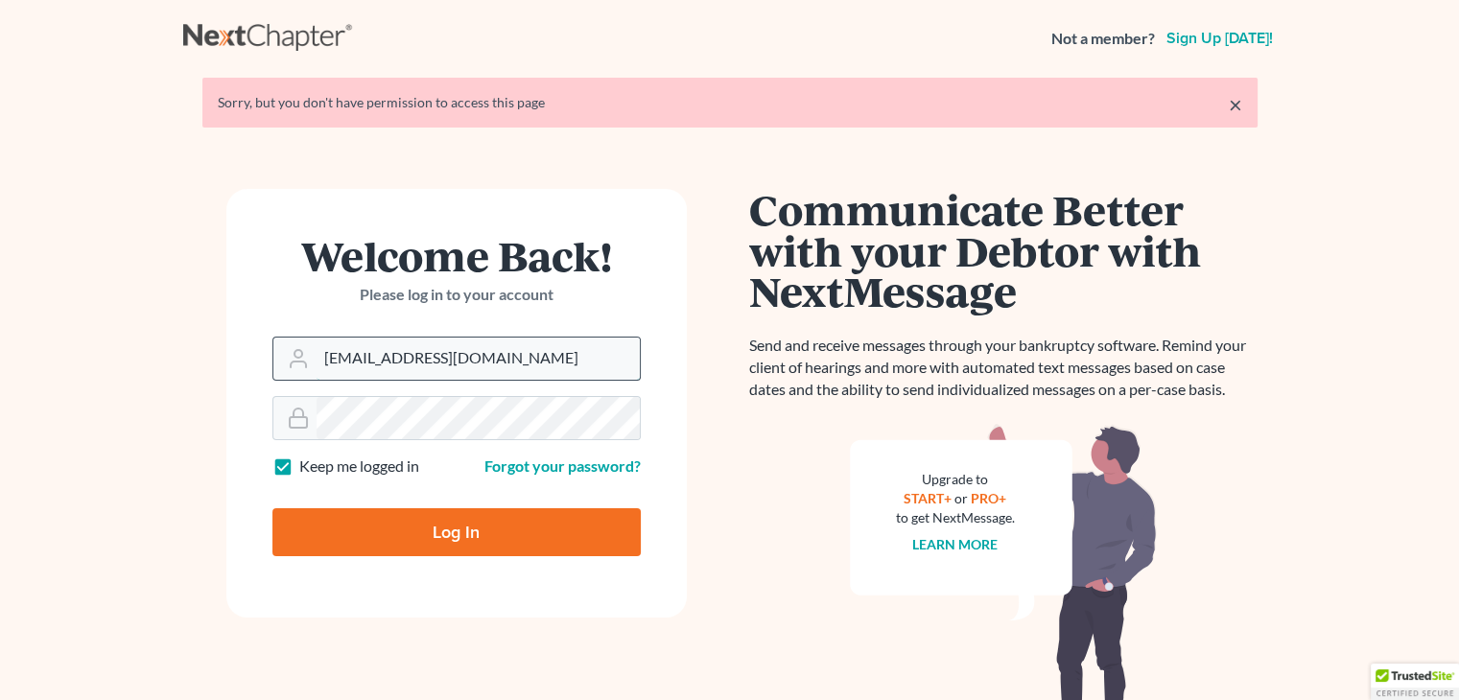
click at [540, 360] on input "[EMAIL_ADDRESS][DOMAIN_NAME]" at bounding box center [478, 359] width 323 height 42
type input "[EMAIL_ADDRESS][DOMAIN_NAME]"
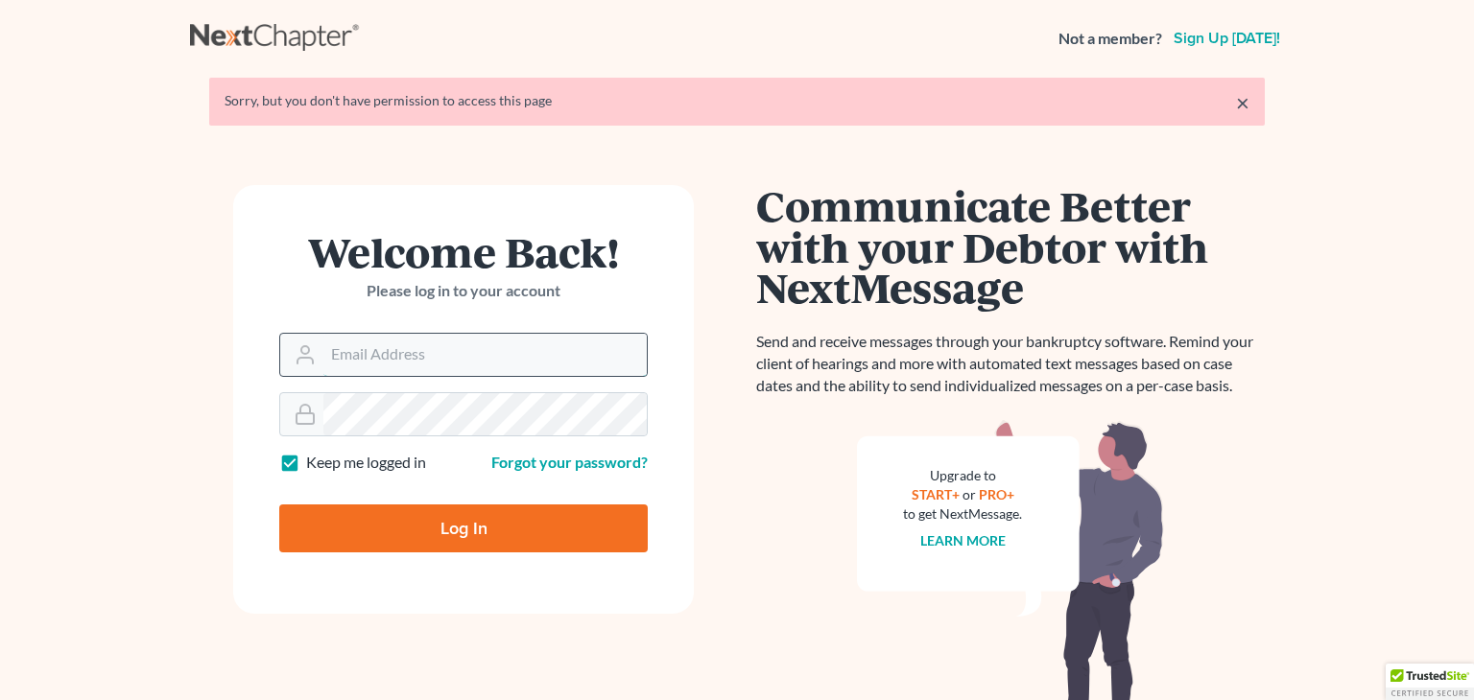
click at [540, 360] on form "Welcome Back! Please log in to your account Email Address Password Keep me logg…" at bounding box center [463, 399] width 461 height 429
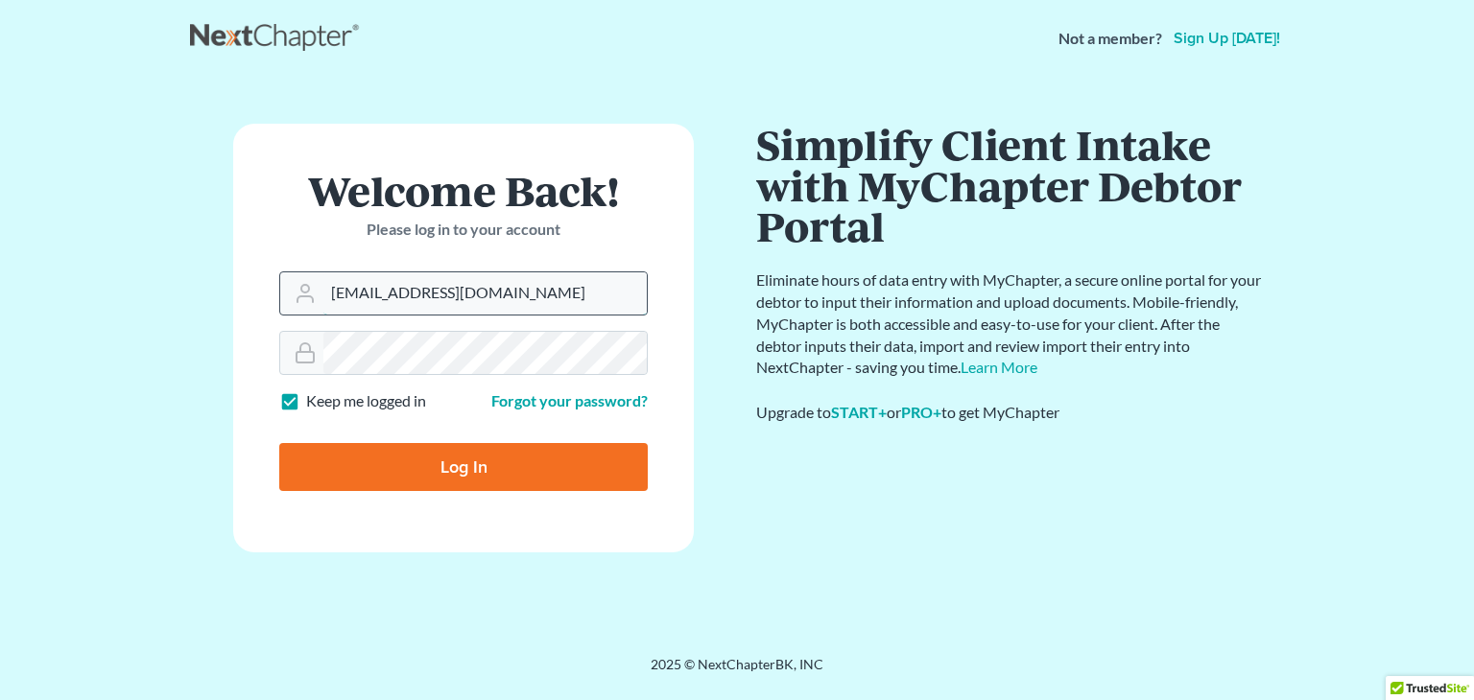
type input "[EMAIL_ADDRESS][DOMAIN_NAME]"
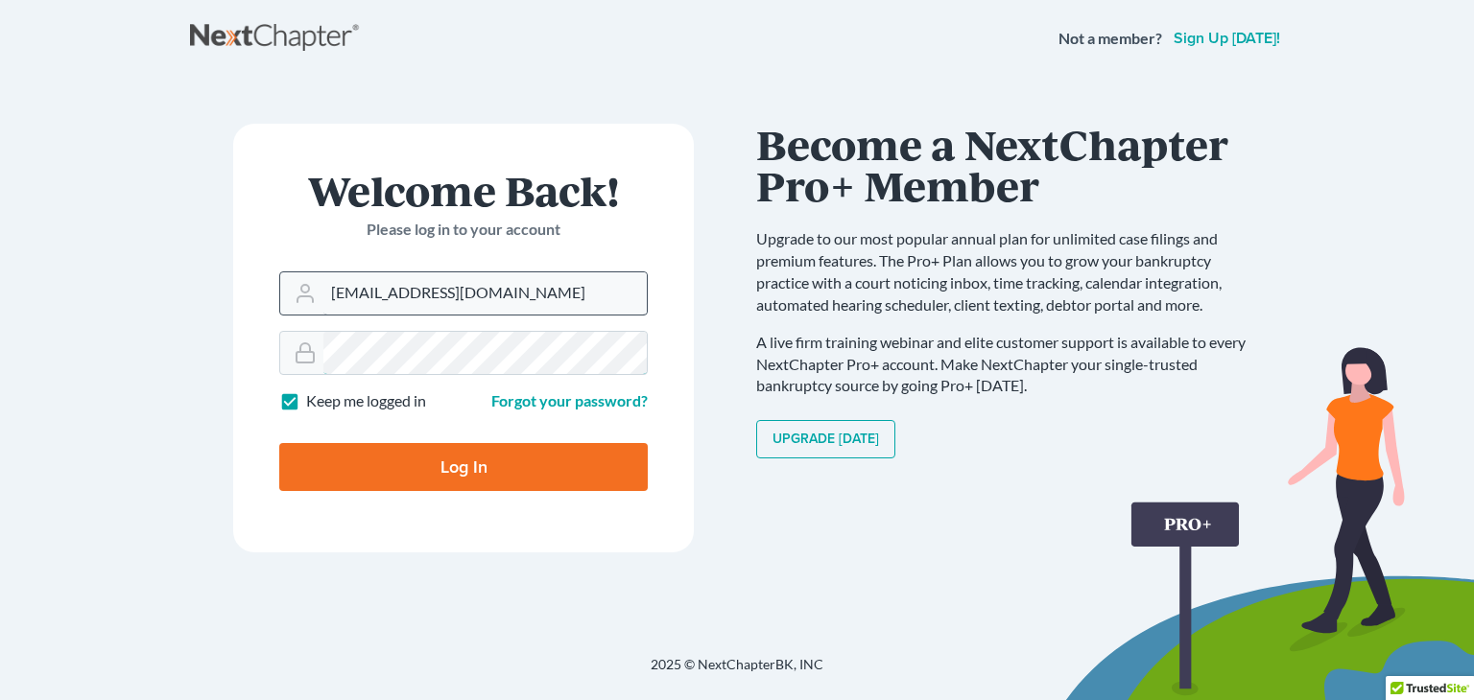
click at [279, 443] on input "Log In" at bounding box center [463, 467] width 368 height 48
type input "Thinking..."
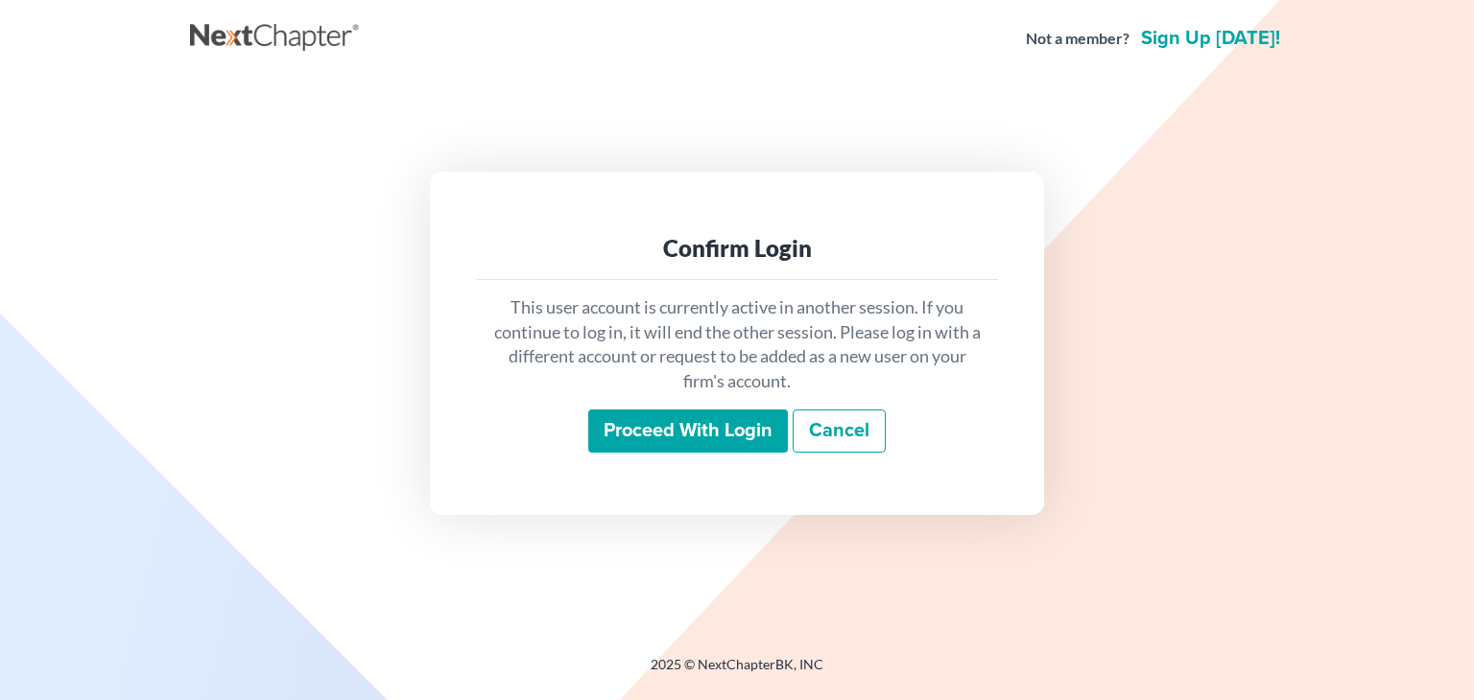
click at [648, 439] on input "Proceed with login" at bounding box center [688, 432] width 200 height 44
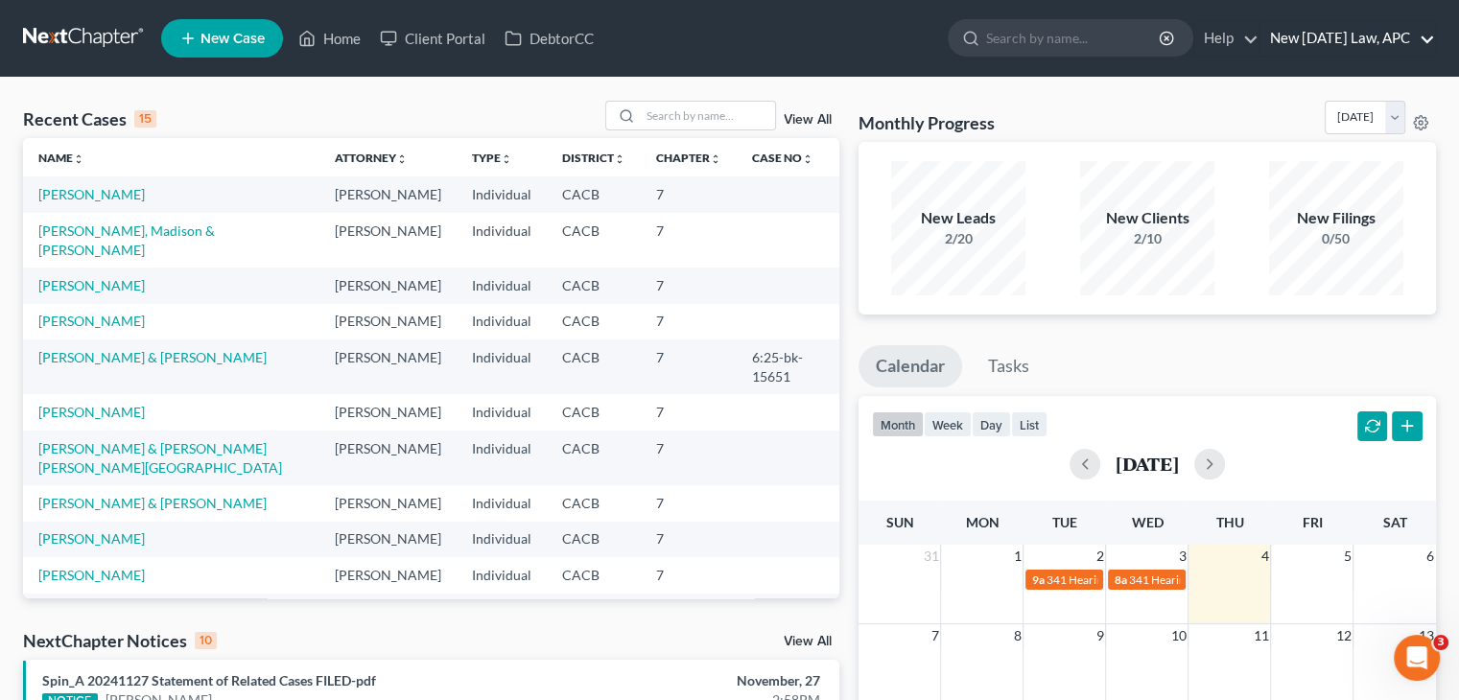
click at [1399, 41] on link "New Tomorrow Law, APC" at bounding box center [1348, 38] width 175 height 35
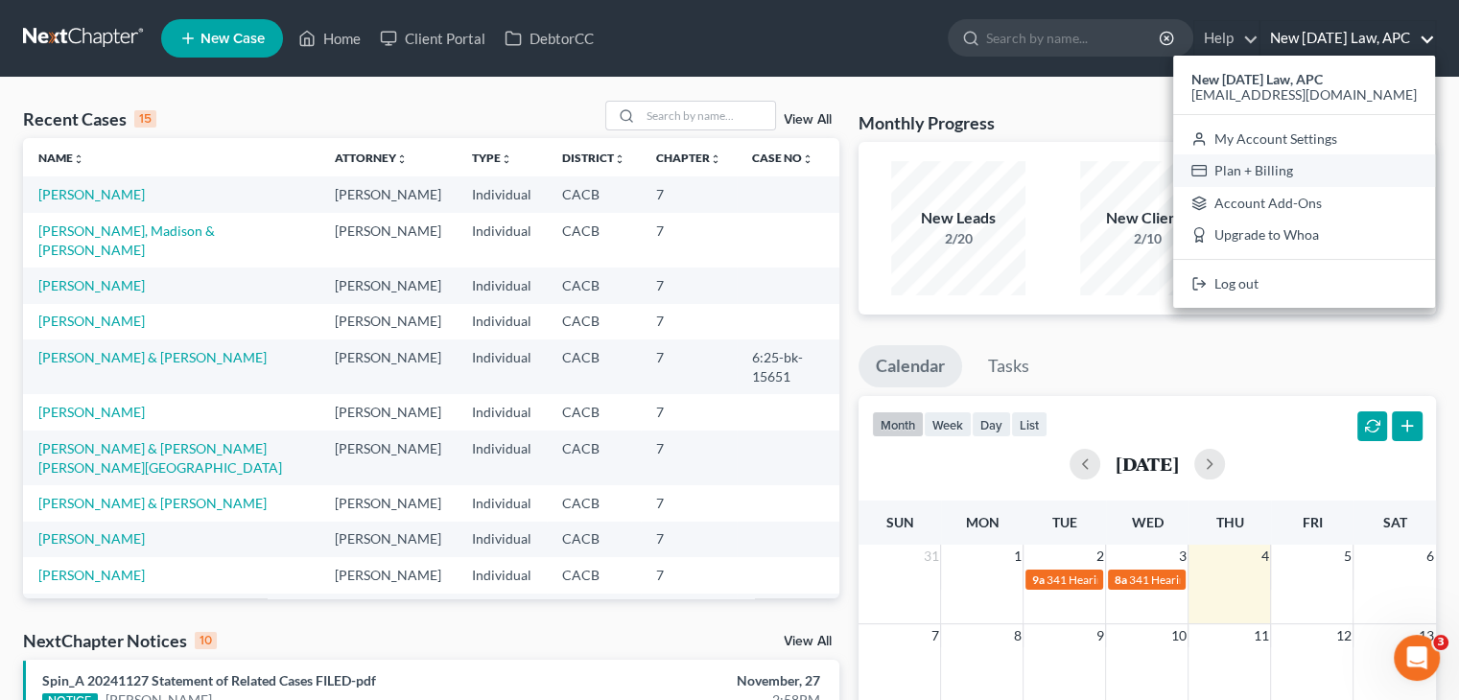
click at [1287, 165] on link "Plan + Billing" at bounding box center [1305, 170] width 262 height 33
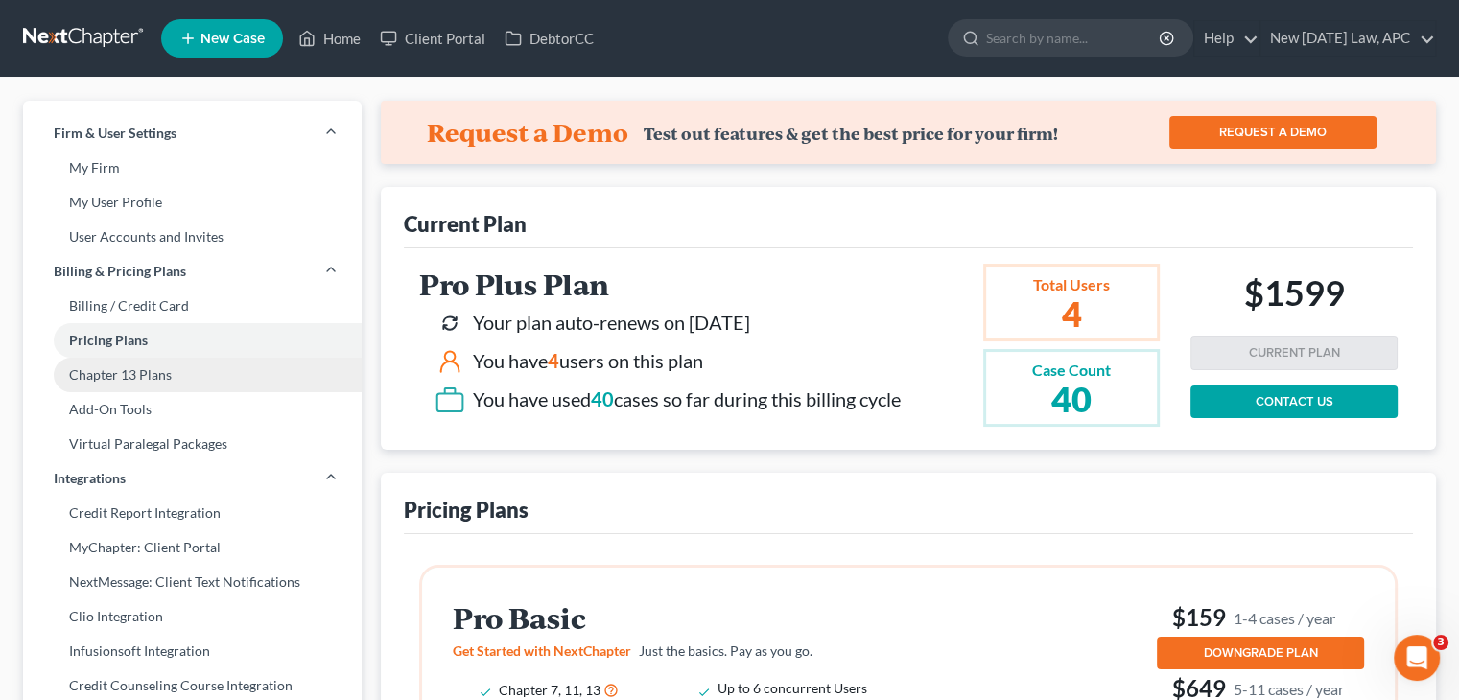
click at [139, 375] on link "Chapter 13 Plans" at bounding box center [192, 375] width 339 height 35
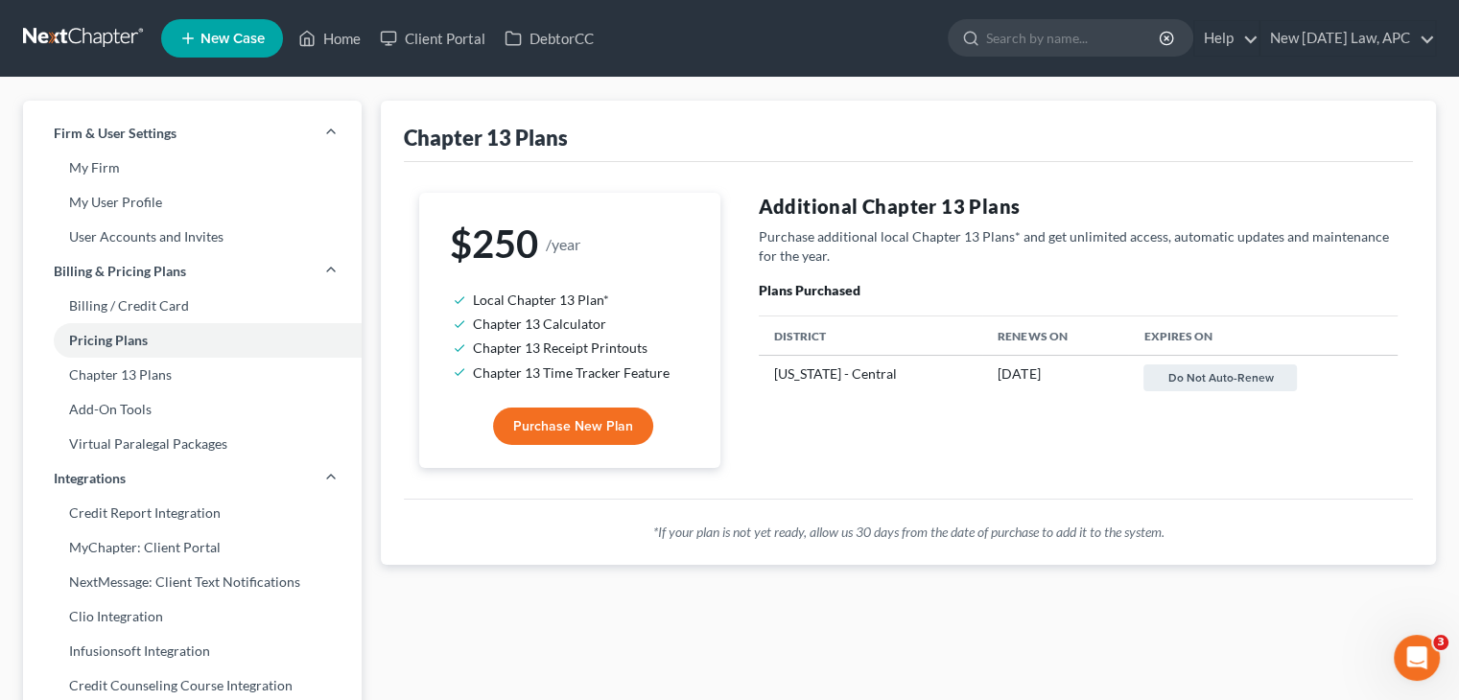
click at [610, 427] on span "Purchase New Plan" at bounding box center [573, 426] width 120 height 16
select select "6"
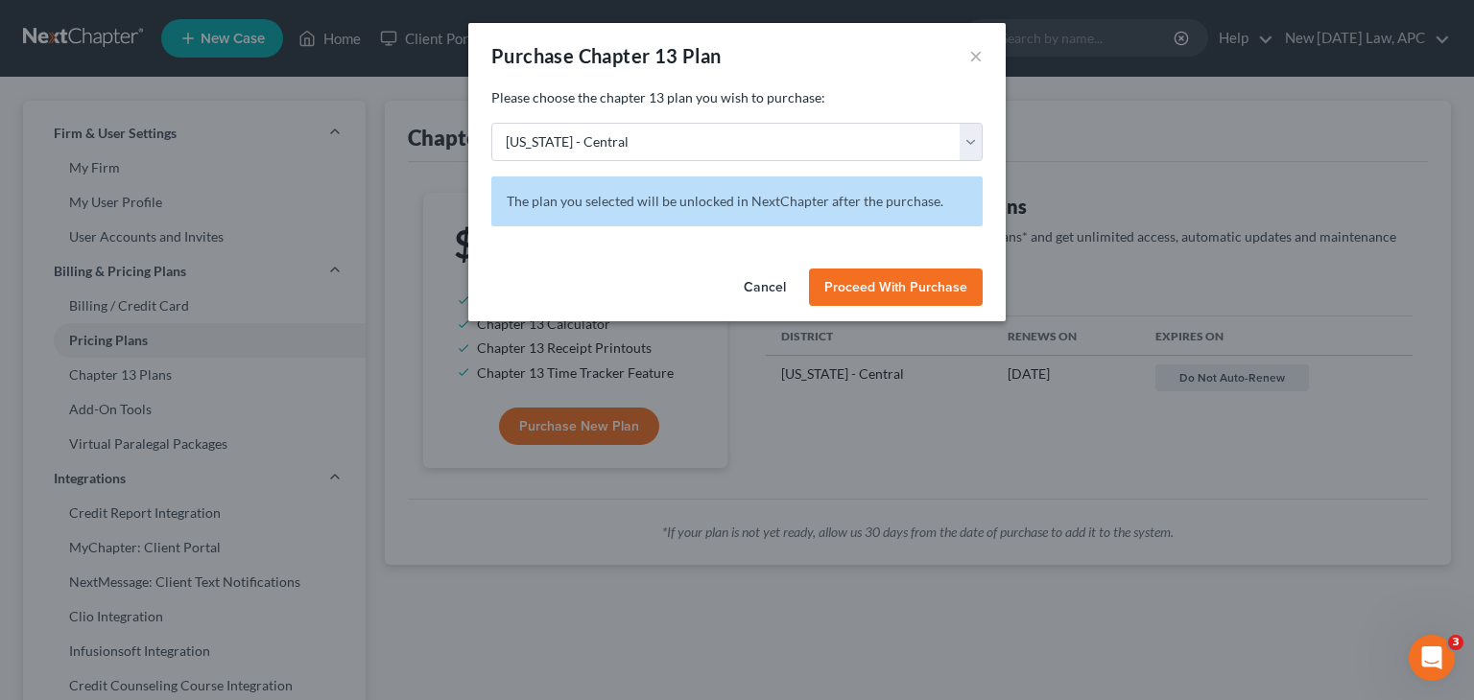
click at [877, 282] on span "Proceed With Purchase" at bounding box center [895, 287] width 143 height 16
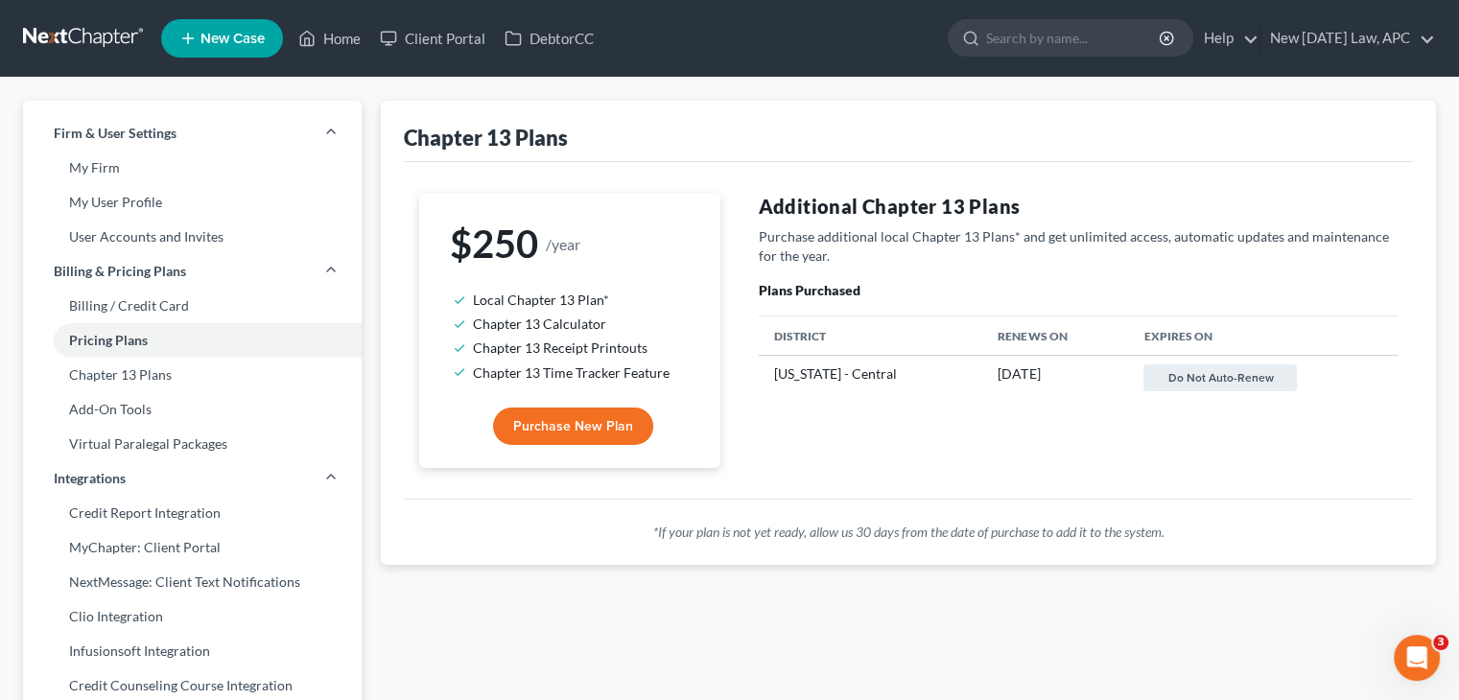
click at [91, 44] on link at bounding box center [84, 38] width 123 height 35
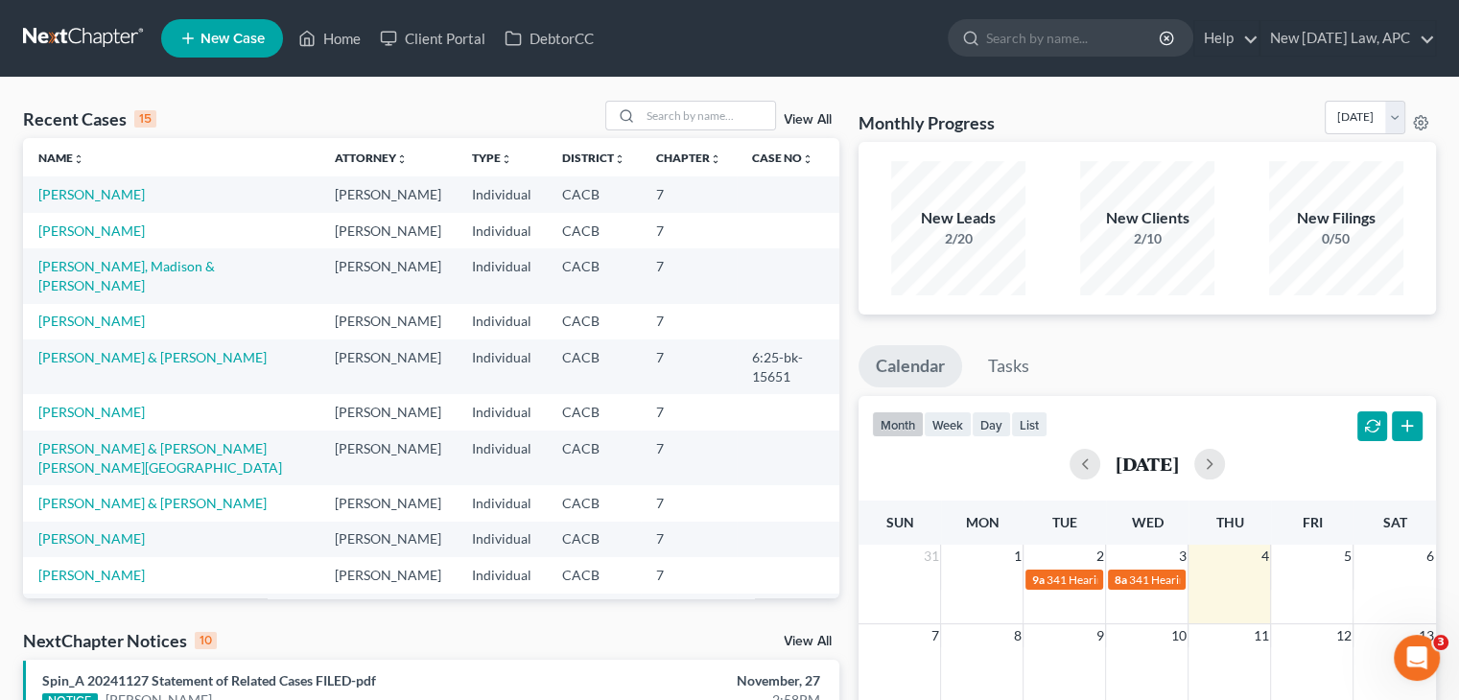
click at [210, 36] on span "New Case" at bounding box center [233, 39] width 64 height 14
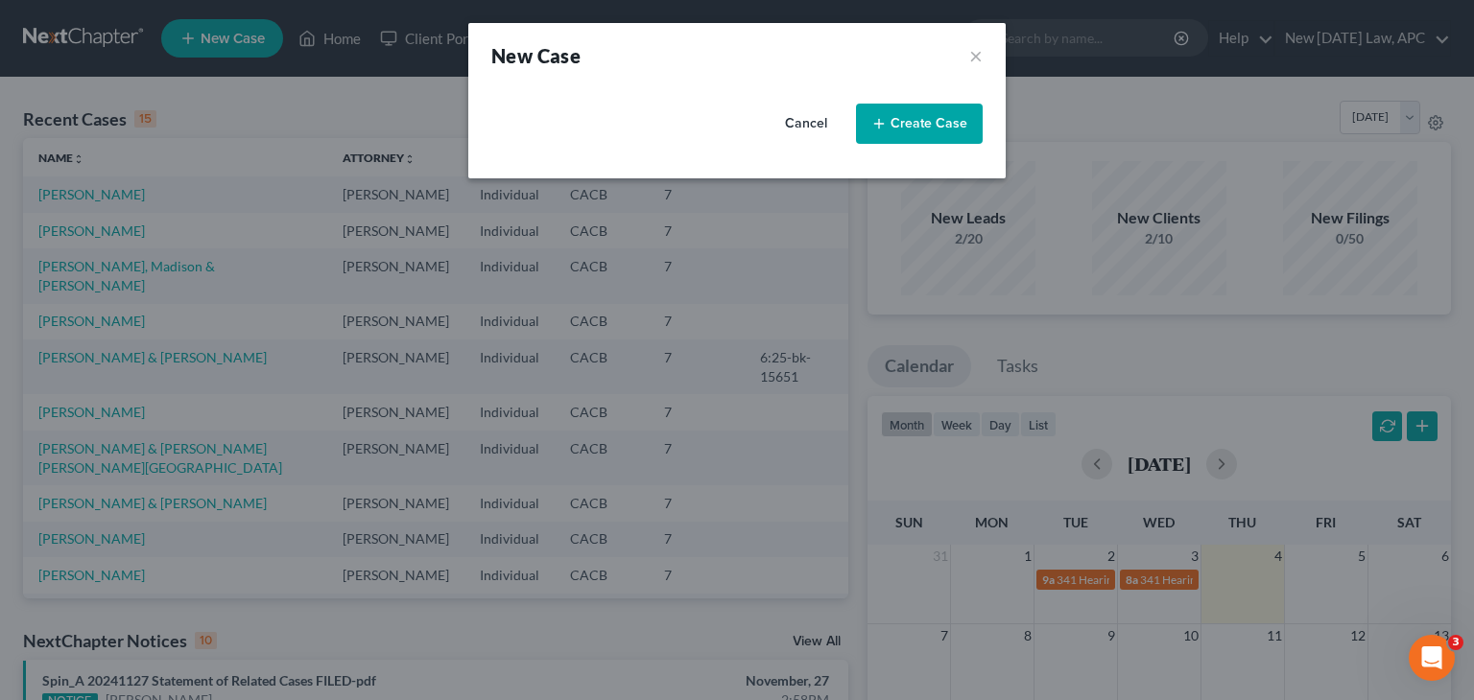
select select "7"
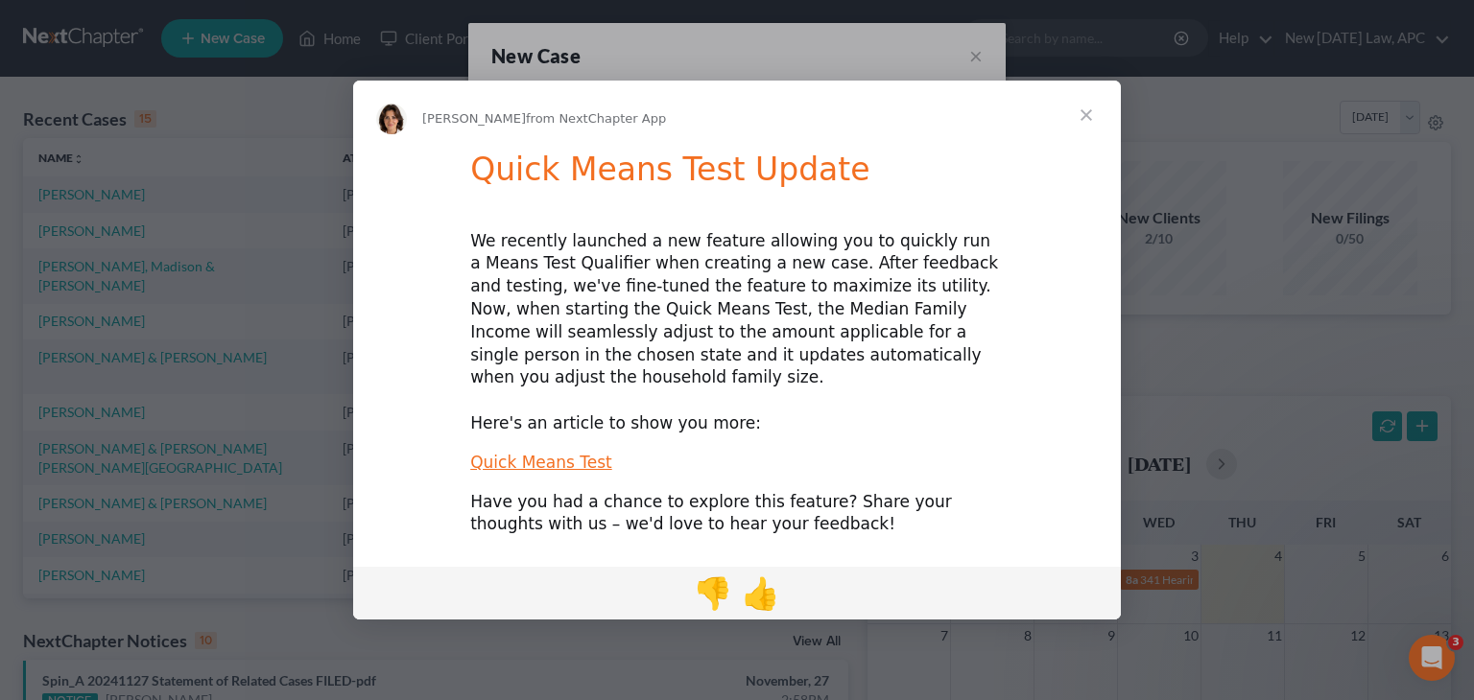
click at [706, 173] on h1 "Quick Means Test Update" at bounding box center [736, 176] width 533 height 51
click at [1084, 128] on span "Close" at bounding box center [1086, 115] width 69 height 69
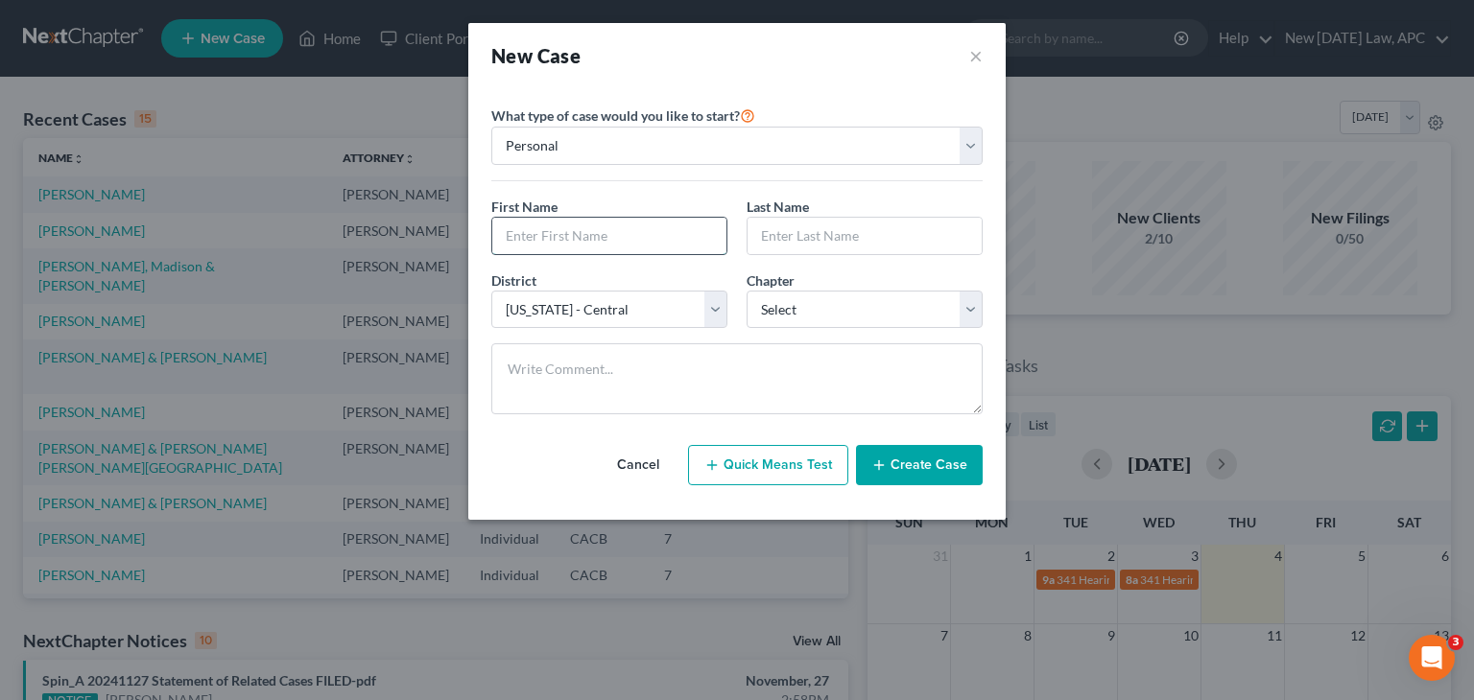
click at [551, 247] on input "text" at bounding box center [609, 236] width 234 height 36
type input "Clark"
type input "Griswold"
click at [824, 320] on select "Select 7 11 12 13" at bounding box center [865, 310] width 236 height 38
select select "3"
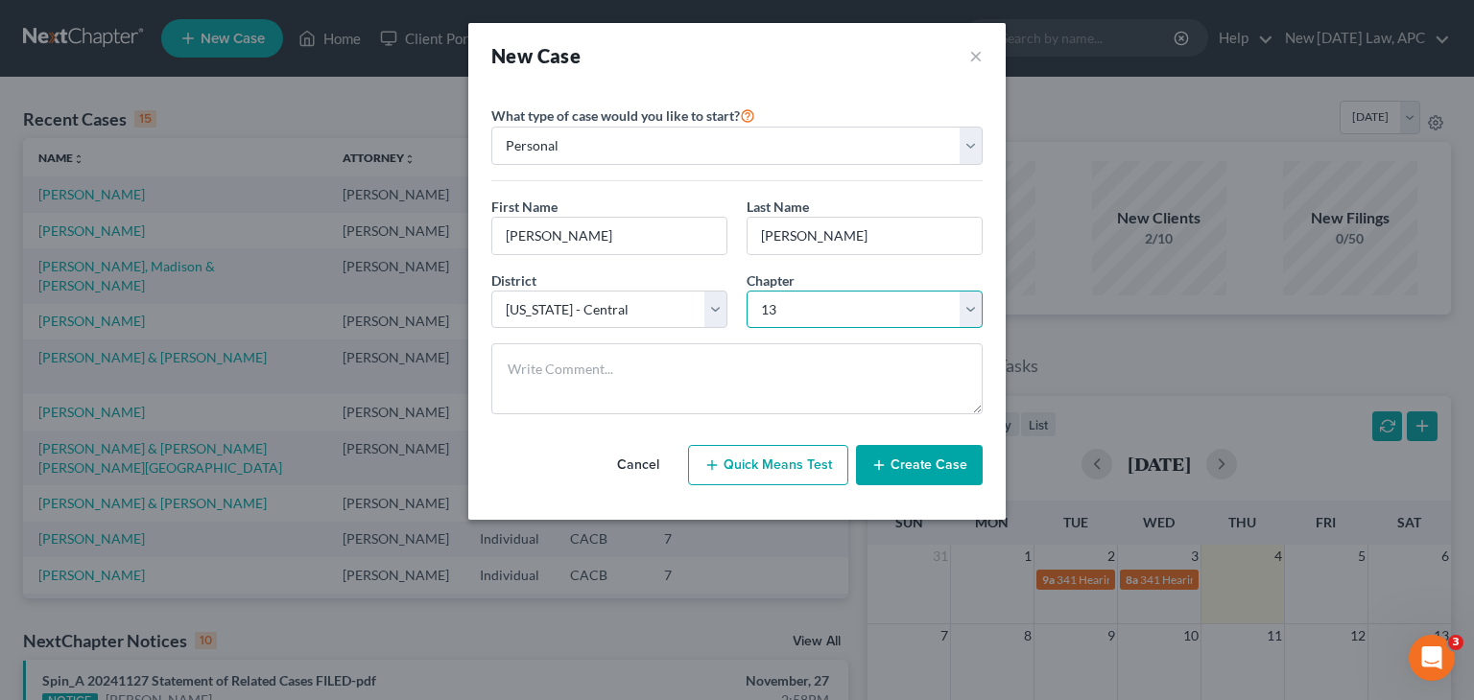
click at [747, 291] on select "Select 7 11 12 13" at bounding box center [865, 310] width 236 height 38
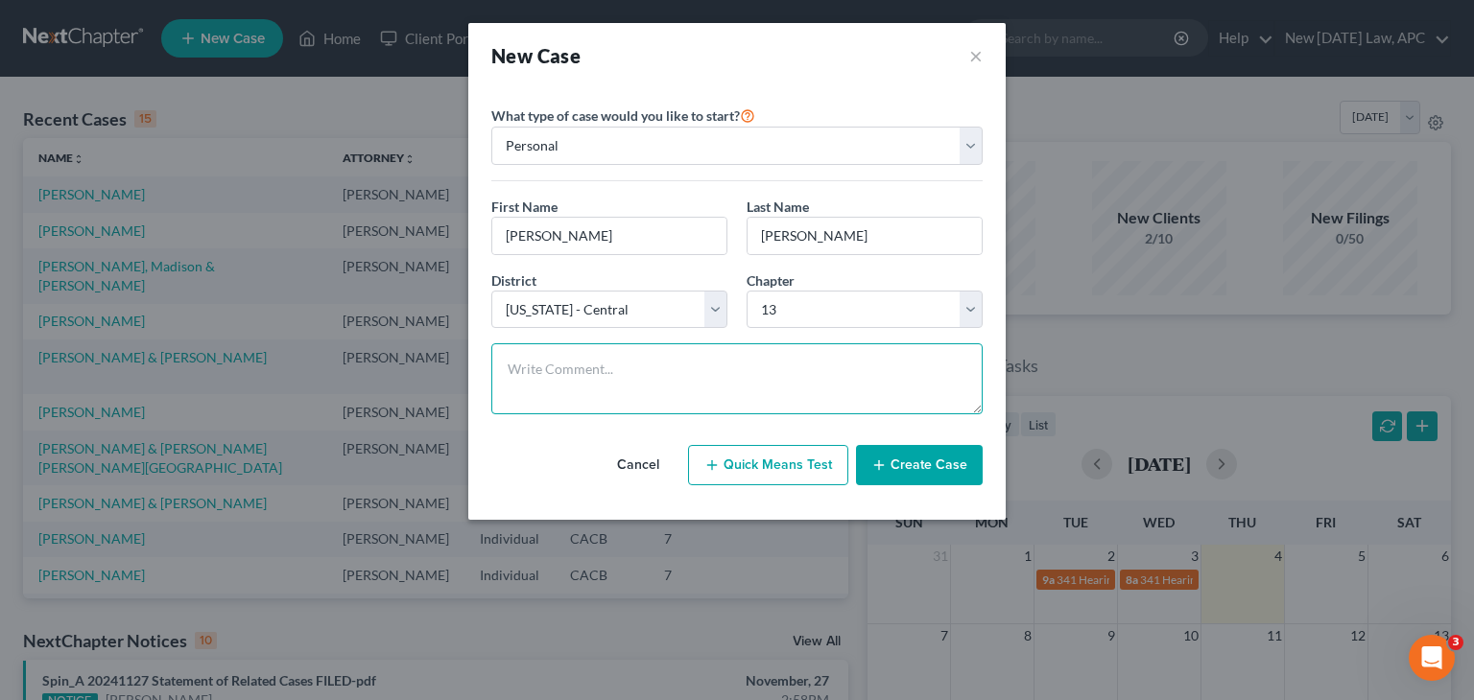
click at [690, 401] on textarea at bounding box center [736, 379] width 491 height 71
type textarea "TEST CASE"
click at [928, 466] on button "Create Case" at bounding box center [919, 465] width 127 height 40
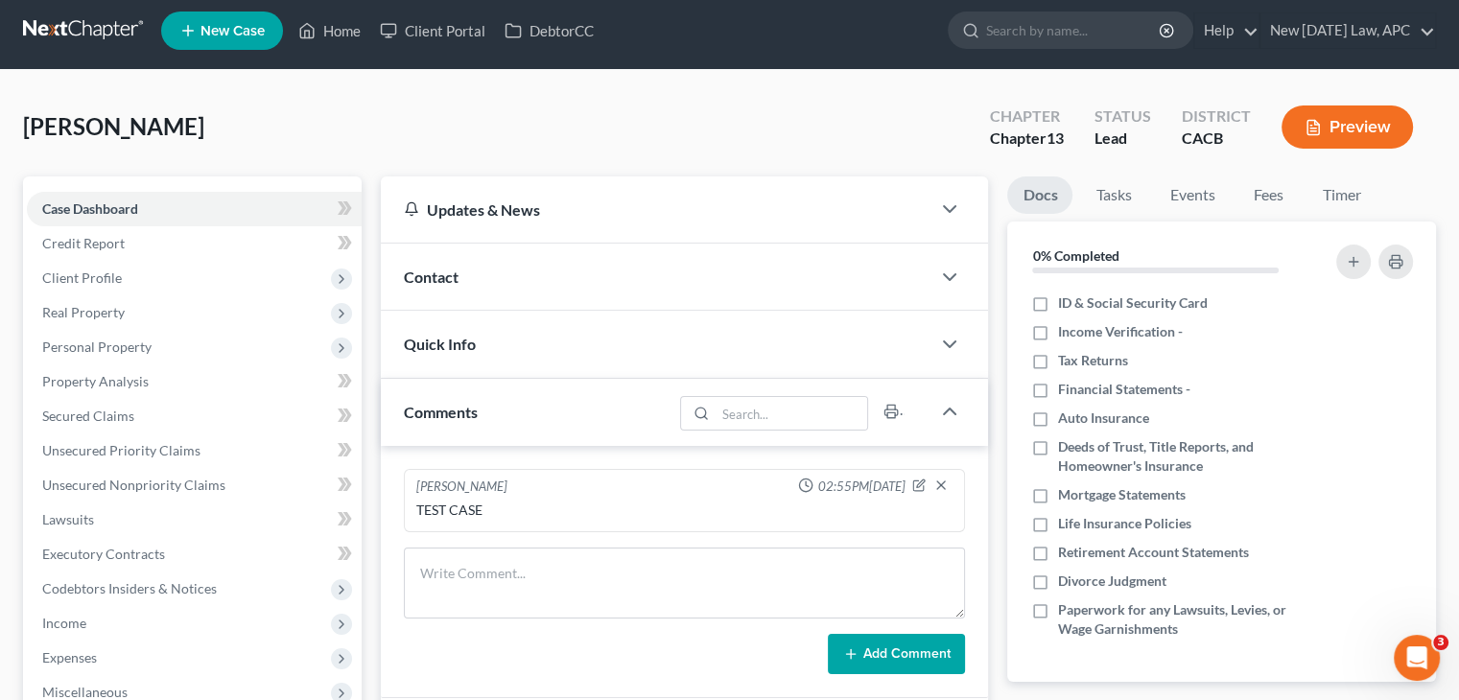
scroll to position [38, 0]
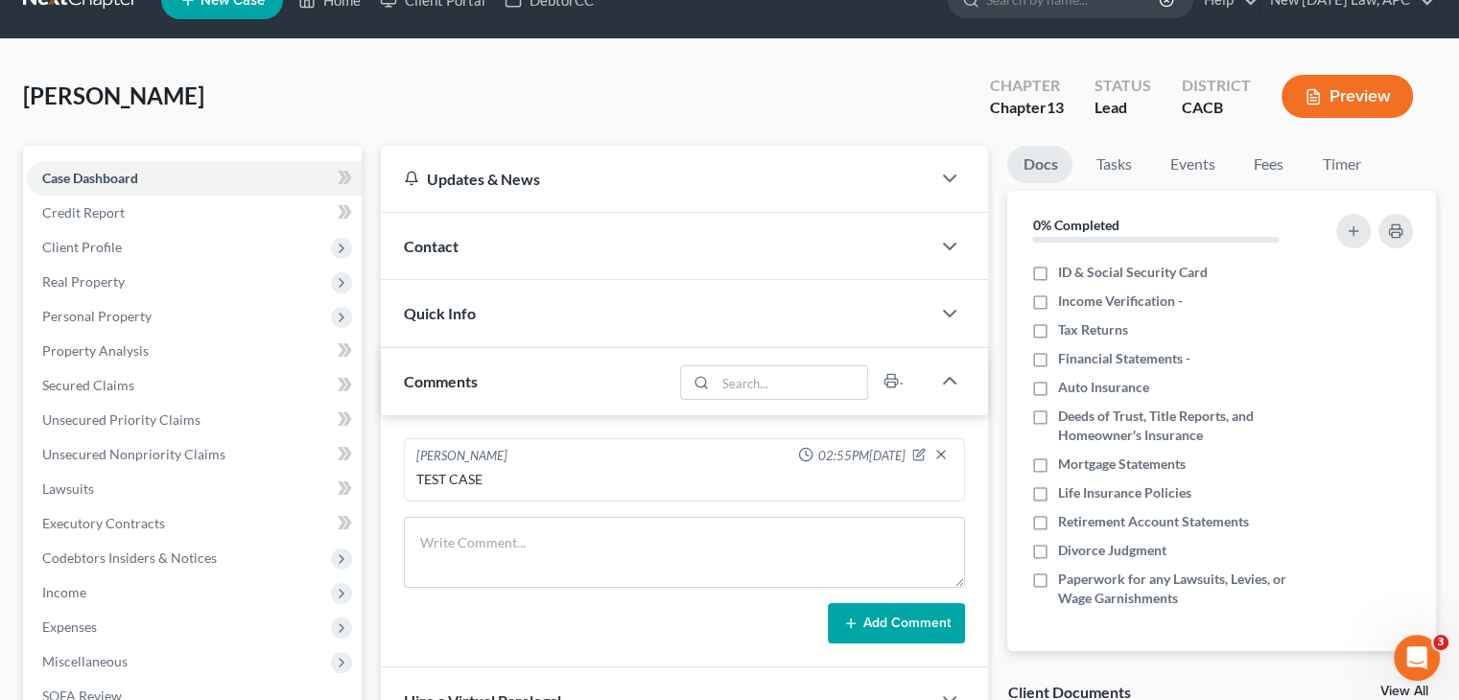
click at [859, 246] on div "Contact" at bounding box center [656, 246] width 550 height 66
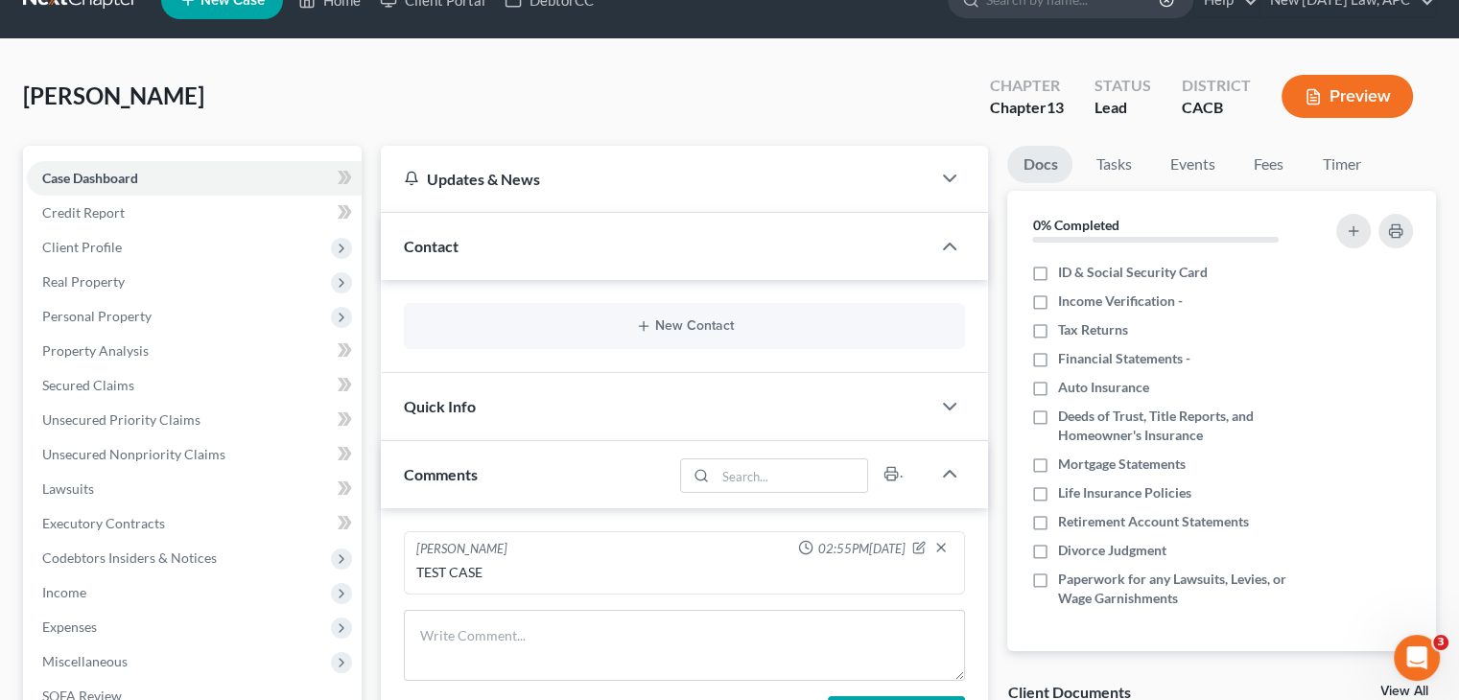
click at [671, 416] on div "Quick Info" at bounding box center [656, 406] width 550 height 66
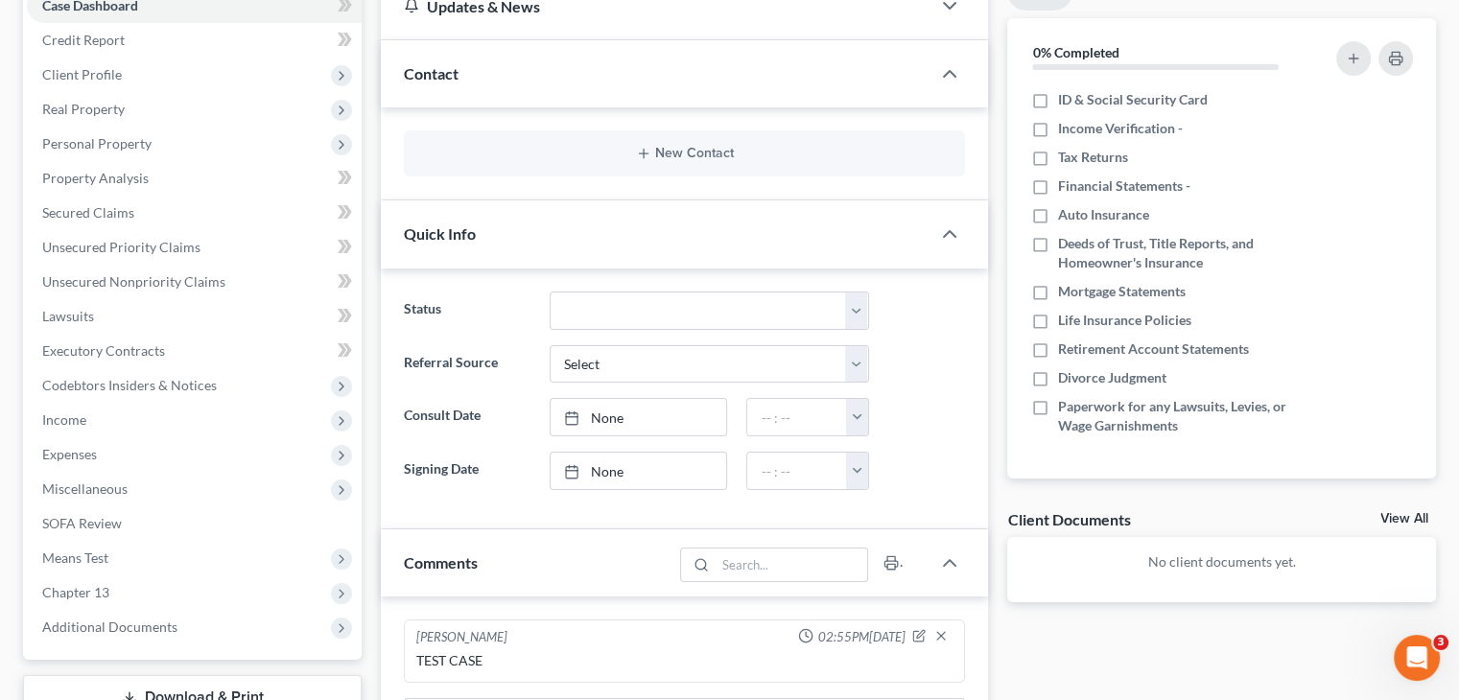
scroll to position [0, 0]
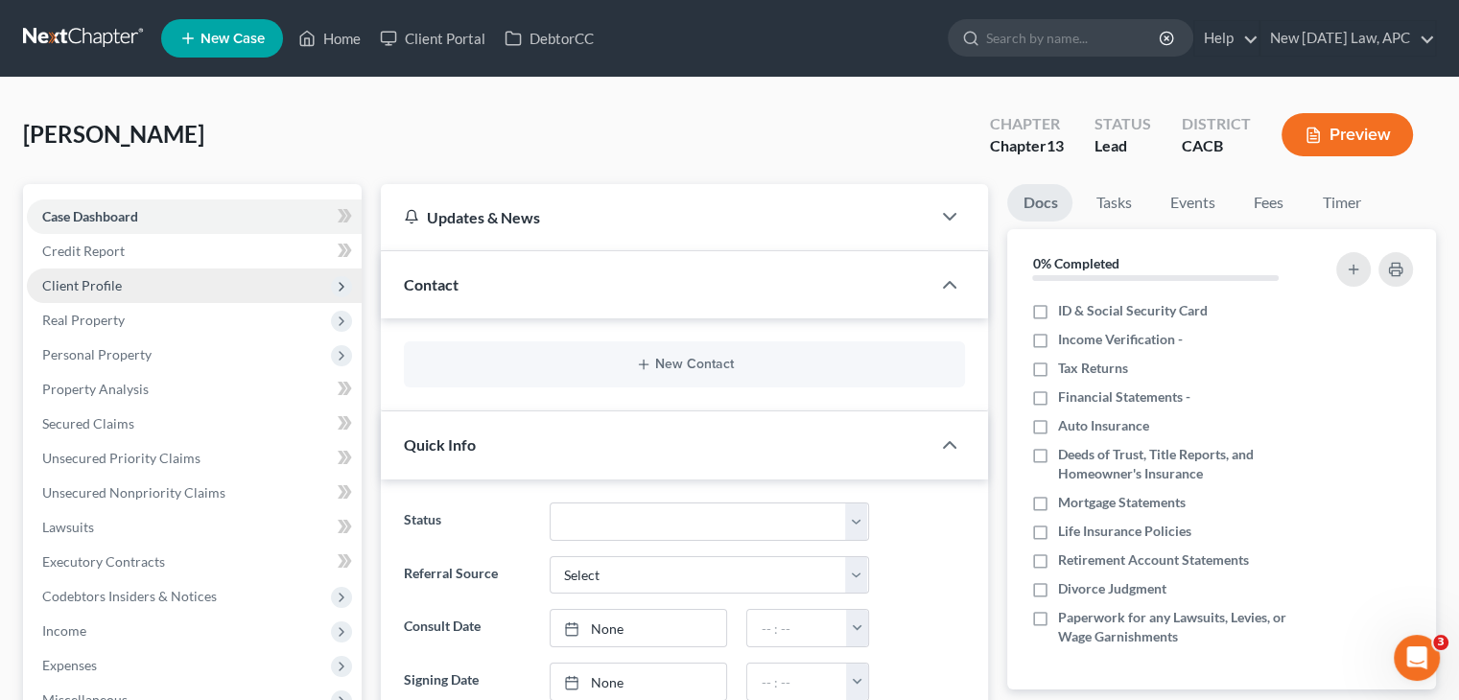
click at [123, 281] on span "Client Profile" at bounding box center [194, 286] width 335 height 35
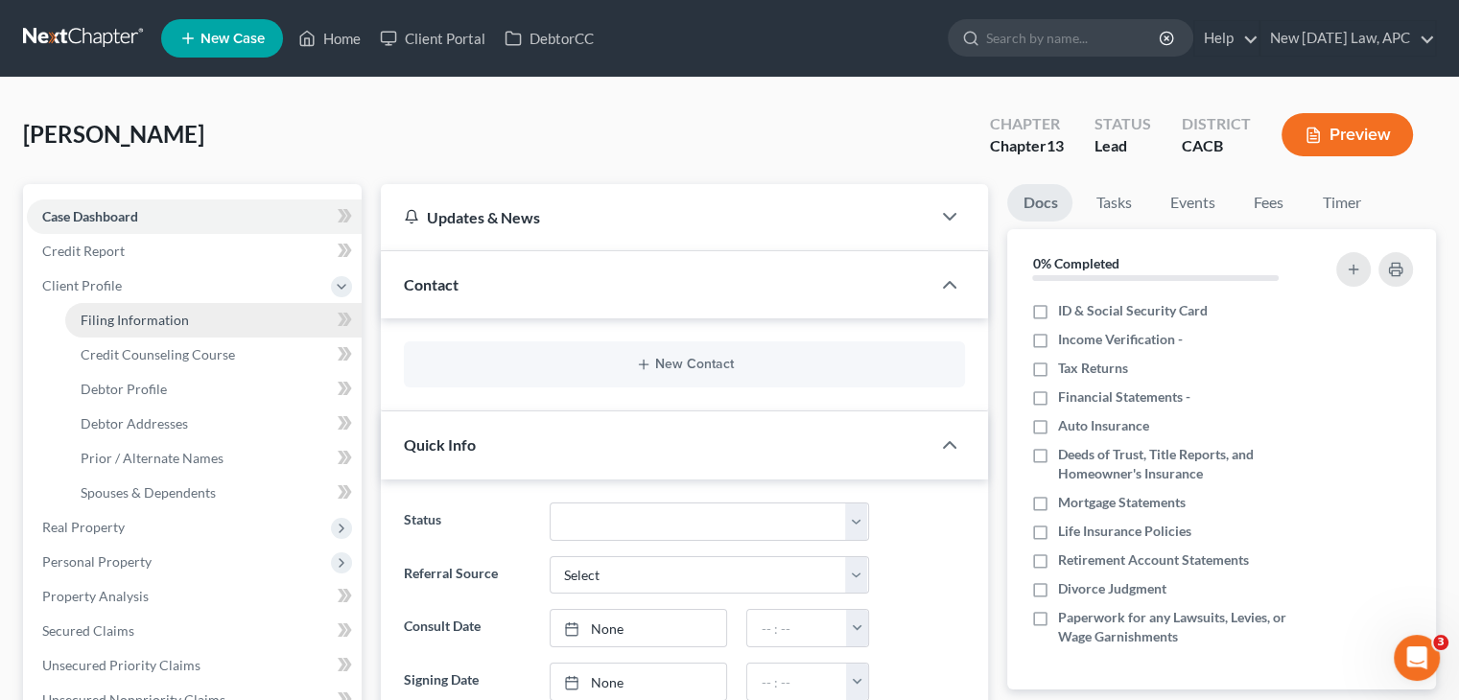
click at [166, 327] on link "Filing Information" at bounding box center [213, 320] width 296 height 35
select select "1"
select select "0"
select select "3"
select select "7"
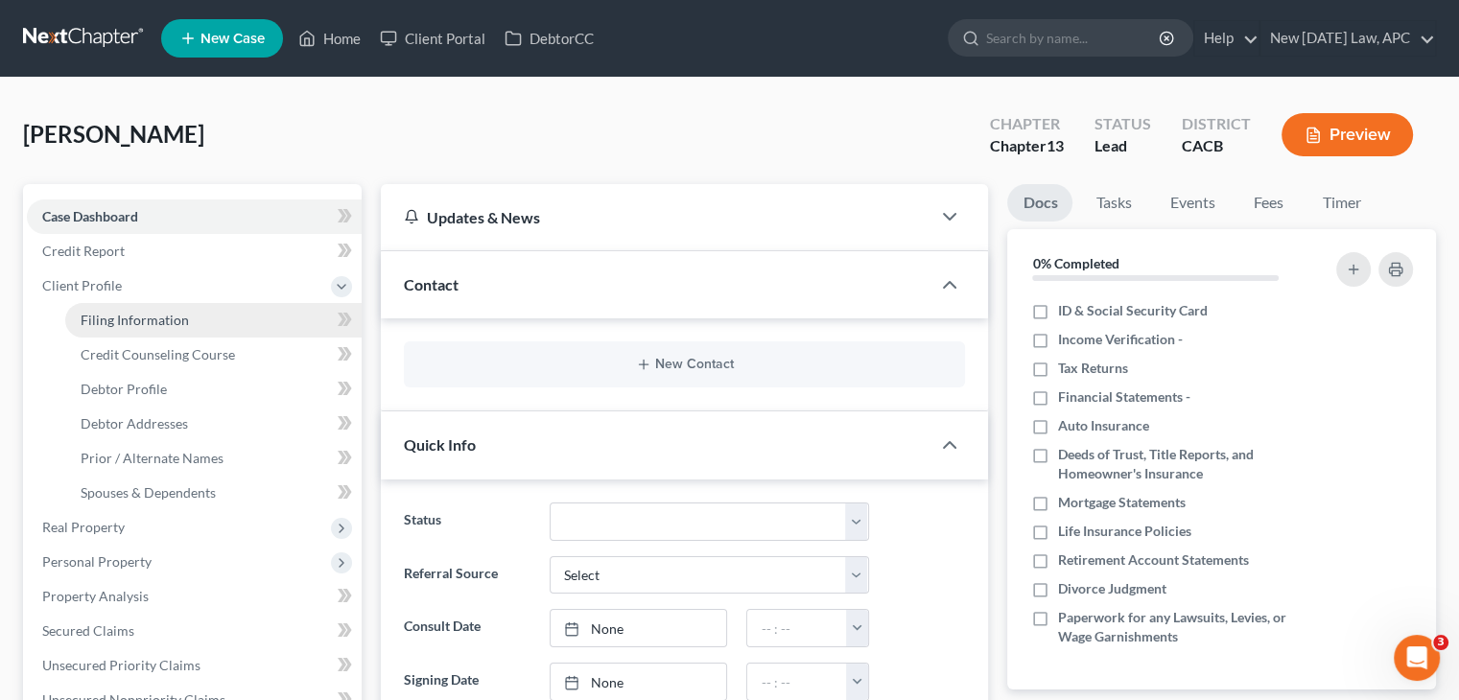
select select "4"
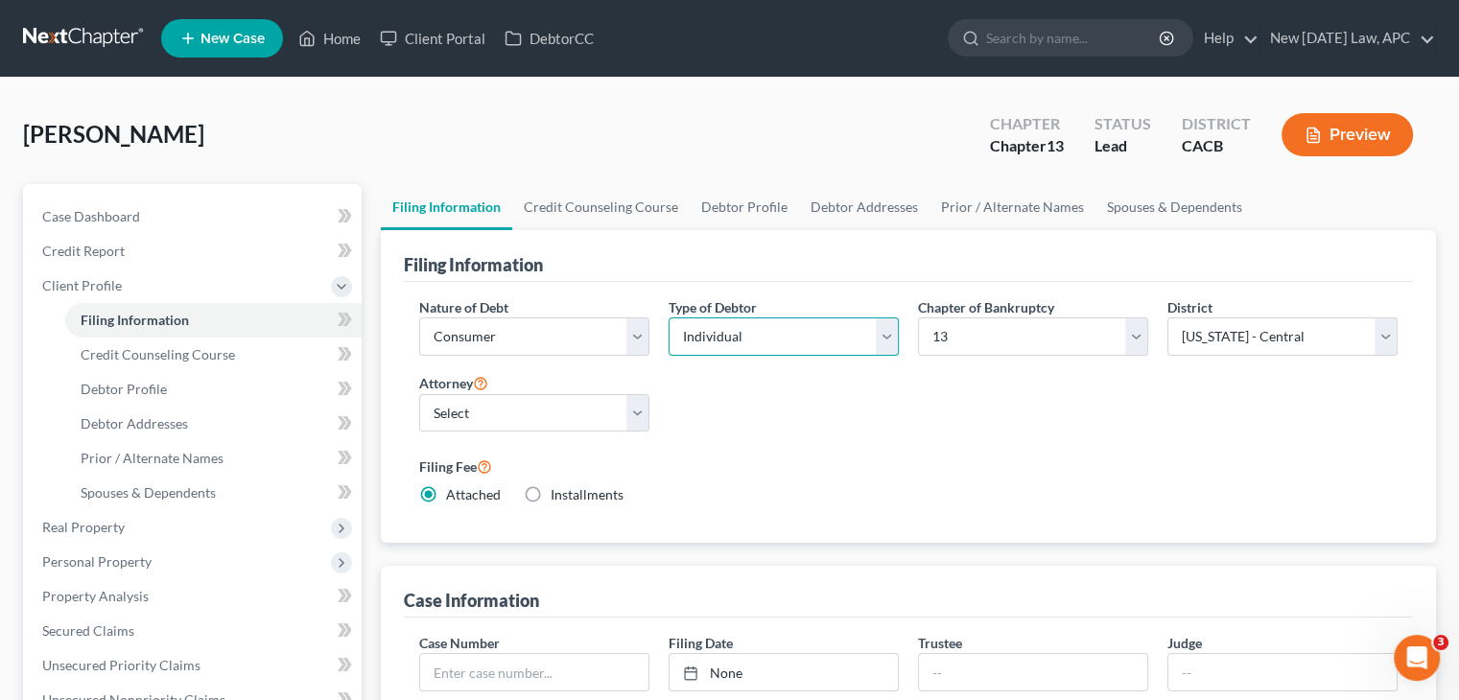
click at [689, 336] on select "Select Individual Joint" at bounding box center [784, 337] width 230 height 38
select select "1"
click at [669, 318] on select "Select Individual Joint" at bounding box center [784, 337] width 230 height 38
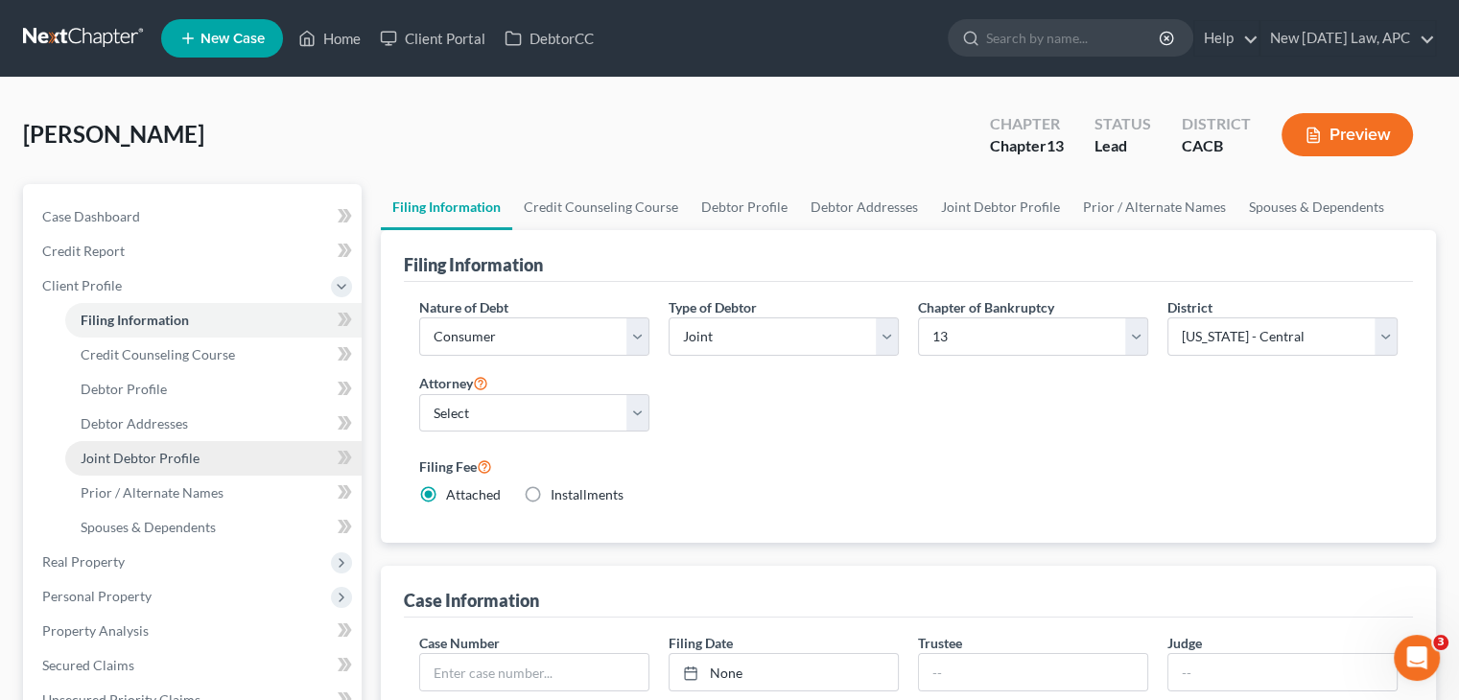
click at [242, 458] on link "Joint Debtor Profile" at bounding box center [213, 458] width 296 height 35
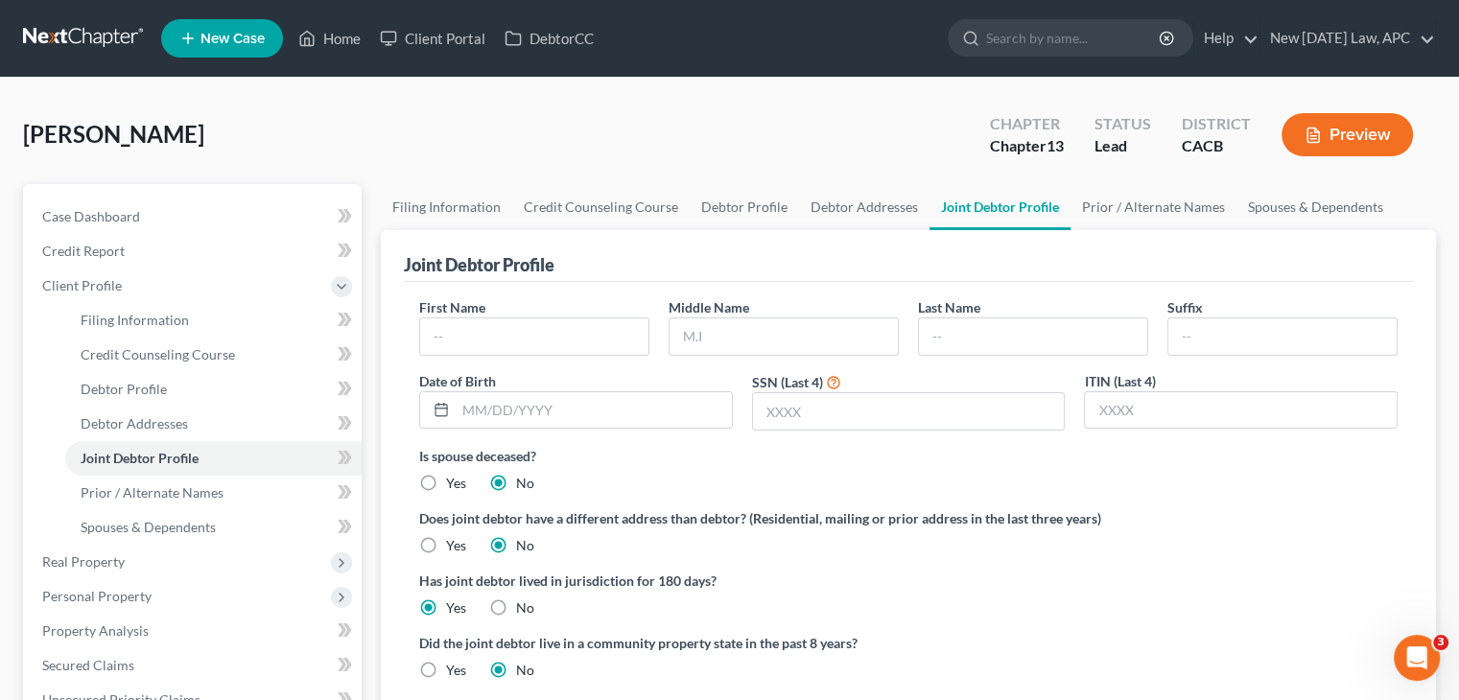
click at [956, 311] on label "Last Name" at bounding box center [949, 307] width 62 height 20
click at [953, 332] on input "text" at bounding box center [1033, 337] width 228 height 36
type input "g"
type input "Griswold"
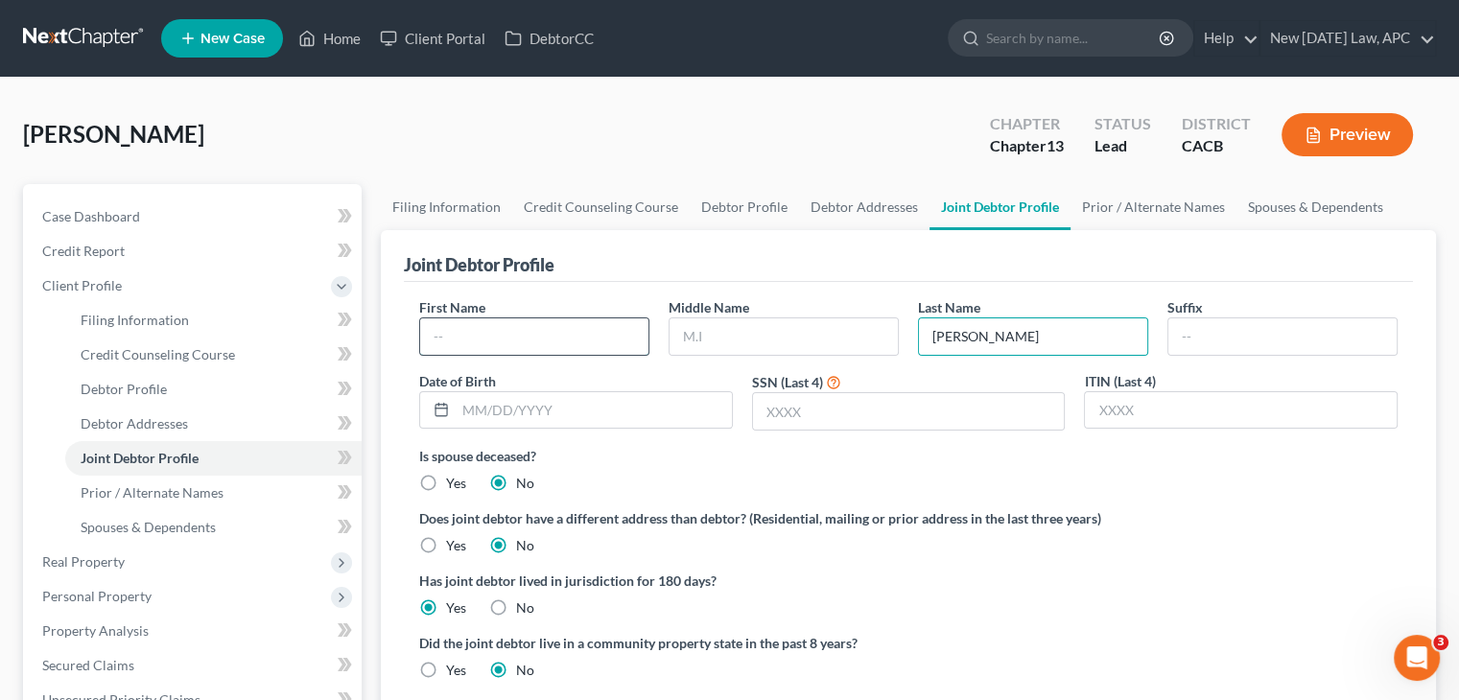
click at [618, 341] on input "text" at bounding box center [534, 337] width 228 height 36
type input "e"
click at [441, 343] on input "ellen" at bounding box center [534, 337] width 228 height 36
type input "Ellen"
click at [554, 376] on div "Date of Birth" at bounding box center [576, 401] width 333 height 60
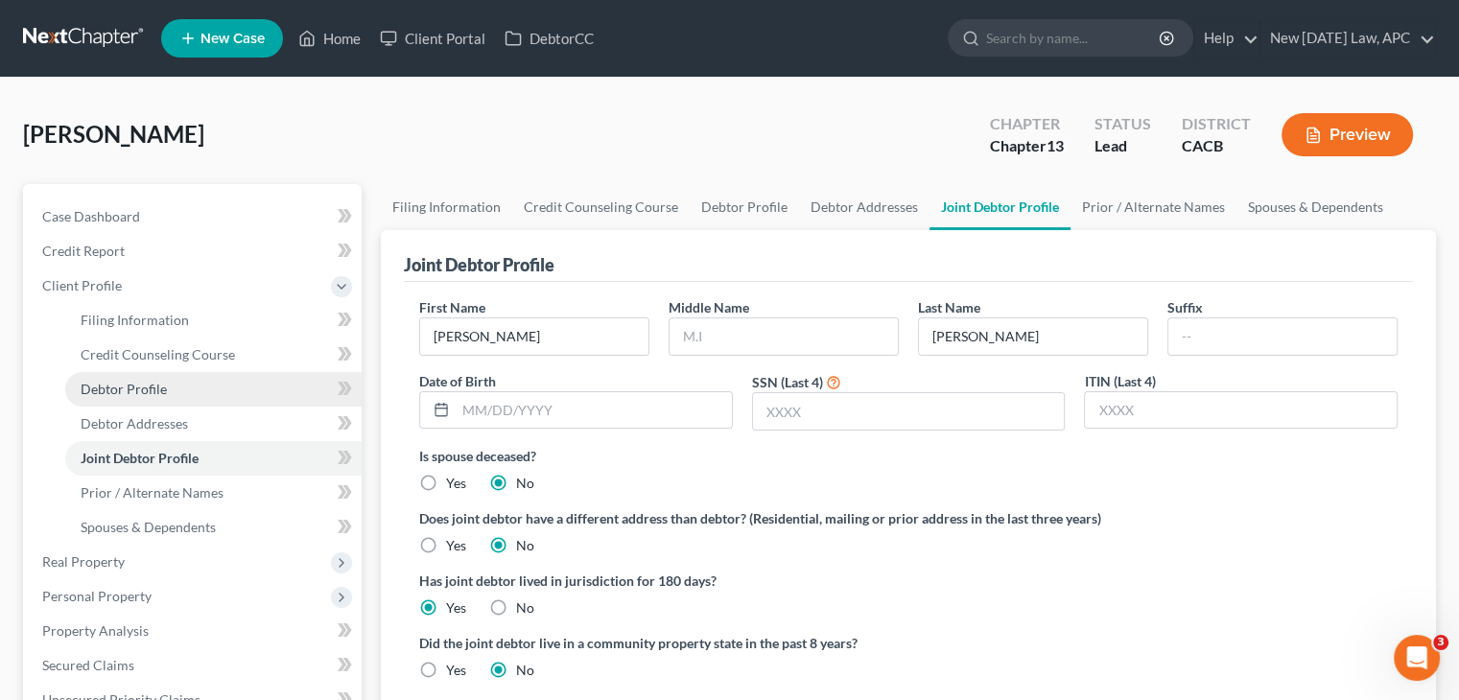
click at [182, 391] on link "Debtor Profile" at bounding box center [213, 389] width 296 height 35
select select "1"
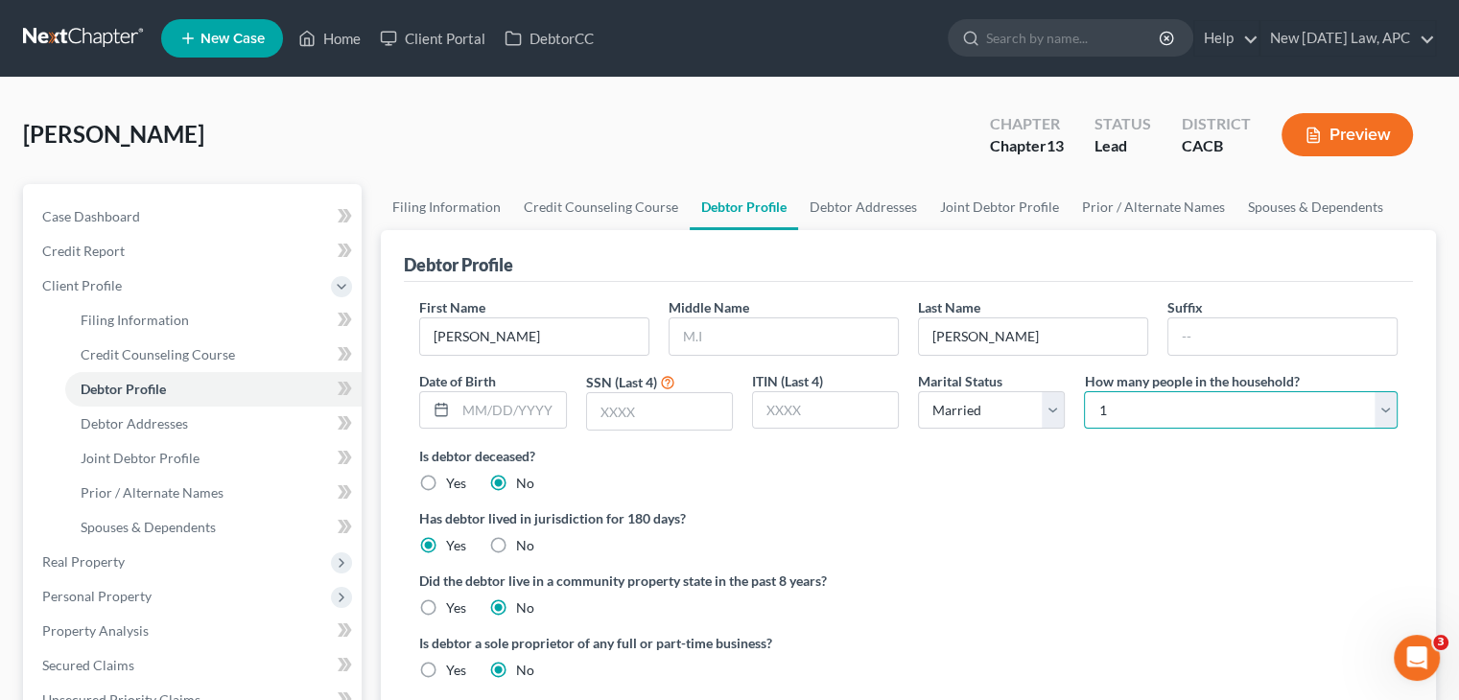
click at [1175, 397] on select "Select 1 2 3 4 5 6 7 8 9 10 11 12 13 14 15 16 17 18 19 20" at bounding box center [1241, 410] width 314 height 38
select select "3"
click at [1084, 391] on select "Select 1 2 3 4 5 6 7 8 9 10 11 12 13 14 15 16 17 18 19 20" at bounding box center [1241, 410] width 314 height 38
click at [964, 494] on ng-include "First Name Clark Middle Name Last Name Griswold Suffix Date of Birth SSN (Last …" at bounding box center [908, 496] width 979 height 398
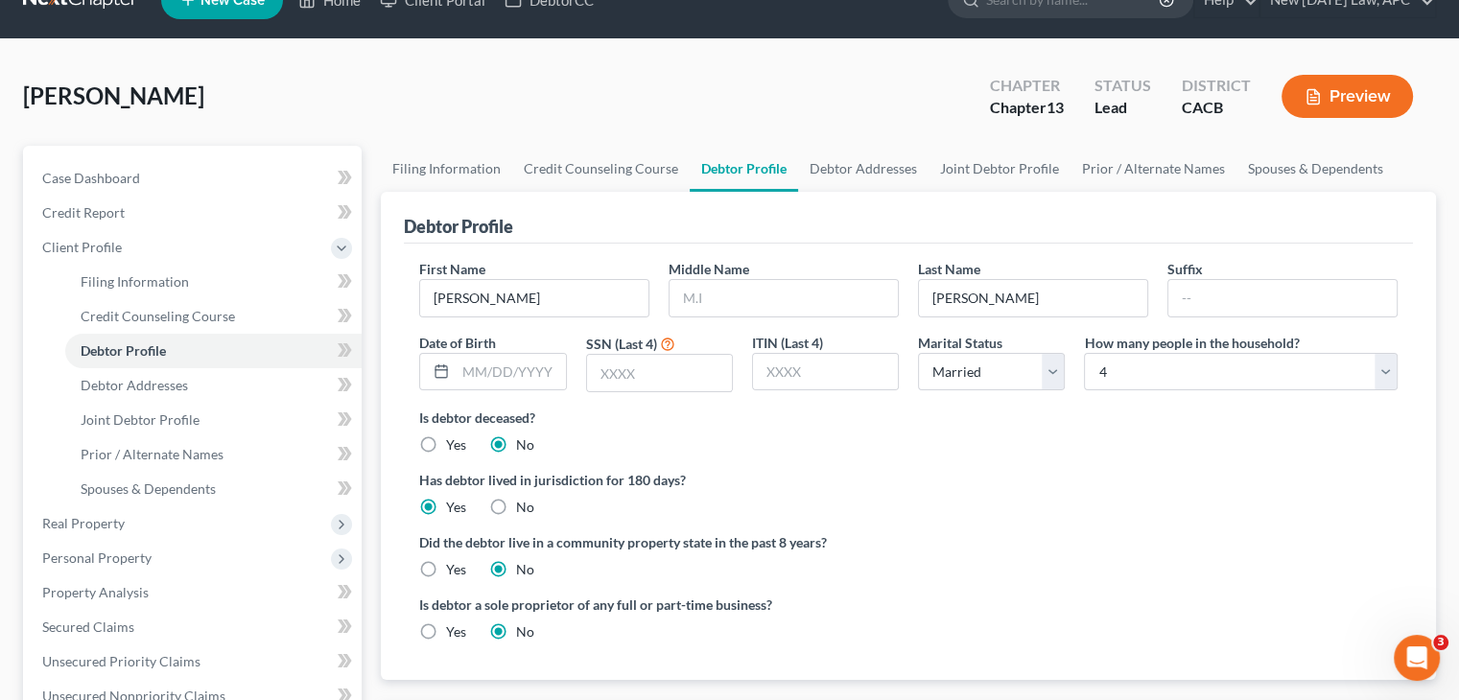
click at [446, 569] on label "Yes" at bounding box center [456, 569] width 20 height 19
click at [454, 569] on input "Yes" at bounding box center [460, 566] width 12 height 12
radio input "true"
radio input "false"
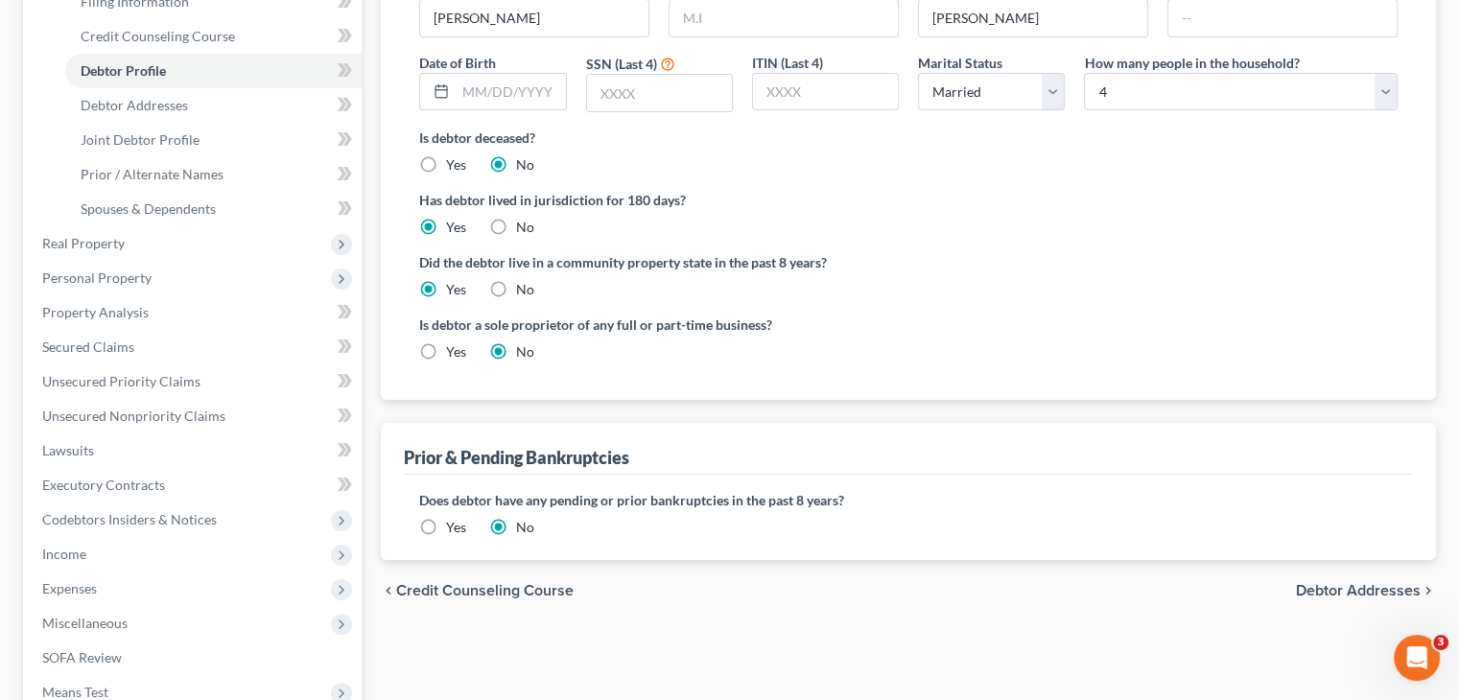
scroll to position [342, 0]
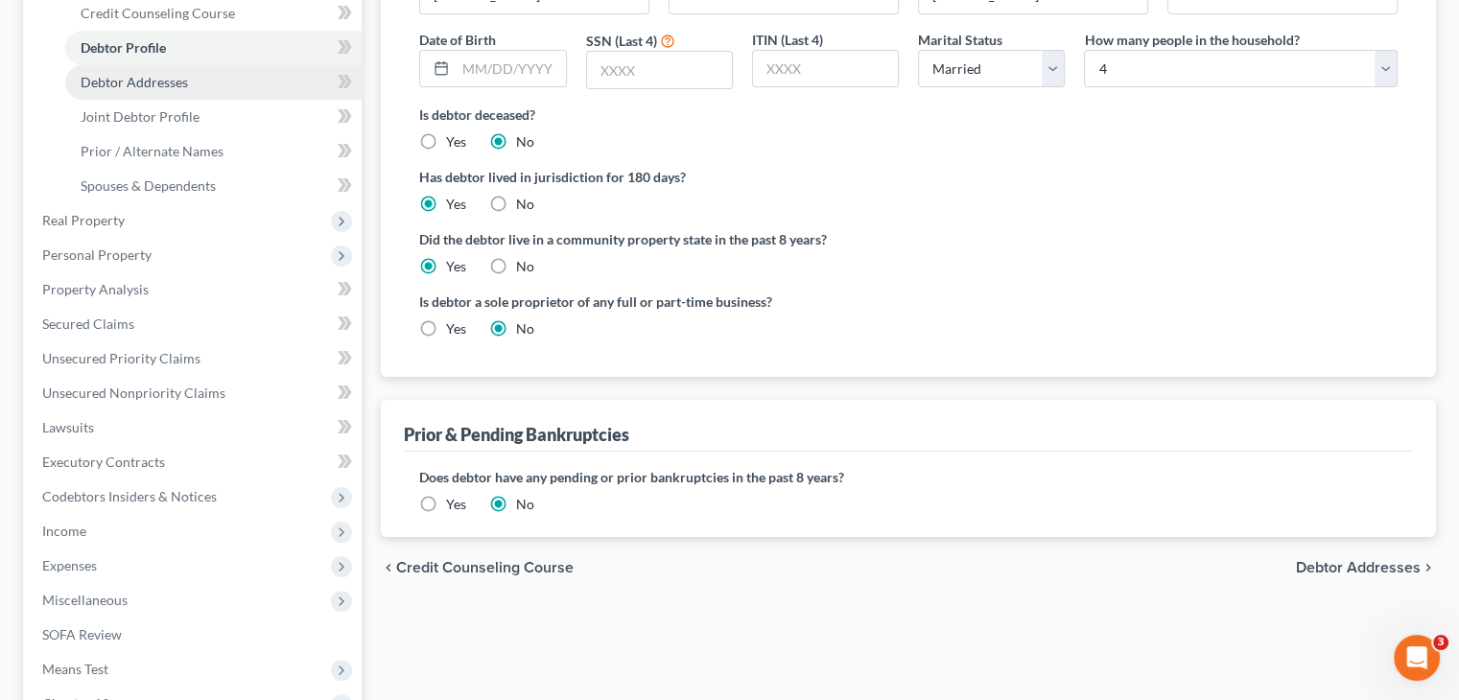
click at [207, 86] on link "Debtor Addresses" at bounding box center [213, 82] width 296 height 35
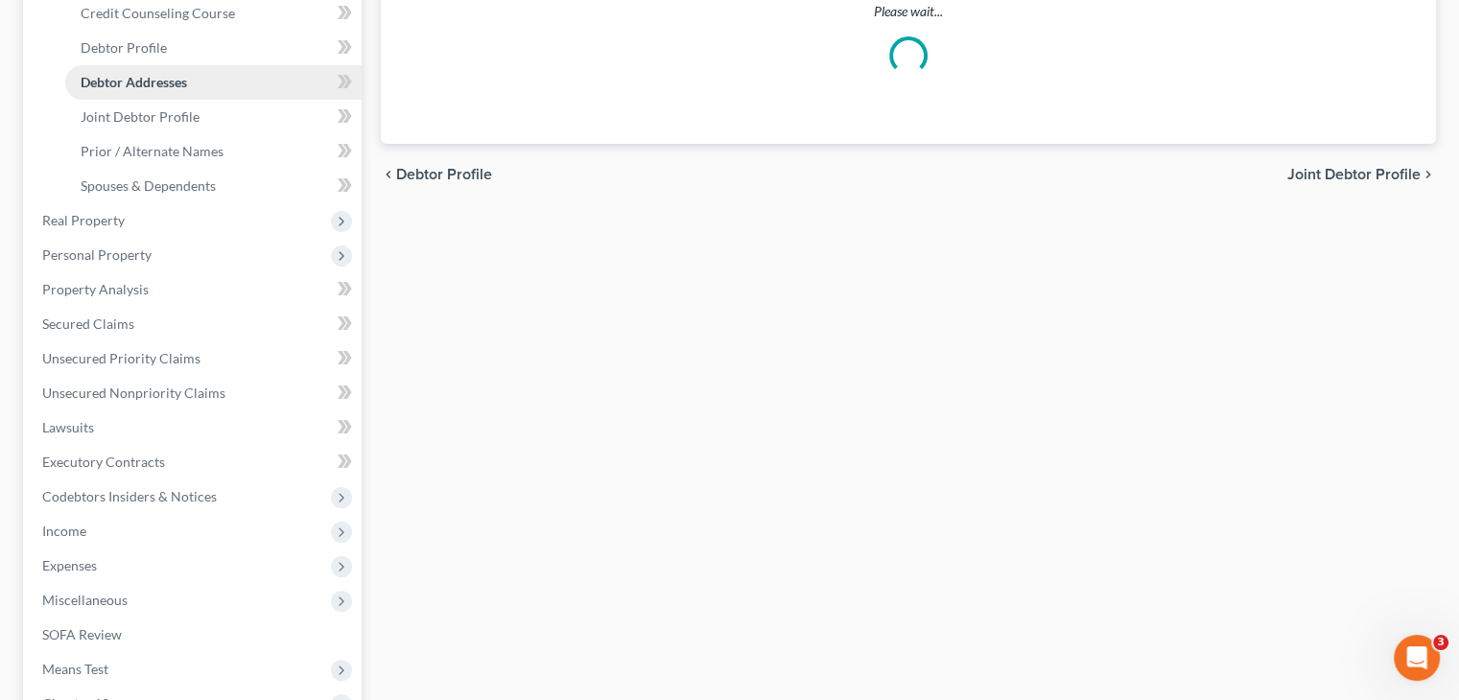
select select "0"
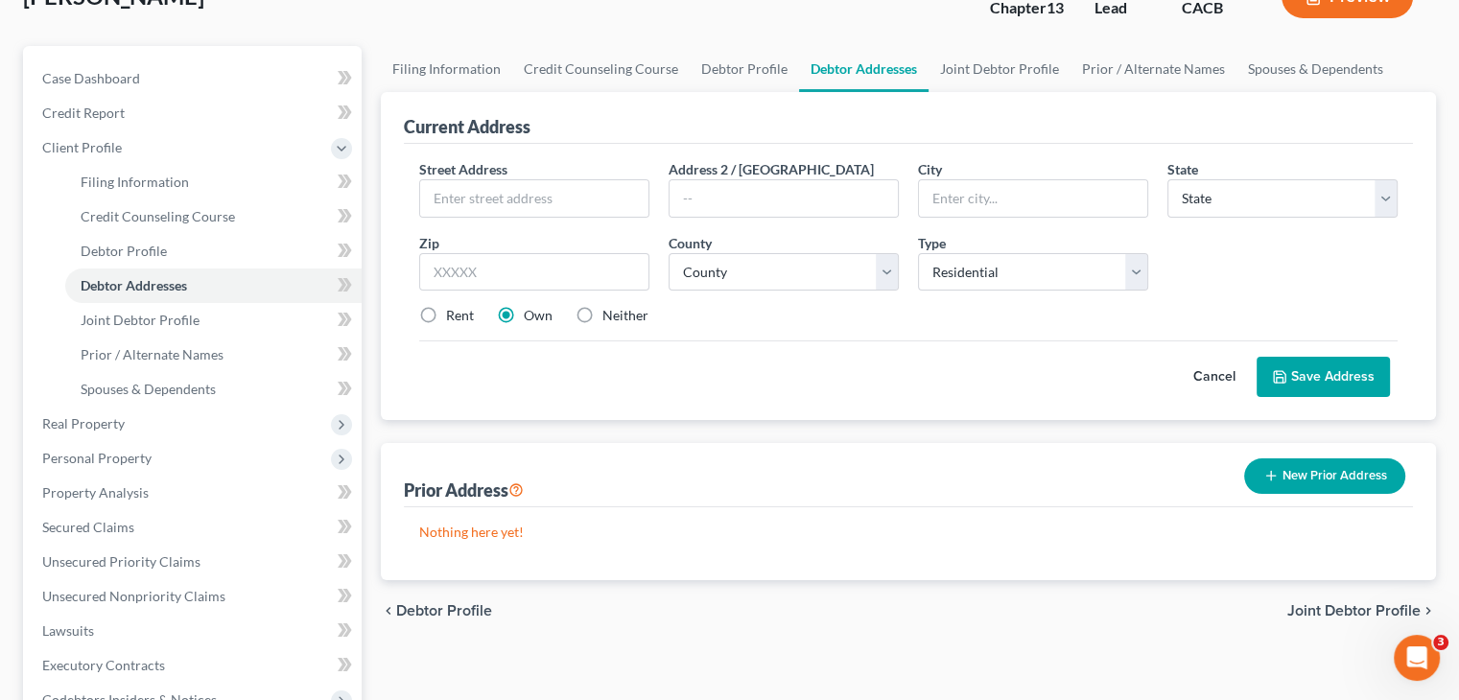
scroll to position [165, 0]
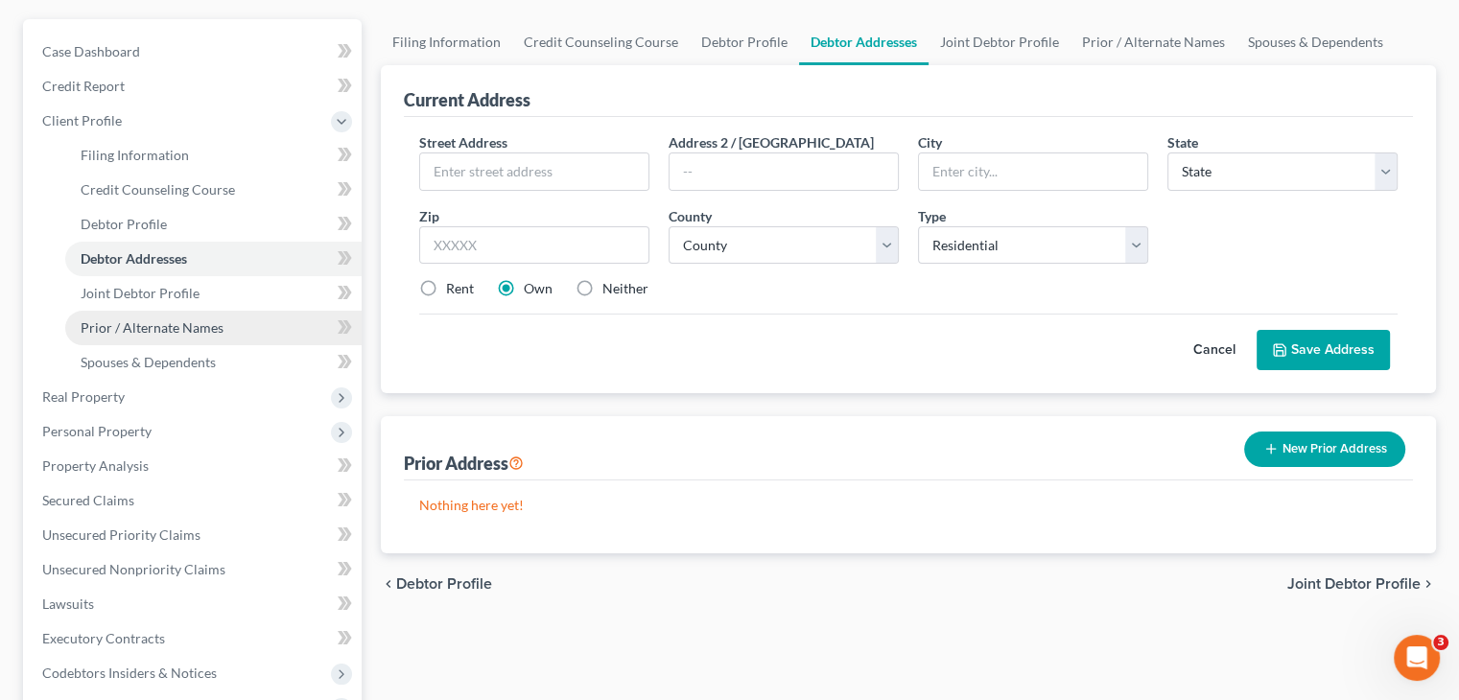
click at [199, 327] on span "Prior / Alternate Names" at bounding box center [152, 328] width 143 height 16
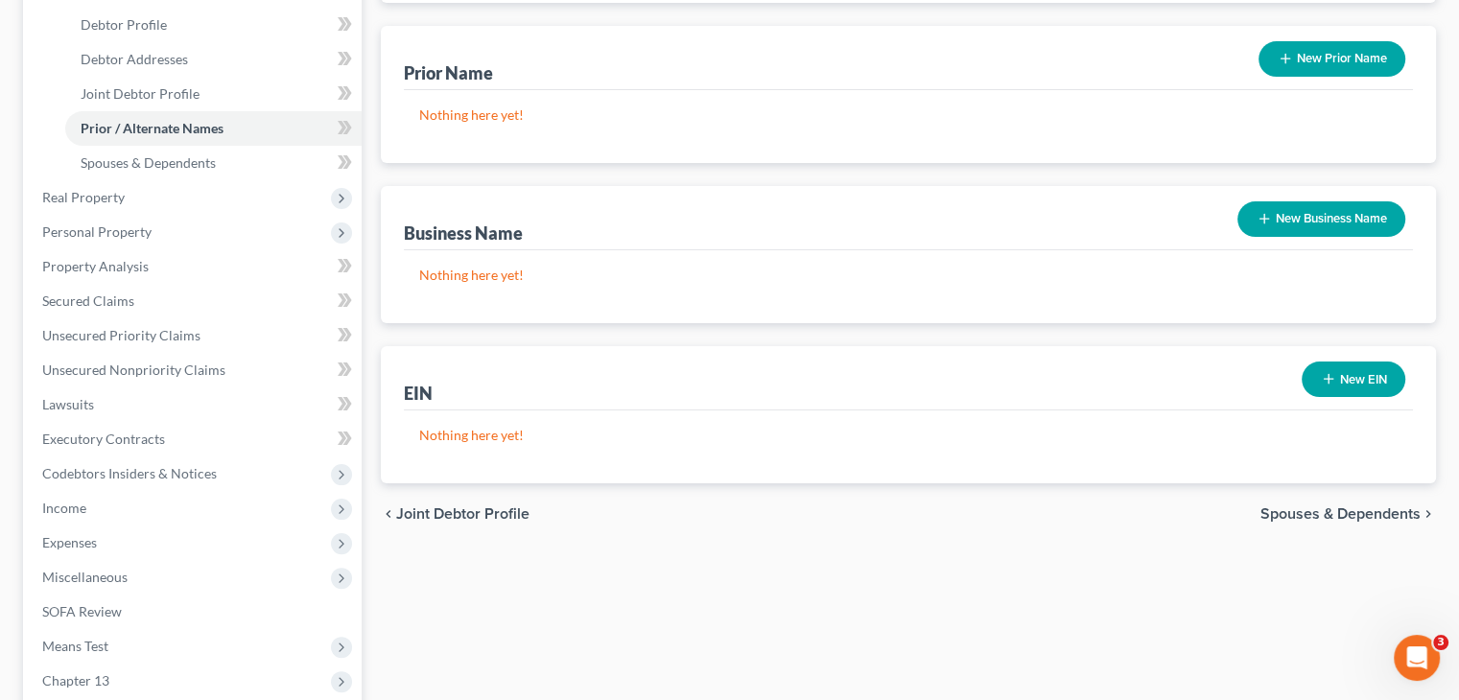
scroll to position [328, 0]
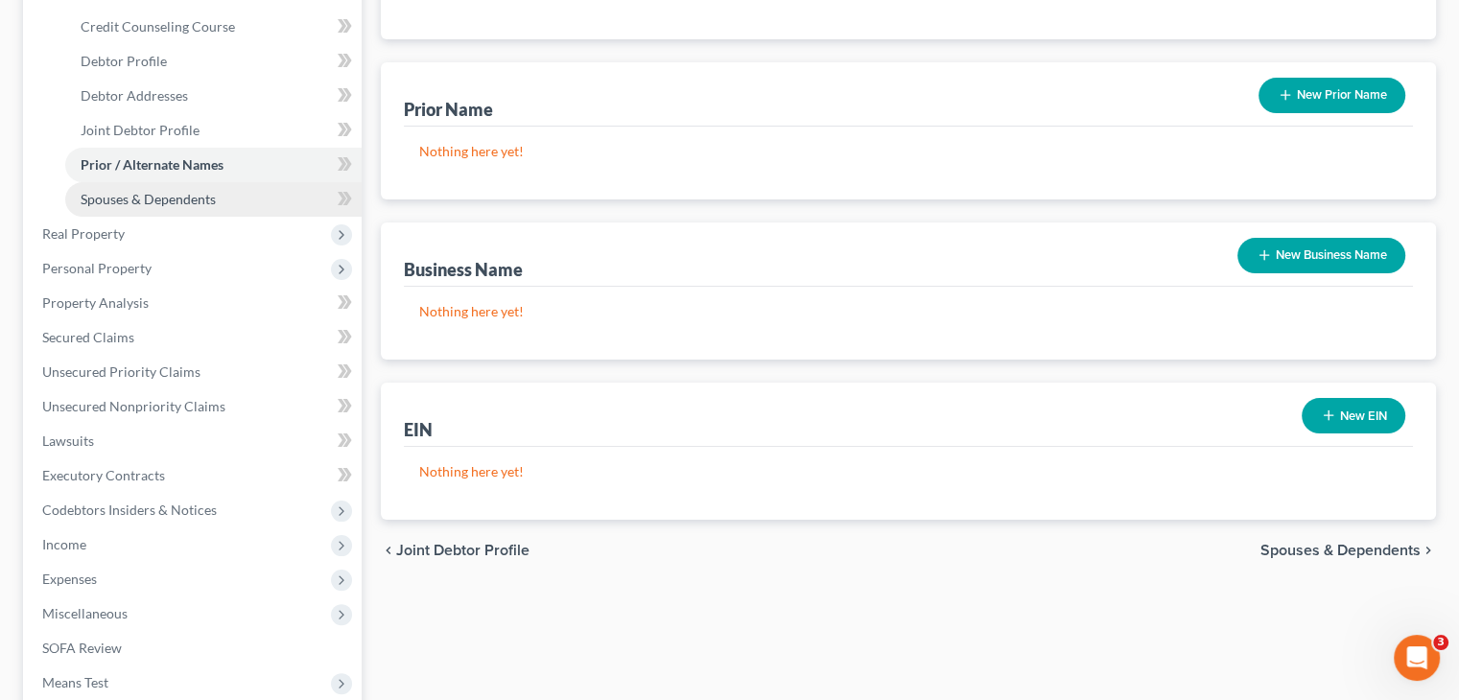
click at [196, 207] on link "Spouses & Dependents" at bounding box center [213, 199] width 296 height 35
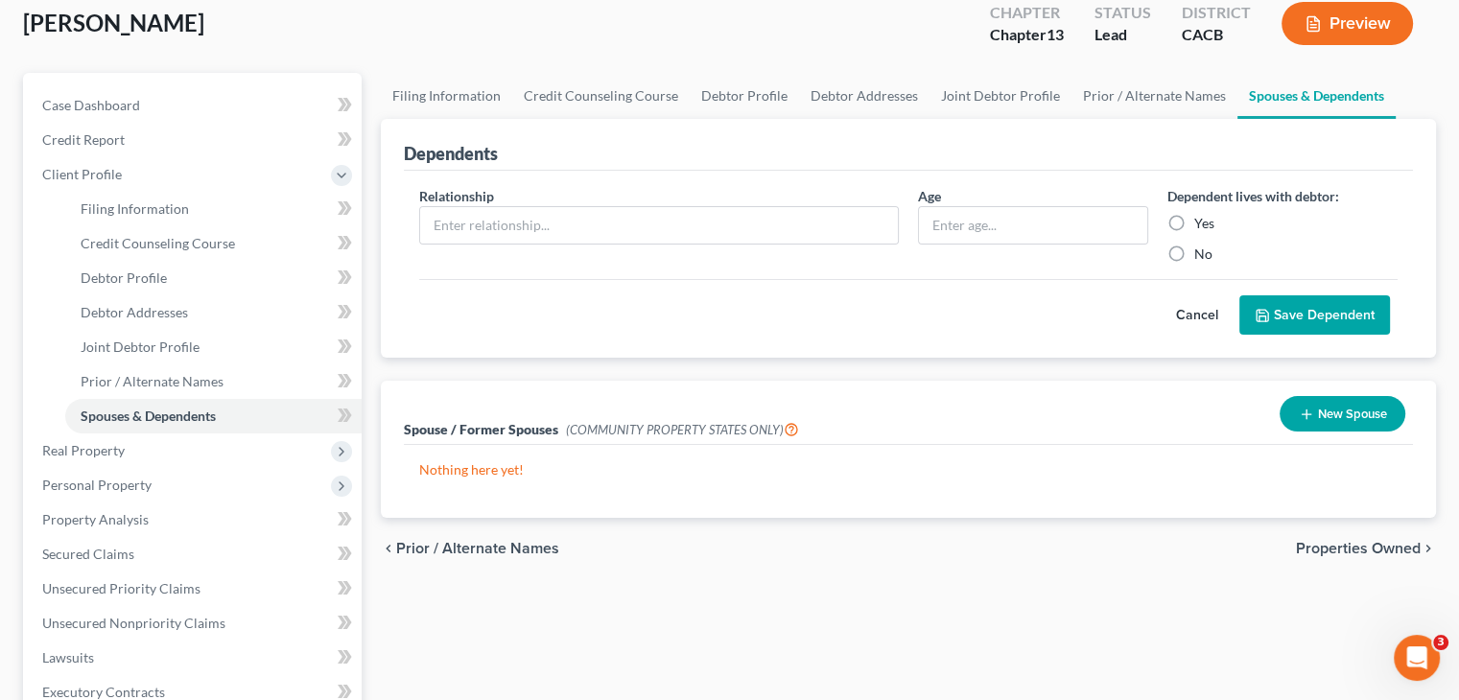
scroll to position [58, 0]
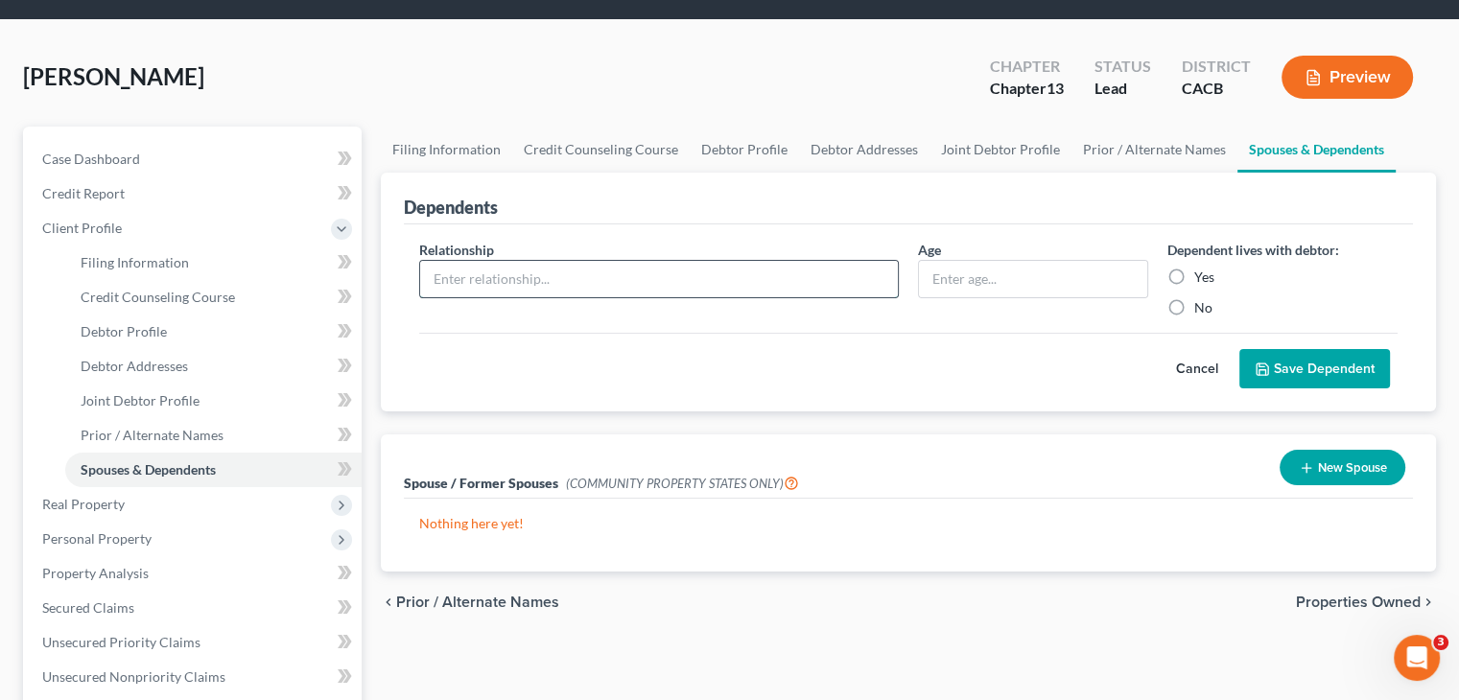
click at [513, 278] on input "text" at bounding box center [659, 279] width 478 height 36
click at [962, 264] on input "text" at bounding box center [1033, 279] width 228 height 36
type input "daughter"
click at [1195, 279] on label "Yes" at bounding box center [1205, 277] width 20 height 19
click at [1202, 279] on input "Yes" at bounding box center [1208, 274] width 12 height 12
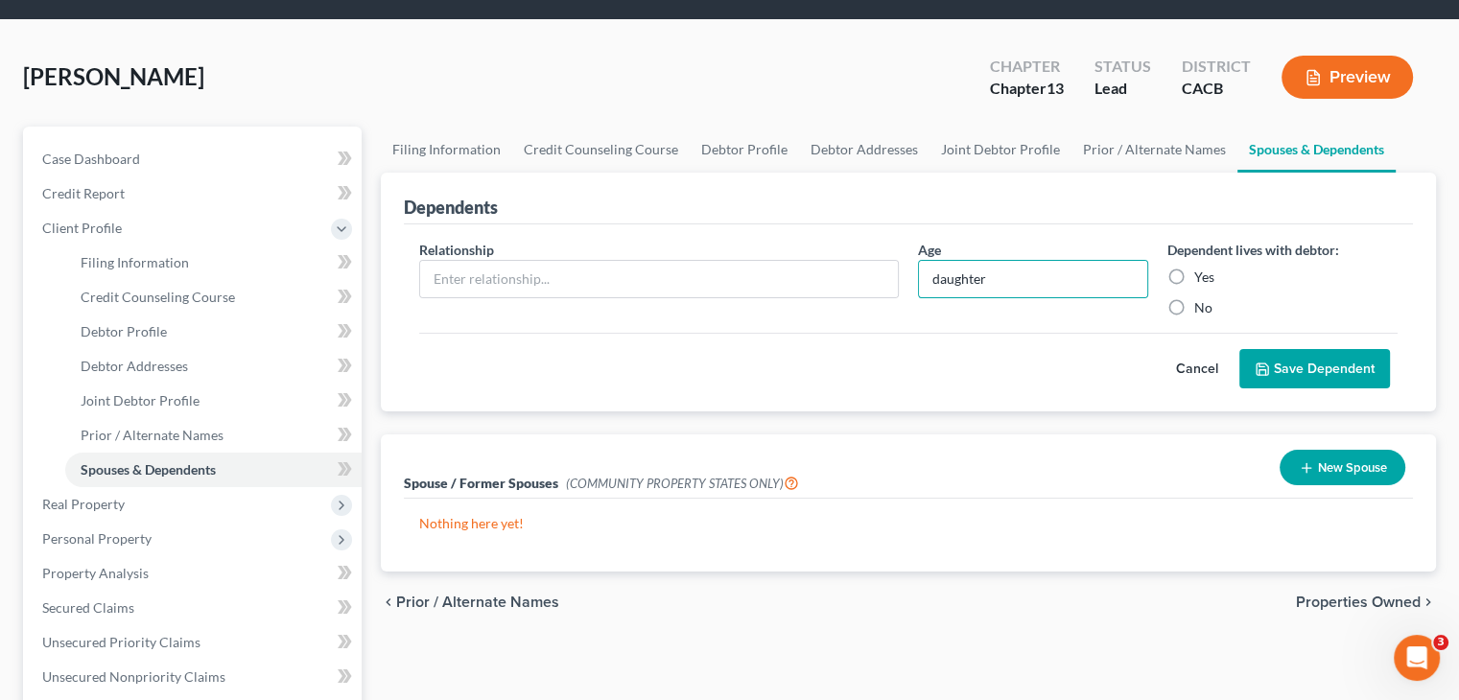
radio input "true"
click at [757, 282] on input "text" at bounding box center [659, 279] width 478 height 36
drag, startPoint x: 1003, startPoint y: 287, endPoint x: 833, endPoint y: 284, distance: 169.9
click at [833, 284] on div "Relationship * Age daughter Dependent lives with debtor: Yes No" at bounding box center [909, 286] width 998 height 93
click at [833, 283] on input "text" at bounding box center [659, 279] width 478 height 36
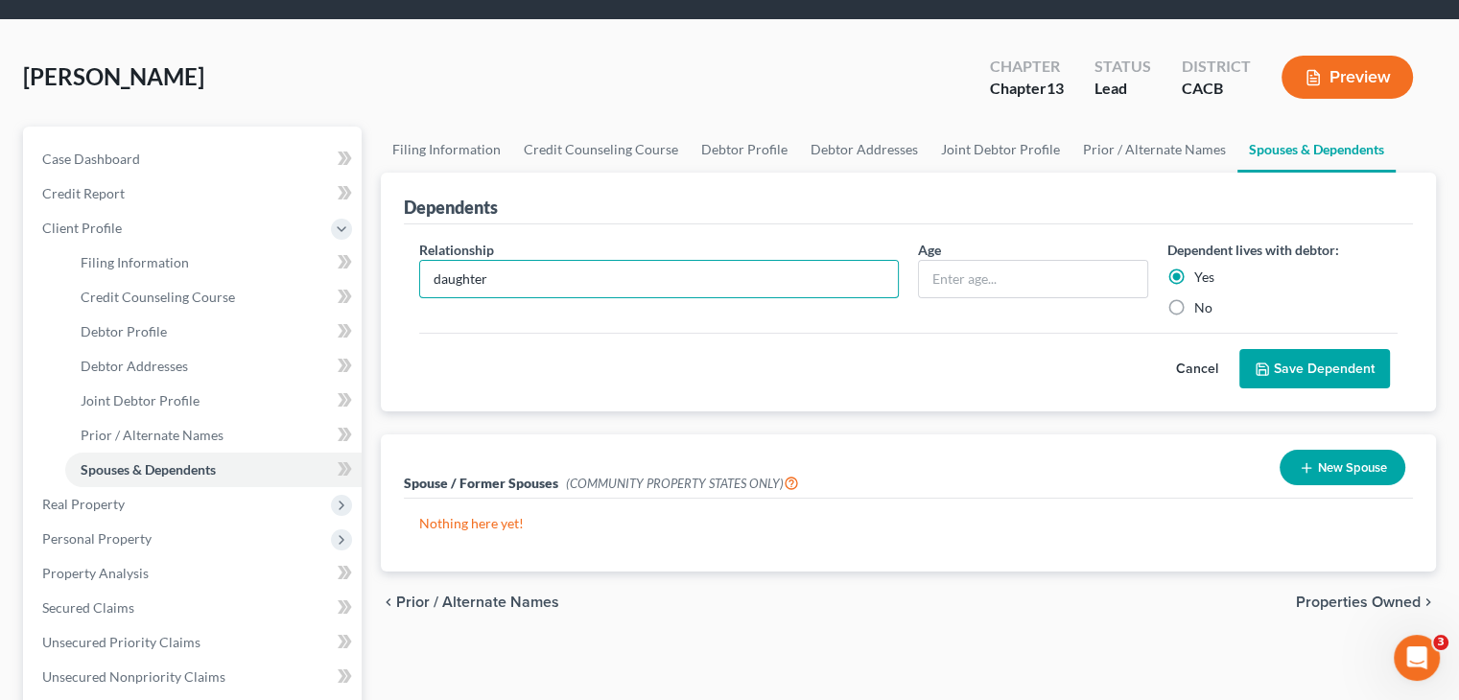
type input "daughter"
click at [1266, 370] on icon "submit" at bounding box center [1262, 369] width 15 height 15
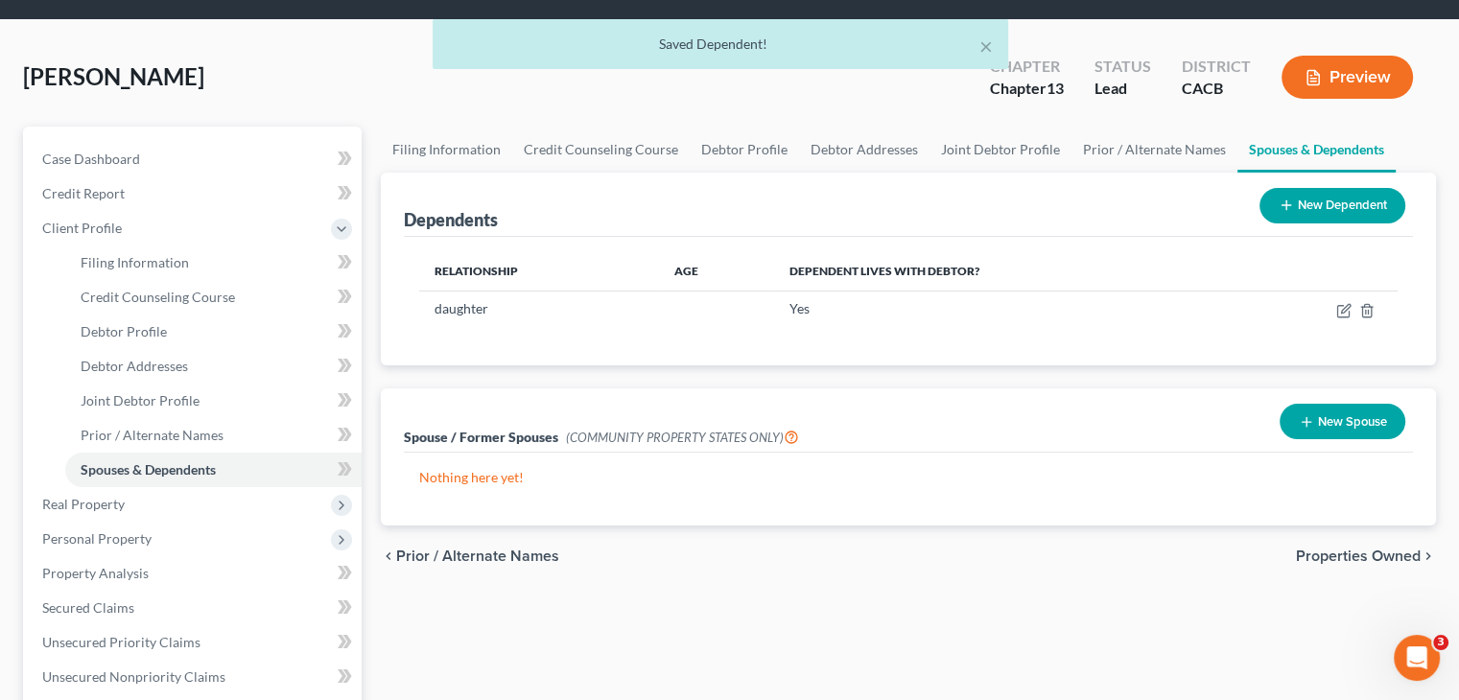
click at [1336, 212] on button "New Dependent" at bounding box center [1333, 206] width 146 height 36
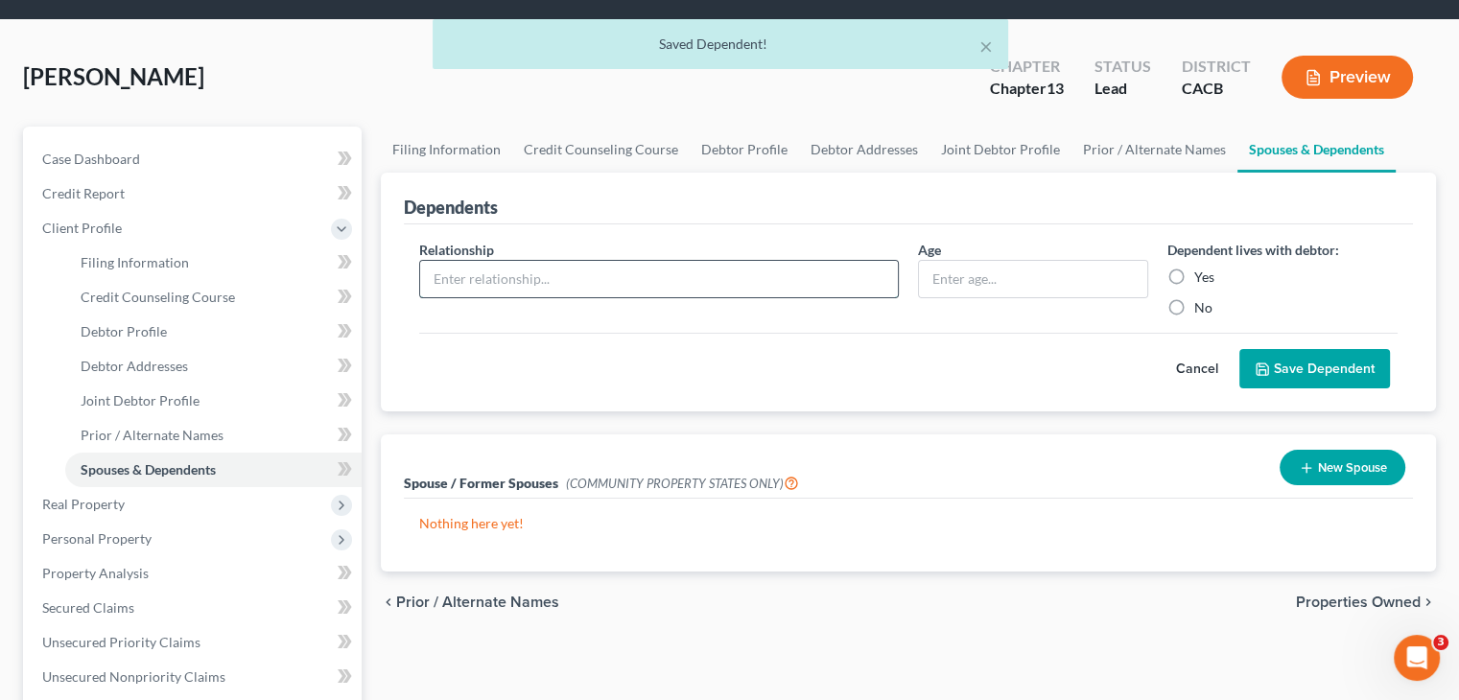
click at [695, 273] on input "text" at bounding box center [659, 279] width 478 height 36
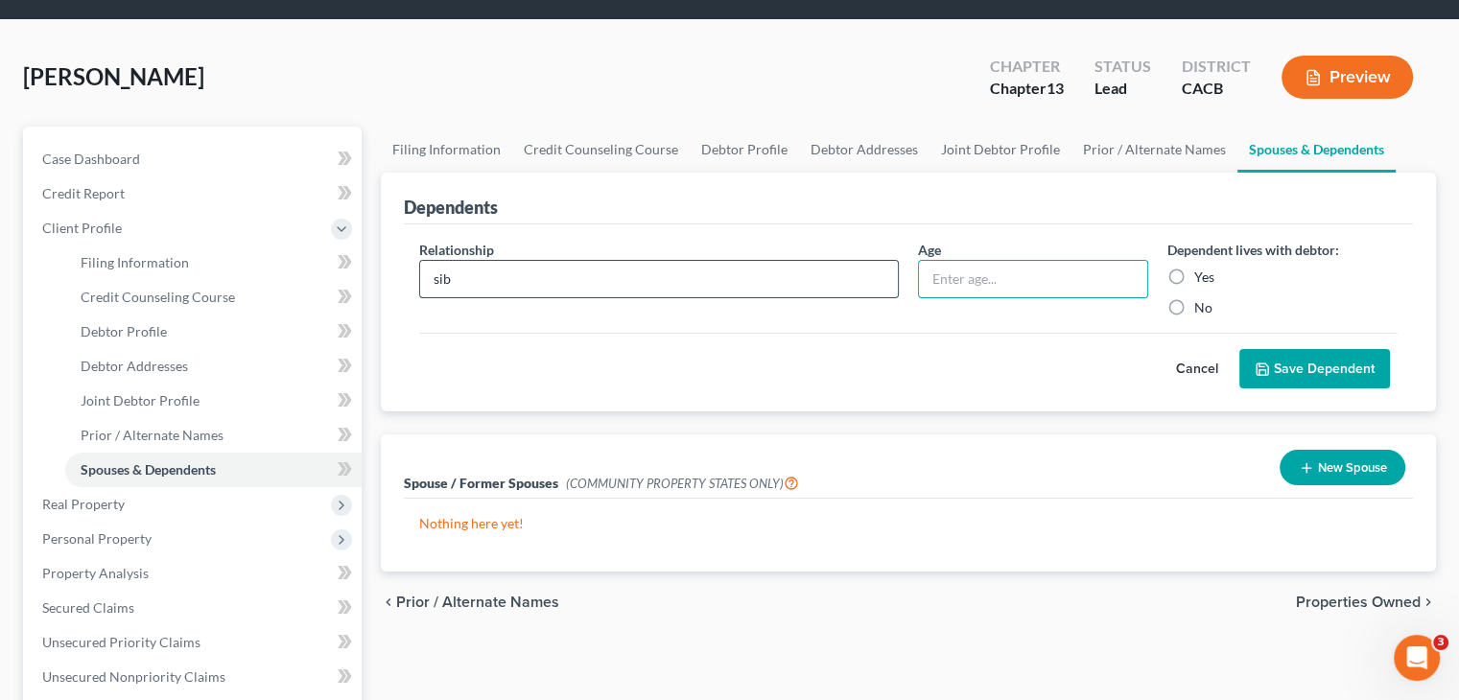
click at [695, 273] on input "sib" at bounding box center [659, 279] width 478 height 36
type input "son"
click at [1195, 281] on label "Yes" at bounding box center [1205, 277] width 20 height 19
click at [1202, 280] on input "Yes" at bounding box center [1208, 274] width 12 height 12
radio input "true"
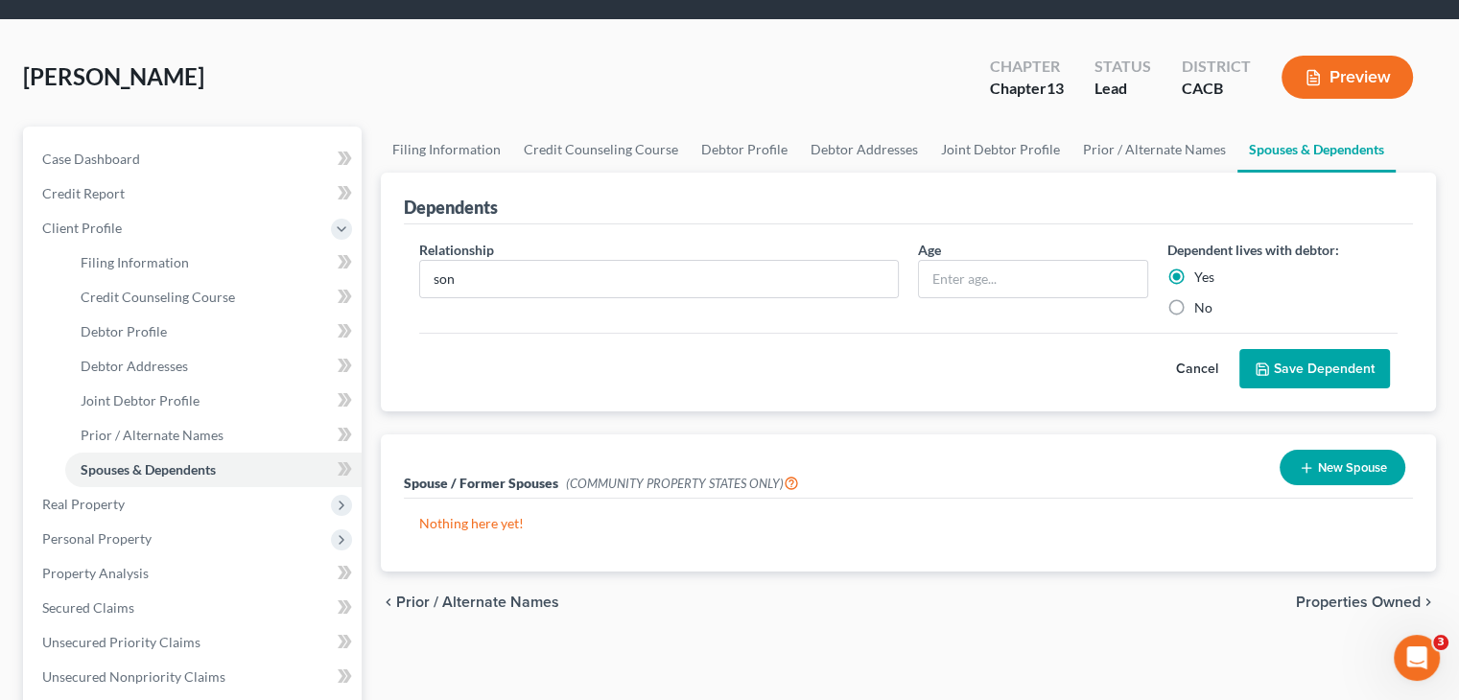
click at [1282, 350] on button "Save Dependent" at bounding box center [1315, 369] width 151 height 40
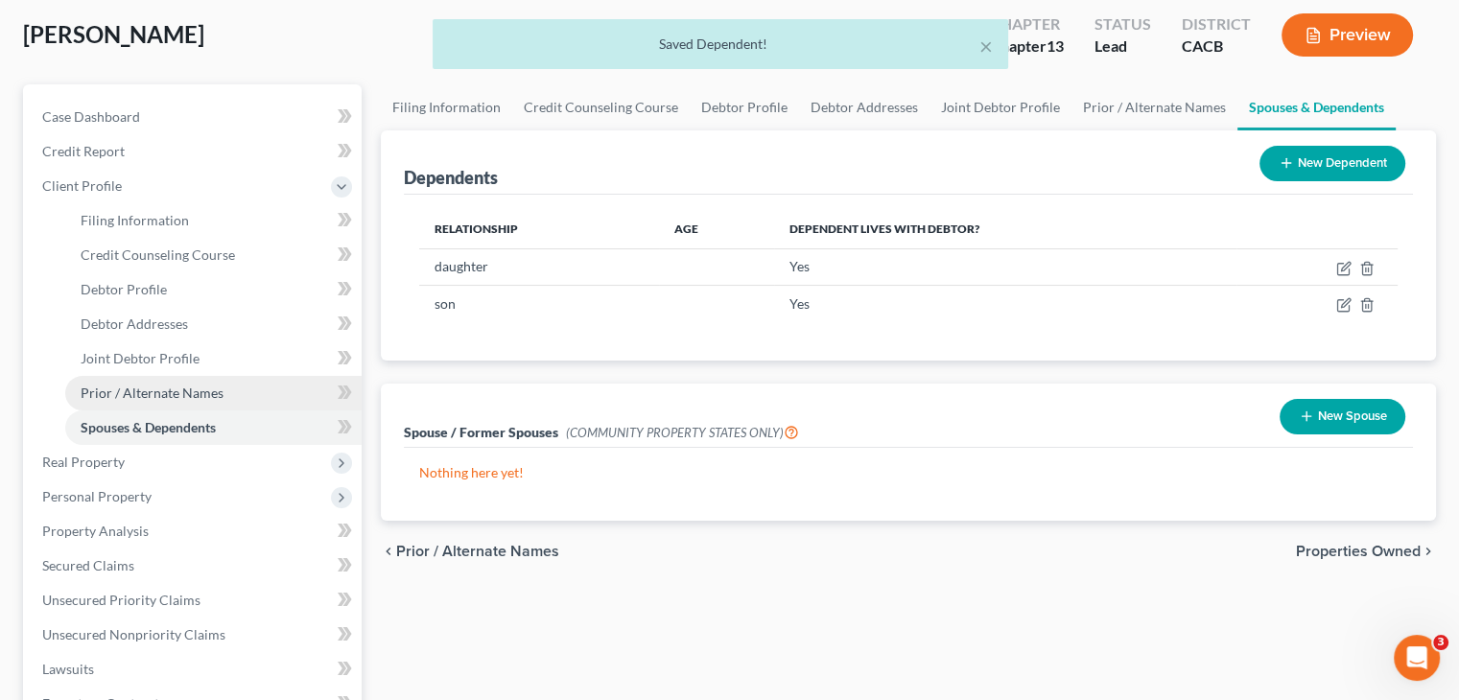
scroll to position [102, 0]
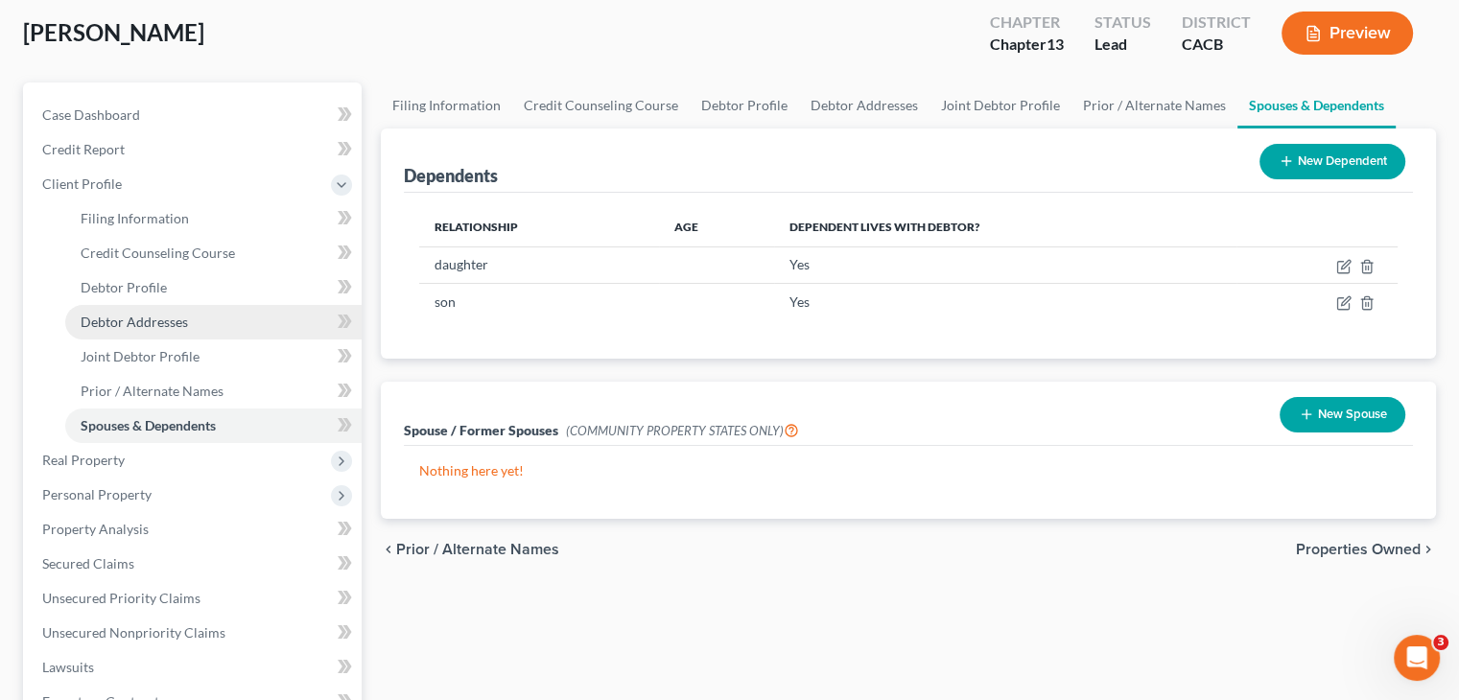
click at [138, 323] on span "Debtor Addresses" at bounding box center [134, 322] width 107 height 16
select select "0"
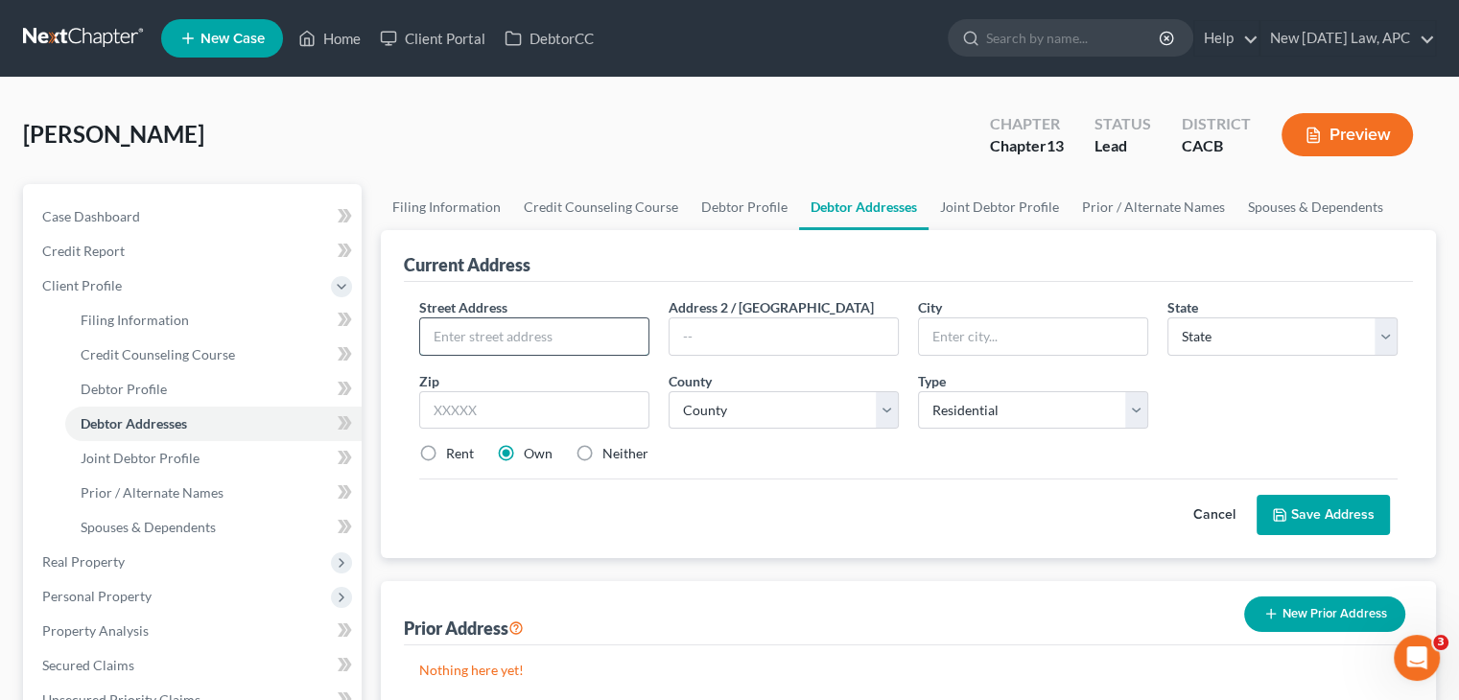
click at [508, 335] on input "text" at bounding box center [534, 337] width 228 height 36
type input "1234 sesame st"
click at [952, 343] on input "text" at bounding box center [1033, 337] width 228 height 36
type input "temecula"
click at [575, 408] on input "text" at bounding box center [534, 410] width 230 height 38
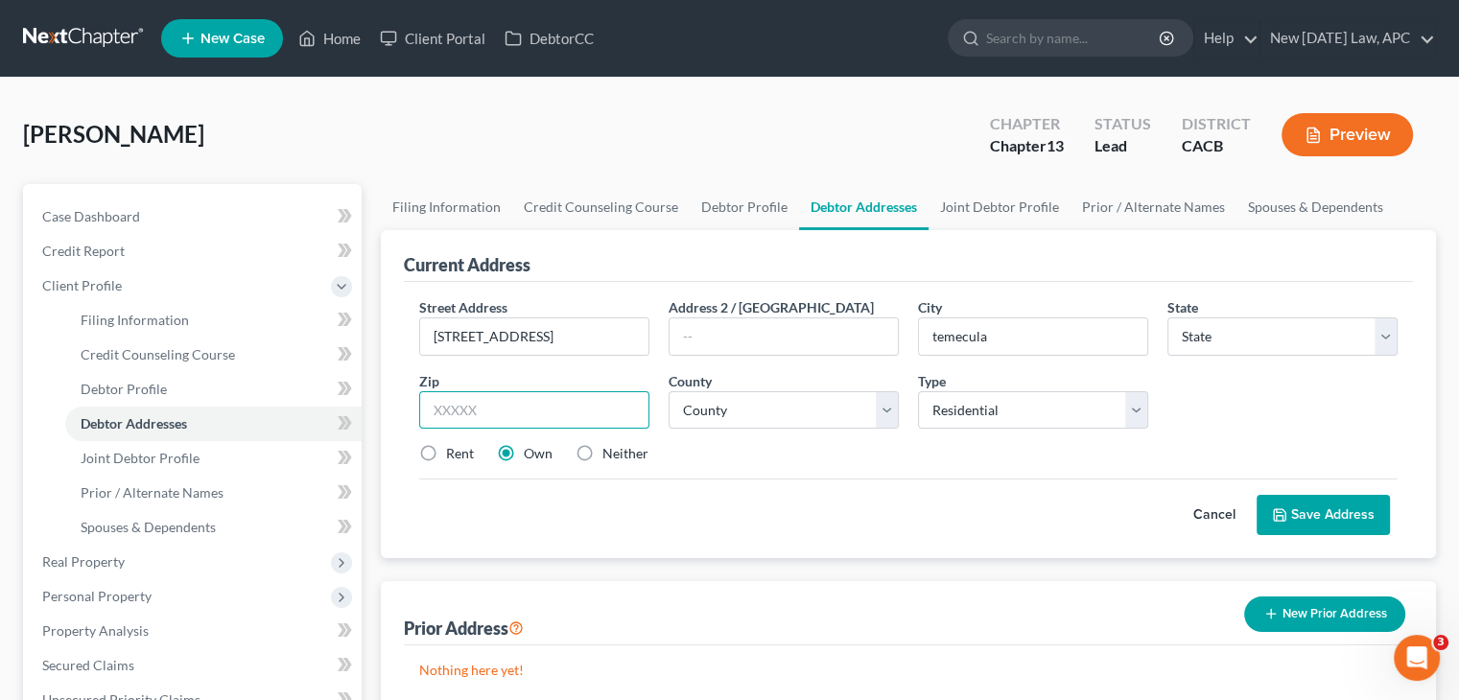
drag, startPoint x: 575, startPoint y: 408, endPoint x: 549, endPoint y: 402, distance: 26.5
click at [549, 402] on input "text" at bounding box center [534, 410] width 230 height 38
type input "92591"
click at [769, 459] on div "Rent Own Neither" at bounding box center [909, 453] width 998 height 19
type input "Temecula"
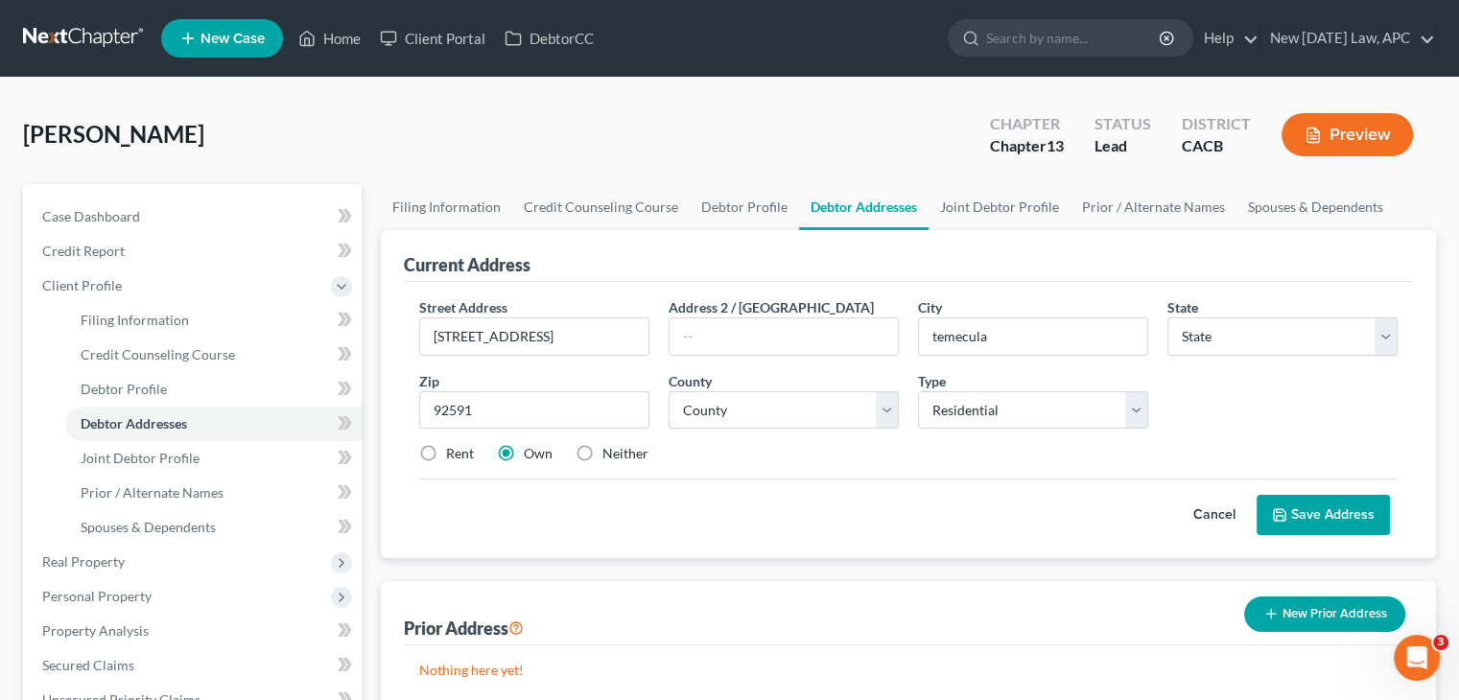
select select "4"
click at [821, 418] on select "County" at bounding box center [784, 410] width 230 height 38
select select "32"
click at [669, 391] on select "County Alameda County Alpine County Amador County Butte County Calaveras County…" at bounding box center [784, 410] width 230 height 38
click at [780, 472] on div "Street Address * 1234 sesame st Address 2 / PO Box City * Temecula State * Stat…" at bounding box center [909, 388] width 998 height 182
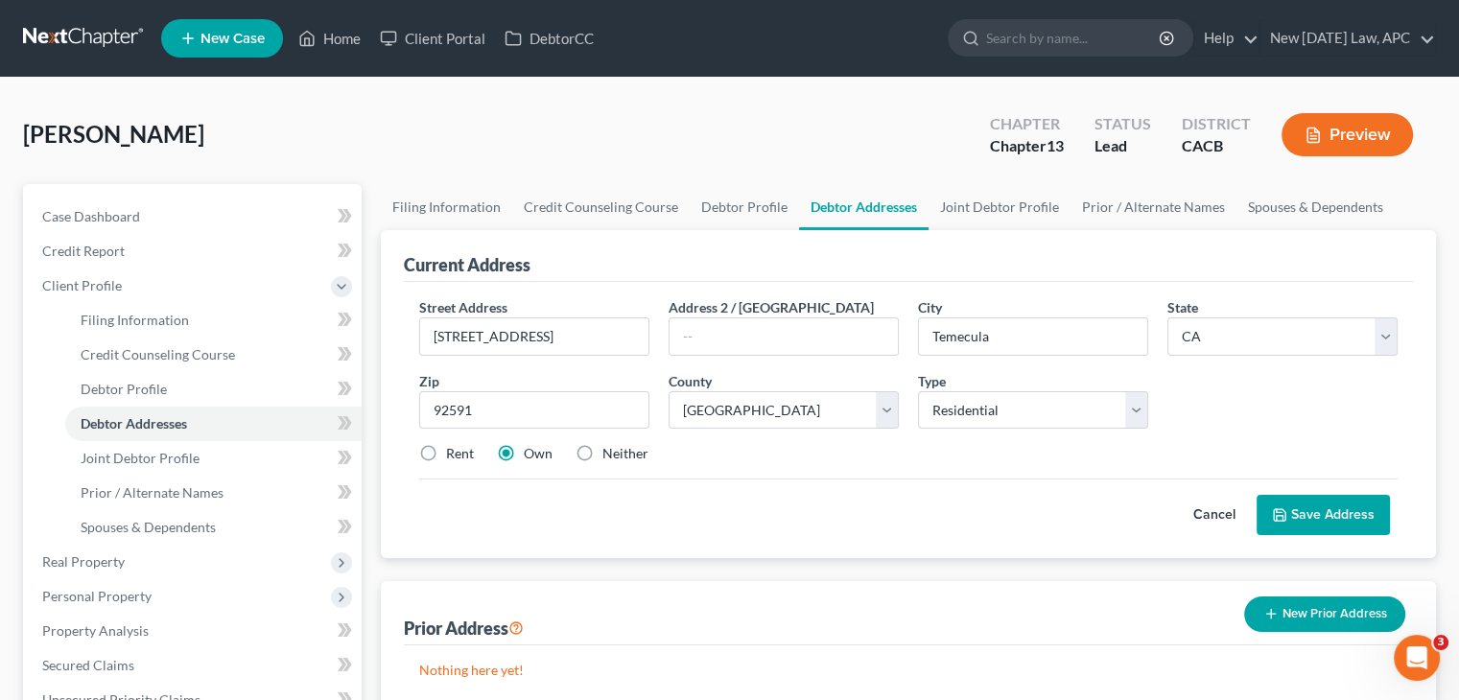
click at [1329, 534] on div "Street Address * 1234 sesame st Address 2 / PO Box City * Temecula State * Stat…" at bounding box center [908, 420] width 1009 height 276
click at [1326, 513] on button "Save Address" at bounding box center [1323, 515] width 133 height 40
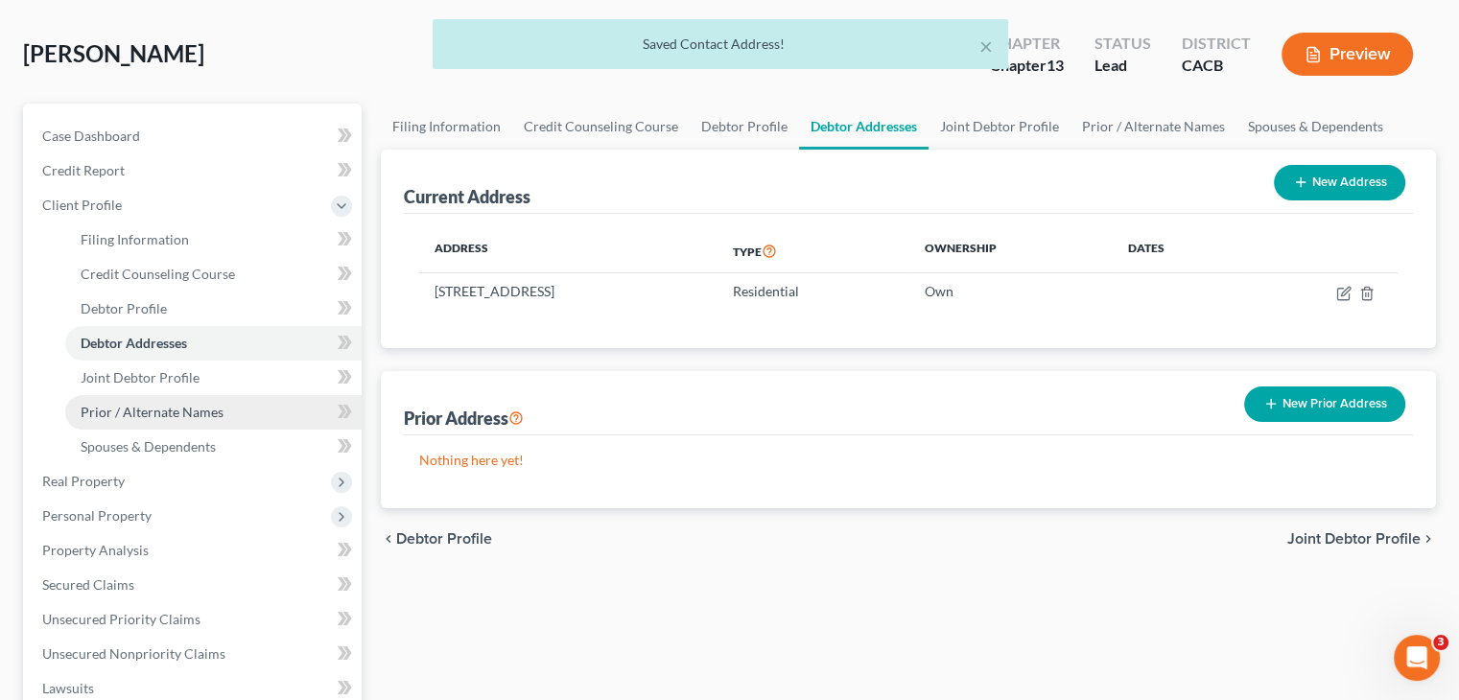
scroll to position [88, 0]
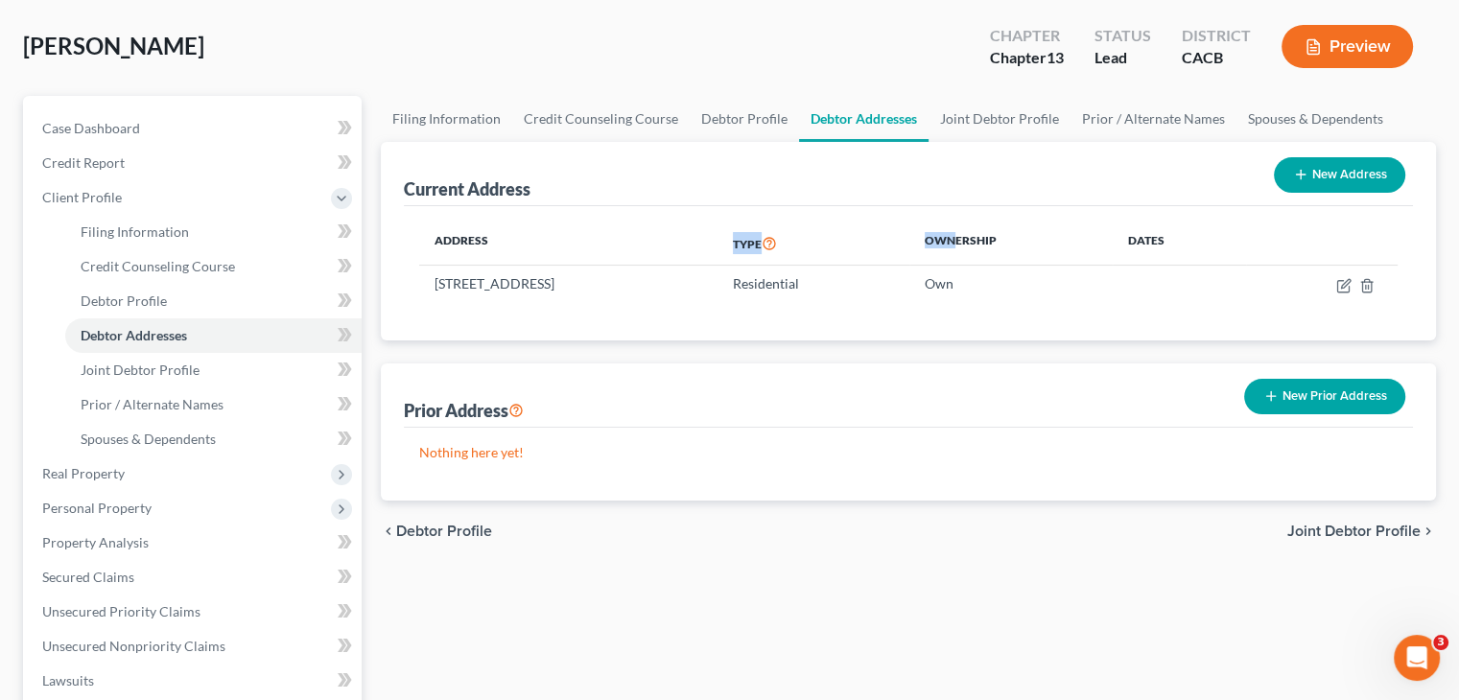
drag, startPoint x: 1034, startPoint y: 245, endPoint x: 490, endPoint y: 258, distance: 544.2
click at [490, 258] on tr "Address Type Ownership Dates" at bounding box center [908, 244] width 979 height 44
click at [39, 391] on ul "Filing Information Credit Counseling Course Debtor Profile Debtor Addresses" at bounding box center [194, 336] width 335 height 242
click at [175, 382] on link "Joint Debtor Profile" at bounding box center [213, 370] width 296 height 35
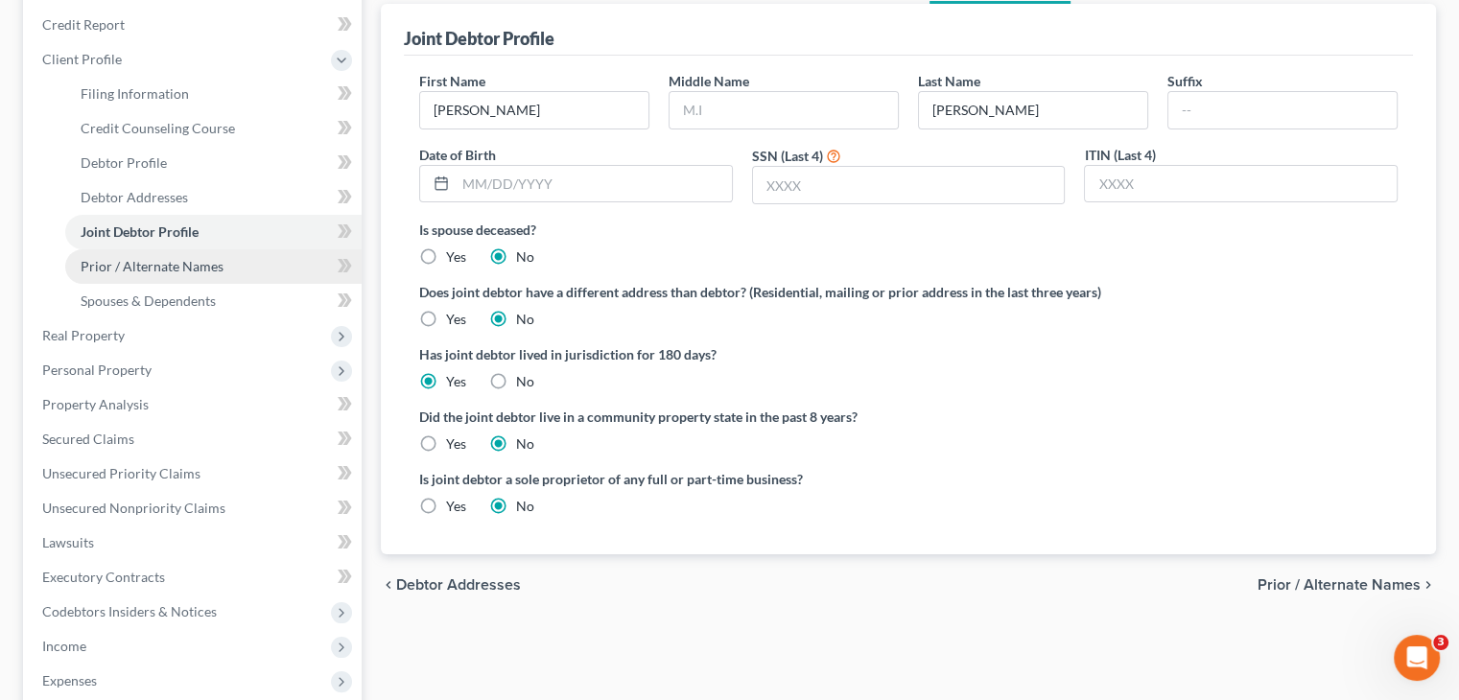
scroll to position [234, 0]
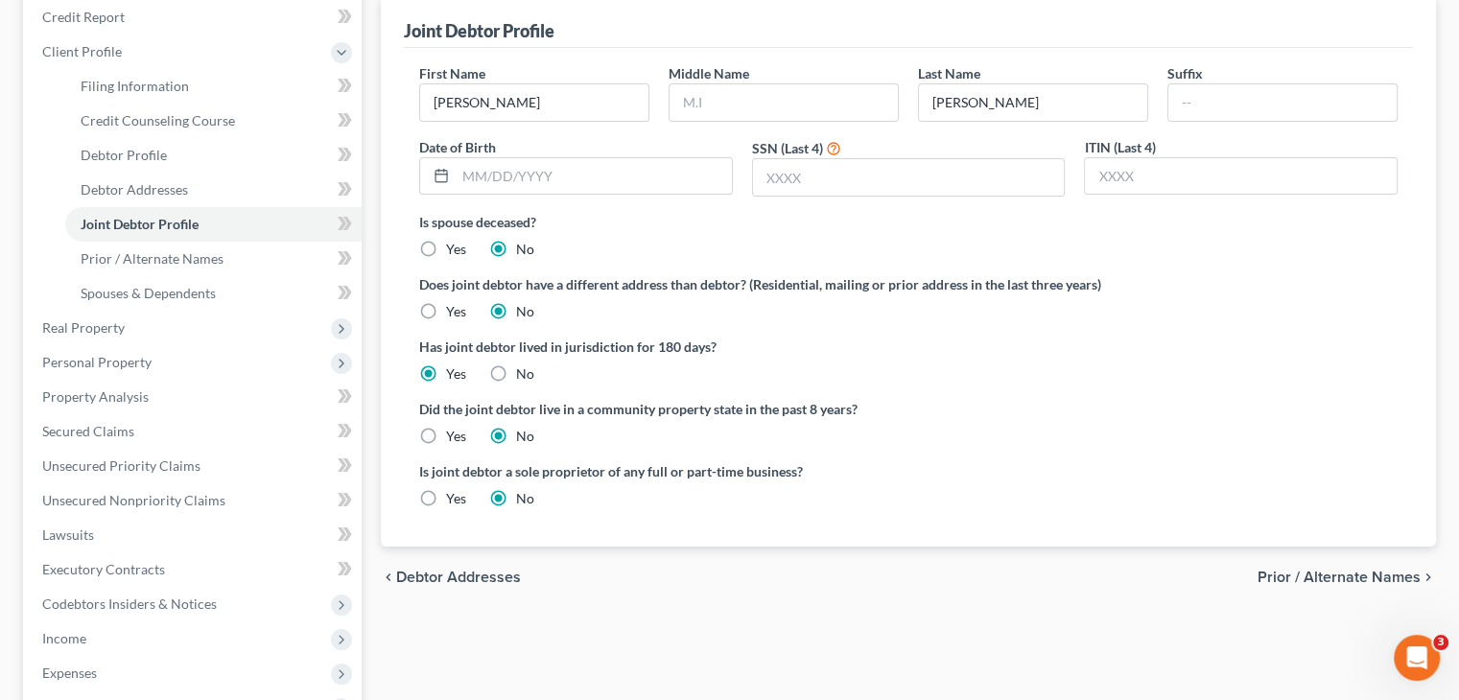
click at [446, 436] on label "Yes" at bounding box center [456, 436] width 20 height 19
click at [454, 436] on input "Yes" at bounding box center [460, 433] width 12 height 12
radio input "true"
radio input "false"
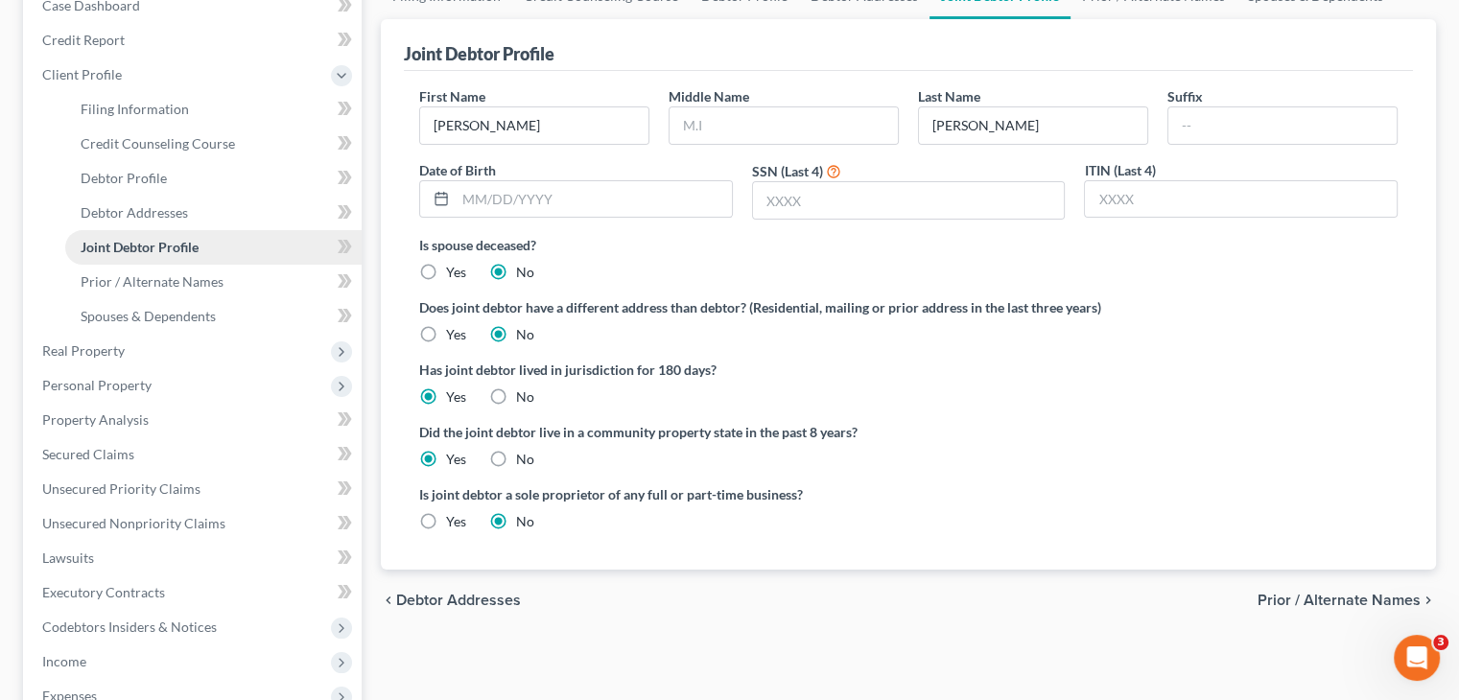
scroll to position [184, 0]
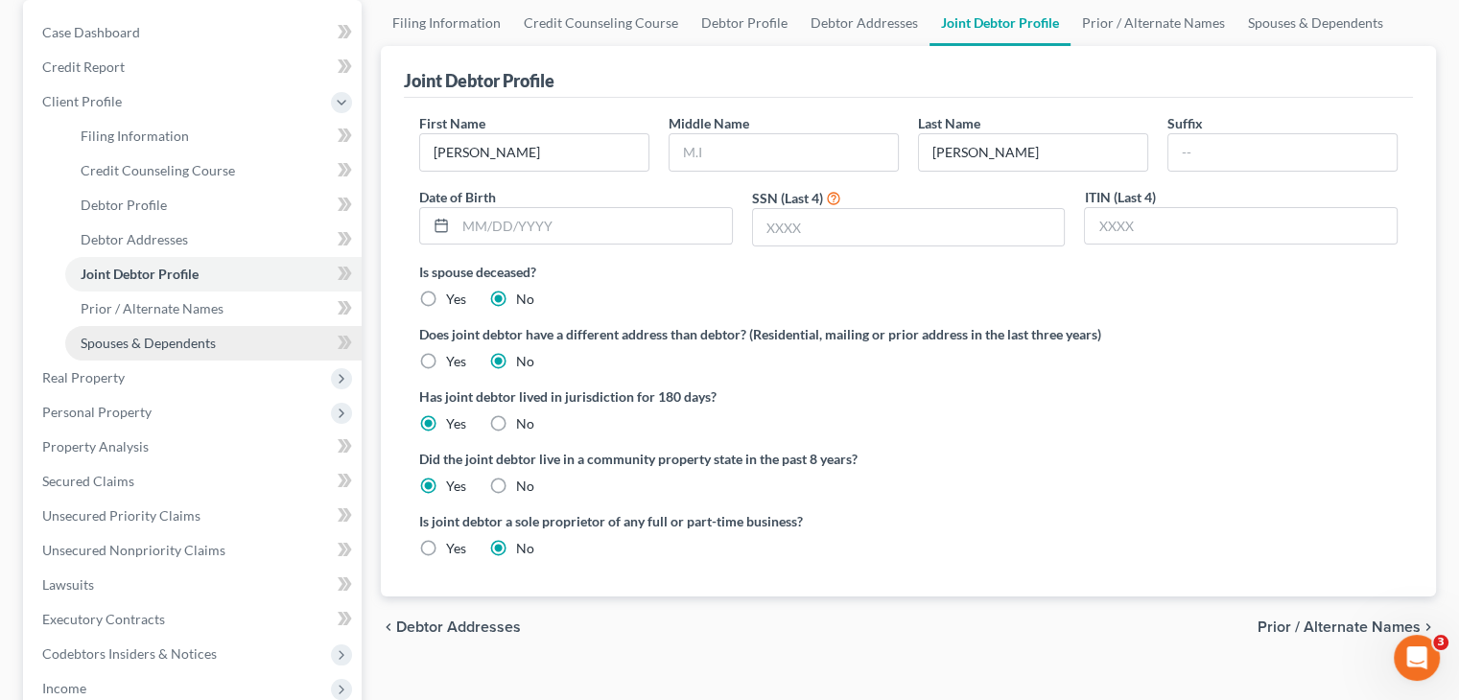
click at [165, 348] on span "Spouses & Dependents" at bounding box center [148, 343] width 135 height 16
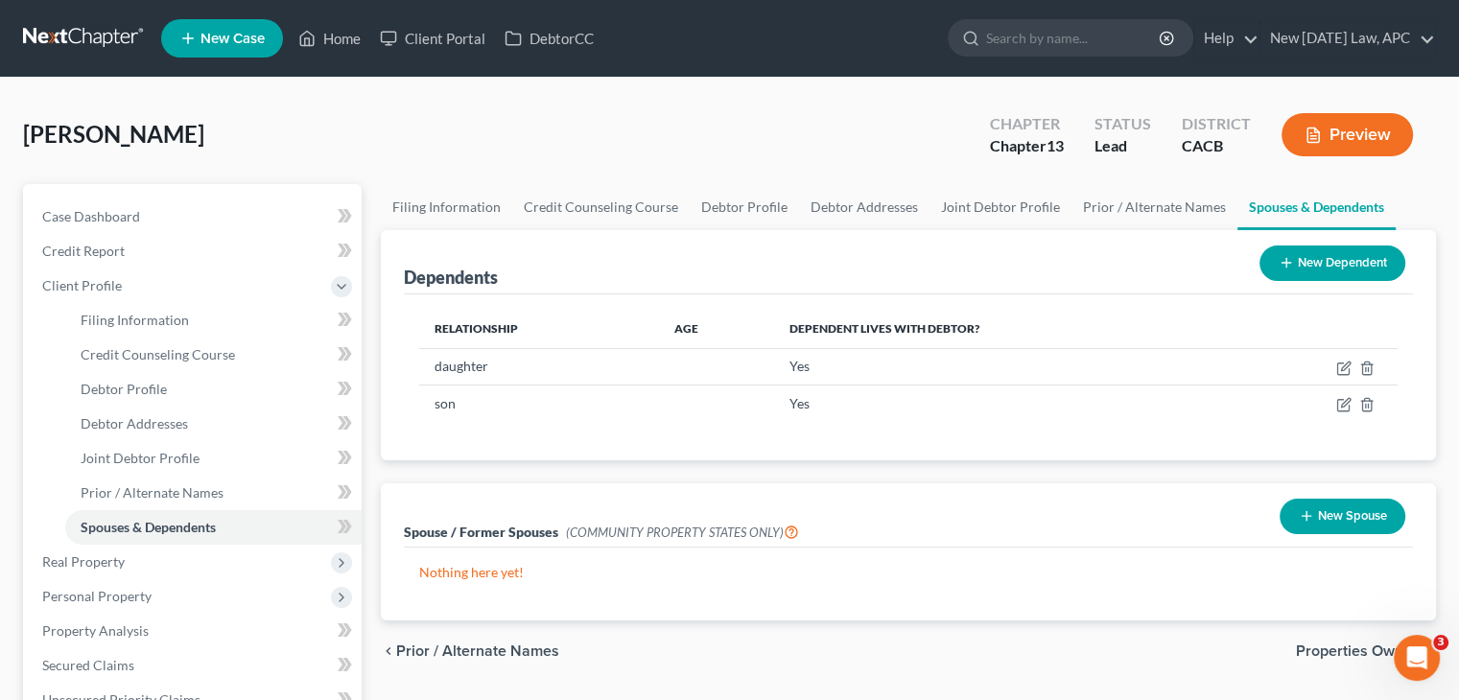
scroll to position [154, 0]
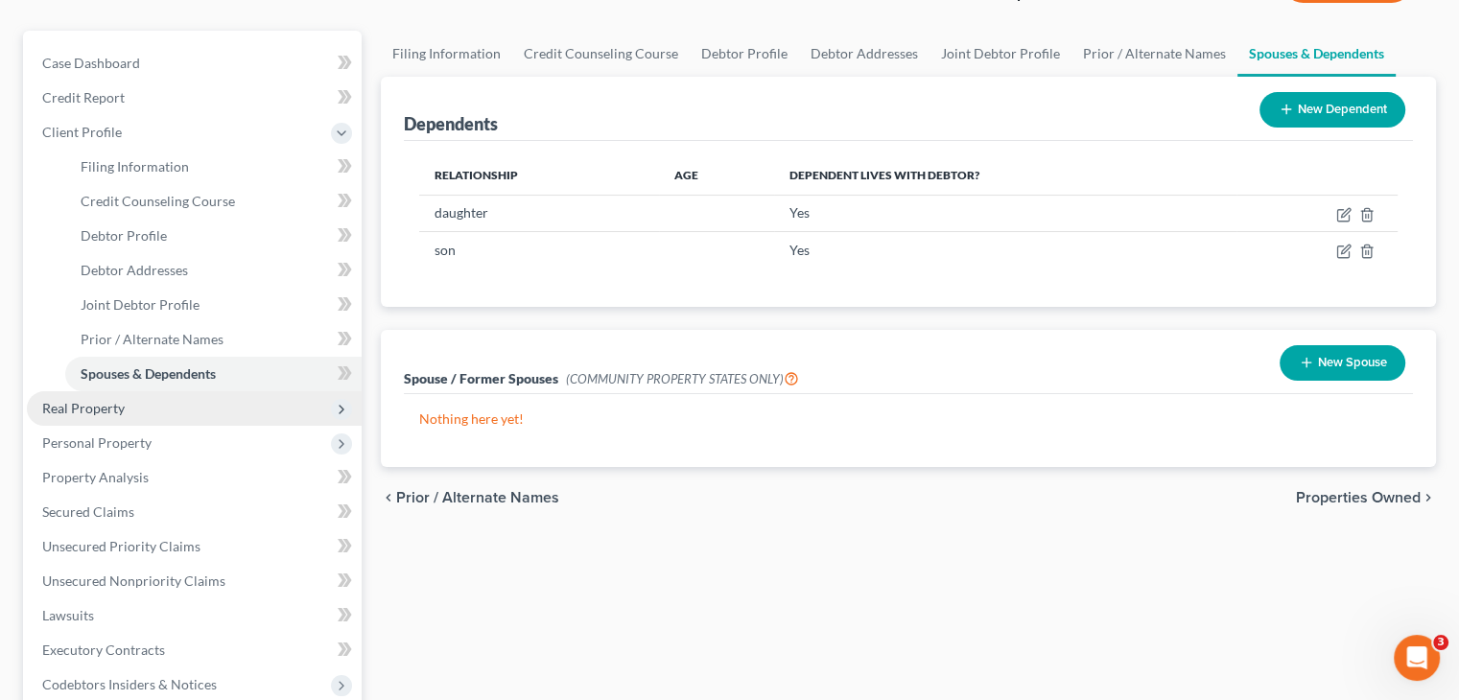
click at [146, 409] on span "Real Property" at bounding box center [194, 408] width 335 height 35
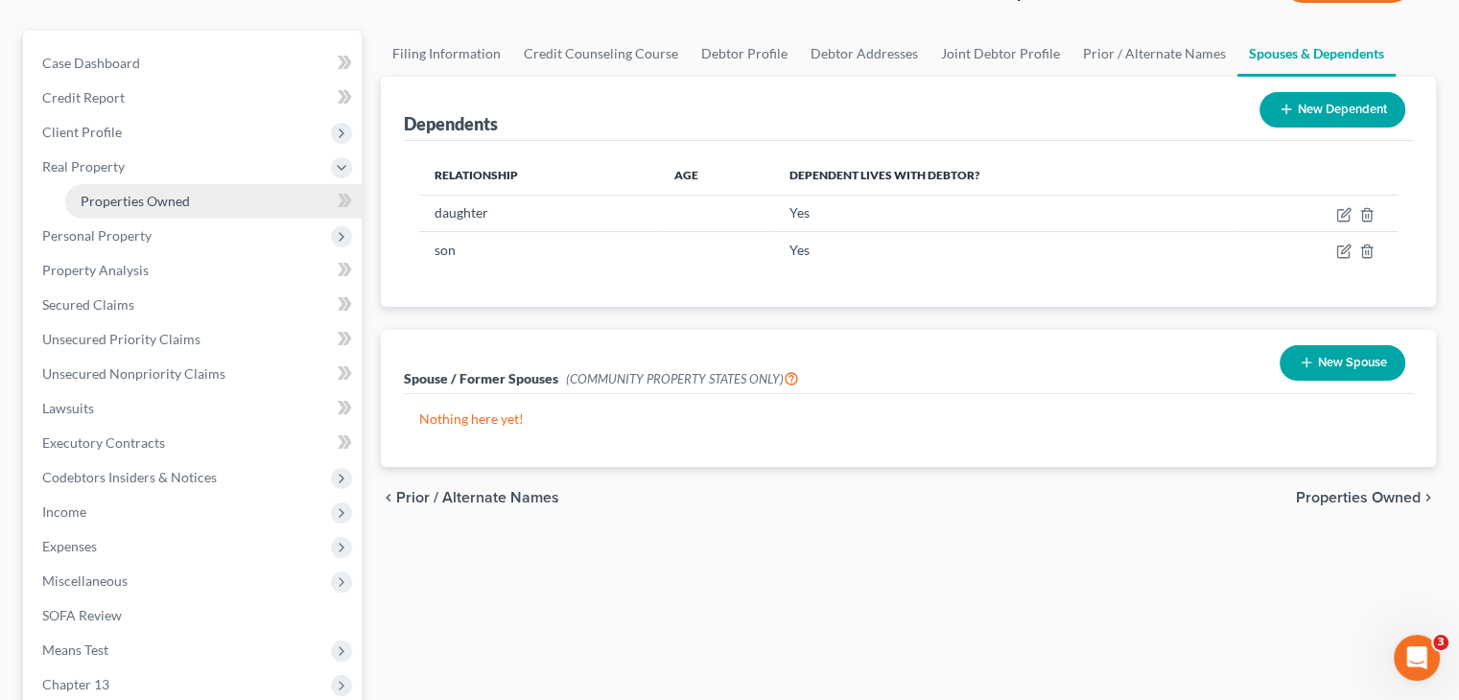
click at [169, 196] on span "Properties Owned" at bounding box center [135, 201] width 109 height 16
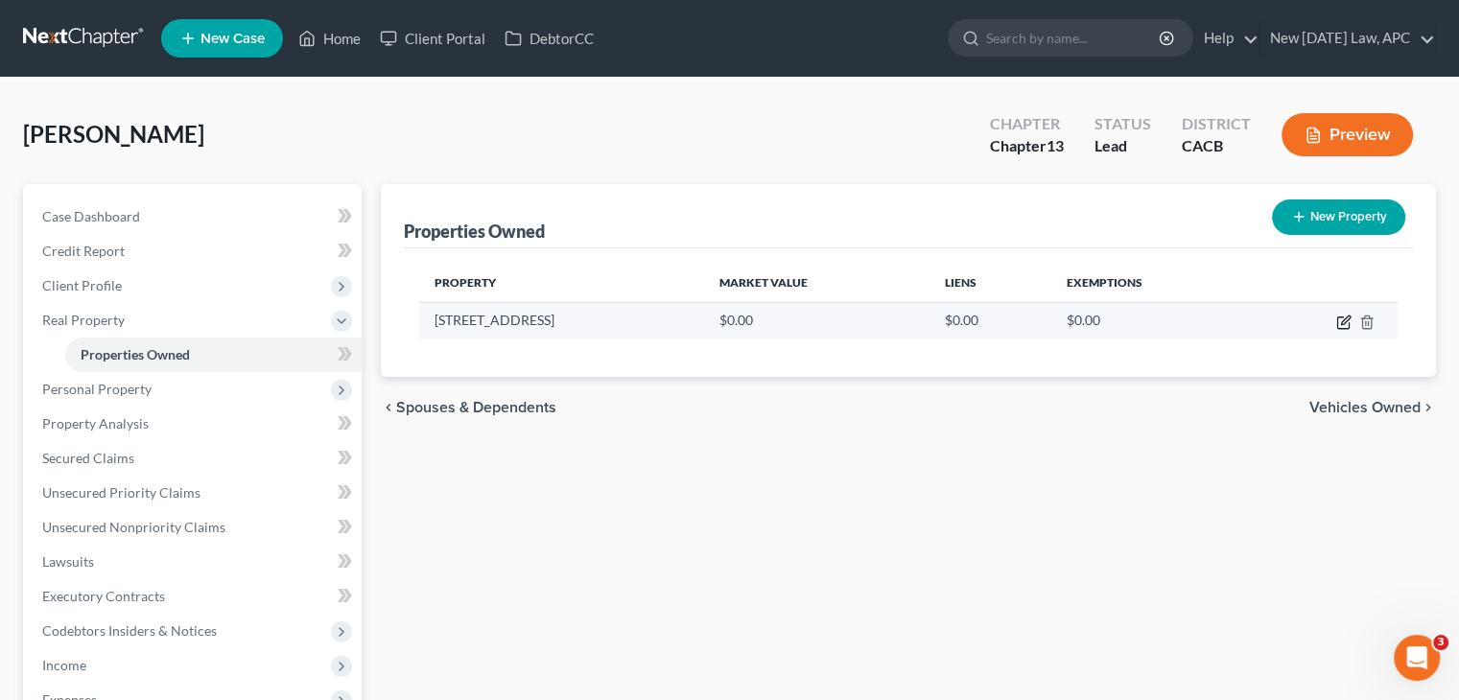
click at [1348, 326] on icon "button" at bounding box center [1344, 324] width 12 height 12
select select "4"
select select "32"
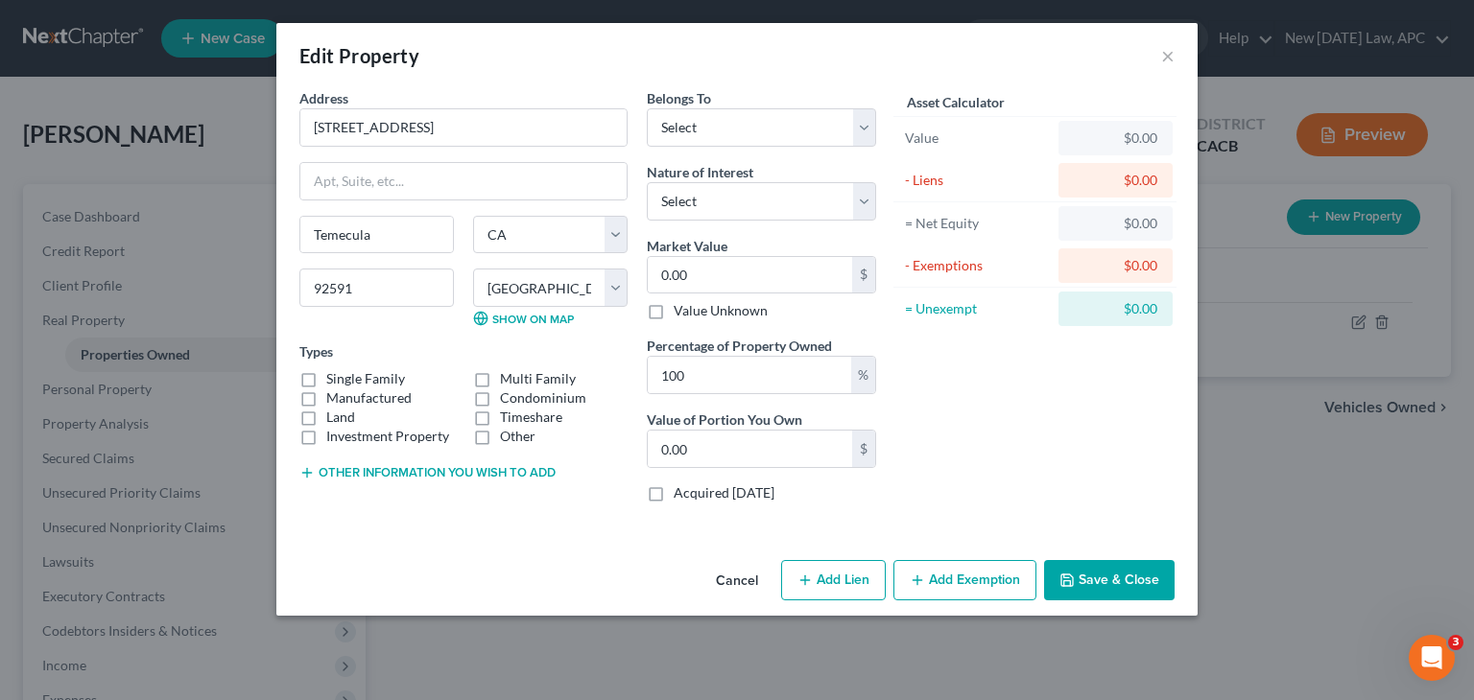
click at [728, 585] on button "Cancel" at bounding box center [736, 581] width 73 height 38
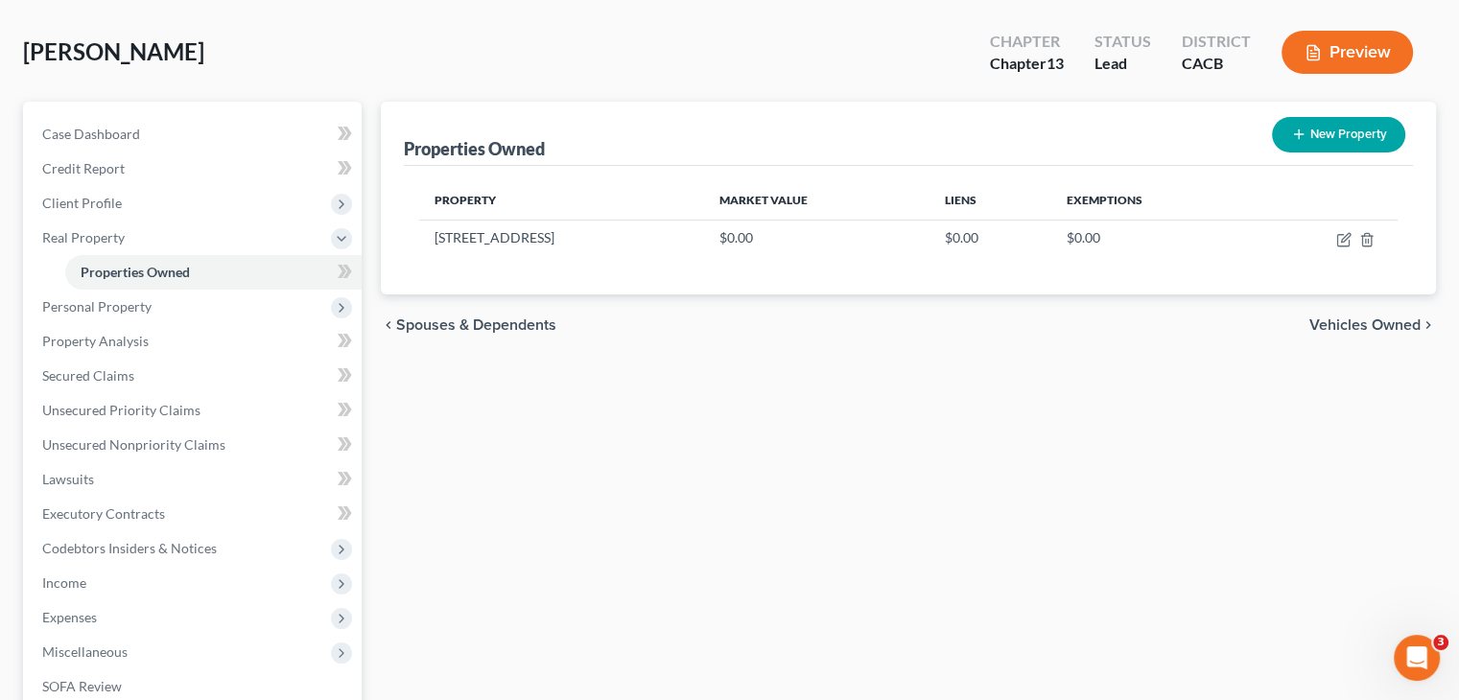
scroll to position [81, 0]
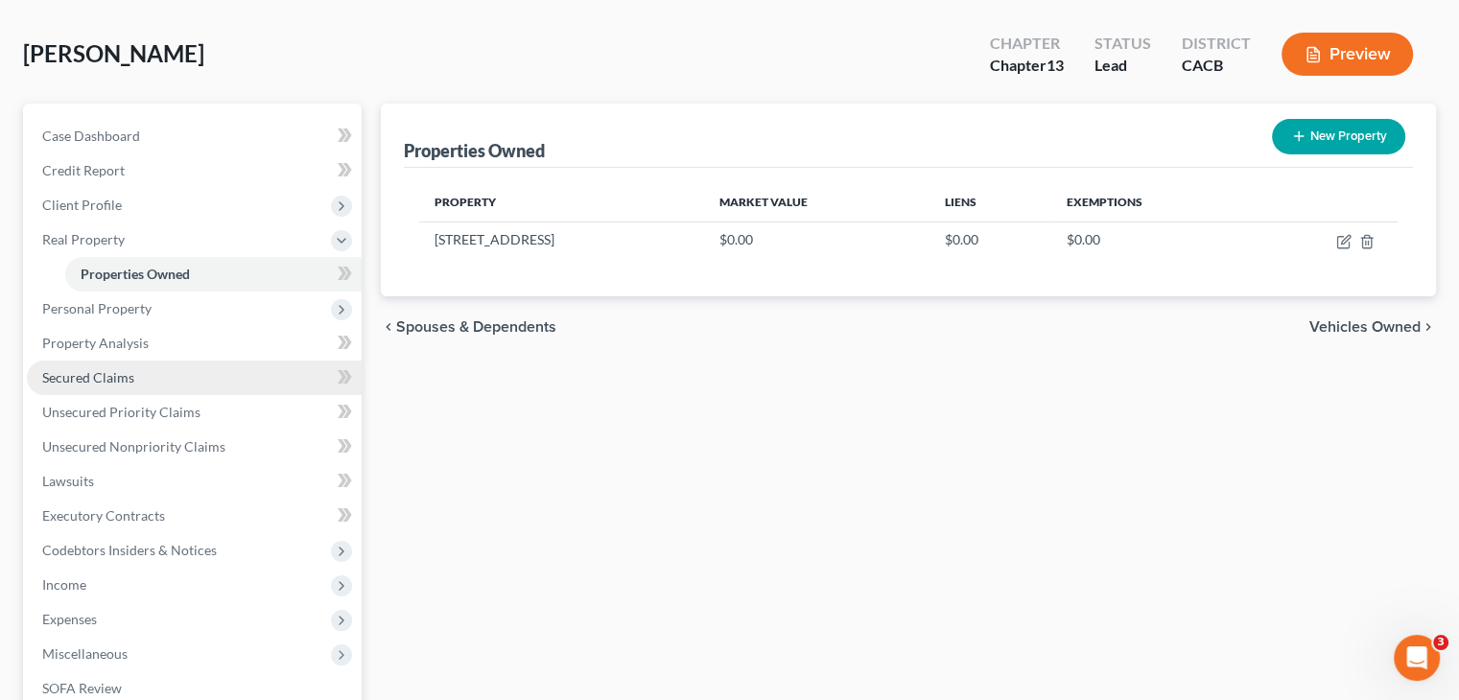
click at [189, 381] on link "Secured Claims" at bounding box center [194, 378] width 335 height 35
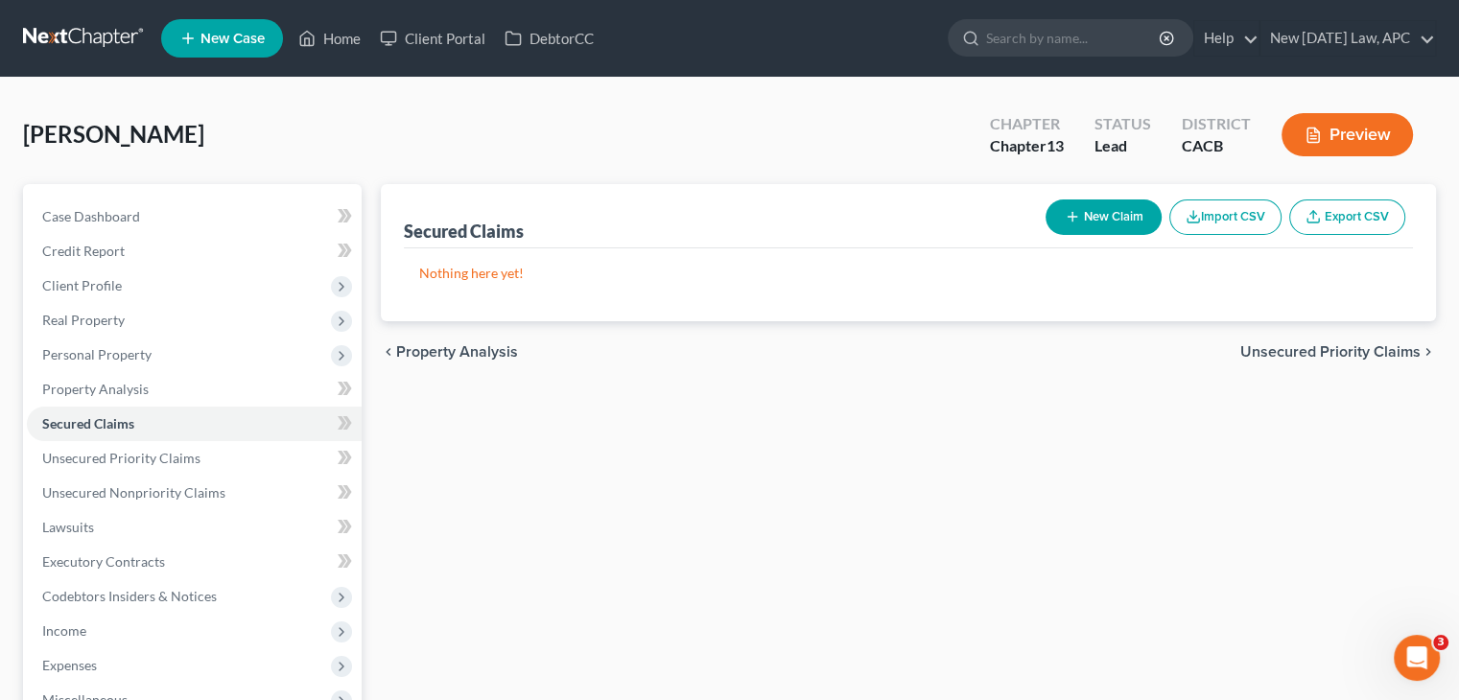
click at [1079, 212] on button "New Claim" at bounding box center [1104, 218] width 116 height 36
select select "0"
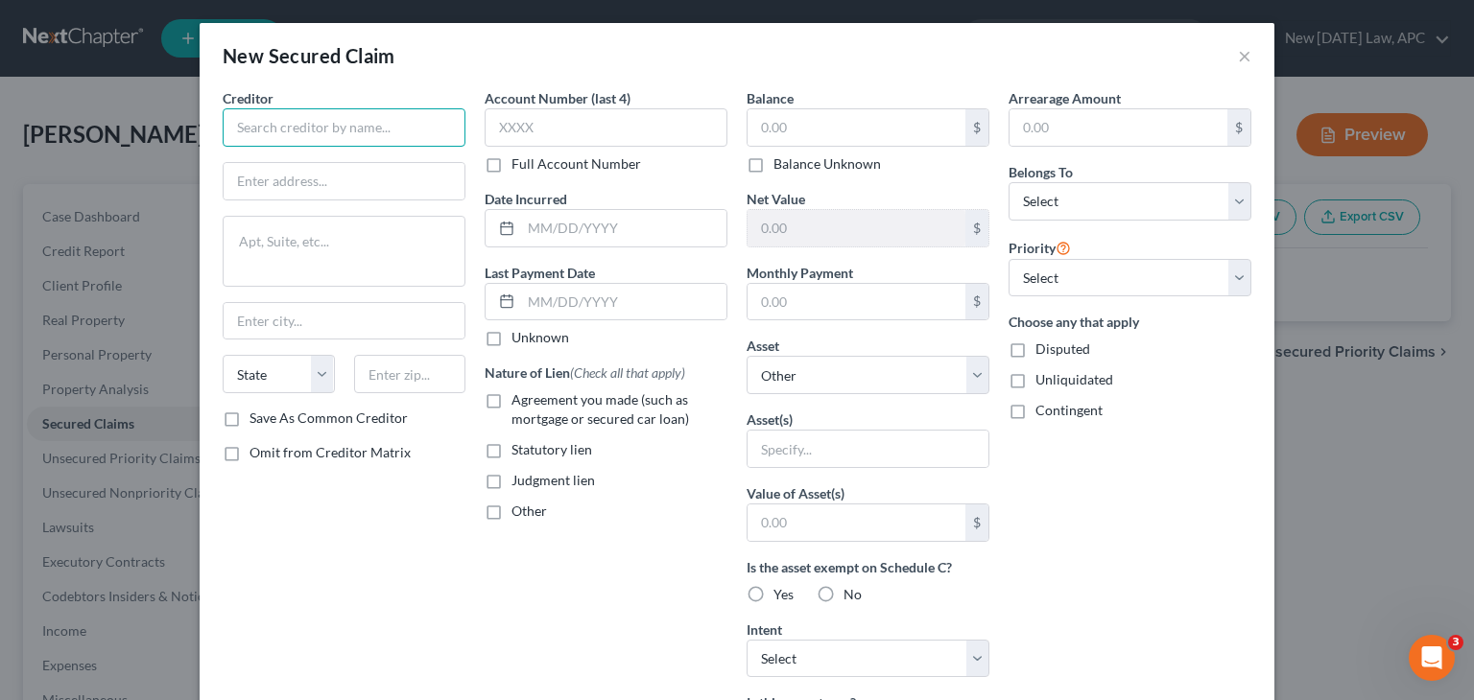
click at [384, 121] on input "text" at bounding box center [344, 127] width 243 height 38
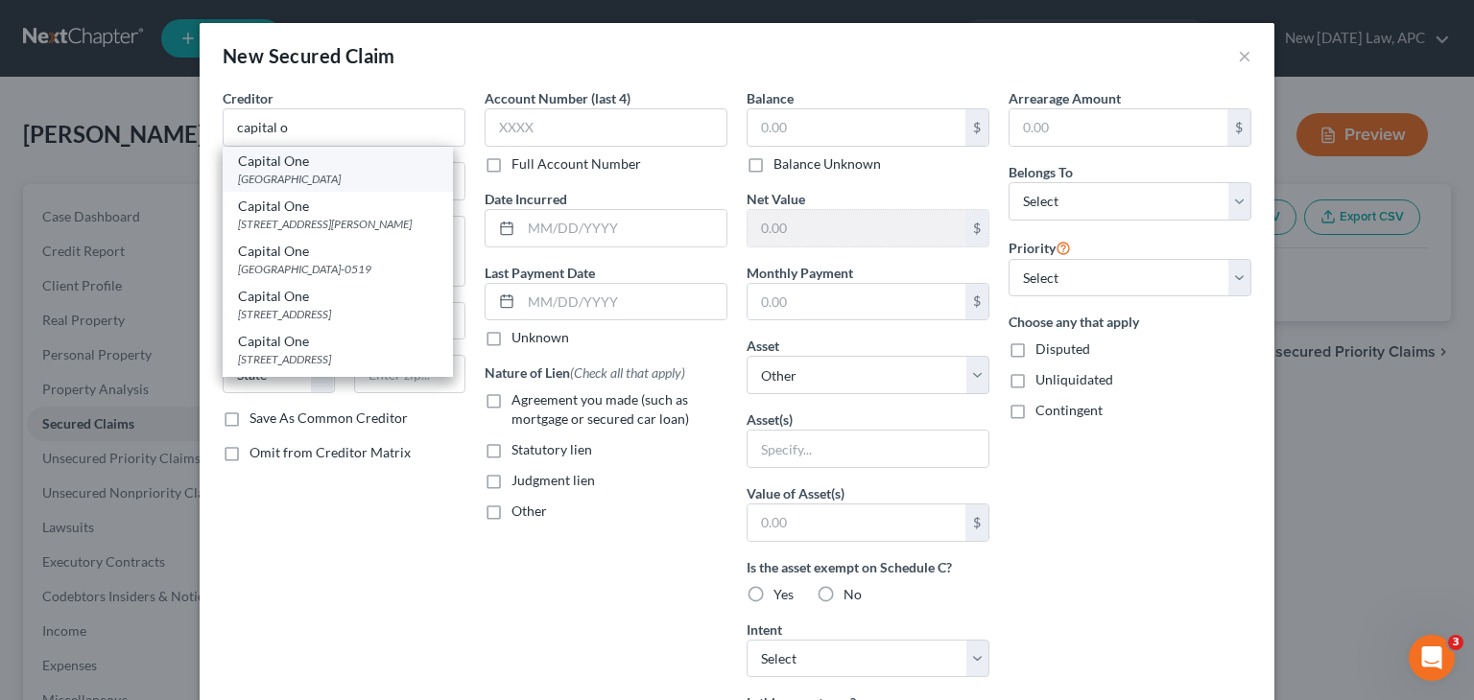
click at [360, 168] on div "Capital One" at bounding box center [338, 161] width 200 height 19
type input "Capital One"
type input "PO Box 71083"
type input "Charlotte"
select select "28"
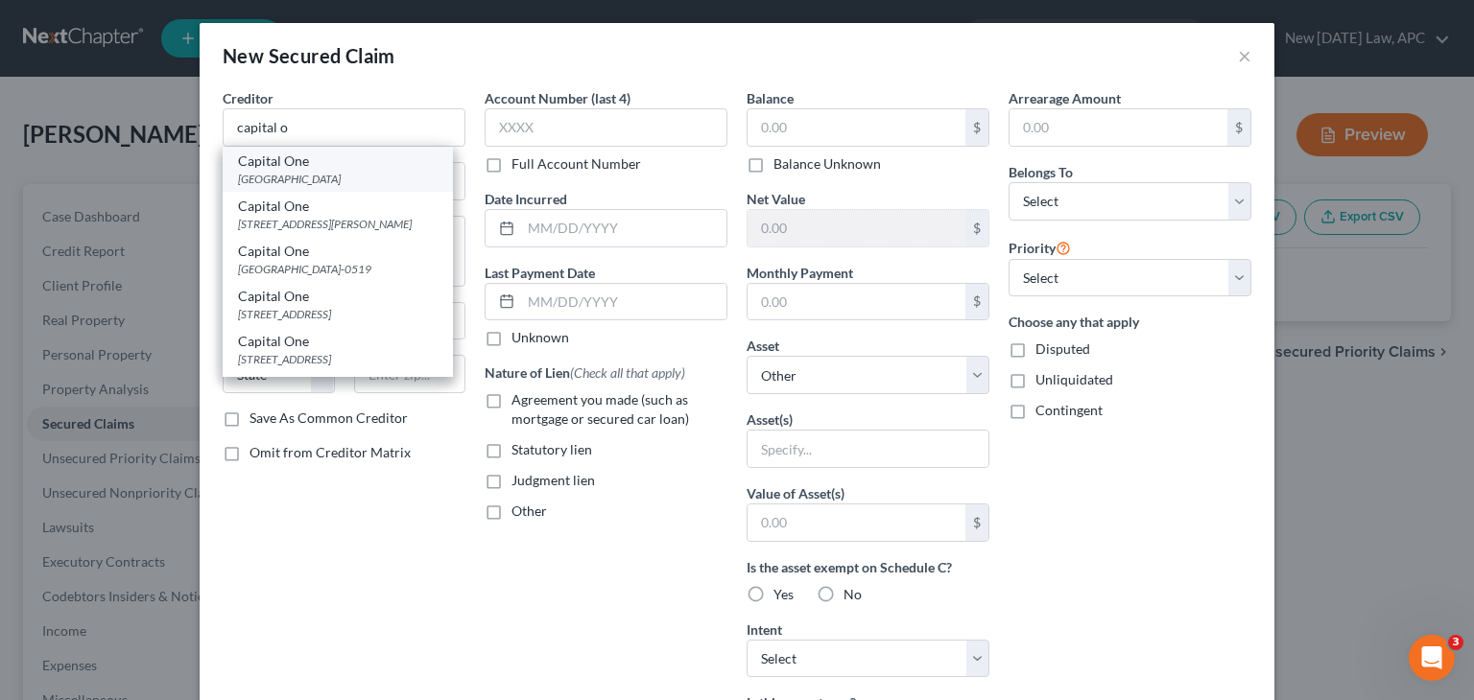
type input "28272"
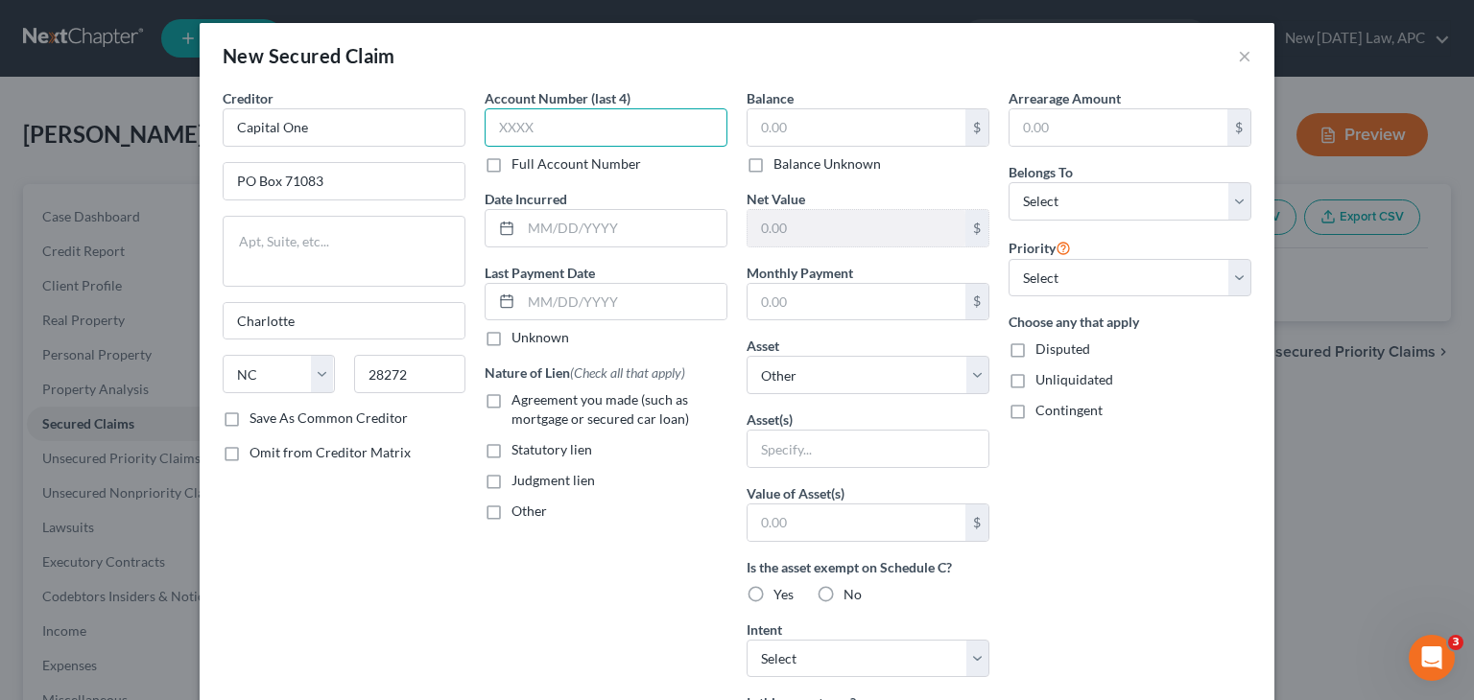
click at [576, 135] on input "text" at bounding box center [606, 127] width 243 height 38
type input "1234"
click at [671, 83] on div "New Secured Claim ×" at bounding box center [737, 55] width 1075 height 65
click at [1091, 197] on select "Select Debtor 1 Only Debtor 2 Only Debtor 1 And Debtor 2 Only At Least One Of T…" at bounding box center [1129, 201] width 243 height 38
select select "4"
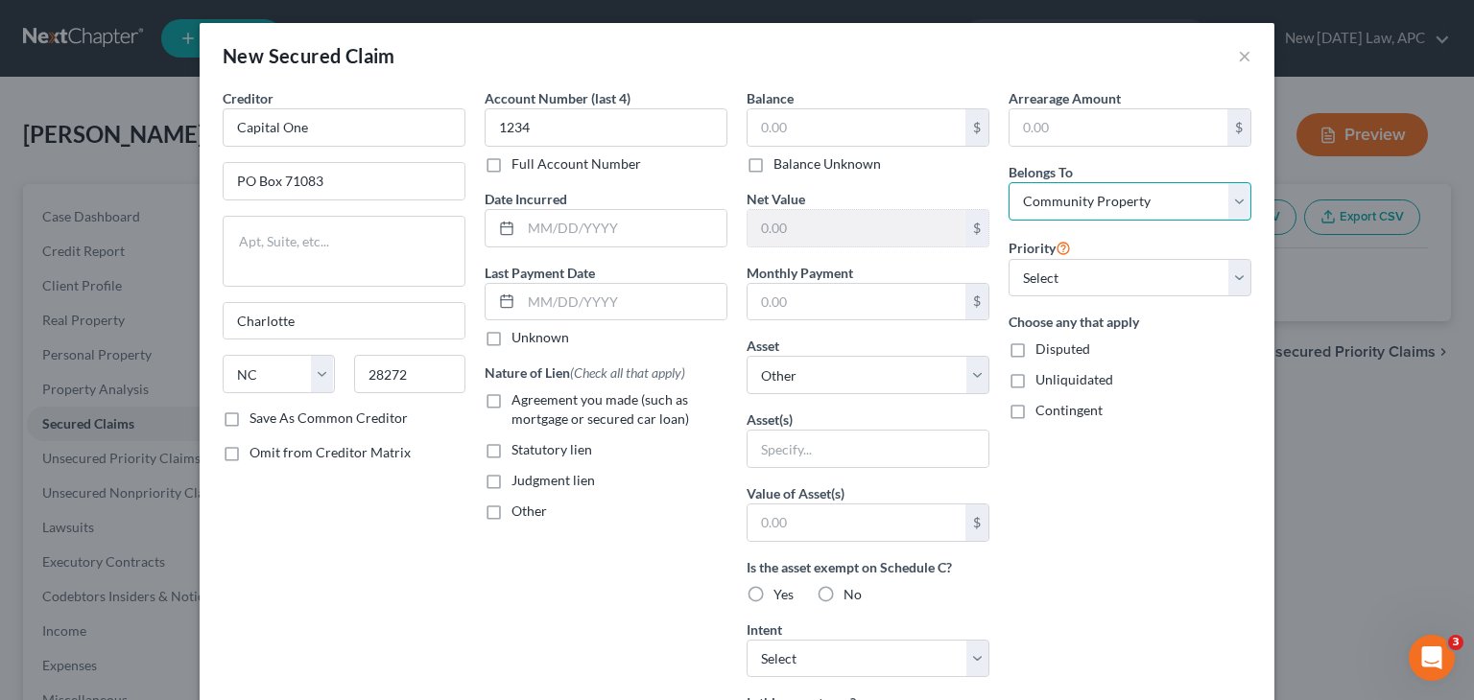
click at [1008, 182] on select "Select Debtor 1 Only Debtor 2 Only Debtor 1 And Debtor 2 Only At Least One Of T…" at bounding box center [1129, 201] width 243 height 38
click at [511, 404] on label "Agreement you made (such as mortgage or secured car loan)" at bounding box center [619, 410] width 216 height 38
click at [519, 403] on input "Agreement you made (such as mortgage or secured car loan)" at bounding box center [525, 397] width 12 height 12
checkbox input "true"
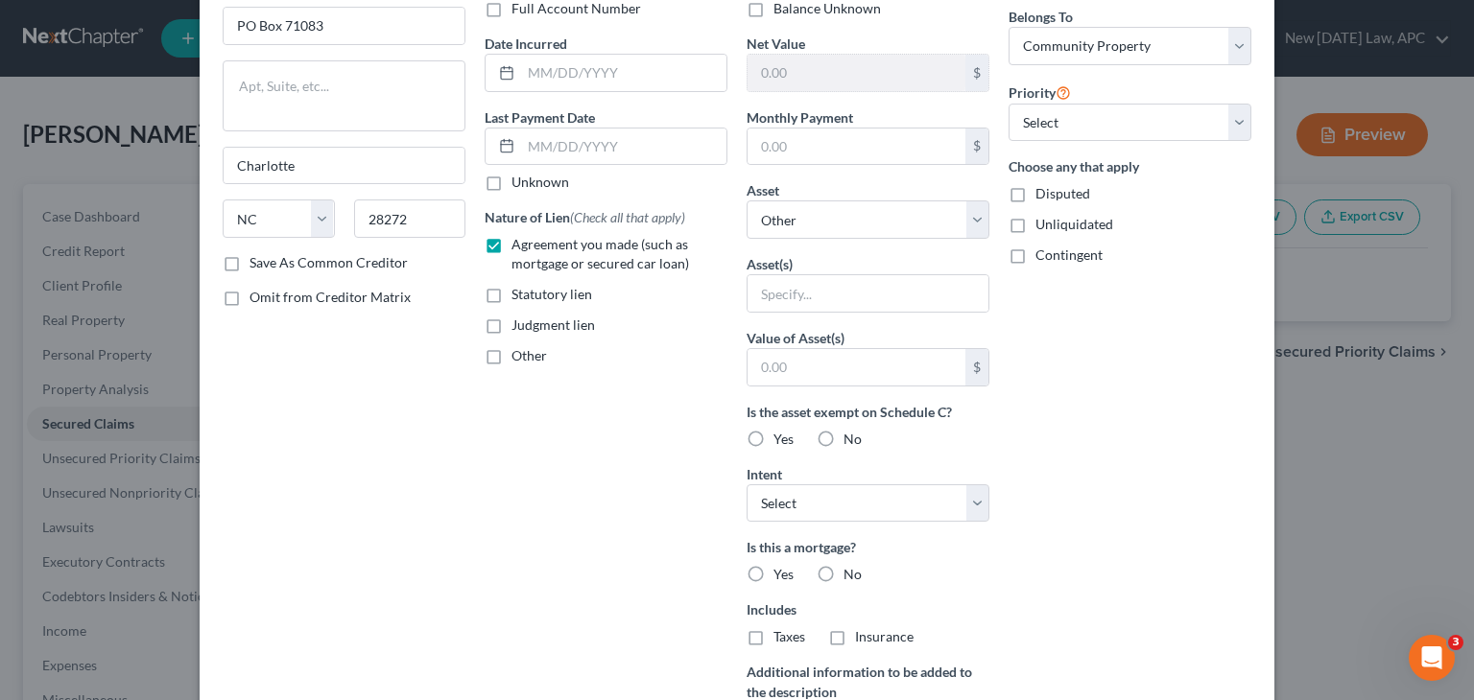
scroll to position [157, 0]
click at [843, 570] on label "No" at bounding box center [852, 572] width 18 height 19
click at [851, 570] on input "No" at bounding box center [857, 569] width 12 height 12
radio input "true"
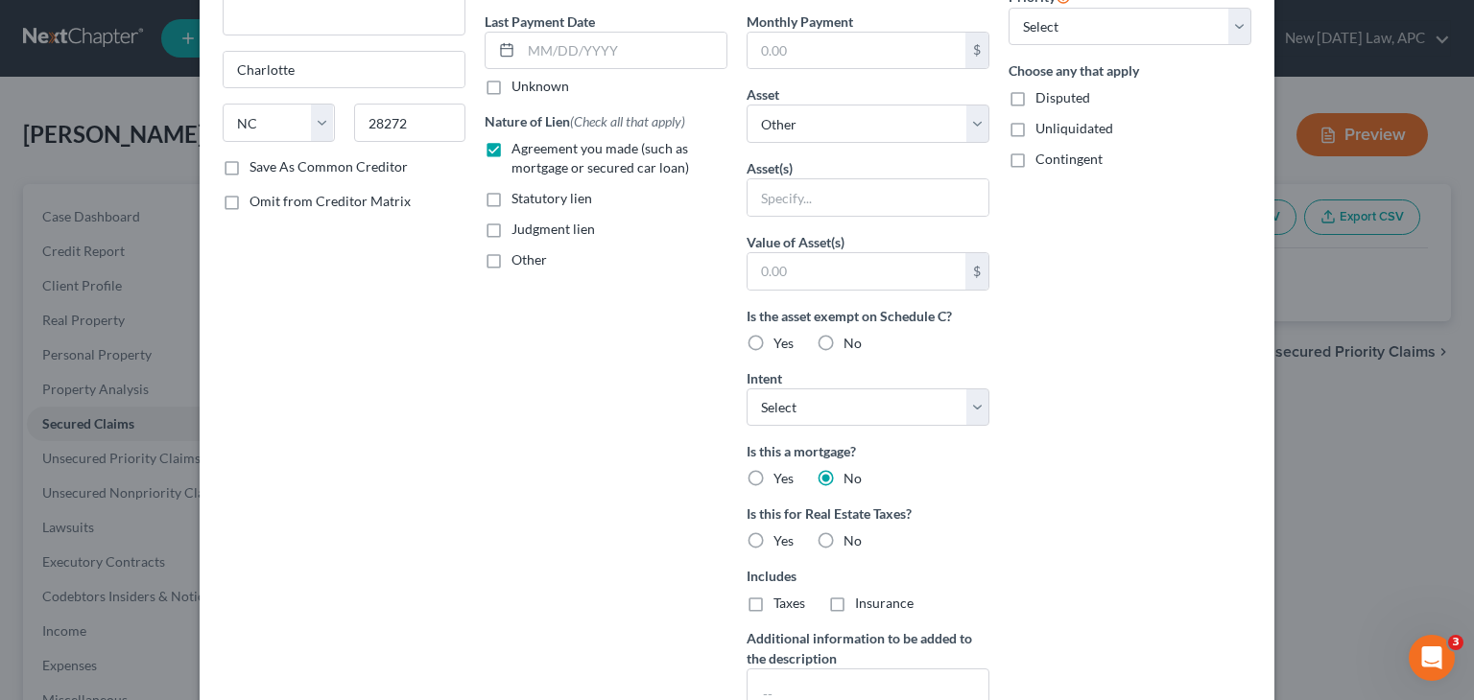
scroll to position [253, 0]
click at [843, 549] on label "No" at bounding box center [852, 539] width 18 height 19
click at [851, 542] on input "No" at bounding box center [857, 536] width 12 height 12
radio input "true"
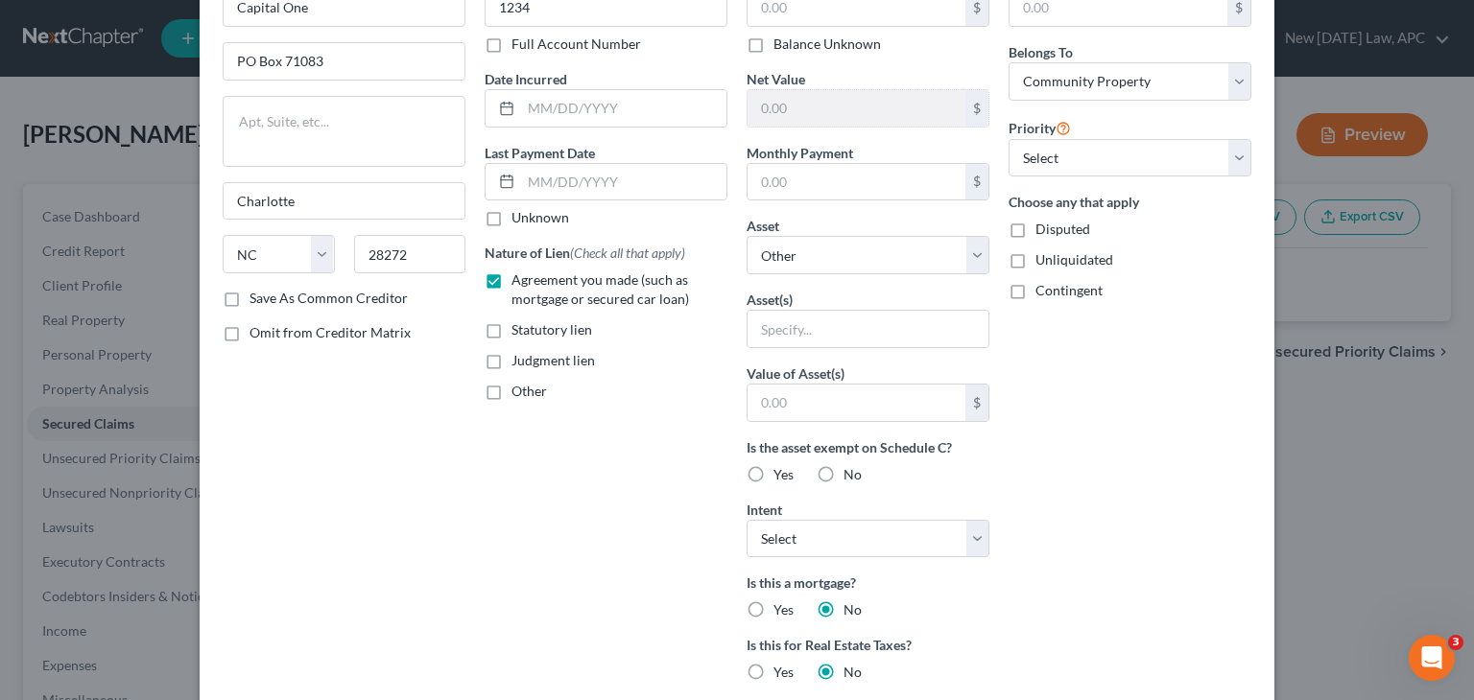
scroll to position [0, 0]
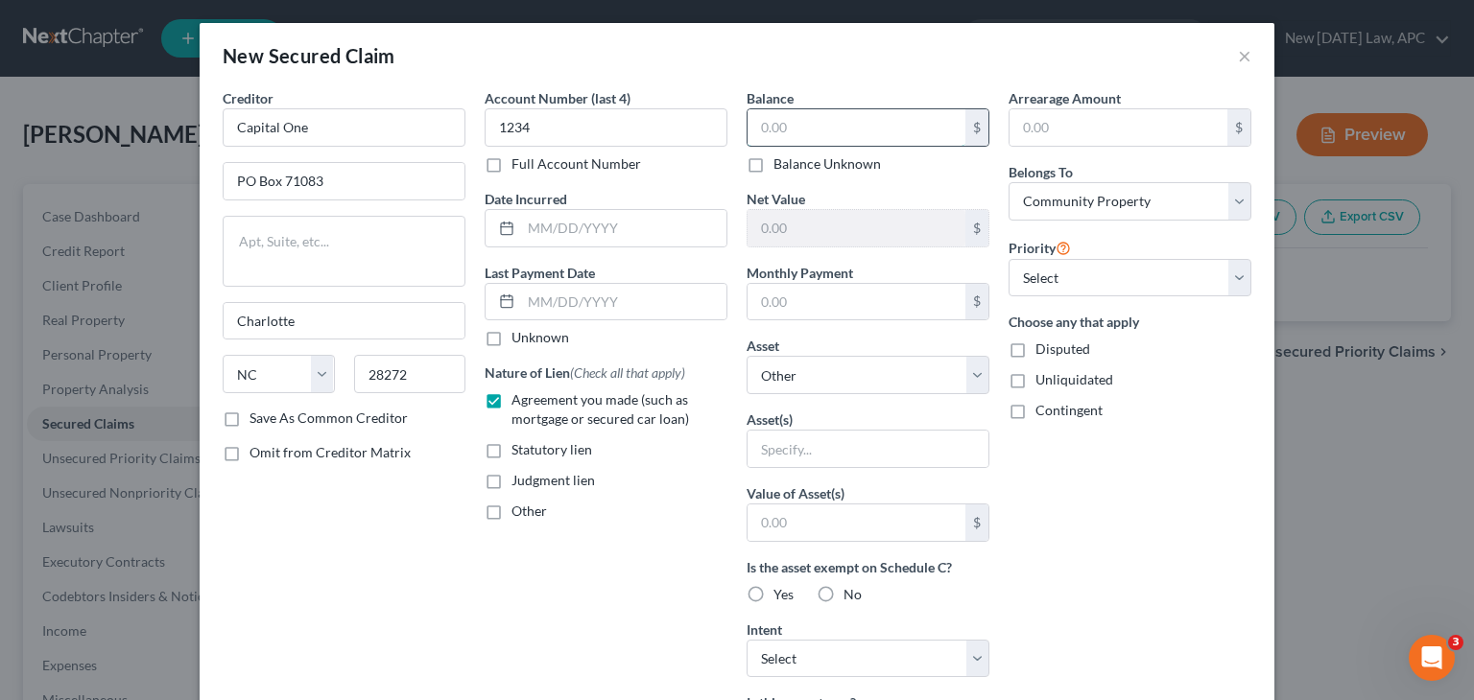
click at [883, 138] on input "text" at bounding box center [856, 127] width 218 height 36
click at [822, 505] on input "text" at bounding box center [856, 523] width 218 height 36
type input "15,000."
click at [1126, 132] on input "text" at bounding box center [1118, 127] width 218 height 36
click at [844, 320] on div "$" at bounding box center [868, 302] width 243 height 38
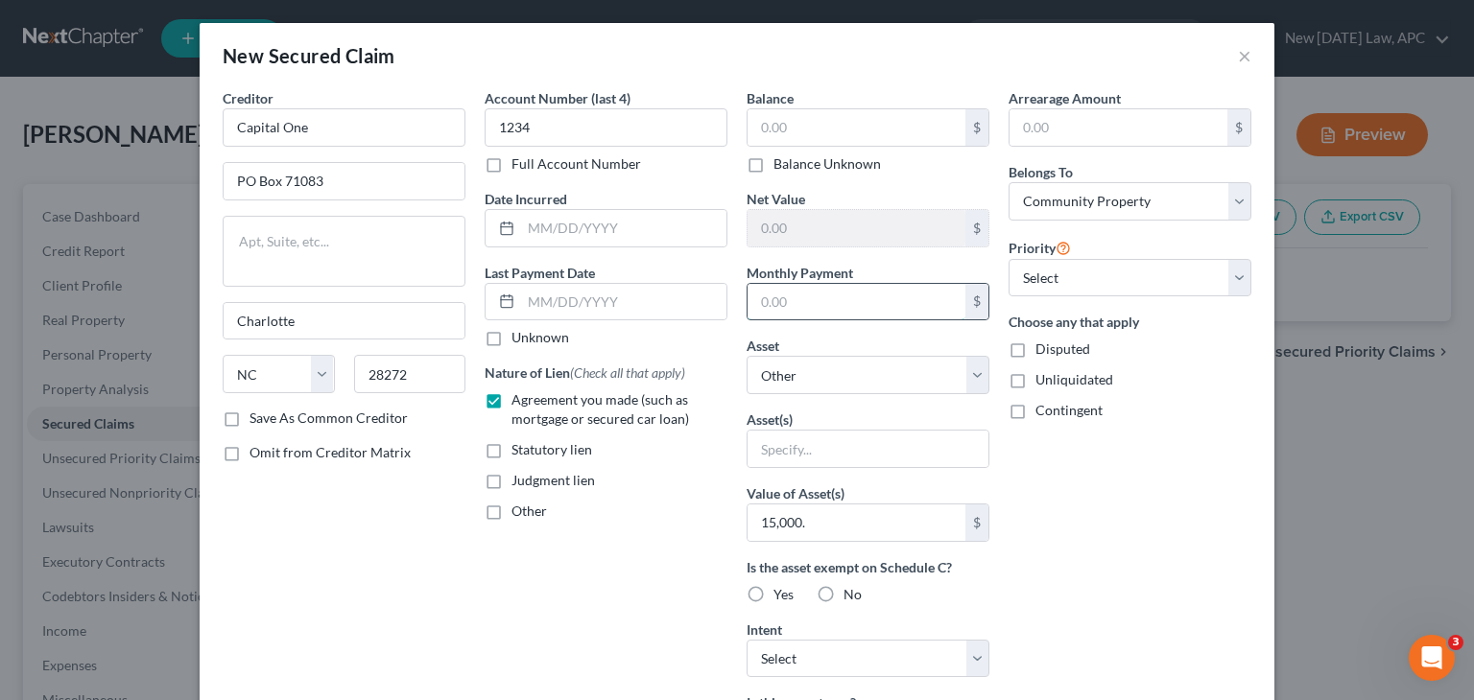
click at [865, 303] on input "text" at bounding box center [856, 302] width 218 height 36
type input "750"
click at [1076, 130] on input "text" at bounding box center [1118, 127] width 218 height 36
type input "2,250.00"
click at [1034, 499] on div "Arrearage Amount 2,250.00 $ Belongs To * Select Debtor 1 Only Debtor 2 Only Deb…" at bounding box center [1130, 547] width 262 height 918
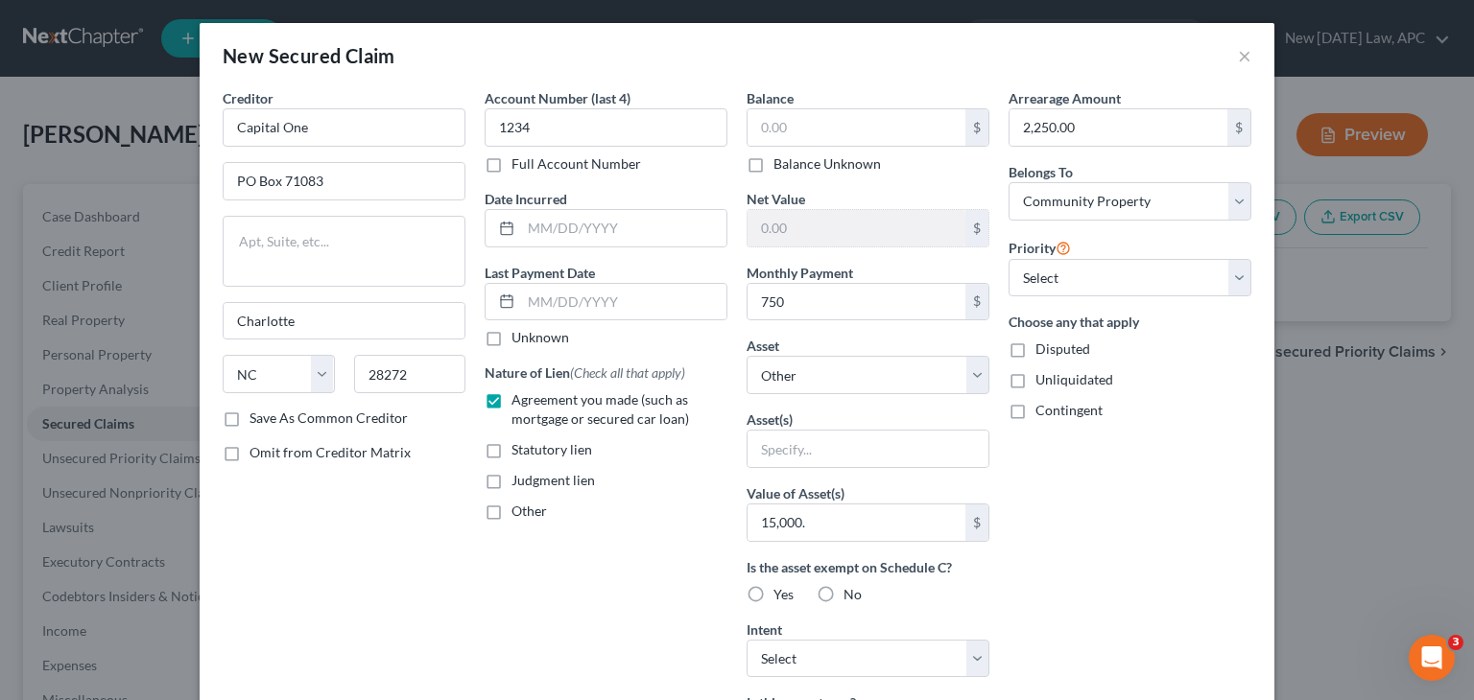
scroll to position [141, 0]
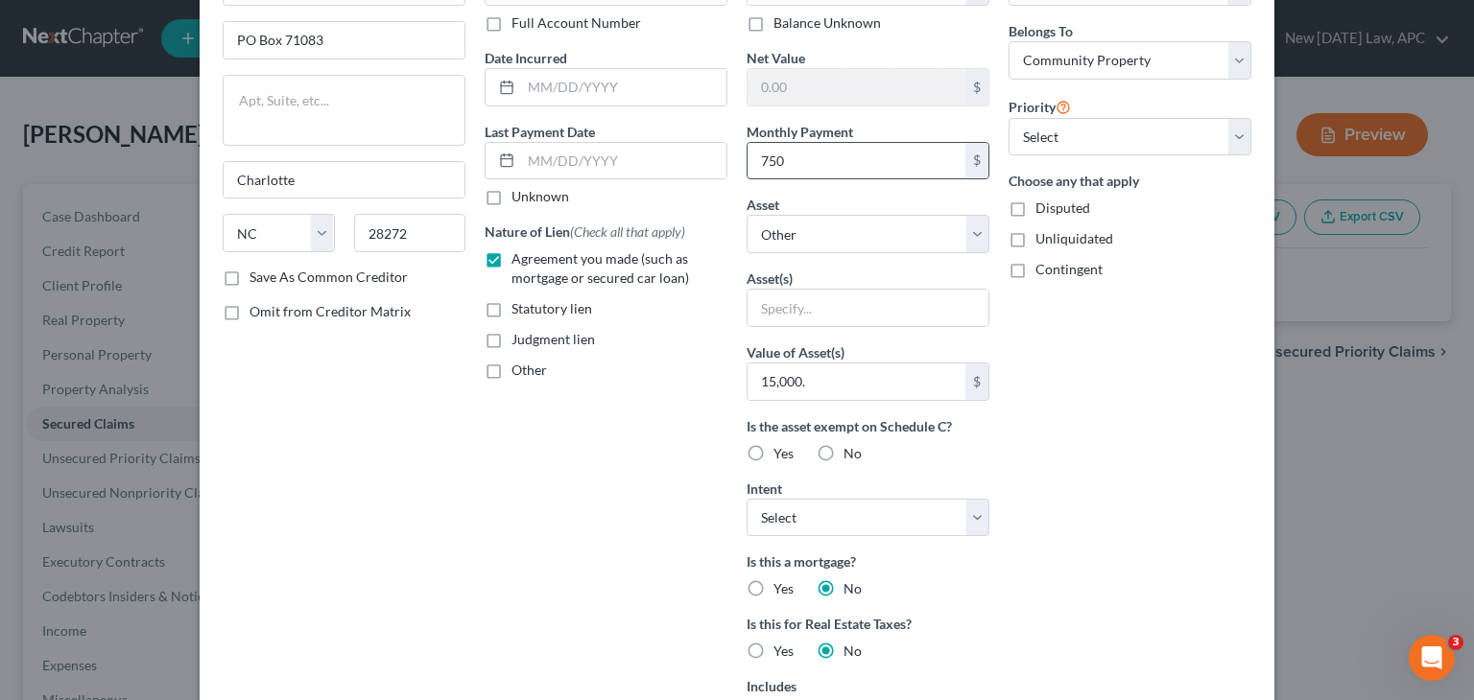
click at [881, 162] on input "750" at bounding box center [856, 161] width 218 height 36
type input "750.00"
click at [1029, 383] on div "Arrearage Amount 2,250.00 $ Belongs To * Select Debtor 1 Only Debtor 2 Only Deb…" at bounding box center [1130, 406] width 262 height 918
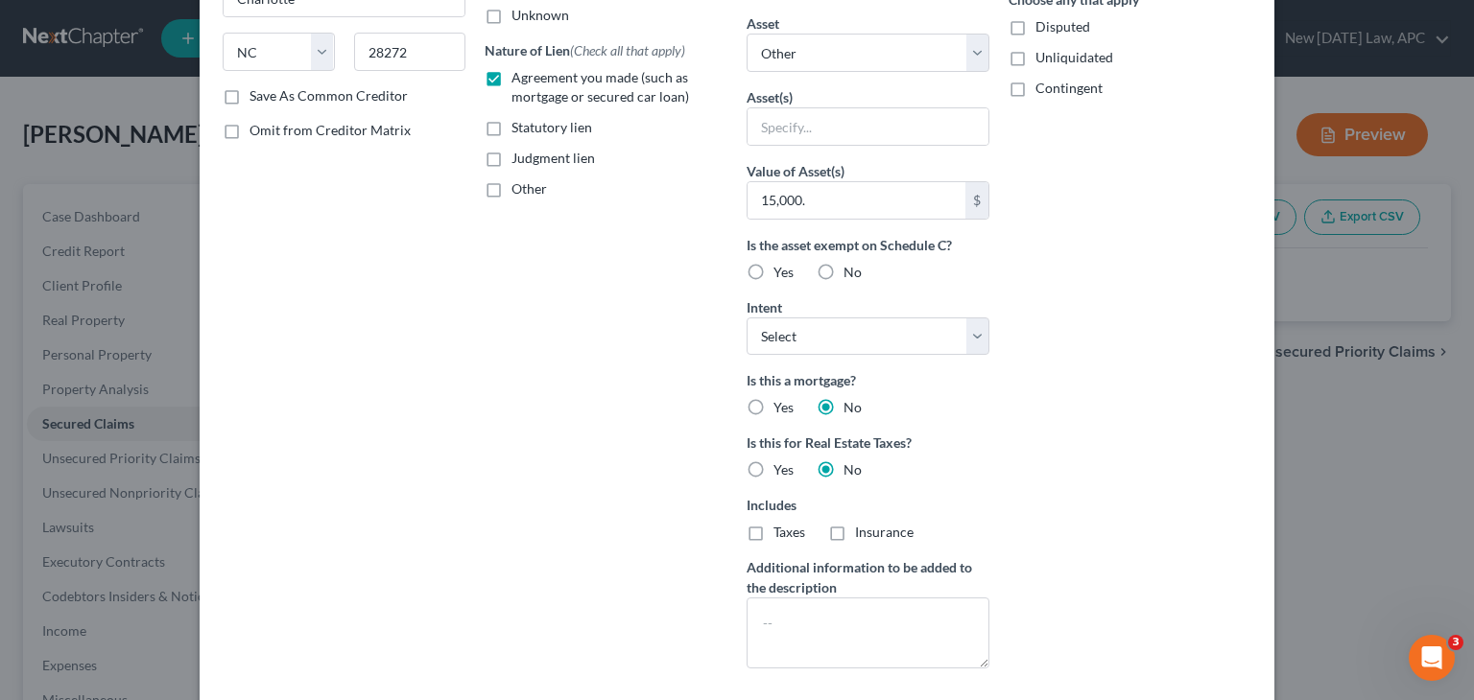
scroll to position [424, 0]
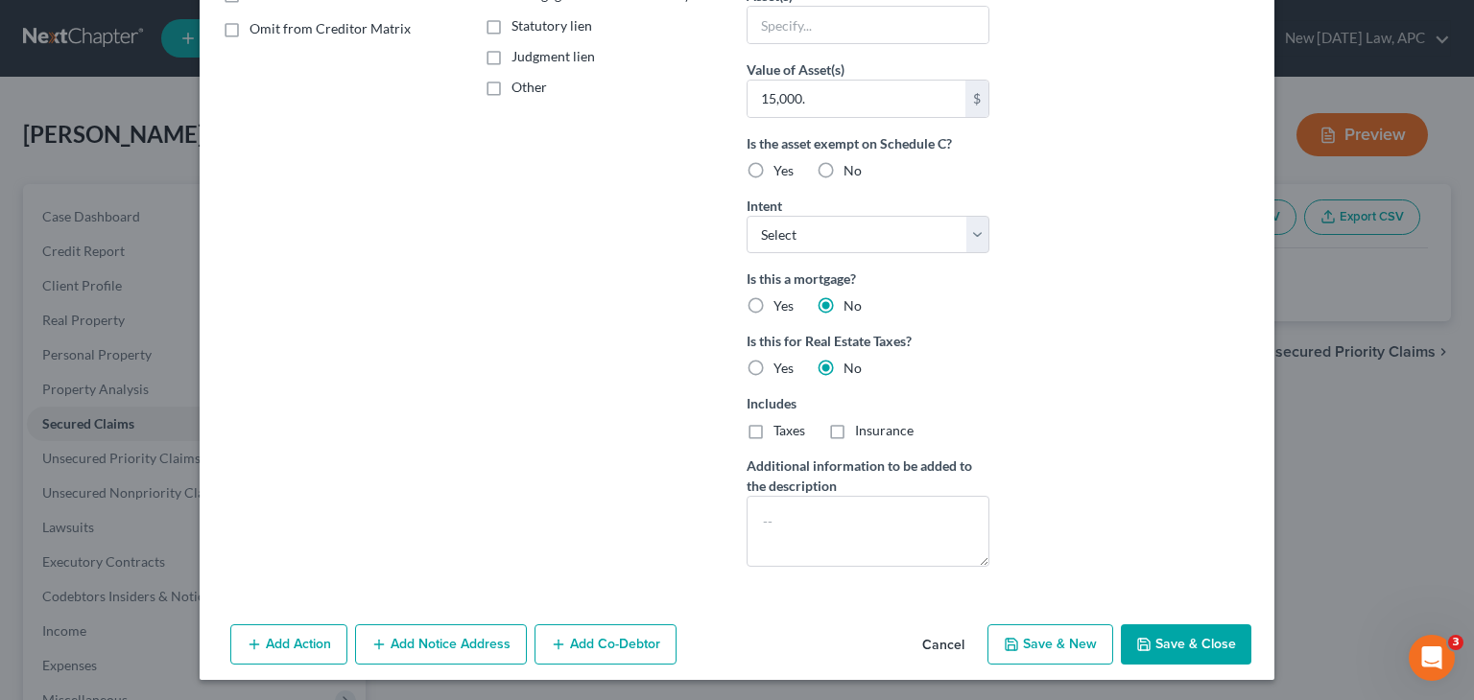
click at [1151, 645] on button "Save & Close" at bounding box center [1186, 645] width 130 height 40
select select
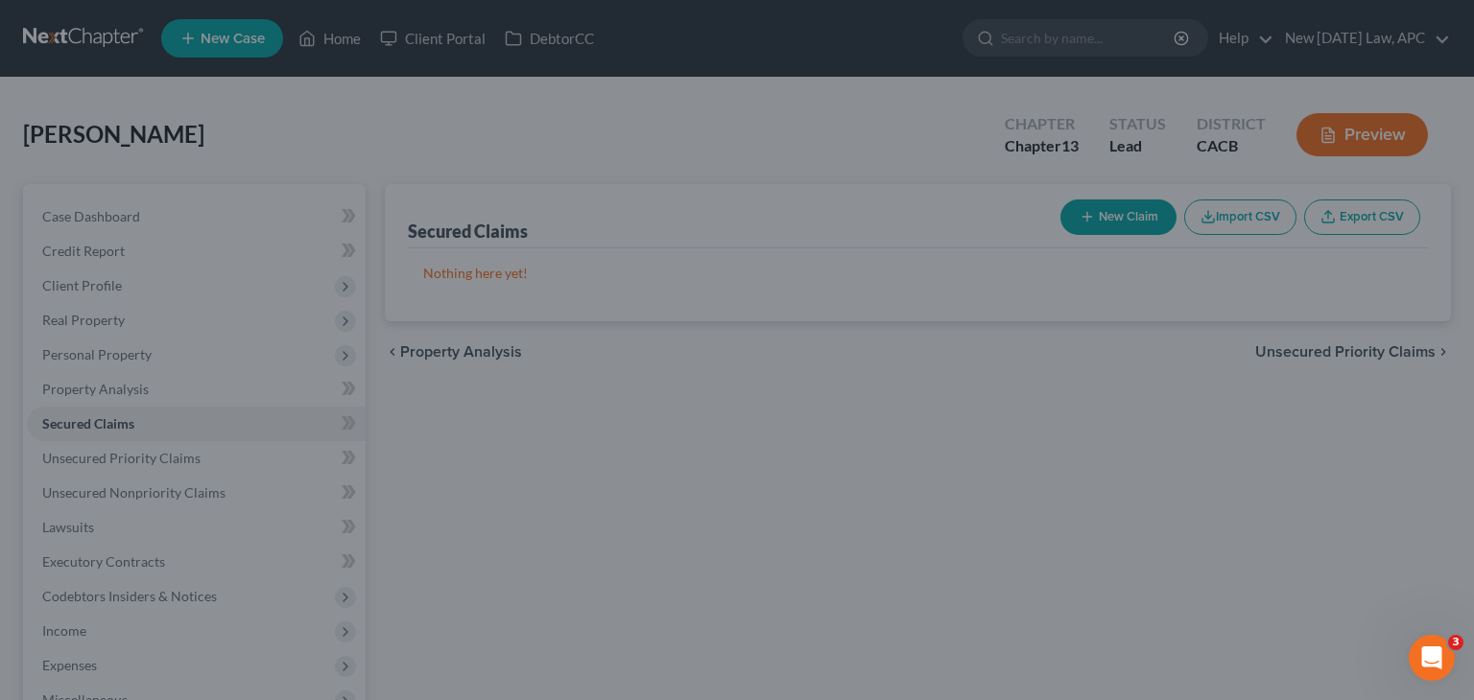
scroll to position [215, 0]
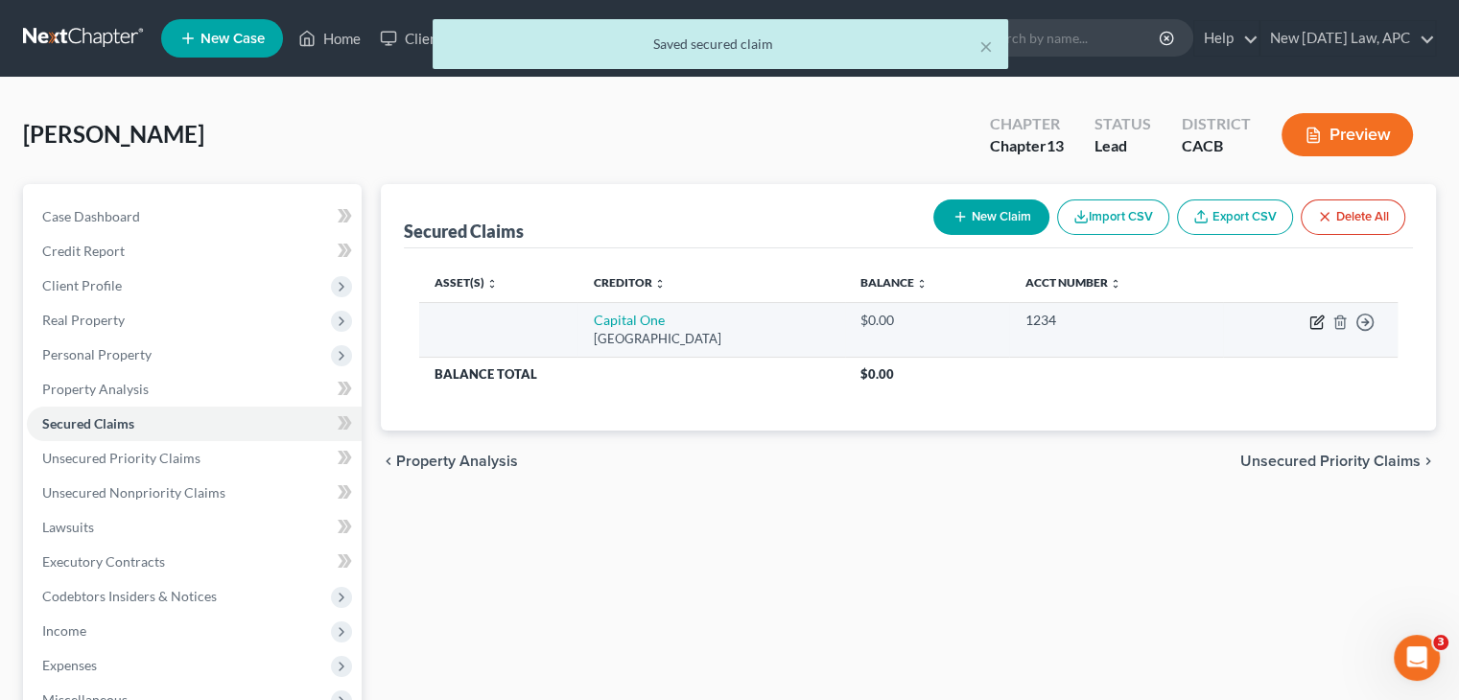
click at [1314, 320] on icon "button" at bounding box center [1317, 322] width 15 height 15
select select "28"
select select "4"
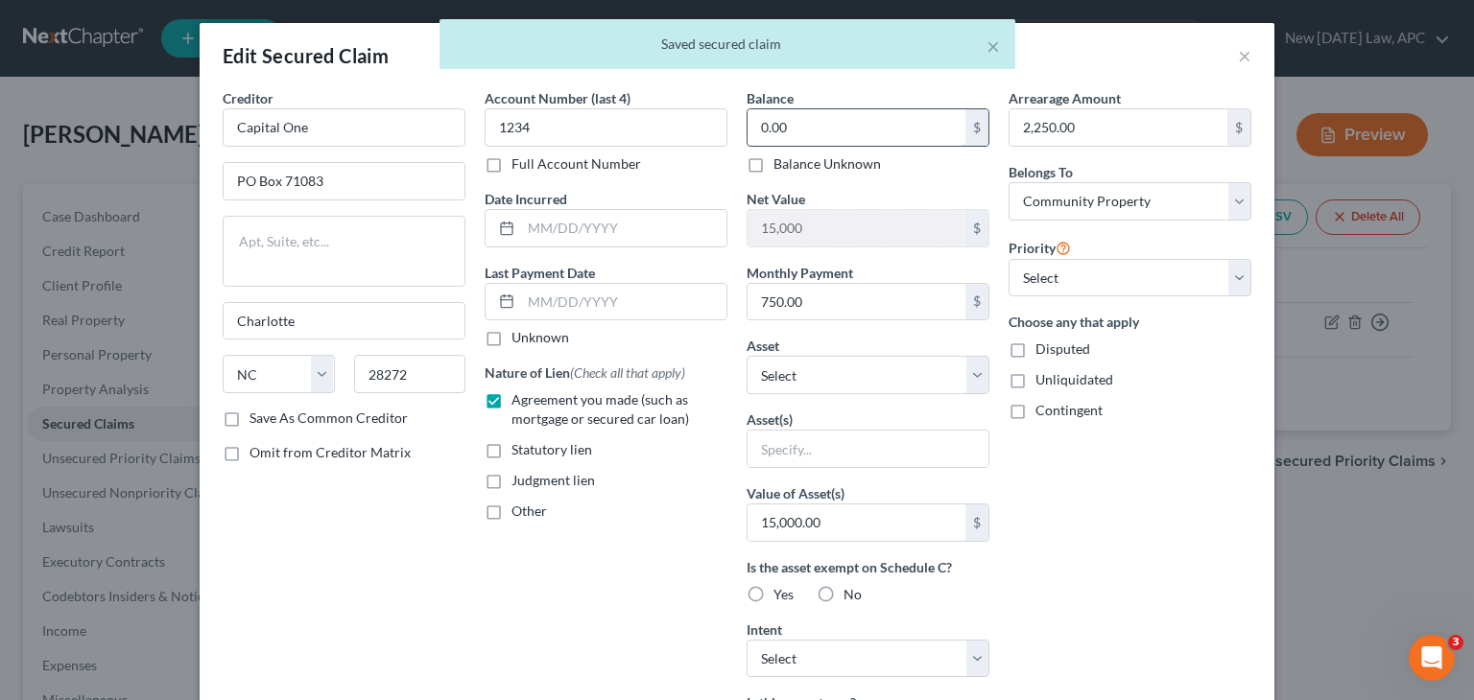
click at [791, 126] on input "0.00" at bounding box center [856, 127] width 218 height 36
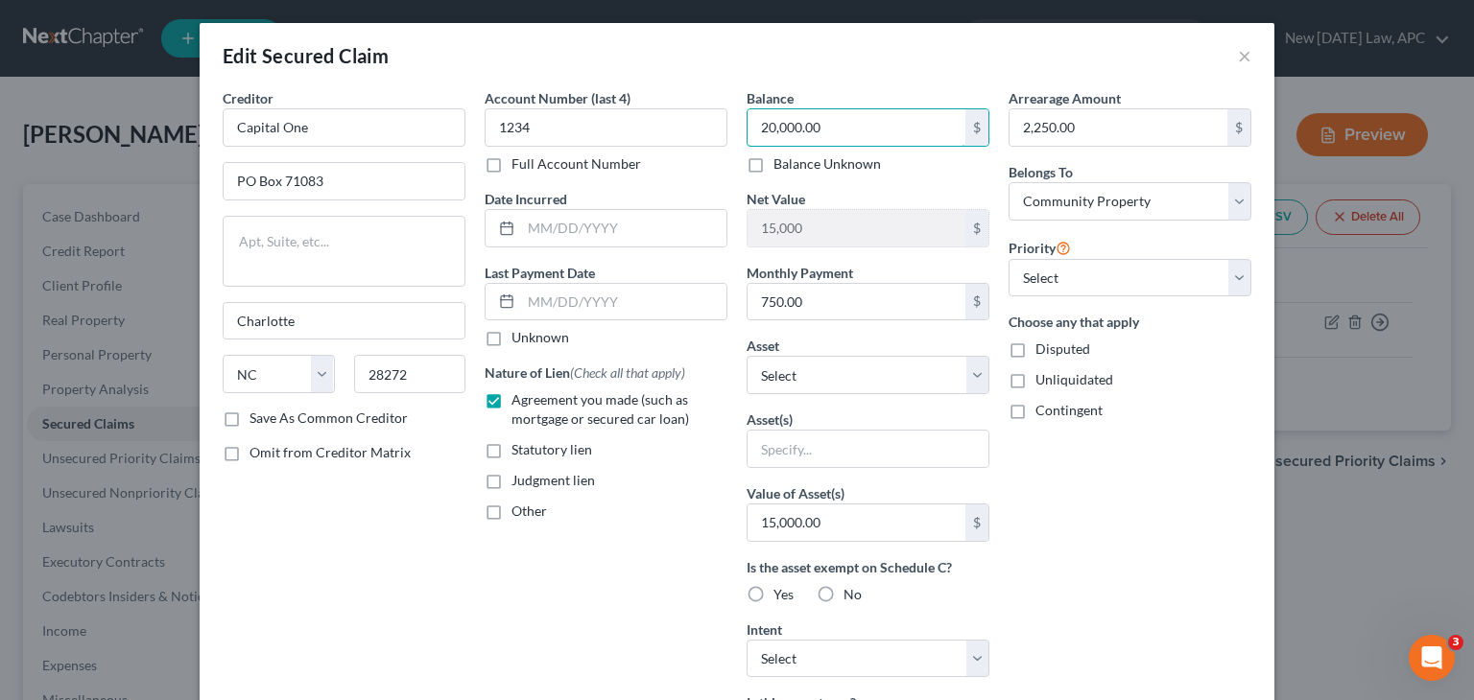
type input "20,000.00"
click at [852, 94] on div "Balance 20,000.00 $ Balance Unknown Balance Undetermined 20,000.00 $ Balance Un…" at bounding box center [868, 130] width 243 height 85
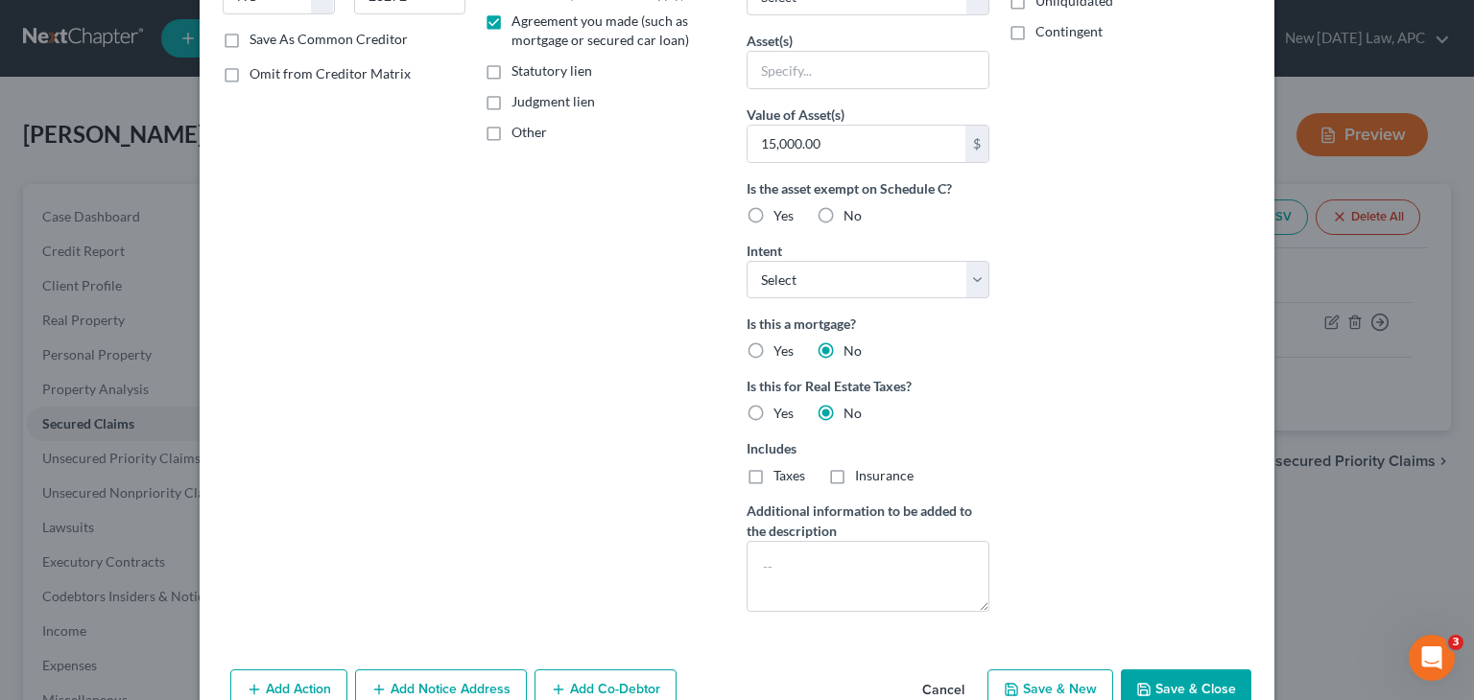
scroll to position [0, 0]
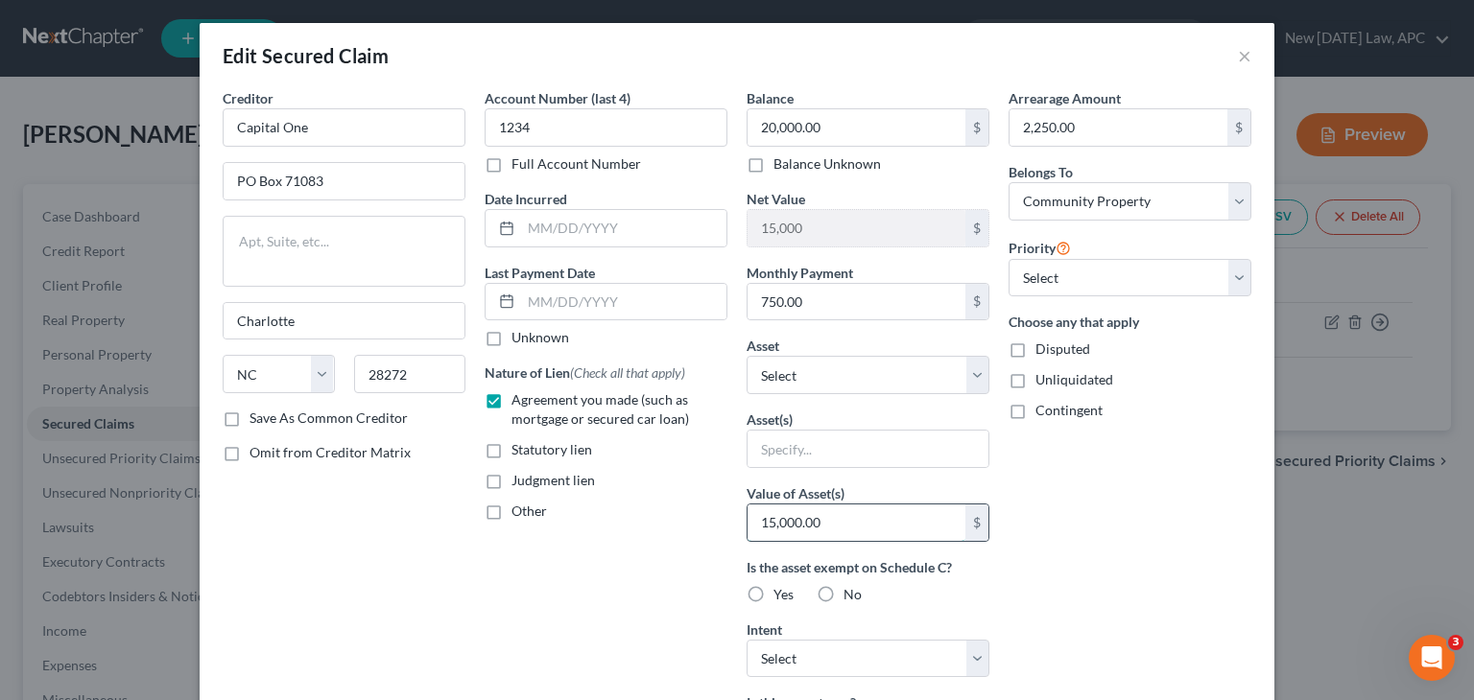
click at [842, 512] on input "15,000.00" at bounding box center [856, 523] width 218 height 36
type input "23,000.00"
click at [1063, 569] on div "Arrearage Amount 2,250.00 $ Belongs To * Select Debtor 1 Only Debtor 2 Only Deb…" at bounding box center [1130, 547] width 262 height 918
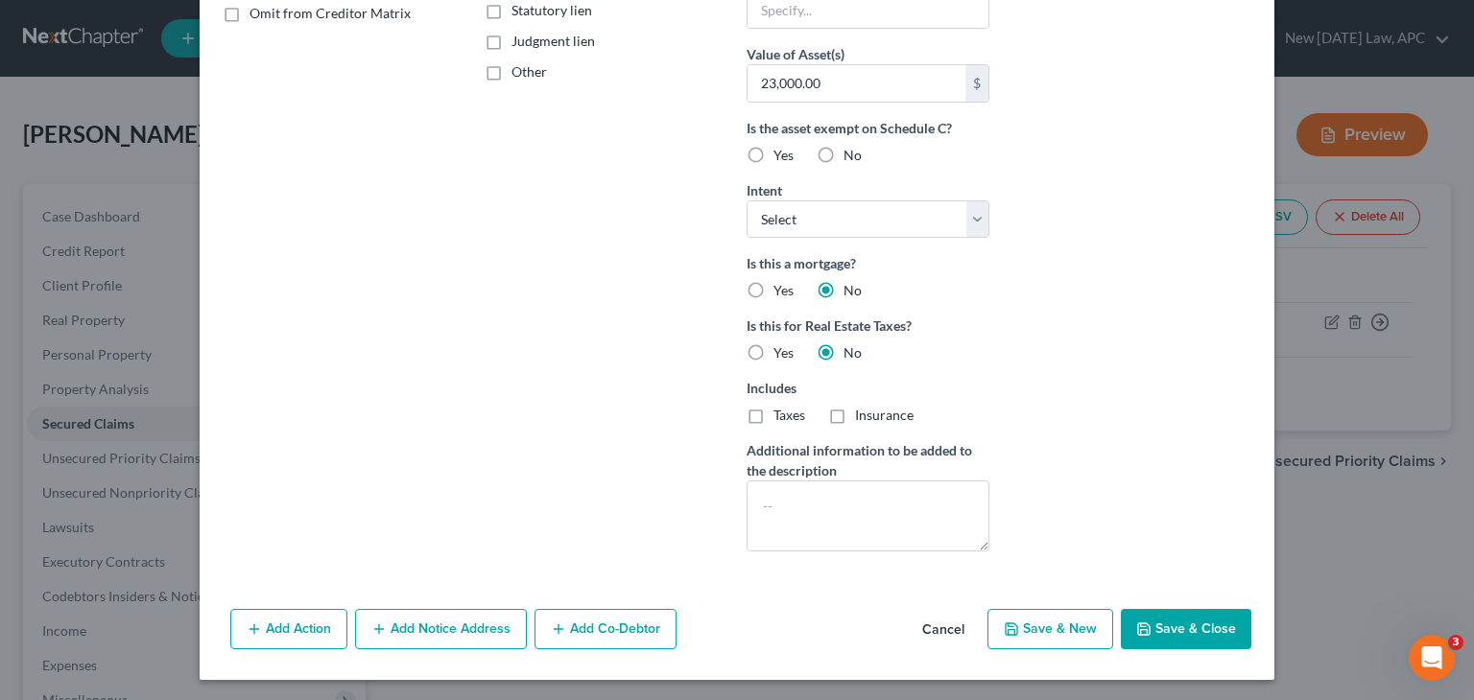
click at [1167, 621] on button "Save & Close" at bounding box center [1186, 629] width 130 height 40
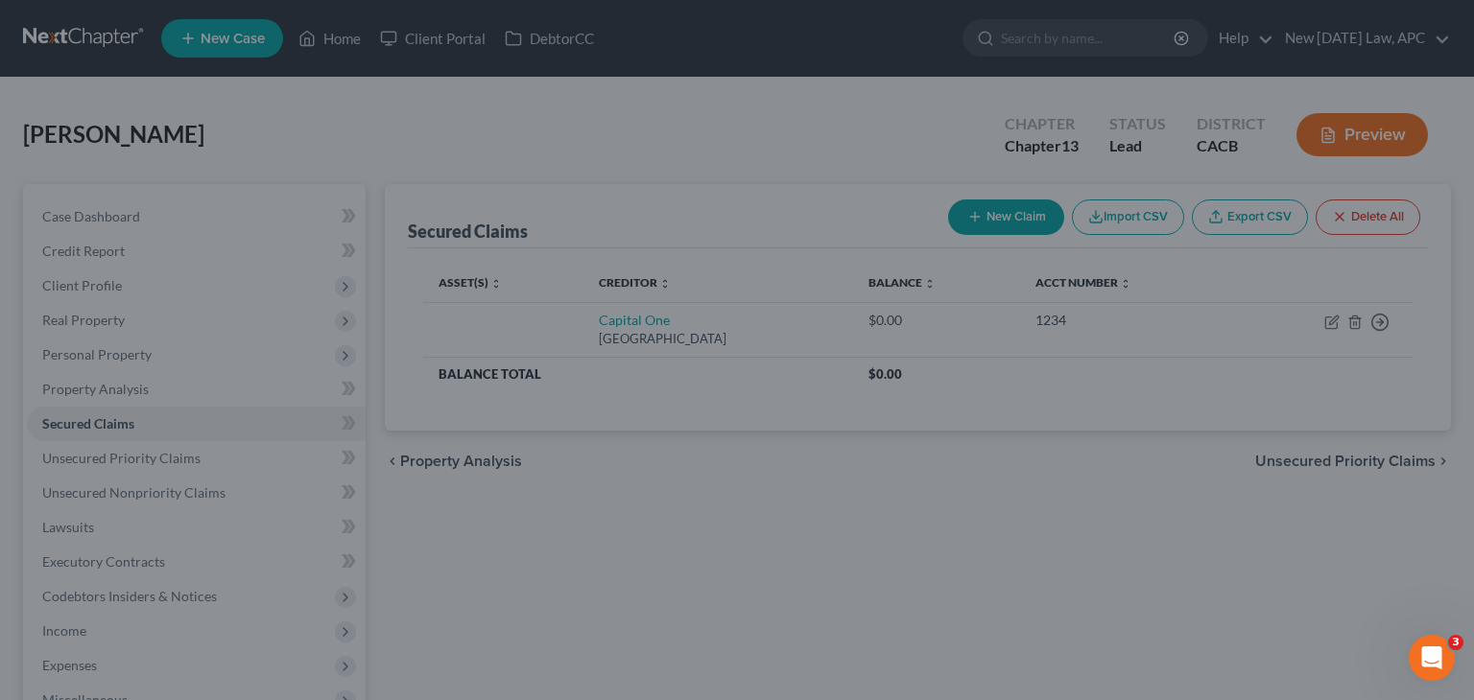
scroll to position [230, 0]
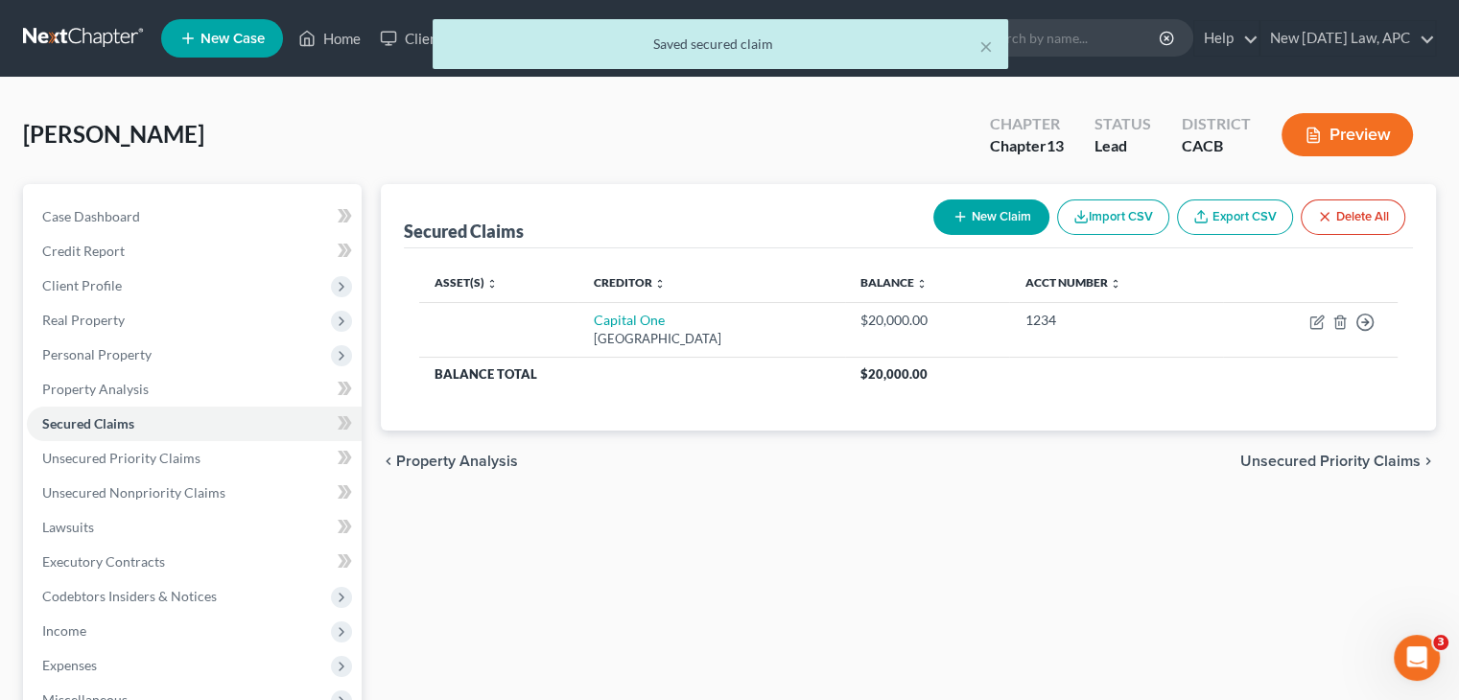
click at [1000, 222] on button "New Claim" at bounding box center [992, 218] width 116 height 36
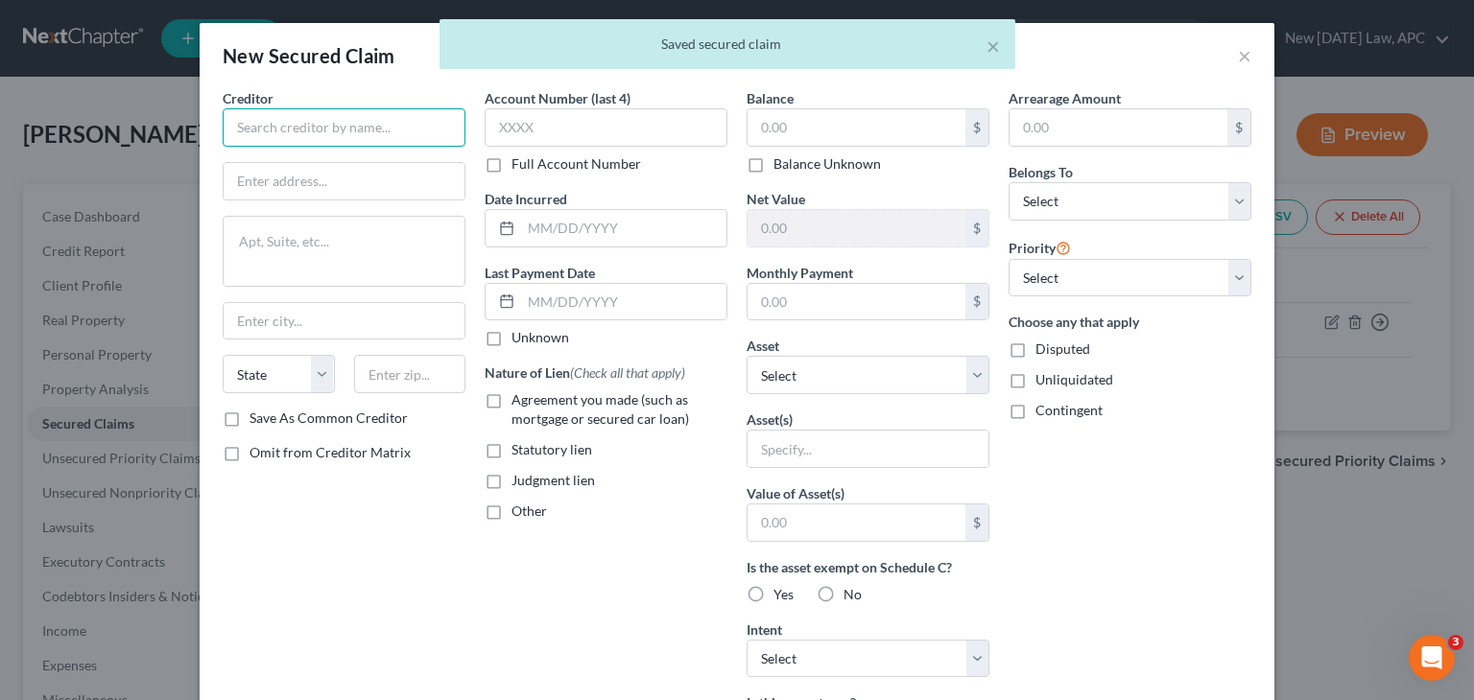
click at [399, 135] on input "text" at bounding box center [344, 127] width 243 height 38
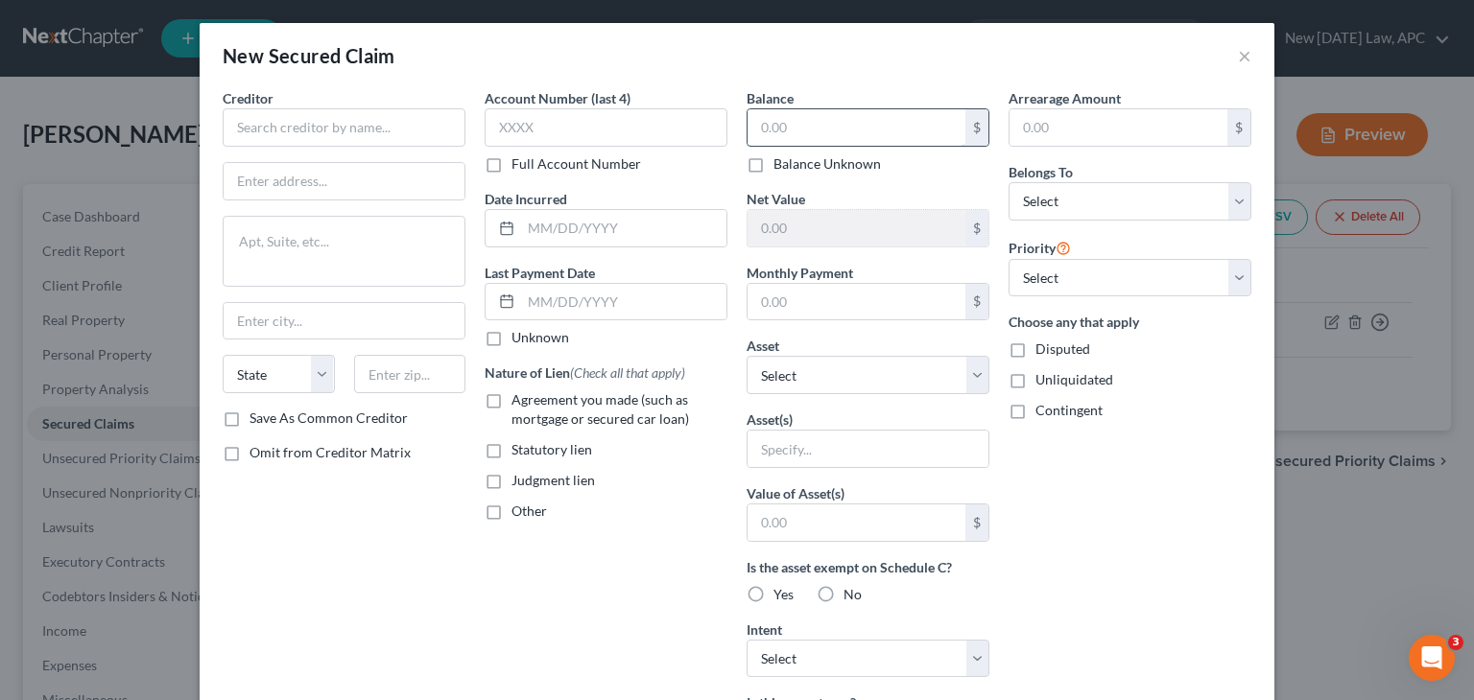
click at [798, 133] on input "text" at bounding box center [856, 127] width 218 height 36
click at [779, 531] on input "text" at bounding box center [856, 523] width 218 height 36
type input "40,000.00"
click at [849, 127] on input "text" at bounding box center [856, 127] width 218 height 36
type input "36,000.00"
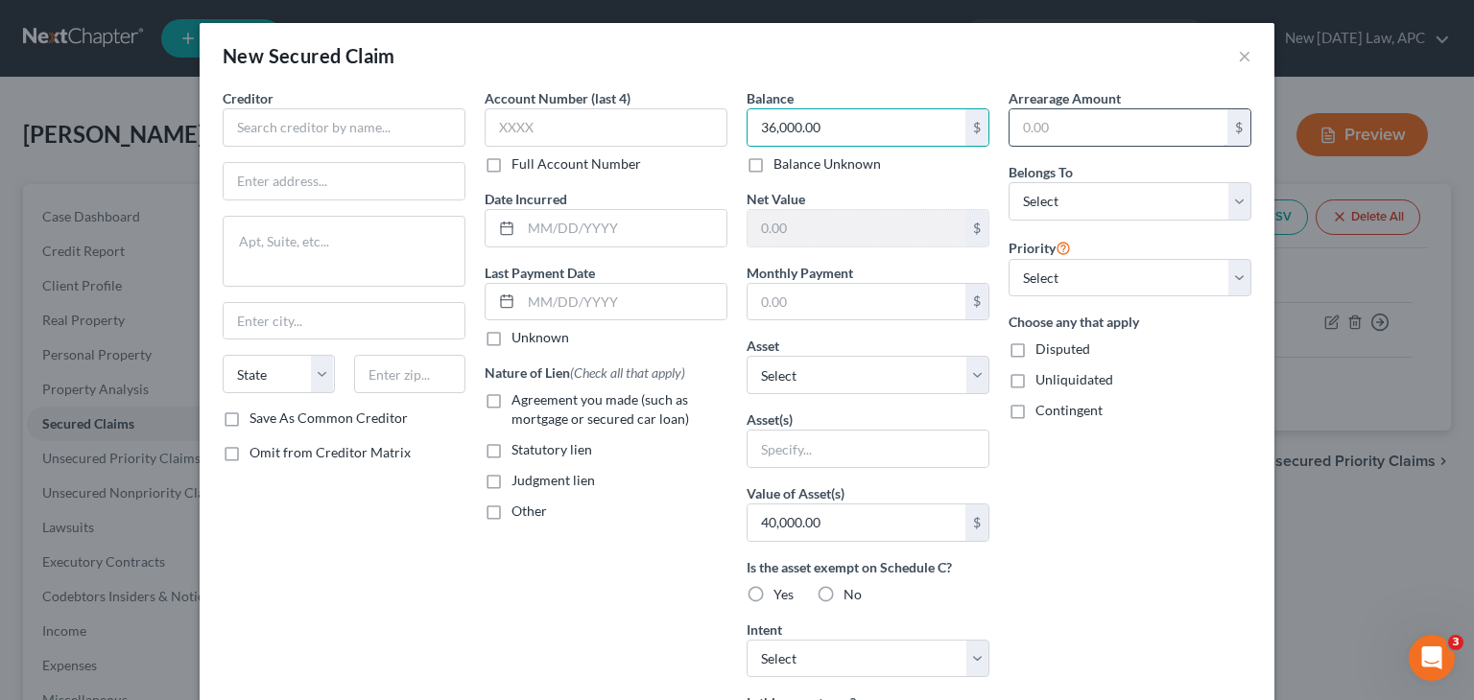
click at [1038, 116] on input "text" at bounding box center [1118, 127] width 218 height 36
click at [830, 313] on input "text" at bounding box center [856, 302] width 218 height 36
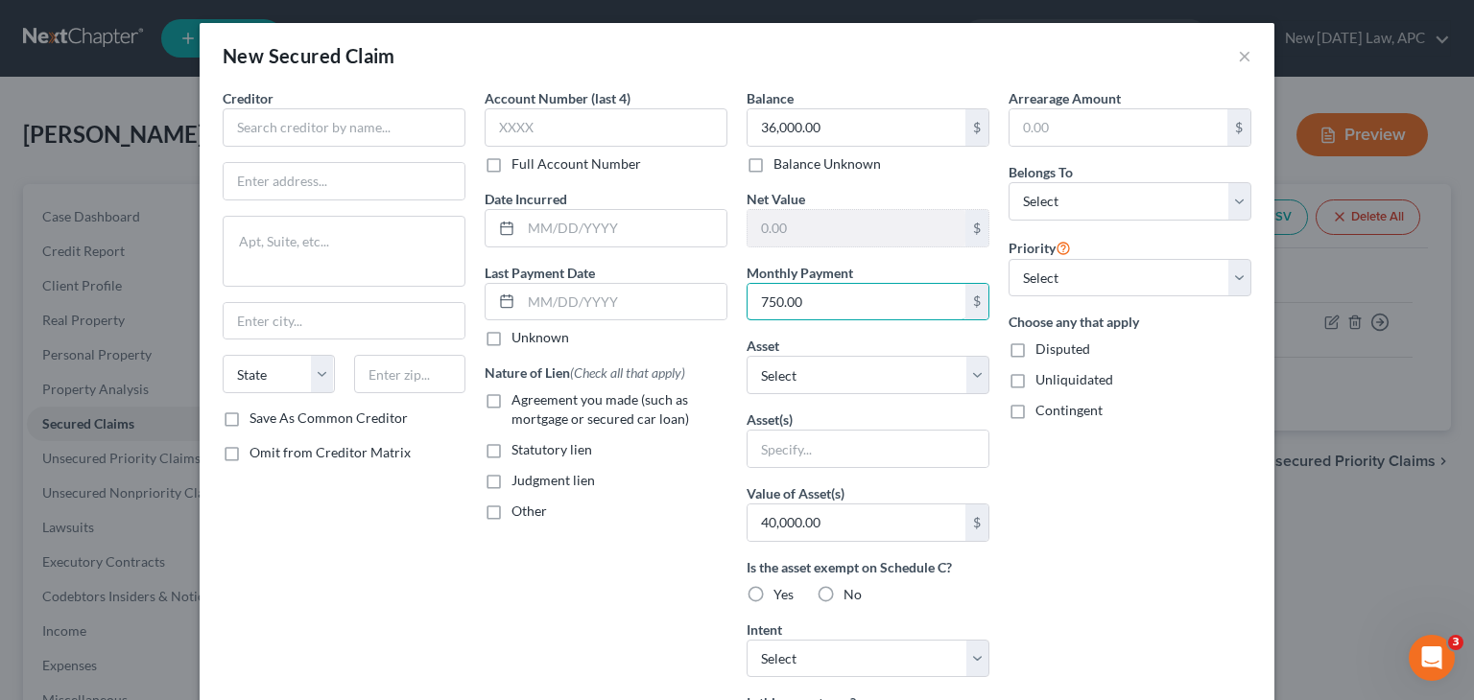
type input "750.00"
click at [1040, 507] on div "Arrearage Amount $ Belongs To * Select Debtor 1 Only Debtor 2 Only Debtor 1 And…" at bounding box center [1130, 516] width 262 height 856
click at [832, 116] on input "36,000.00" at bounding box center [856, 127] width 218 height 36
type input "40,000.00"
click at [939, 71] on div "New Secured Claim ×" at bounding box center [737, 55] width 1075 height 65
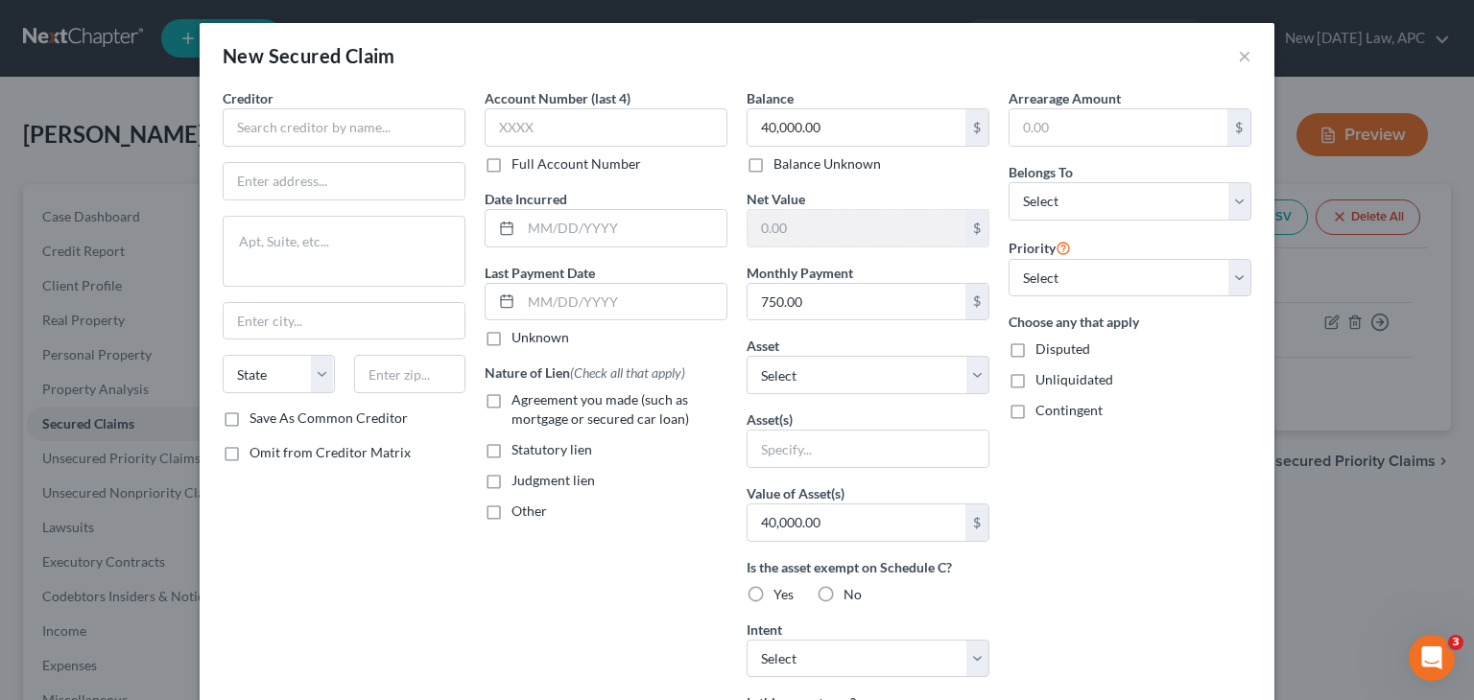
click at [511, 397] on label "Agreement you made (such as mortgage or secured car loan)" at bounding box center [619, 410] width 216 height 38
click at [519, 397] on input "Agreement you made (such as mortgage or secured car loan)" at bounding box center [525, 397] width 12 height 12
checkbox input "true"
click at [347, 123] on input "text" at bounding box center [344, 127] width 243 height 38
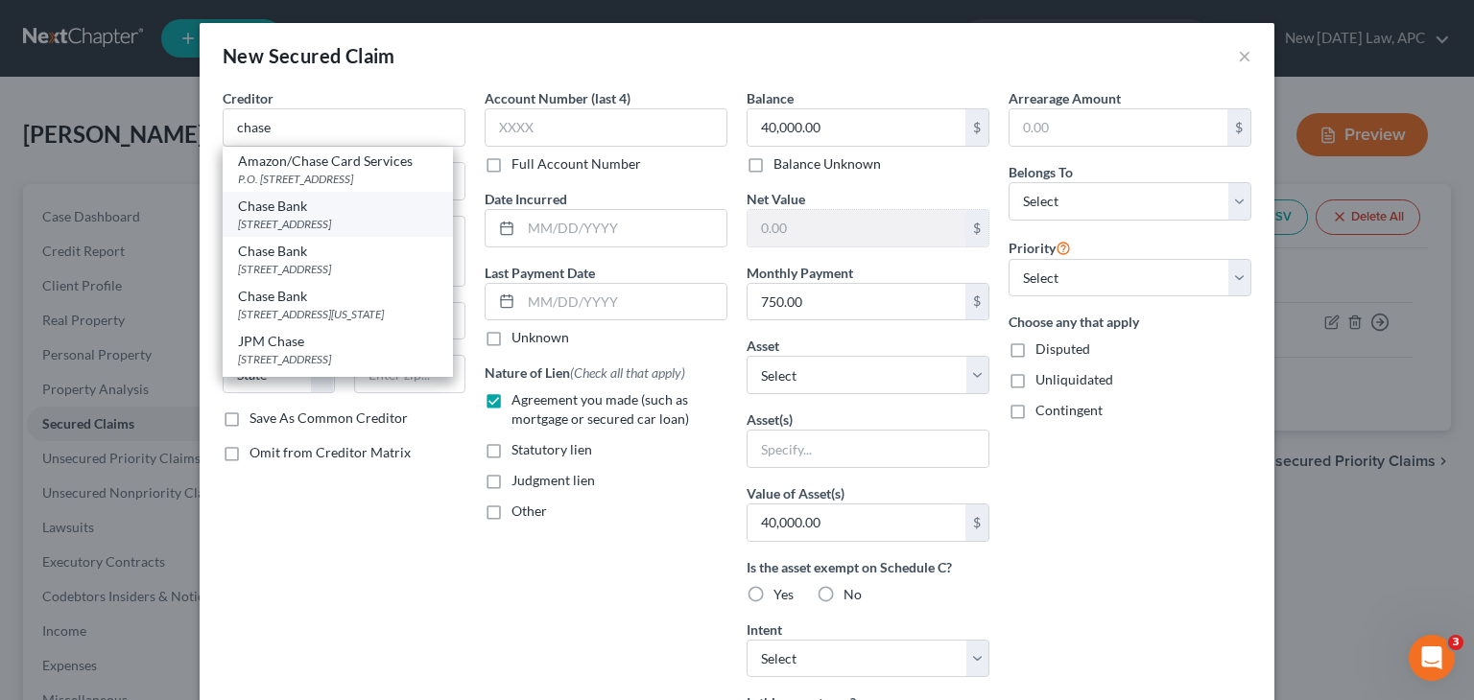
click at [359, 216] on div "Chase Bank" at bounding box center [338, 206] width 200 height 19
type input "Chase Bank"
type input "PO Box 15123"
type input "Wilmington"
select select "7"
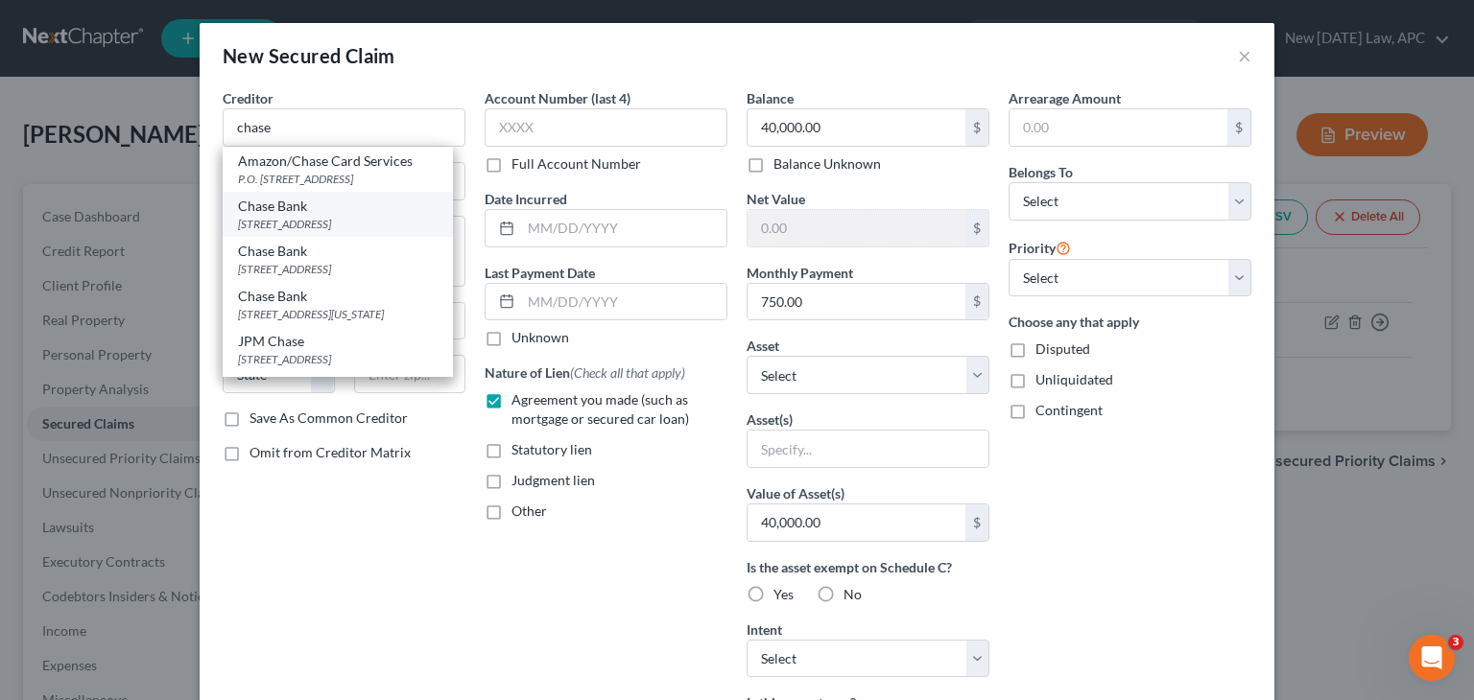
type input "19850"
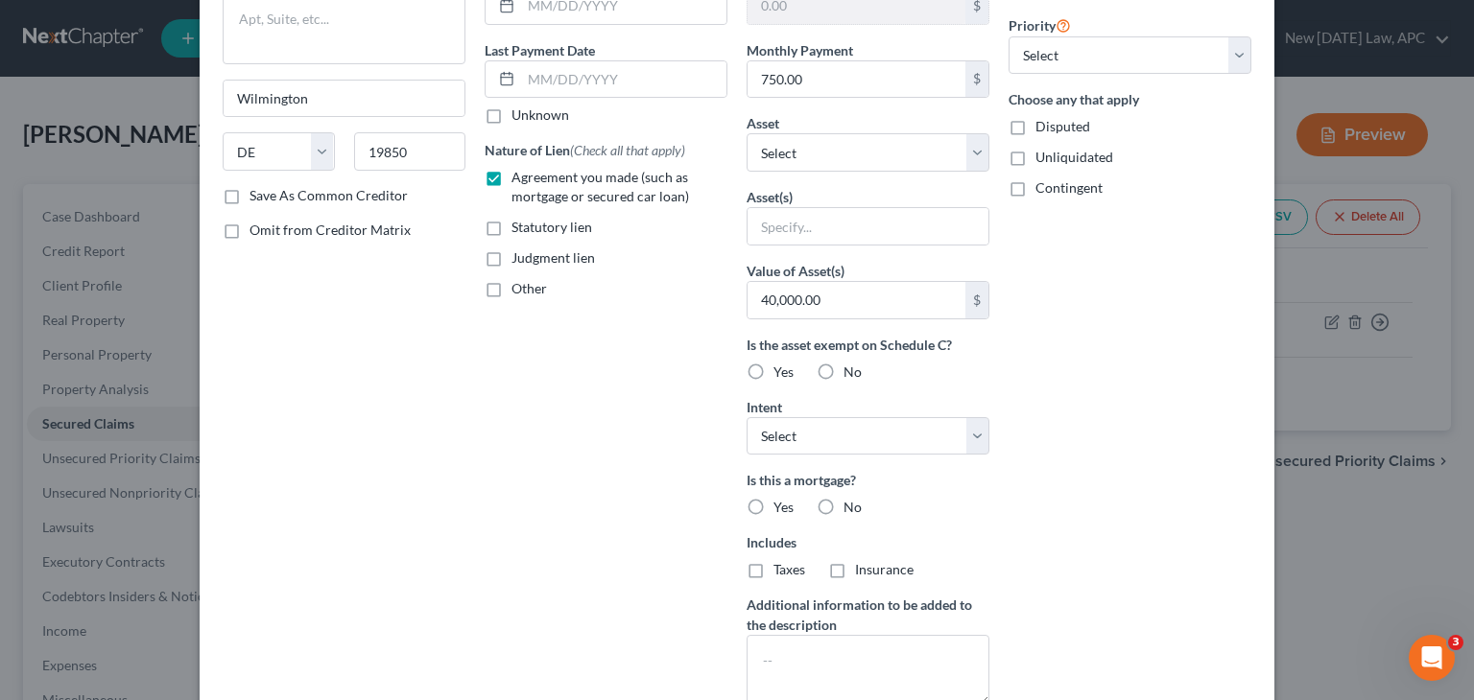
scroll to position [225, 0]
click at [864, 431] on select "Select Surrender Redeem Reaffirm Avoid Other" at bounding box center [868, 434] width 243 height 38
select select "4"
click at [747, 415] on select "Select Surrender Redeem Reaffirm Avoid Other" at bounding box center [868, 434] width 243 height 38
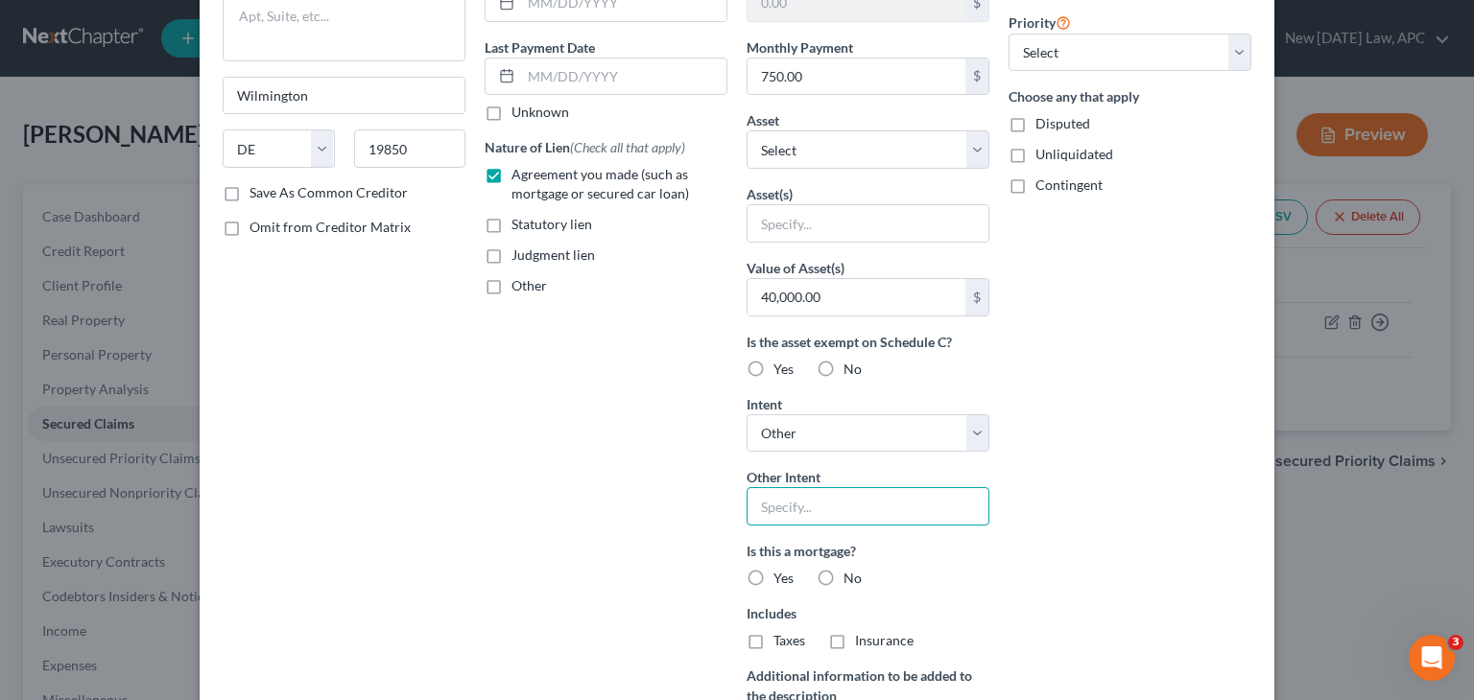
click at [829, 518] on input "text" at bounding box center [868, 506] width 243 height 38
click at [829, 510] on input "text" at bounding box center [868, 506] width 243 height 38
type input "retain and pay"
click at [843, 577] on label "No" at bounding box center [852, 578] width 18 height 19
click at [851, 577] on input "No" at bounding box center [857, 575] width 12 height 12
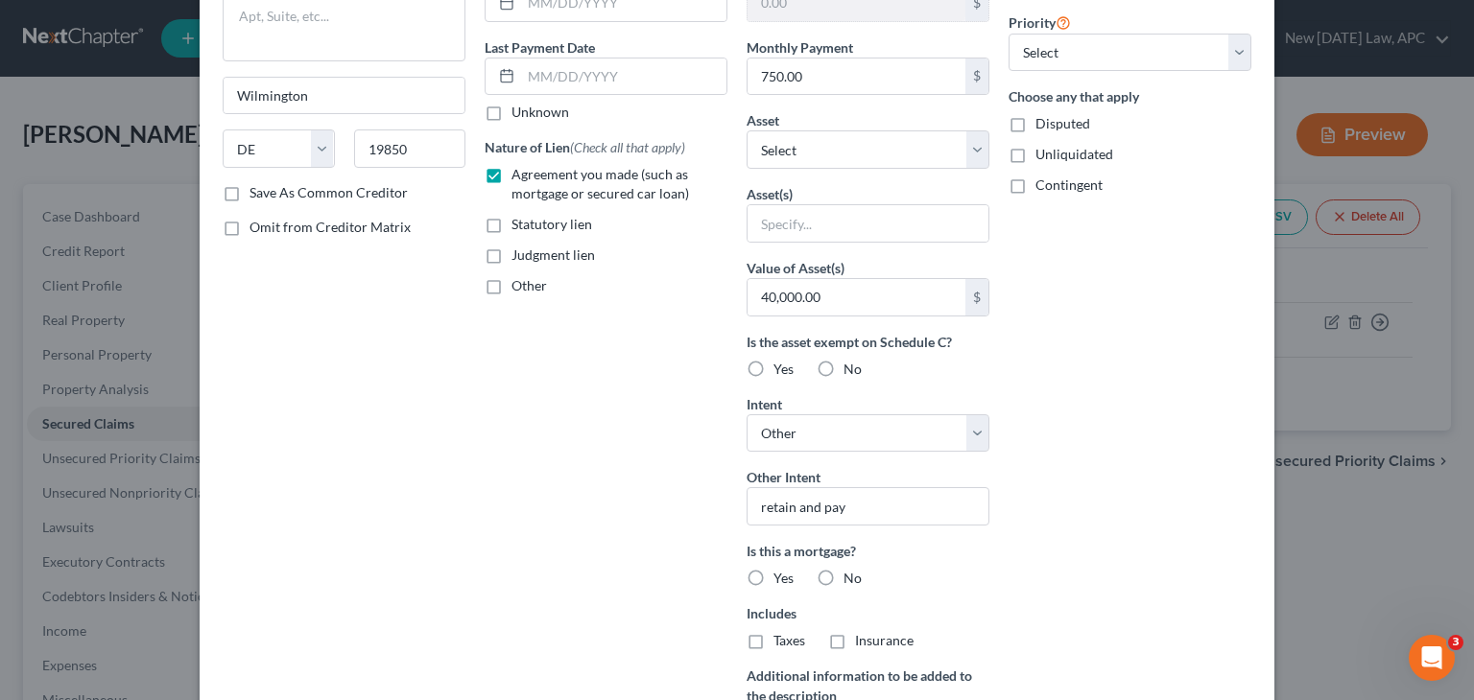
radio input "true"
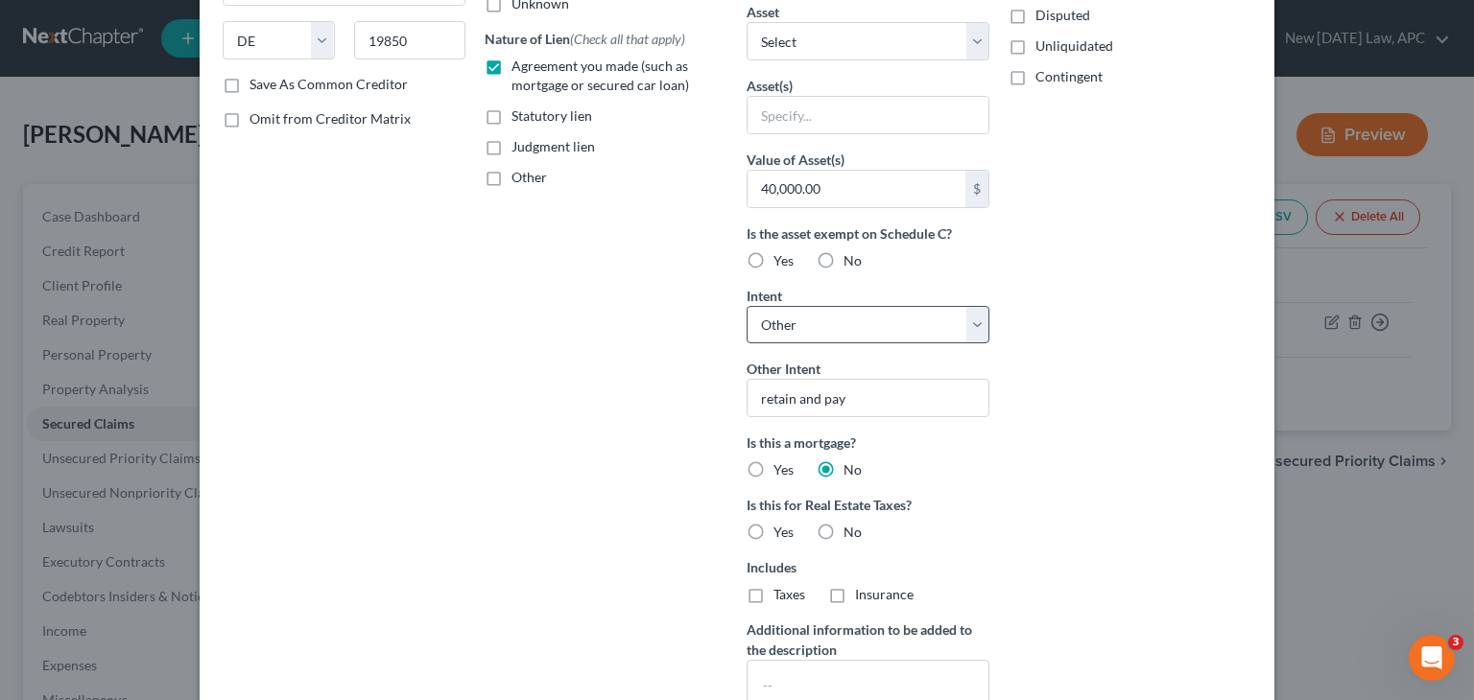
scroll to position [344, 0]
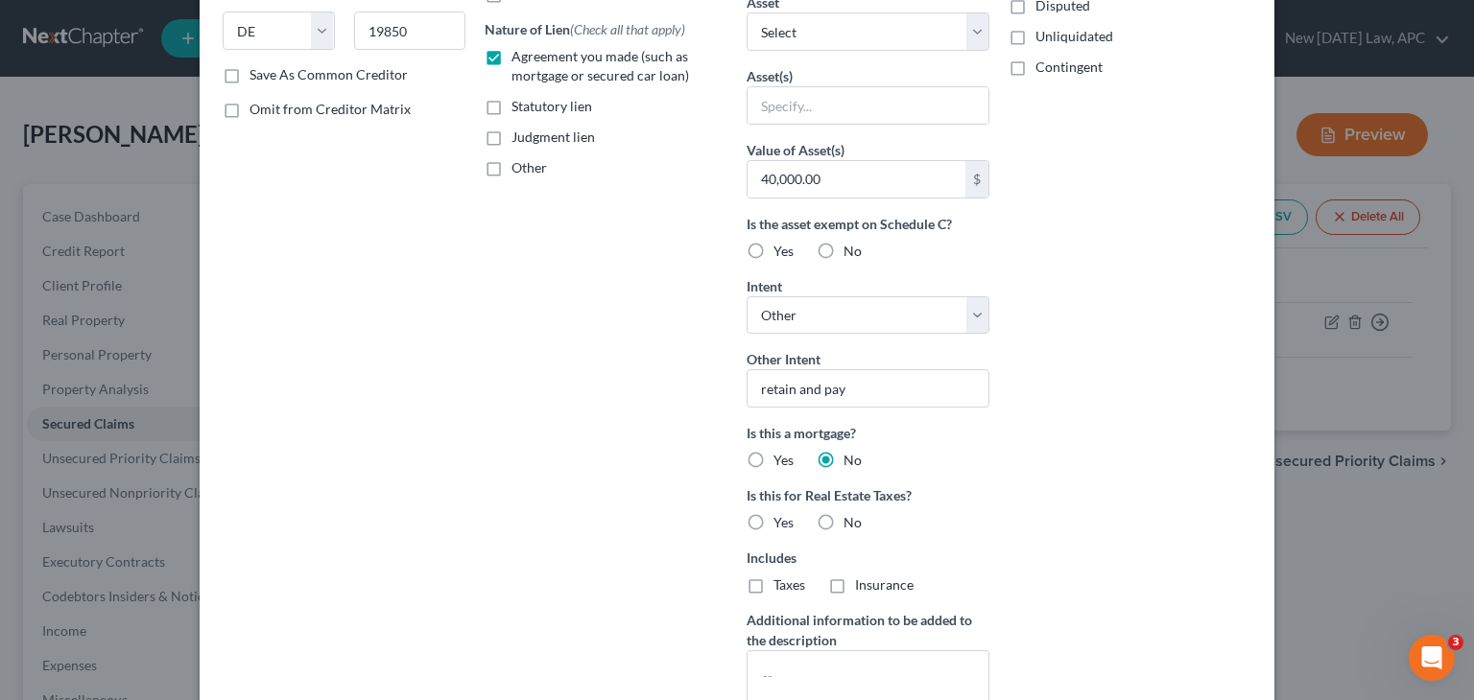
click at [843, 519] on label "No" at bounding box center [852, 522] width 18 height 19
click at [851, 519] on input "No" at bounding box center [857, 519] width 12 height 12
radio input "true"
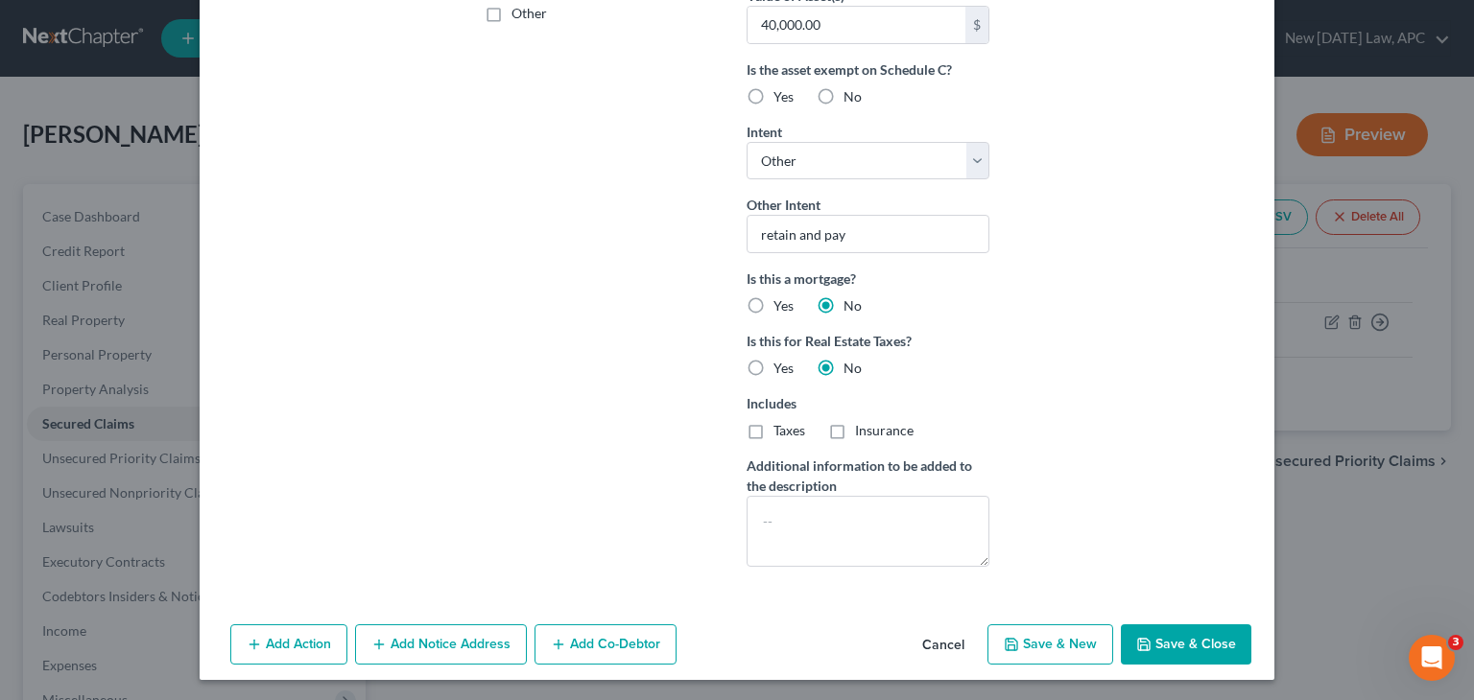
click at [1174, 648] on button "Save & Close" at bounding box center [1186, 645] width 130 height 40
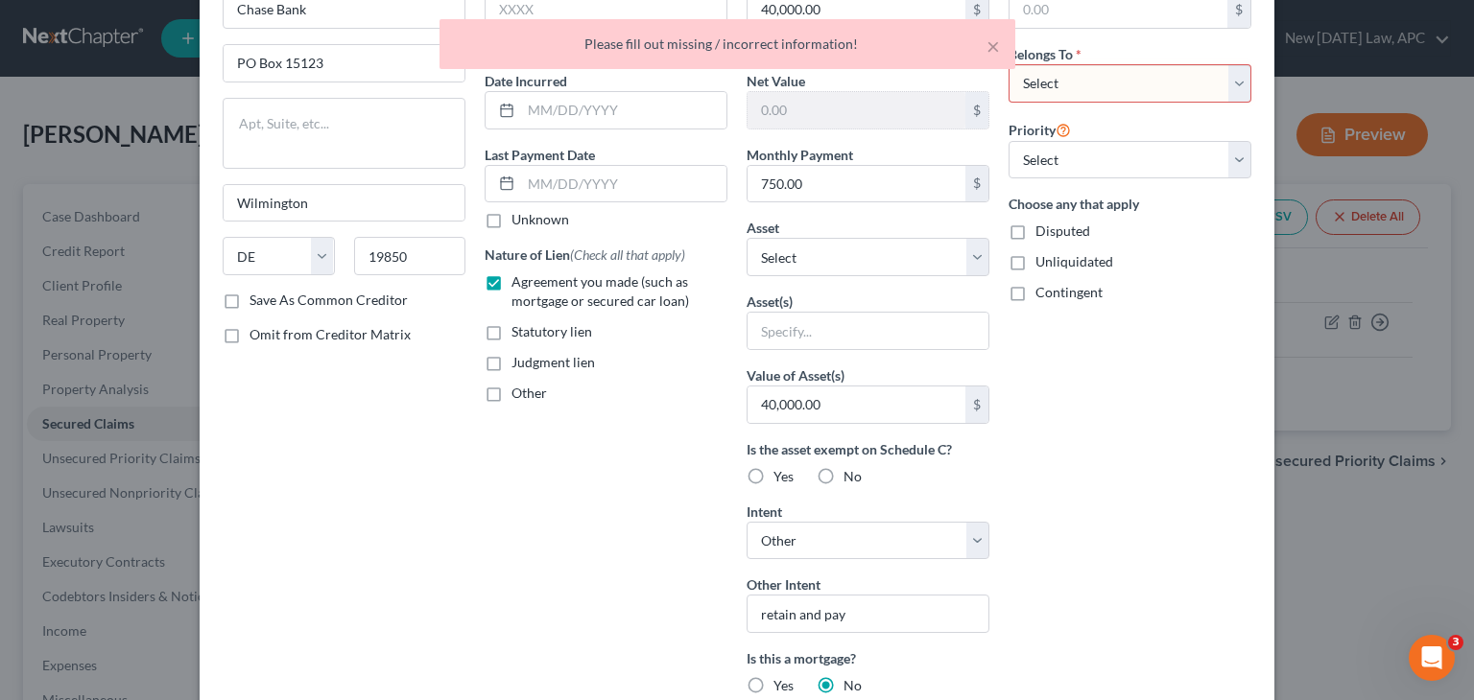
scroll to position [0, 0]
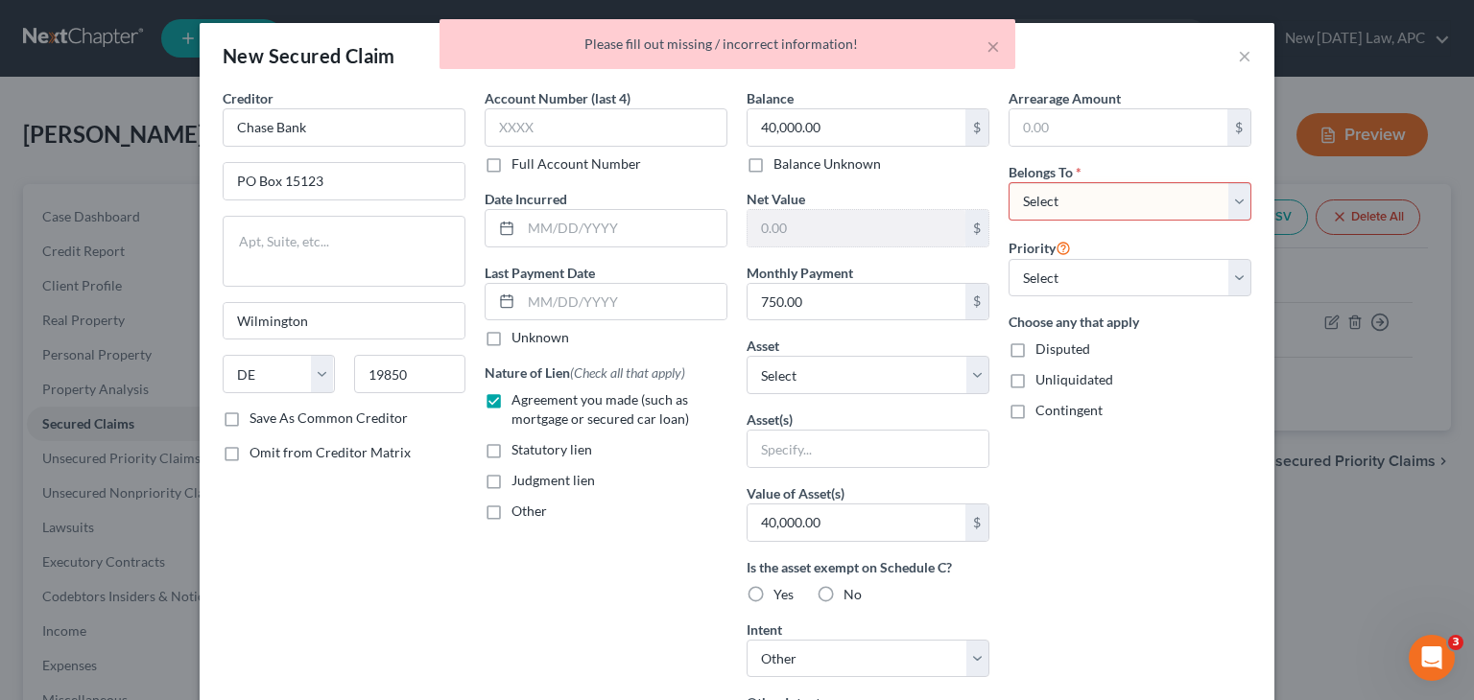
click at [1073, 205] on select "Select Debtor 1 Only Debtor 2 Only Debtor 1 And Debtor 2 Only At Least One Of T…" at bounding box center [1129, 201] width 243 height 38
select select "4"
click at [1008, 182] on select "Select Debtor 1 Only Debtor 2 Only Debtor 1 And Debtor 2 Only At Least One Of T…" at bounding box center [1129, 201] width 243 height 38
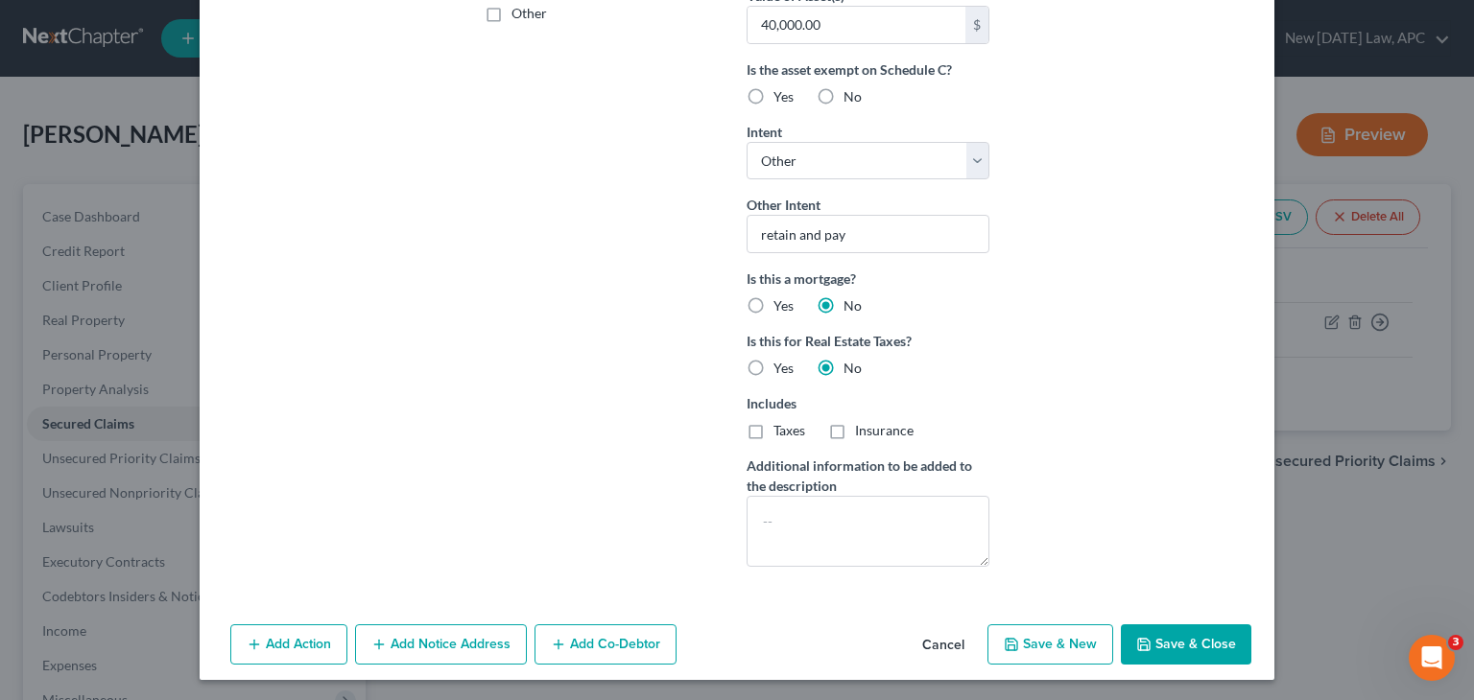
click at [1159, 660] on button "Save & Close" at bounding box center [1186, 645] width 130 height 40
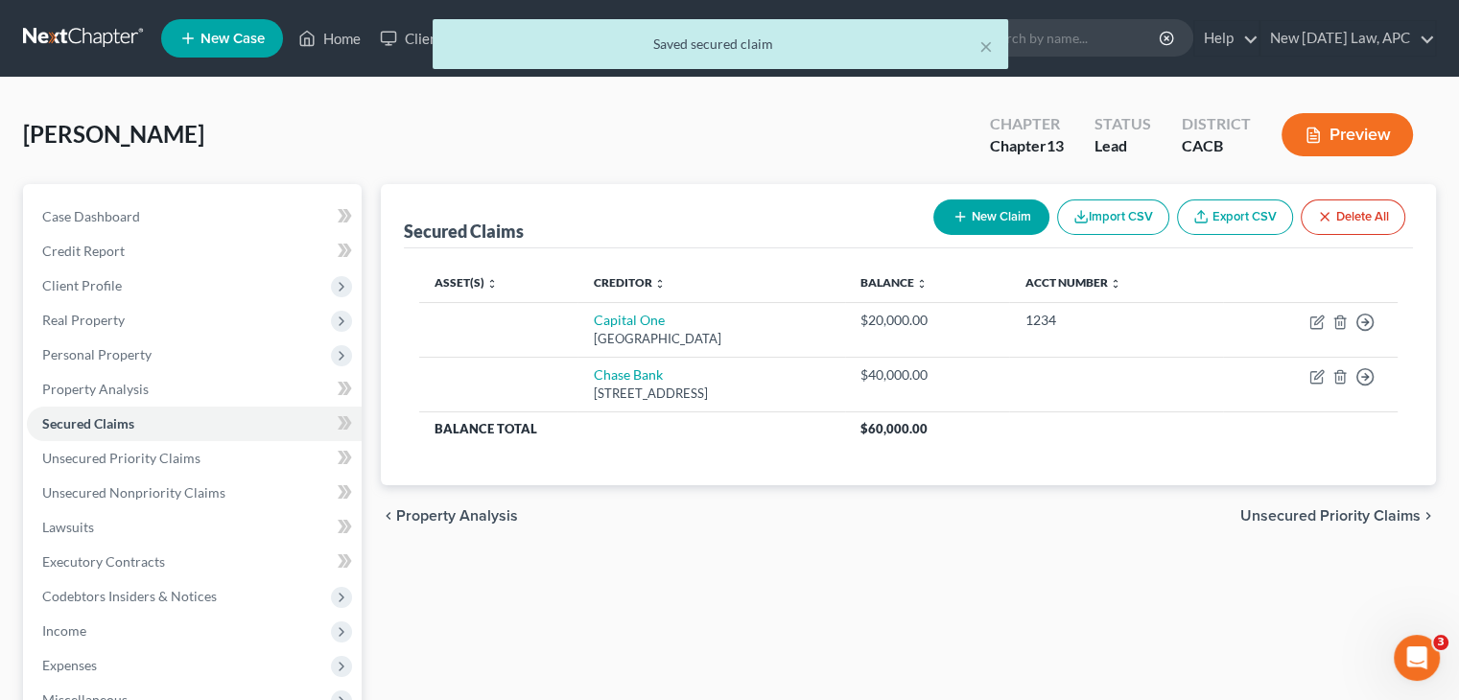
click at [1007, 204] on button "New Claim" at bounding box center [992, 218] width 116 height 36
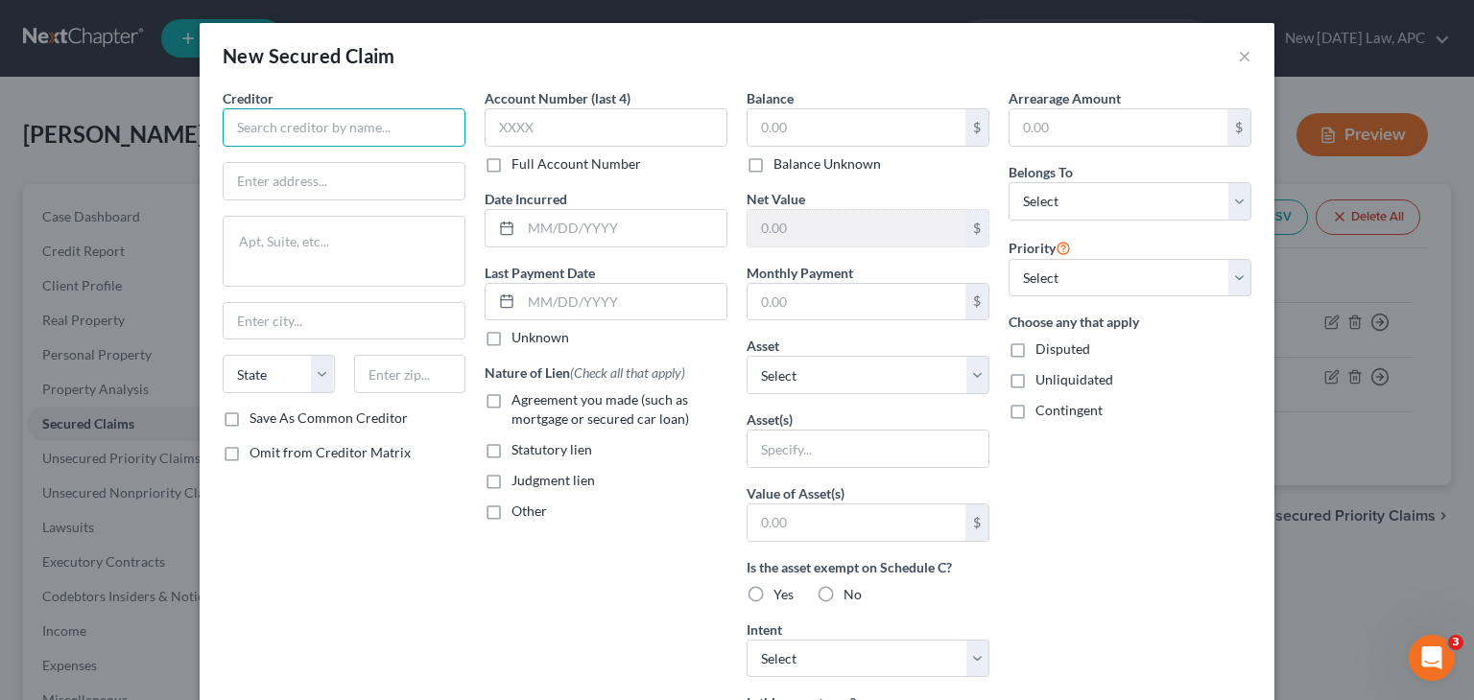
click at [388, 123] on input "text" at bounding box center [344, 127] width 243 height 38
type input "p"
type input "m"
click at [1021, 206] on select "Select Debtor 1 Only Debtor 2 Only Debtor 1 And Debtor 2 Only At Least One Of T…" at bounding box center [1129, 201] width 243 height 38
select select "4"
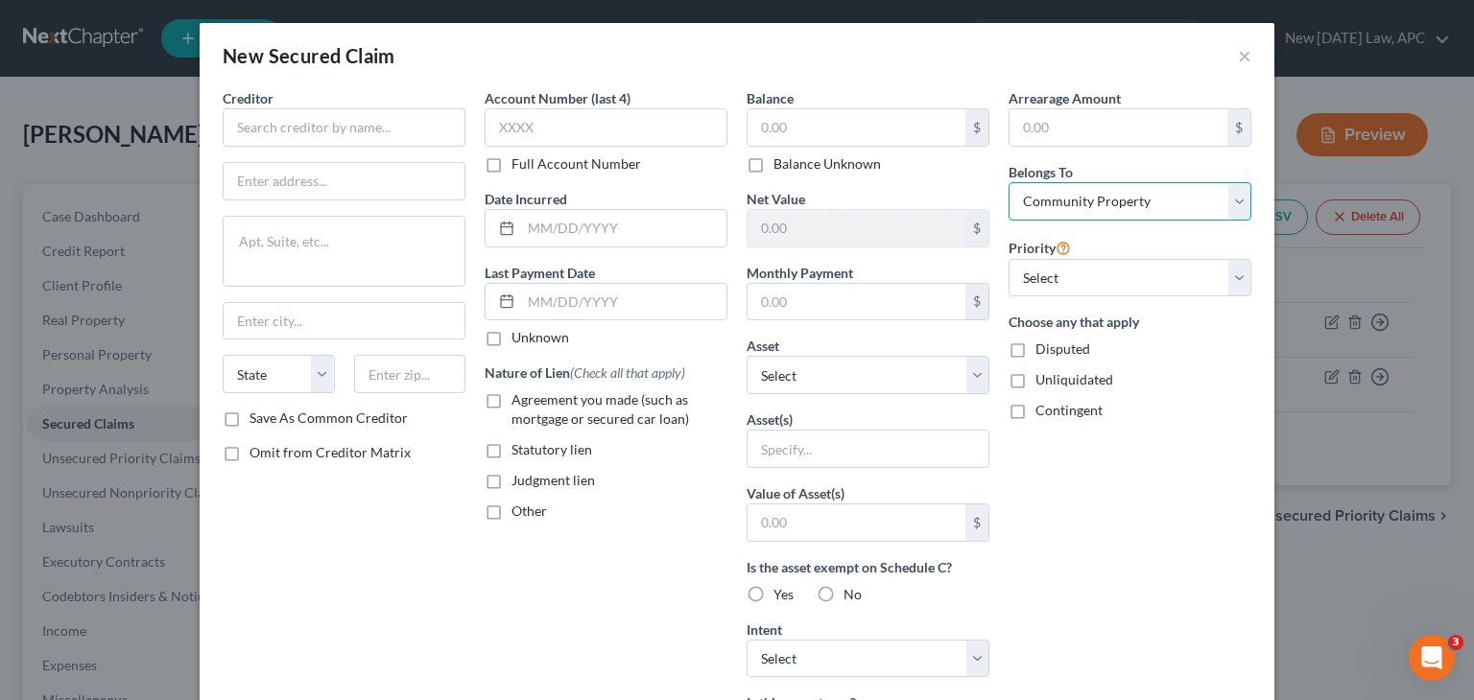
click at [1008, 182] on select "Select Debtor 1 Only Debtor 2 Only Debtor 1 And Debtor 2 Only At Least One Of T…" at bounding box center [1129, 201] width 243 height 38
click at [511, 404] on label "Agreement you made (such as mortgage or secured car loan)" at bounding box center [619, 410] width 216 height 38
click at [519, 403] on input "Agreement you made (such as mortgage or secured car loan)" at bounding box center [525, 397] width 12 height 12
checkbox input "true"
click at [794, 523] on input "text" at bounding box center [856, 523] width 218 height 36
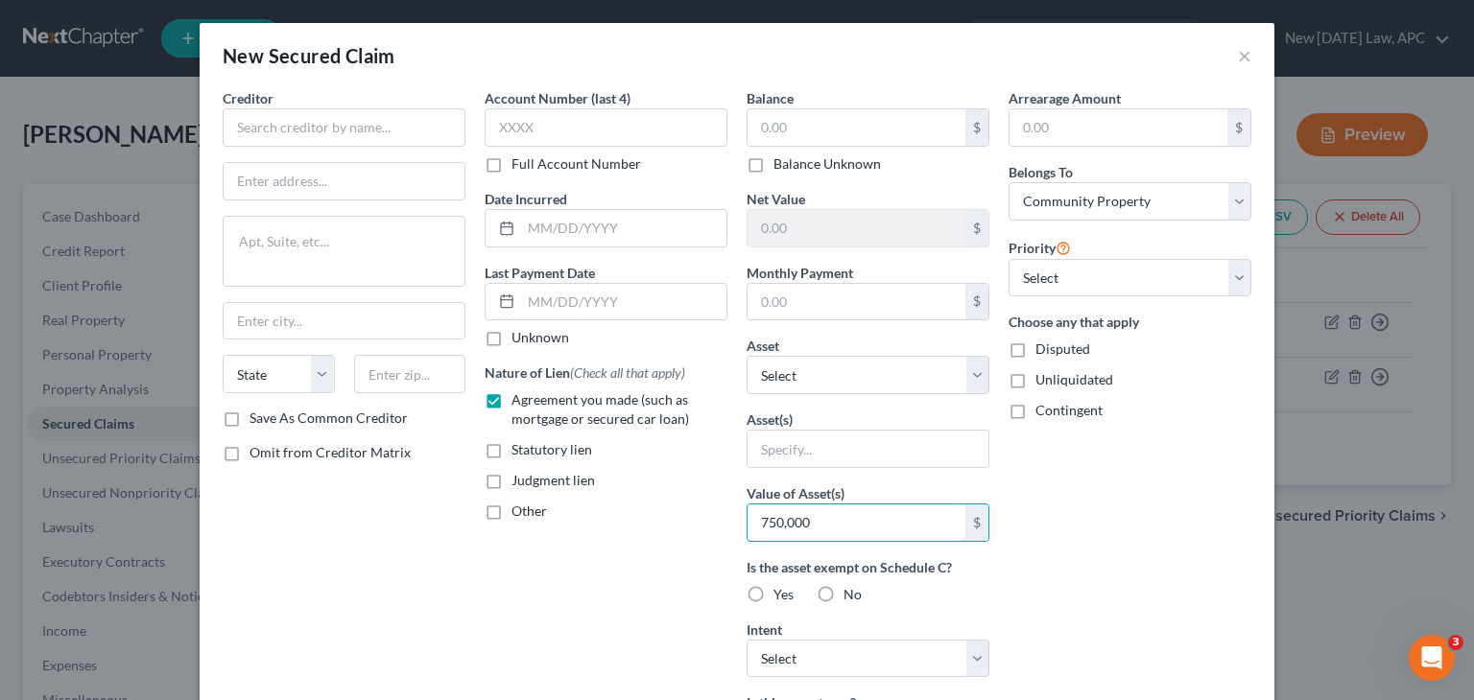
type input "750,000"
click at [606, 592] on div "Account Number (last 4) Full Account Number Date Incurred Last Payment Date Unk…" at bounding box center [606, 516] width 262 height 856
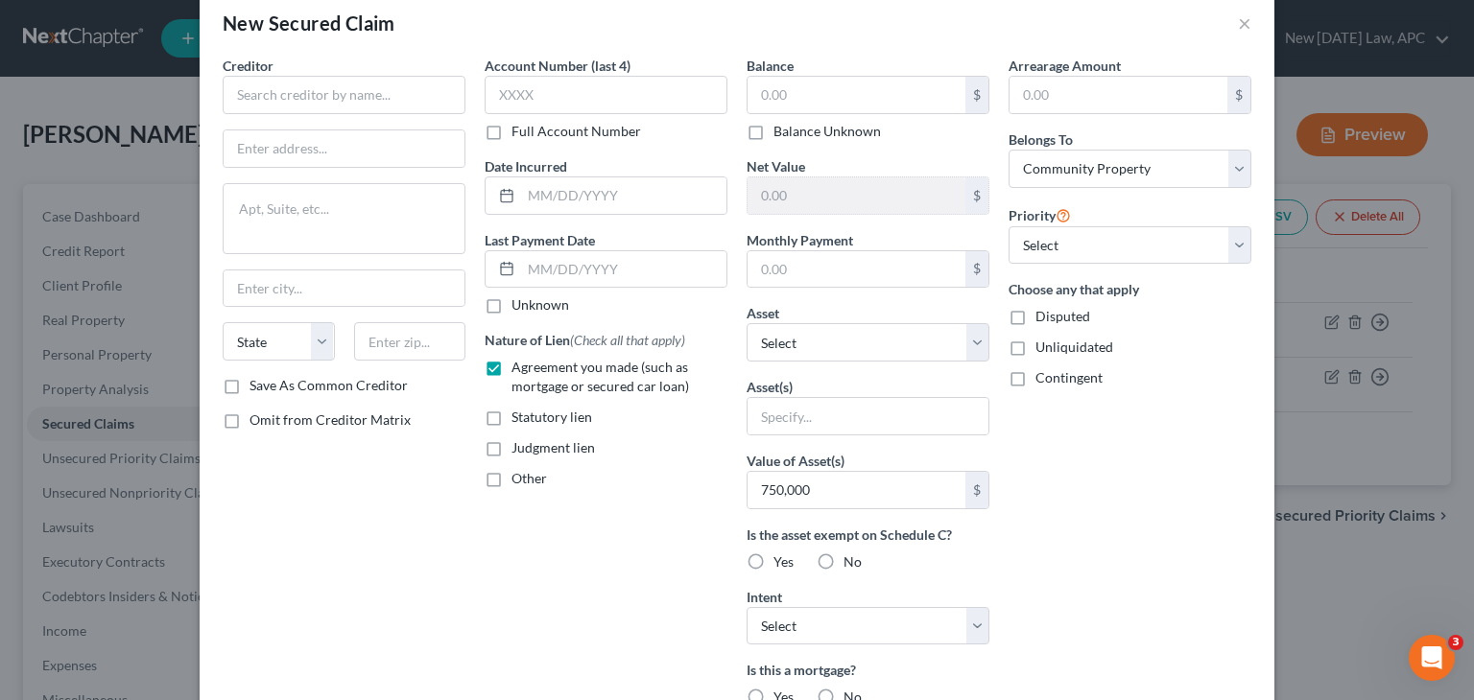
scroll to position [15, 0]
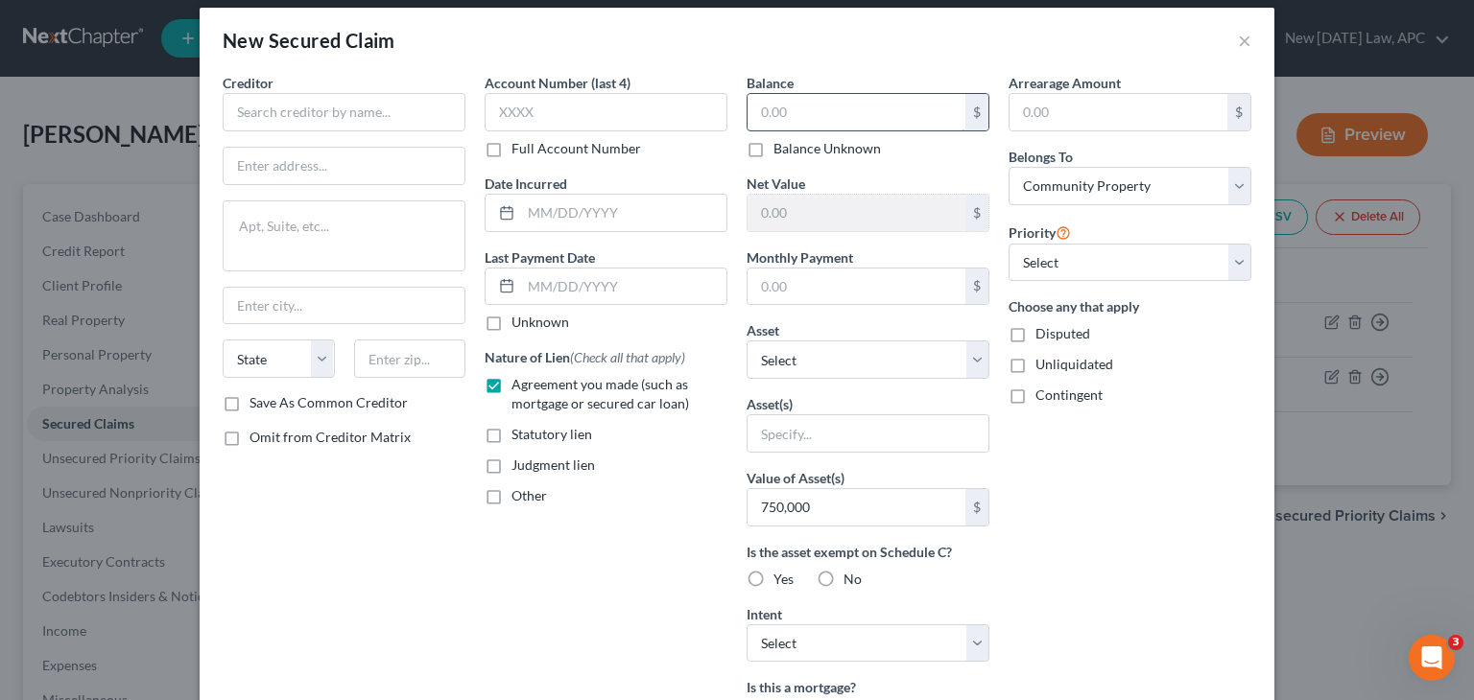
click at [831, 108] on input "text" at bounding box center [856, 112] width 218 height 36
type input "500,000"
click at [1010, 431] on div "Arrearage Amount $ Belongs To * Select Debtor 1 Only Debtor 2 Only Debtor 1 And…" at bounding box center [1130, 501] width 262 height 856
click at [870, 273] on input "text" at bounding box center [856, 287] width 218 height 36
type input "4,500.00"
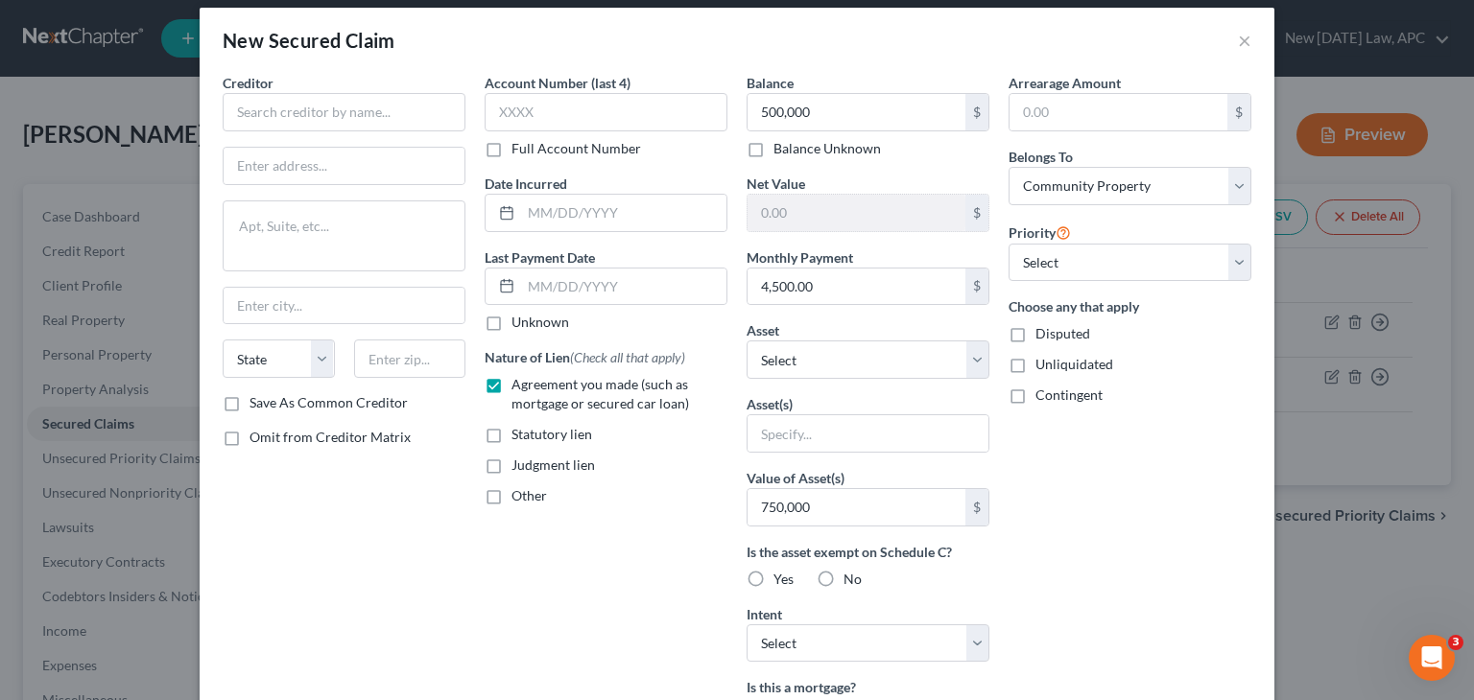
click at [1059, 476] on div "Arrearage Amount $ Belongs To * Select Debtor 1 Only Debtor 2 Only Debtor 1 And…" at bounding box center [1130, 501] width 262 height 856
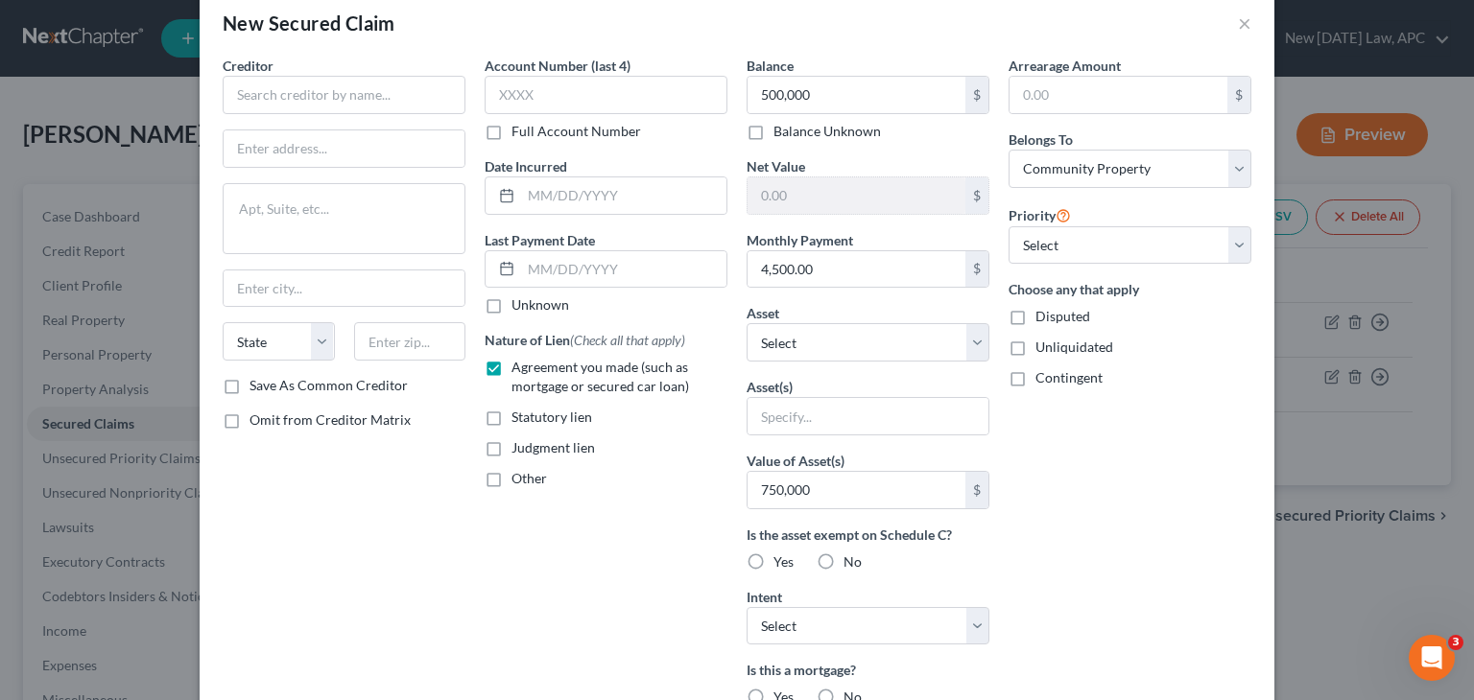
scroll to position [4, 0]
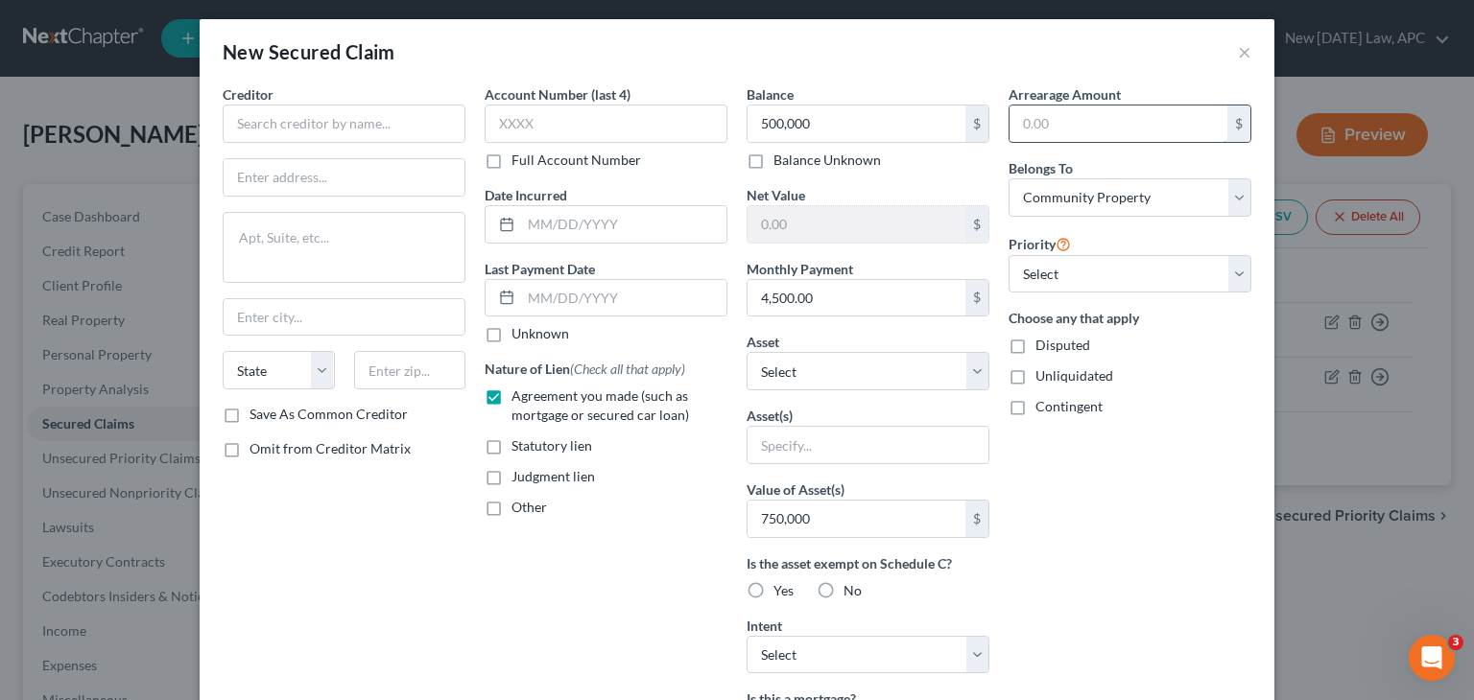
click at [1094, 124] on input "text" at bounding box center [1118, 124] width 218 height 36
type input "27,000.00"
click at [993, 73] on div "New Secured Claim ×" at bounding box center [737, 51] width 1075 height 65
click at [336, 130] on input "text" at bounding box center [344, 124] width 243 height 38
type input "pennymac"
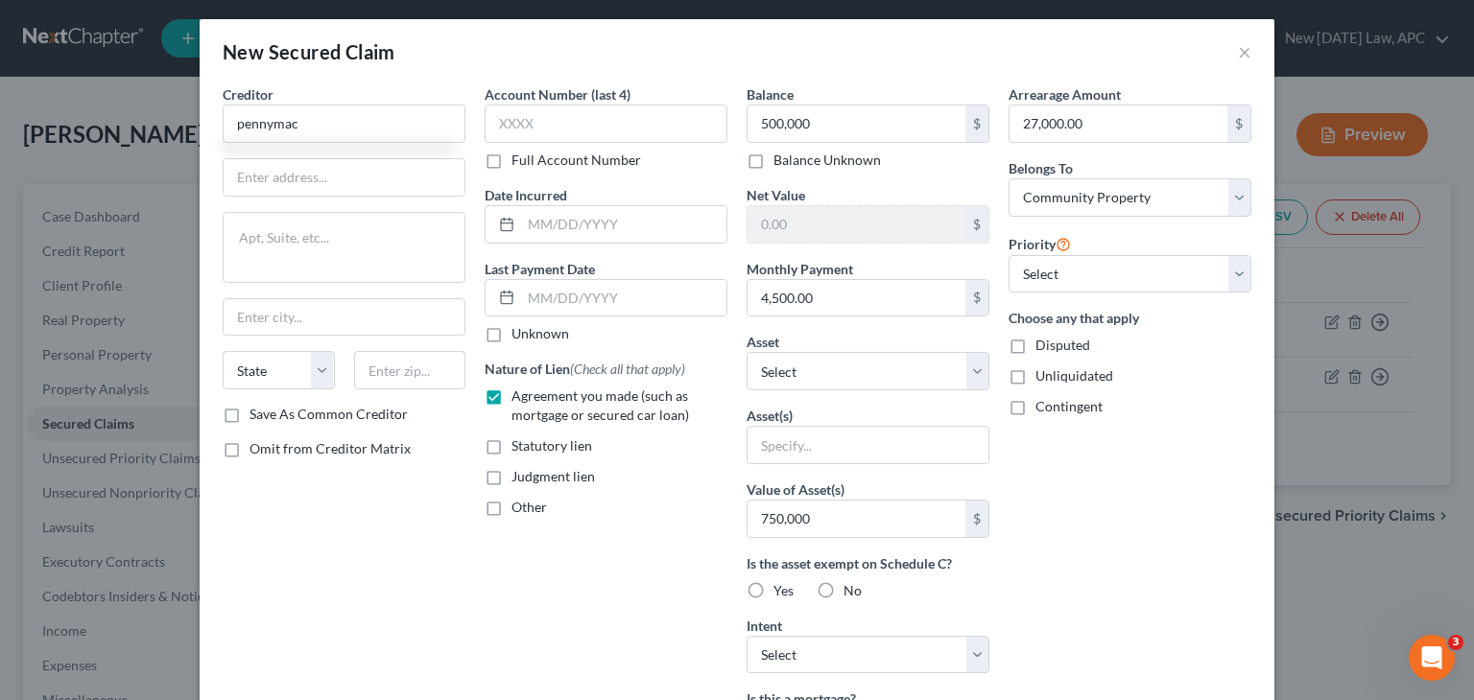
click at [367, 561] on div "Creditor * pennymac State AL AK AR AZ CA CO CT DE DC FL GA GU HI ID IL IN IA KS…" at bounding box center [344, 512] width 262 height 856
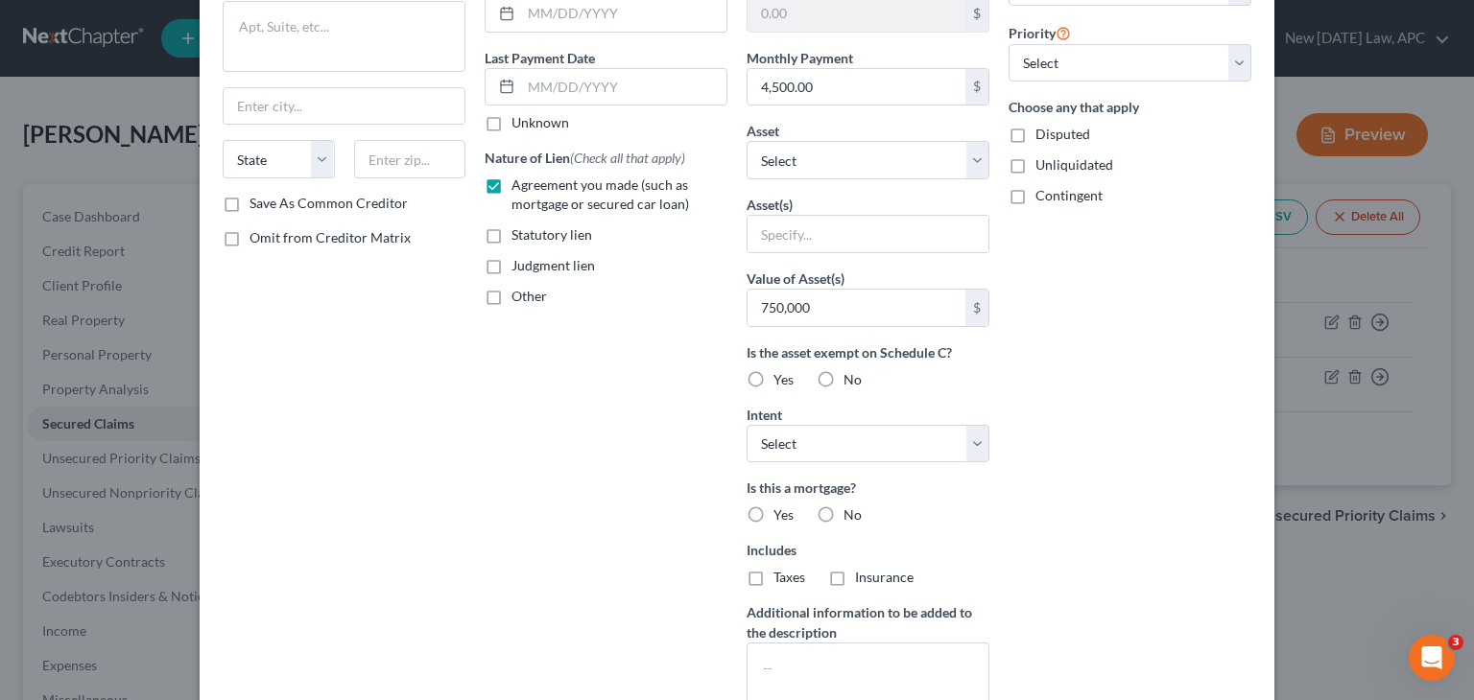
click at [367, 561] on div "Creditor * pennymac State AL AK AR AZ CA CO CT DE DC FL GA GU HI ID IL IN IA KS…" at bounding box center [344, 301] width 262 height 856
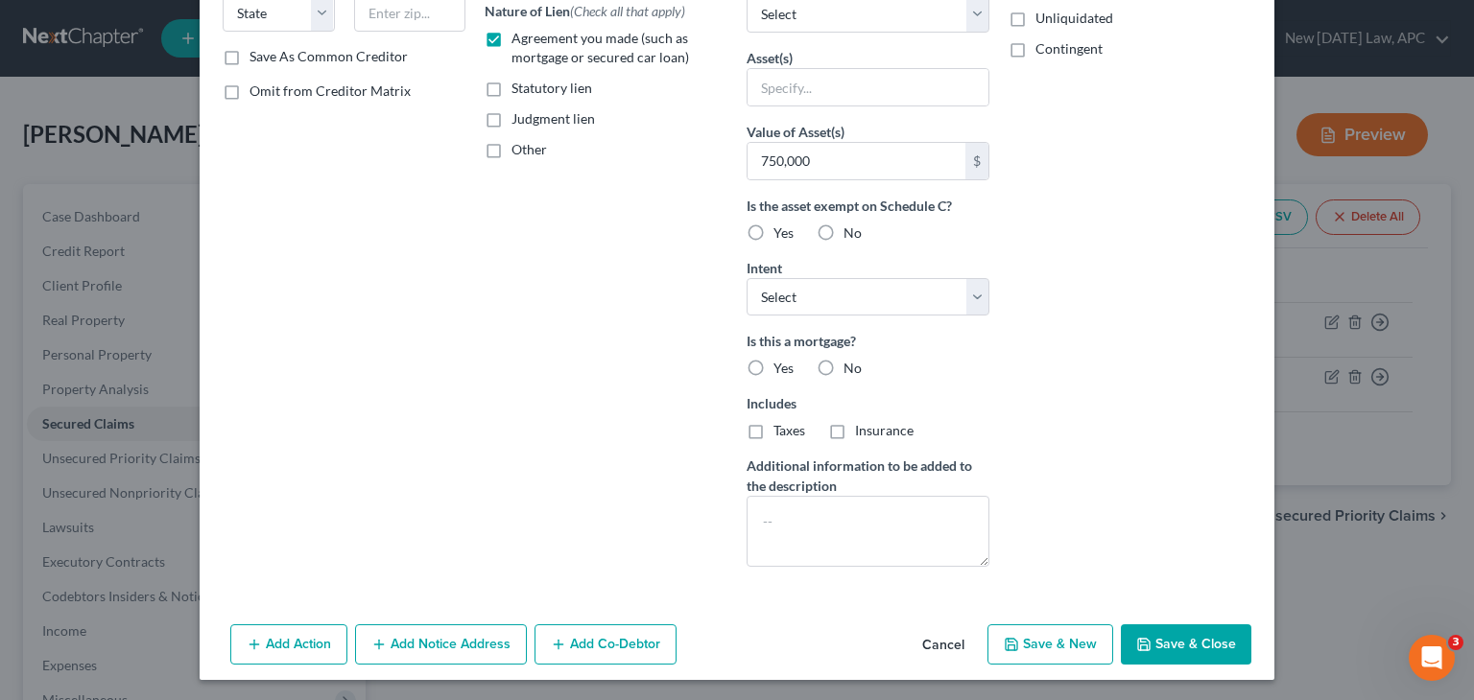
click at [773, 364] on label "Yes" at bounding box center [783, 368] width 20 height 19
click at [781, 364] on input "Yes" at bounding box center [787, 365] width 12 height 12
radio input "true"
click at [854, 289] on select "Select Surrender Redeem Reaffirm Avoid Other" at bounding box center [868, 297] width 243 height 38
select select "4"
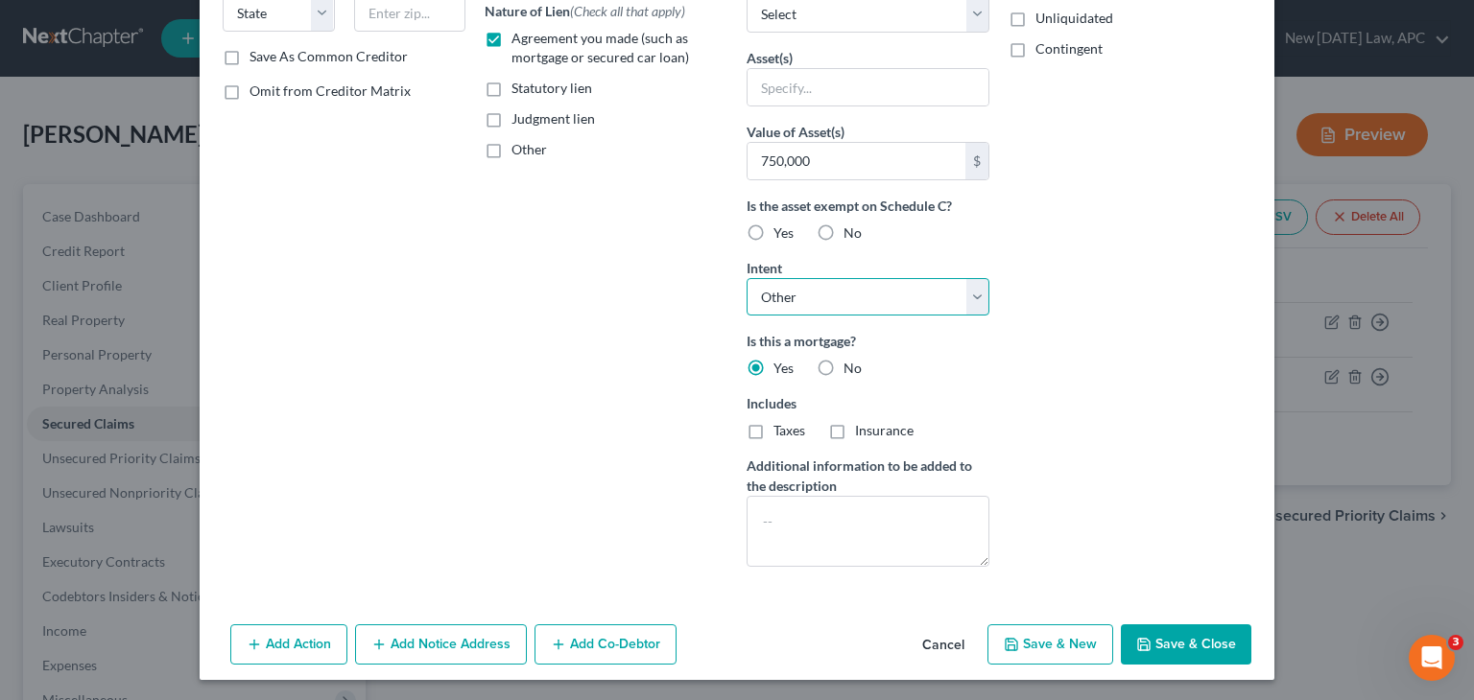
click at [747, 278] on select "Select Surrender Redeem Reaffirm Avoid Other" at bounding box center [868, 297] width 243 height 38
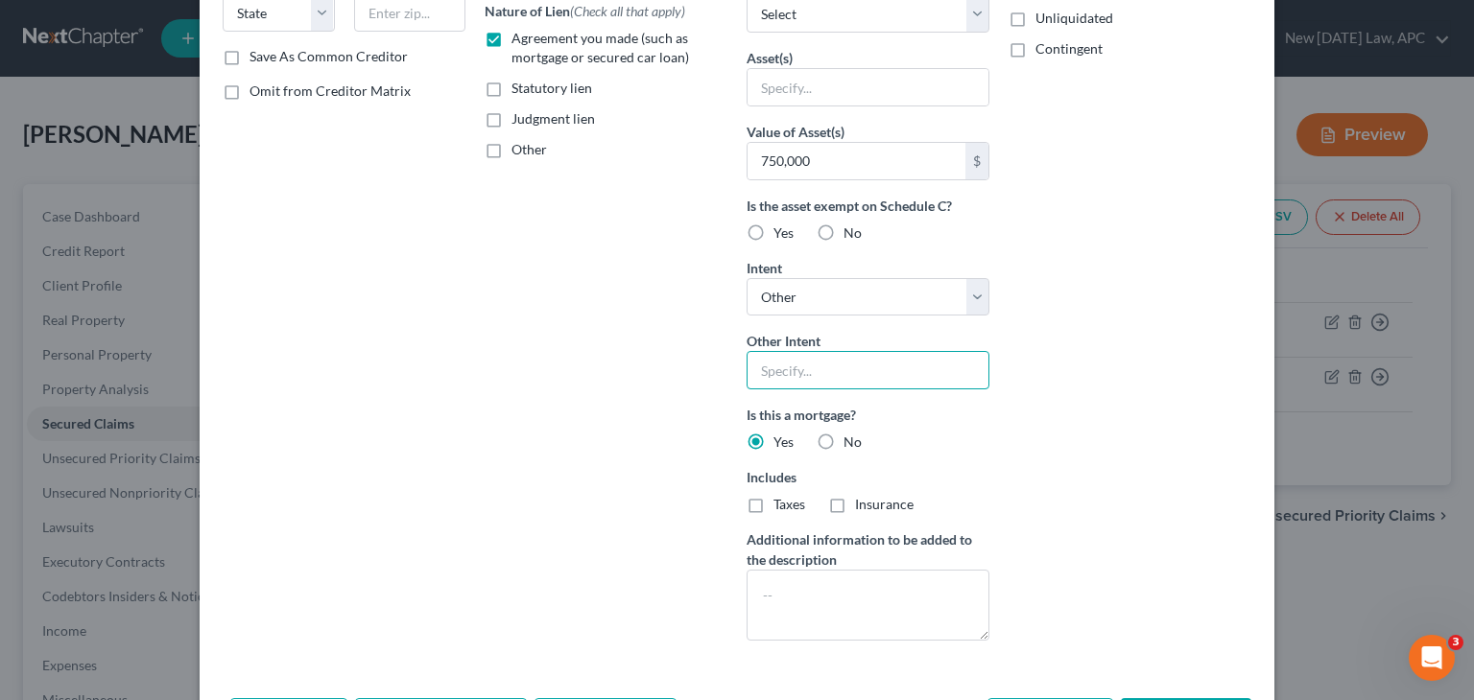
click at [813, 380] on input "text" at bounding box center [868, 370] width 243 height 38
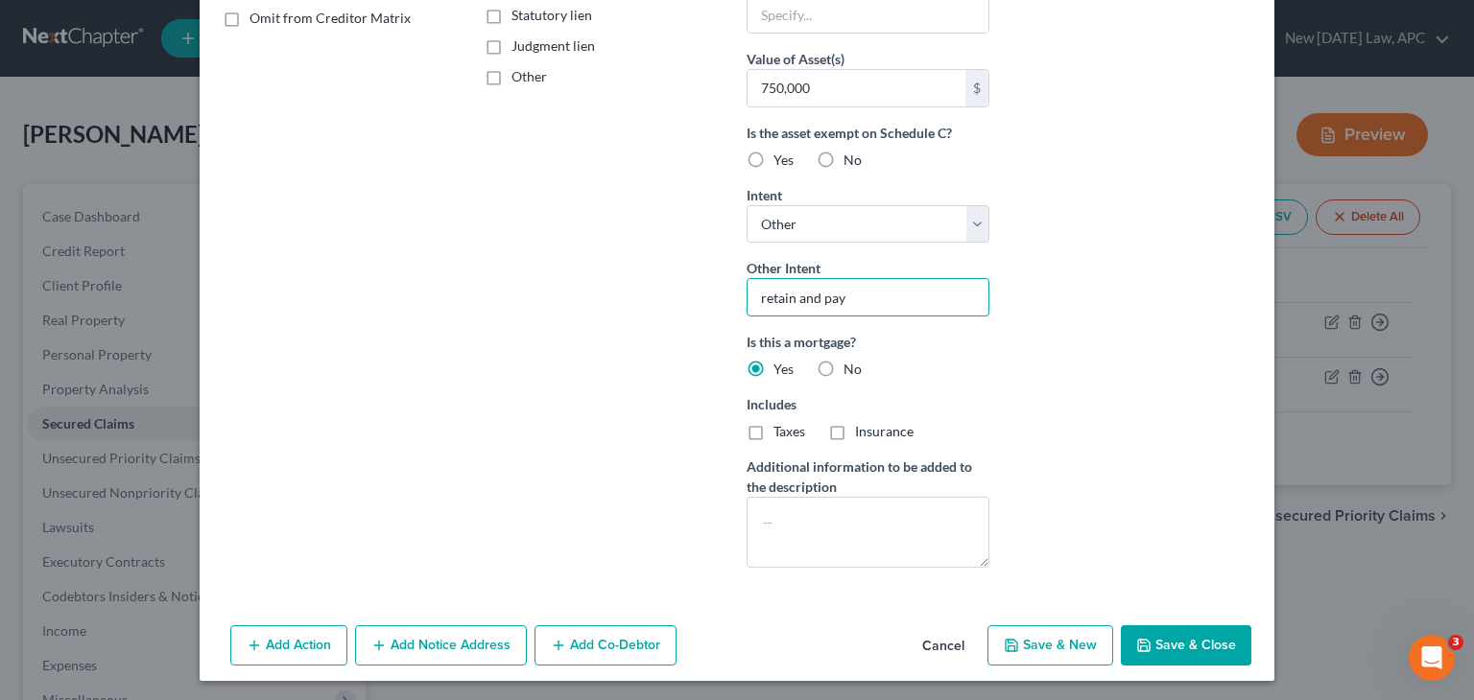
type input "retain and pay"
click at [1185, 636] on button "Save & Close" at bounding box center [1186, 646] width 130 height 40
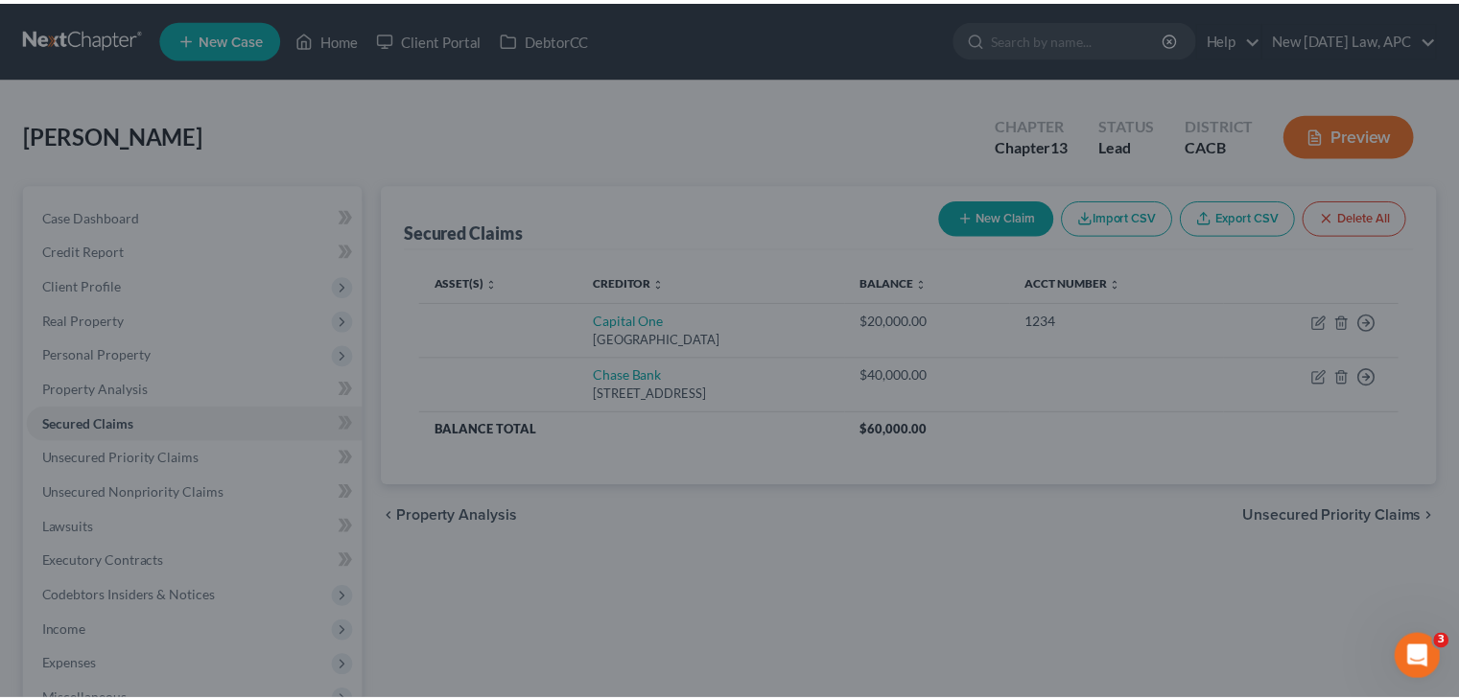
scroll to position [226, 0]
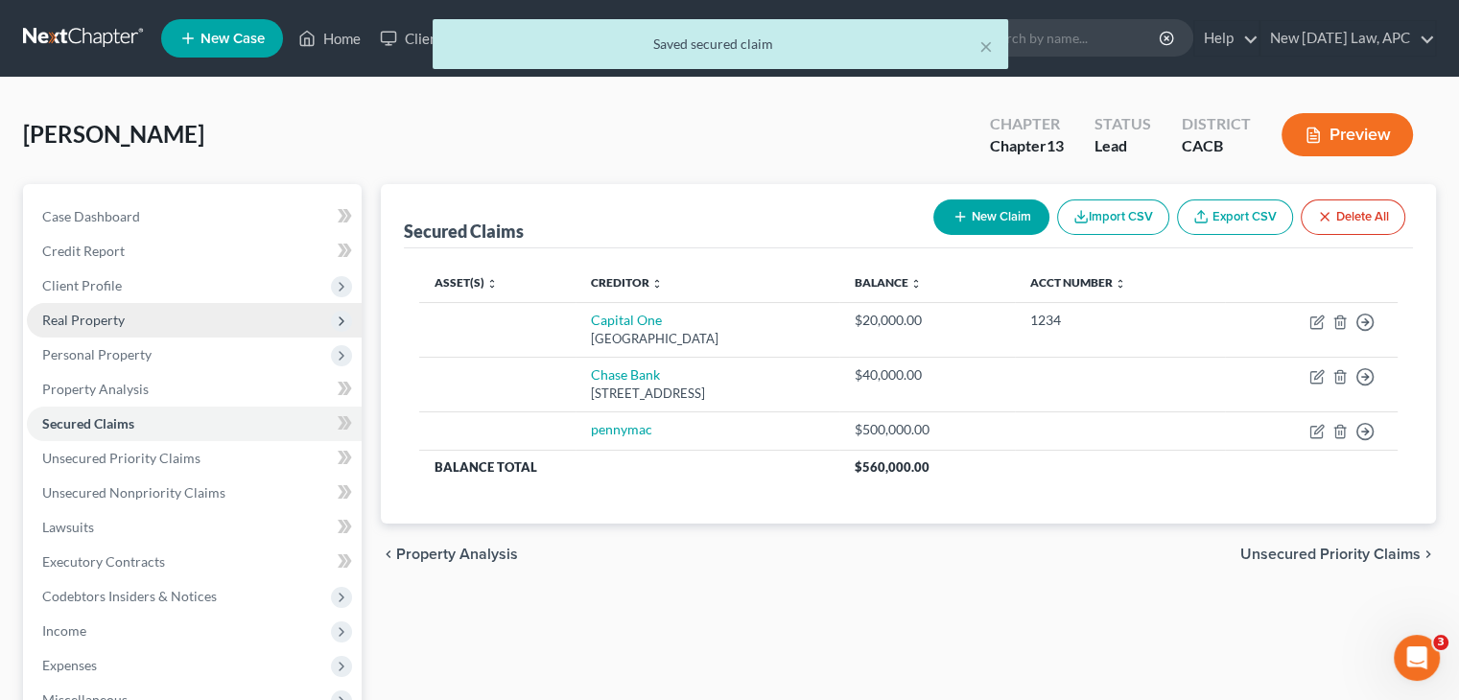
click at [148, 318] on span "Real Property" at bounding box center [194, 320] width 335 height 35
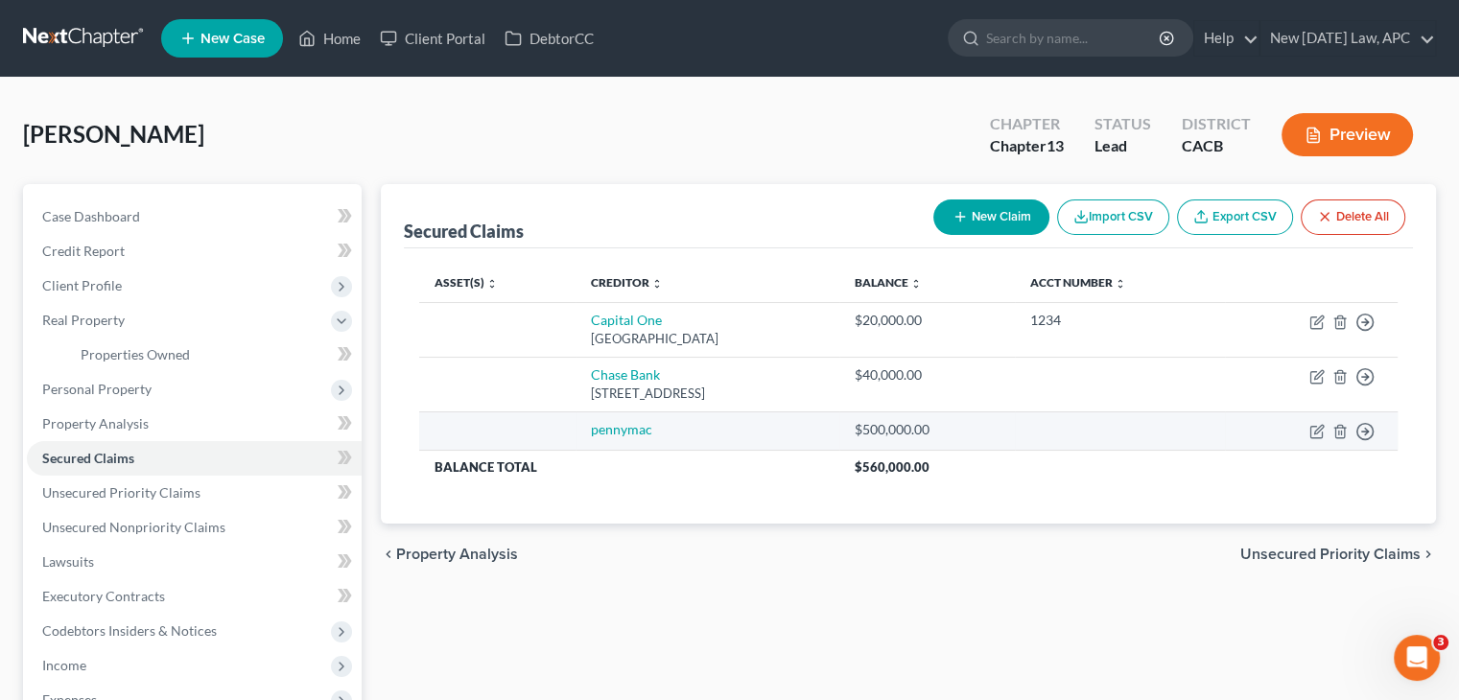
click at [1309, 430] on td "Move to E Move to F Move to G Move to Notice Only" at bounding box center [1311, 431] width 173 height 38
click at [1318, 432] on icon "button" at bounding box center [1317, 431] width 15 height 15
select select "0"
select select "4"
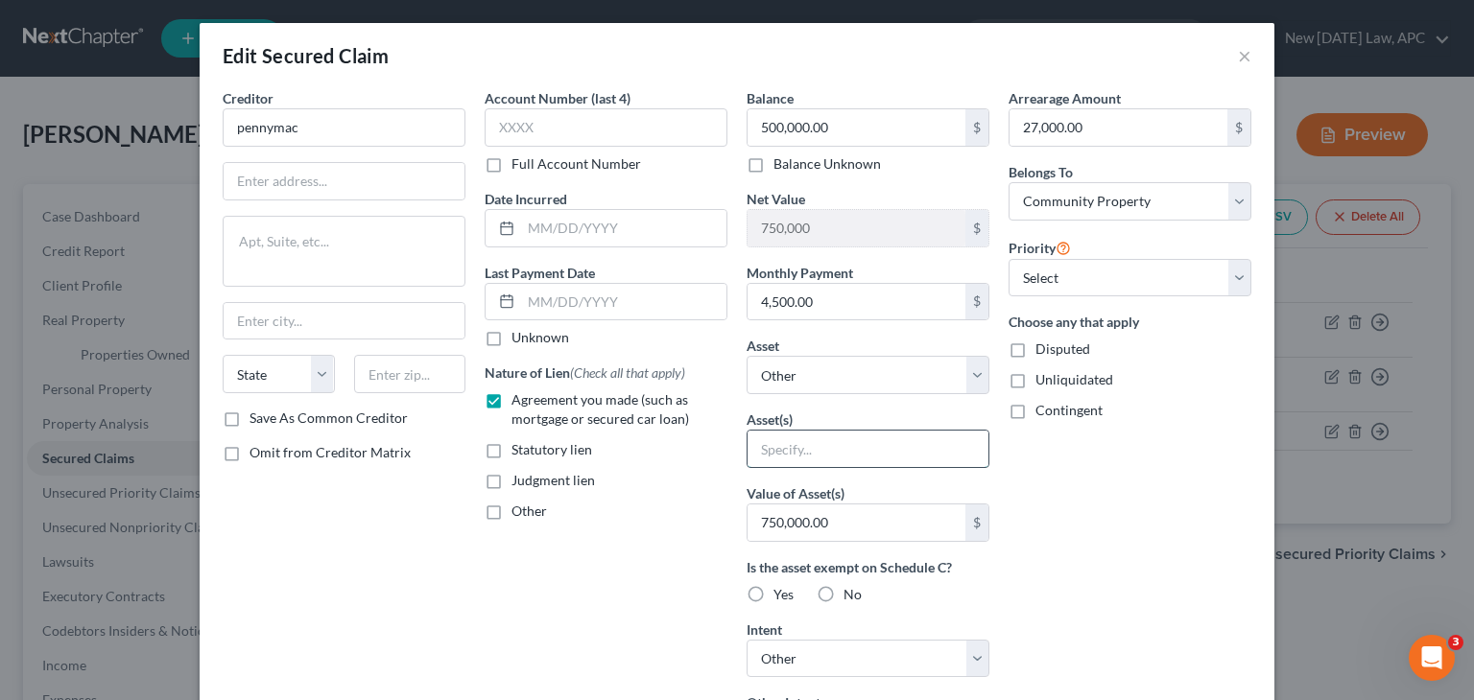
click at [839, 454] on input "text" at bounding box center [867, 449] width 241 height 36
click at [1239, 64] on button "×" at bounding box center [1244, 55] width 13 height 23
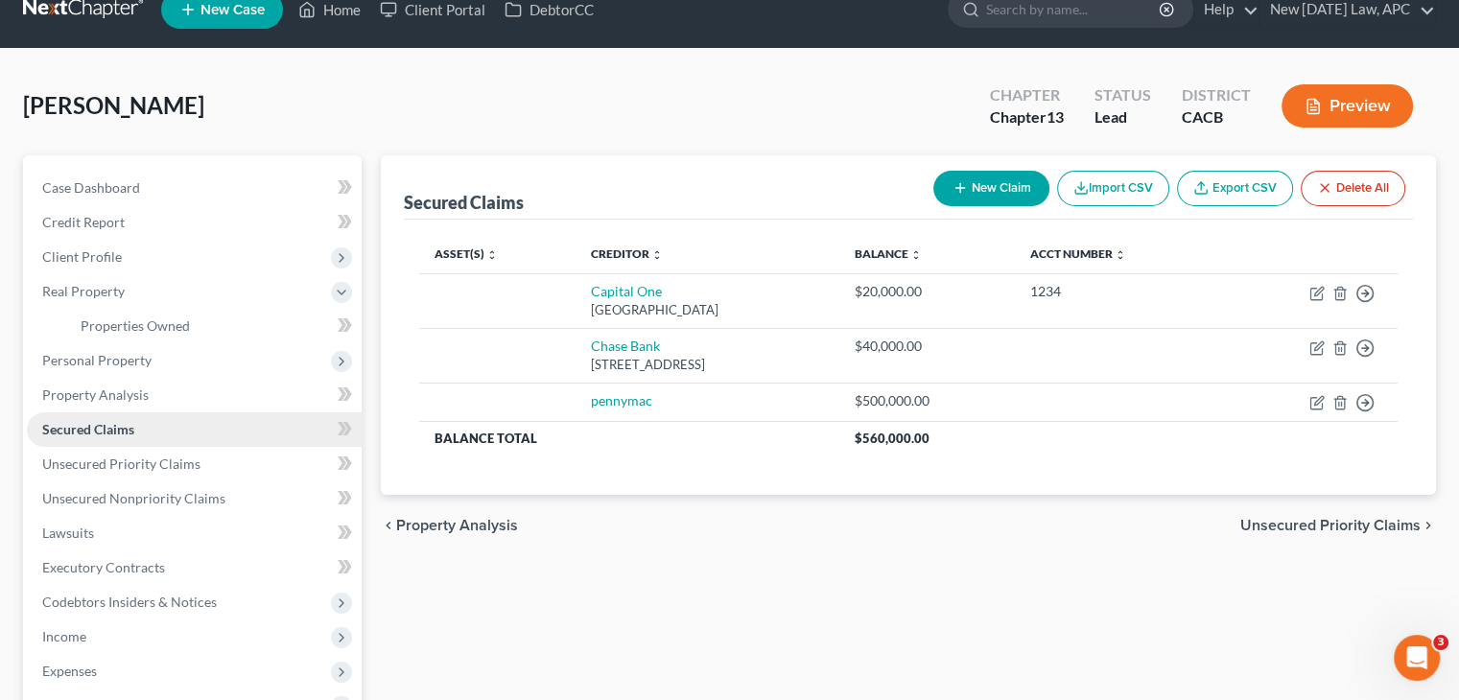
scroll to position [31, 0]
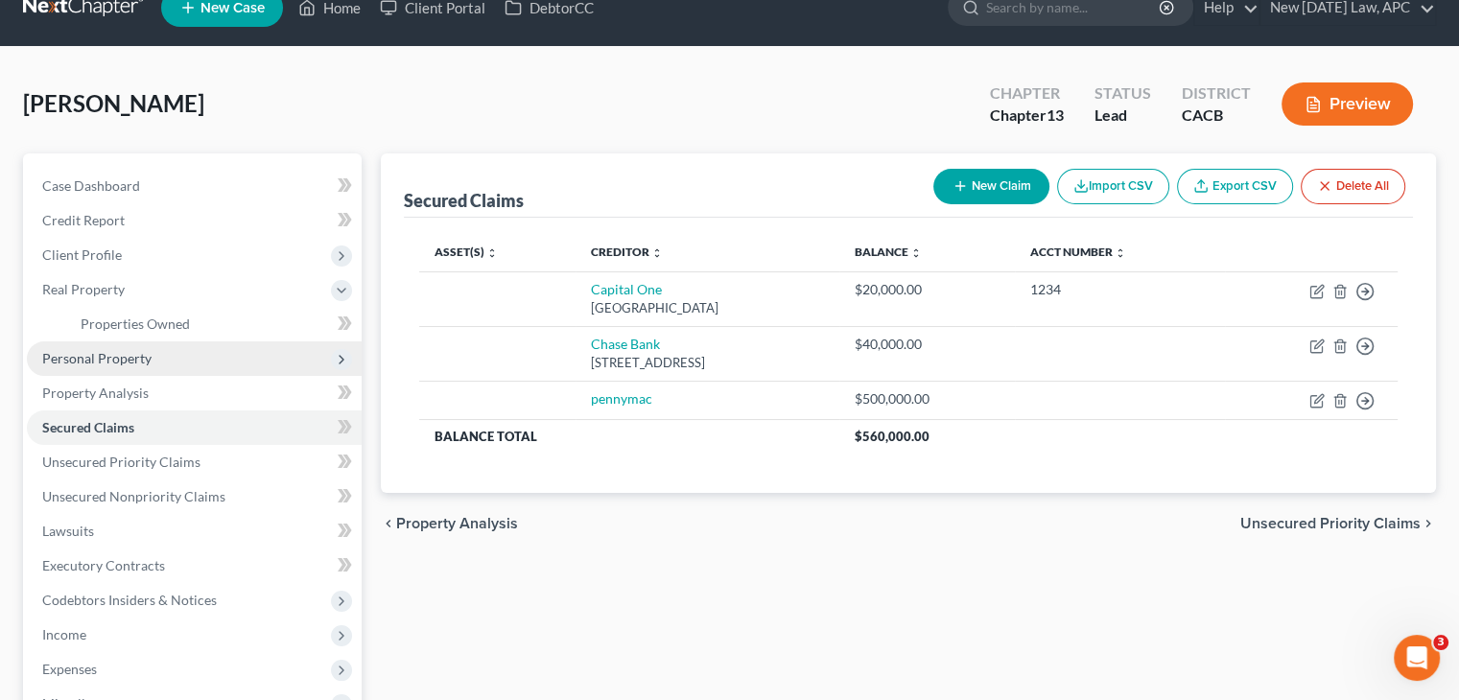
click at [153, 362] on span "Personal Property" at bounding box center [194, 359] width 335 height 35
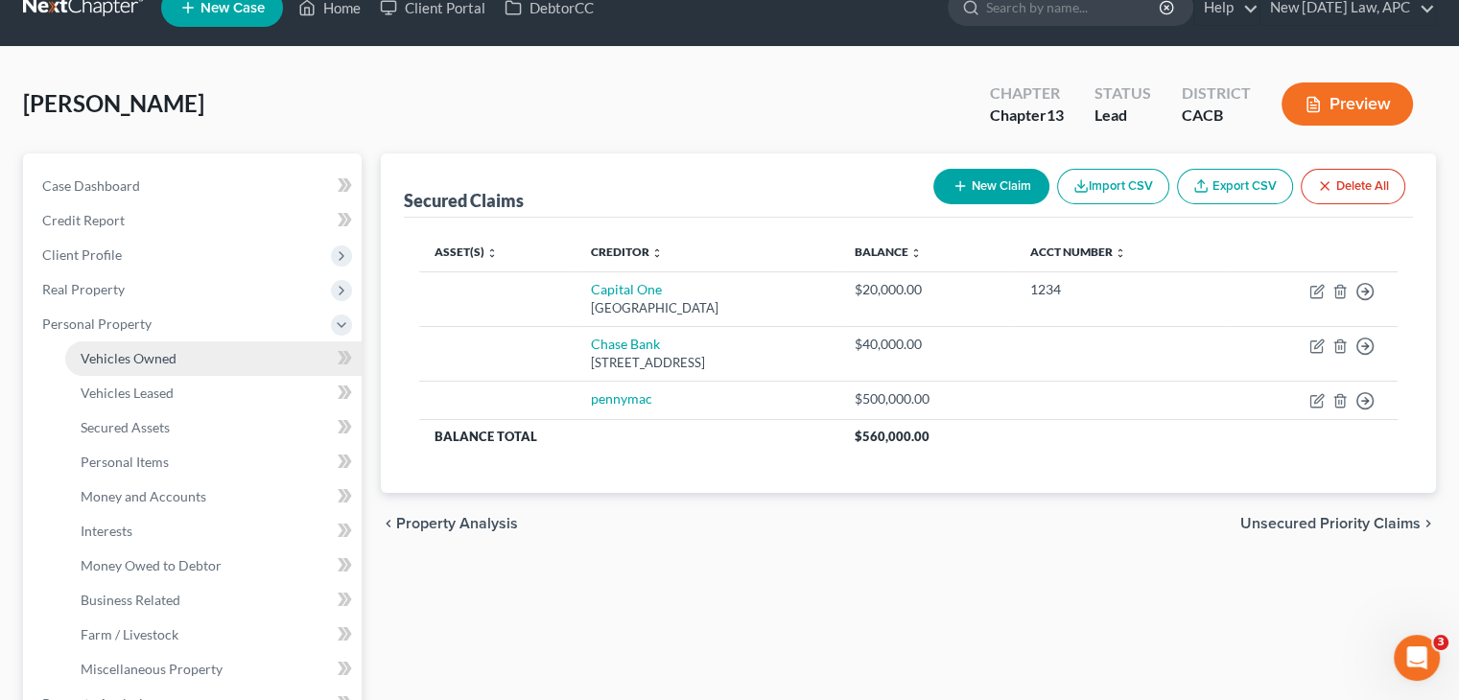
click at [188, 361] on link "Vehicles Owned" at bounding box center [213, 359] width 296 height 35
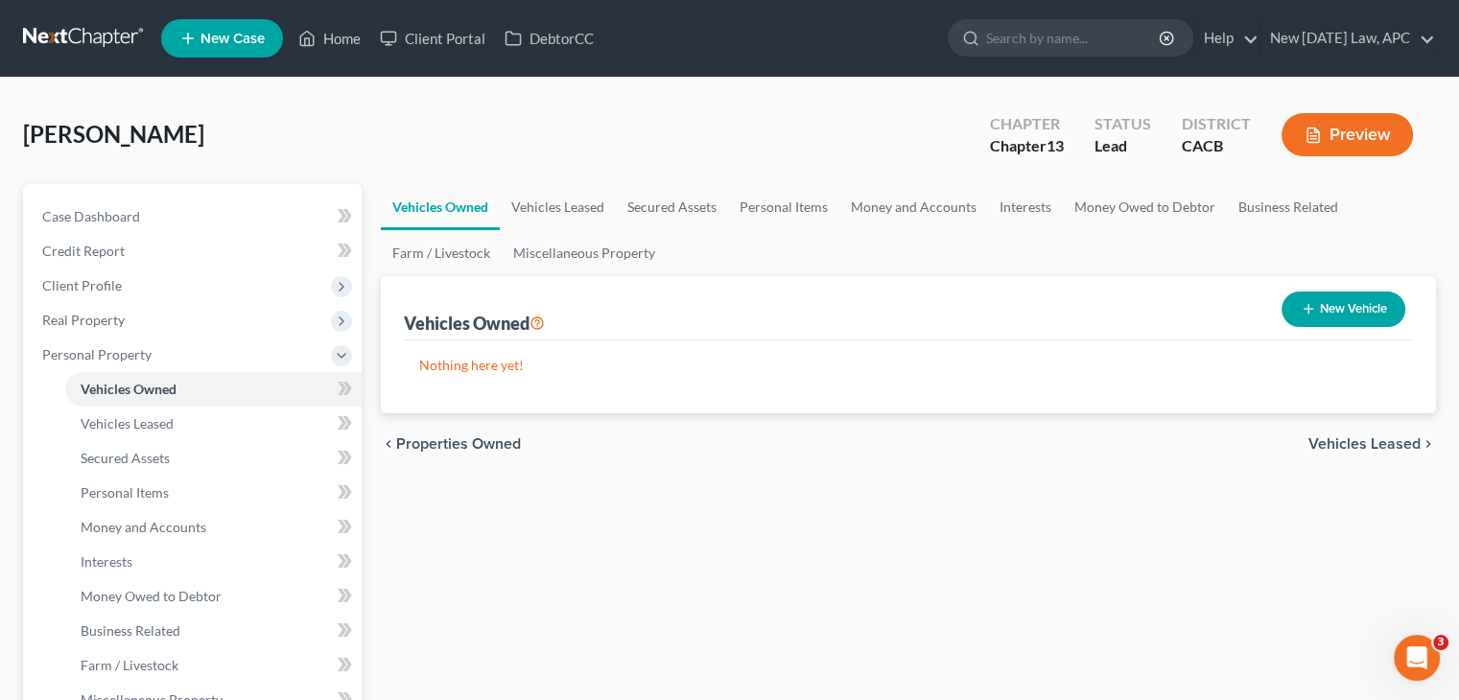
click at [1304, 321] on button "New Vehicle" at bounding box center [1344, 310] width 124 height 36
select select "0"
select select "2"
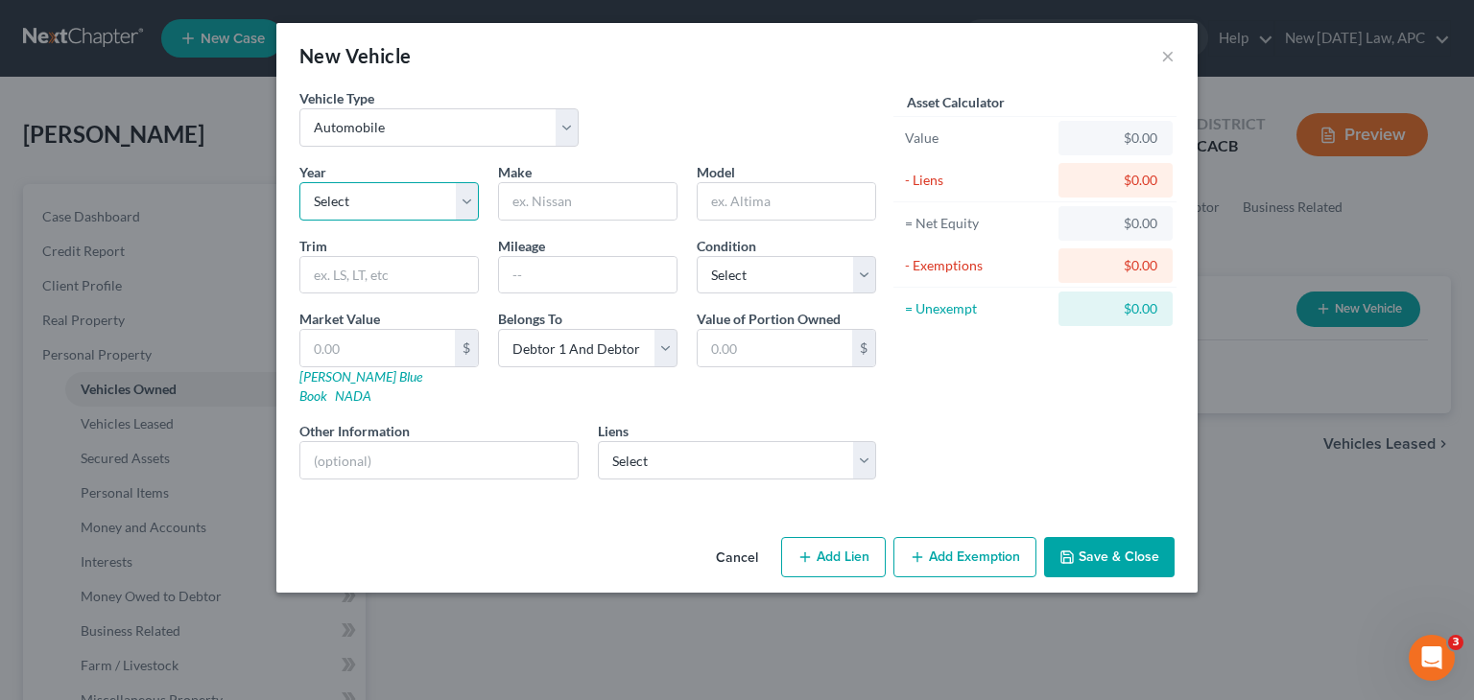
click at [362, 213] on select "Select 2026 2025 2024 2023 2022 2021 2020 2019 2018 2017 2016 2015 2014 2013 20…" at bounding box center [388, 201] width 179 height 38
select select "1"
click at [299, 182] on select "Select 2026 2025 2024 2023 2022 2021 2020 2019 2018 2017 2016 2015 2014 2013 20…" at bounding box center [388, 201] width 179 height 38
click at [560, 196] on input "text" at bounding box center [588, 201] width 178 height 36
type input "toyota"
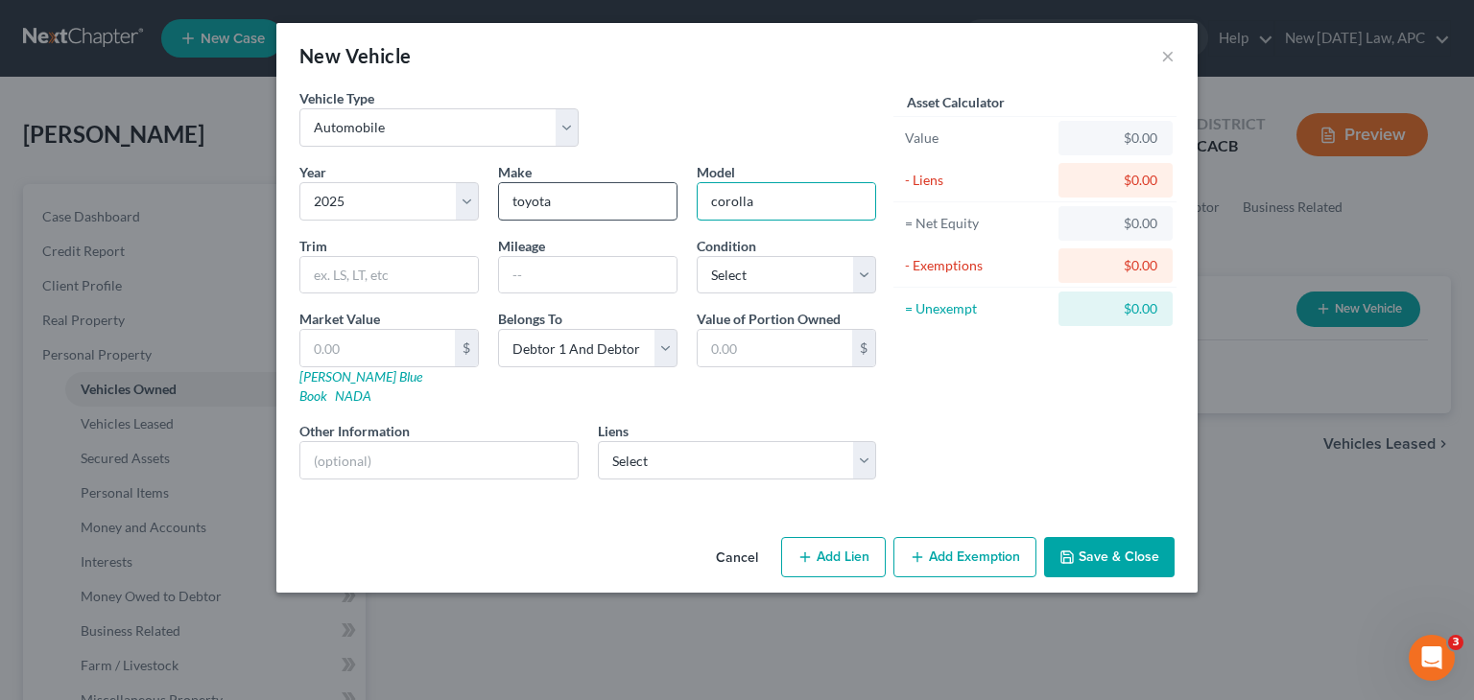
drag, startPoint x: 805, startPoint y: 207, endPoint x: 652, endPoint y: 210, distance: 152.6
click at [652, 210] on div "Year Select 2026 2025 2024 2023 2022 2021 2020 2019 2018 2017 2016 2015 2014 20…" at bounding box center [588, 328] width 596 height 333
type input "tacoma"
click at [818, 273] on select "Select Excellent Very Good Good Fair Poor" at bounding box center [786, 275] width 179 height 38
select select "2"
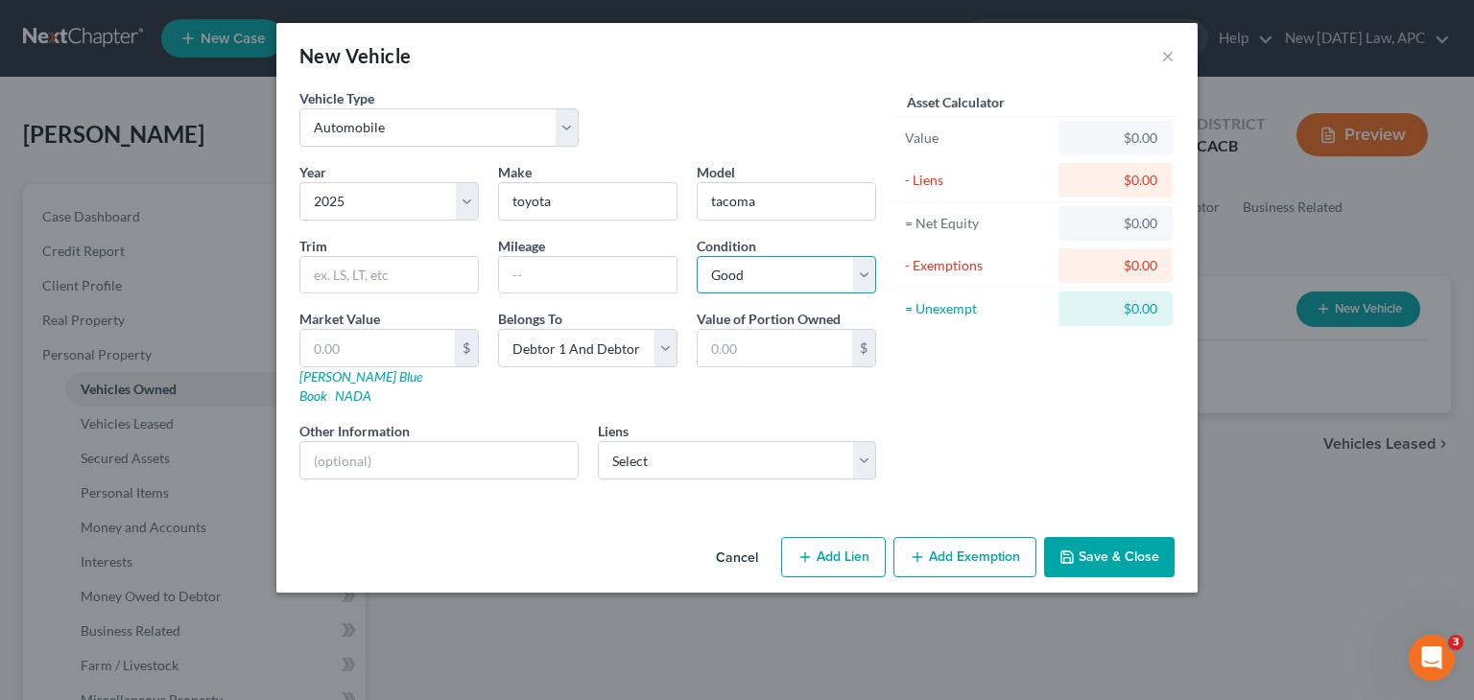
click at [697, 256] on select "Select Excellent Very Good Good Fair Poor" at bounding box center [786, 275] width 179 height 38
click at [841, 542] on button "Add Lien" at bounding box center [833, 557] width 105 height 40
select select "2"
select select "0"
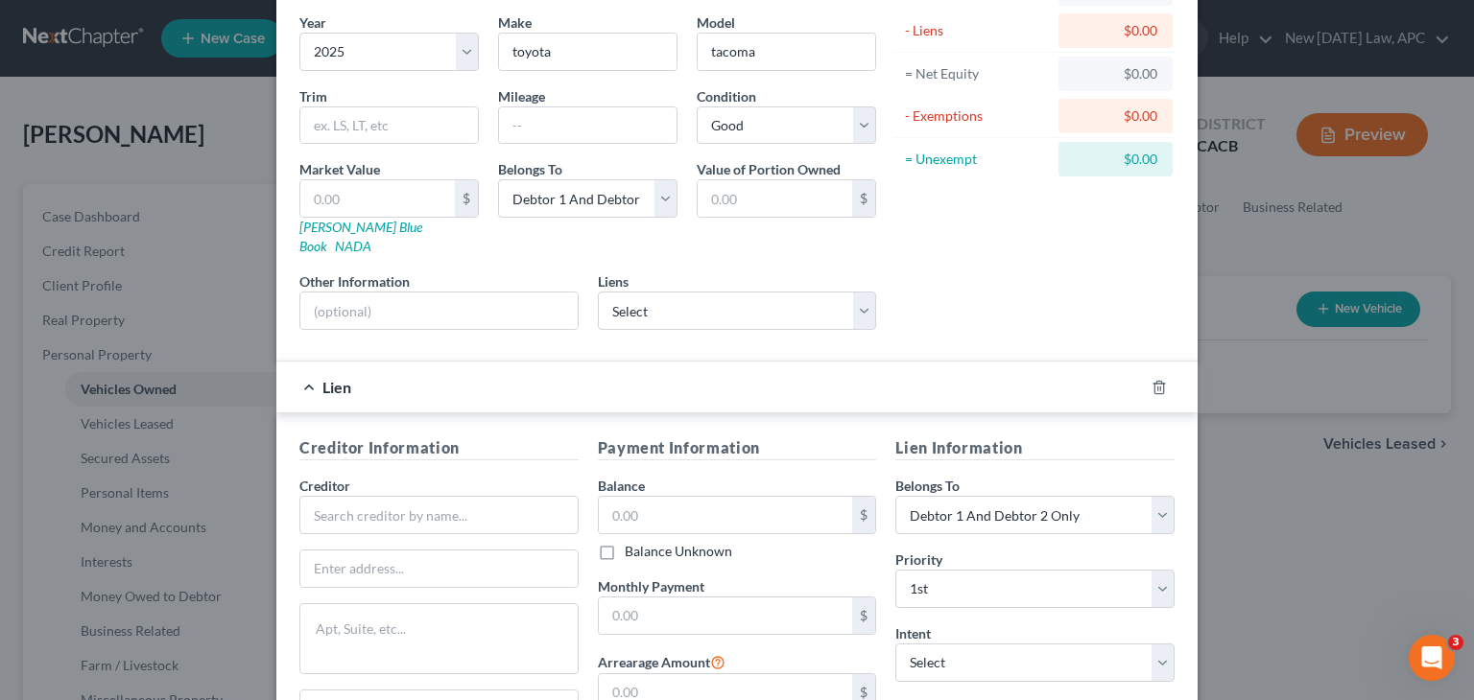
scroll to position [148, 0]
click at [1158, 382] on icon "button" at bounding box center [1158, 389] width 15 height 15
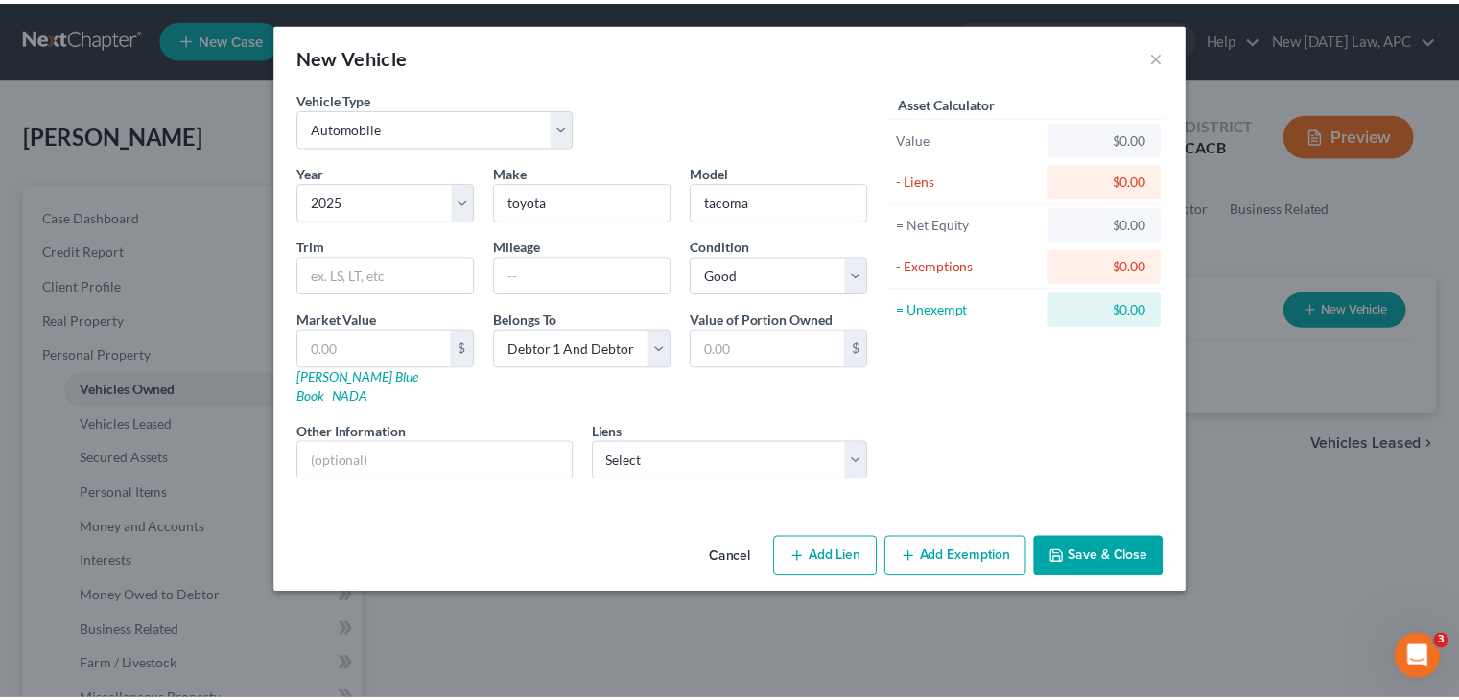
scroll to position [0, 0]
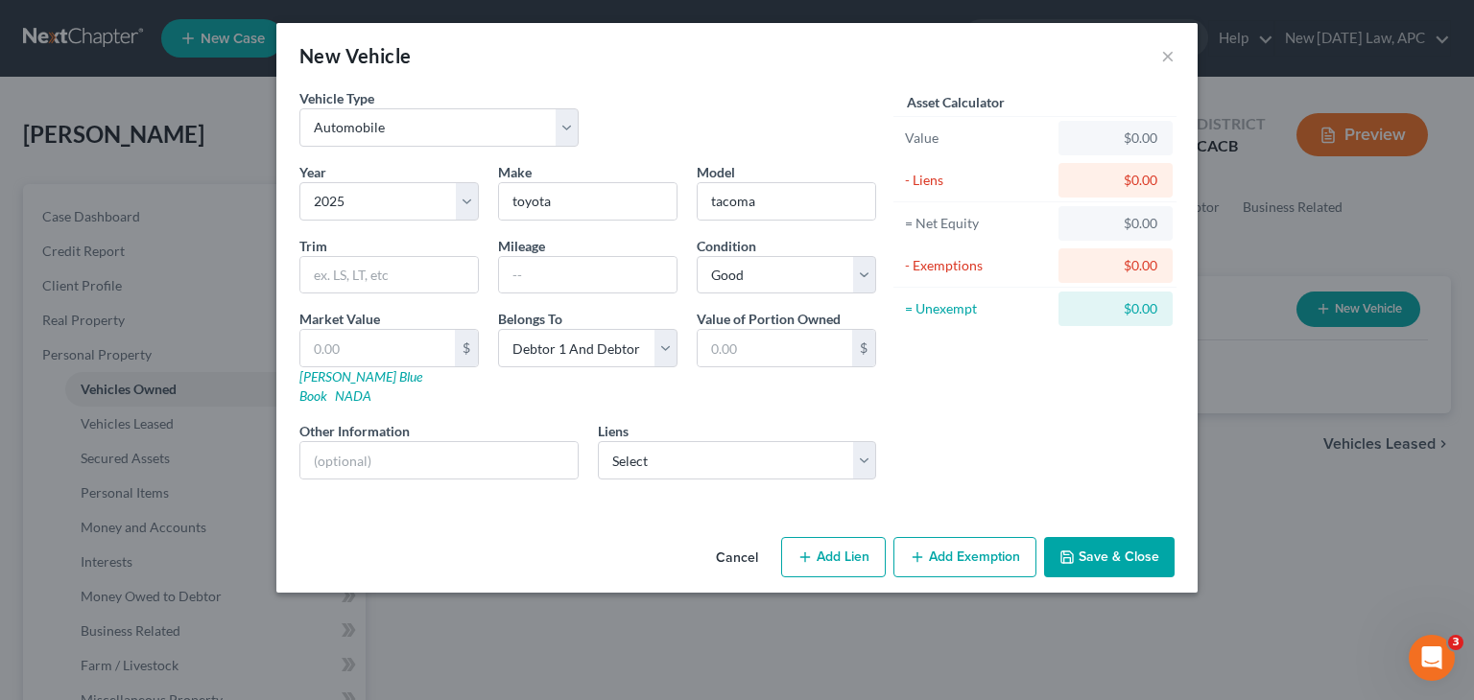
click at [1114, 539] on button "Save & Close" at bounding box center [1109, 557] width 130 height 40
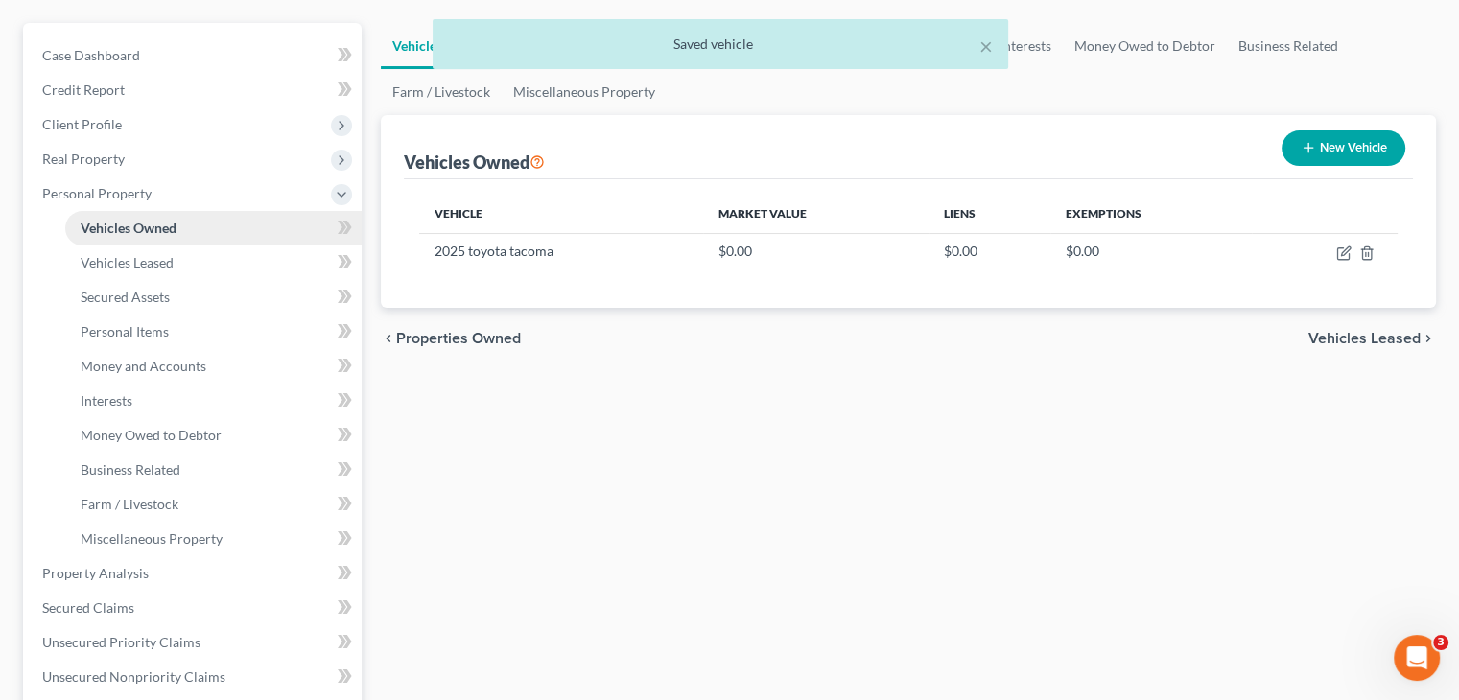
scroll to position [192, 0]
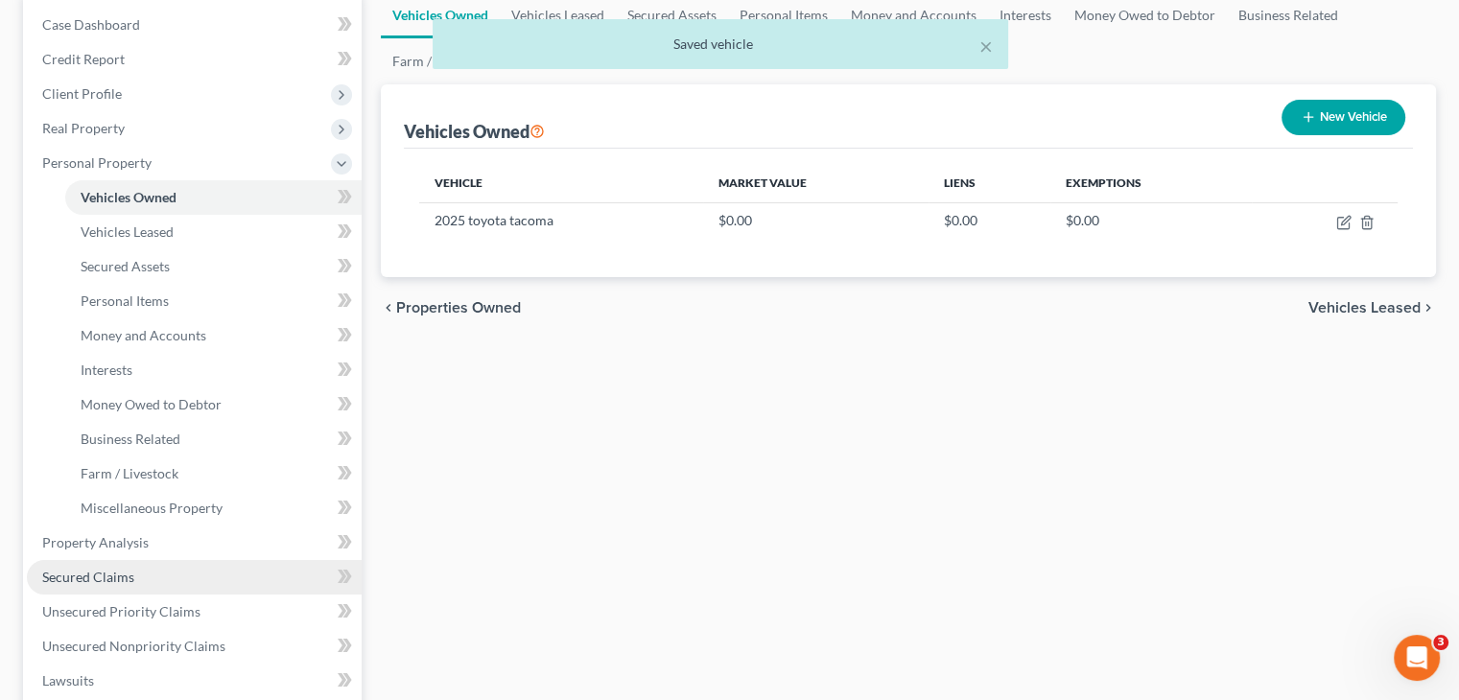
click at [101, 581] on span "Secured Claims" at bounding box center [88, 577] width 92 height 16
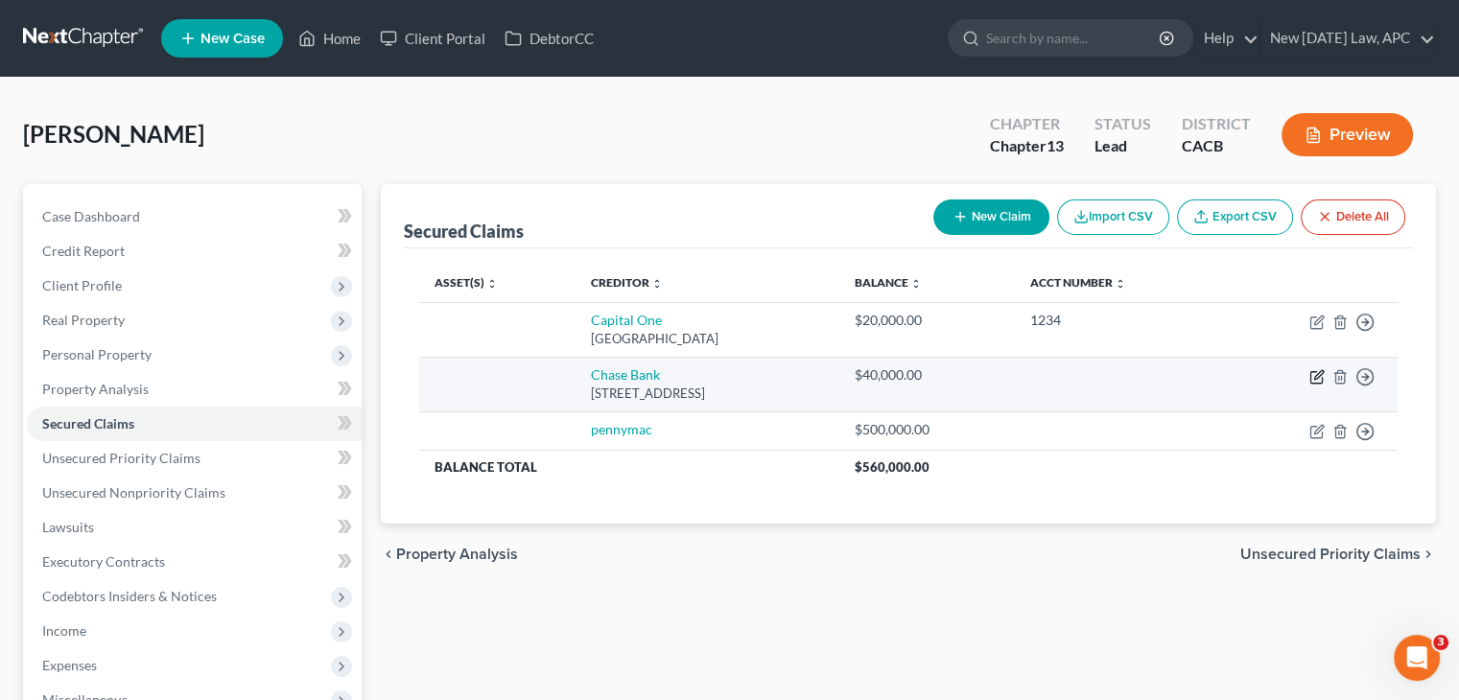
click at [1320, 381] on icon "button" at bounding box center [1317, 376] width 15 height 15
select select "7"
select select "4"
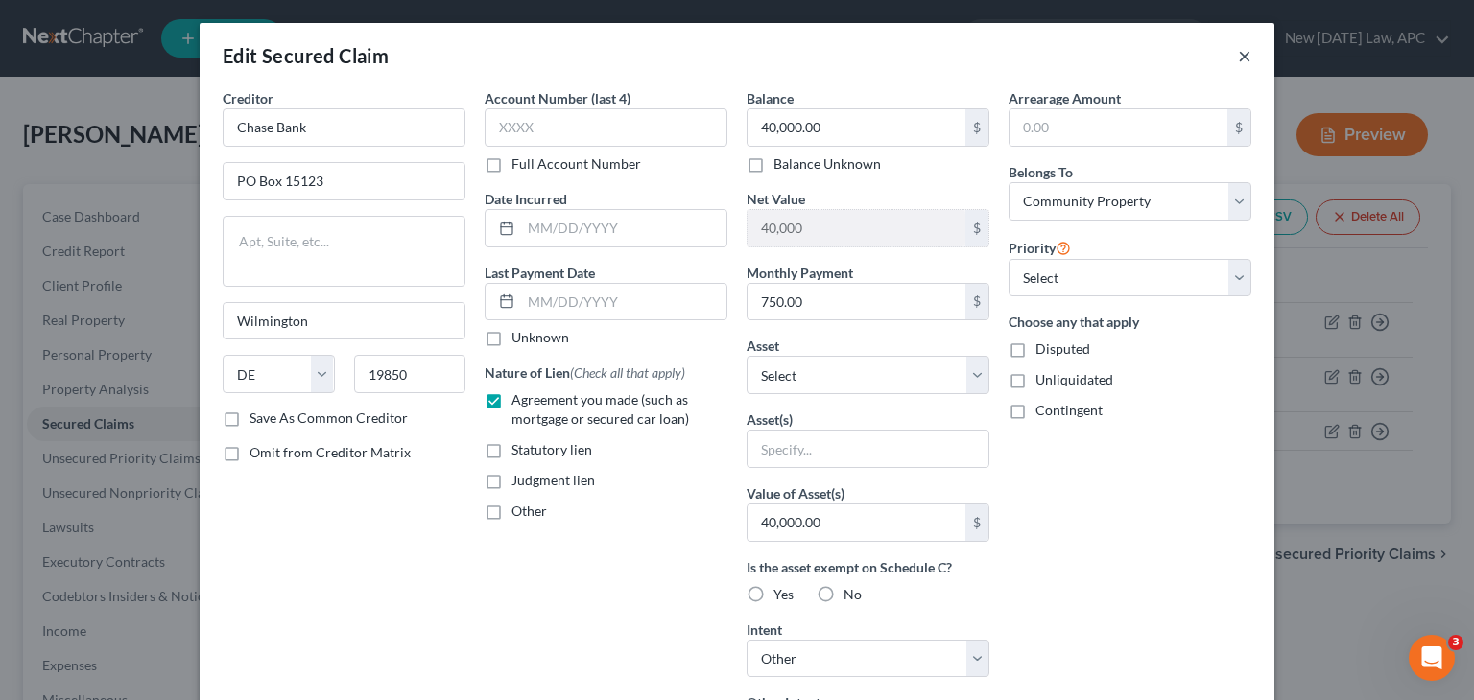
click at [1242, 58] on button "×" at bounding box center [1244, 55] width 13 height 23
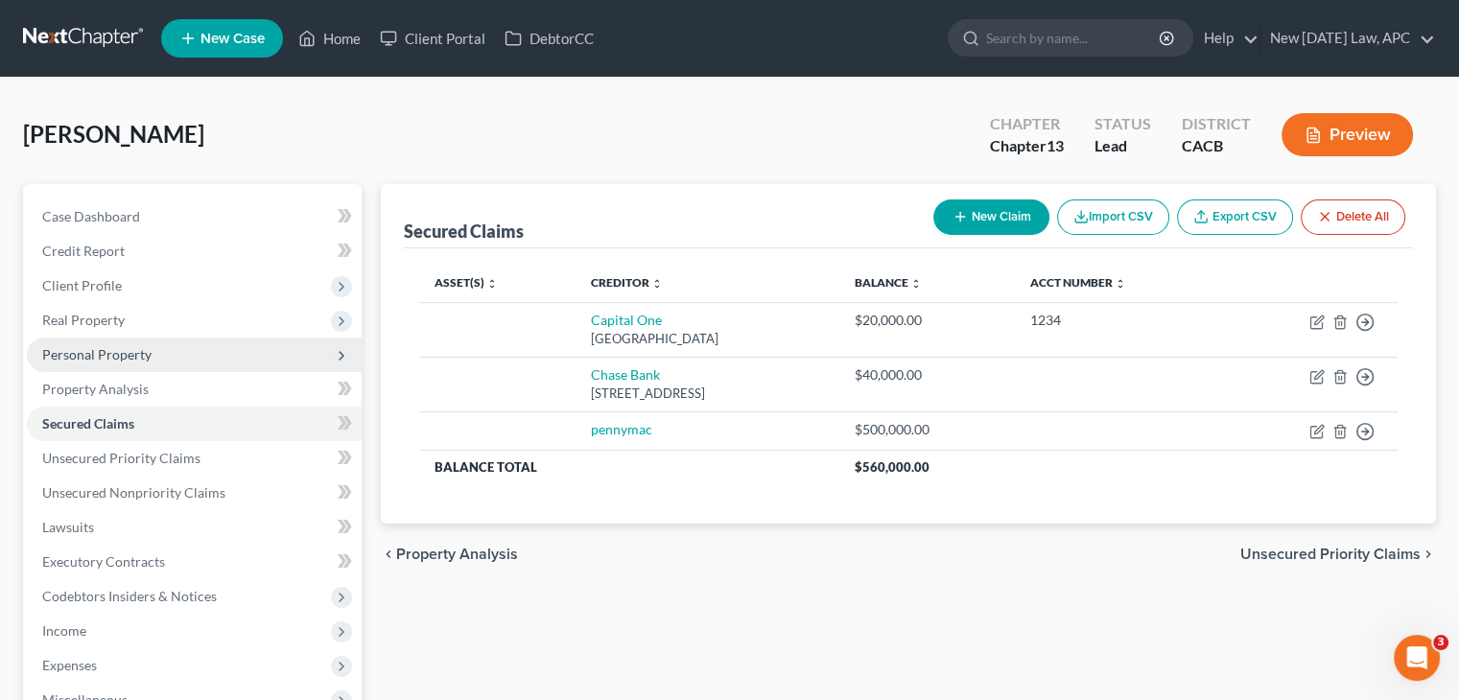
click at [148, 361] on span "Personal Property" at bounding box center [96, 354] width 109 height 16
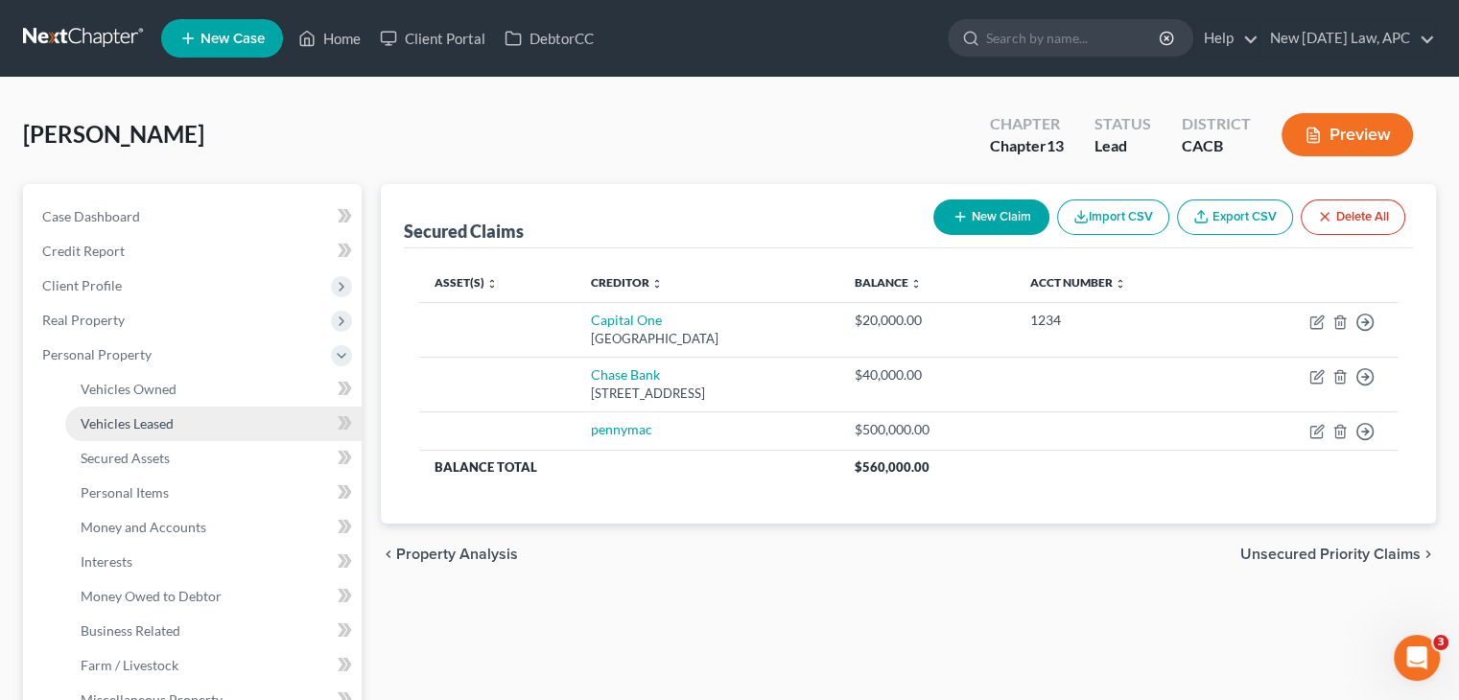
click at [161, 424] on span "Vehicles Leased" at bounding box center [127, 423] width 93 height 16
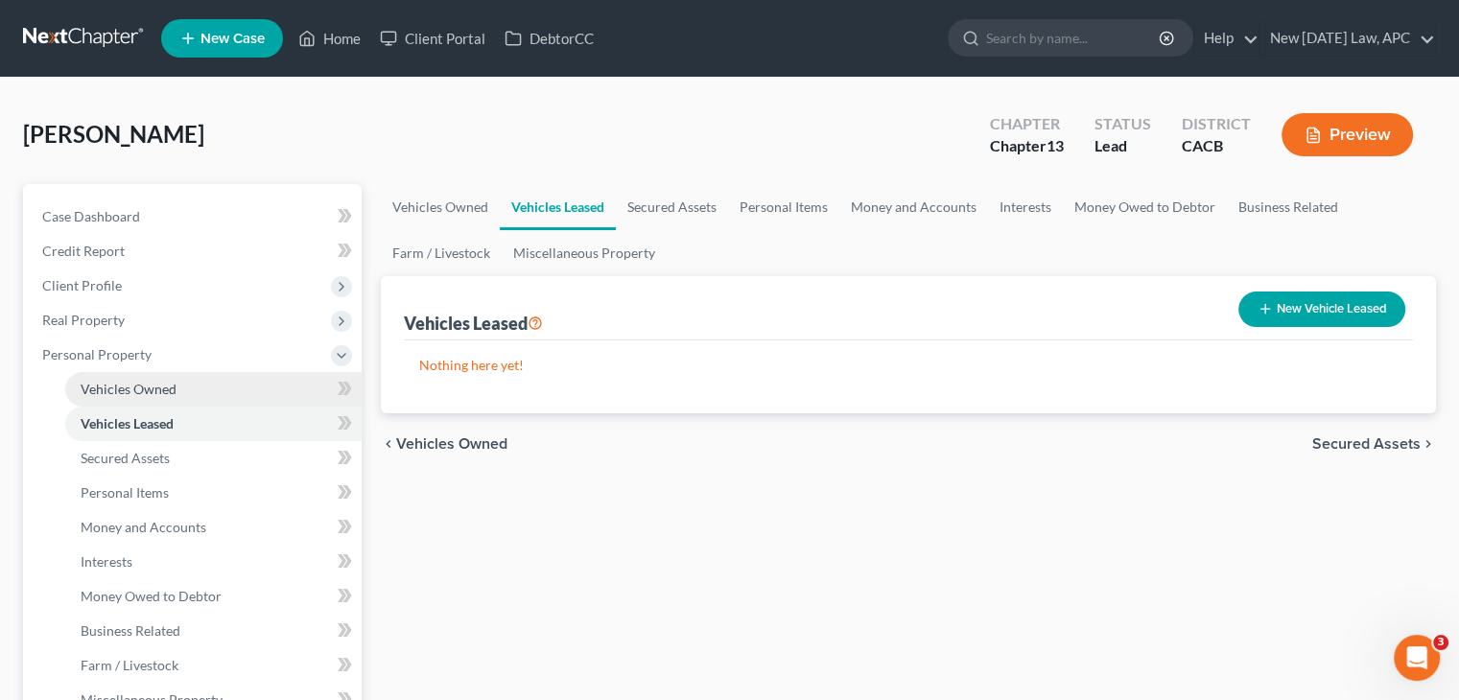
click at [171, 389] on span "Vehicles Owned" at bounding box center [129, 389] width 96 height 16
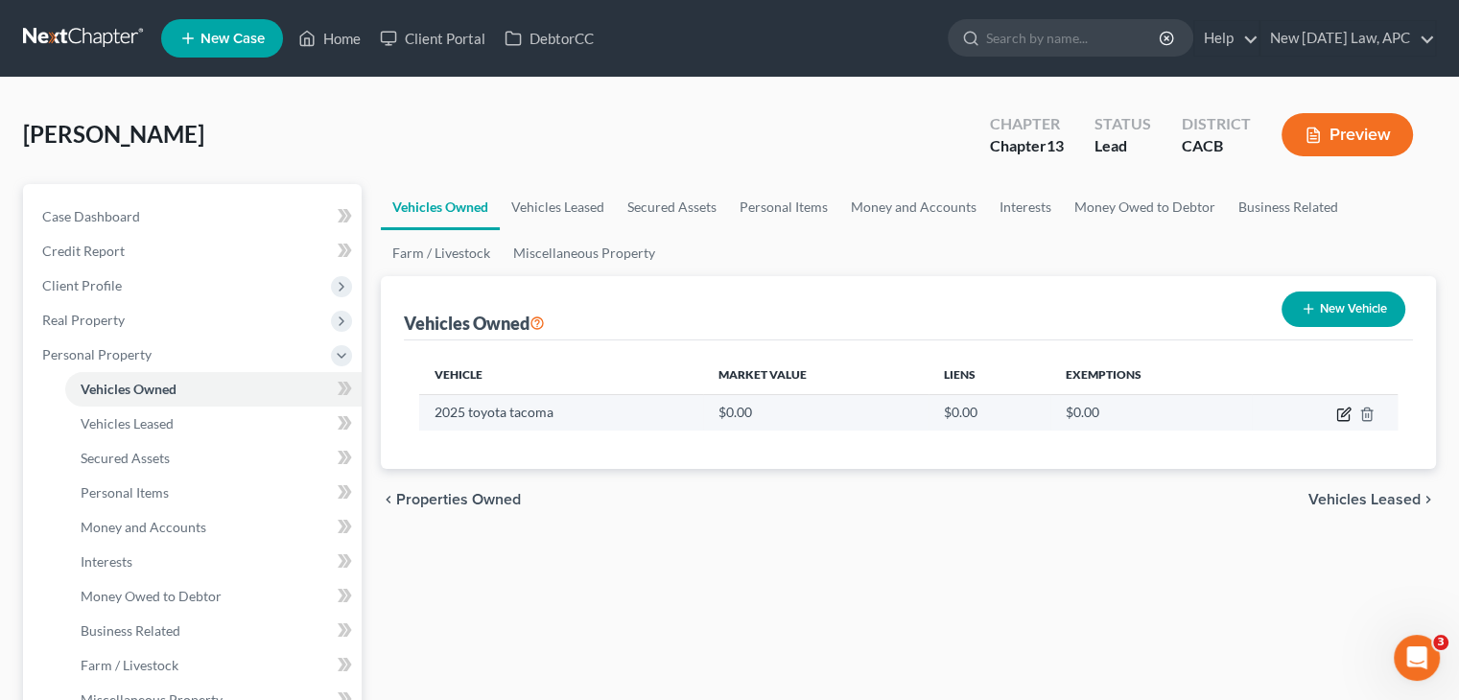
click at [1349, 415] on icon "button" at bounding box center [1344, 416] width 12 height 12
select select "0"
select select "1"
select select "2"
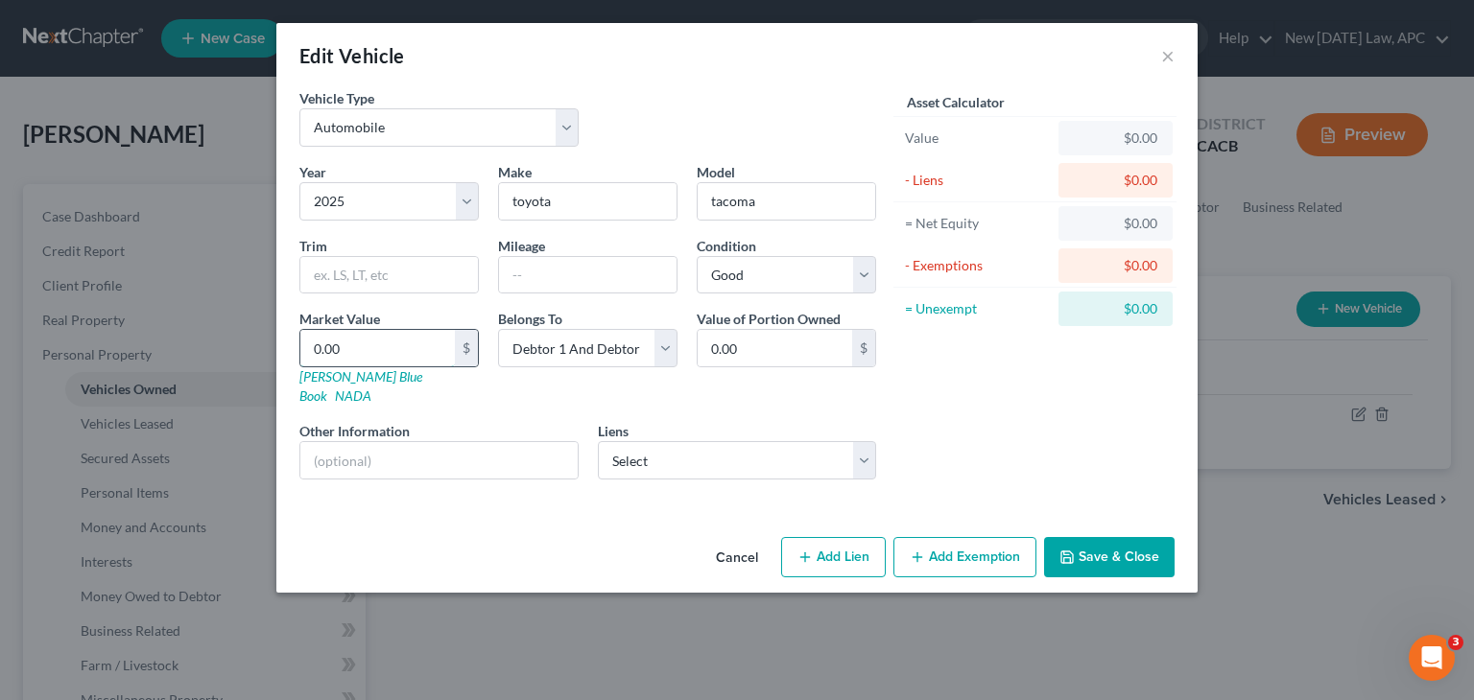
click at [362, 346] on input "0.00" at bounding box center [377, 348] width 154 height 36
type input "4"
type input "4.00"
type input "40"
type input "40.00"
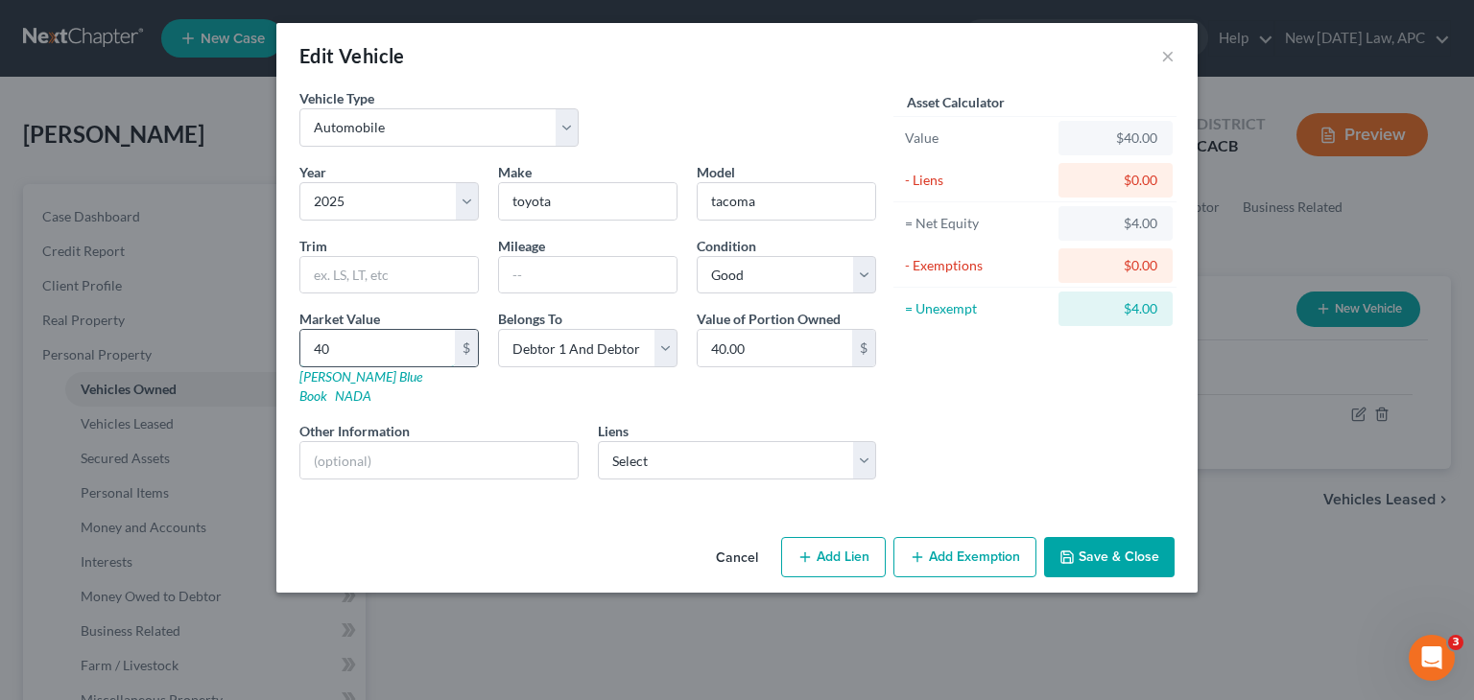
type input "400"
type input "400.00"
type input "4000"
type input "4,000.00"
type input "4,0000"
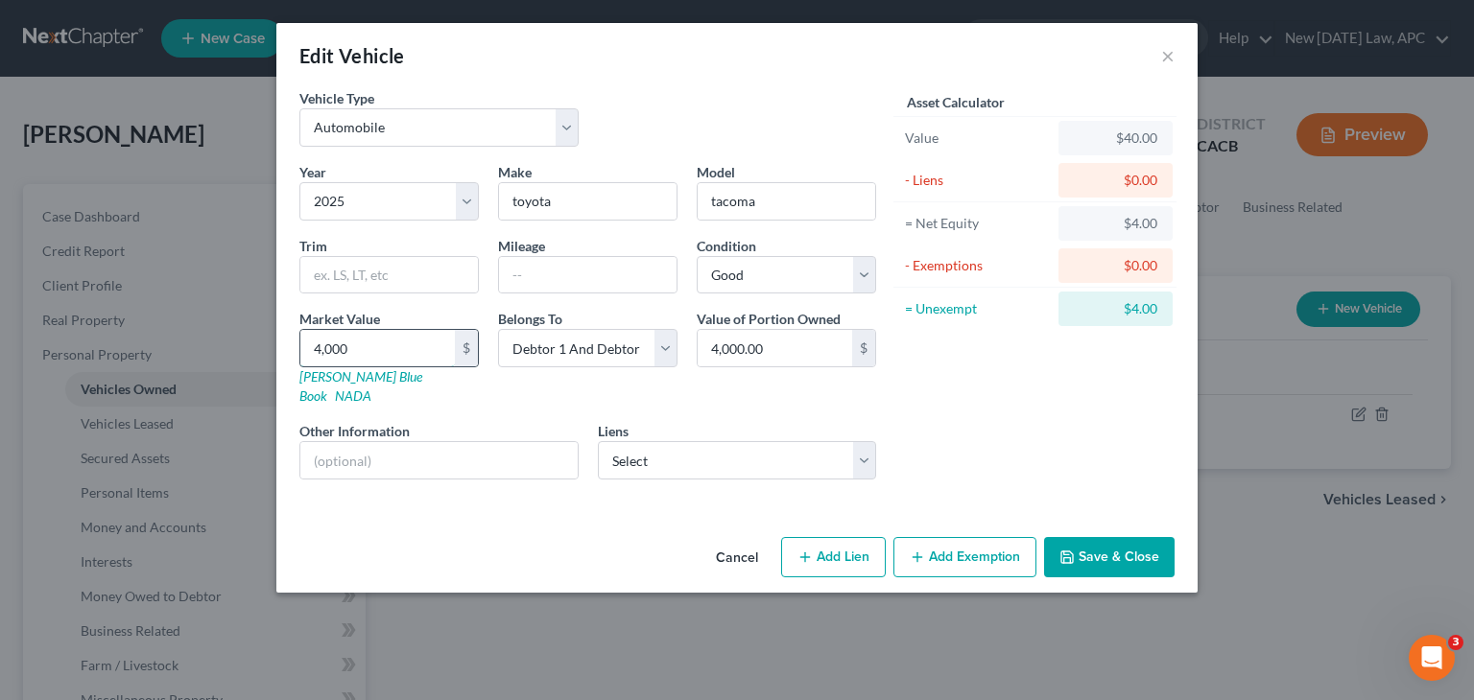
type input "40,000.00"
type input "40,000"
click at [582, 421] on div "Other Information" at bounding box center [439, 450] width 298 height 59
click at [630, 441] on select "Select Capital One - $20,000.00 Chase Bank - $40,000.00 pennymac - $500,000.00" at bounding box center [737, 460] width 279 height 38
select select "1"
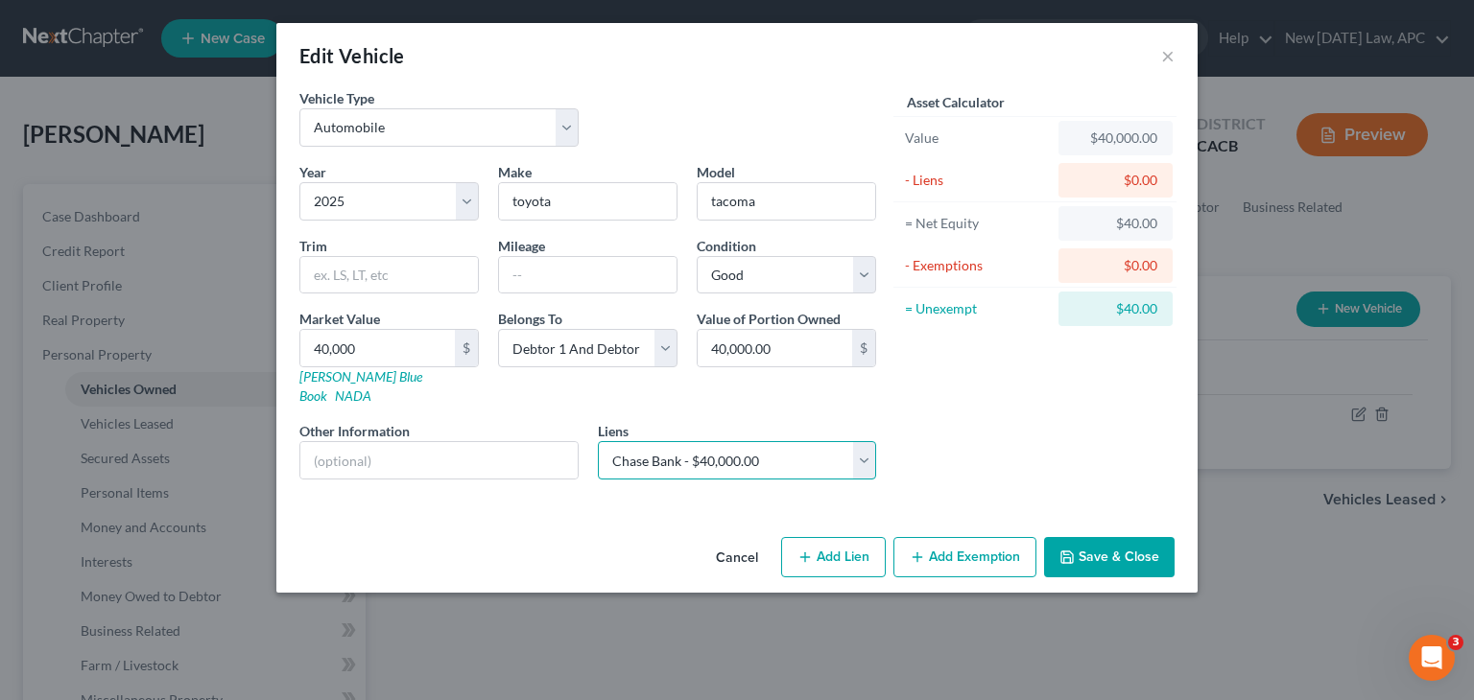
click at [598, 441] on select "Select Capital One - $20,000.00 Chase Bank - $40,000.00 pennymac - $500,000.00" at bounding box center [737, 460] width 279 height 38
select select
select select "7"
select select "4"
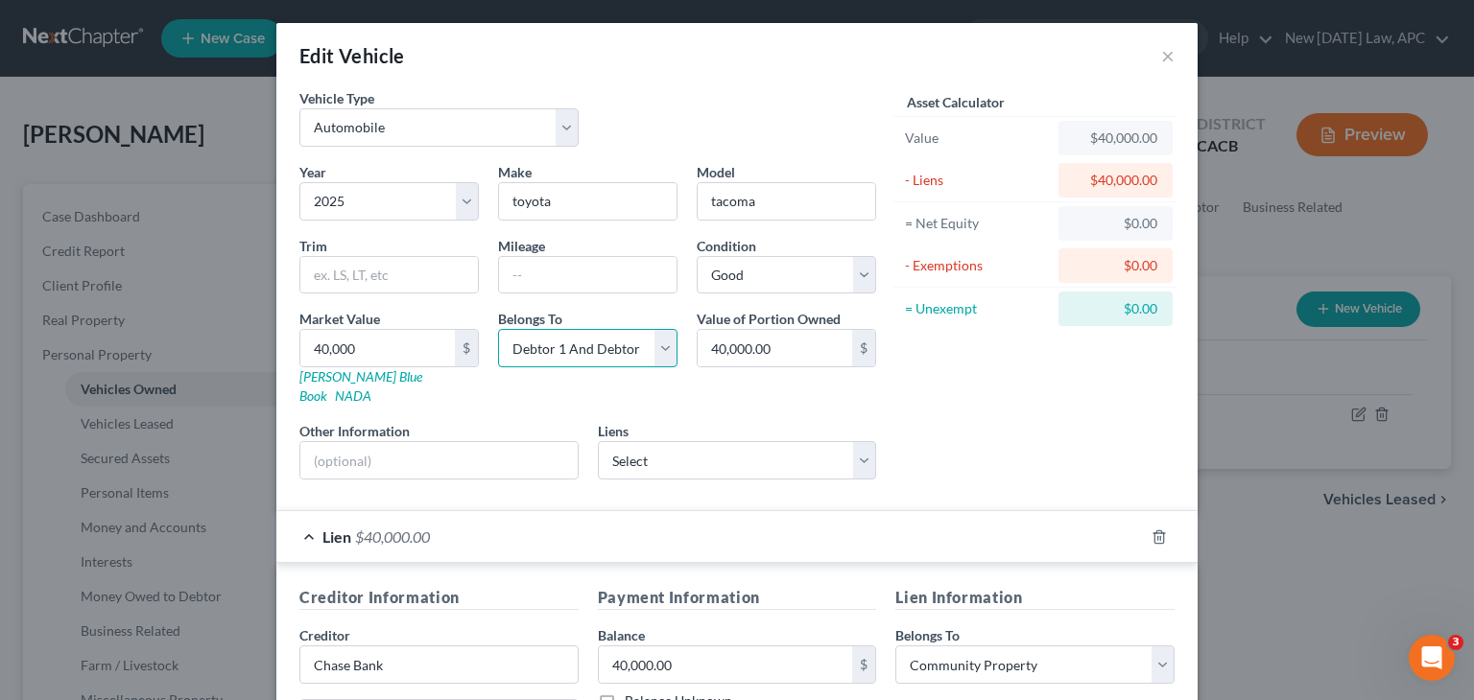
click at [616, 359] on select "Select Debtor 1 Only Debtor 2 Only Debtor 1 And Debtor 2 Only At Least One Of T…" at bounding box center [587, 348] width 179 height 38
select select "4"
click at [498, 329] on select "Select Debtor 1 Only Debtor 2 Only Debtor 1 And Debtor 2 Only At Least One Of T…" at bounding box center [587, 348] width 179 height 38
click at [759, 380] on div "Value of Portion Owned 40,000.00 $" at bounding box center [786, 357] width 199 height 97
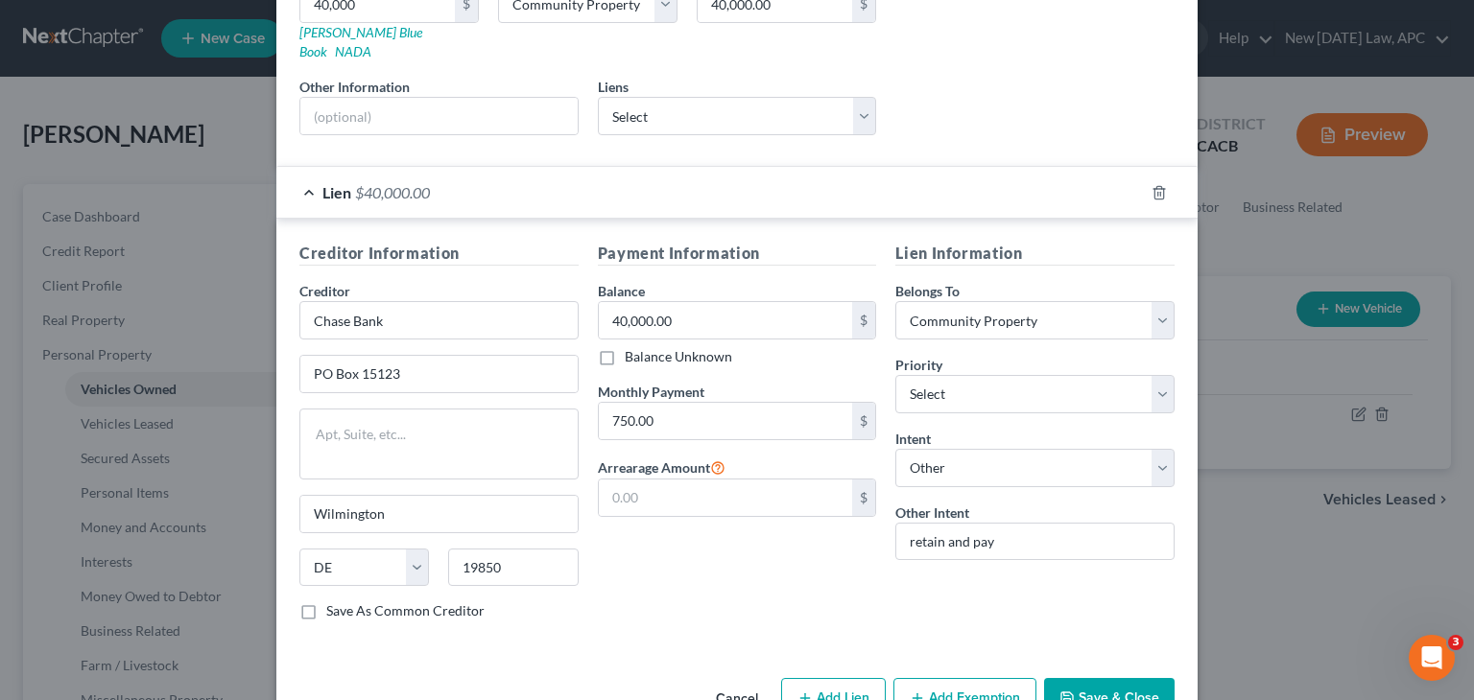
scroll to position [377, 0]
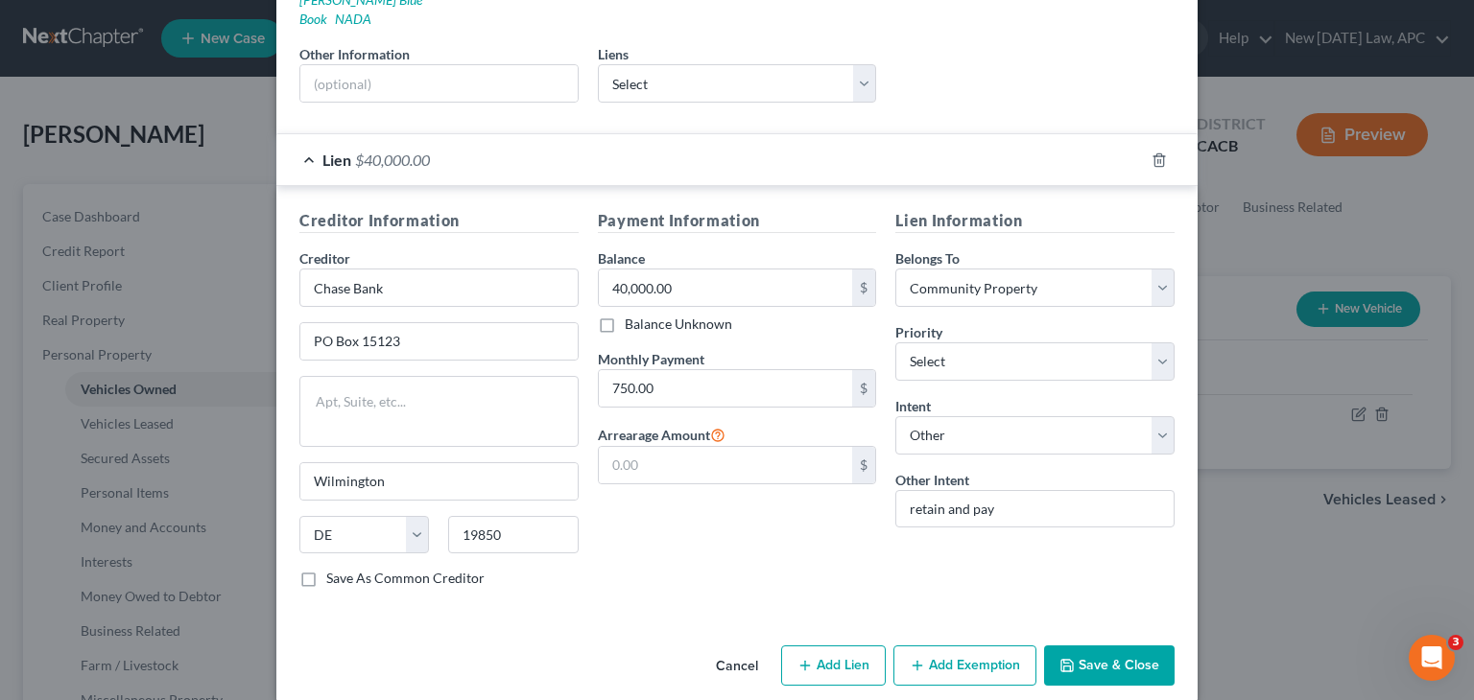
click at [1084, 649] on button "Save & Close" at bounding box center [1109, 666] width 130 height 40
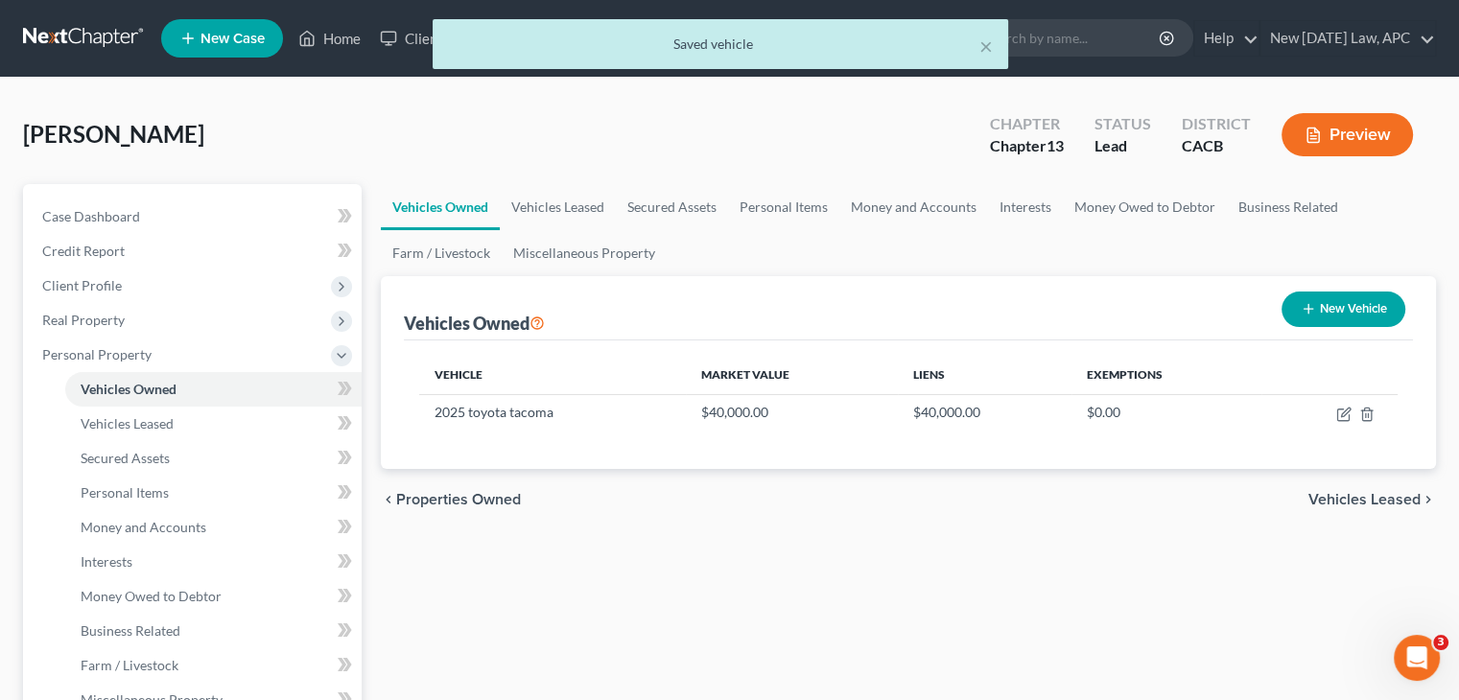
click at [1317, 305] on button "New Vehicle" at bounding box center [1344, 310] width 124 height 36
select select "0"
select select "2"
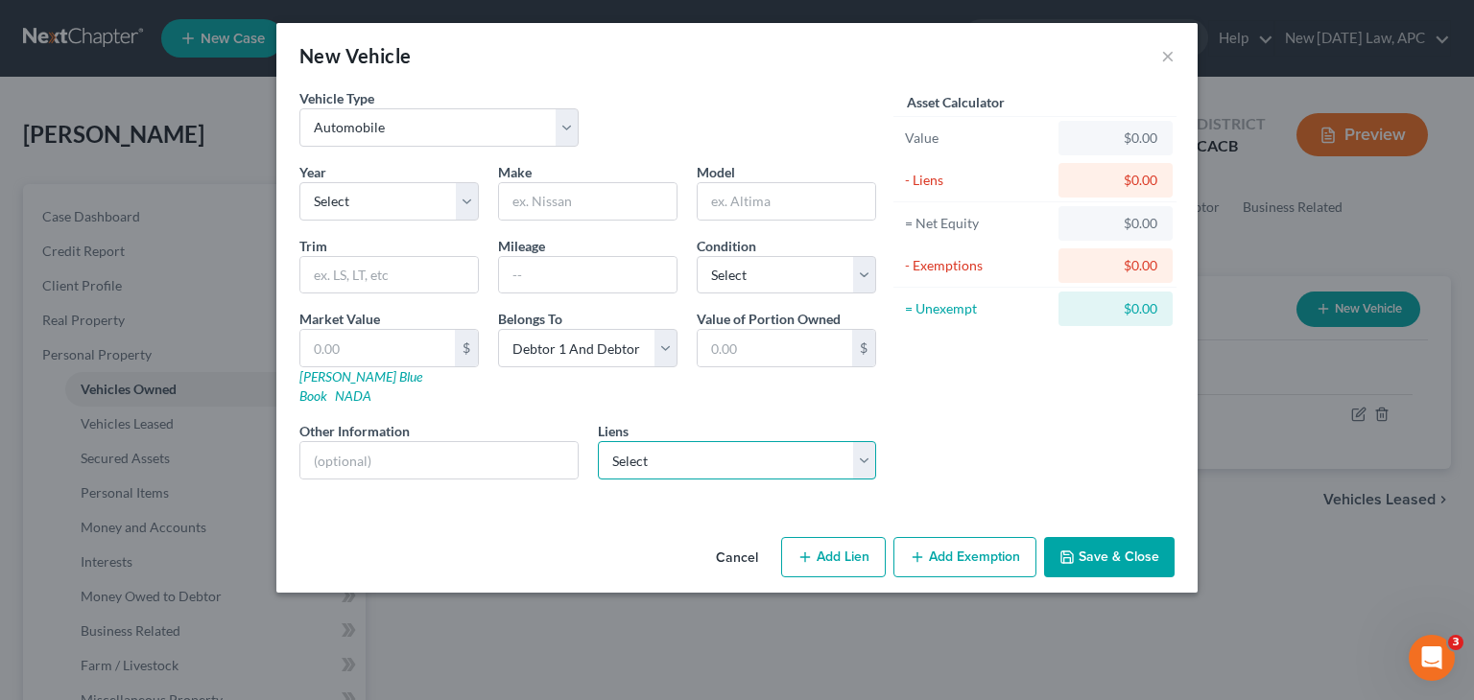
click at [741, 441] on select "Select Capital One - $20,000.00 pennymac - $500,000.00" at bounding box center [737, 460] width 279 height 38
select select "0"
click at [598, 441] on select "Select Capital One - $20,000.00 pennymac - $500,000.00" at bounding box center [737, 460] width 279 height 38
select select
select select "28"
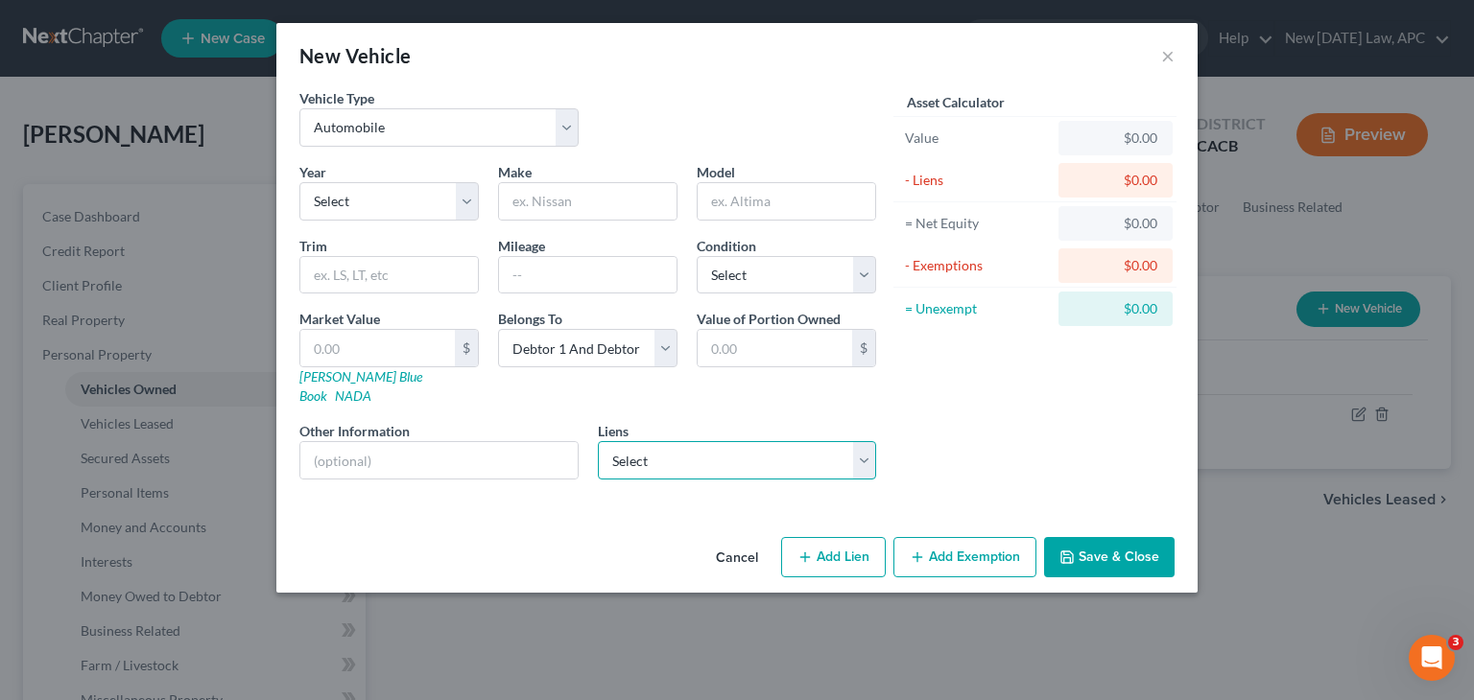
select select "4"
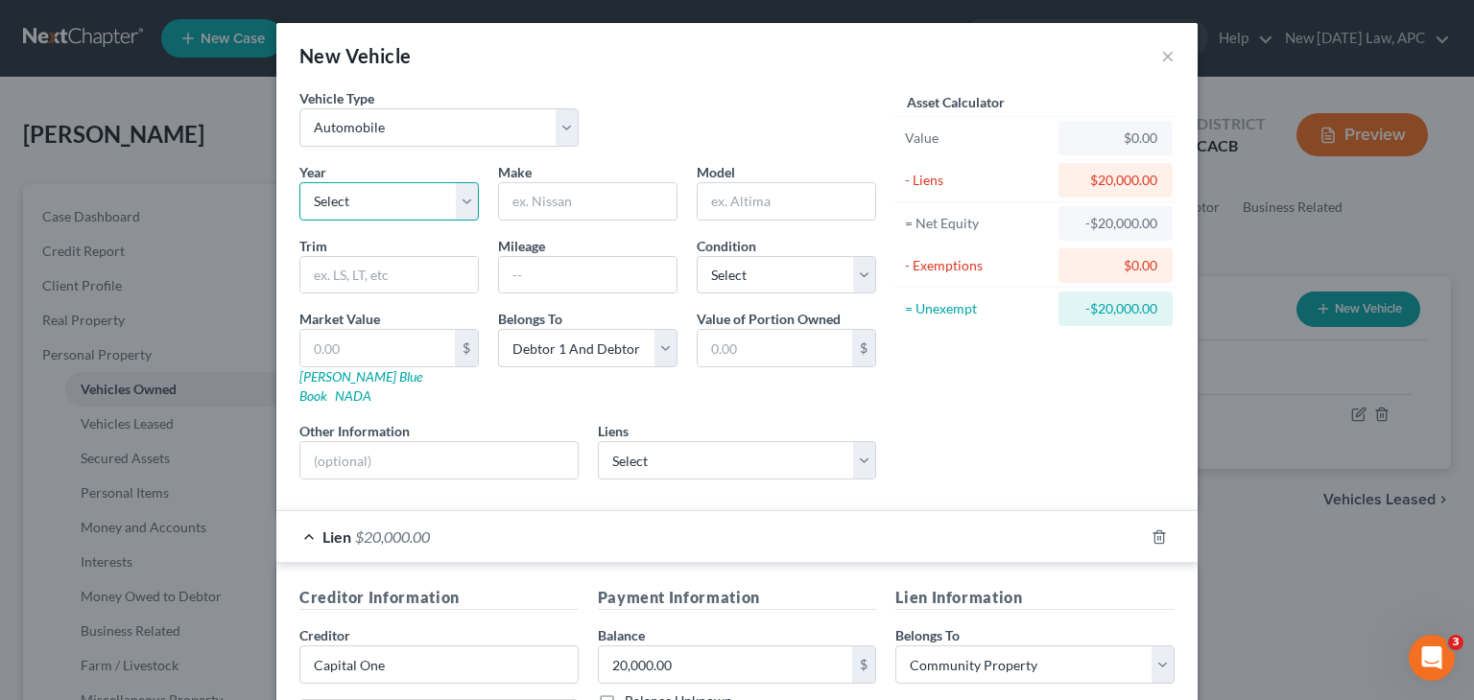
click at [403, 208] on select "Select 2026 2025 2024 2023 2022 2021 2020 2019 2018 2017 2016 2015 2014 2013 20…" at bounding box center [388, 201] width 179 height 38
select select "2"
click at [299, 182] on select "Select 2026 2025 2024 2023 2022 2021 2020 2019 2018 2017 2016 2015 2014 2013 20…" at bounding box center [388, 201] width 179 height 38
click at [547, 208] on input "text" at bounding box center [588, 201] width 178 height 36
click at [607, 336] on select "Select Debtor 1 Only Debtor 2 Only Debtor 1 And Debtor 2 Only At Least One Of T…" at bounding box center [587, 348] width 179 height 38
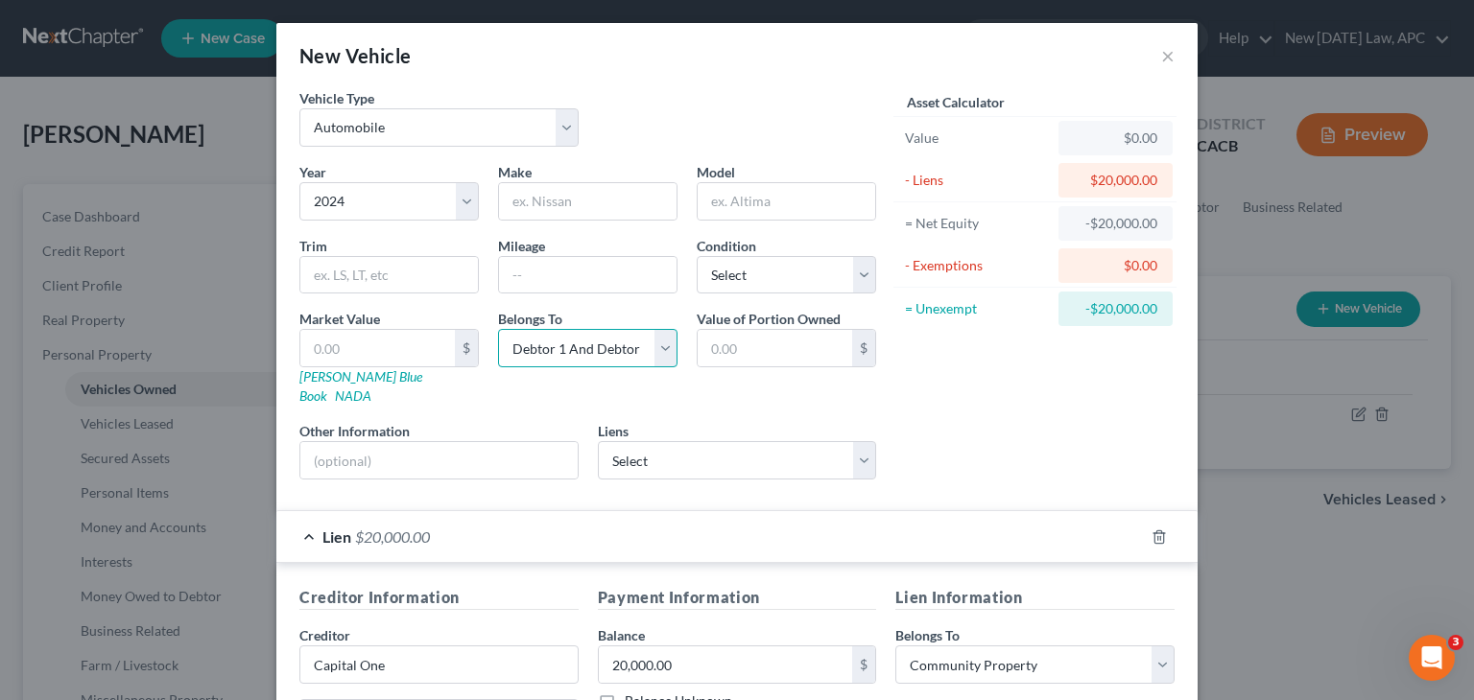
select select "4"
click at [498, 329] on select "Select Debtor 1 Only Debtor 2 Only Debtor 1 And Debtor 2 Only At Least One Of T…" at bounding box center [587, 348] width 179 height 38
click at [809, 280] on select "Select Excellent Very Good Good Fair Poor" at bounding box center [786, 275] width 179 height 38
select select "2"
click at [697, 256] on select "Select Excellent Very Good Good Fair Poor" at bounding box center [786, 275] width 179 height 38
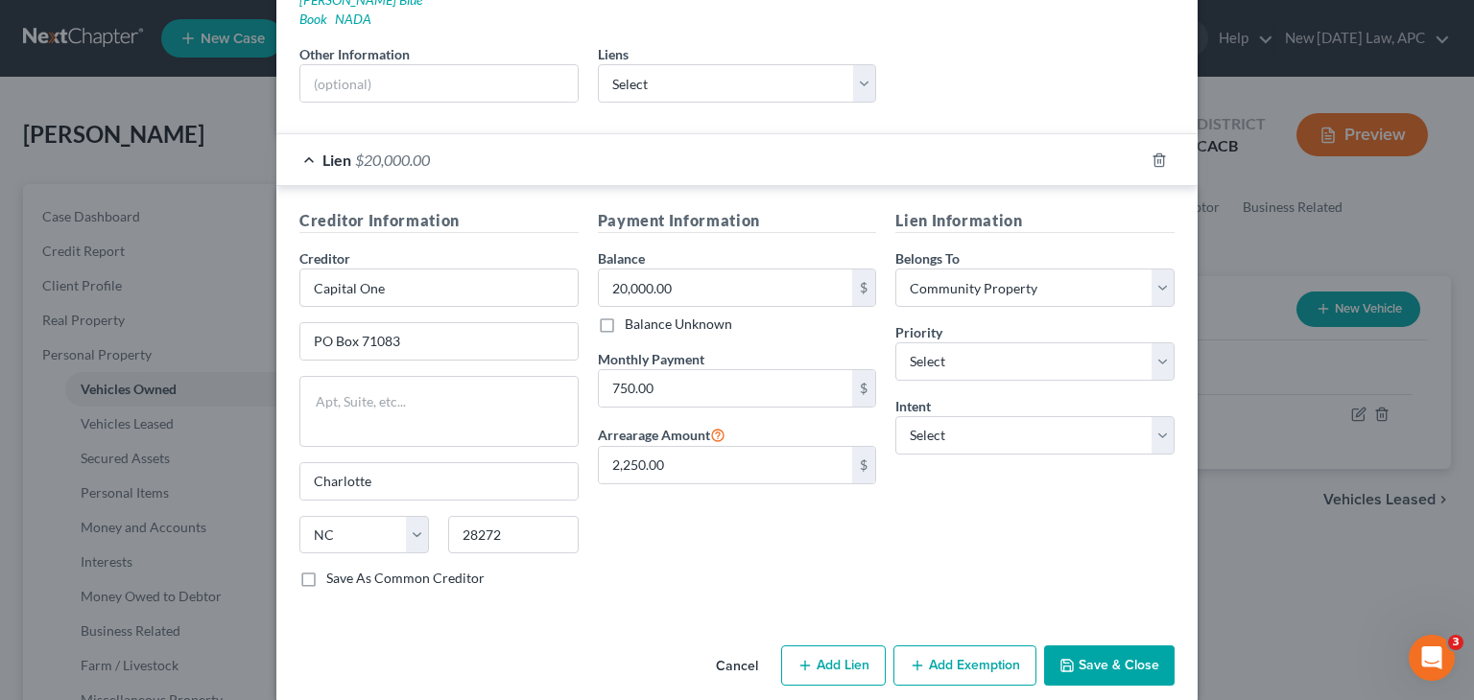
click at [1051, 646] on button "Save & Close" at bounding box center [1109, 666] width 130 height 40
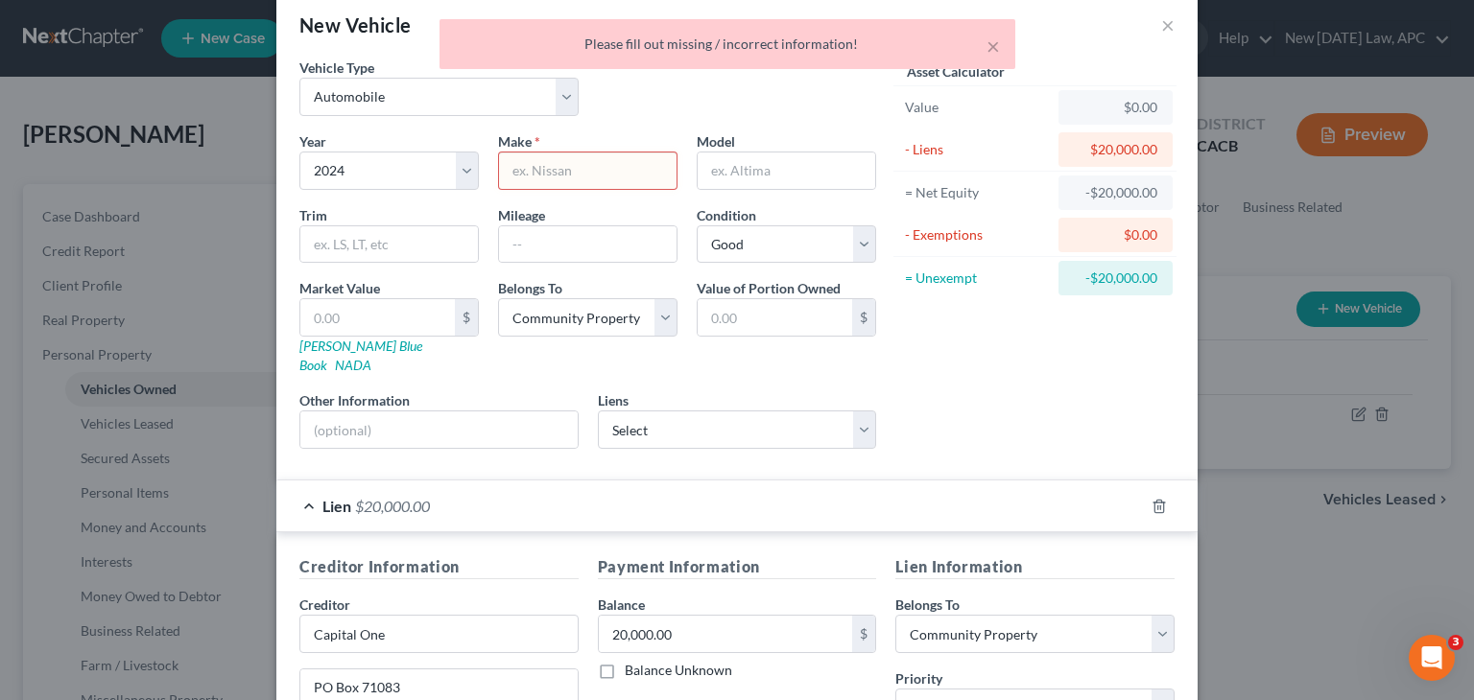
scroll to position [0, 0]
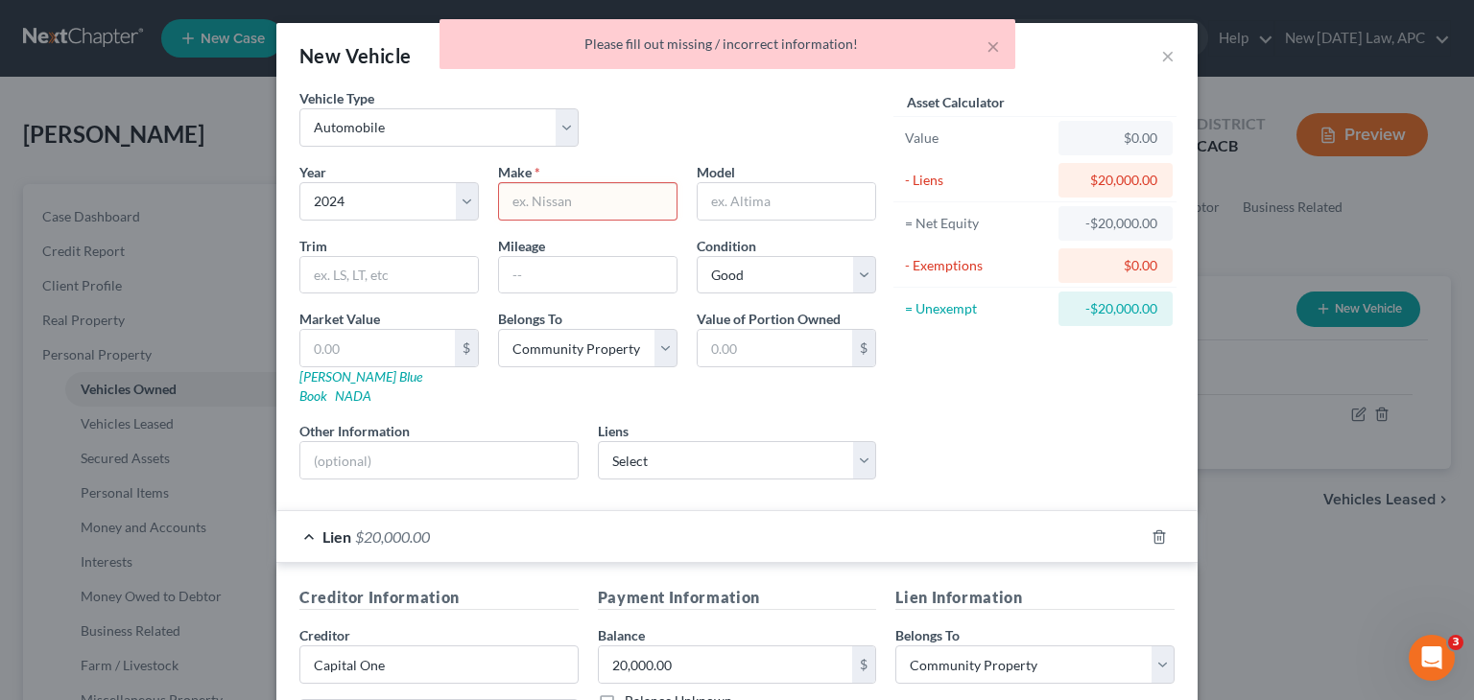
click at [641, 198] on input "text" at bounding box center [588, 201] width 178 height 36
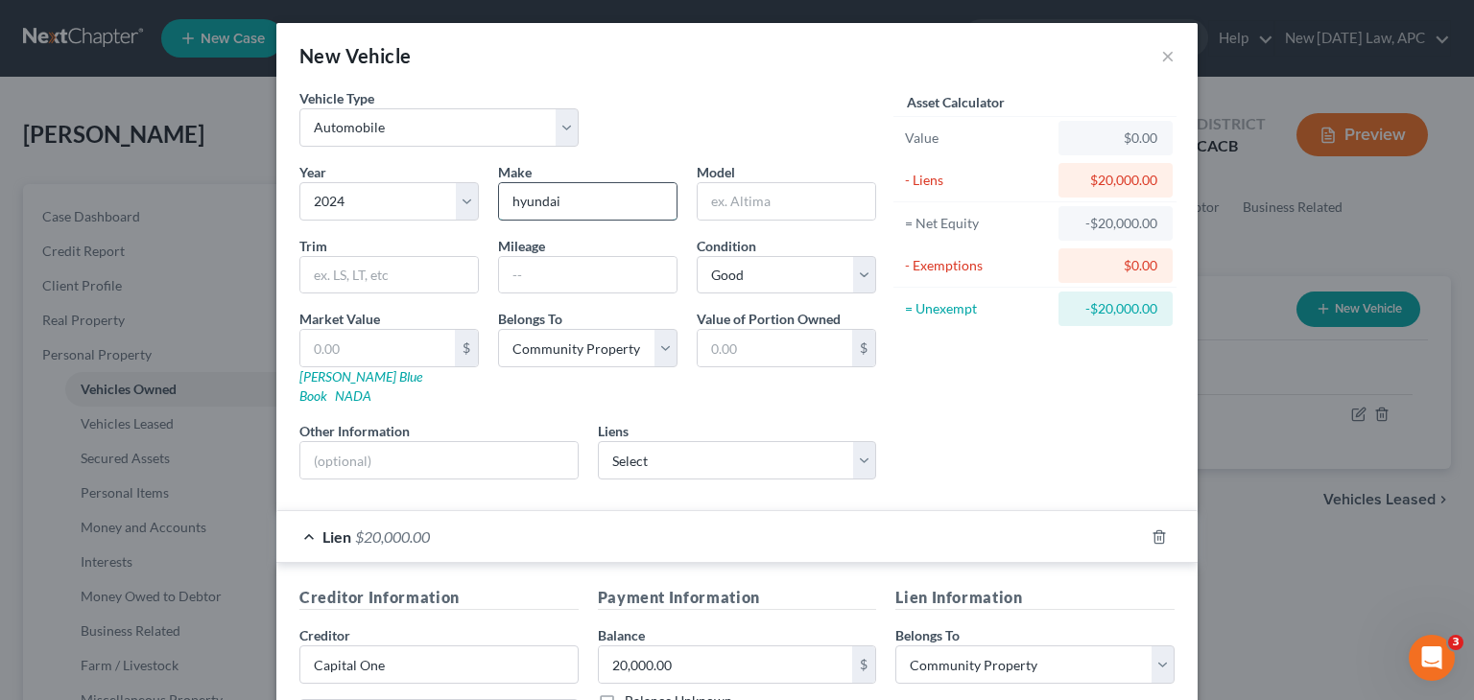
type input "hyundai"
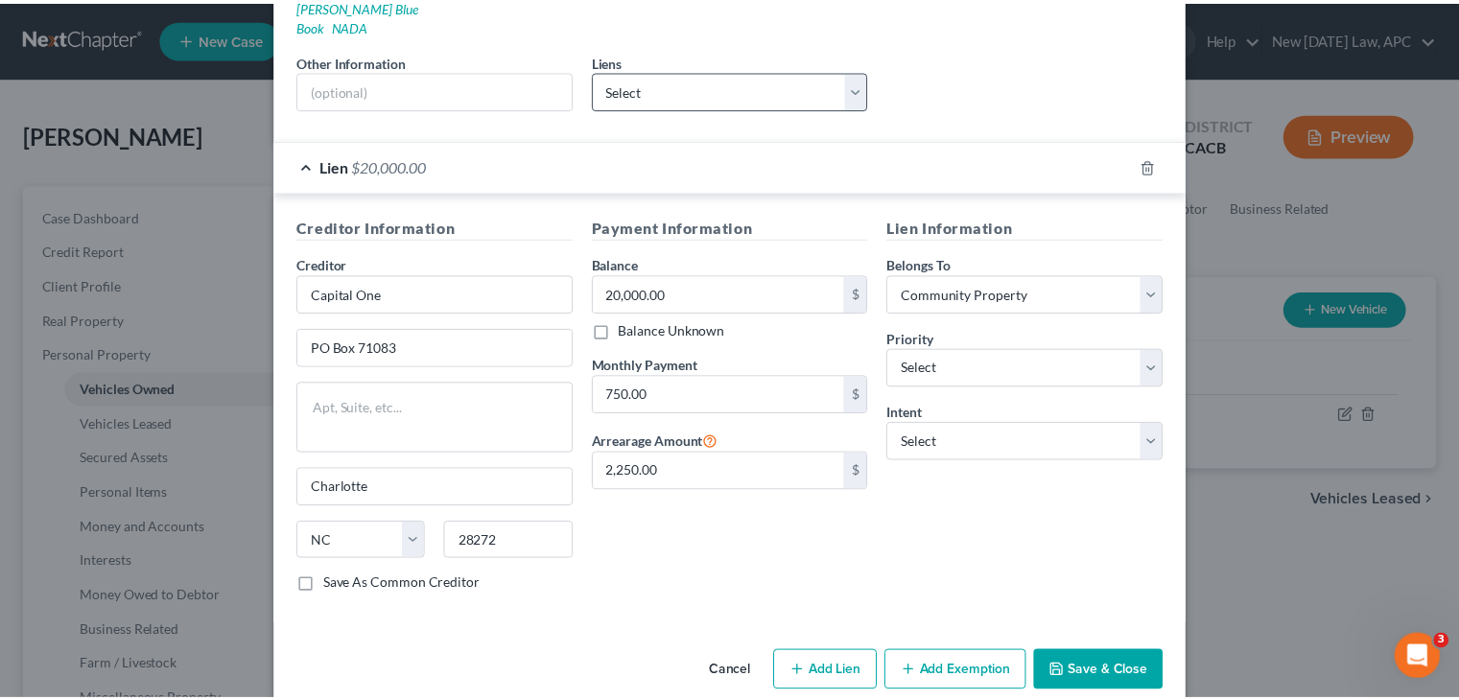
scroll to position [377, 0]
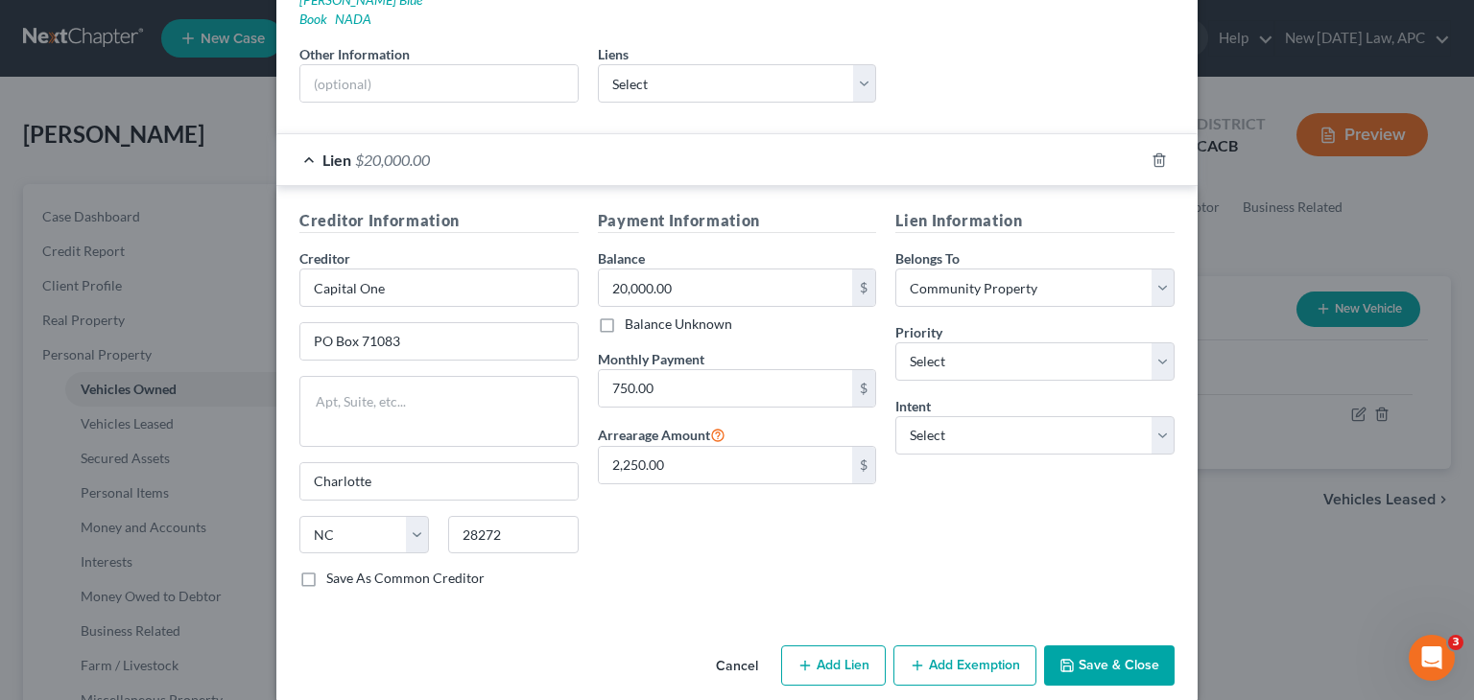
type input "tucson"
click at [1066, 658] on icon "button" at bounding box center [1066, 665] width 15 height 15
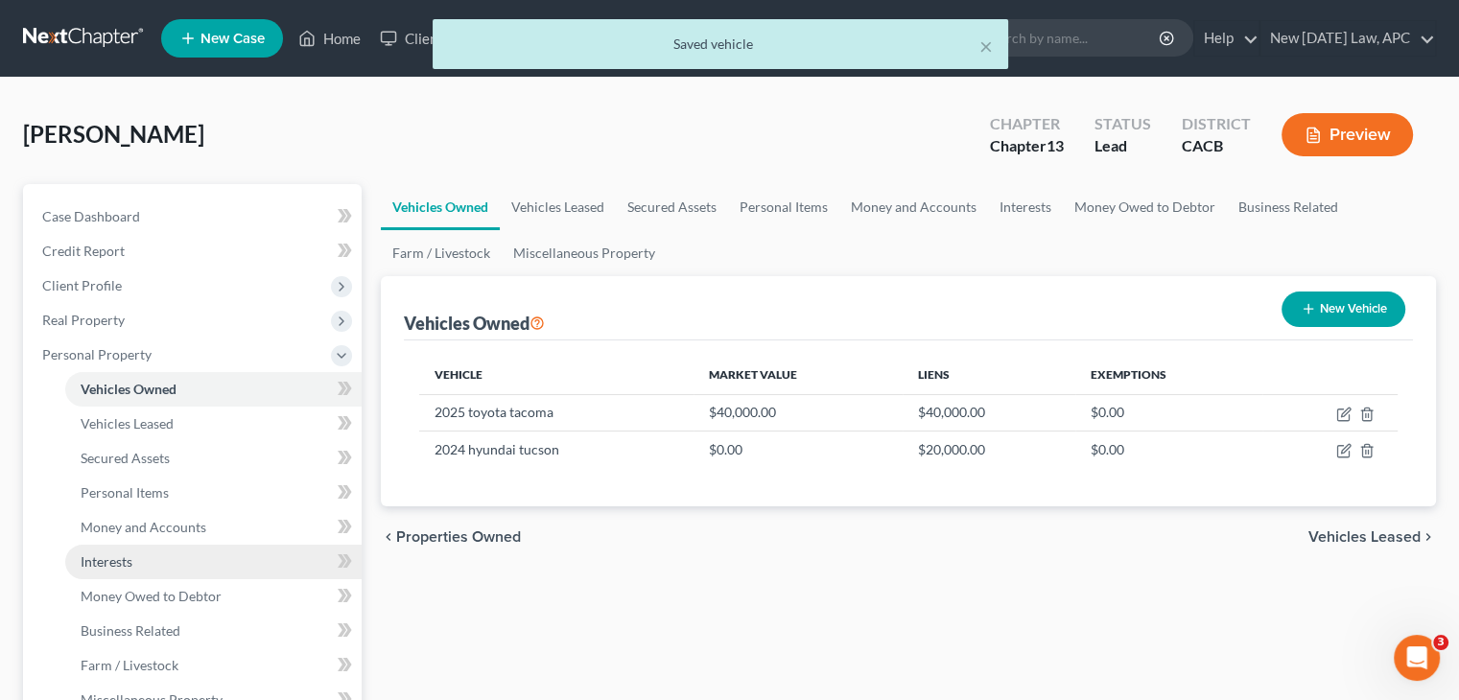
scroll to position [319, 0]
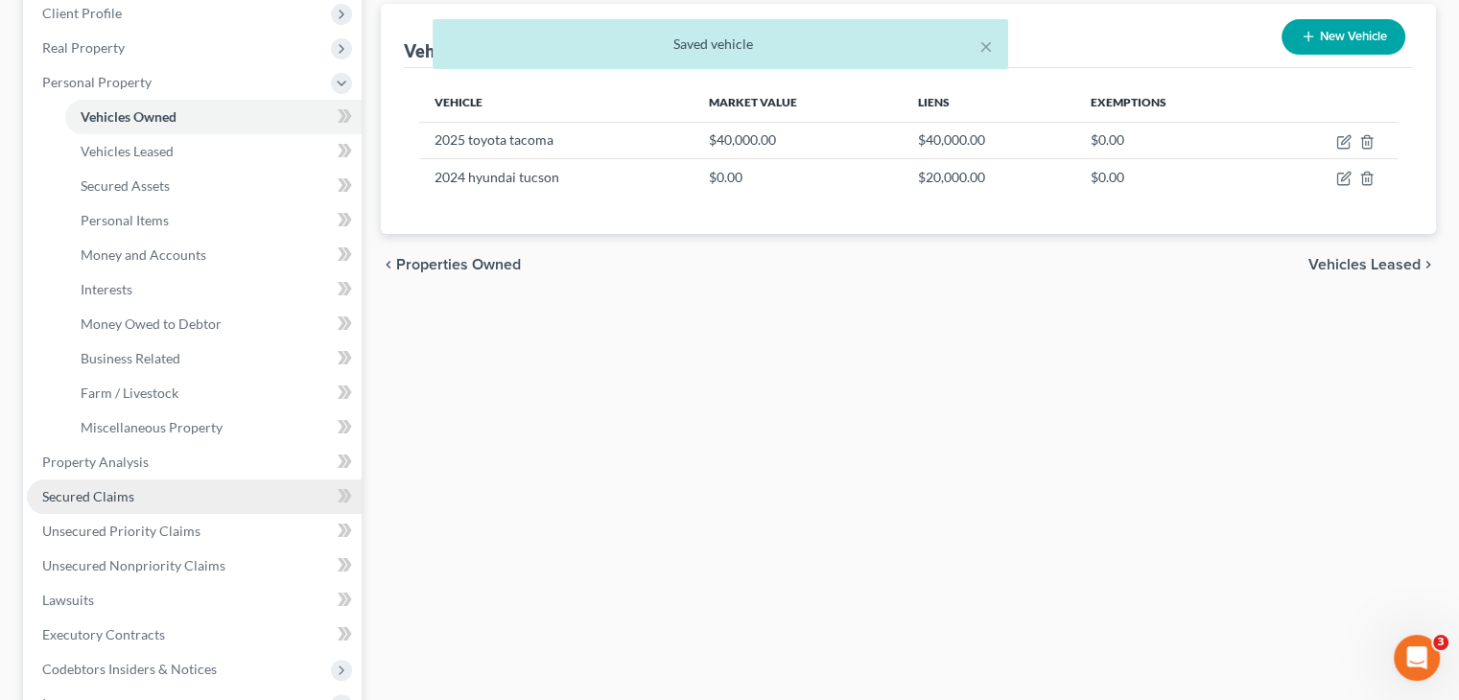
click at [118, 499] on span "Secured Claims" at bounding box center [88, 496] width 92 height 16
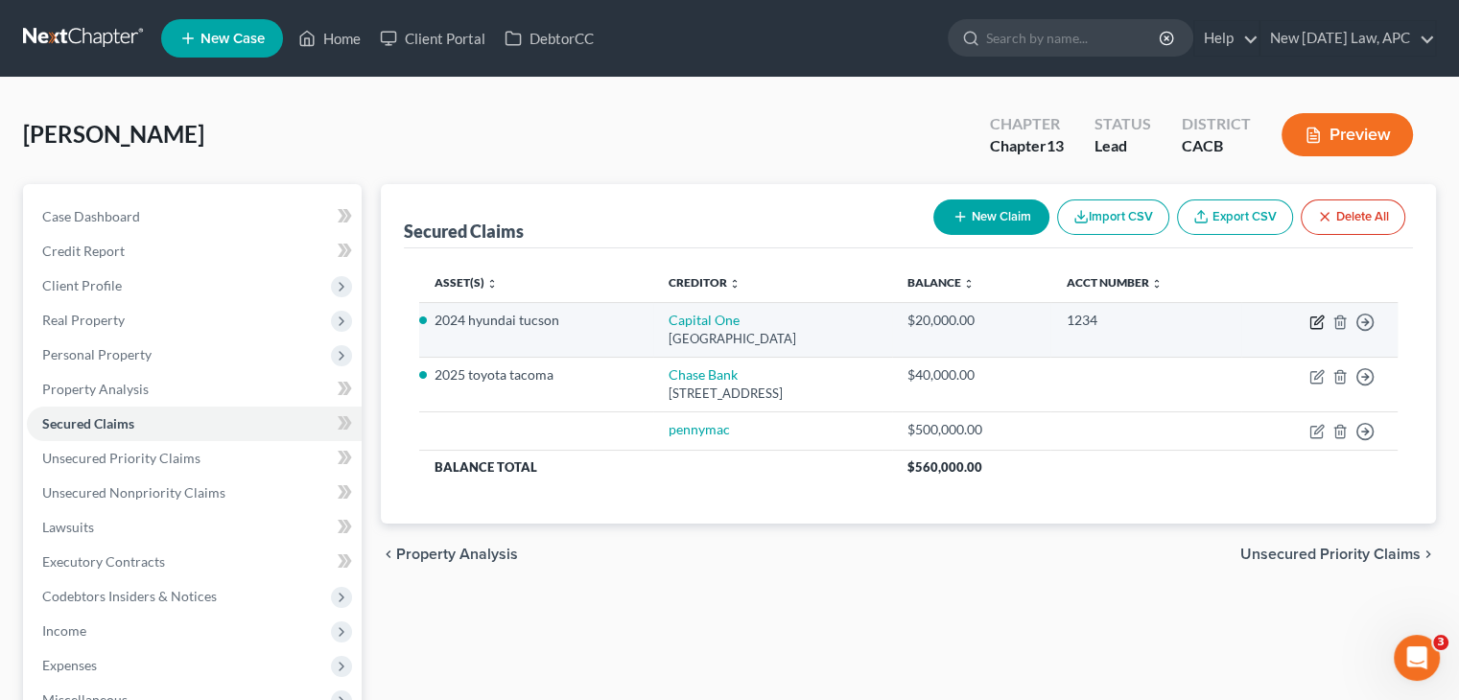
click at [1320, 324] on icon "button" at bounding box center [1317, 322] width 15 height 15
select select "28"
select select "4"
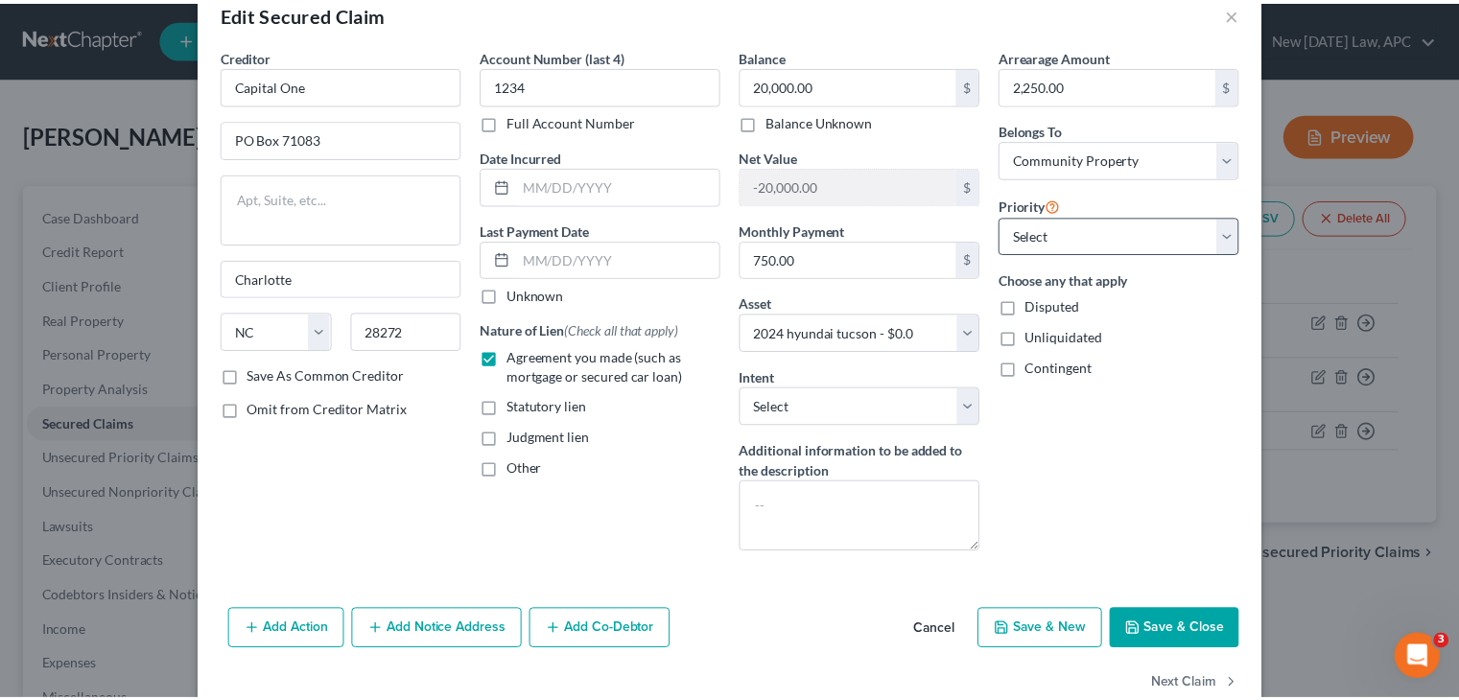
scroll to position [14, 0]
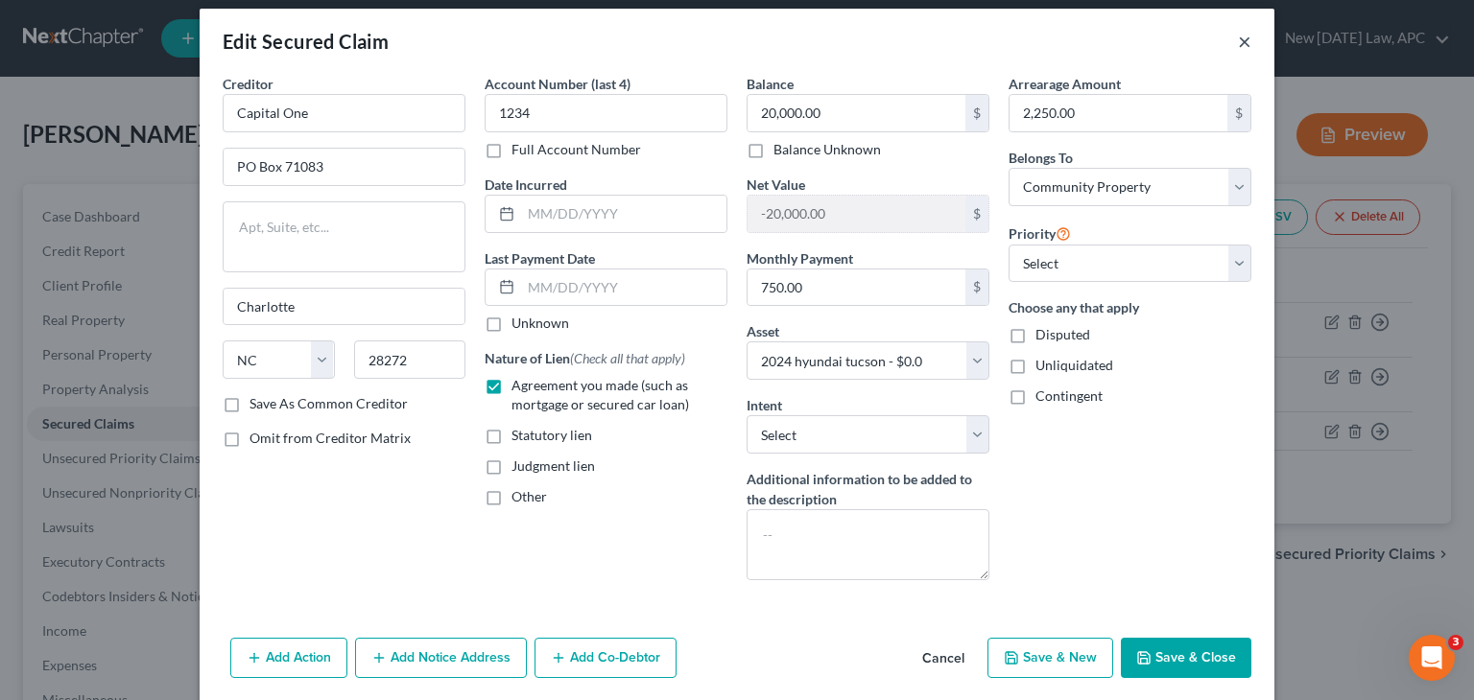
click at [1238, 43] on button "×" at bounding box center [1244, 41] width 13 height 23
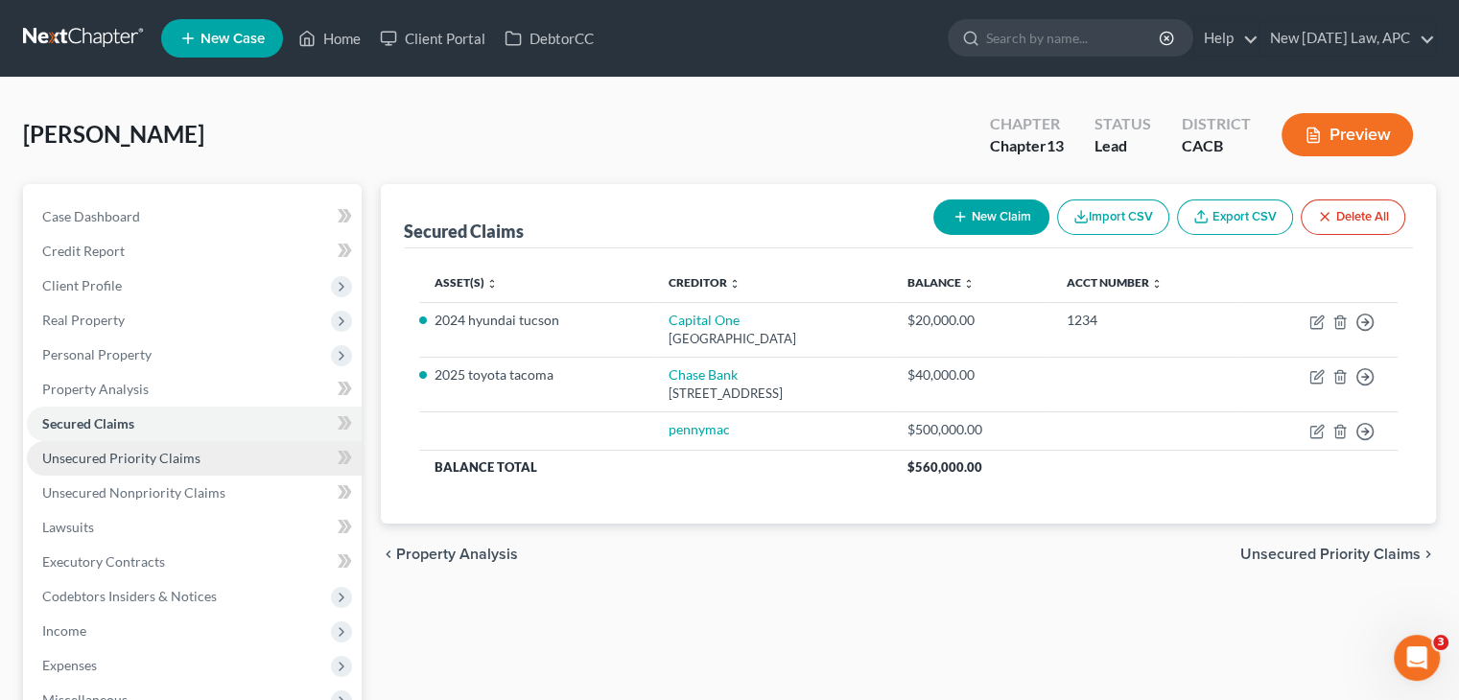
click at [122, 462] on span "Unsecured Priority Claims" at bounding box center [121, 458] width 158 height 16
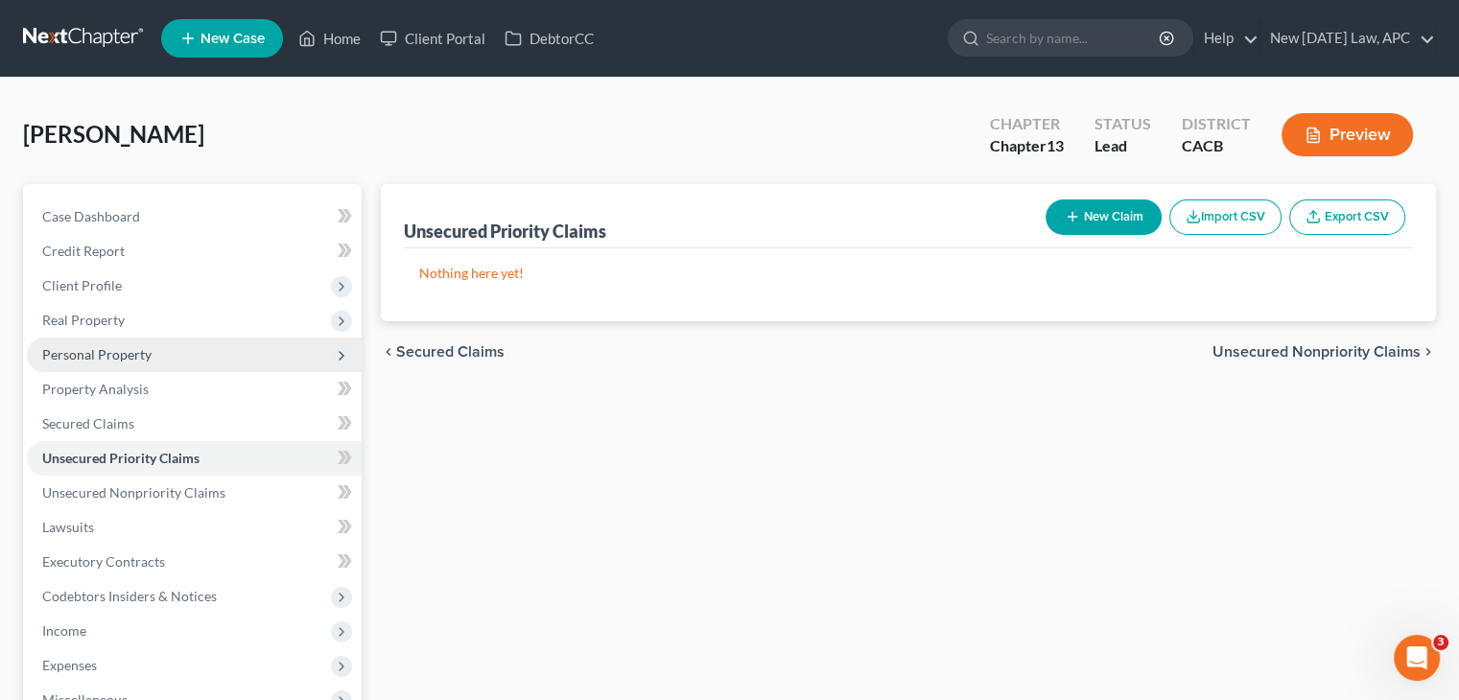
click at [136, 358] on span "Personal Property" at bounding box center [96, 354] width 109 height 16
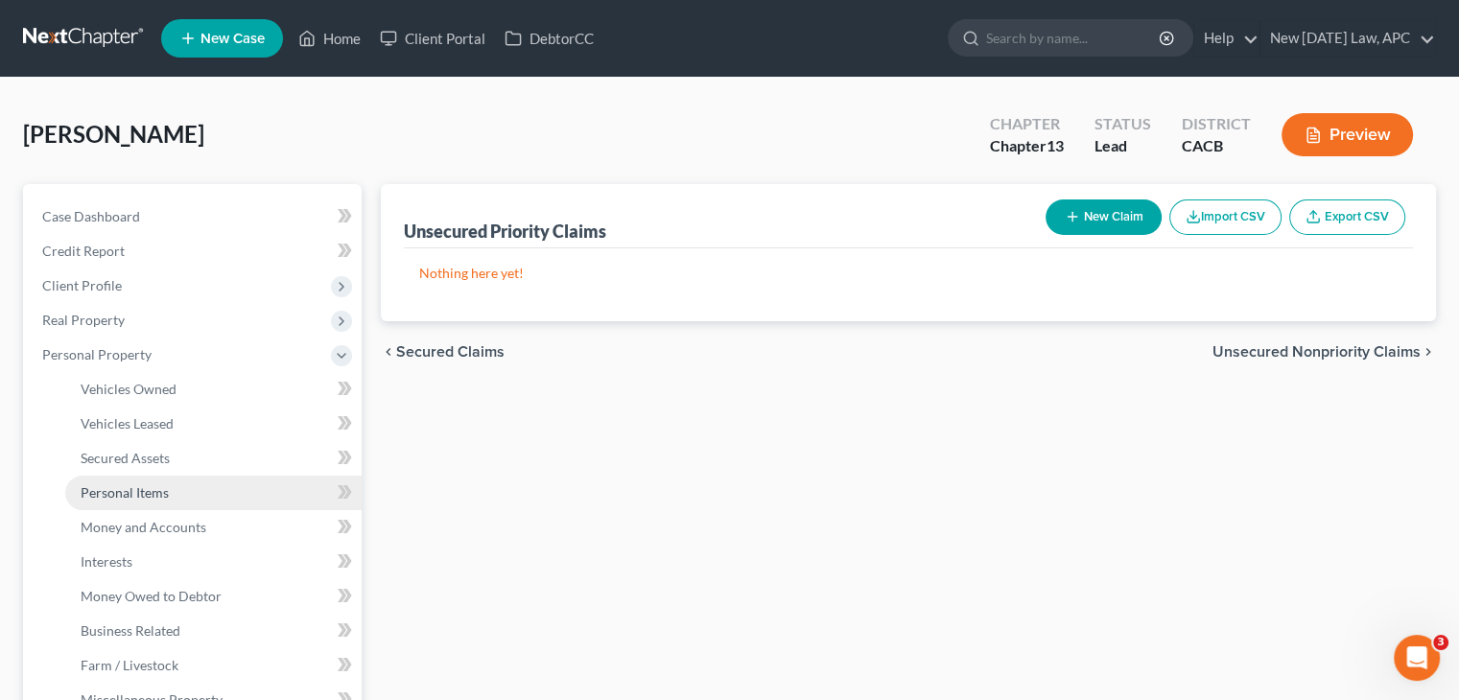
scroll to position [54, 0]
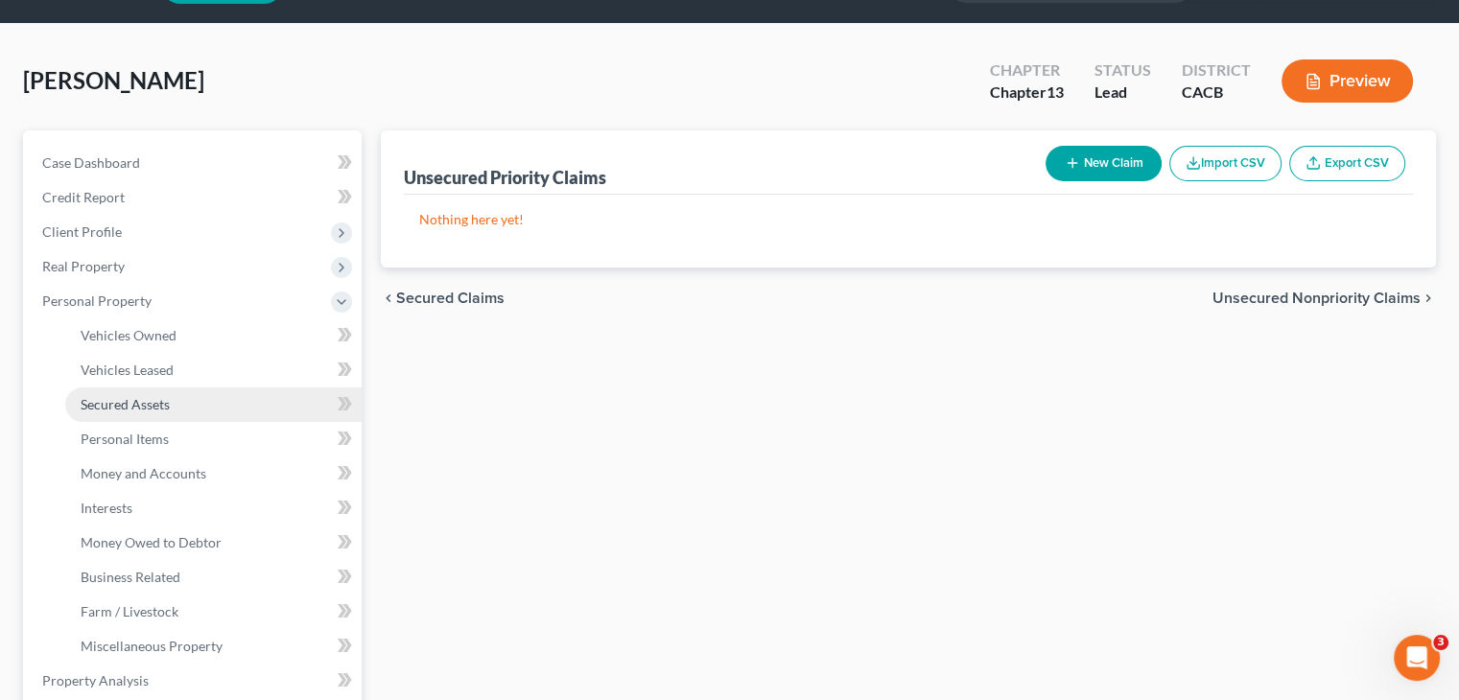
click at [164, 411] on span "Secured Assets" at bounding box center [125, 404] width 89 height 16
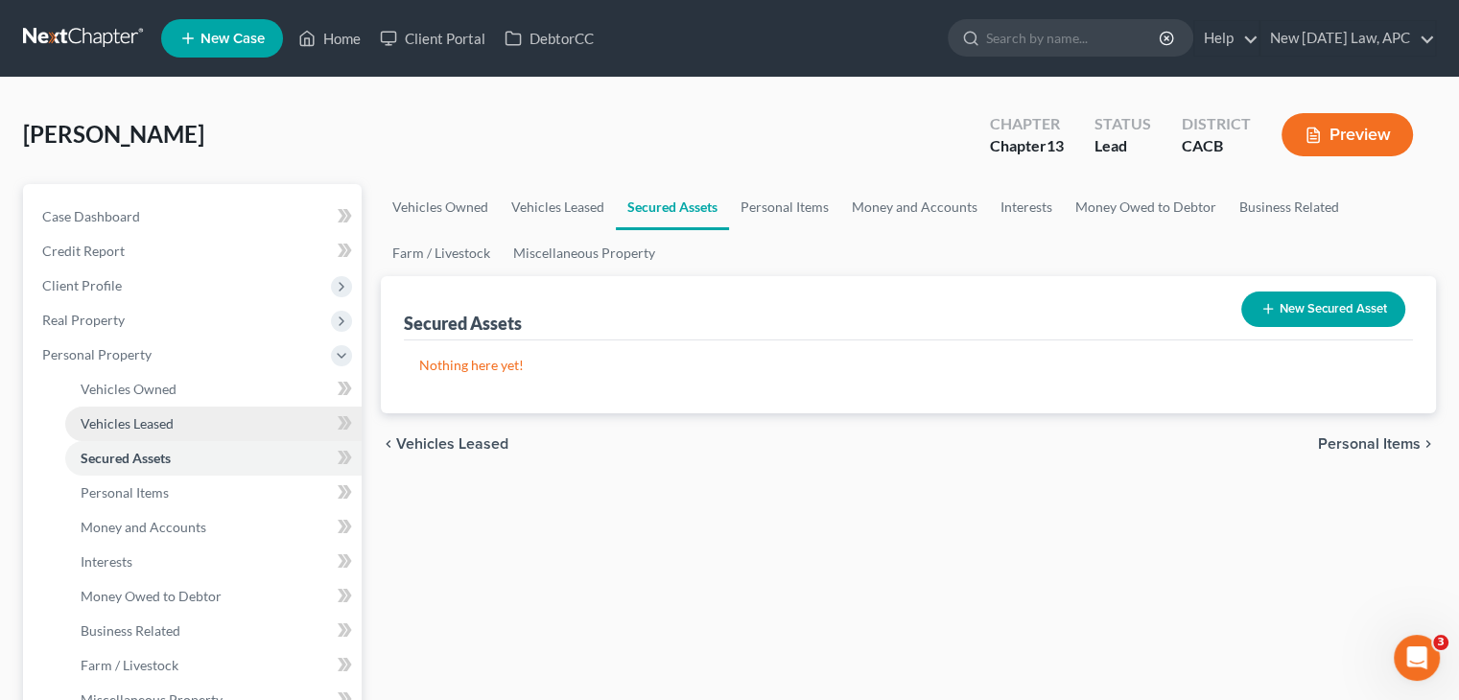
drag, startPoint x: 174, startPoint y: 493, endPoint x: 83, endPoint y: 415, distance: 119.7
click at [83, 415] on link "Vehicles Leased" at bounding box center [213, 424] width 296 height 35
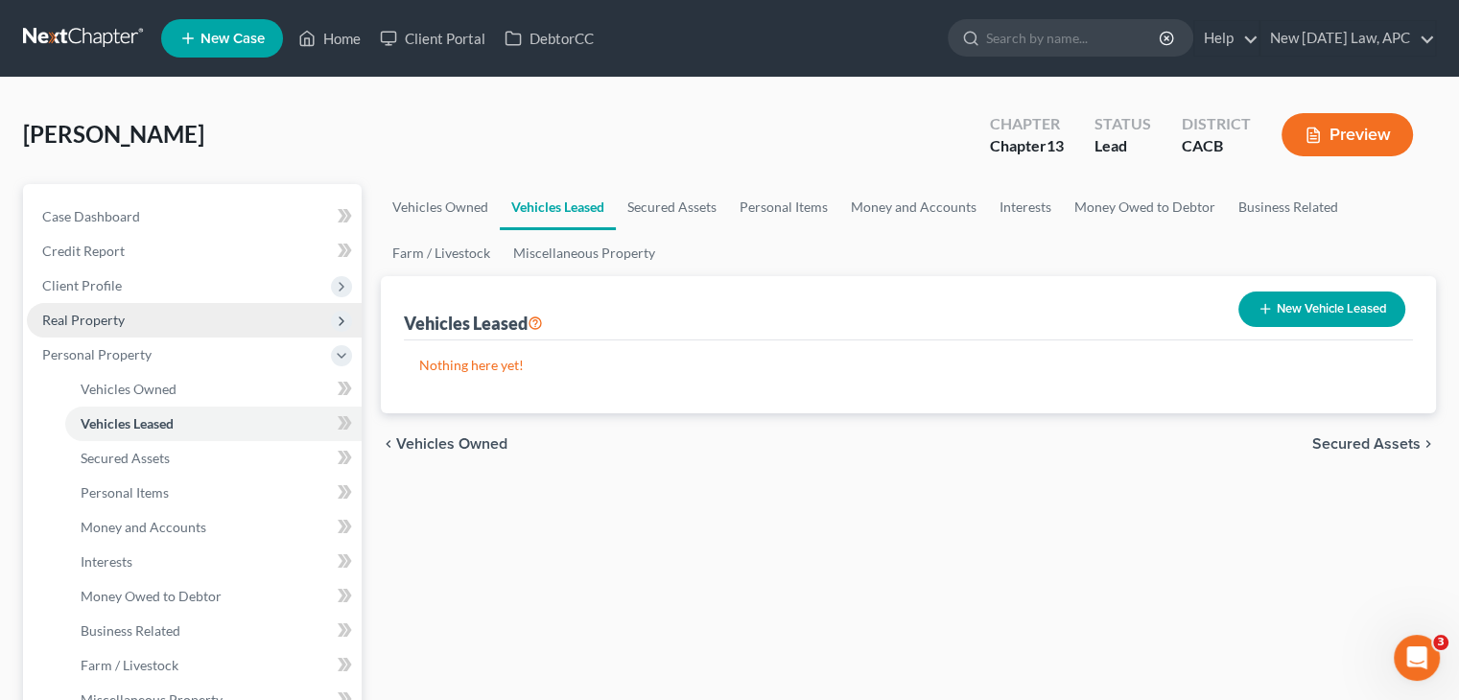
click at [92, 307] on span "Real Property" at bounding box center [194, 320] width 335 height 35
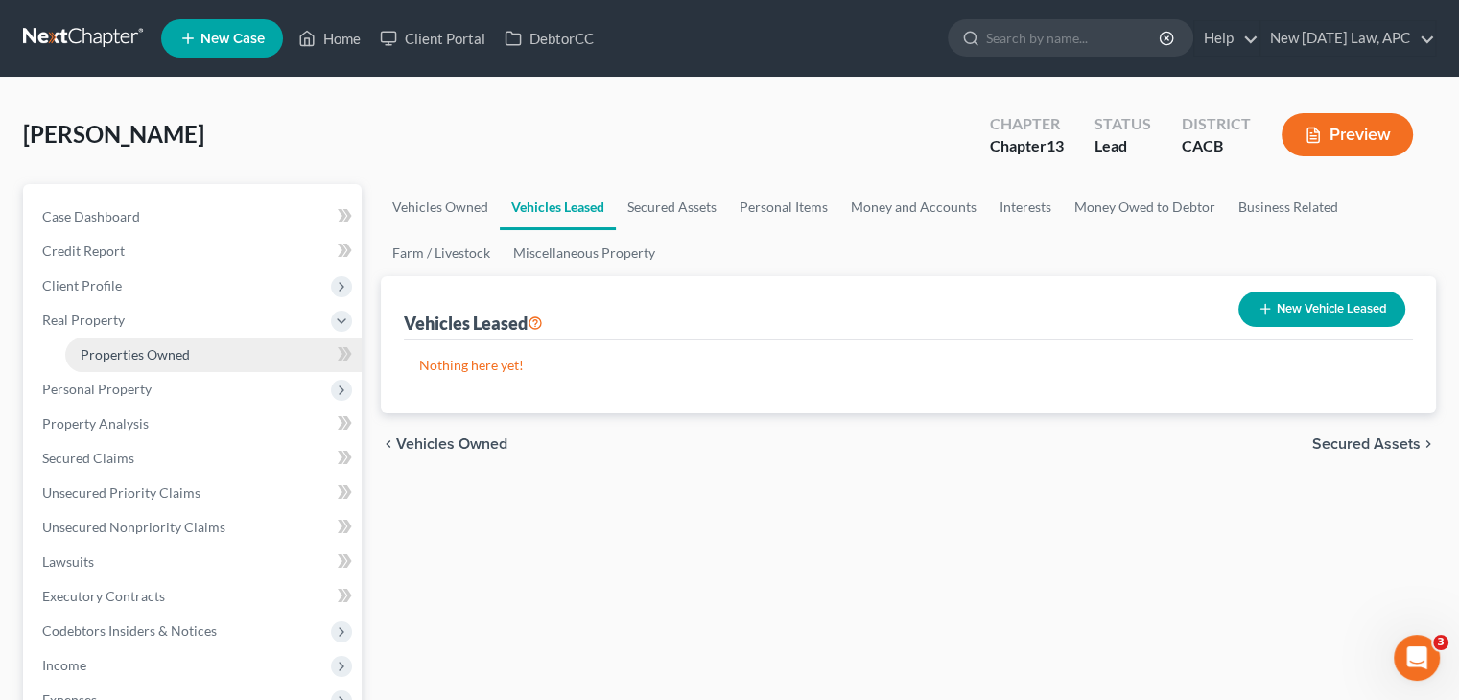
click at [144, 361] on span "Properties Owned" at bounding box center [135, 354] width 109 height 16
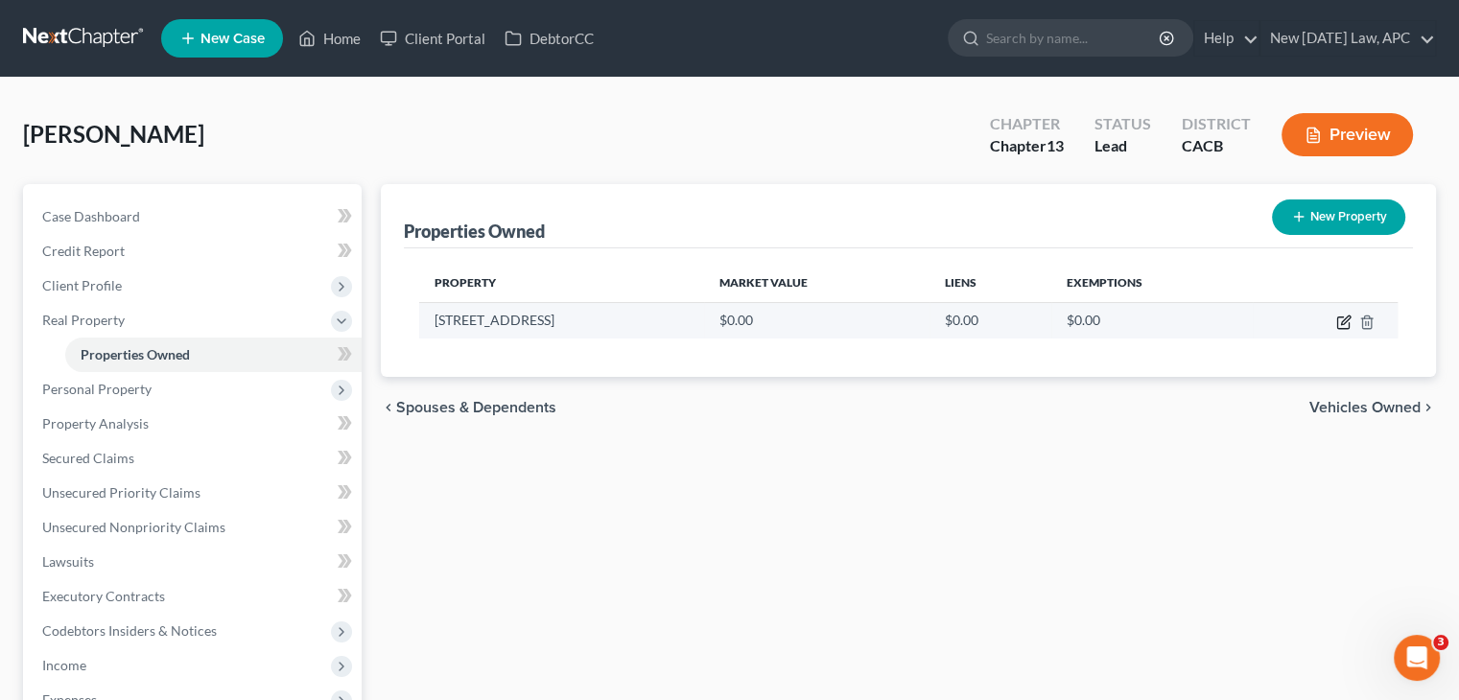
click at [1345, 321] on icon "button" at bounding box center [1345, 320] width 9 height 9
select select "4"
select select "32"
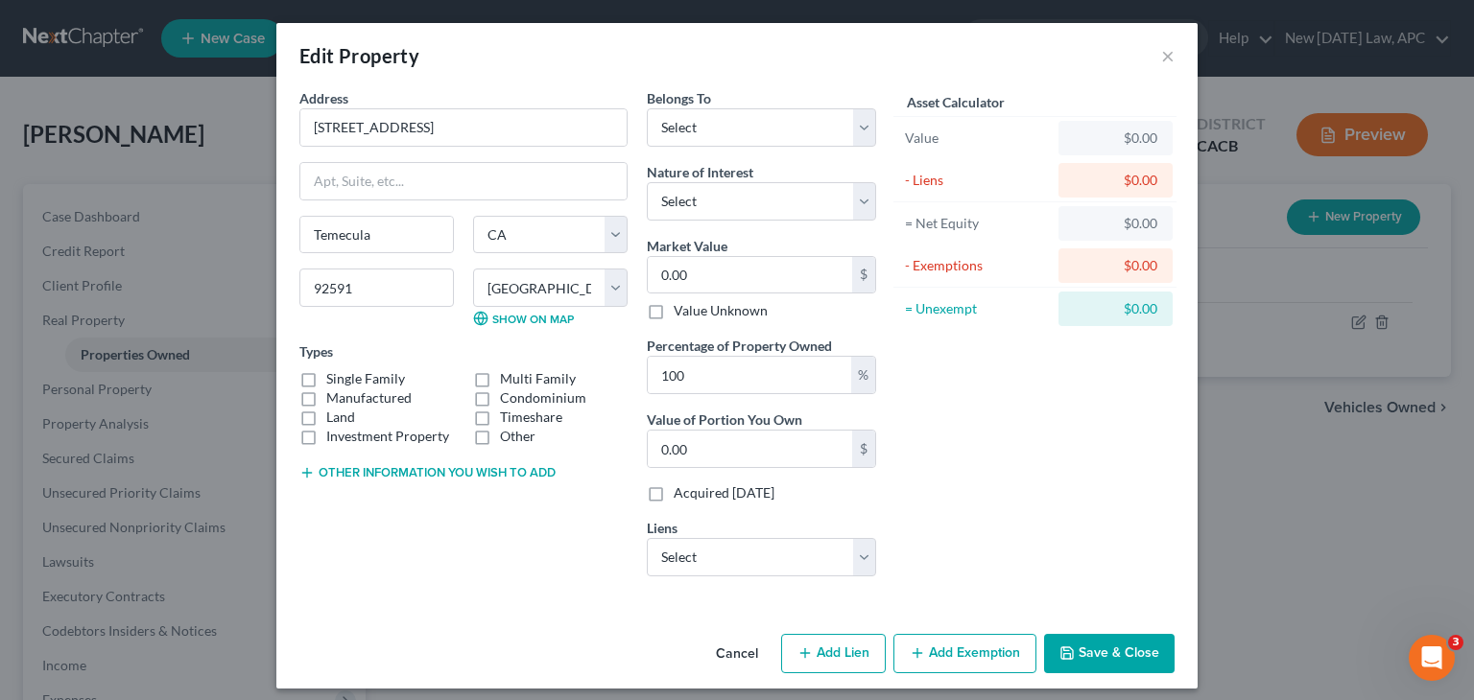
click at [326, 389] on label "Manufactured" at bounding box center [368, 398] width 85 height 19
click at [334, 389] on input "Manufactured" at bounding box center [340, 395] width 12 height 12
checkbox input "true"
click at [706, 552] on select "Select pennymac - $500,000.00" at bounding box center [761, 557] width 229 height 38
select select "4"
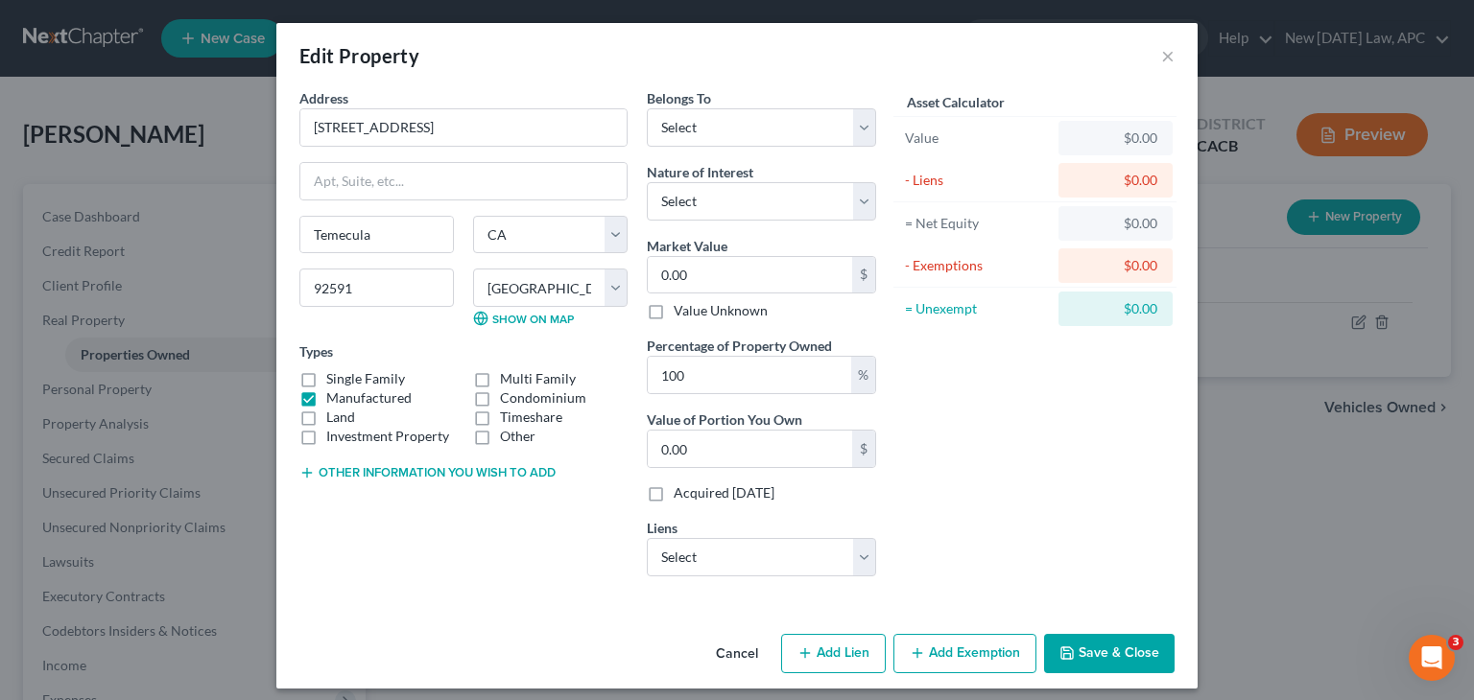
select select "4"
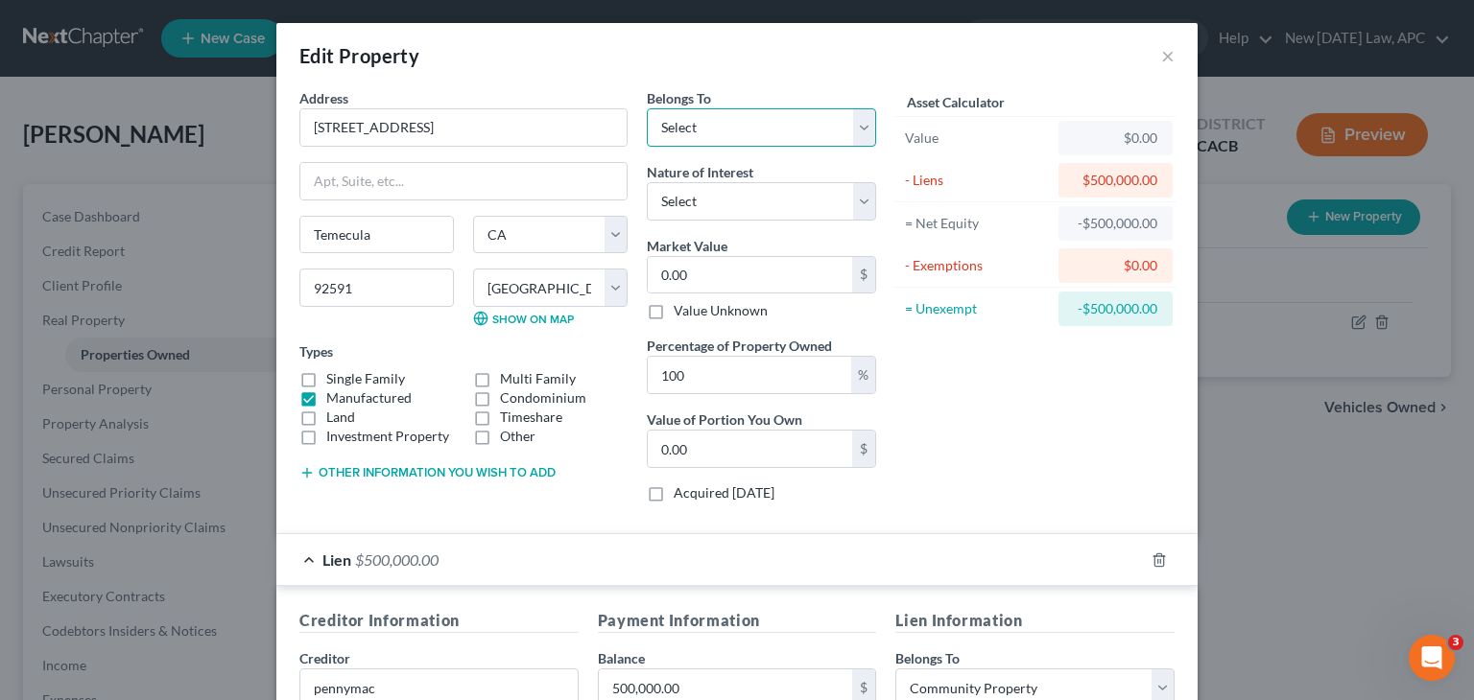
click at [706, 121] on select "Select Debtor 1 Only Debtor 2 Only Debtor 1 And Debtor 2 Only At Least One Of T…" at bounding box center [761, 127] width 229 height 38
select select "4"
click at [647, 108] on select "Select Debtor 1 Only Debtor 2 Only Debtor 1 And Debtor 2 Only At Least One Of T…" at bounding box center [761, 127] width 229 height 38
click at [706, 189] on select "Select Fee Simple Joint Tenant Life Estate Equitable Interest Future Interest T…" at bounding box center [761, 201] width 229 height 38
click at [838, 68] on div "Edit Property ×" at bounding box center [736, 55] width 921 height 65
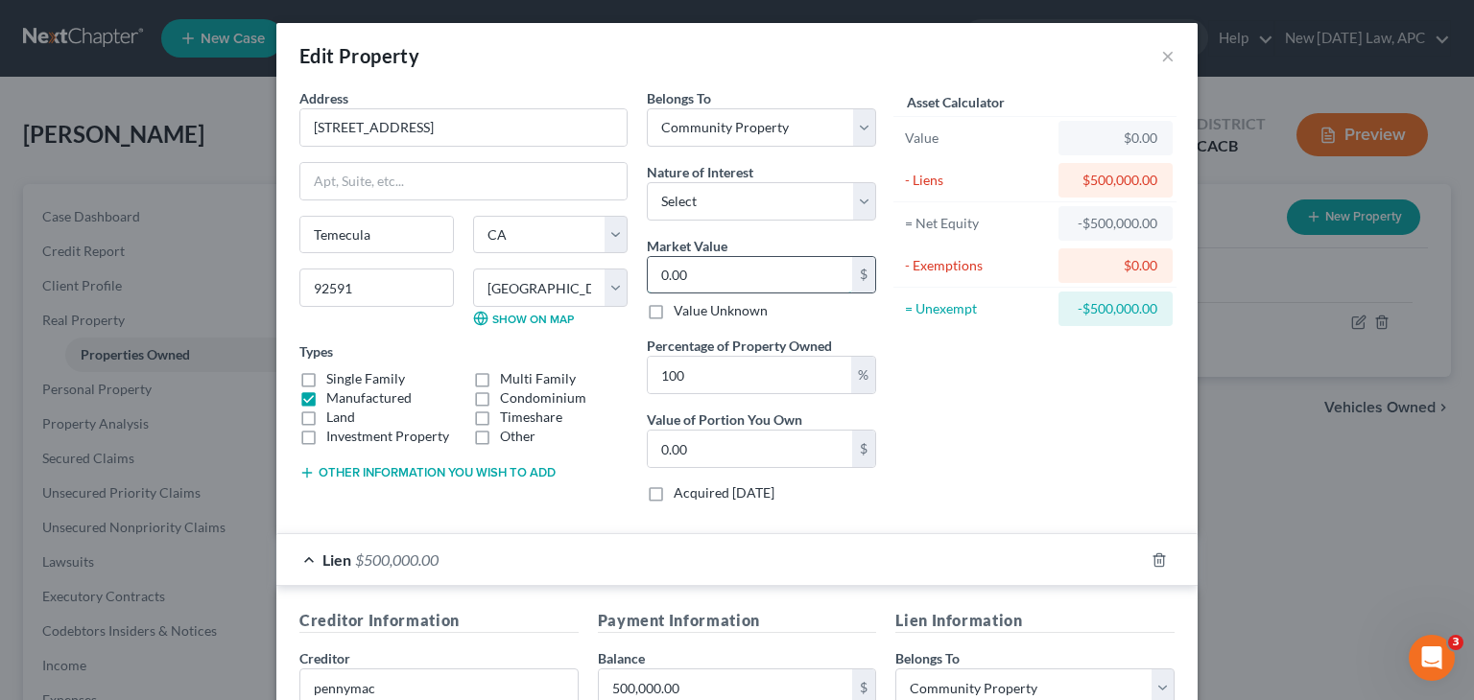
click at [699, 273] on input "0.00" at bounding box center [750, 275] width 204 height 36
type input "7"
type input "7.00"
type input "75"
type input "75.00"
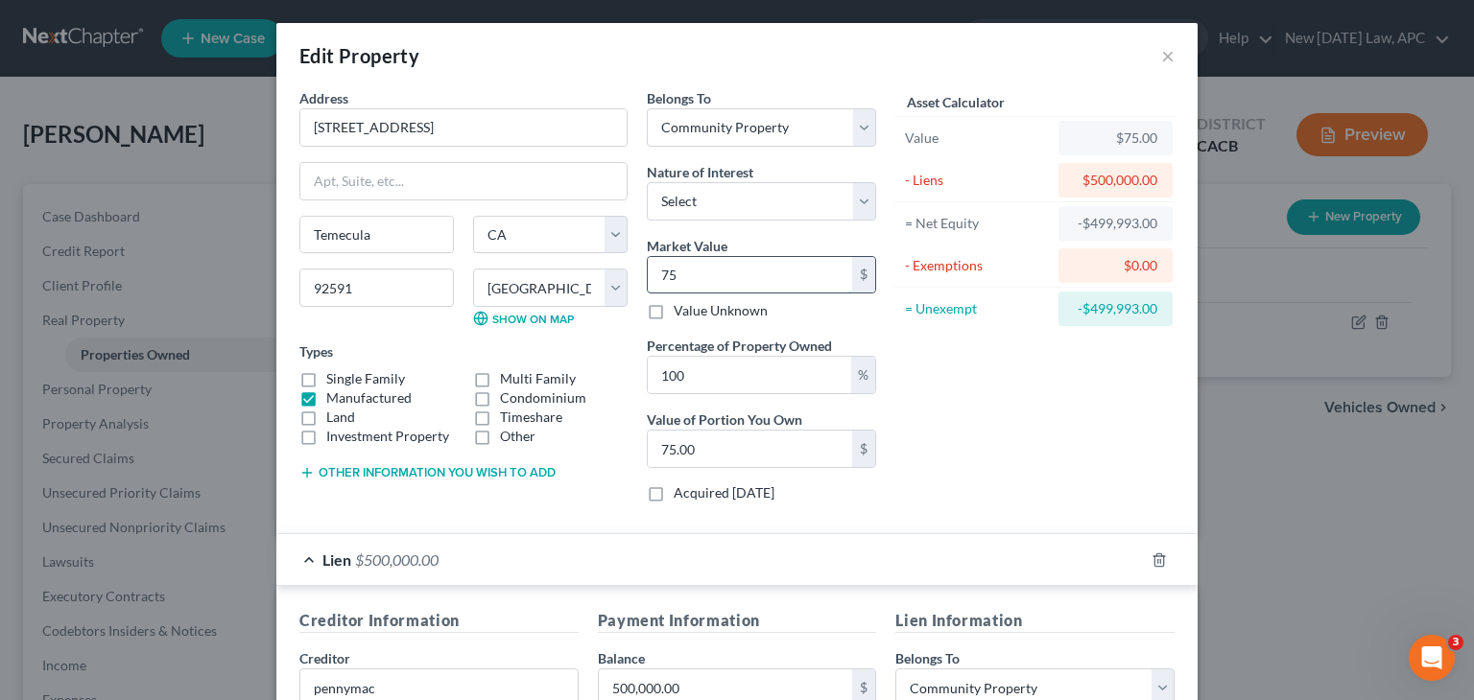
type input "750"
type input "750.00"
type input "7500"
type input "7,500.00"
type input "7,5000"
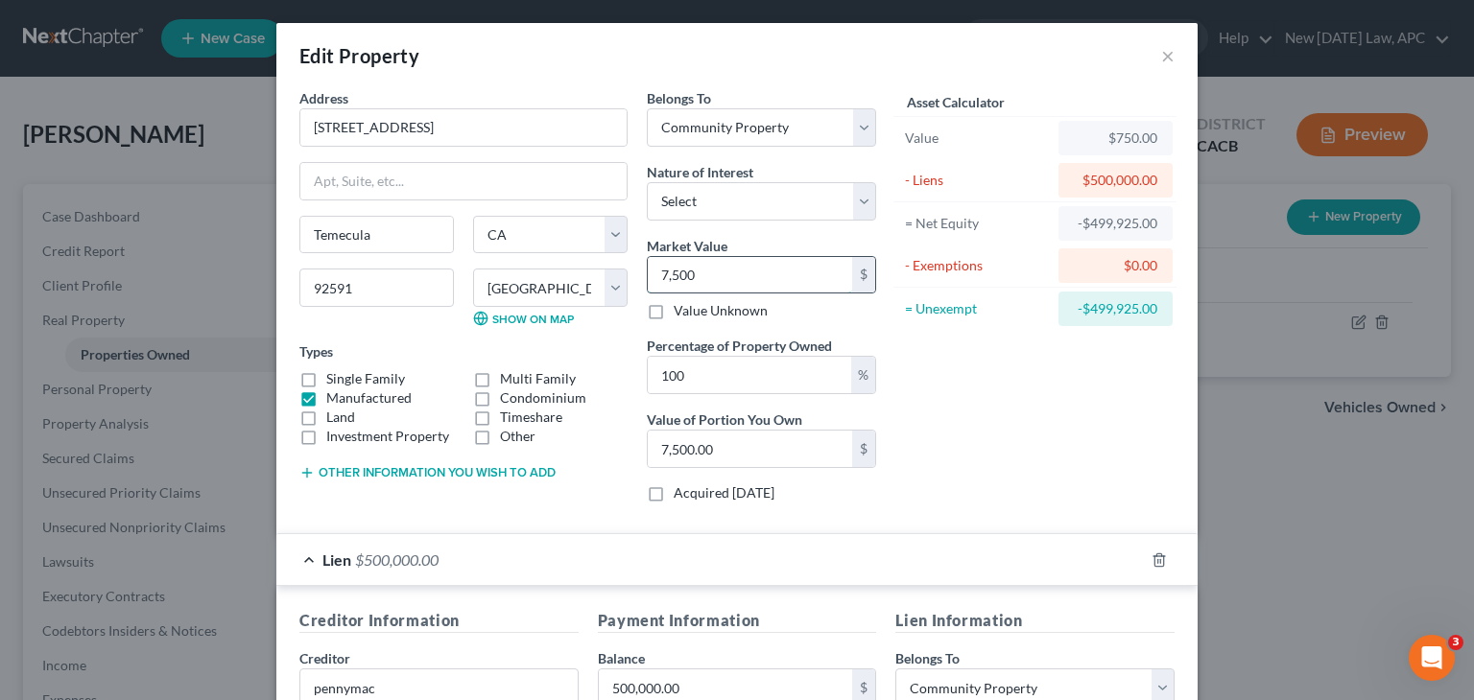
type input "75,000.00"
type input "75,0000"
type input "750,000.00"
type input "750,000"
click at [982, 422] on div "Asset Calculator Value $750,000.00 - Liens $500,000.00 = Net Equity -$499,250.0…" at bounding box center [1035, 303] width 298 height 430
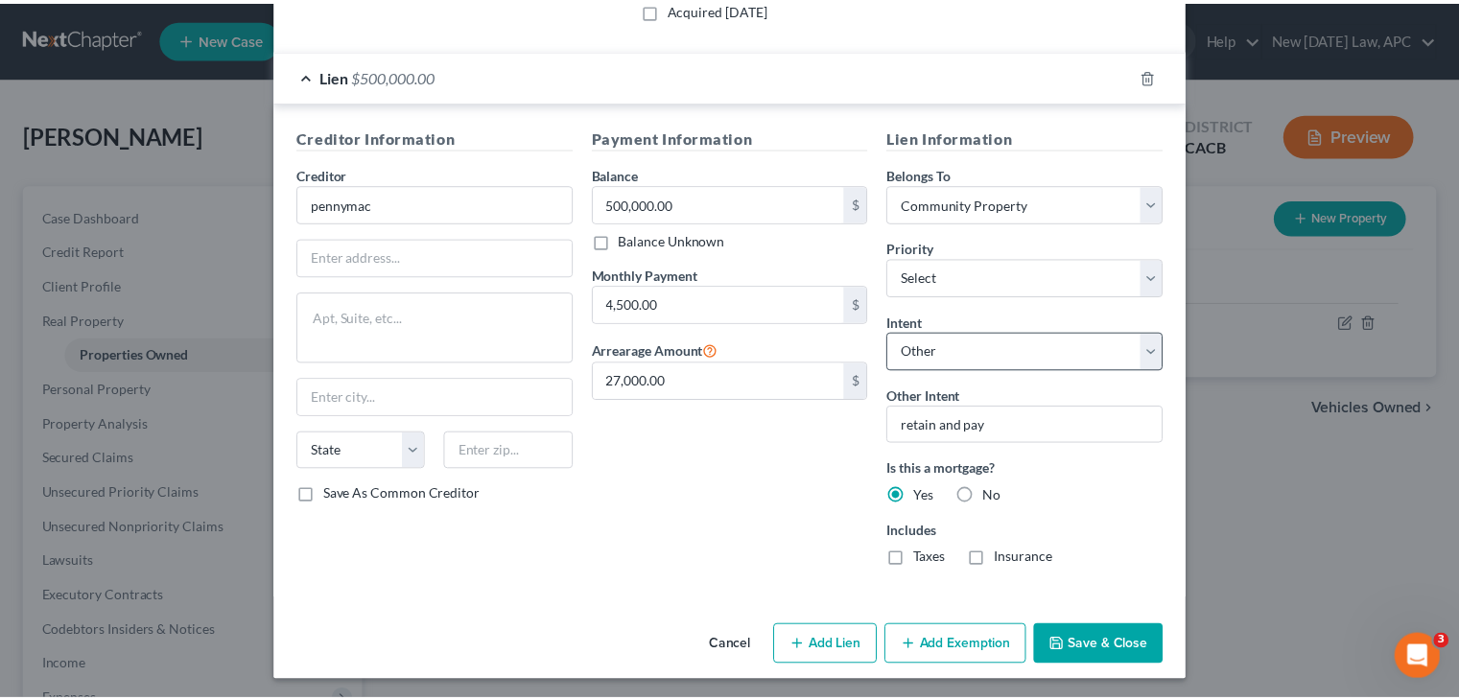
scroll to position [485, 0]
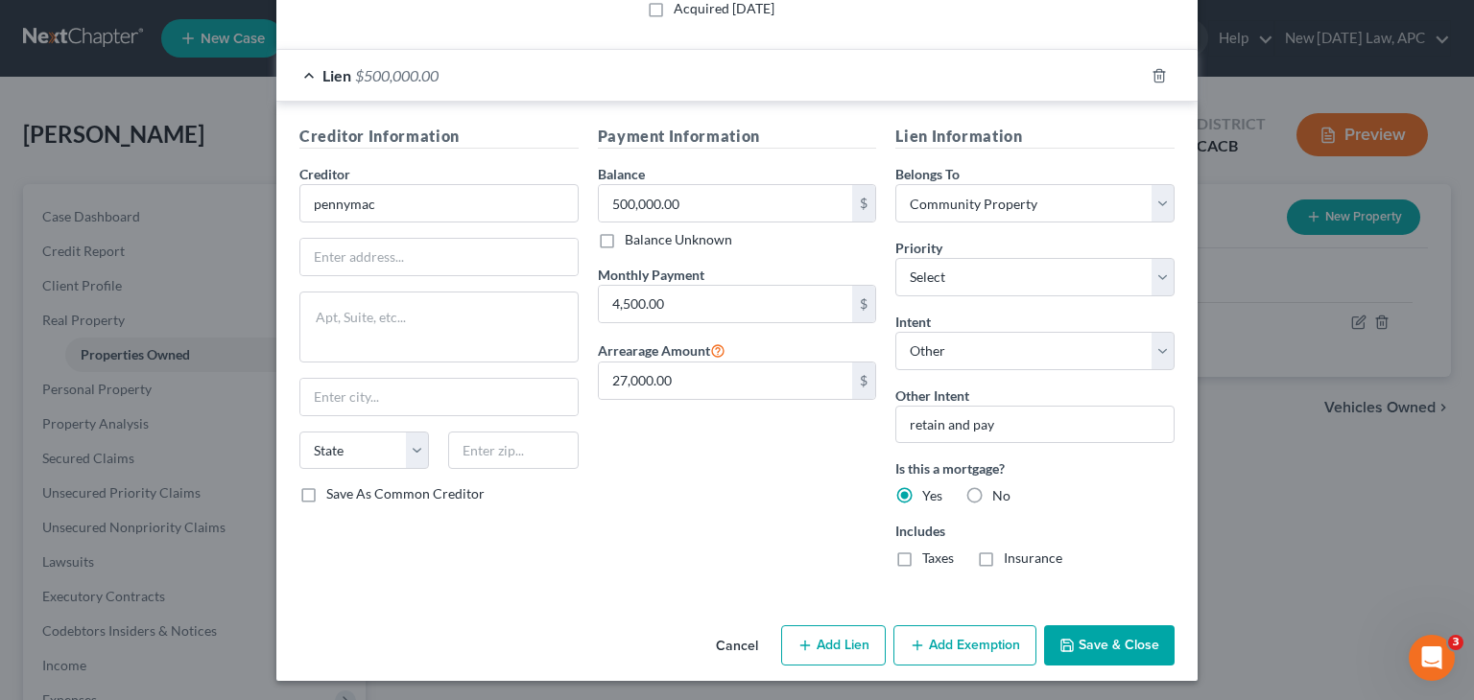
click at [1078, 628] on button "Save & Close" at bounding box center [1109, 646] width 130 height 40
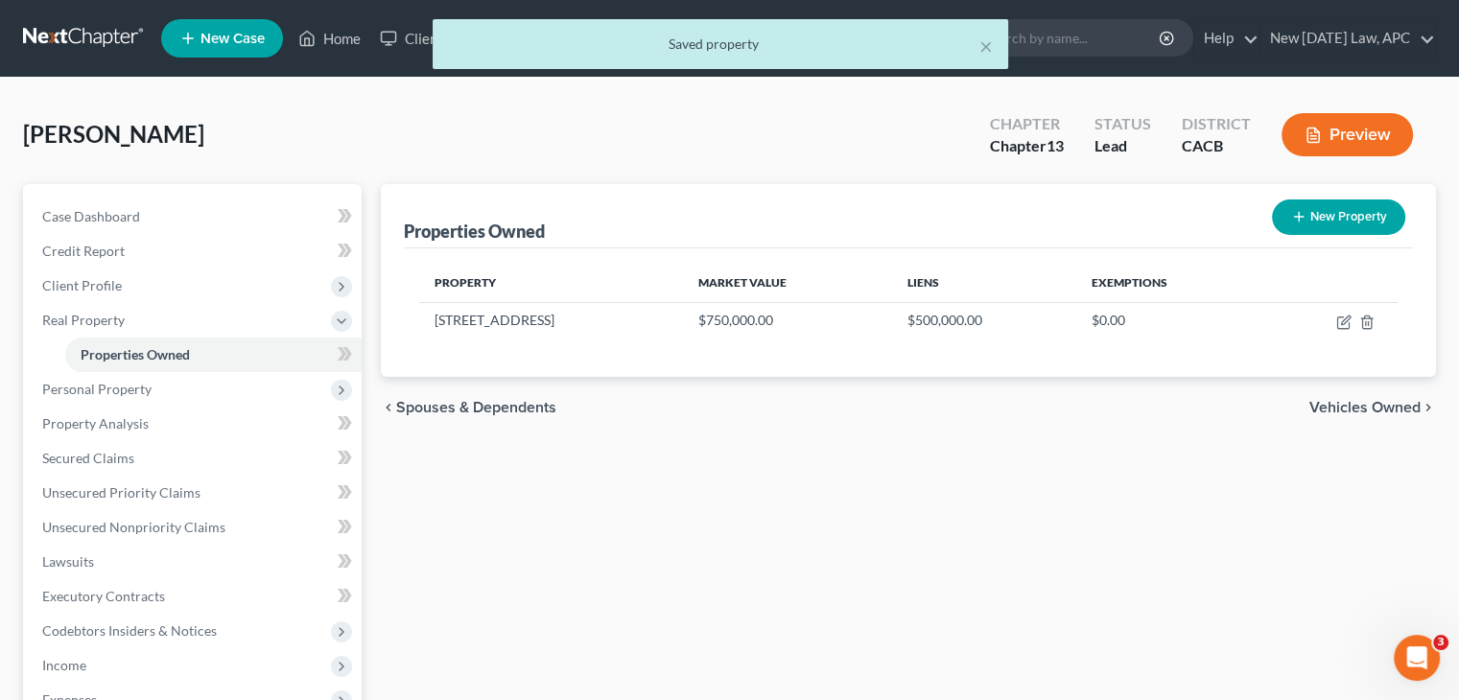
click at [583, 512] on div "Properties Owned New Property Property Market Value Liens Exemptions 1234 sesam…" at bounding box center [908, 600] width 1075 height 832
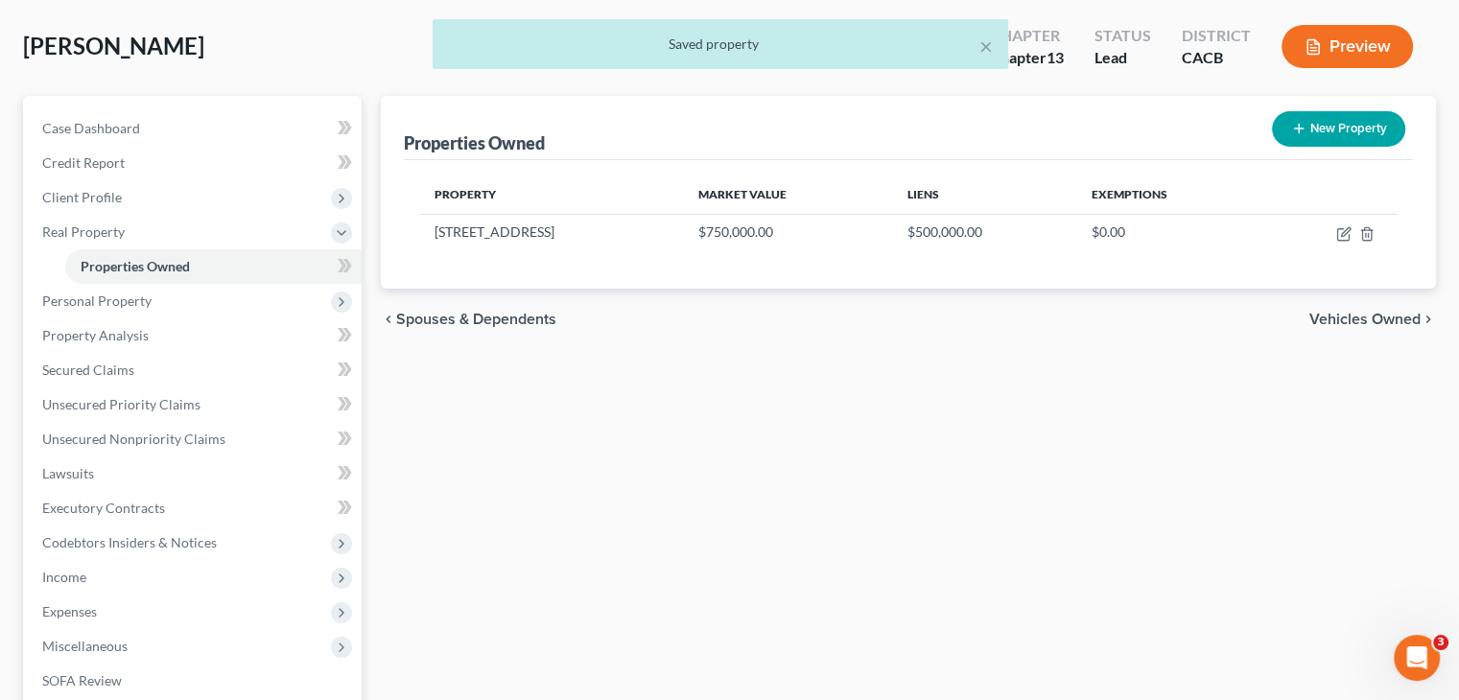
scroll to position [90, 0]
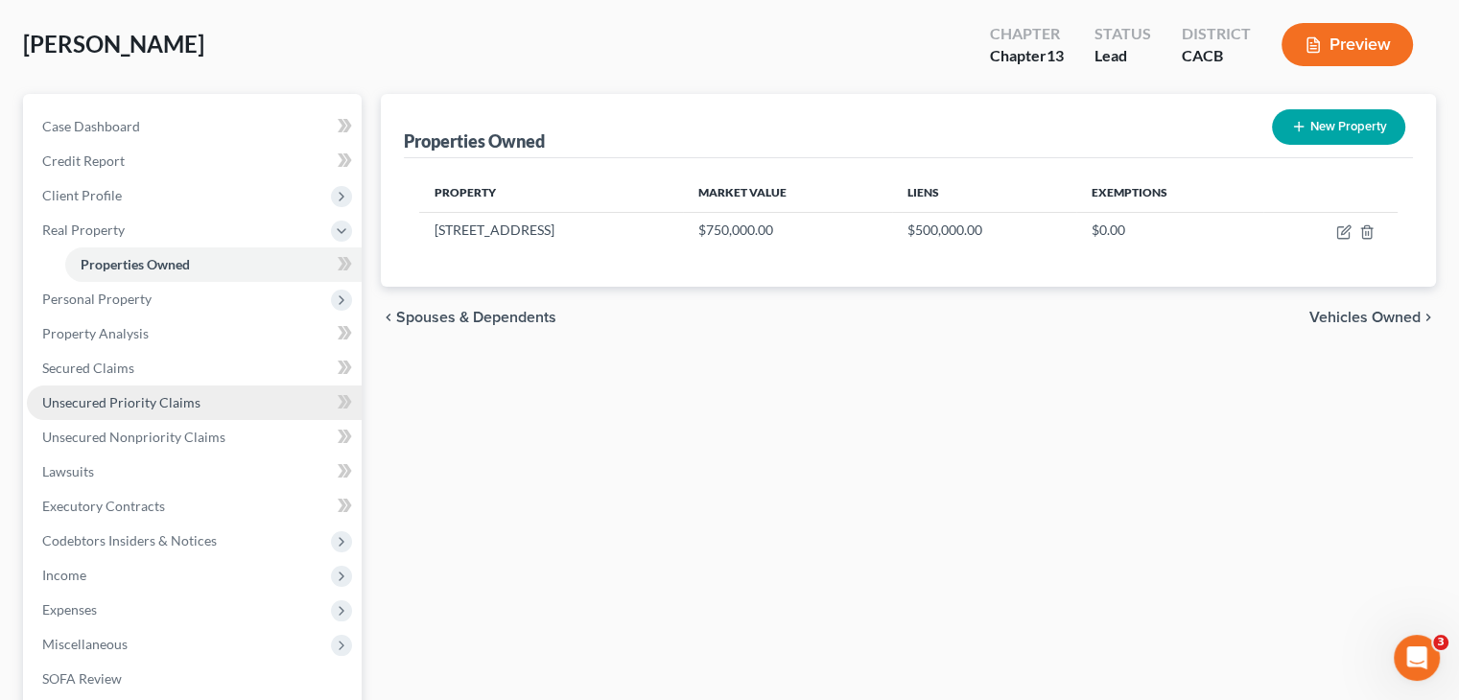
click at [154, 398] on span "Unsecured Priority Claims" at bounding box center [121, 402] width 158 height 16
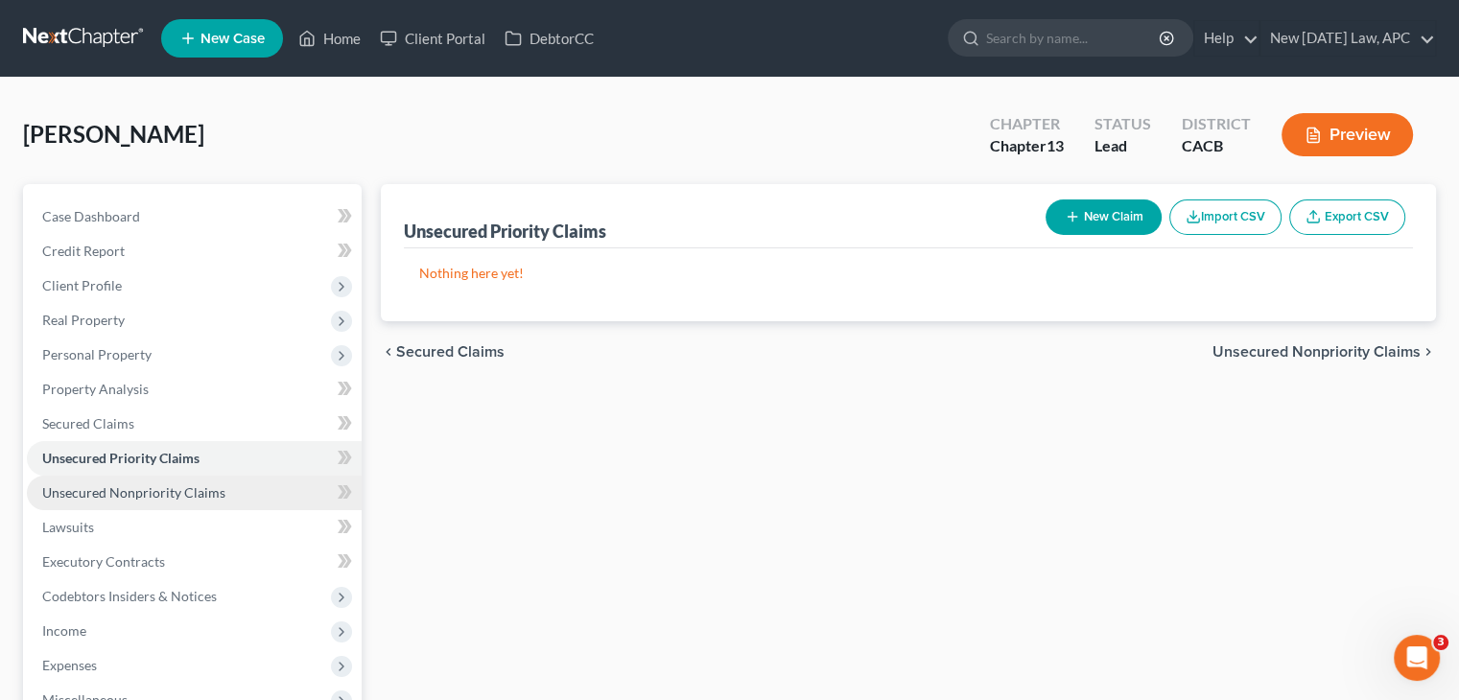
click at [190, 495] on span "Unsecured Nonpriority Claims" at bounding box center [133, 493] width 183 height 16
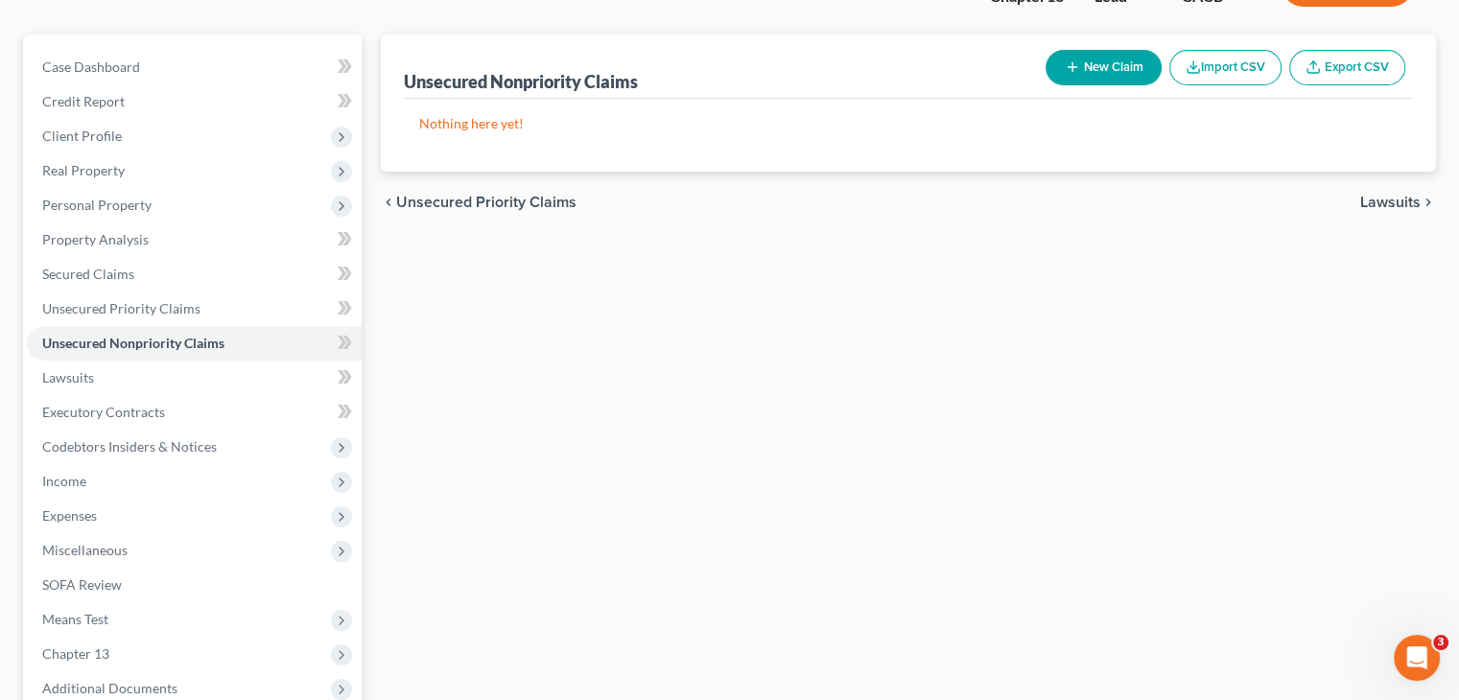
scroll to position [86, 0]
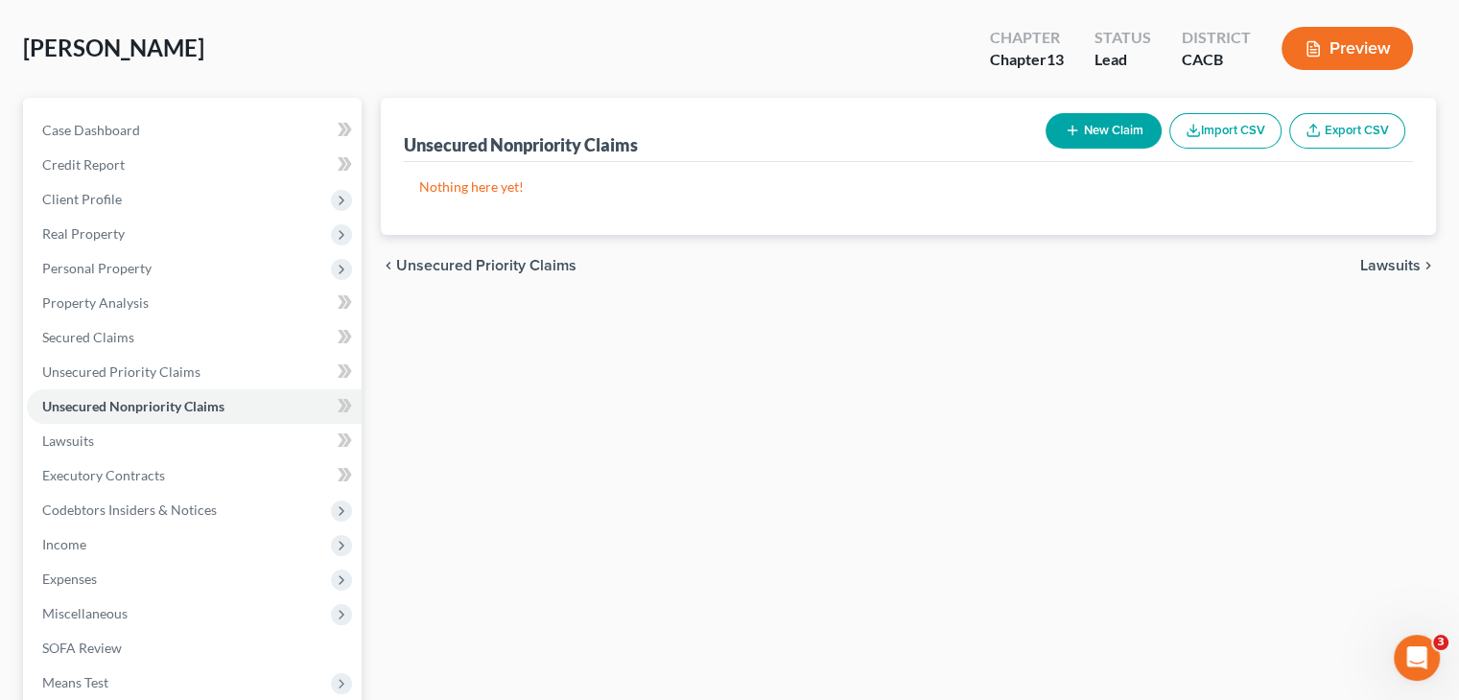
click at [1076, 136] on icon "button" at bounding box center [1072, 130] width 15 height 15
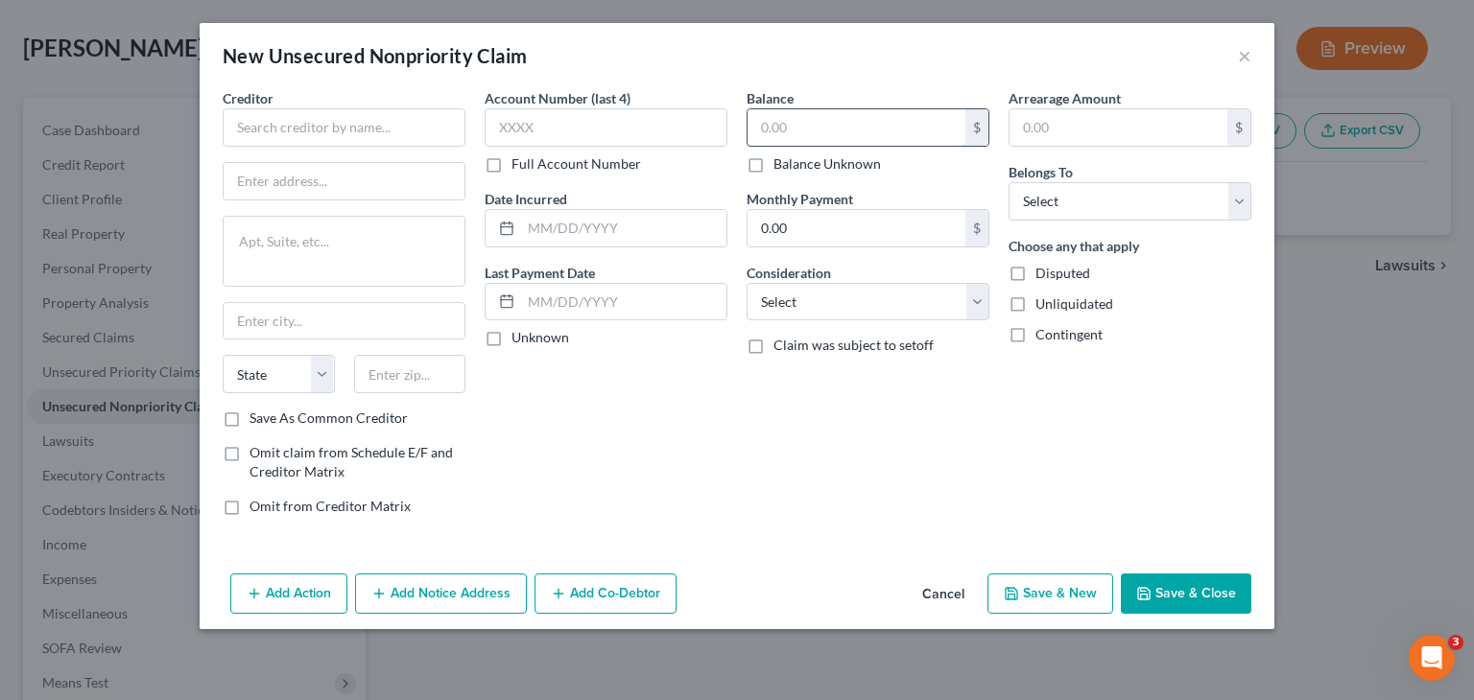
click at [787, 124] on input "text" at bounding box center [856, 127] width 218 height 36
type input "45,000"
click at [342, 135] on input "text" at bounding box center [344, 127] width 243 height 38
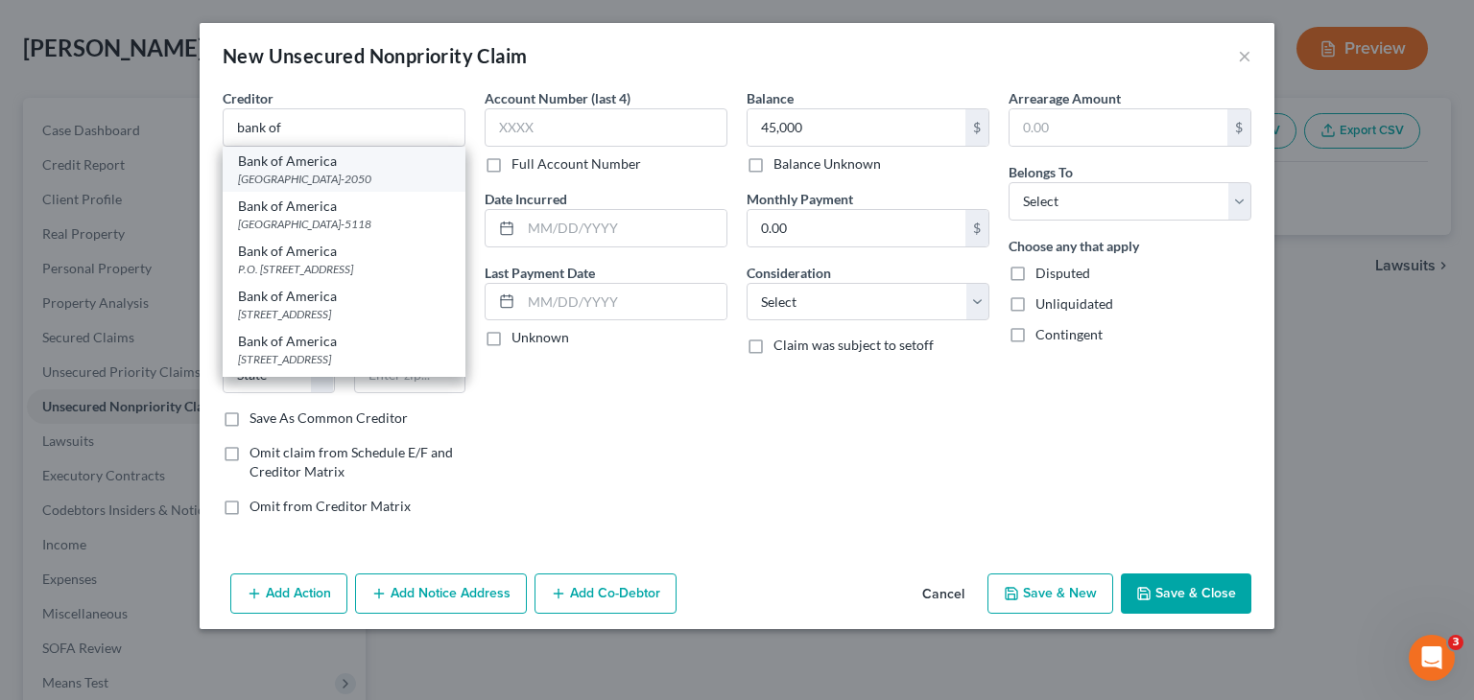
click at [325, 164] on div "Bank of America" at bounding box center [344, 161] width 212 height 19
type input "Bank of America"
type input "PO Box 672050"
type input "Dallas"
select select "45"
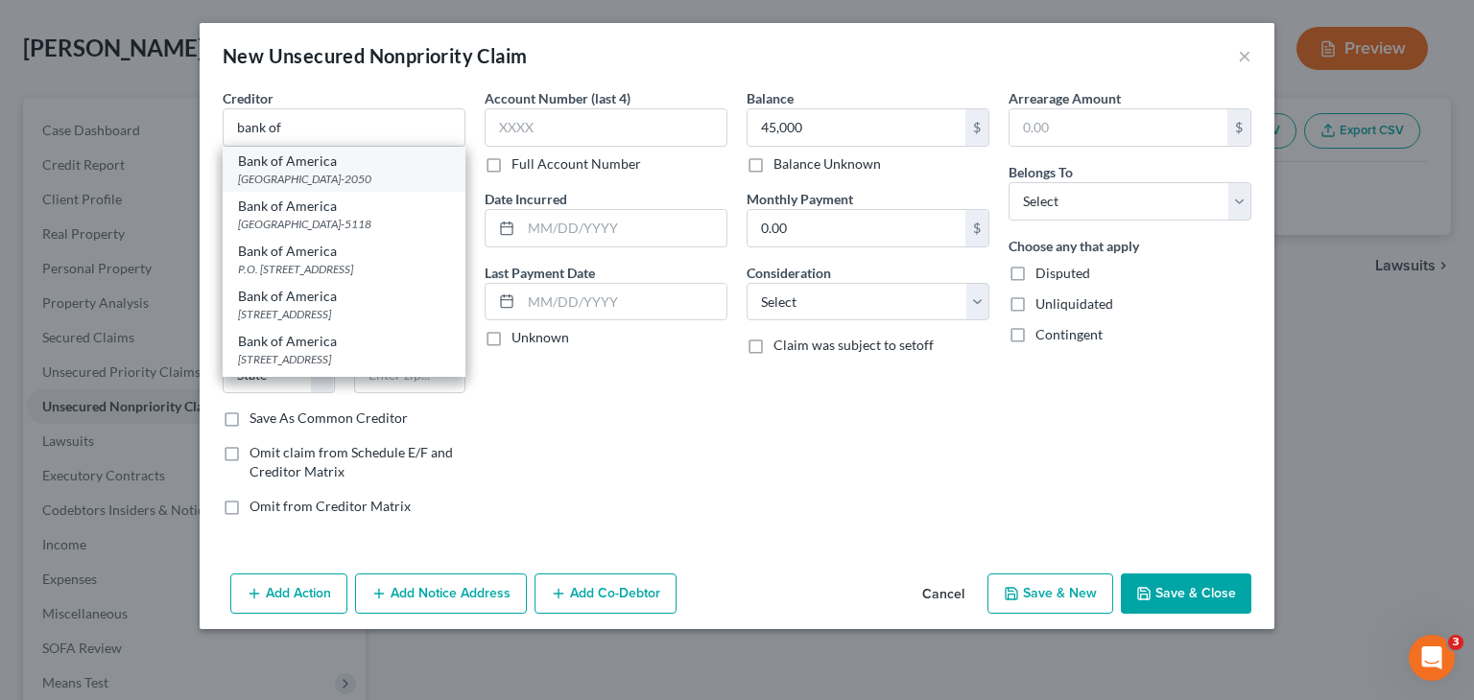
type input "75267-2050"
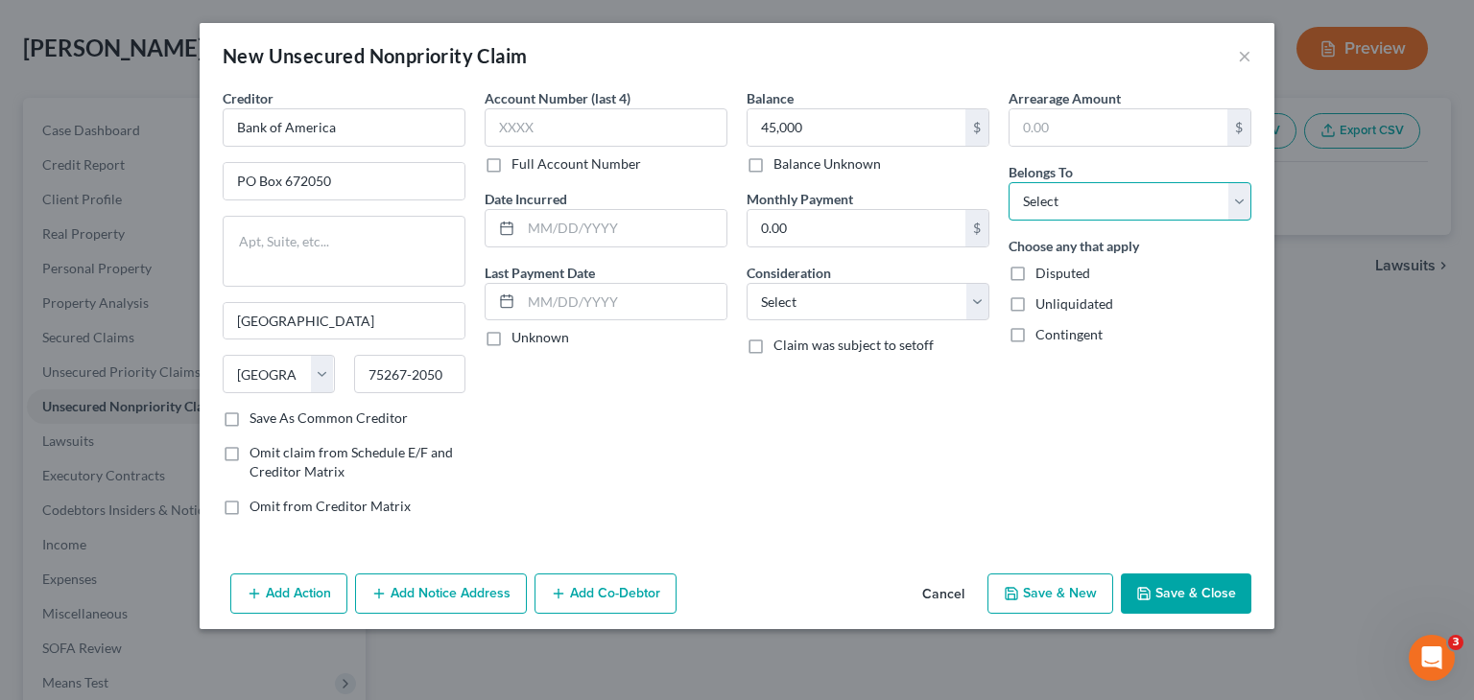
click at [1075, 208] on select "Select Debtor 1 Only Debtor 2 Only Debtor 1 And Debtor 2 Only At Least One Of T…" at bounding box center [1129, 201] width 243 height 38
select select "4"
click at [1008, 182] on select "Select Debtor 1 Only Debtor 2 Only Debtor 1 And Debtor 2 Only At Least One Of T…" at bounding box center [1129, 201] width 243 height 38
click at [892, 312] on select "Select Cable / Satellite Services Collection Agency Credit Card Debt Debt Couns…" at bounding box center [868, 302] width 243 height 38
select select "2"
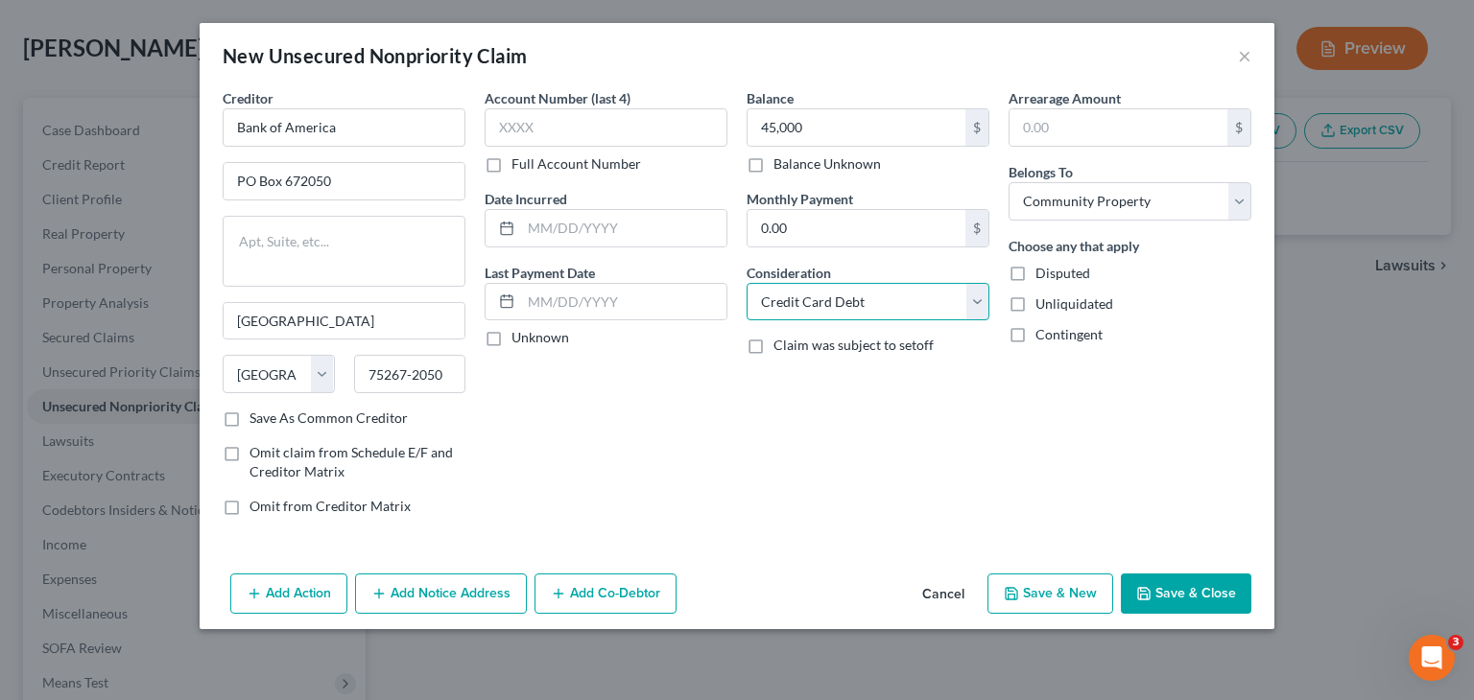
click at [747, 283] on select "Select Cable / Satellite Services Collection Agency Credit Card Debt Debt Couns…" at bounding box center [868, 302] width 243 height 38
click at [754, 403] on div "Balance 45,000.00 $ Balance Unknown Balance Undetermined 45,000 $ Balance Unkno…" at bounding box center [868, 309] width 262 height 443
click at [1155, 575] on button "Save & Close" at bounding box center [1186, 594] width 130 height 40
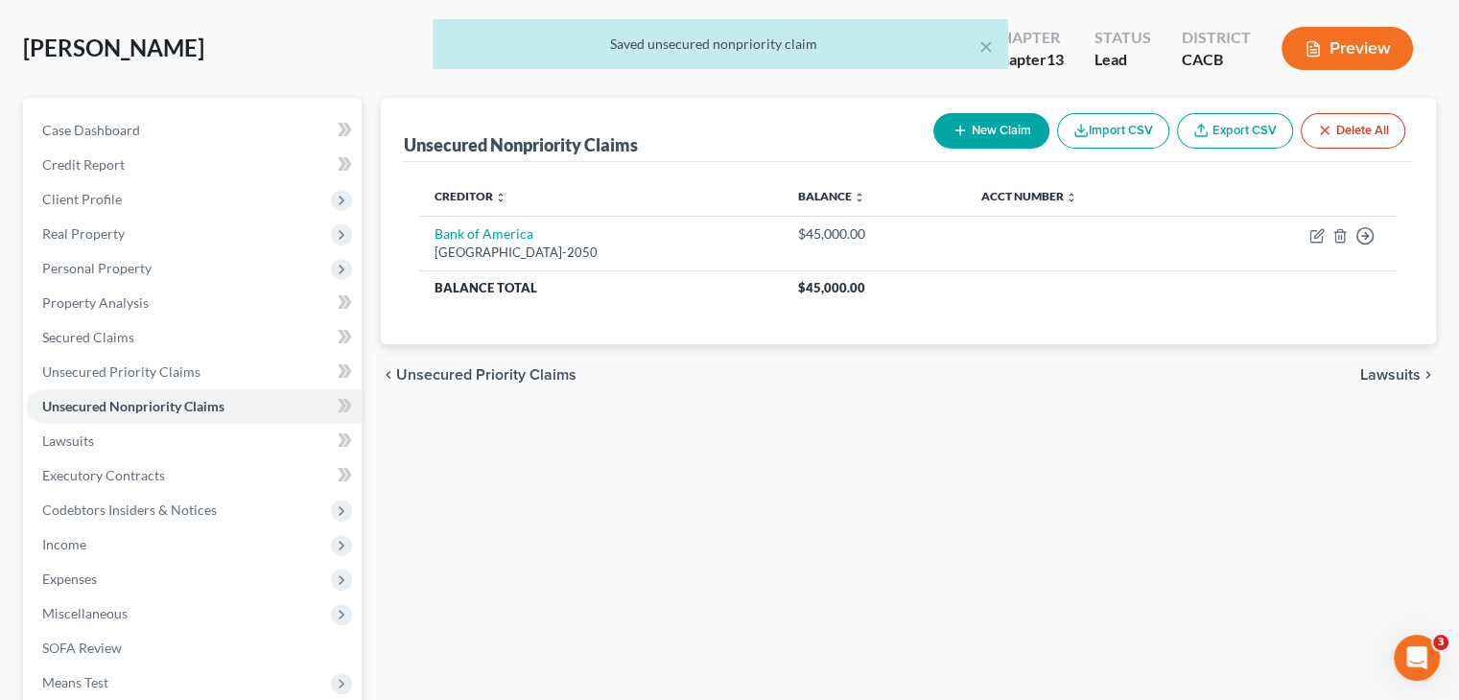
click at [983, 124] on button "New Claim" at bounding box center [992, 131] width 116 height 36
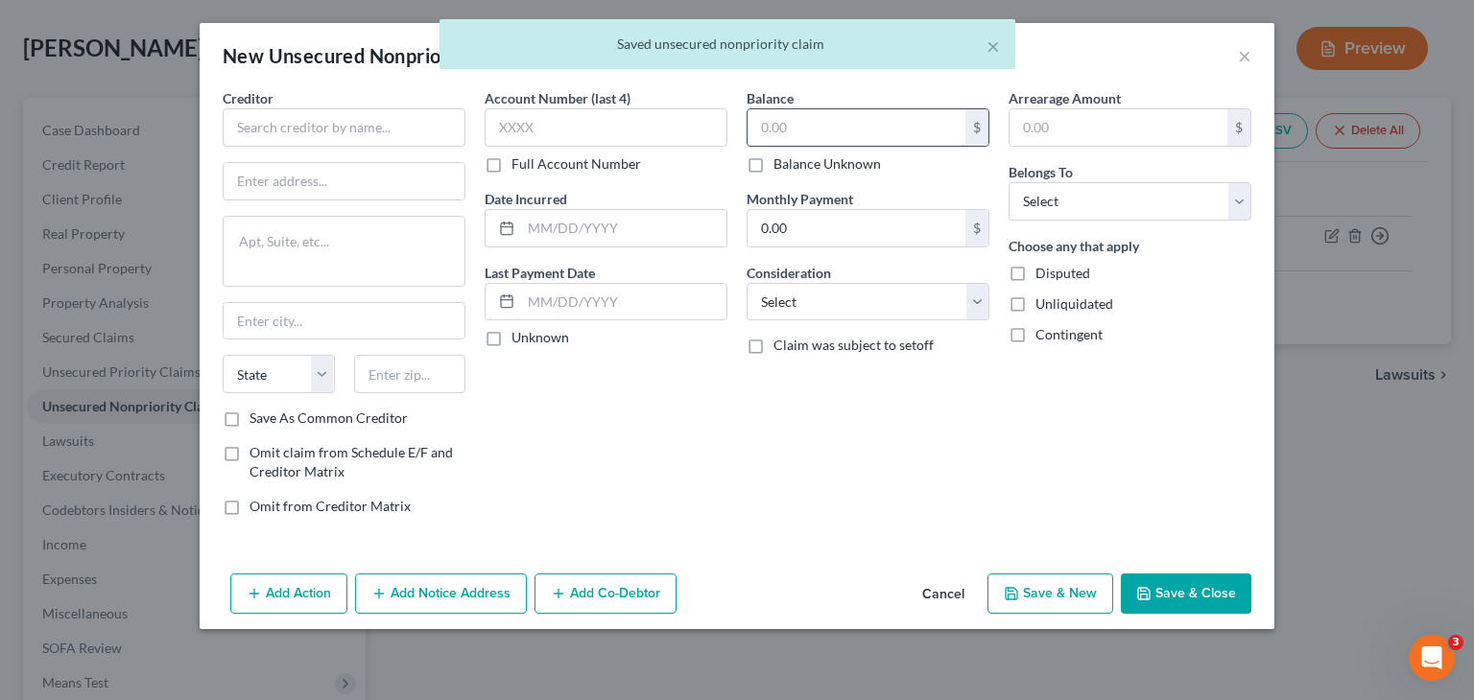
click at [811, 133] on input "text" at bounding box center [856, 127] width 218 height 36
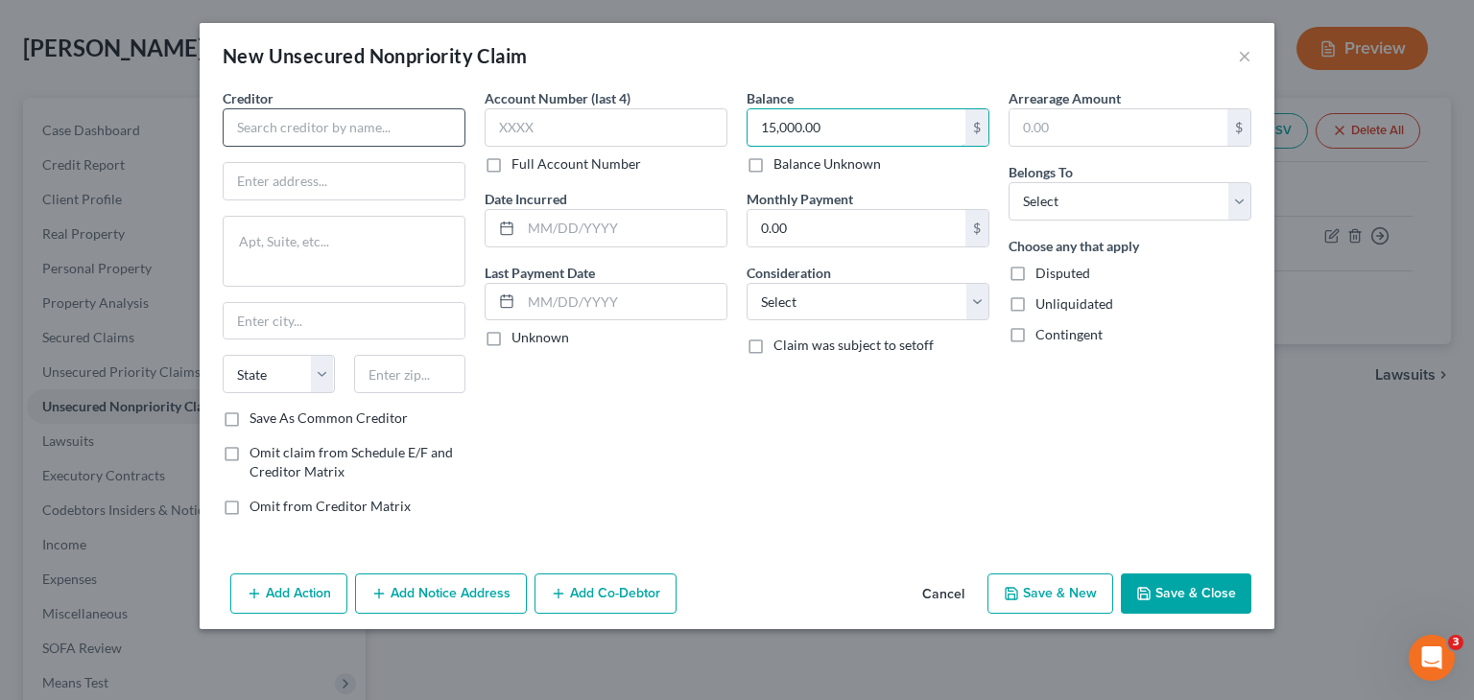
type input "15,000.00"
click at [355, 124] on input "text" at bounding box center [344, 127] width 243 height 38
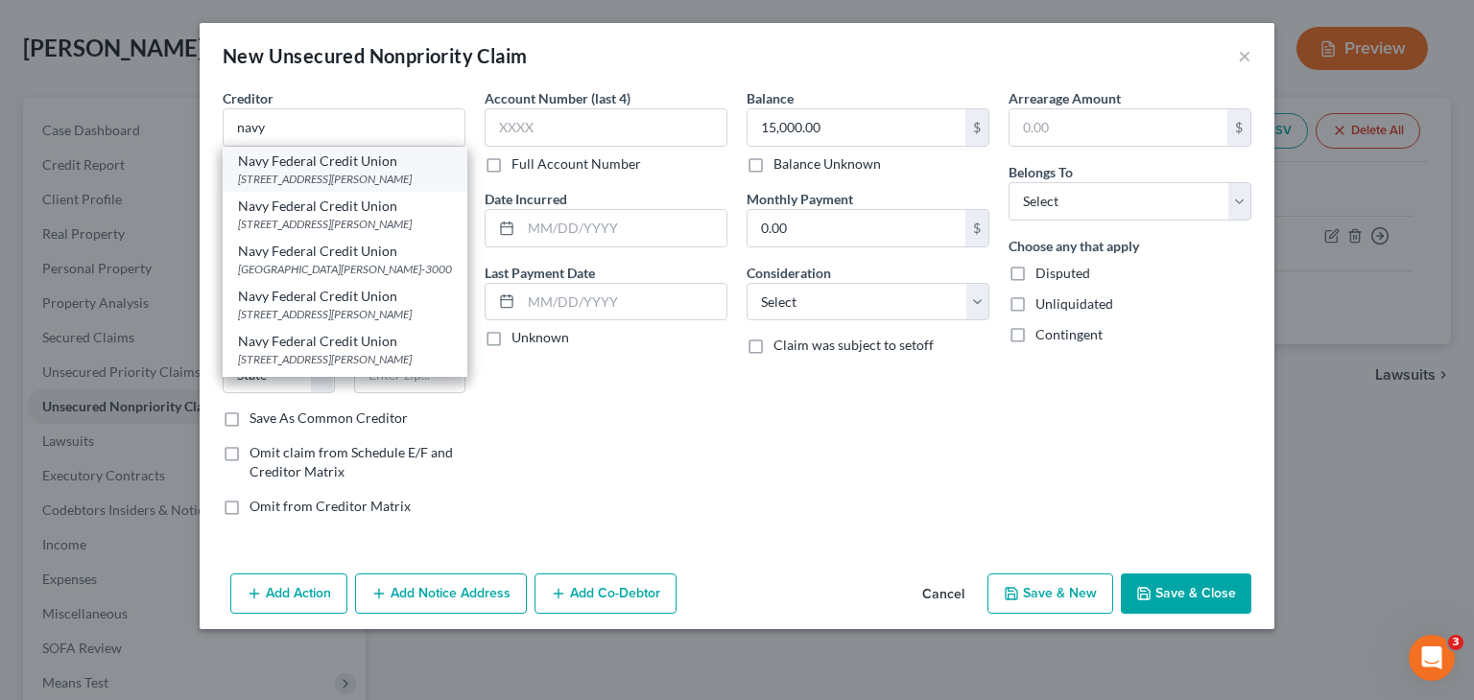
click at [315, 183] on div "PO Box 3100, Merrifield, VA 22119-3100" at bounding box center [345, 179] width 214 height 16
type input "Navy Federal Credit Union"
type input "PO Box 3100"
type input "Merrifield"
select select "48"
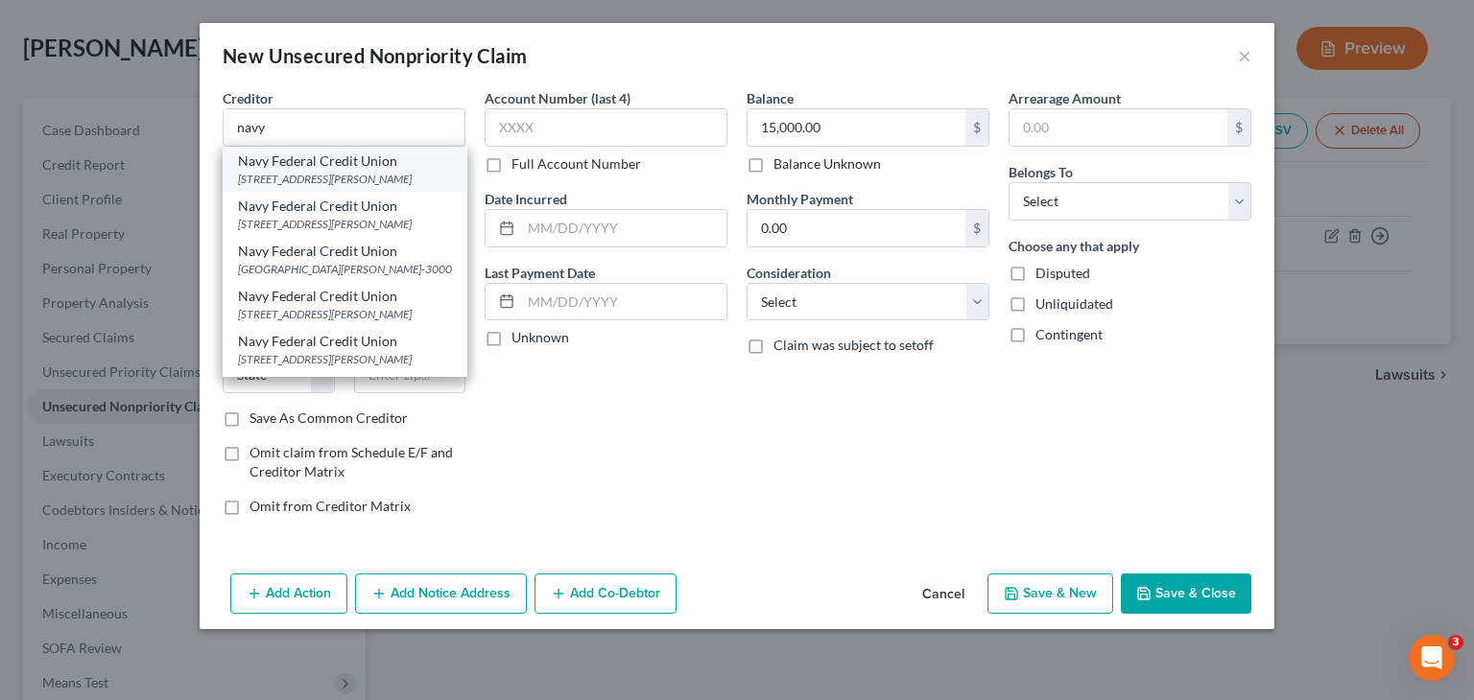
type input "22119-3100"
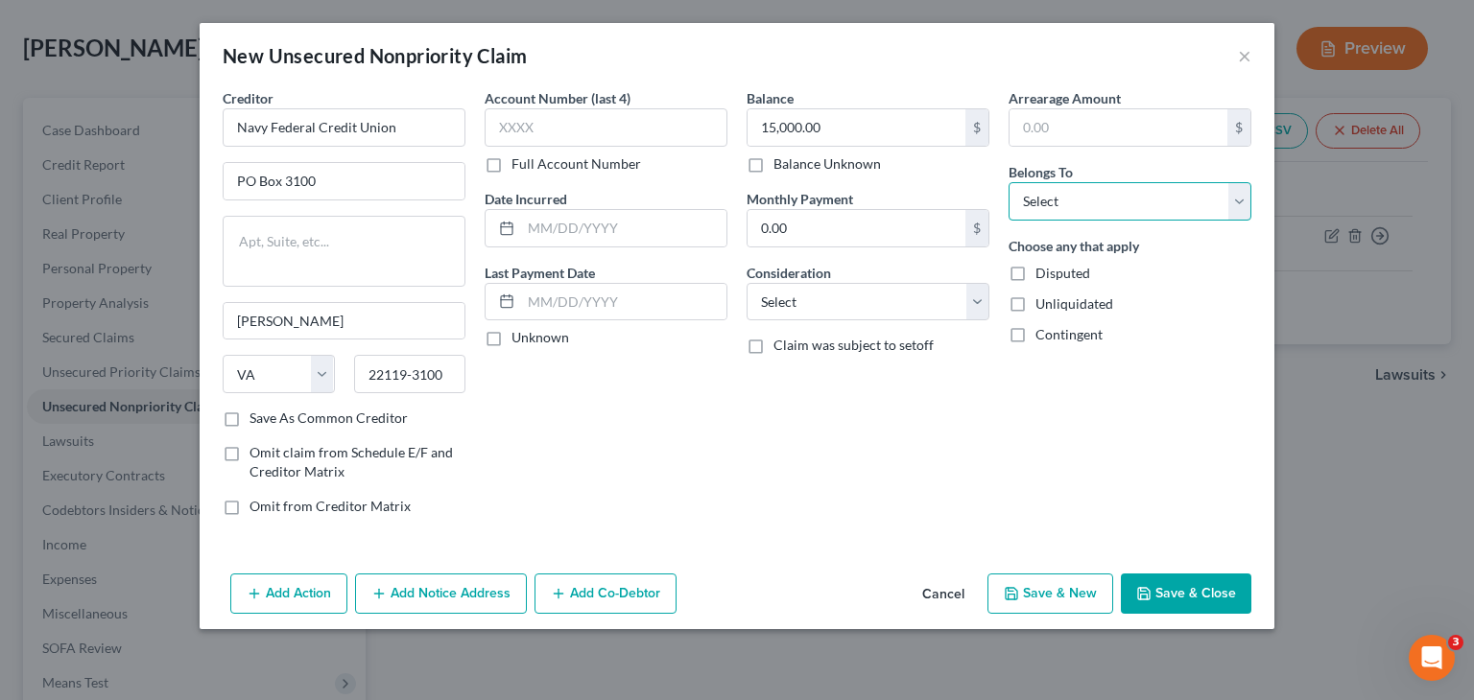
click at [1030, 203] on select "Select Debtor 1 Only Debtor 2 Only Debtor 1 And Debtor 2 Only At Least One Of T…" at bounding box center [1129, 201] width 243 height 38
select select "4"
click at [1008, 182] on select "Select Debtor 1 Only Debtor 2 Only Debtor 1 And Debtor 2 Only At Least One Of T…" at bounding box center [1129, 201] width 243 height 38
click at [799, 298] on select "Select Cable / Satellite Services Collection Agency Credit Card Debt Debt Couns…" at bounding box center [868, 302] width 243 height 38
select select "2"
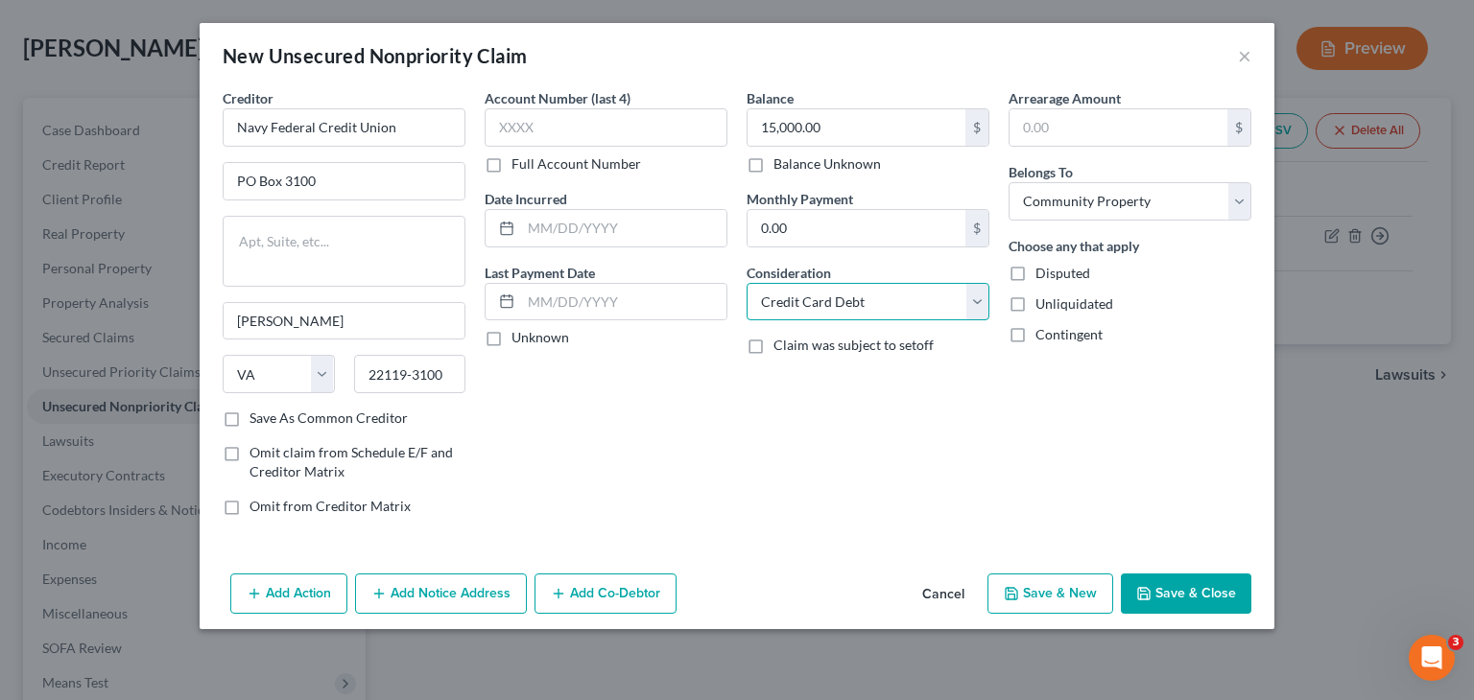
click at [747, 283] on select "Select Cable / Satellite Services Collection Agency Credit Card Debt Debt Couns…" at bounding box center [868, 302] width 243 height 38
click at [794, 433] on div "Balance 15,000.00 $ Balance Unknown Balance Undetermined 15,000.00 $ Balance Un…" at bounding box center [868, 309] width 262 height 443
click at [1194, 584] on button "Save & Close" at bounding box center [1186, 594] width 130 height 40
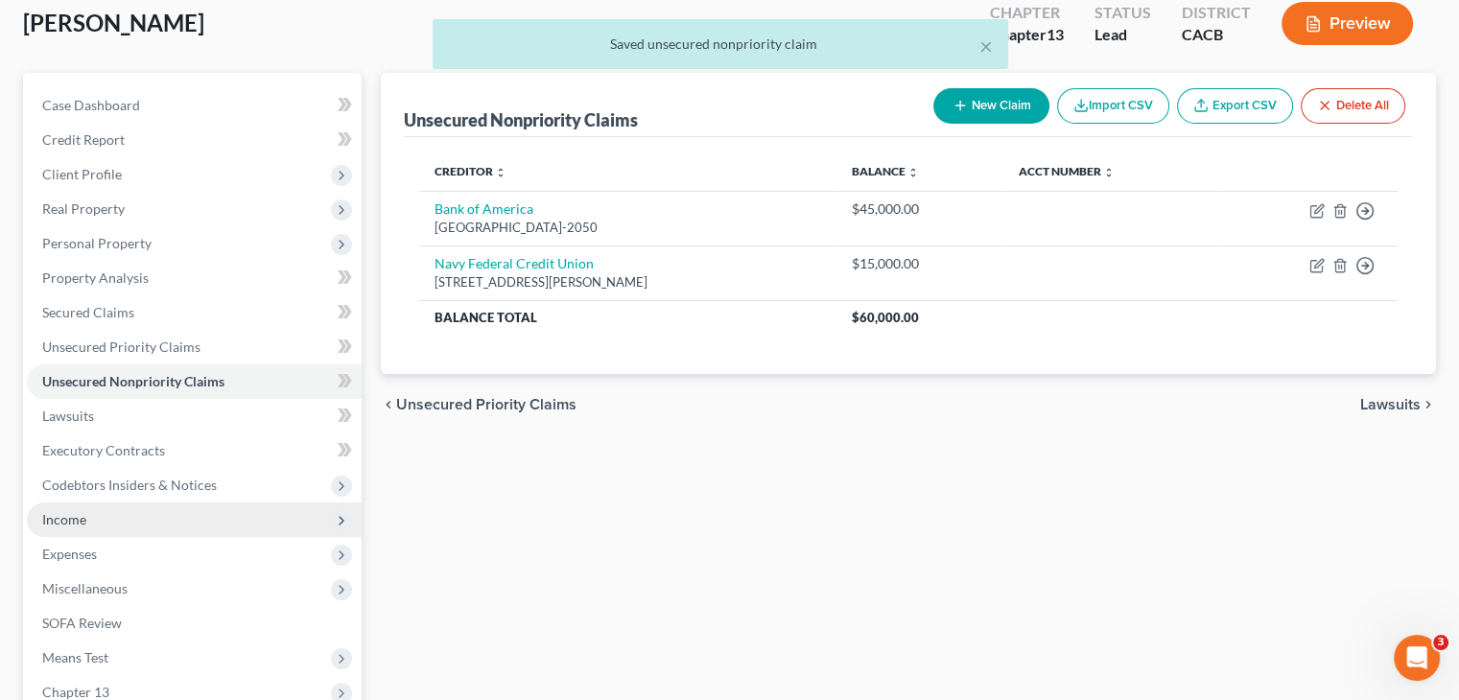
scroll to position [127, 0]
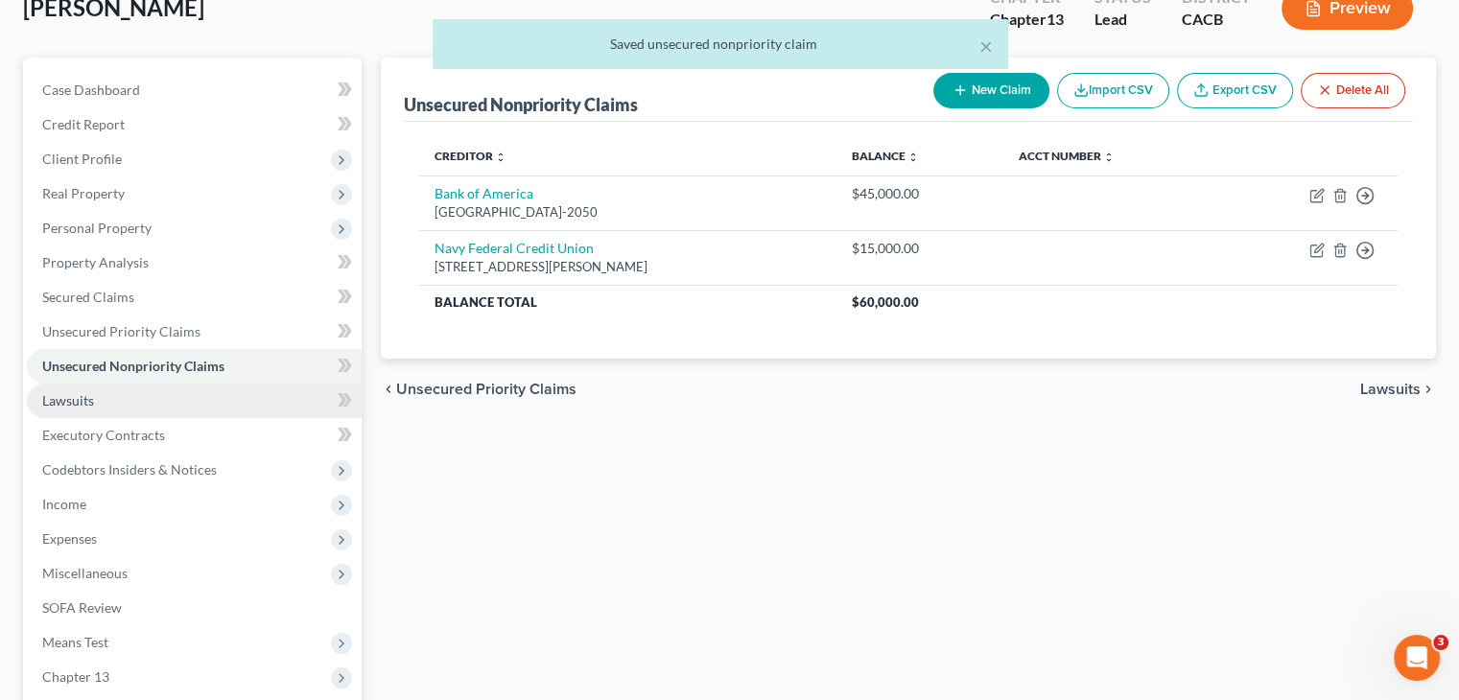
click at [160, 398] on link "Lawsuits" at bounding box center [194, 401] width 335 height 35
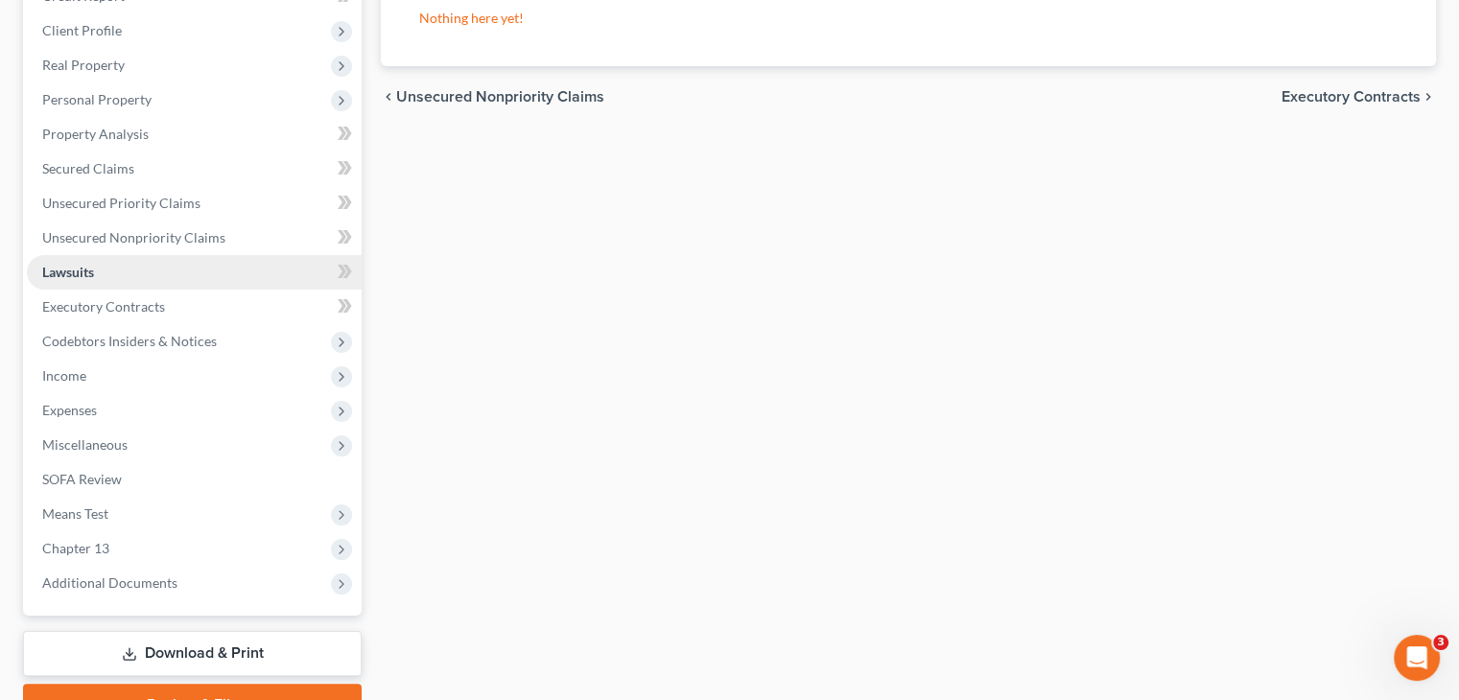
scroll to position [257, 0]
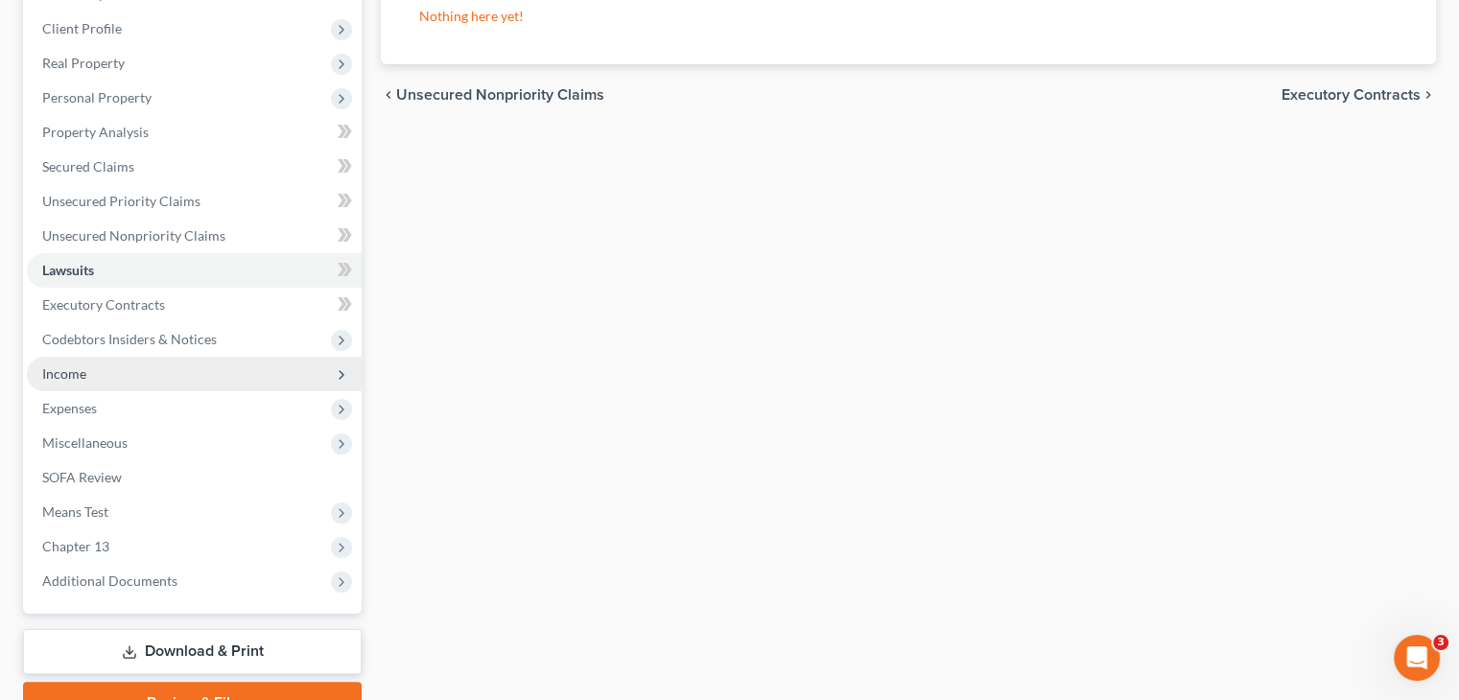
click at [146, 367] on span "Income" at bounding box center [194, 374] width 335 height 35
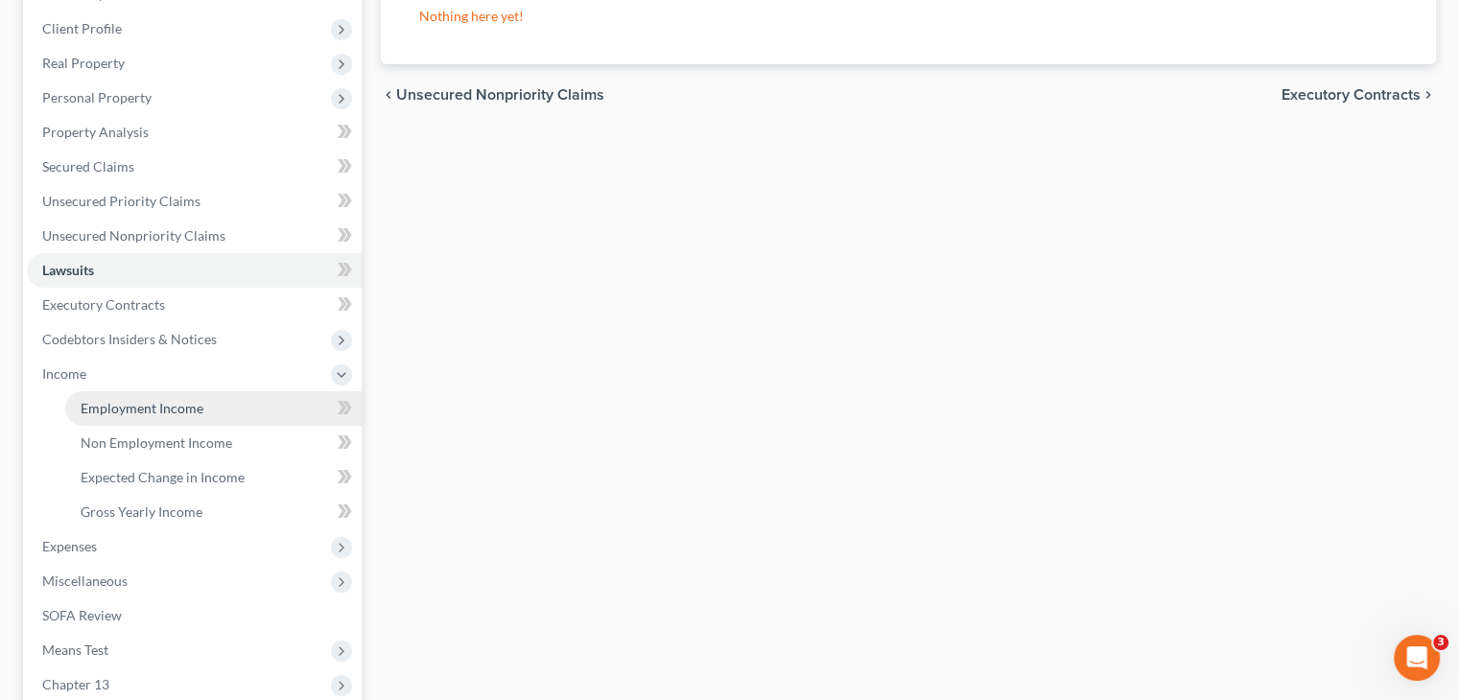
click at [181, 421] on link "Employment Income" at bounding box center [213, 408] width 296 height 35
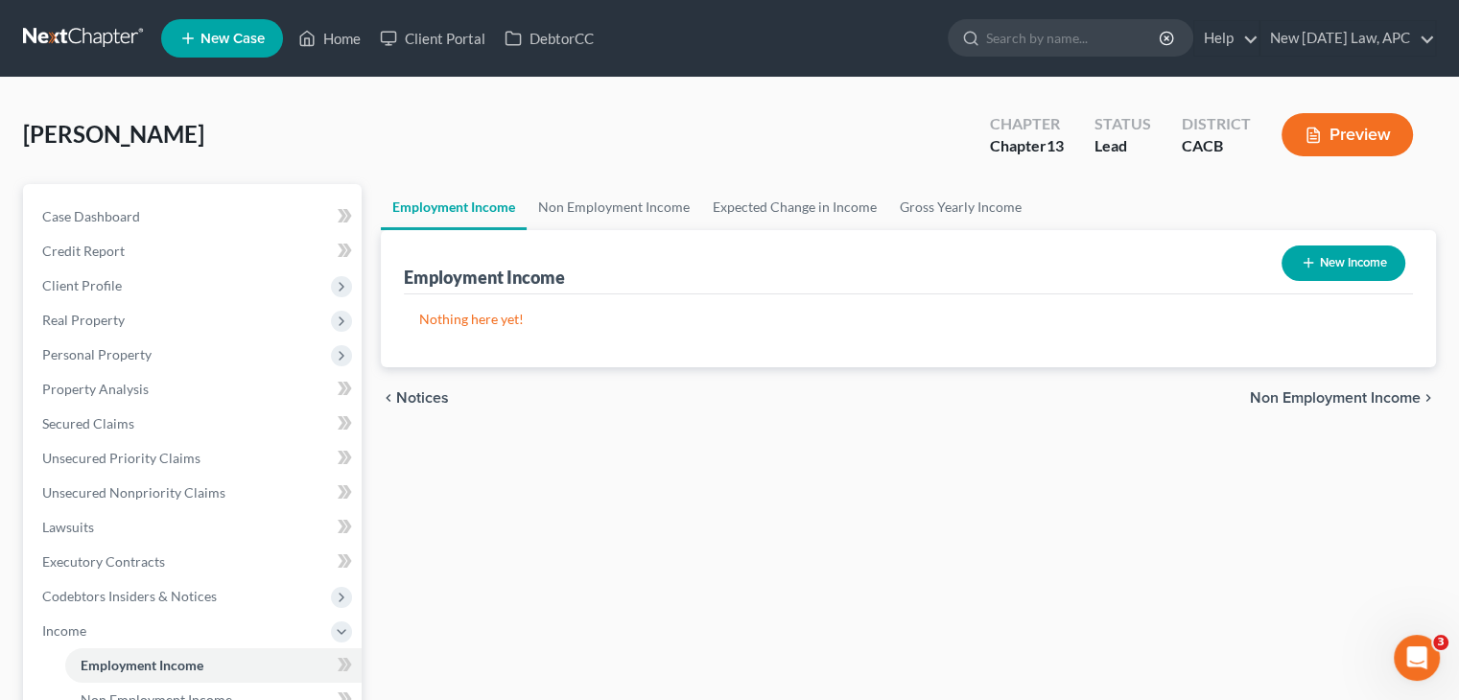
click at [1324, 263] on button "New Income" at bounding box center [1344, 264] width 124 height 36
select select "0"
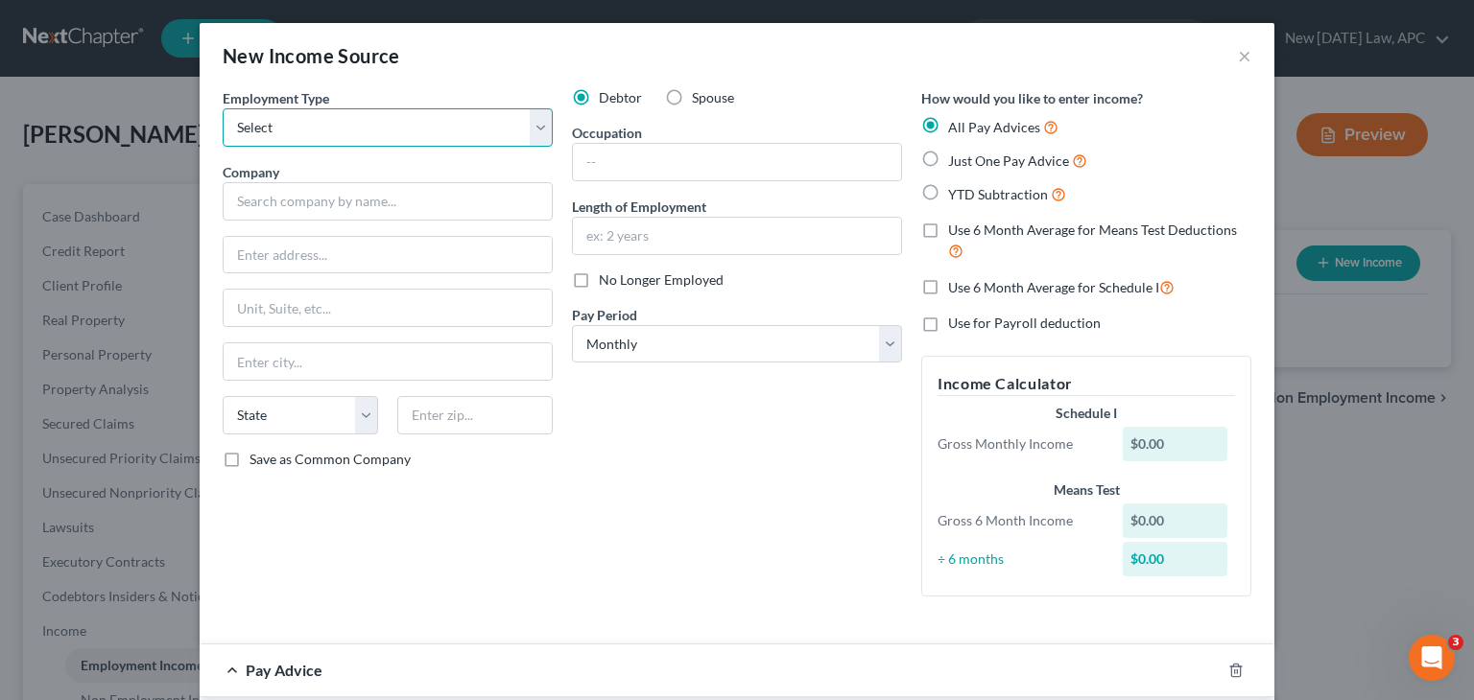
click at [422, 141] on select "Select Full or Part Time Employment Self Employment" at bounding box center [388, 127] width 330 height 38
select select "0"
click at [223, 108] on select "Select Full or Part Time Employment Self Employment" at bounding box center [388, 127] width 330 height 38
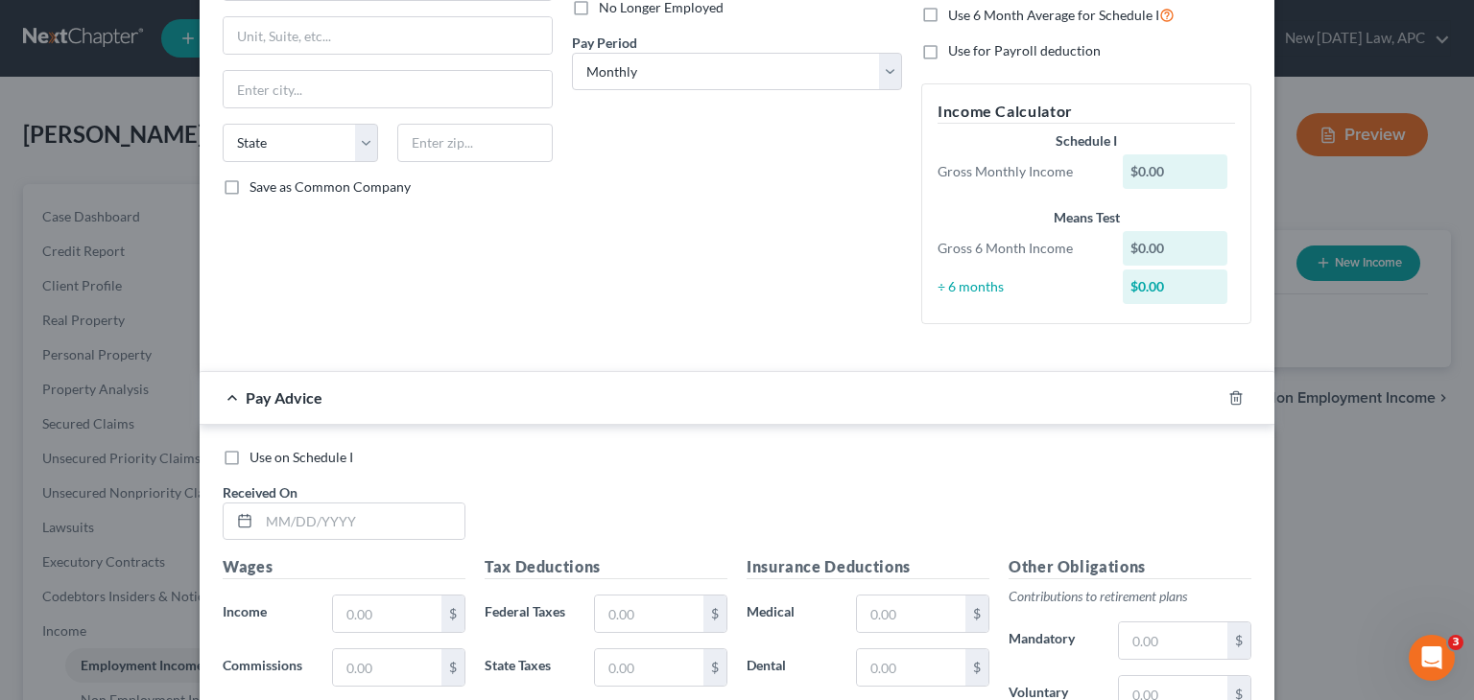
scroll to position [273, 0]
click at [325, 515] on input "text" at bounding box center [361, 522] width 205 height 36
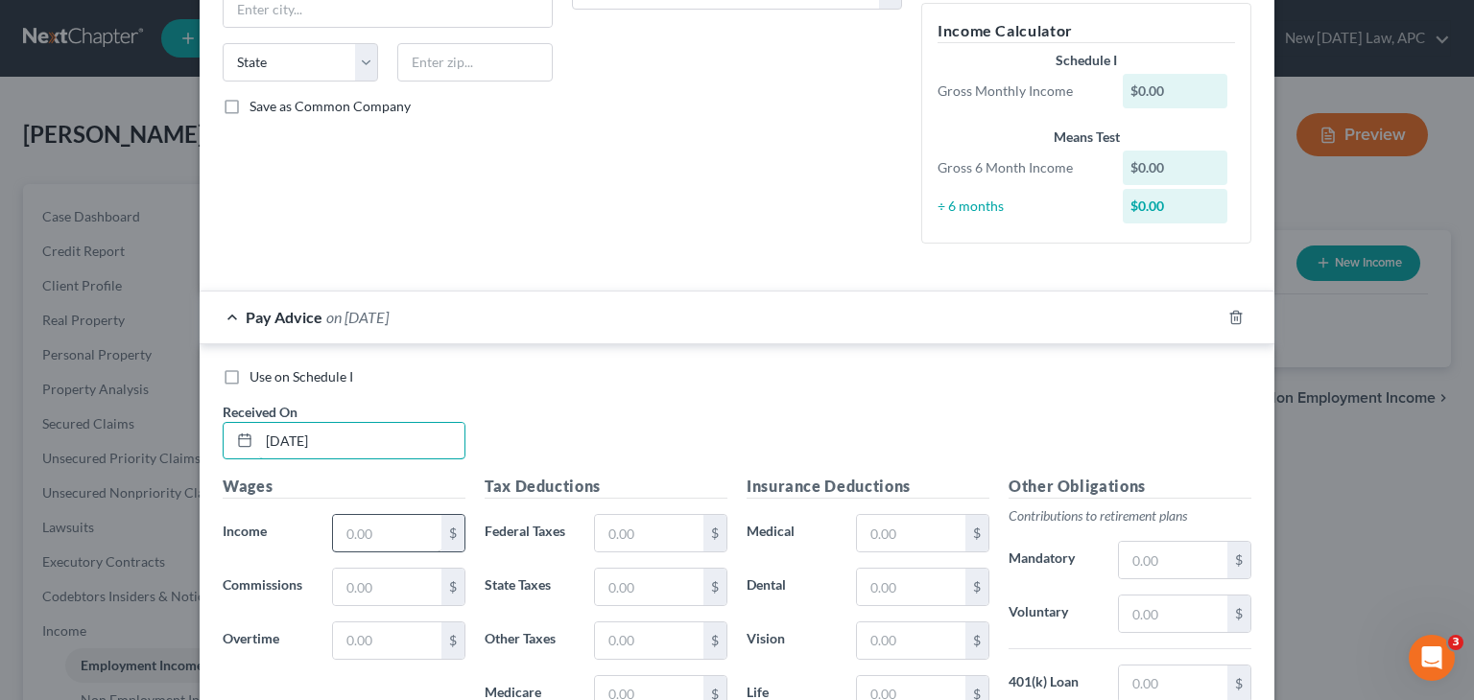
type input "08/08/2025"
click at [369, 538] on input "text" at bounding box center [387, 533] width 108 height 36
type input "20,000"
click at [629, 539] on input "text" at bounding box center [649, 533] width 108 height 36
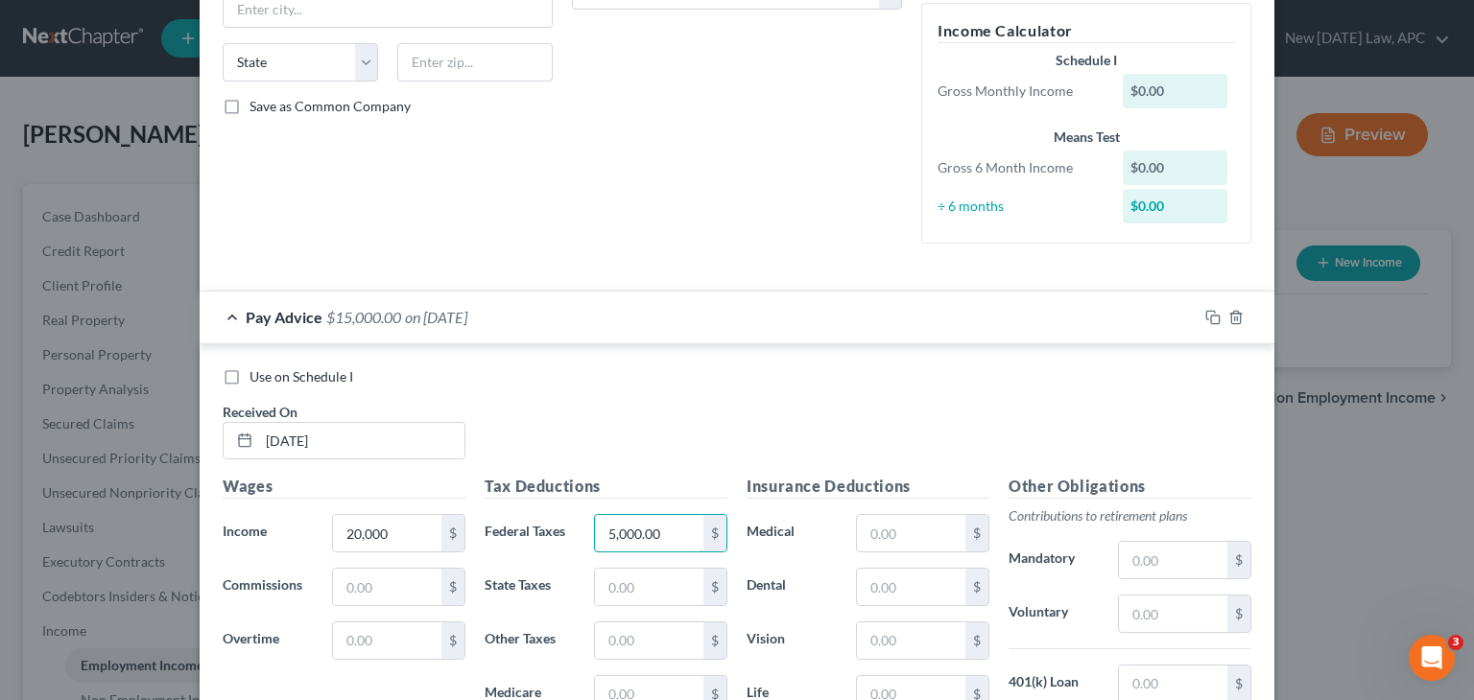
type input "5,000.00"
click at [732, 436] on div "Use on Schedule I Received On * 08/08/2025" at bounding box center [737, 422] width 1048 height 108
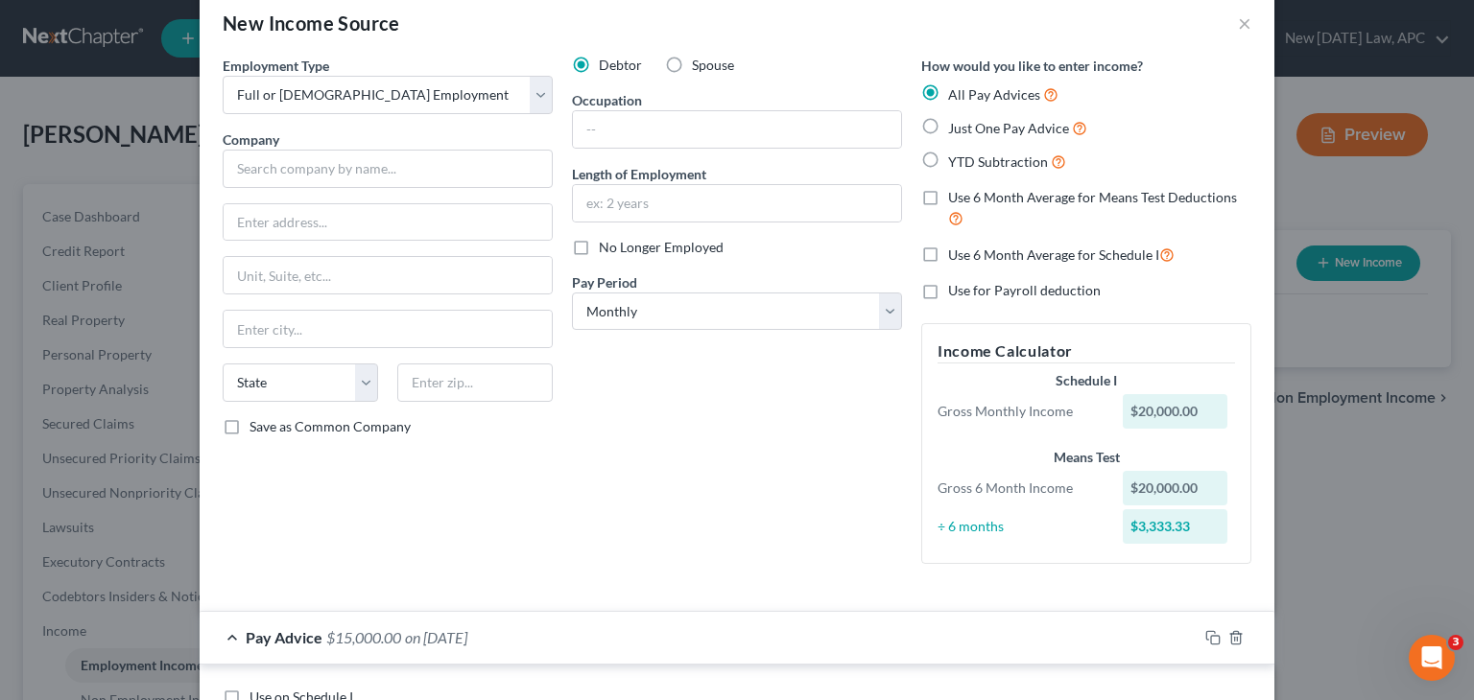
scroll to position [0, 0]
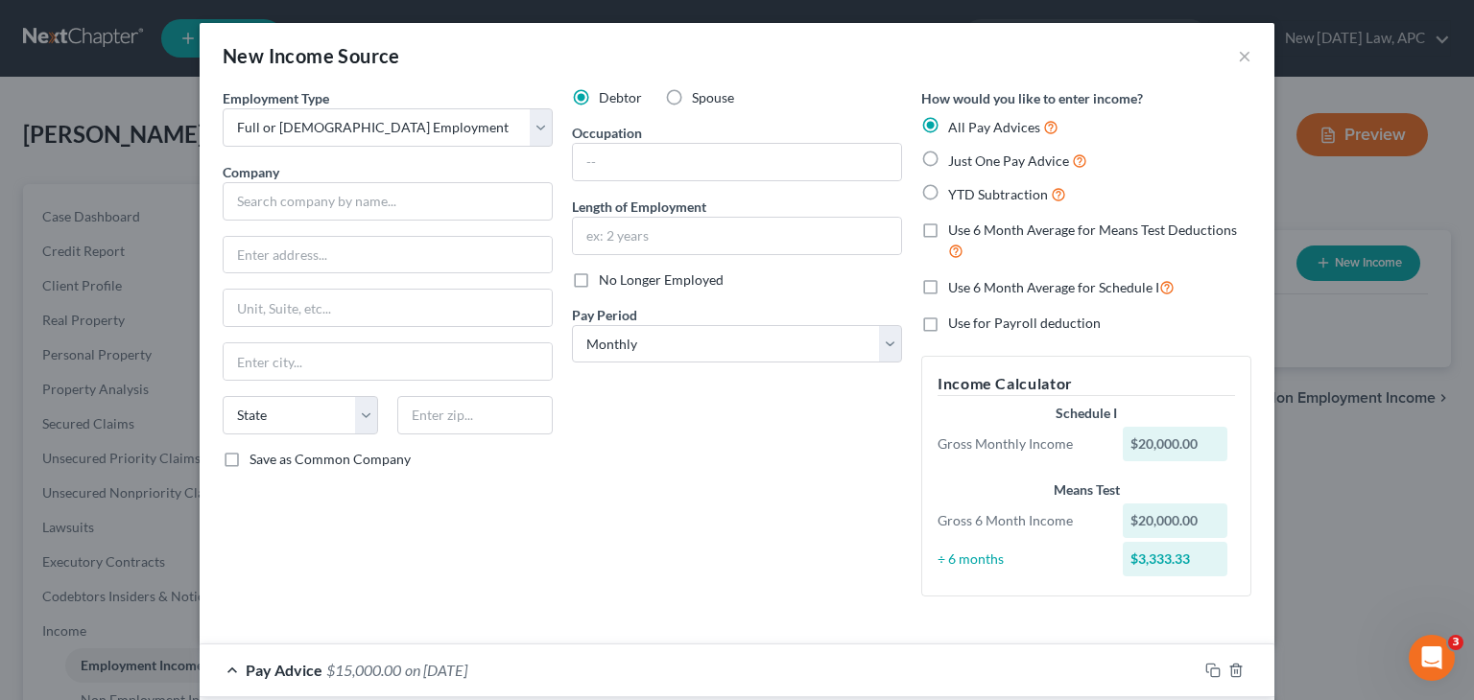
click at [948, 166] on label "Just One Pay Advice" at bounding box center [1017, 161] width 139 height 22
click at [956, 162] on input "Just One Pay Advice" at bounding box center [962, 156] width 12 height 12
radio input "true"
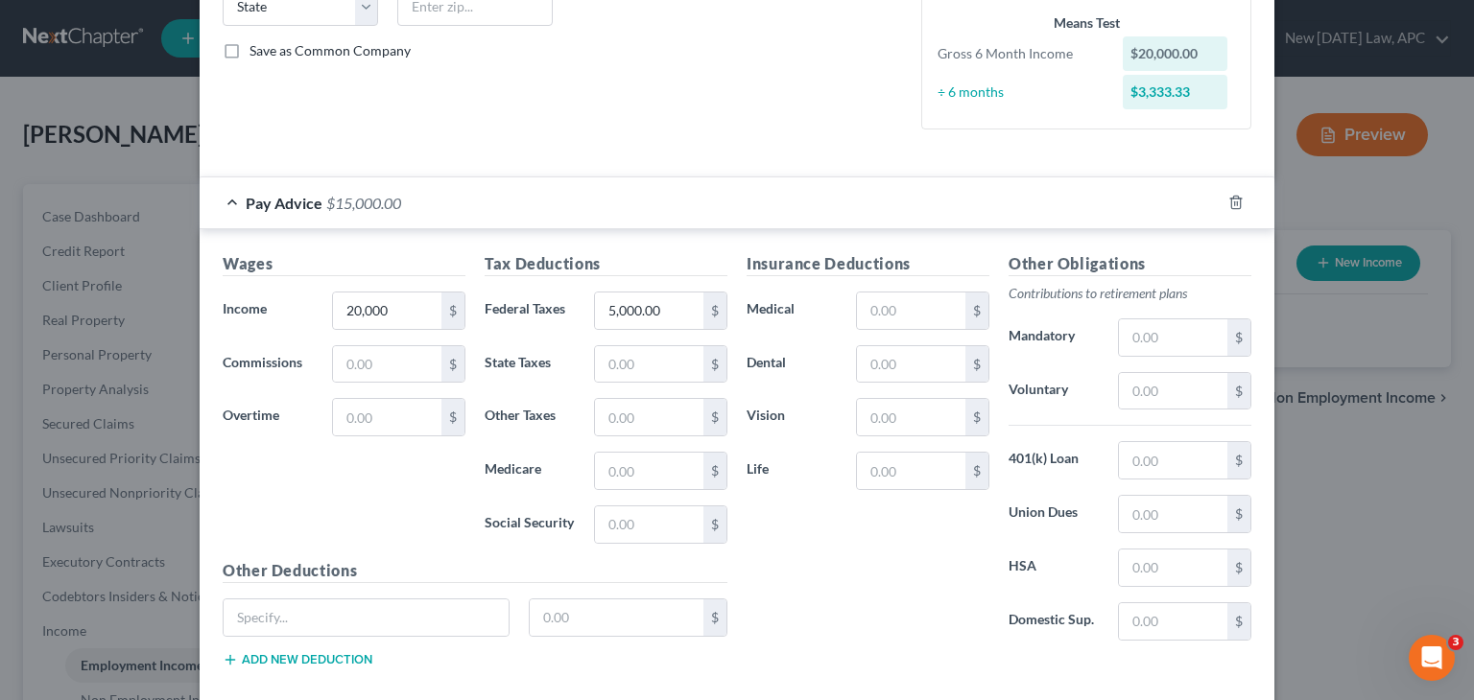
scroll to position [508, 0]
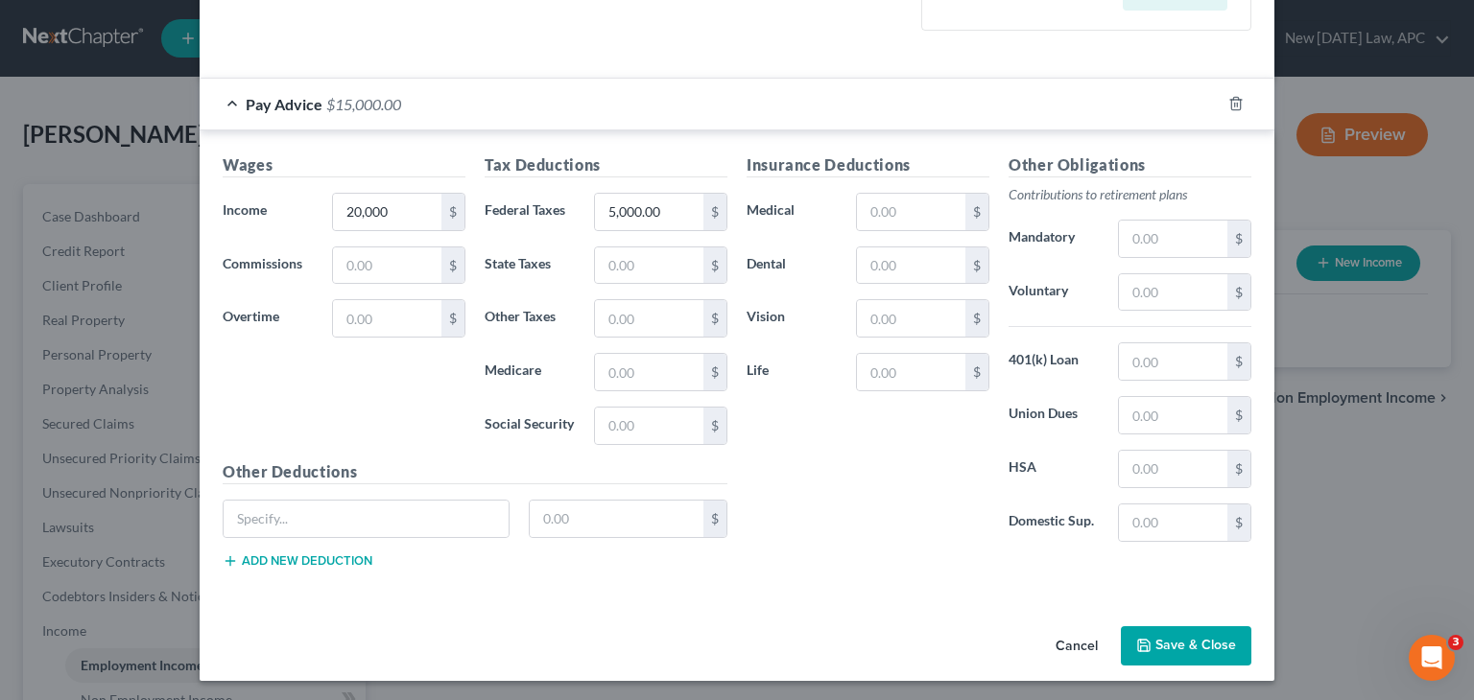
click at [1150, 628] on button "Save & Close" at bounding box center [1186, 647] width 130 height 40
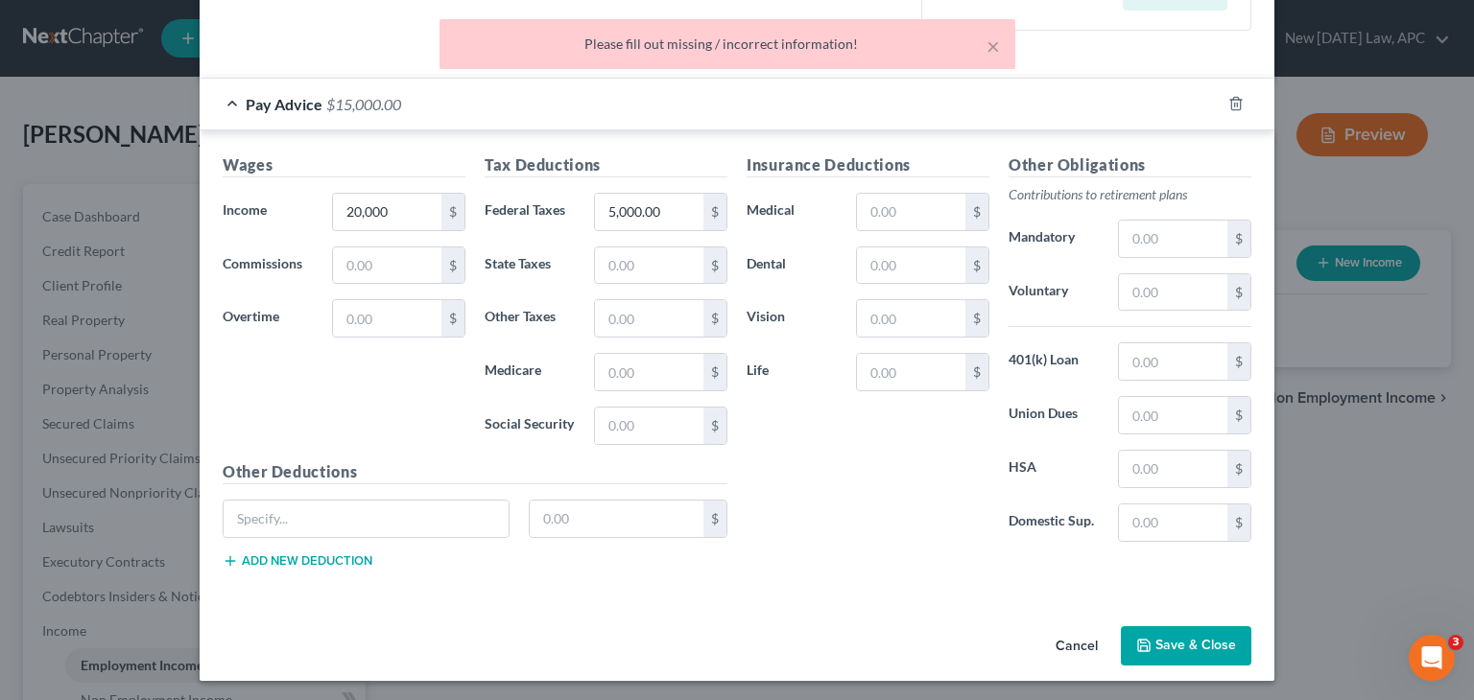
scroll to position [0, 0]
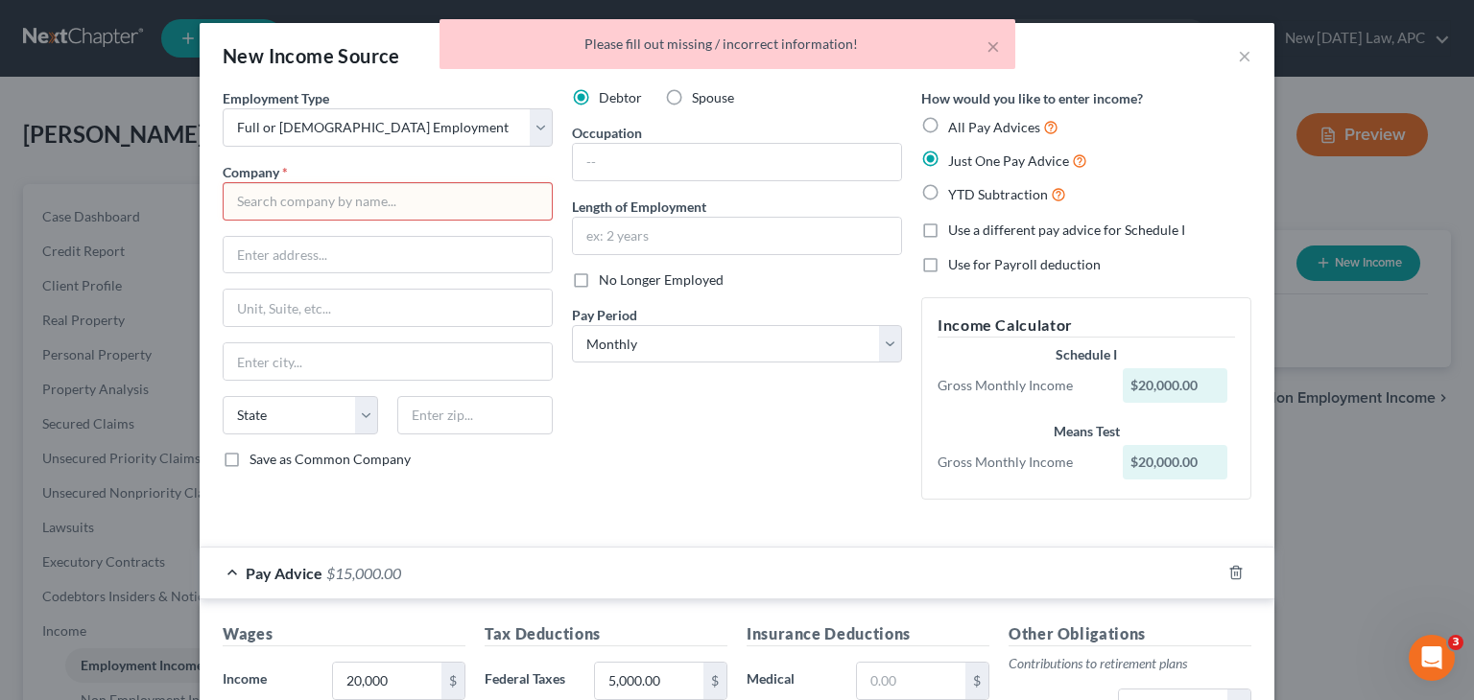
click at [464, 202] on input "text" at bounding box center [388, 201] width 330 height 38
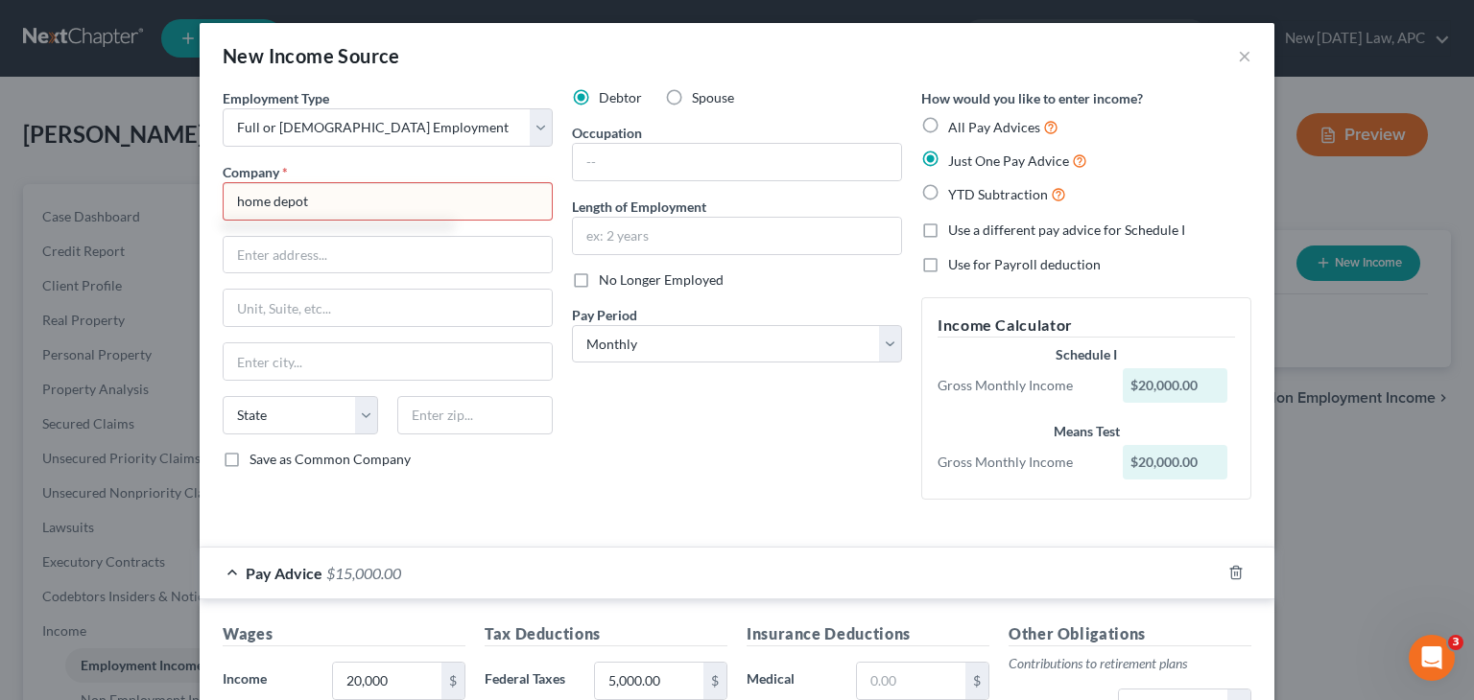
type input "home depot"
click at [618, 498] on div "Debtor Spouse Occupation Length of Employment No Longer Employed Pay Period * S…" at bounding box center [736, 301] width 349 height 427
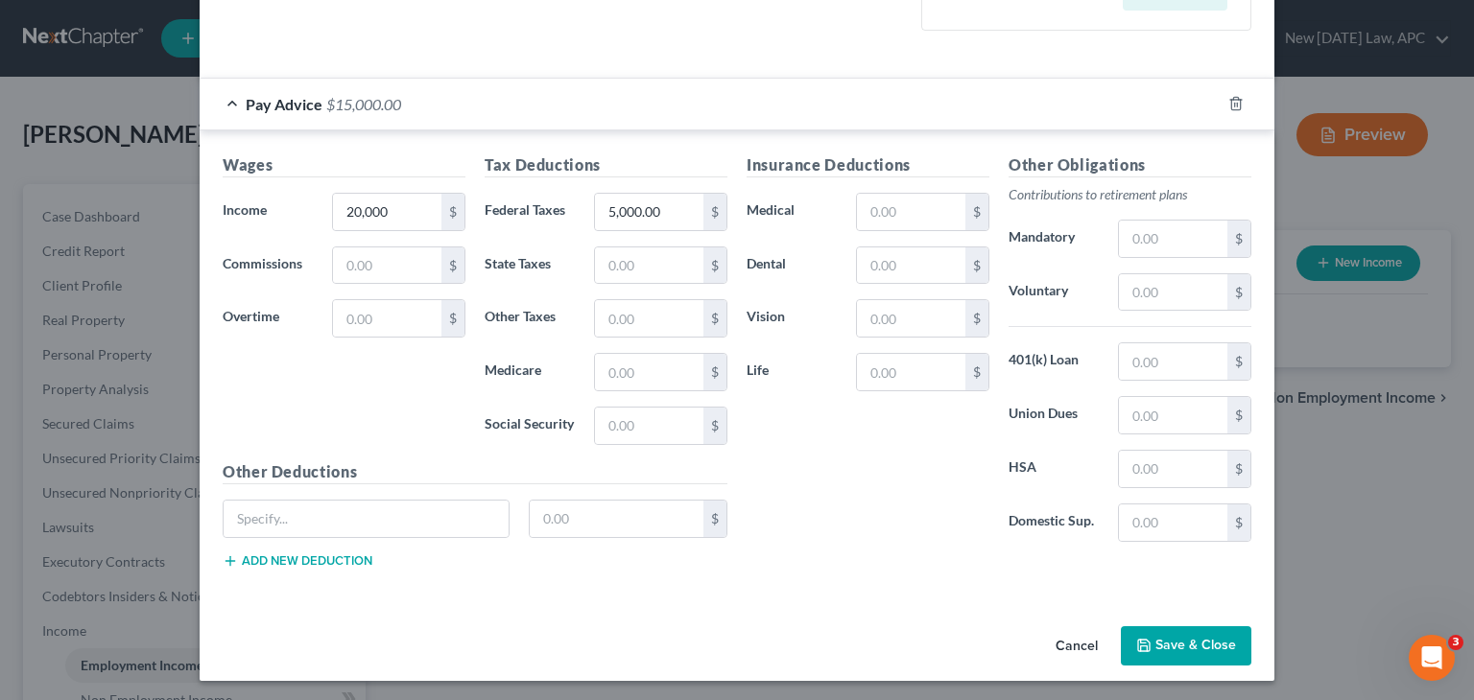
click at [1204, 650] on button "Save & Close" at bounding box center [1186, 647] width 130 height 40
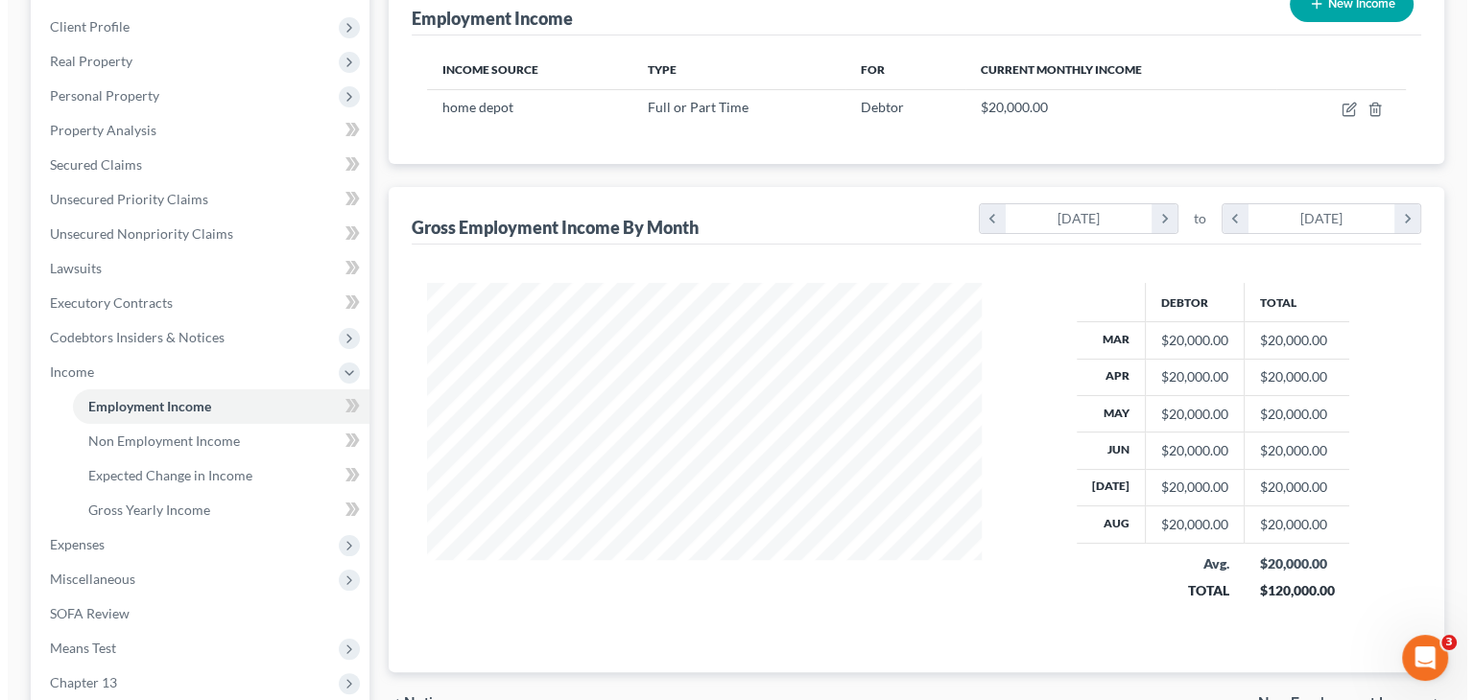
scroll to position [268, 0]
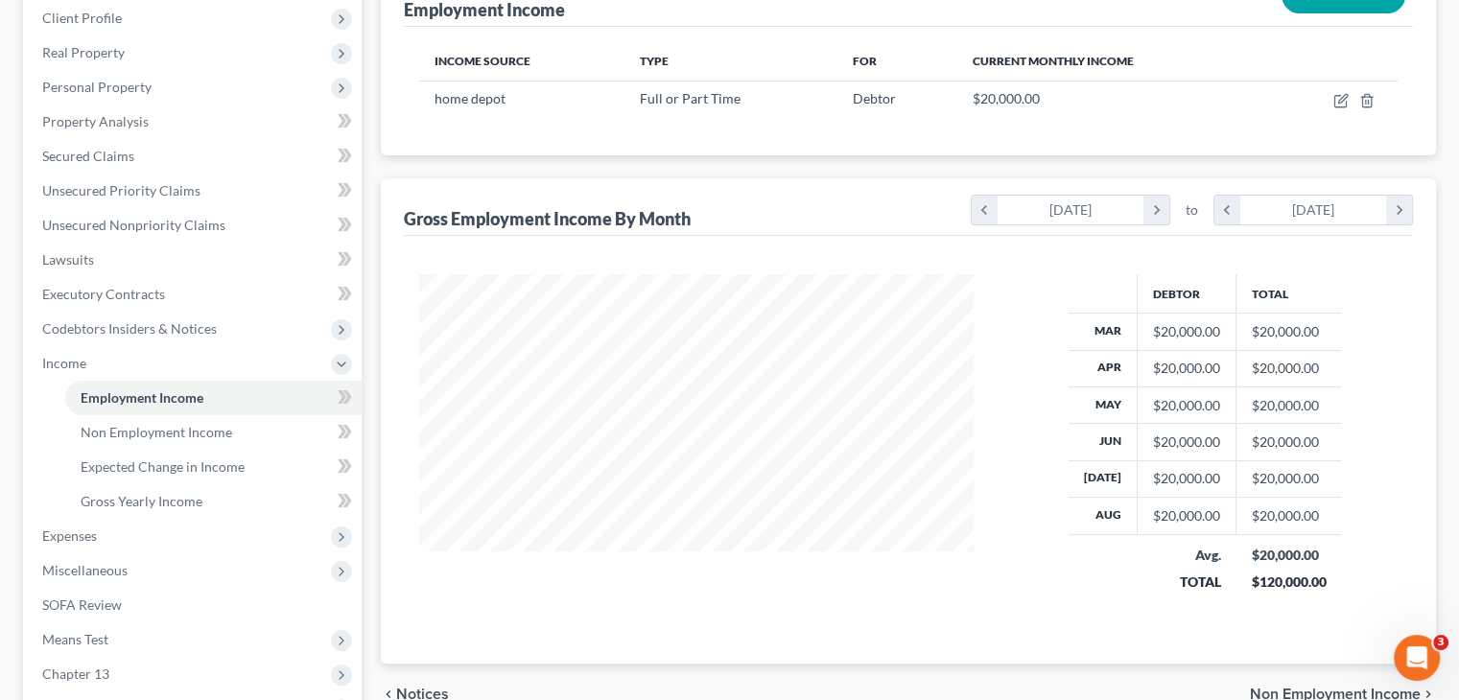
click at [1174, 181] on div "Gross Employment Income By Month chevron_left March 2025 chevron_right to chevr…" at bounding box center [908, 421] width 1055 height 486
click at [1337, 103] on icon "button" at bounding box center [1341, 100] width 15 height 15
select select "0"
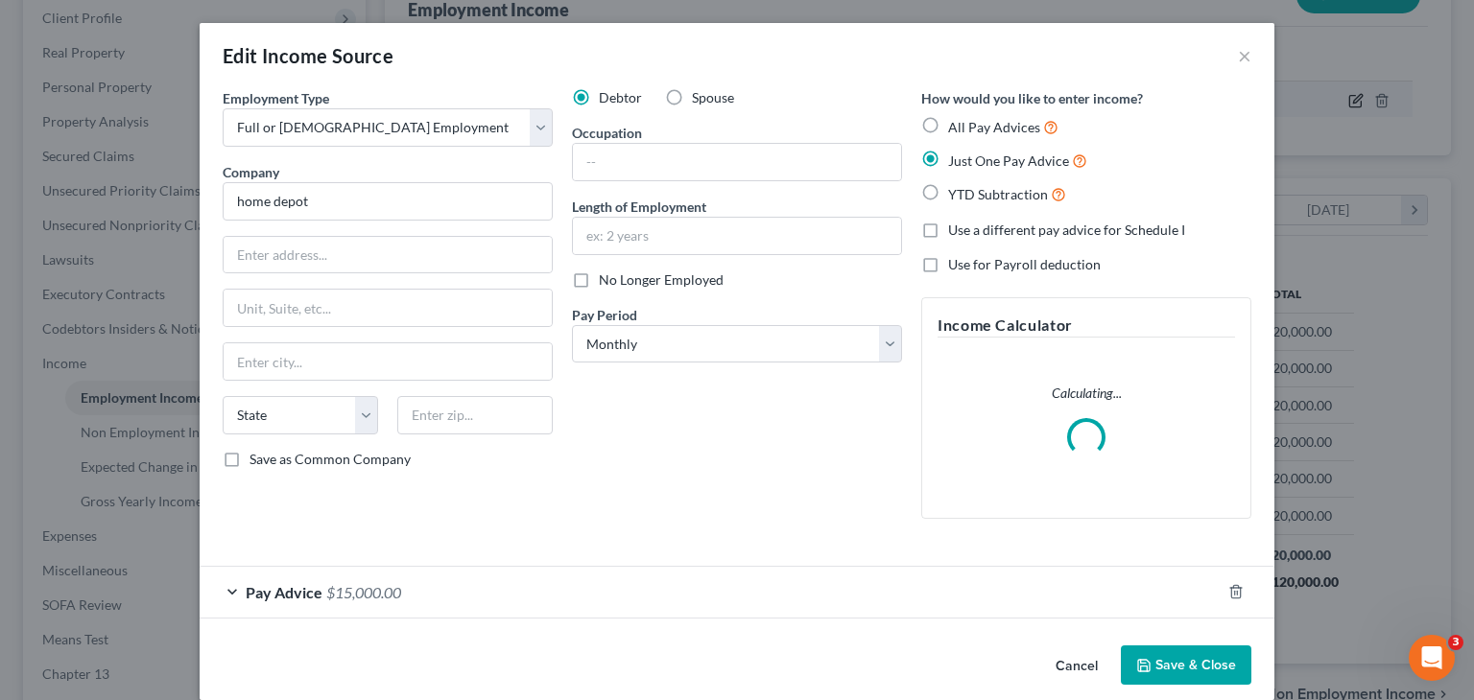
scroll to position [342, 599]
click at [234, 610] on div "Pay Advice $15,000.00" at bounding box center [710, 592] width 1021 height 51
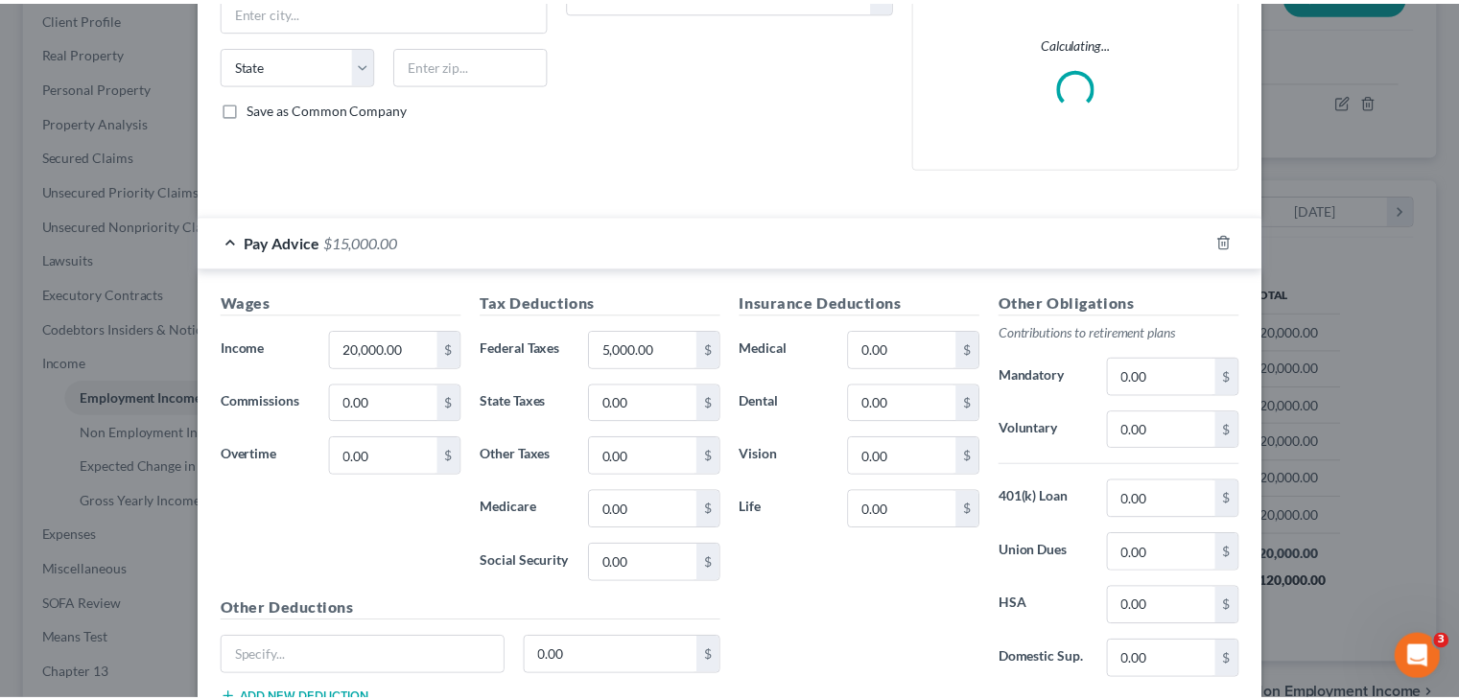
scroll to position [0, 0]
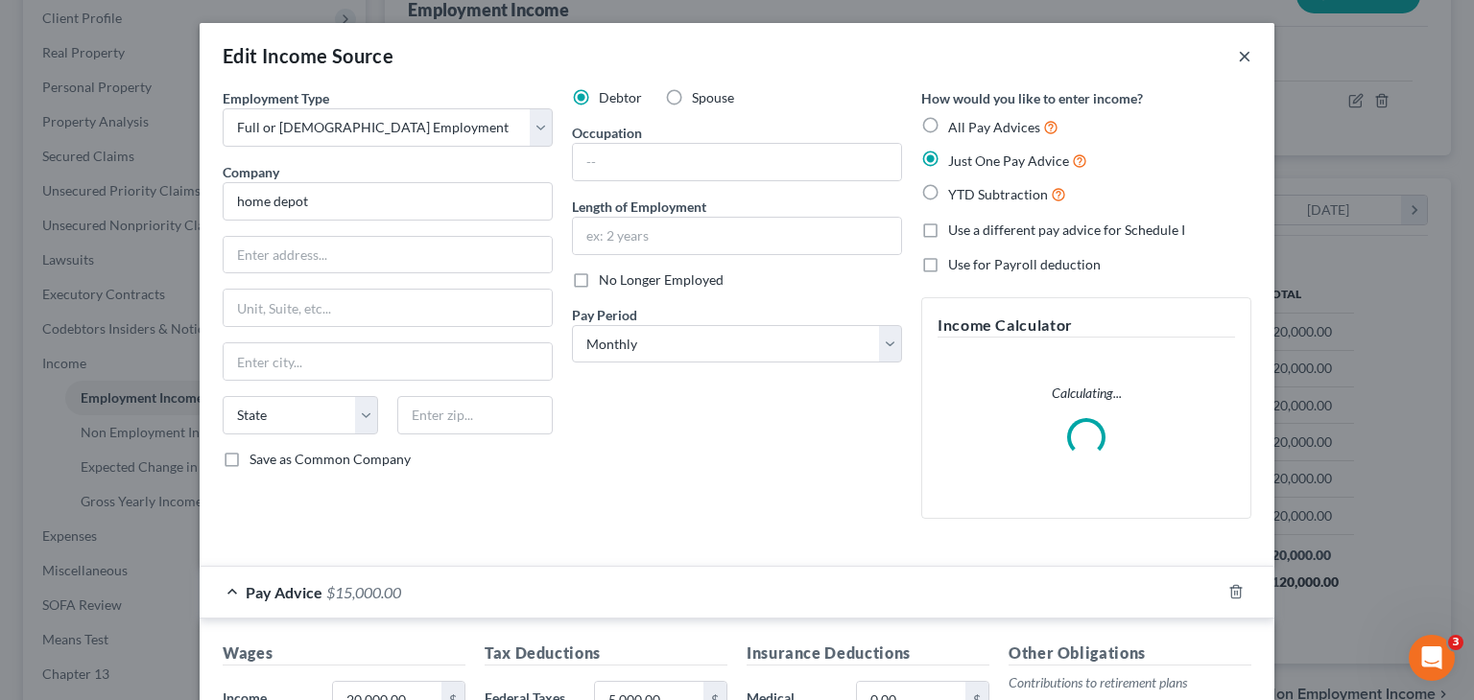
click at [1238, 56] on button "×" at bounding box center [1244, 55] width 13 height 23
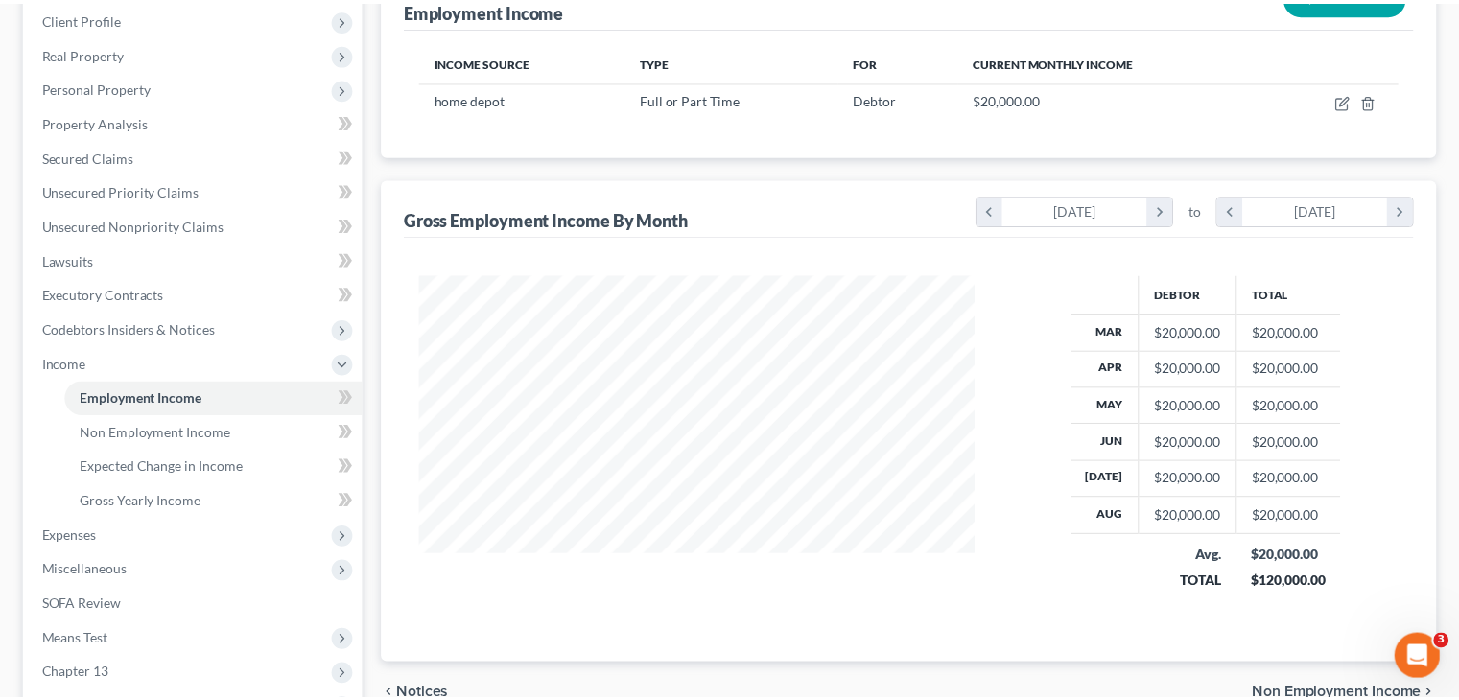
scroll to position [959189, 958938]
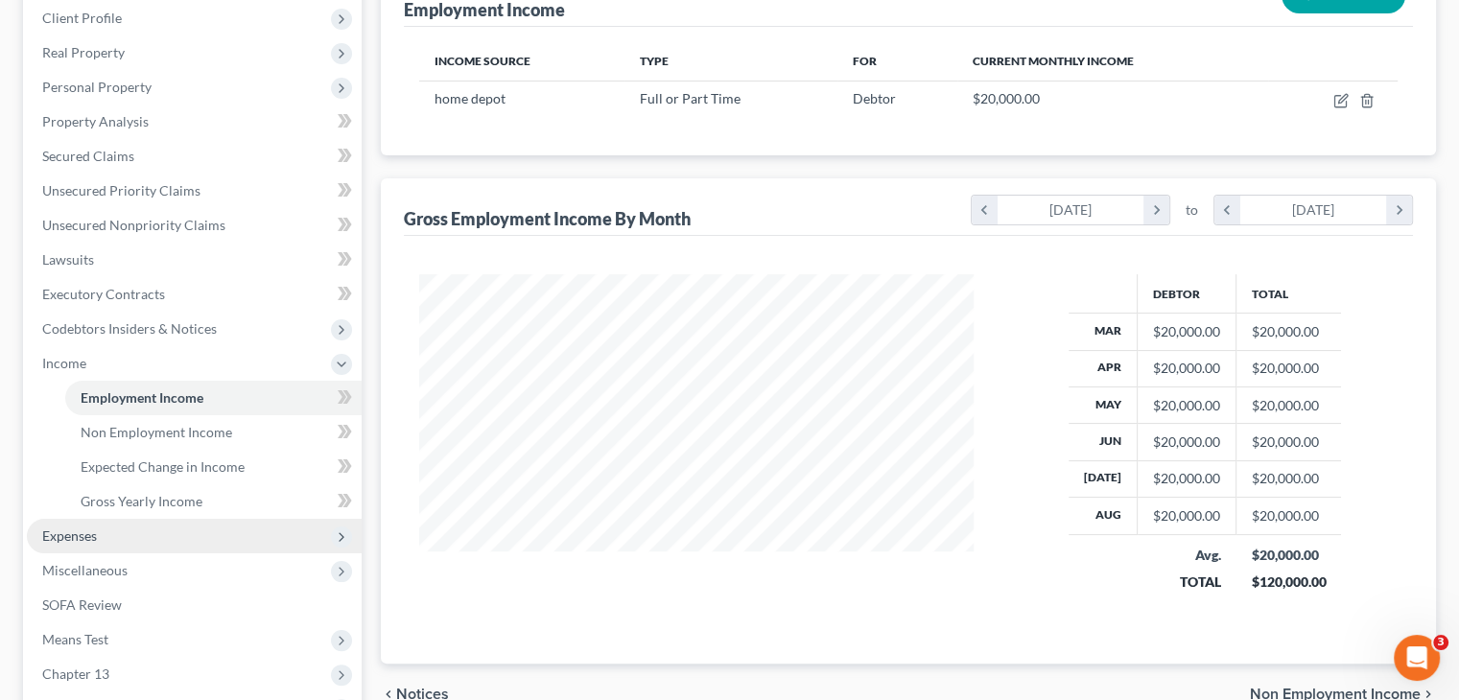
click at [166, 538] on span "Expenses" at bounding box center [194, 536] width 335 height 35
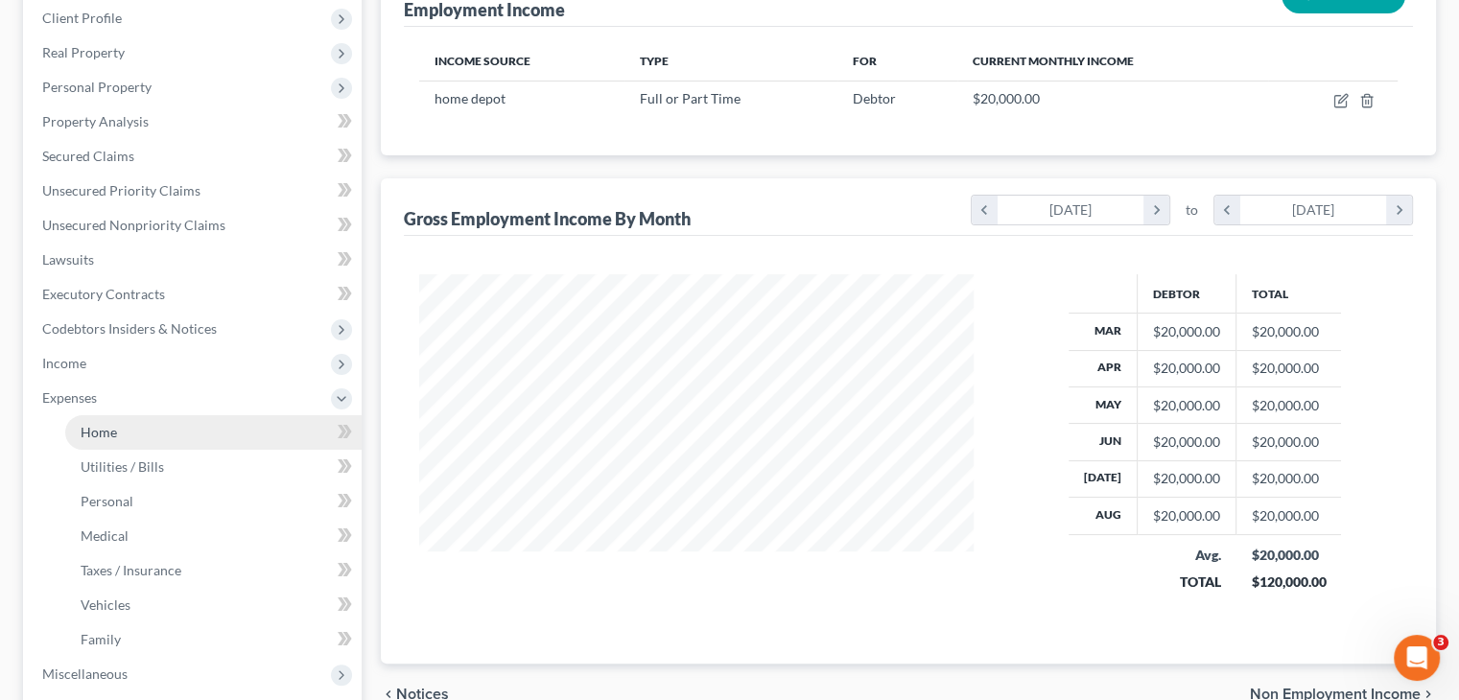
click at [158, 442] on link "Home" at bounding box center [213, 432] width 296 height 35
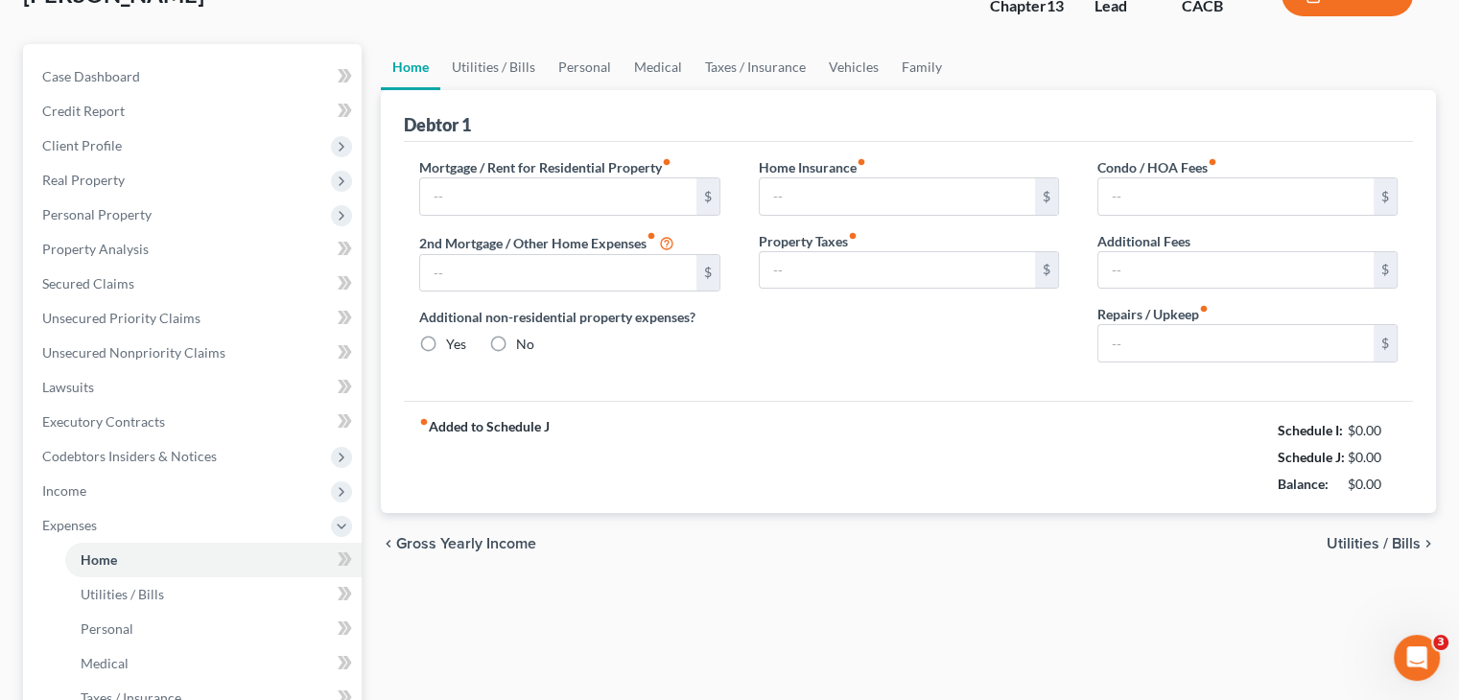
type input "0.00"
radio input "true"
type input "0.00"
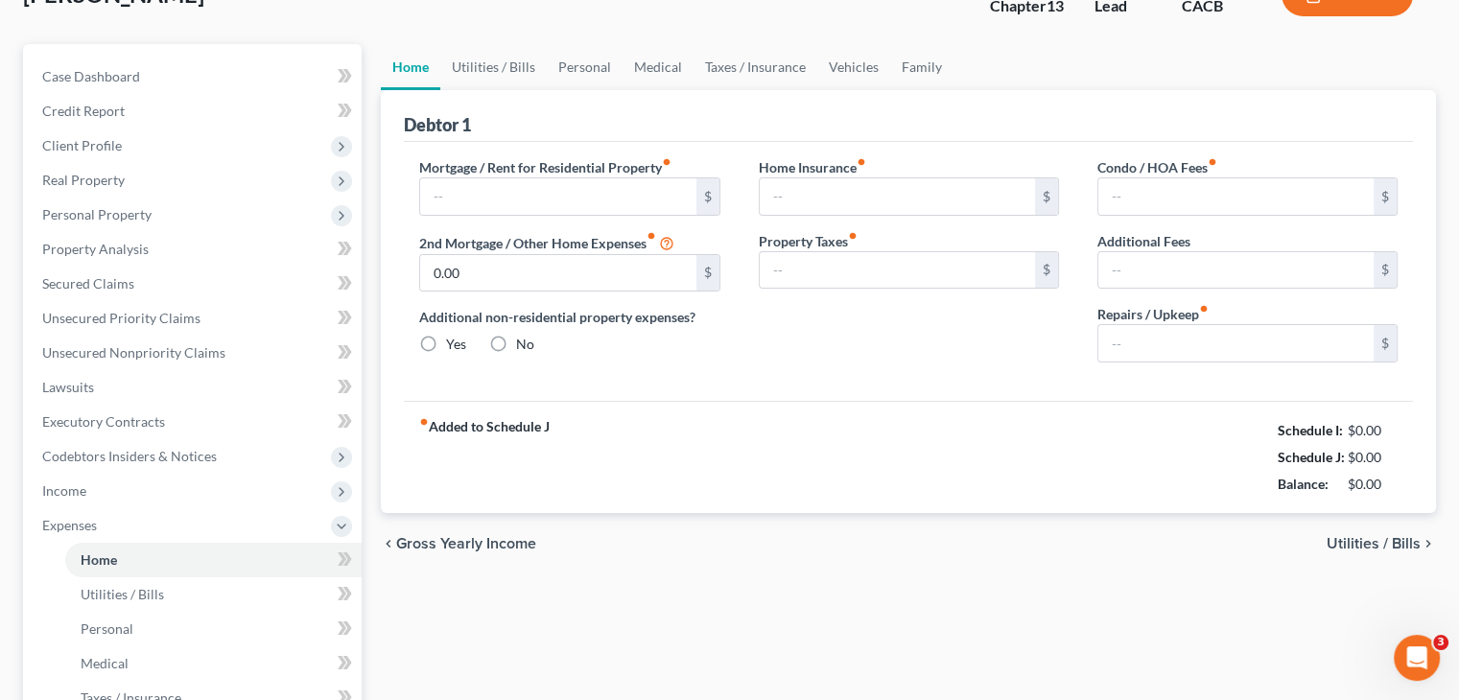
type input "0.00"
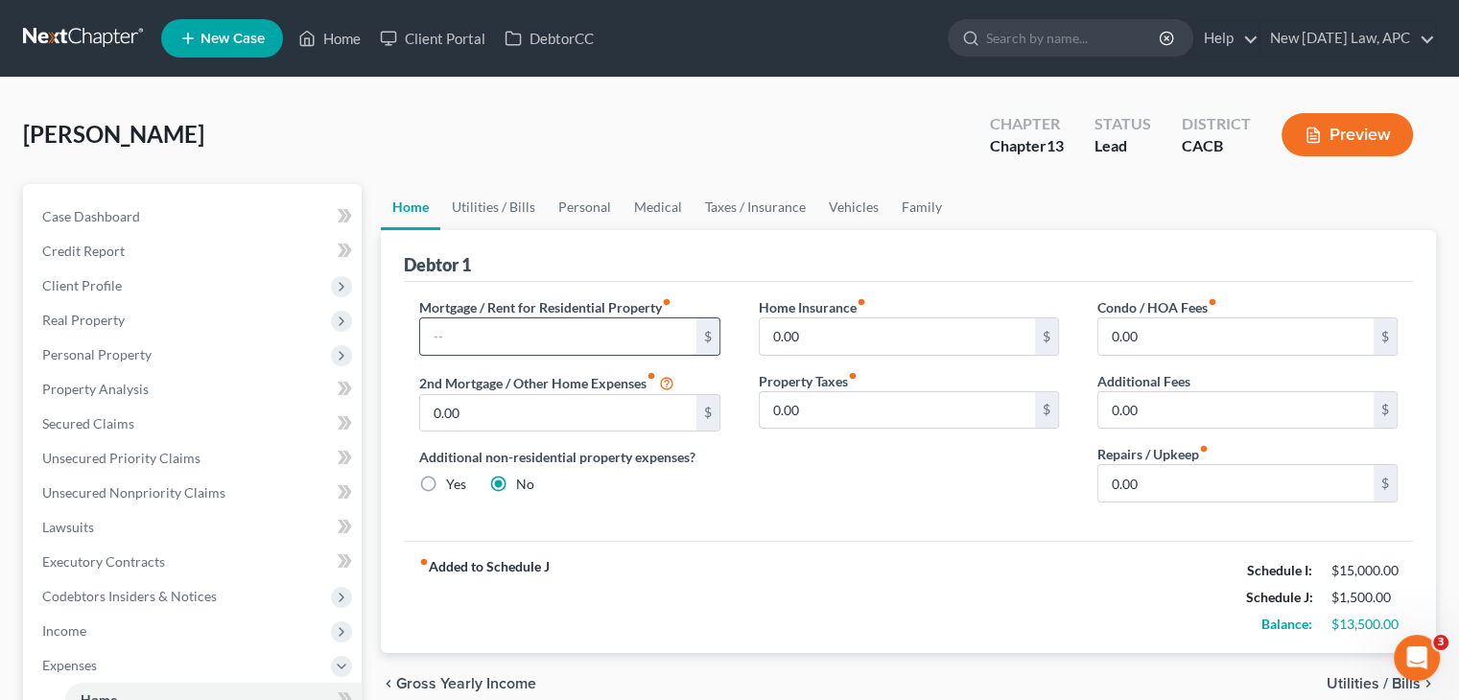
click at [494, 325] on input "text" at bounding box center [557, 337] width 275 height 36
type input "4,500.00"
click at [736, 488] on div "Mortgage / Rent for Residential Property fiber_manual_record 4,500.00 $ 2nd Mor…" at bounding box center [569, 407] width 339 height 221
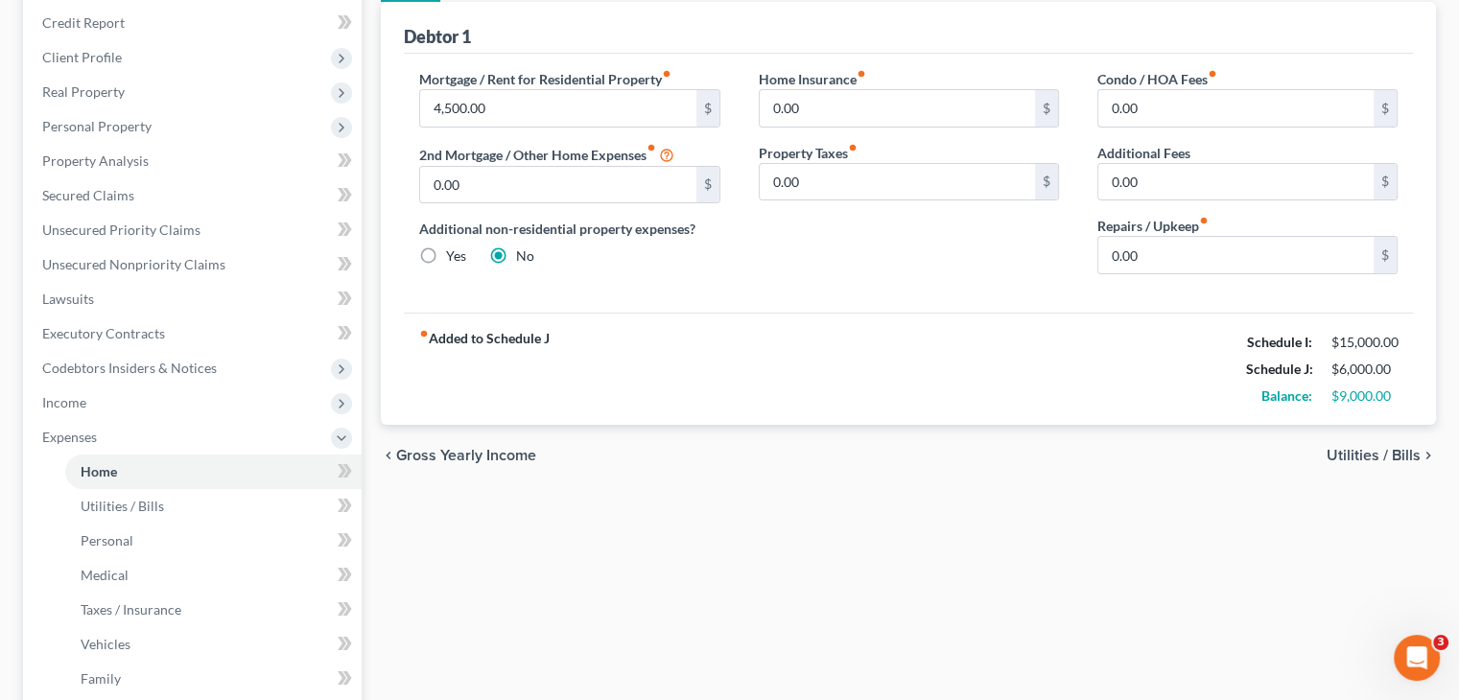
scroll to position [195, 0]
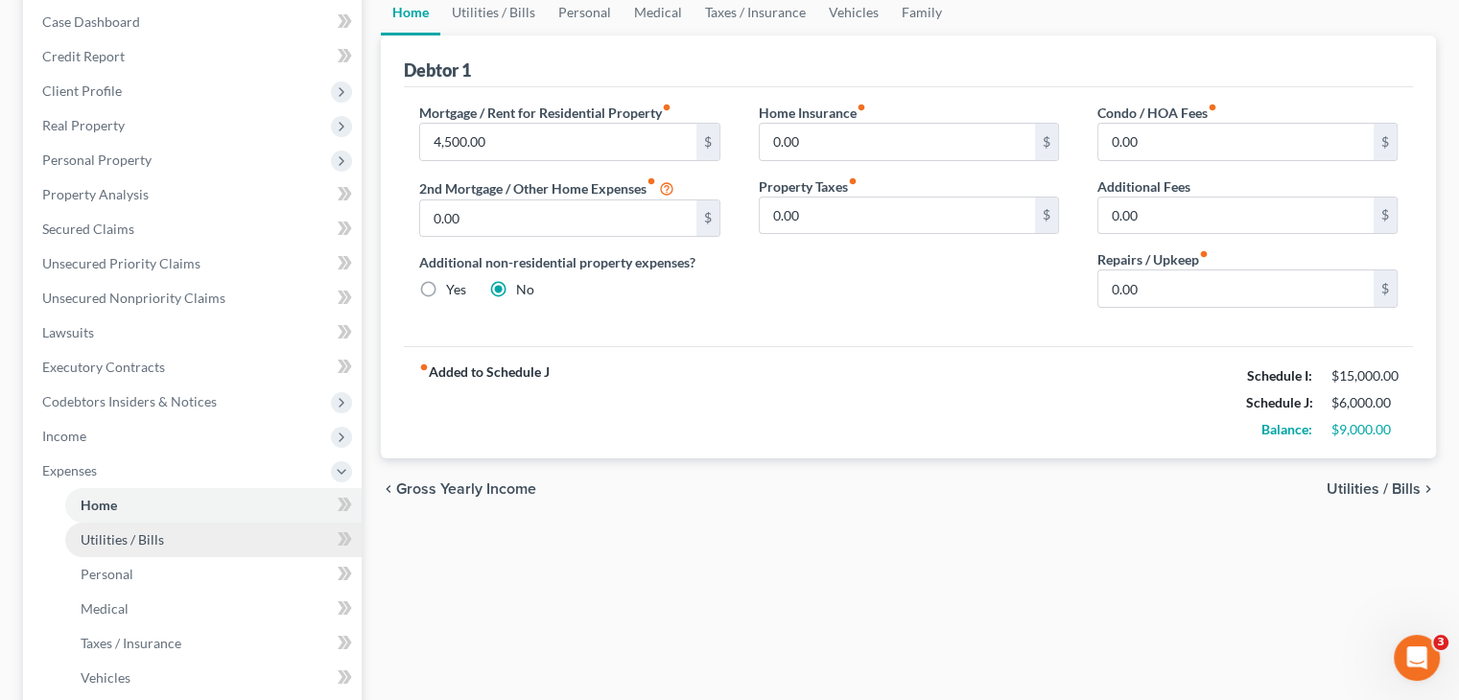
click at [128, 524] on link "Utilities / Bills" at bounding box center [213, 540] width 296 height 35
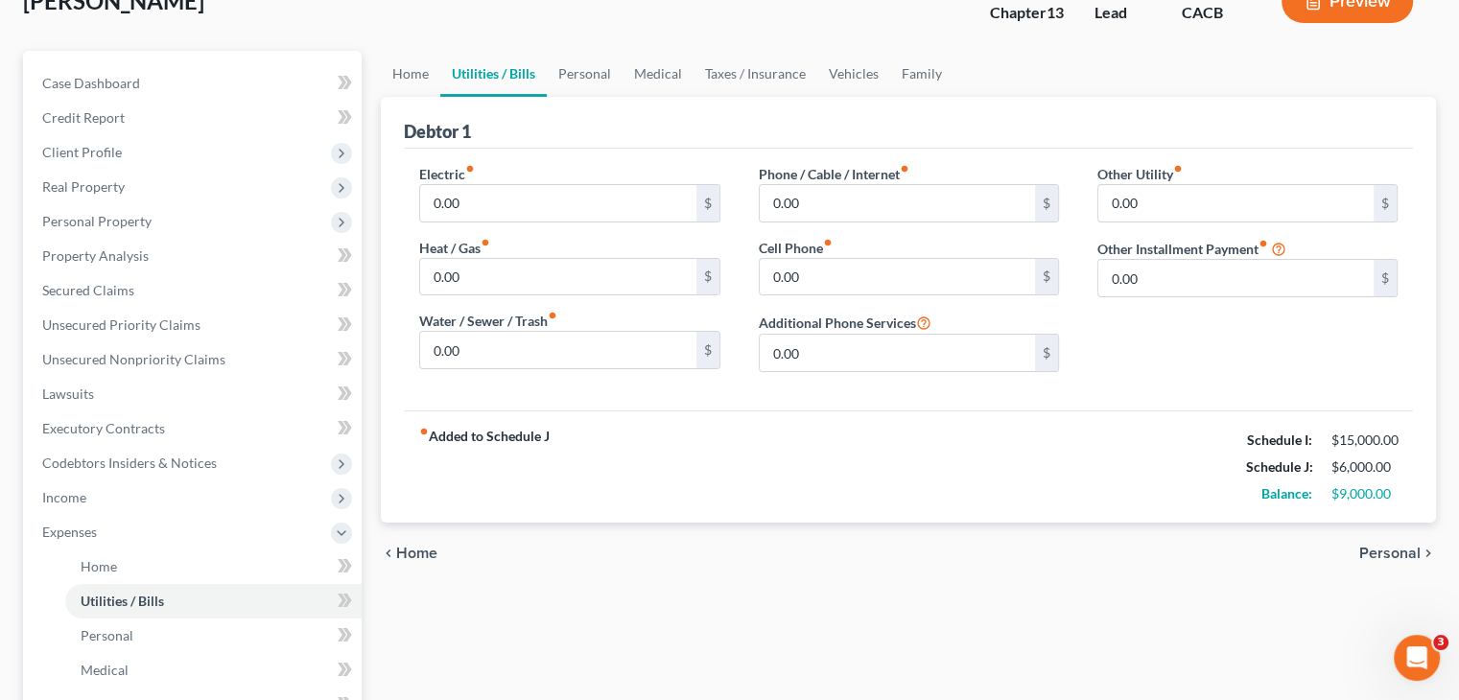
scroll to position [190, 0]
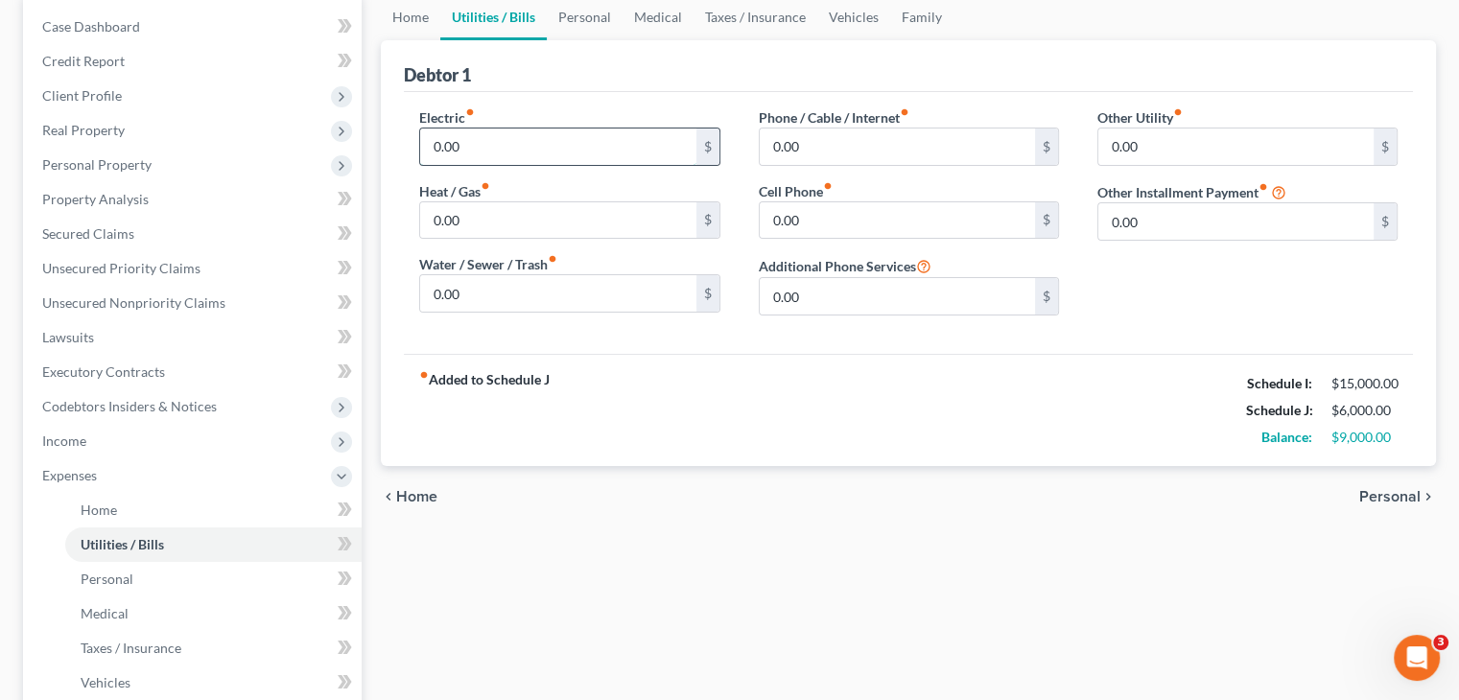
click at [495, 158] on input "0.00" at bounding box center [557, 147] width 275 height 36
type input "150"
click at [771, 212] on input "0.00" at bounding box center [897, 220] width 275 height 36
type input "150"
click at [794, 350] on div "Electric fiber_manual_record 150 $ Heat / Gas fiber_manual_record 0.00 $ Water …" at bounding box center [908, 223] width 1009 height 262
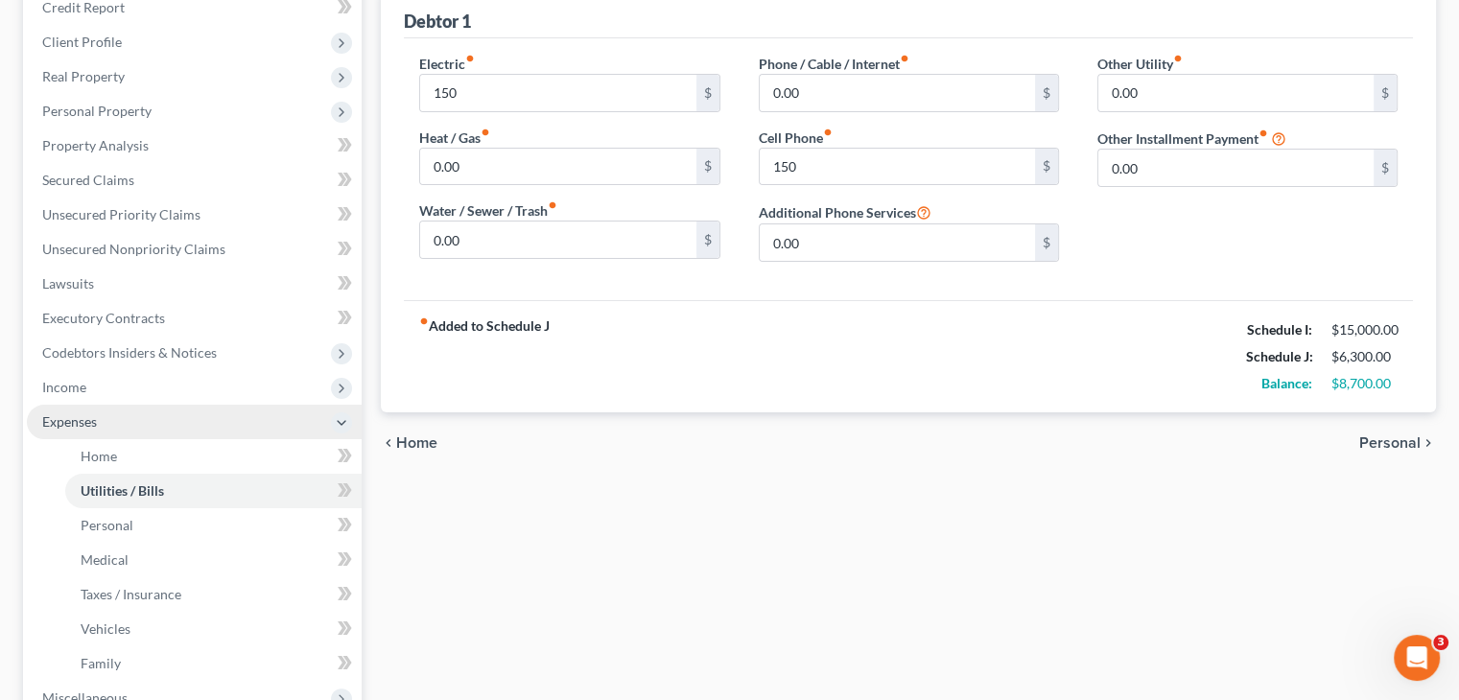
scroll to position [246, 0]
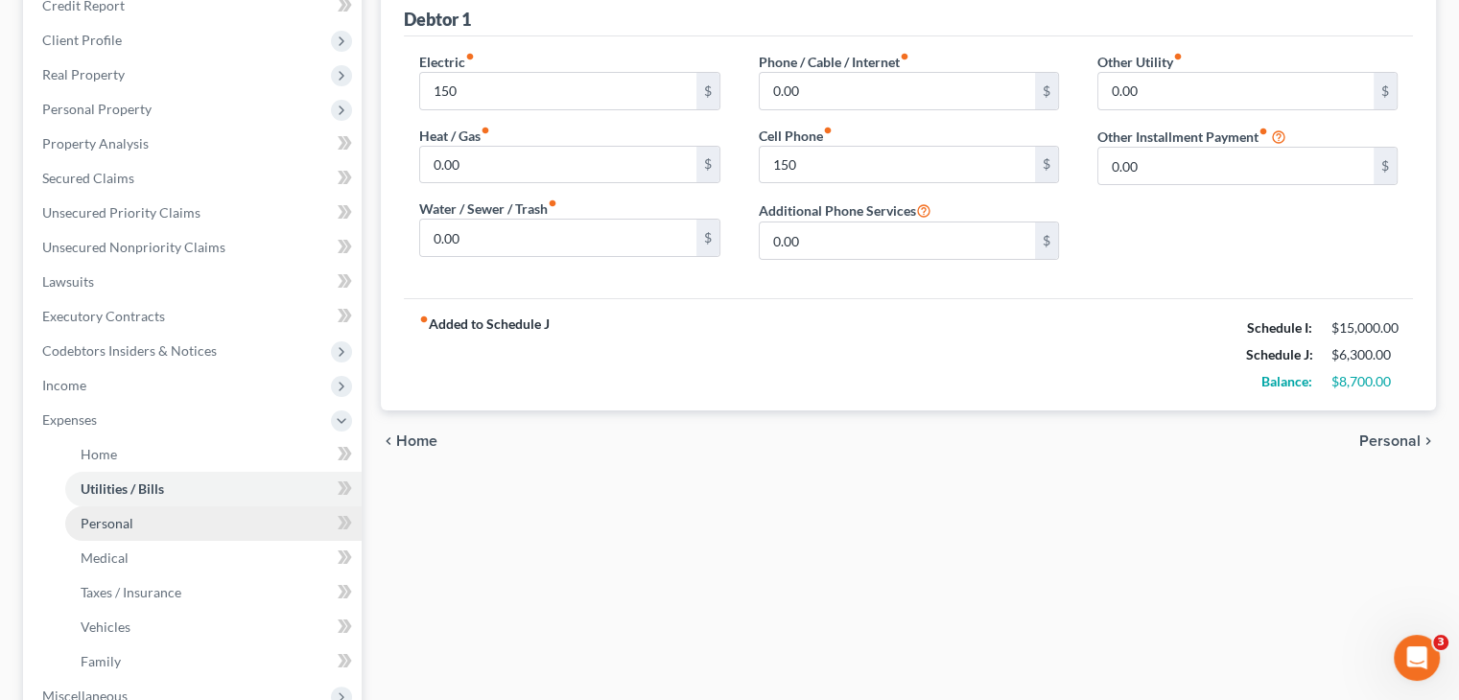
click at [132, 529] on link "Personal" at bounding box center [213, 524] width 296 height 35
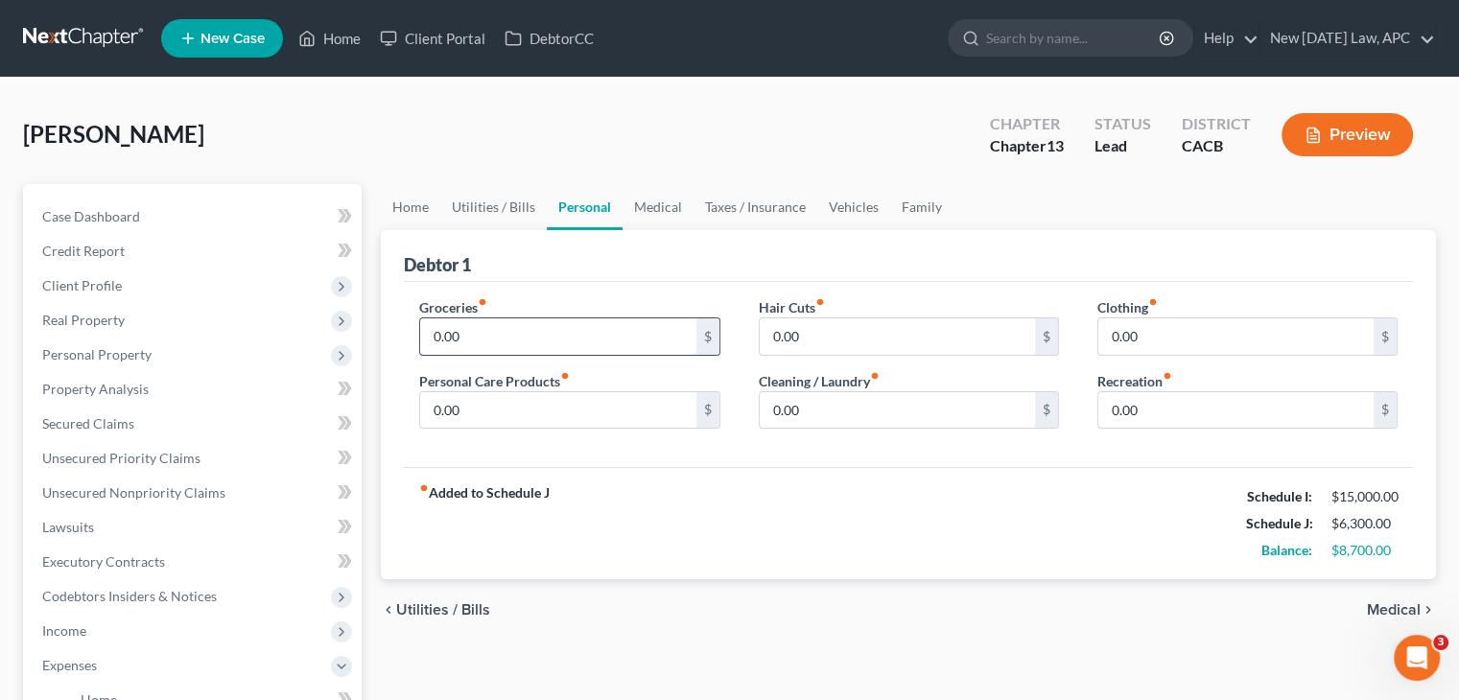
click at [499, 339] on input "0.00" at bounding box center [557, 337] width 275 height 36
type input "2,129.00"
click at [660, 461] on div "Groceries fiber_manual_record 2,129.00 $ Personal Care Products fiber_manual_re…" at bounding box center [908, 375] width 1009 height 186
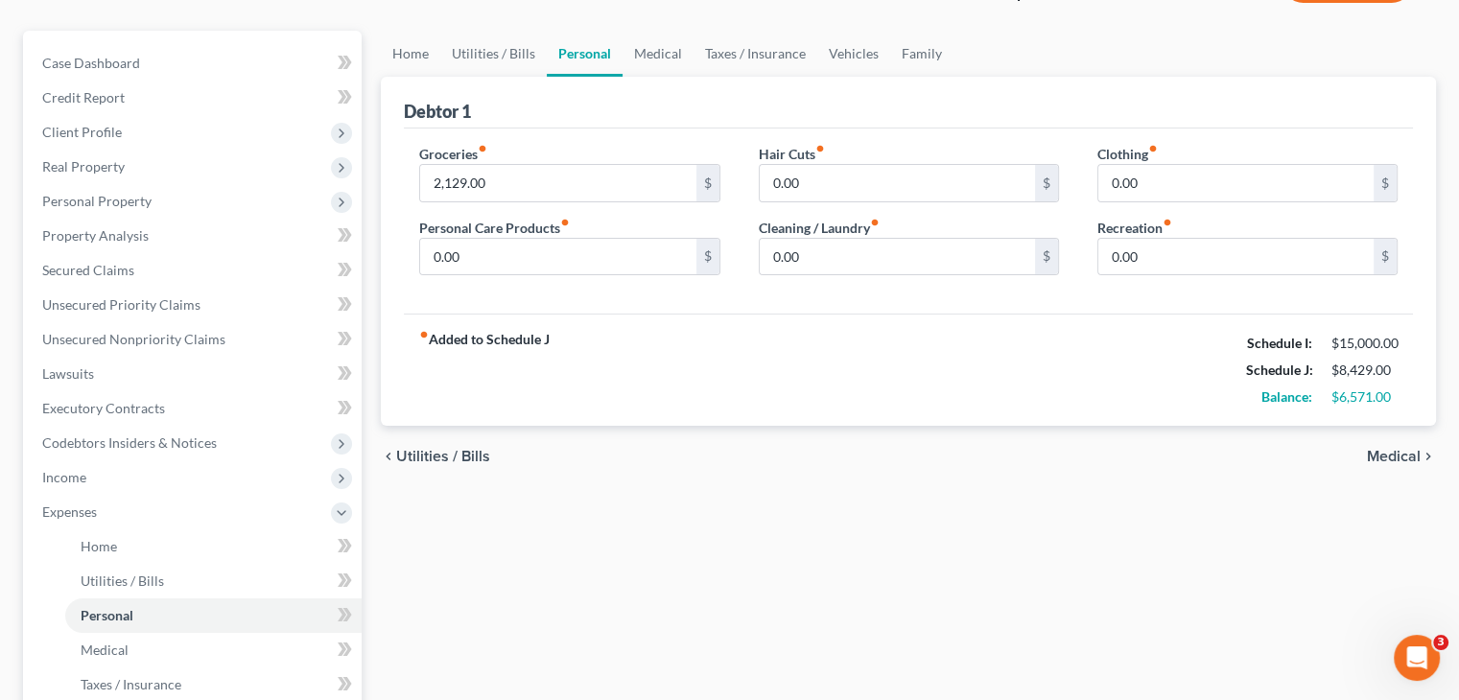
scroll to position [186, 0]
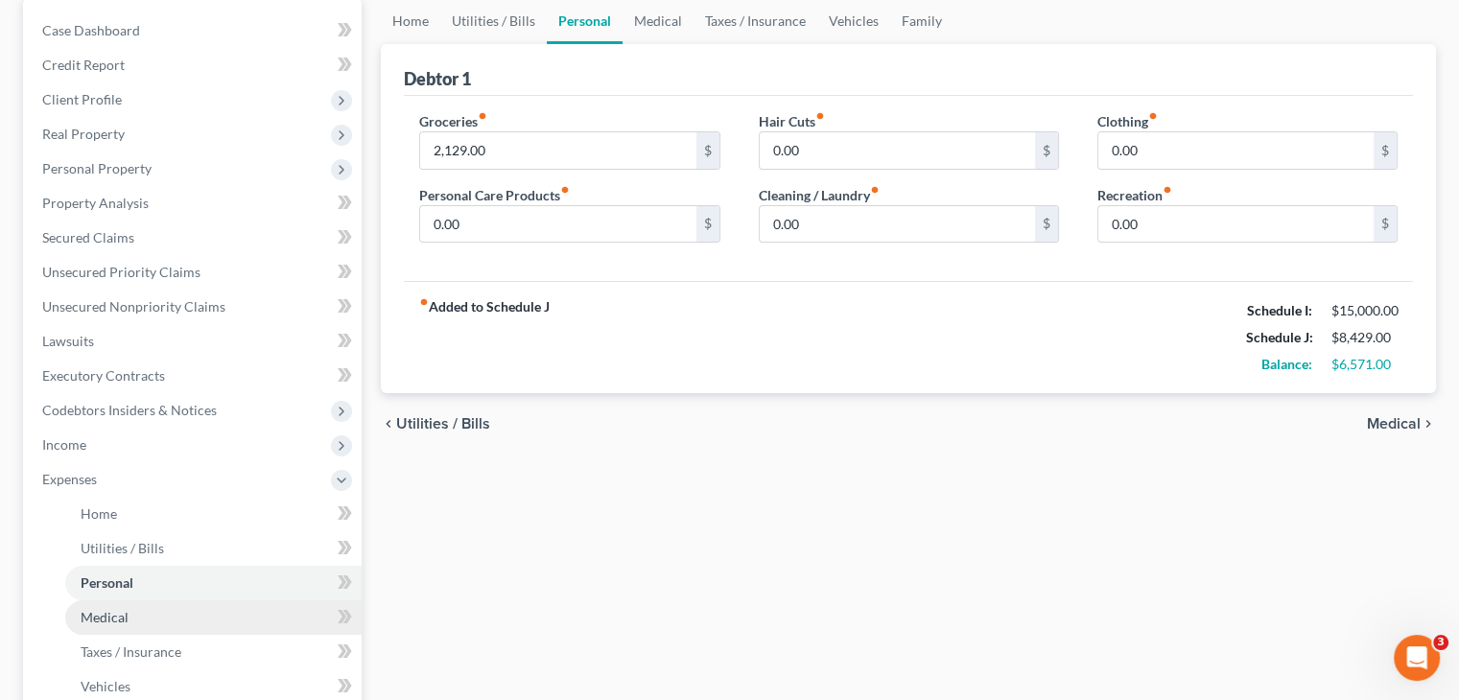
click at [161, 619] on link "Medical" at bounding box center [213, 618] width 296 height 35
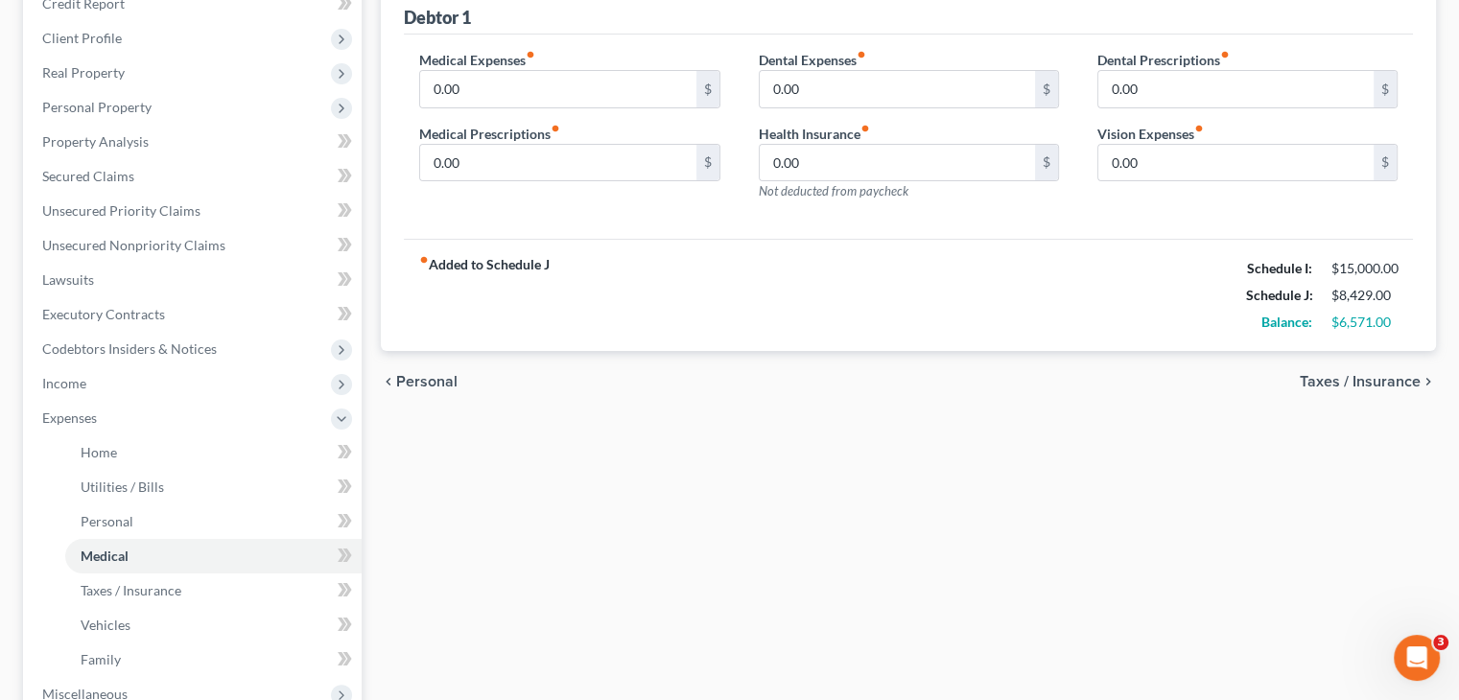
scroll to position [161, 0]
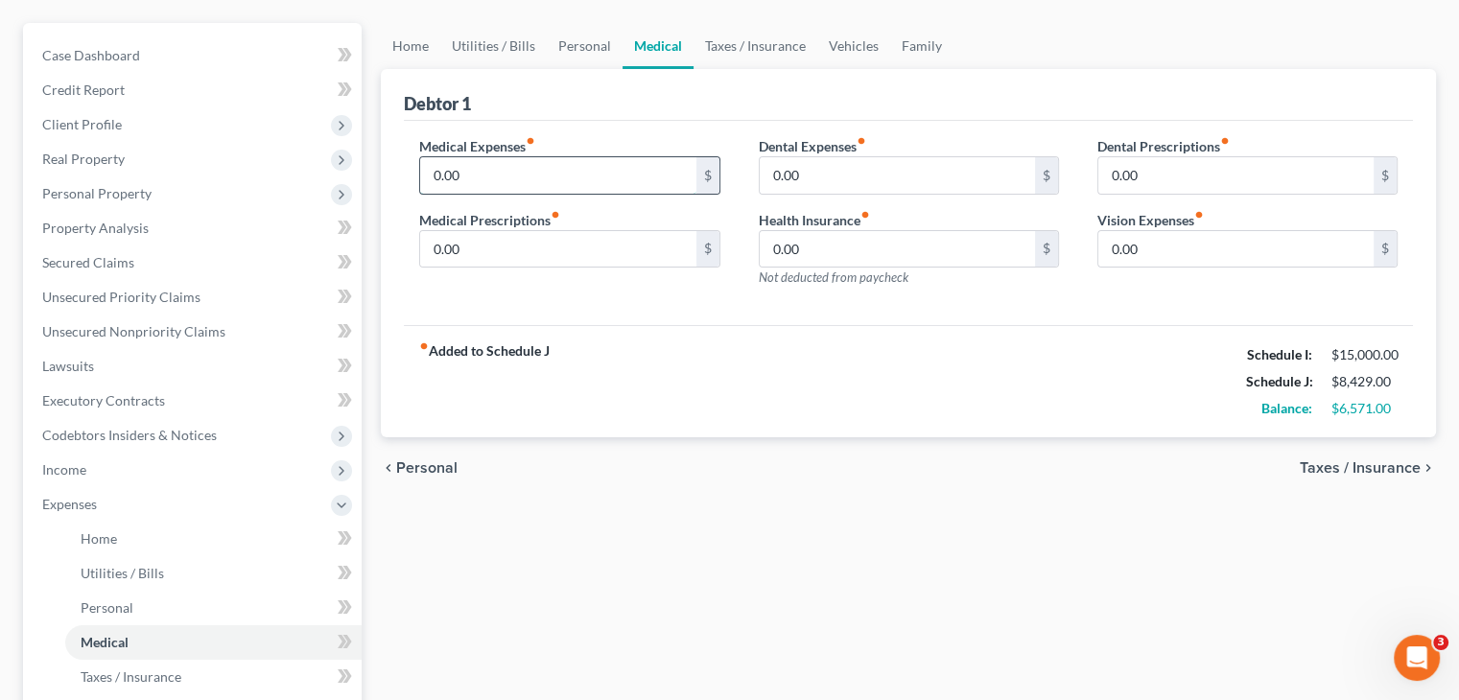
click at [522, 180] on input "0.00" at bounding box center [557, 175] width 275 height 36
type input "336.00"
click at [605, 385] on div "fiber_manual_record Added to Schedule J Schedule I: $15,000.00 Schedule J: $8,7…" at bounding box center [908, 381] width 1009 height 112
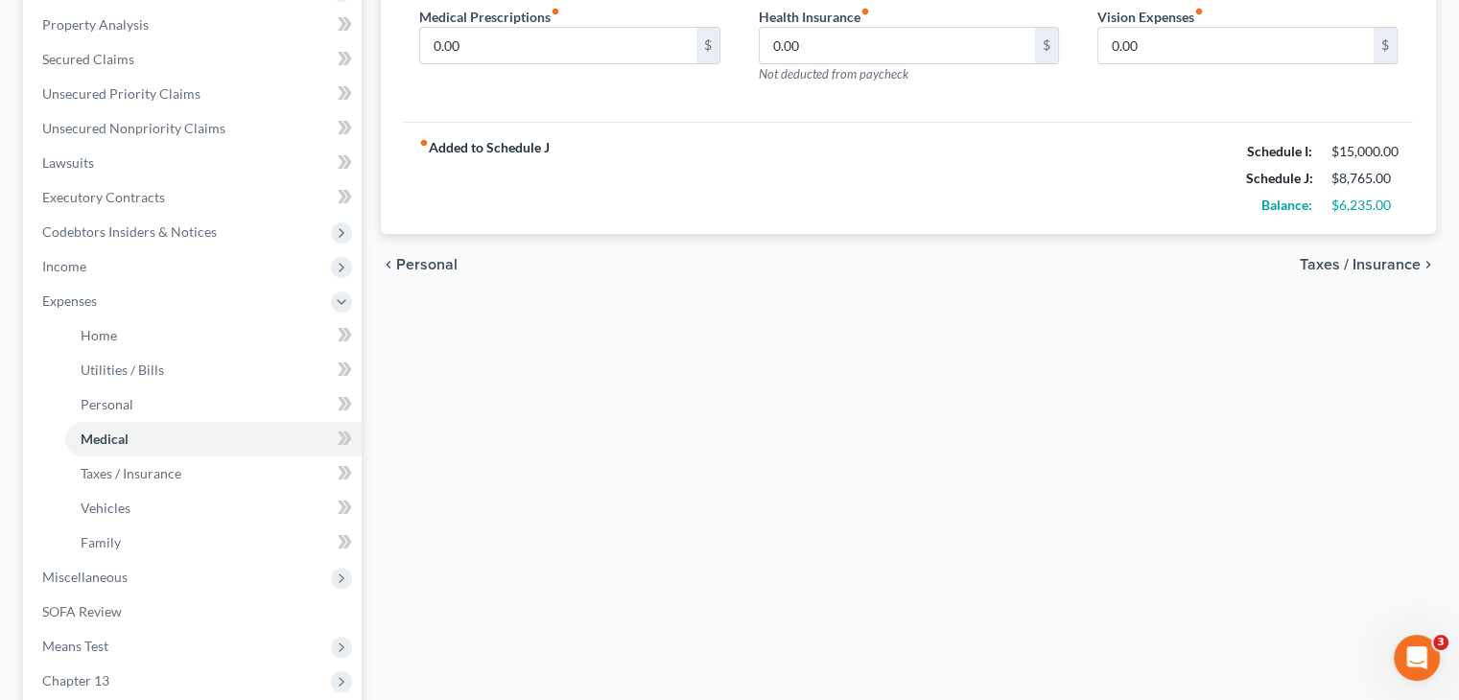
scroll to position [376, 0]
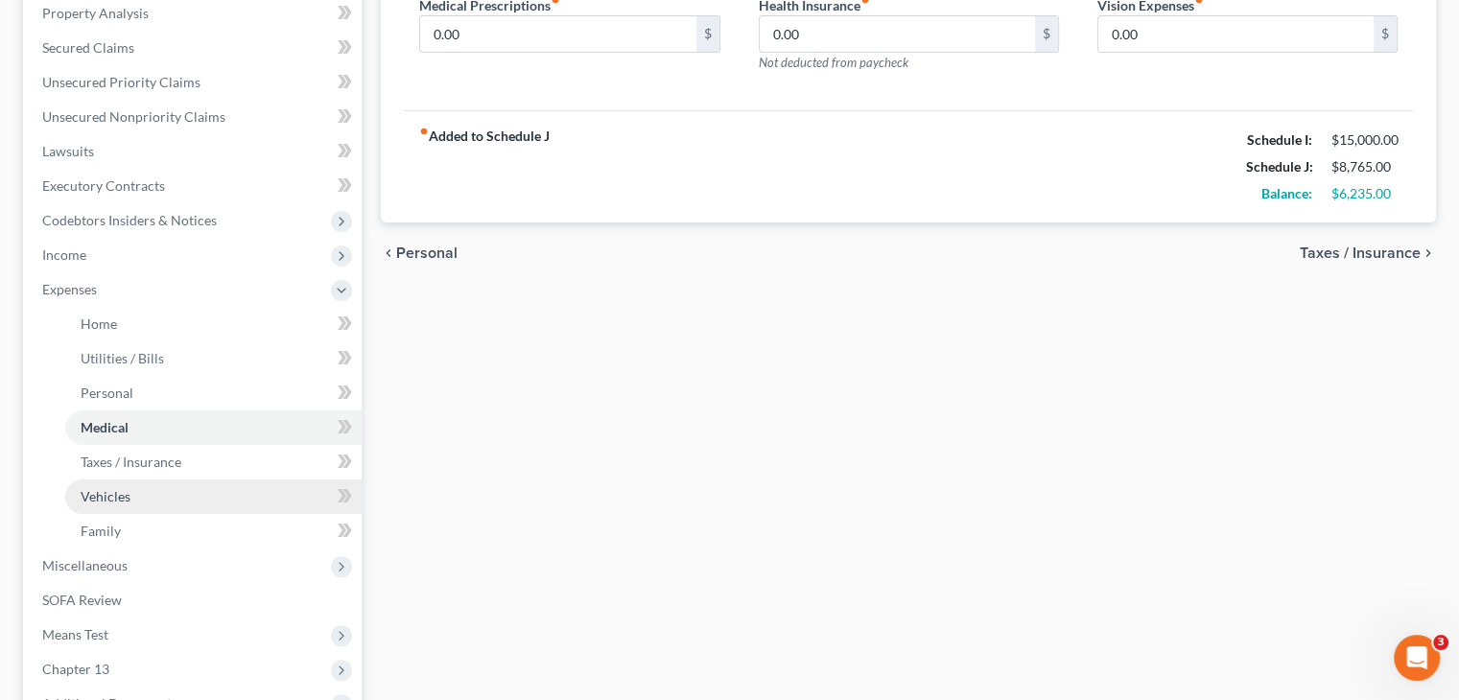
click at [103, 500] on span "Vehicles" at bounding box center [106, 496] width 50 height 16
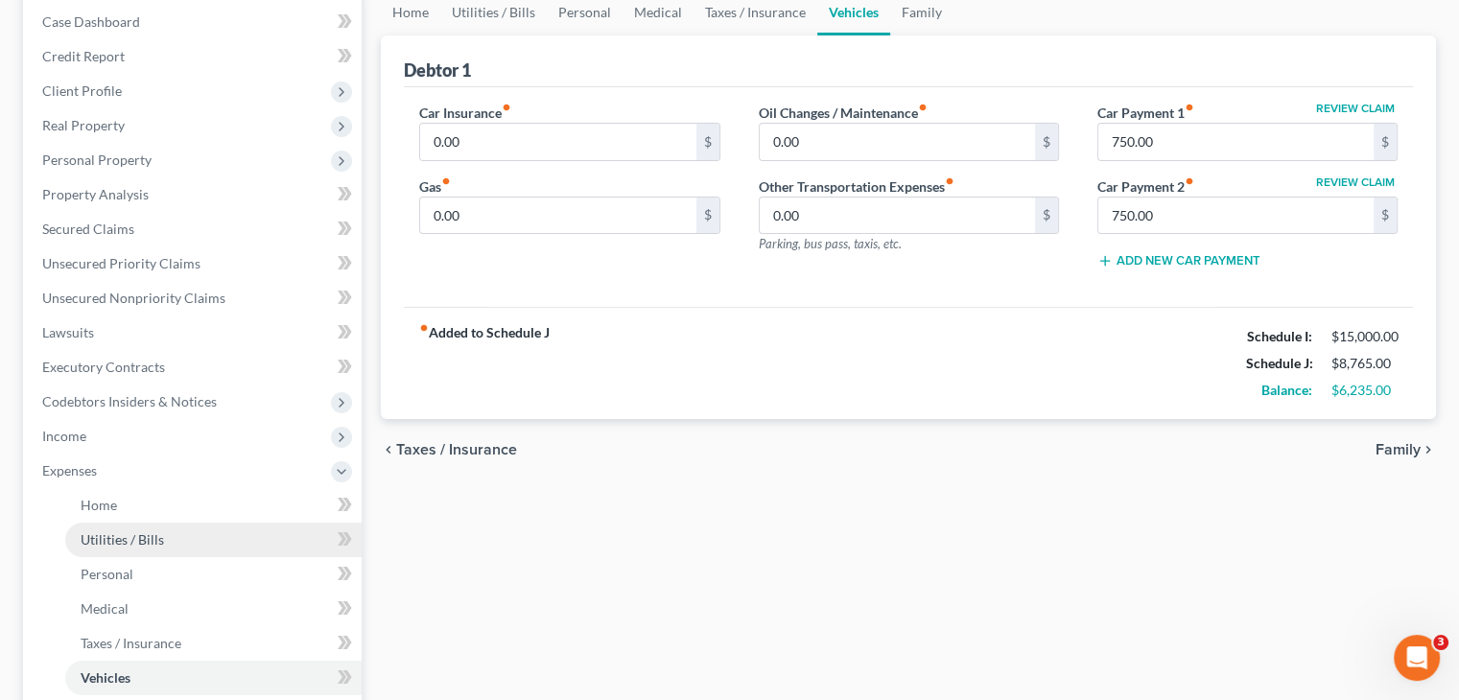
click at [193, 537] on link "Utilities / Bills" at bounding box center [213, 540] width 296 height 35
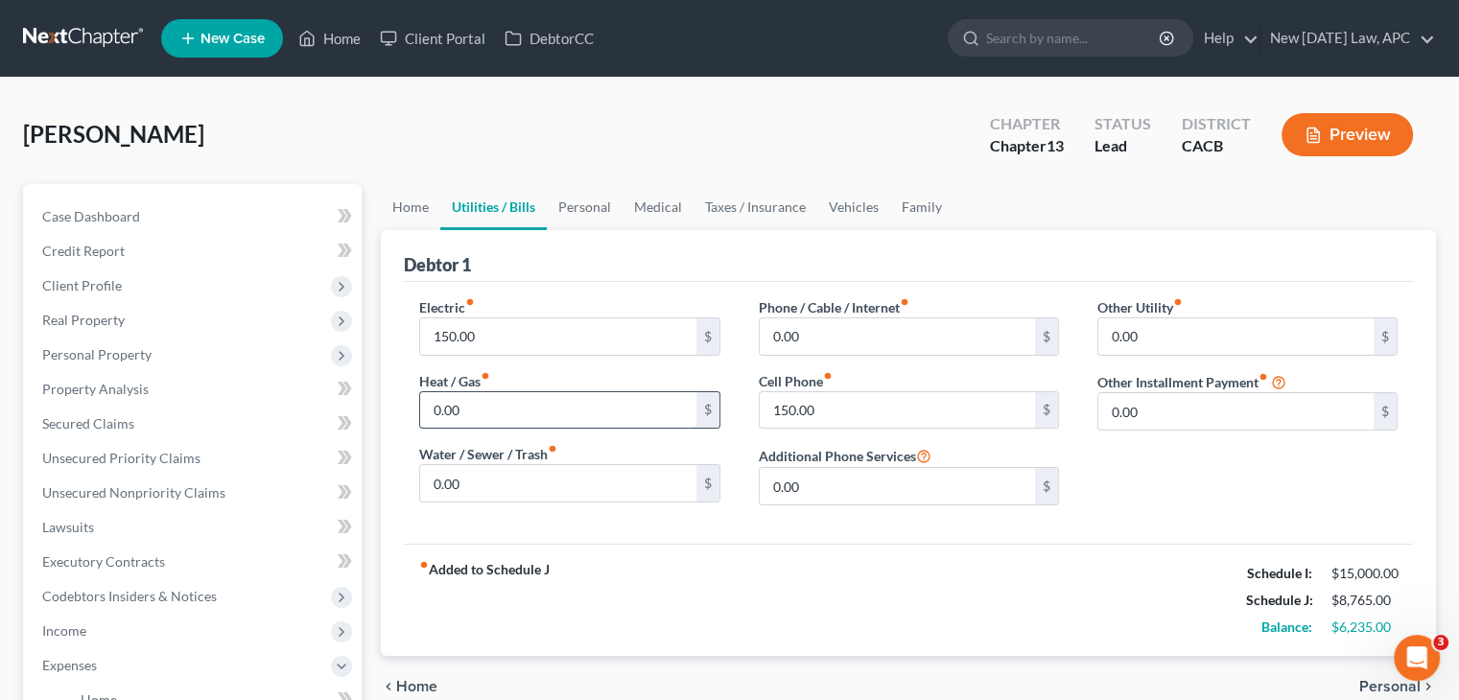
click at [531, 397] on input "0.00" at bounding box center [557, 410] width 275 height 36
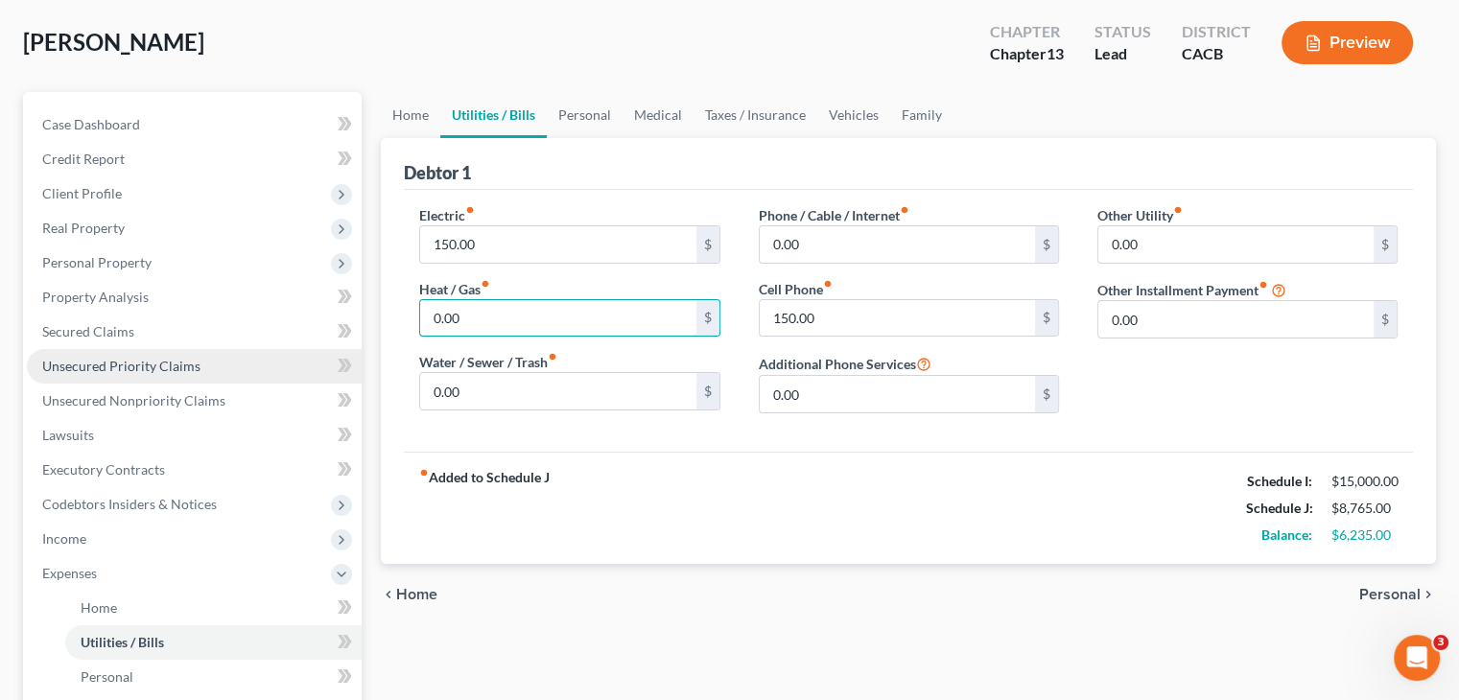
scroll to position [186, 0]
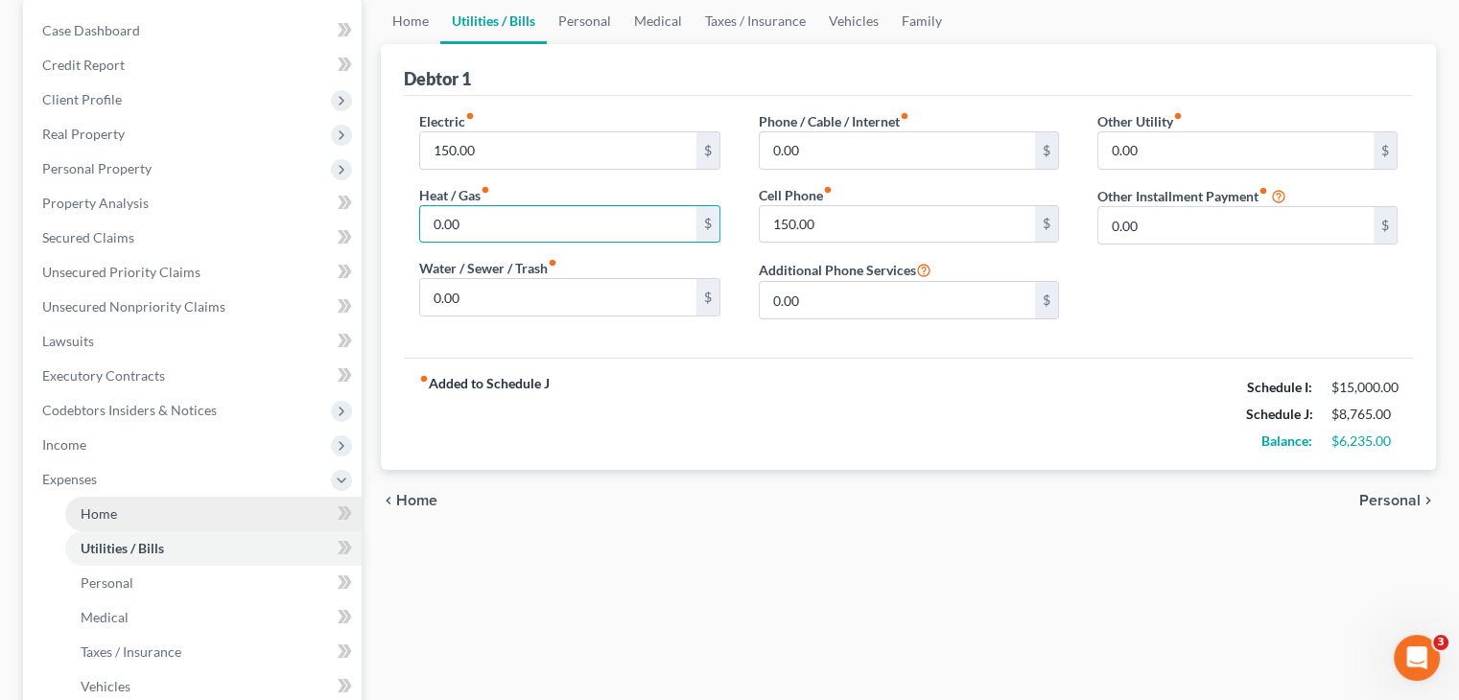
click at [143, 504] on link "Home" at bounding box center [213, 514] width 296 height 35
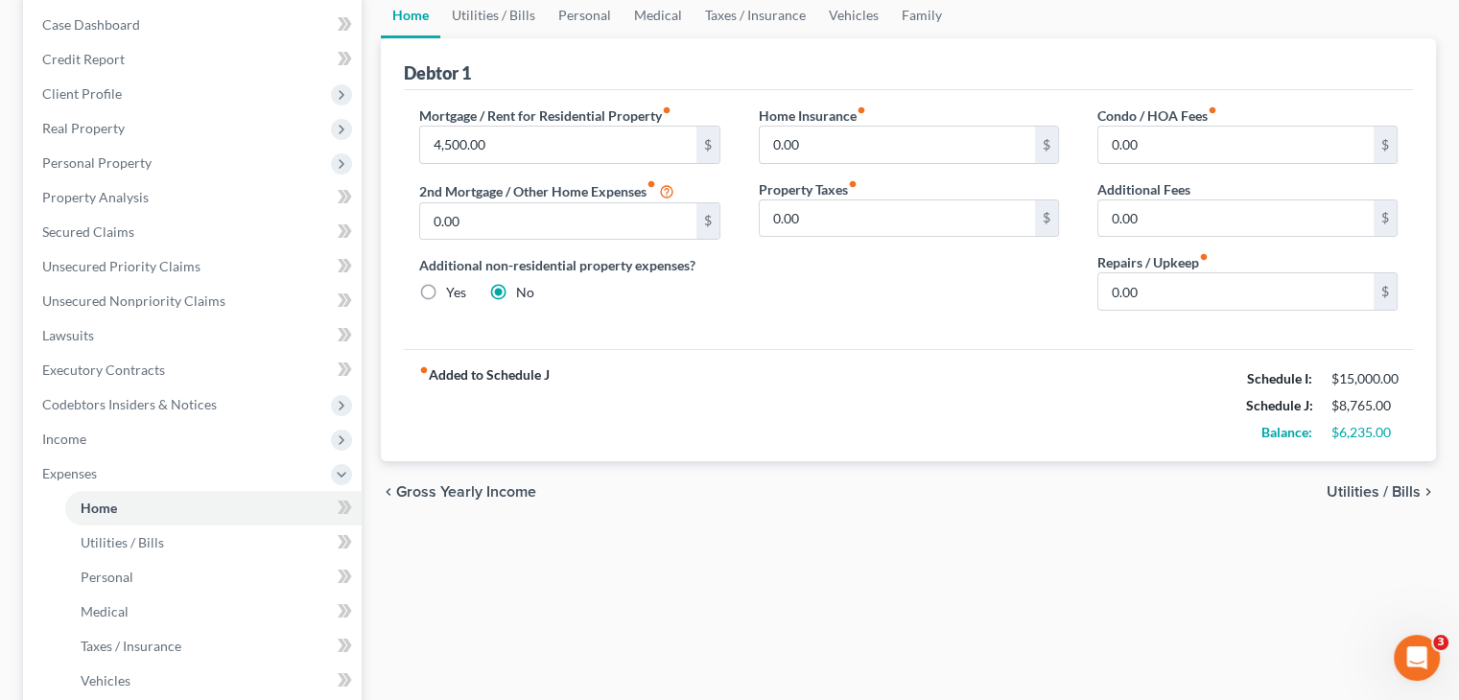
click at [457, 519] on div "chevron_left Gross Yearly Income Utilities / Bills chevron_right" at bounding box center [908, 492] width 1055 height 61
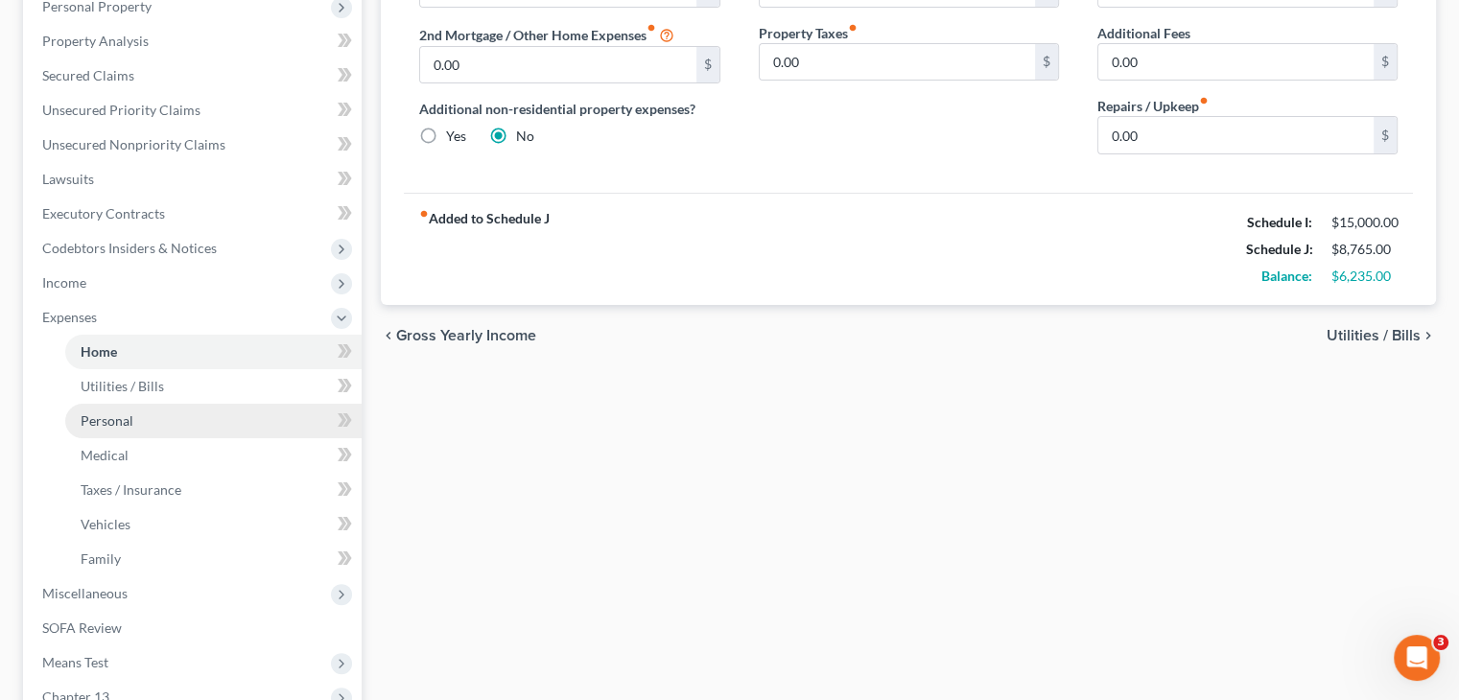
scroll to position [349, 0]
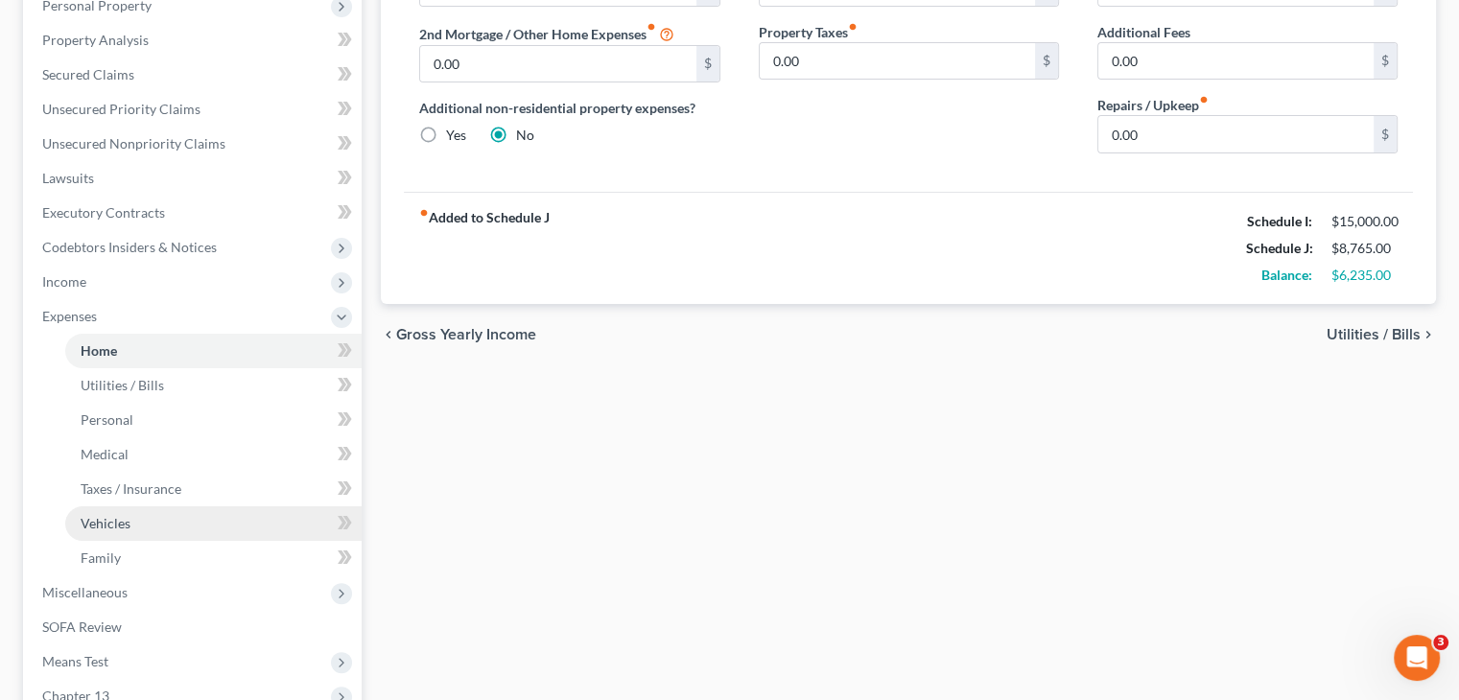
click at [93, 516] on span "Vehicles" at bounding box center [106, 523] width 50 height 16
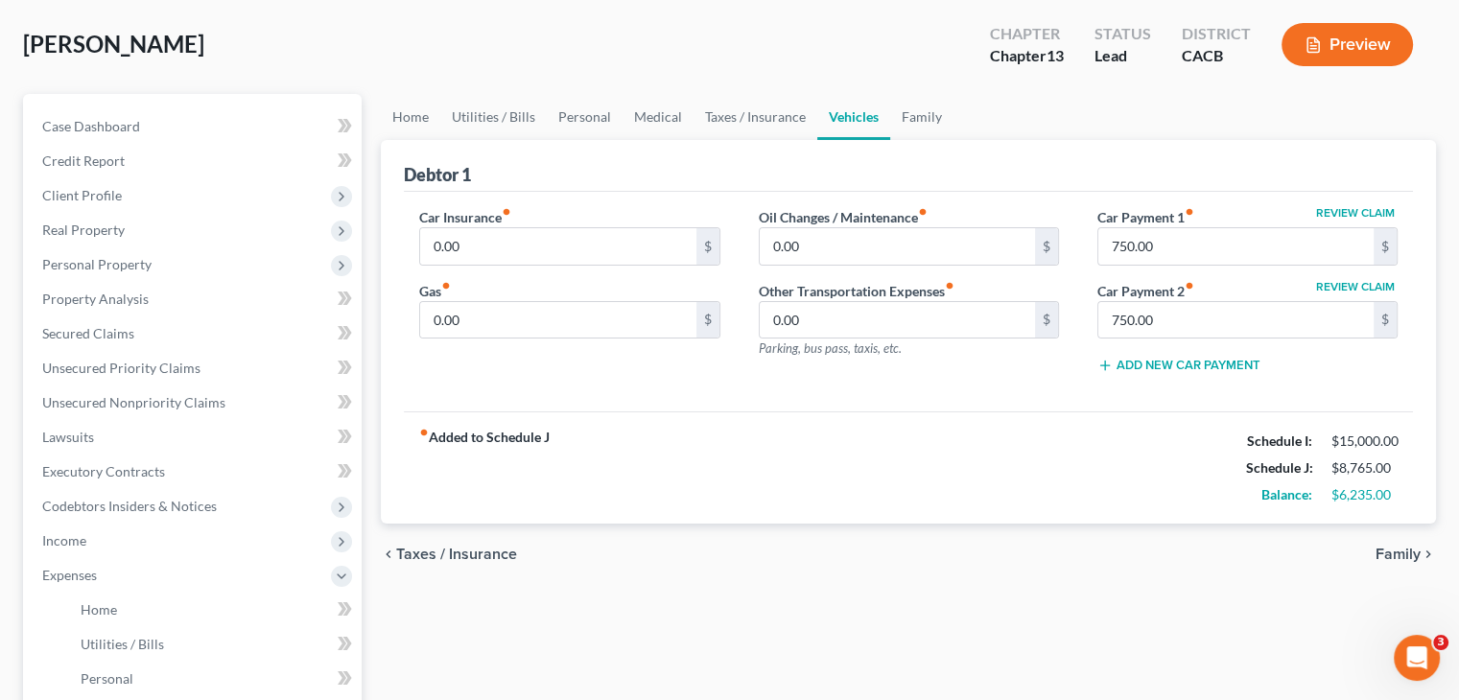
scroll to position [77, 0]
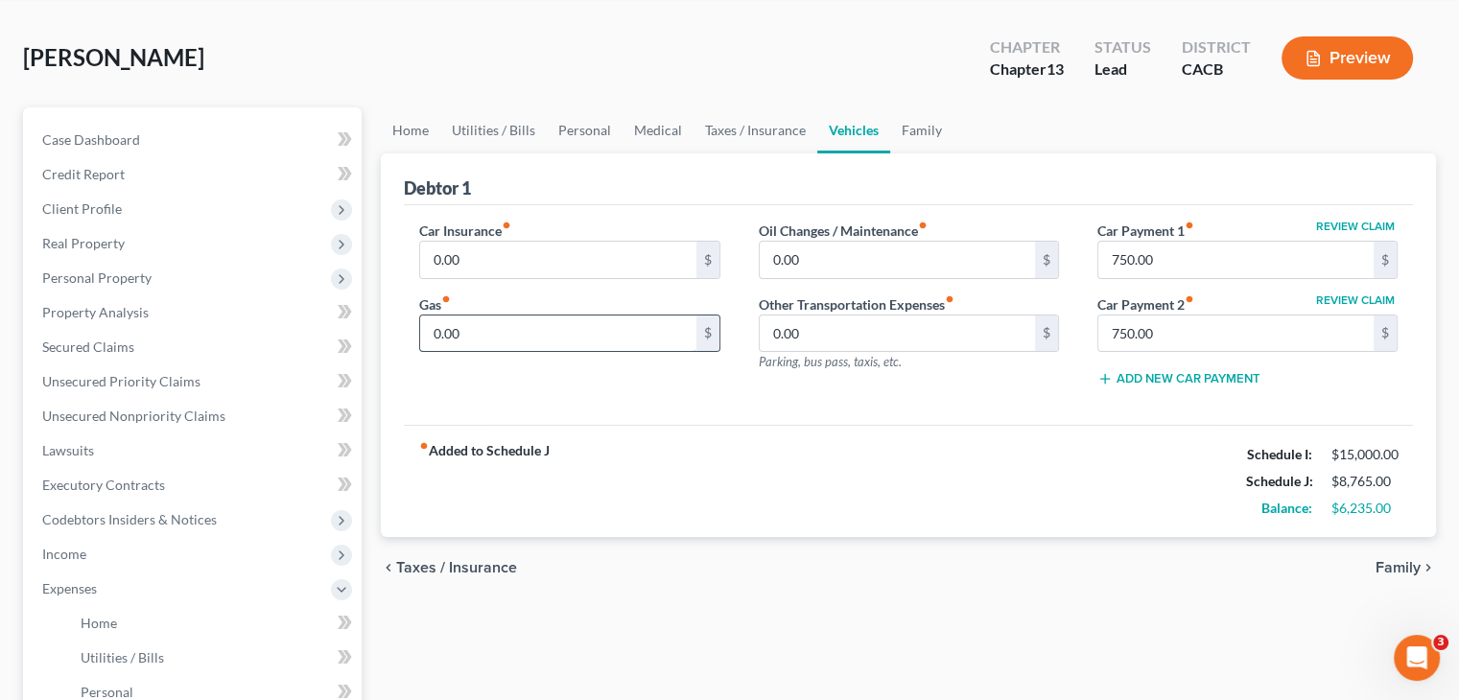
click at [495, 335] on input "0.00" at bounding box center [557, 334] width 275 height 36
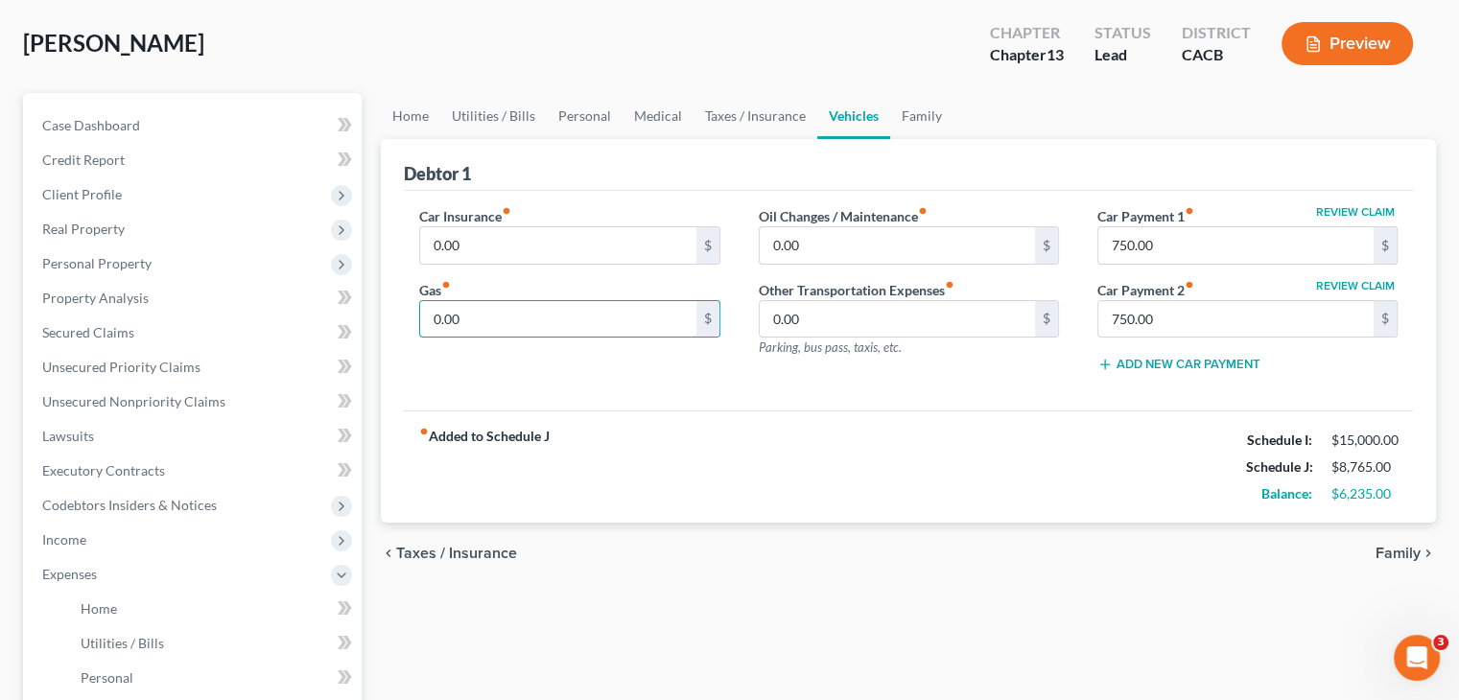
scroll to position [38, 0]
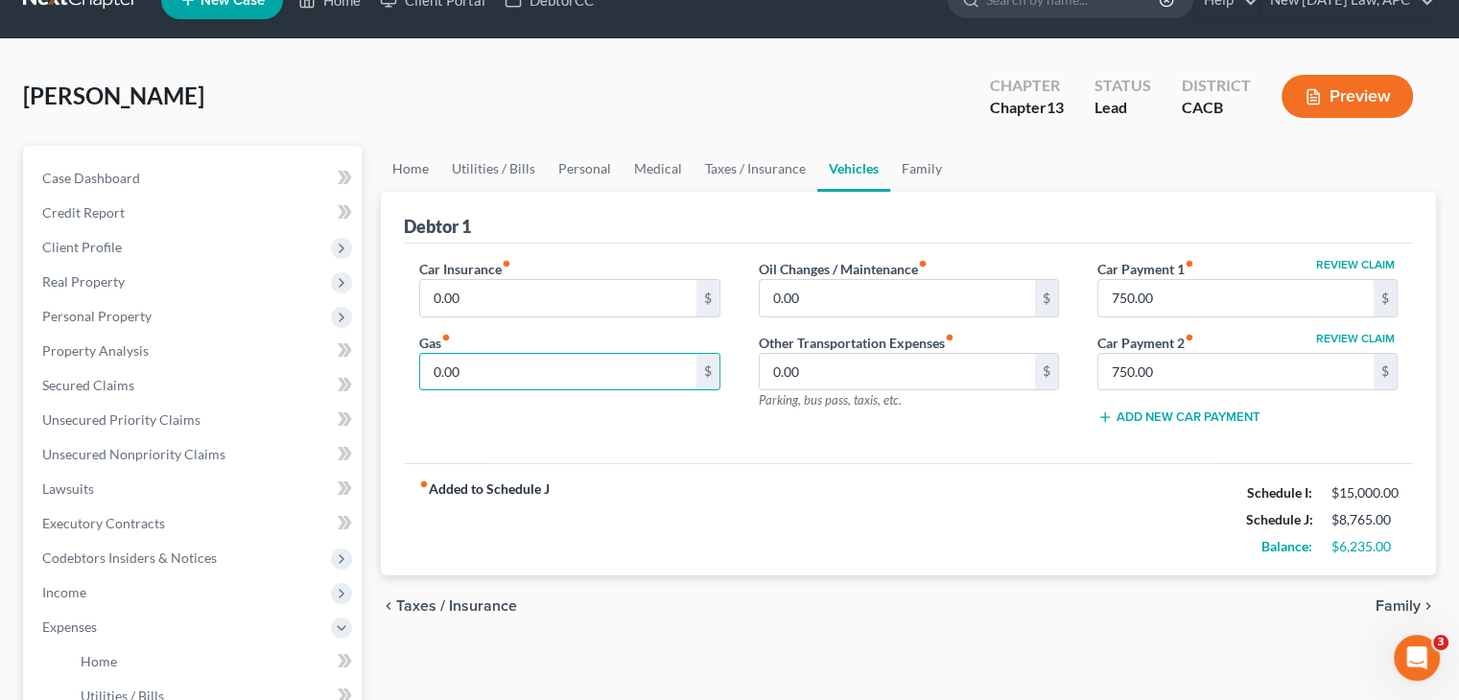
click at [470, 389] on div "Car Insurance fiber_manual_record 0.00 $ Gas fiber_manual_record 0.00 $" at bounding box center [569, 350] width 339 height 182
click at [833, 294] on input "0.00" at bounding box center [897, 298] width 275 height 36
click at [485, 375] on input "0.00" at bounding box center [557, 372] width 275 height 36
type input "594"
click at [512, 297] on input "0.00" at bounding box center [557, 298] width 275 height 36
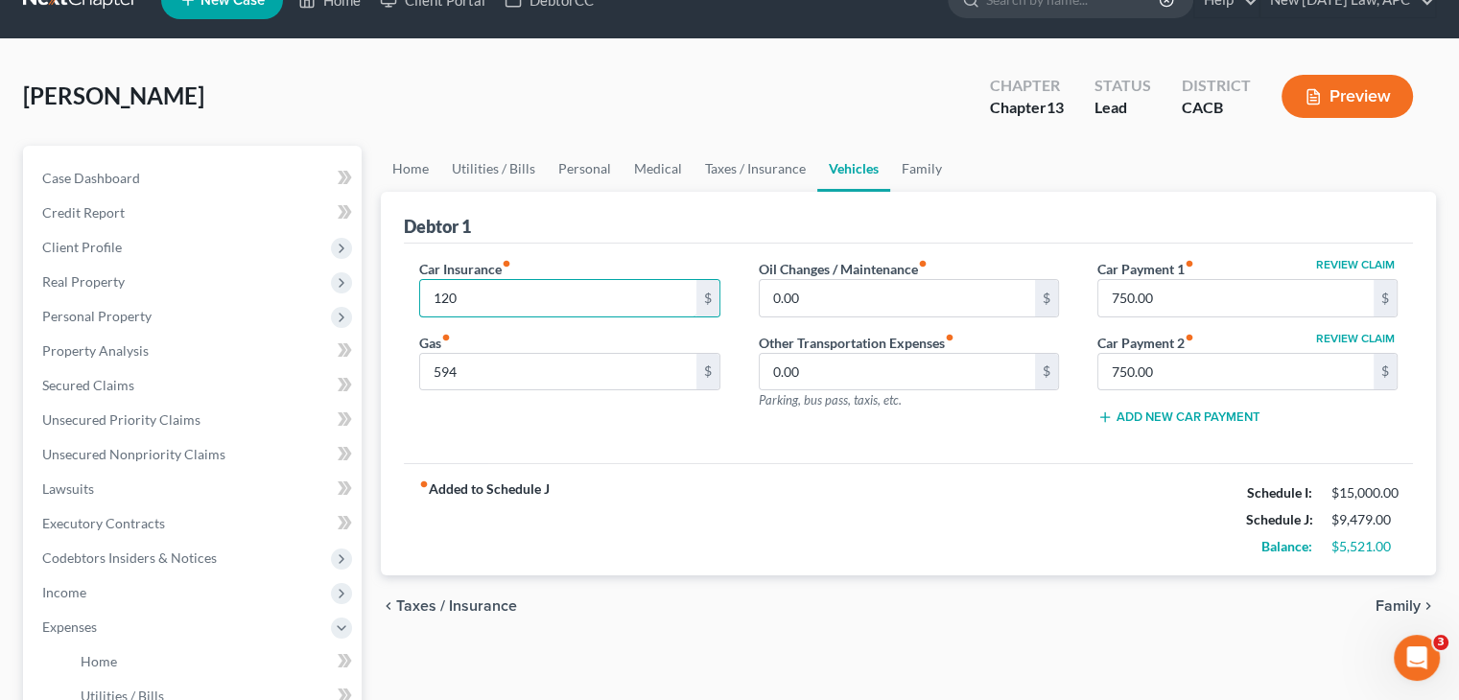
type input "120"
click at [691, 422] on div "Car Insurance fiber_manual_record 120 $ Gas fiber_manual_record 594 $" at bounding box center [569, 350] width 339 height 182
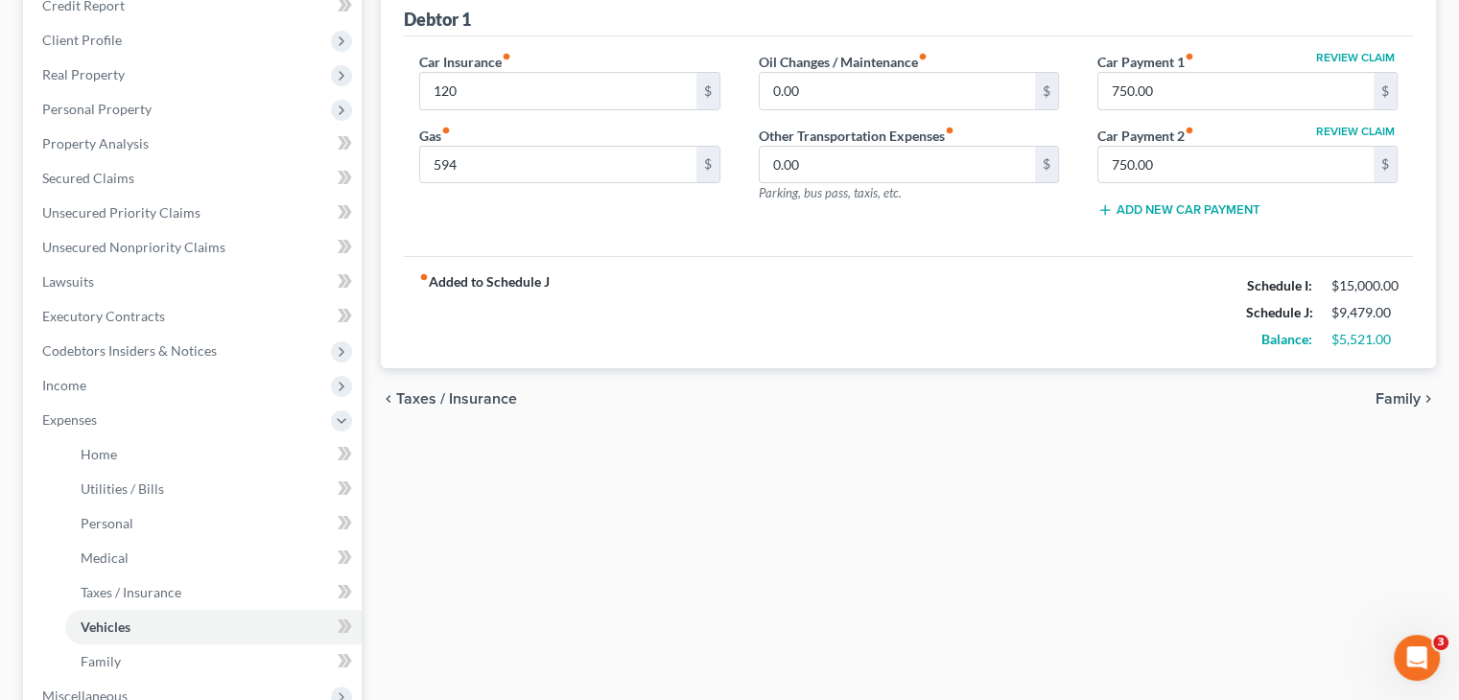
scroll to position [303, 0]
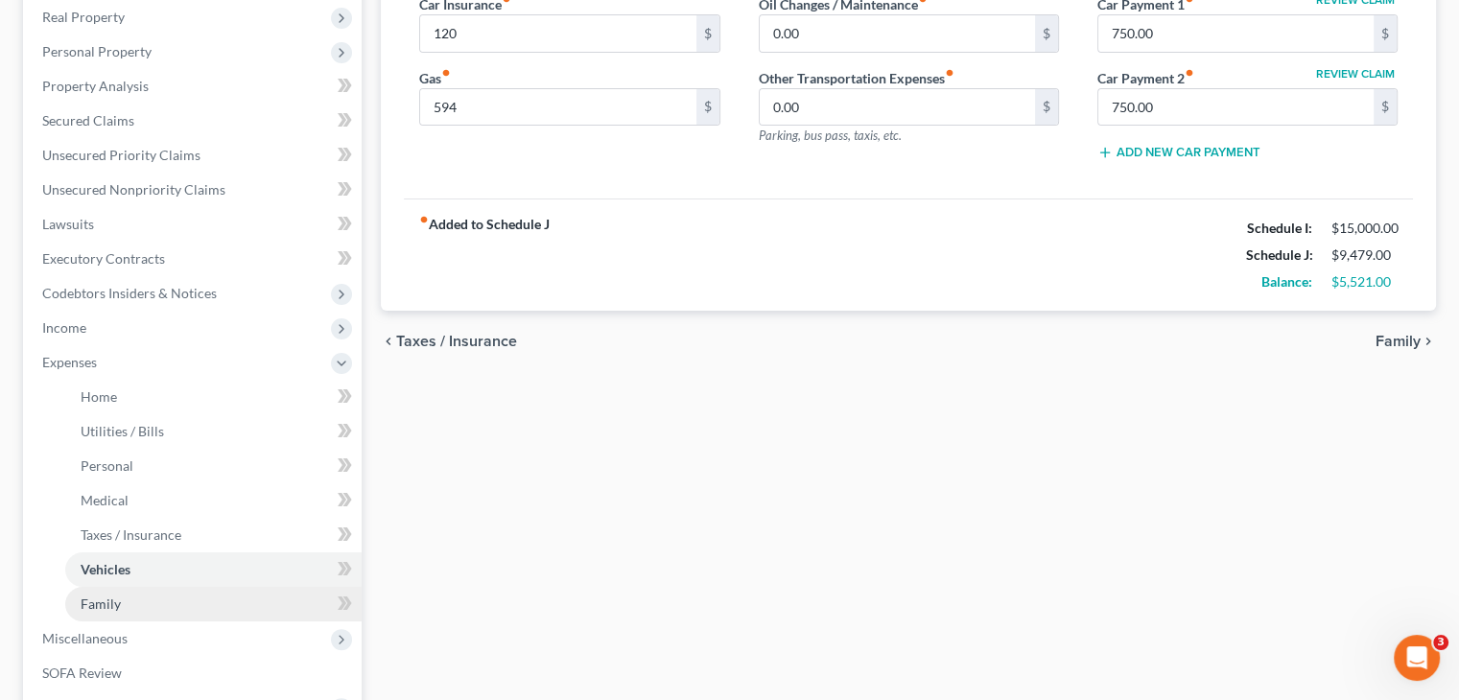
click at [148, 599] on link "Family" at bounding box center [213, 604] width 296 height 35
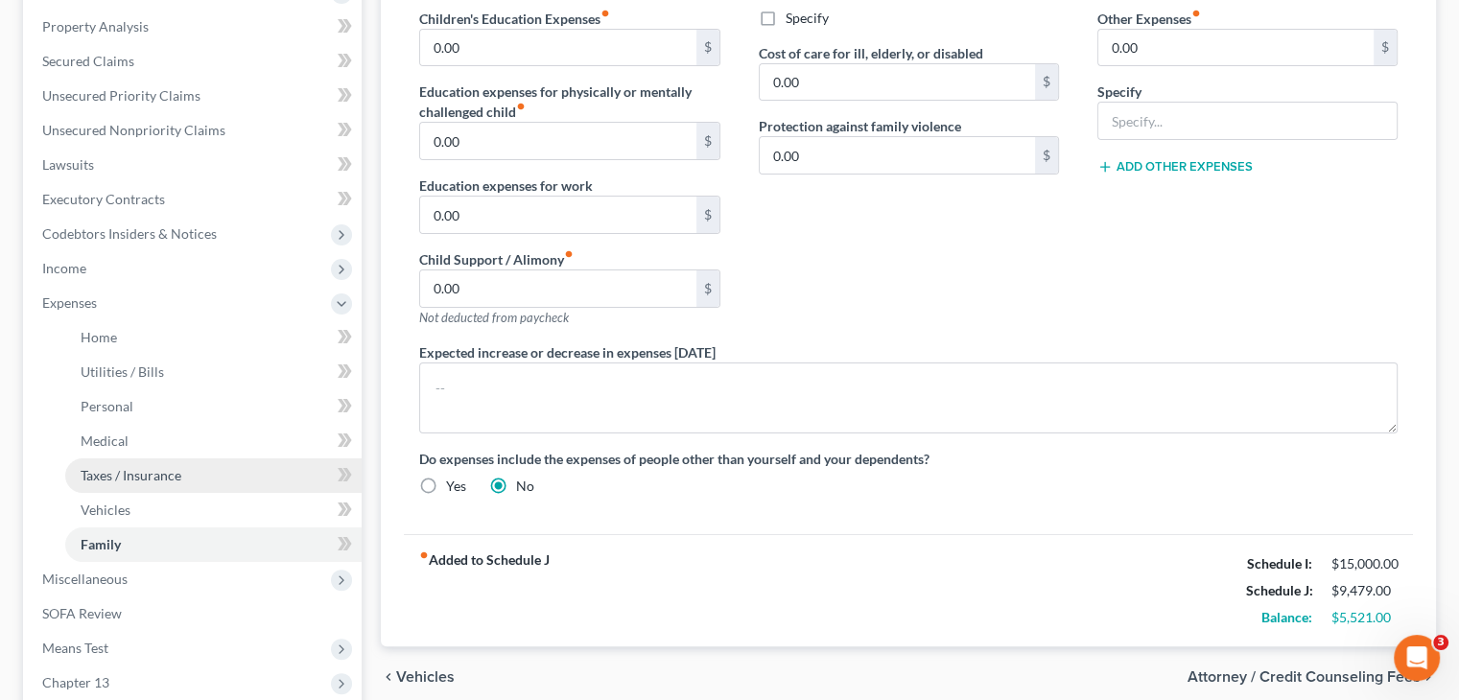
scroll to position [367, 0]
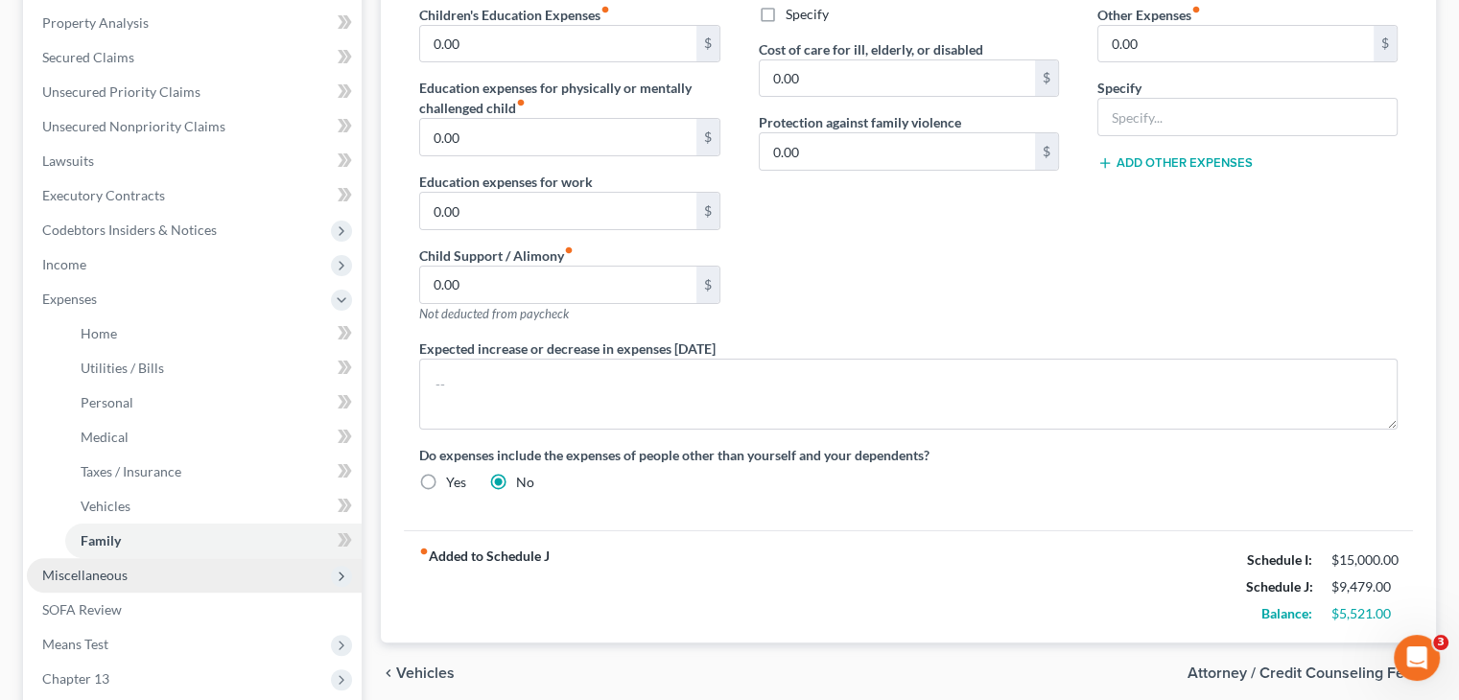
click at [203, 558] on span "Miscellaneous" at bounding box center [194, 575] width 335 height 35
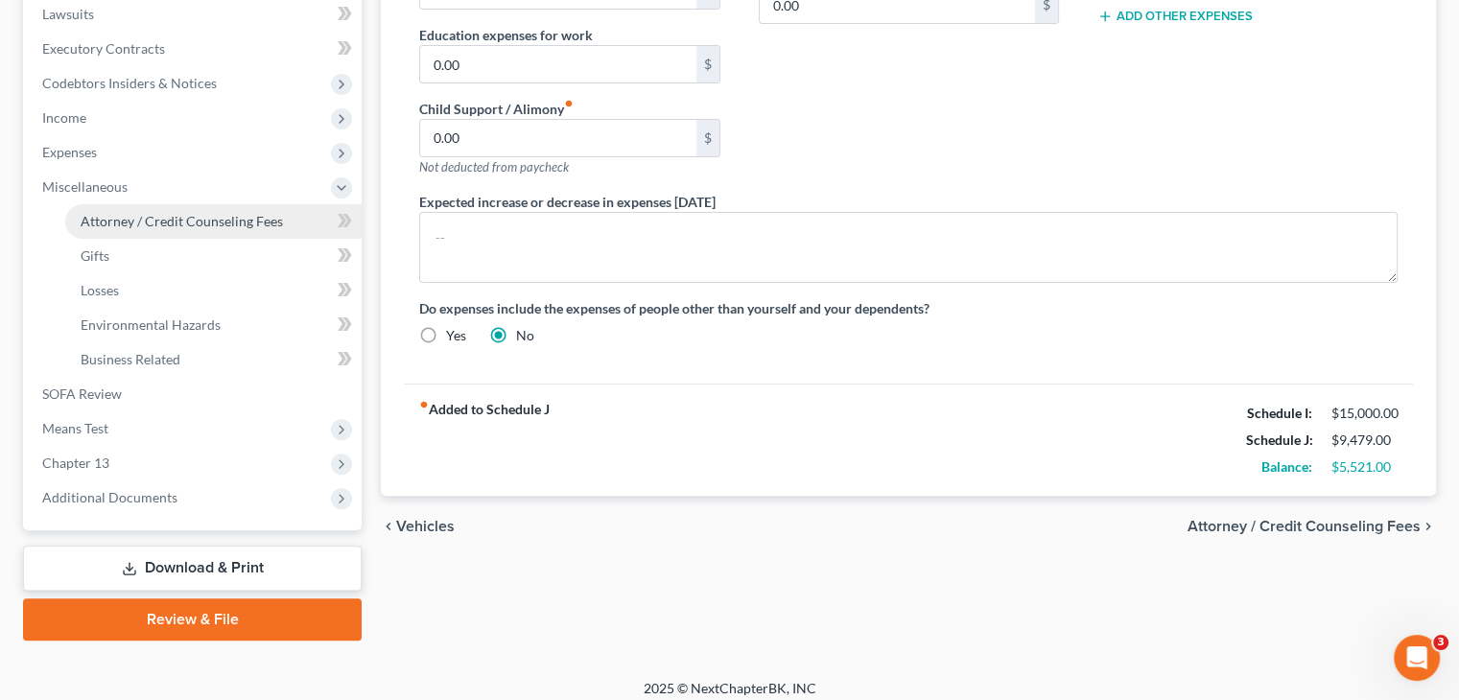
scroll to position [526, 0]
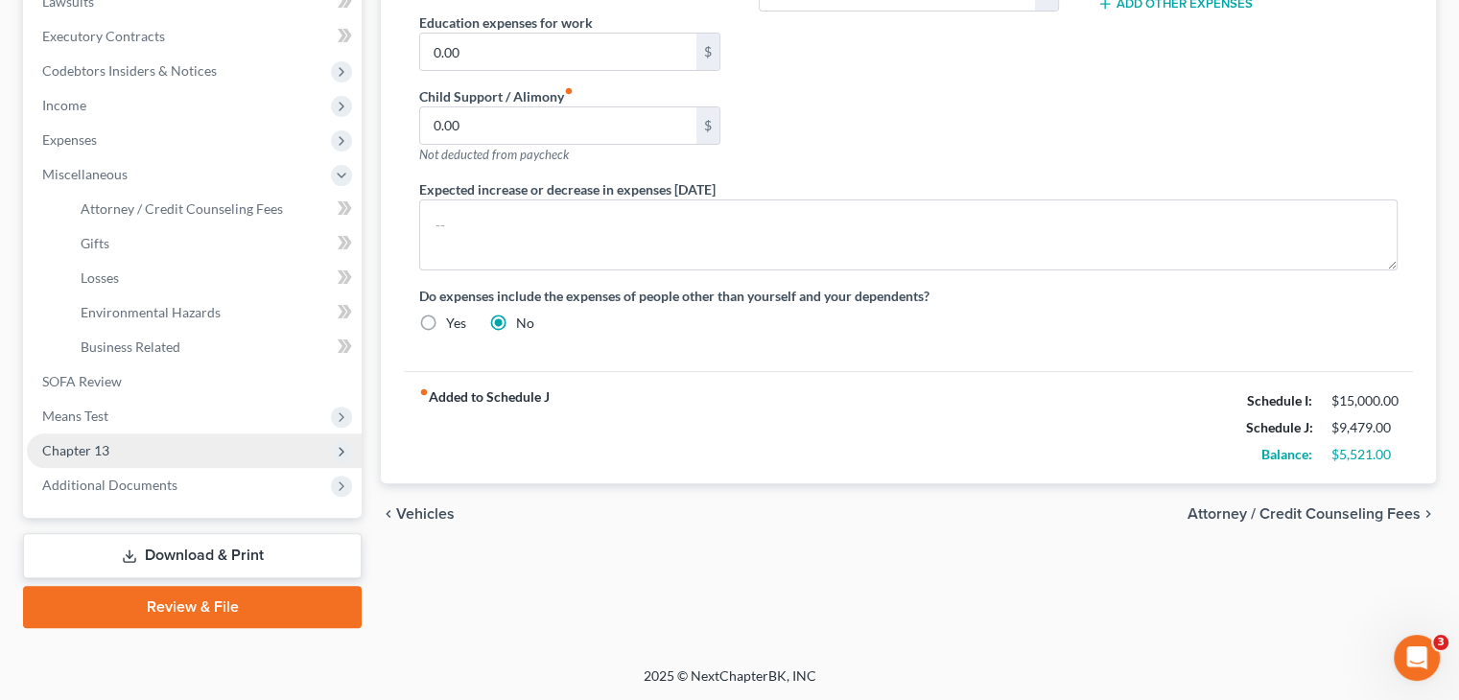
click at [123, 462] on span "Chapter 13" at bounding box center [194, 451] width 335 height 35
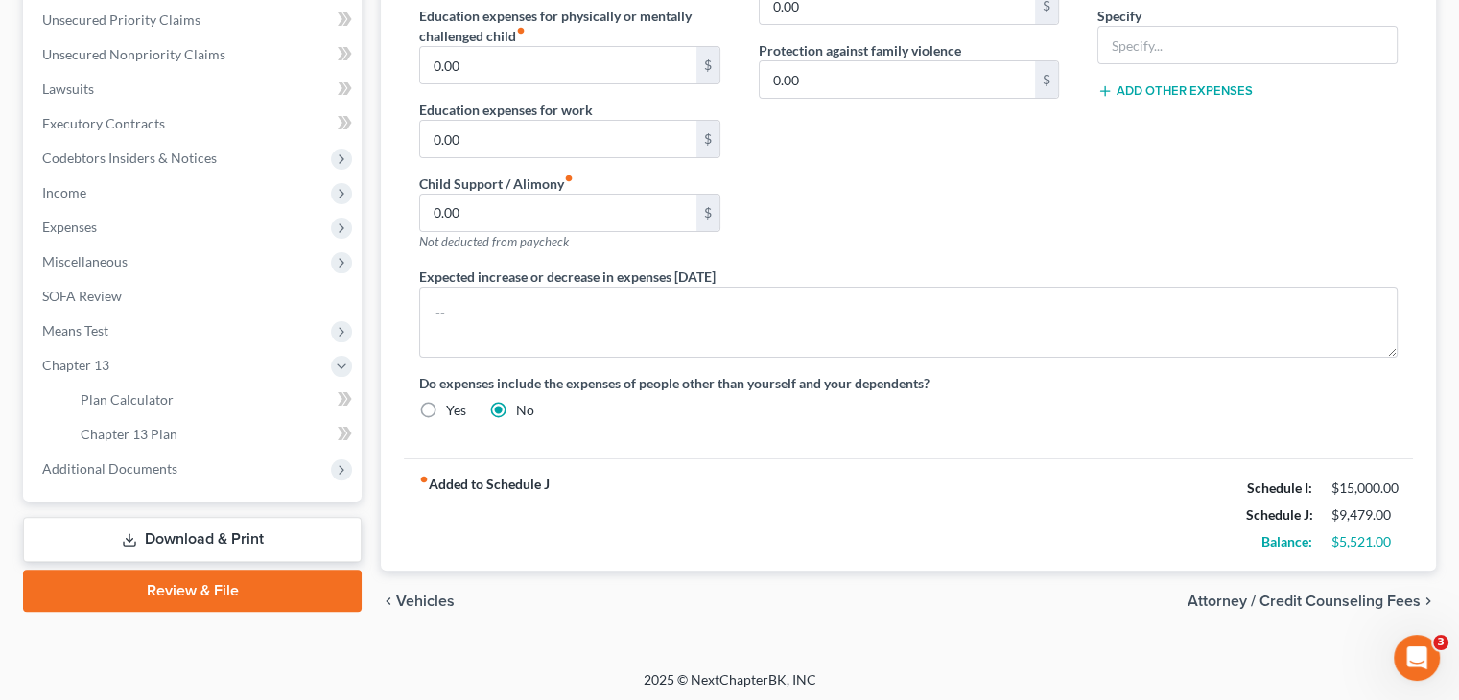
scroll to position [439, 0]
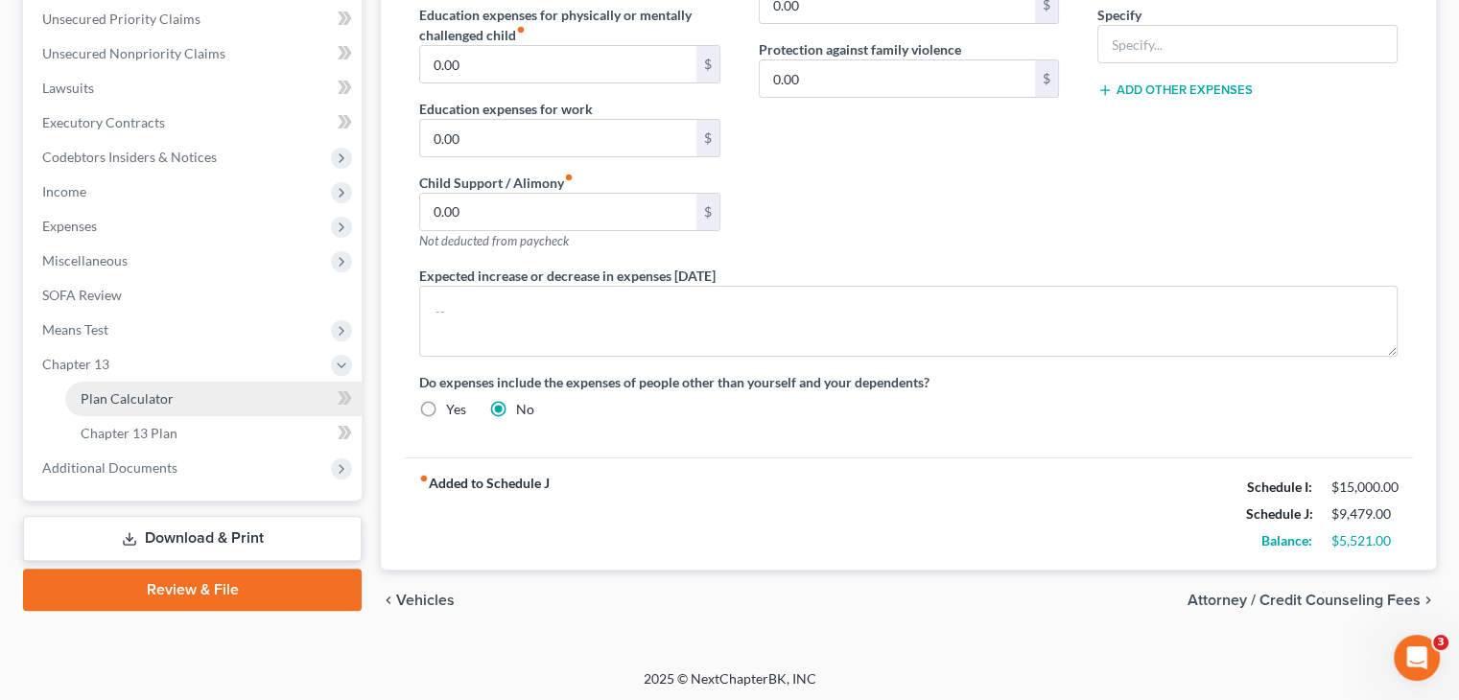
click at [154, 408] on link "Plan Calculator" at bounding box center [213, 399] width 296 height 35
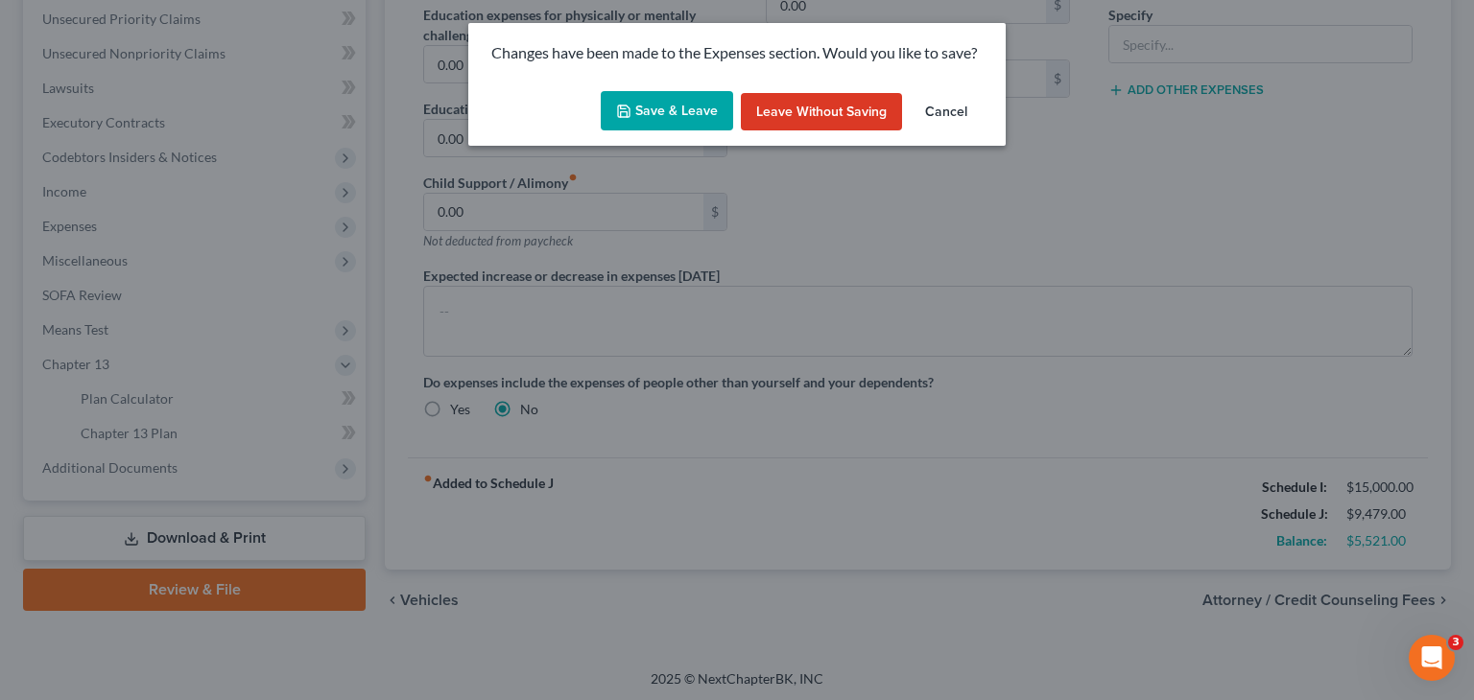
click at [677, 105] on button "Save & Leave" at bounding box center [667, 111] width 132 height 40
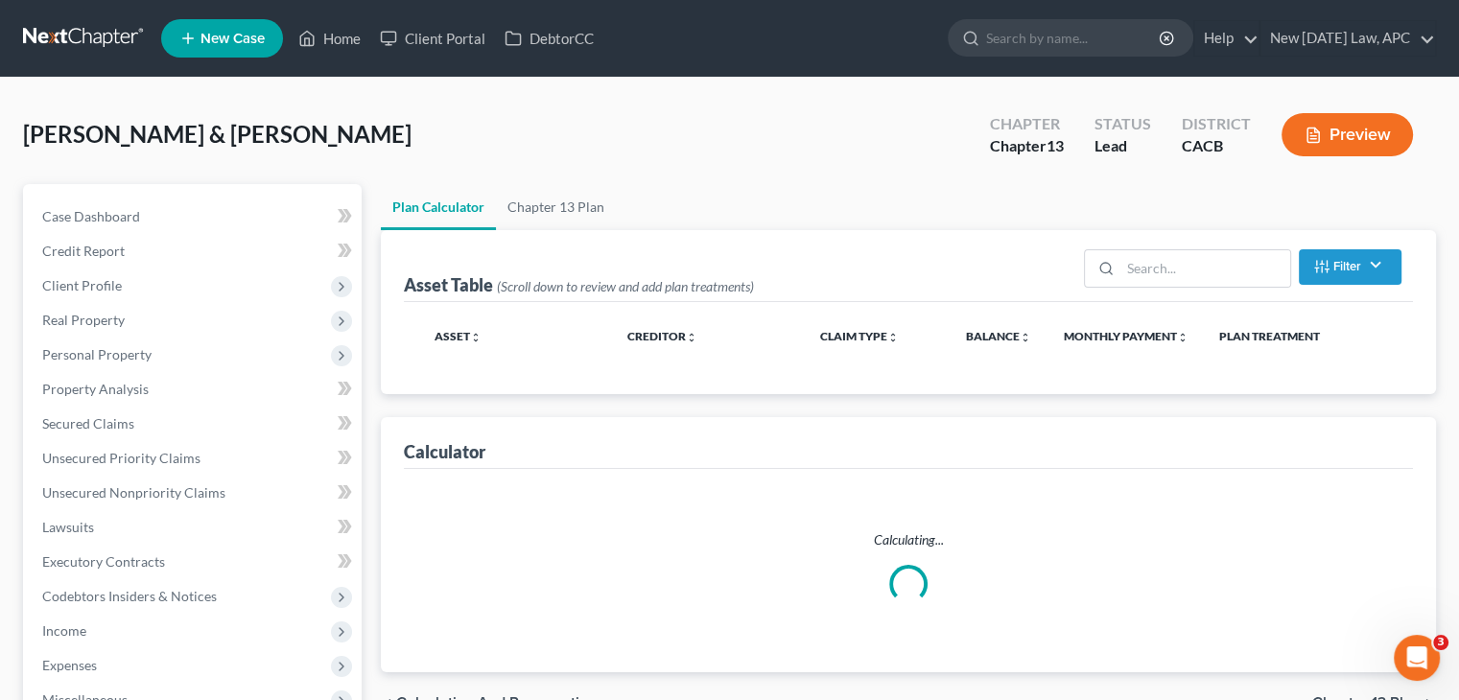
select select "59"
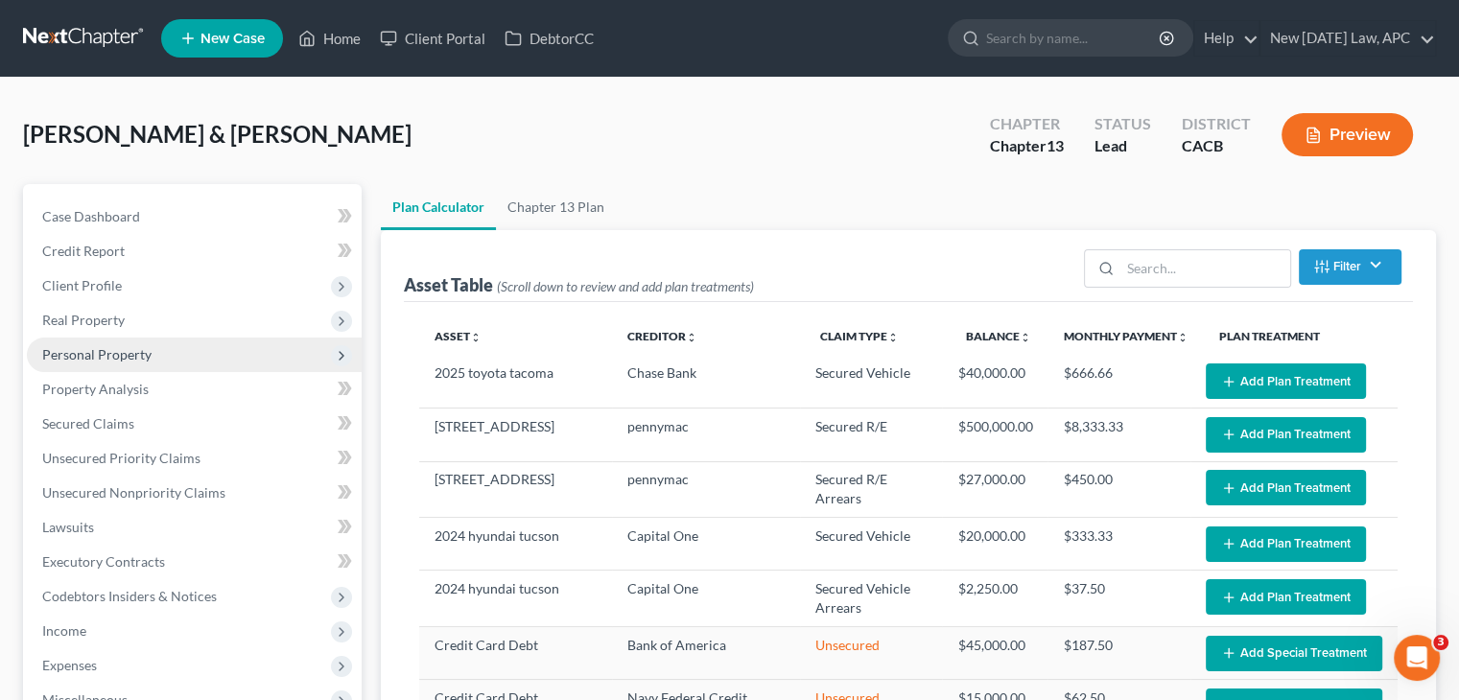
click at [41, 353] on span "Personal Property" at bounding box center [194, 355] width 335 height 35
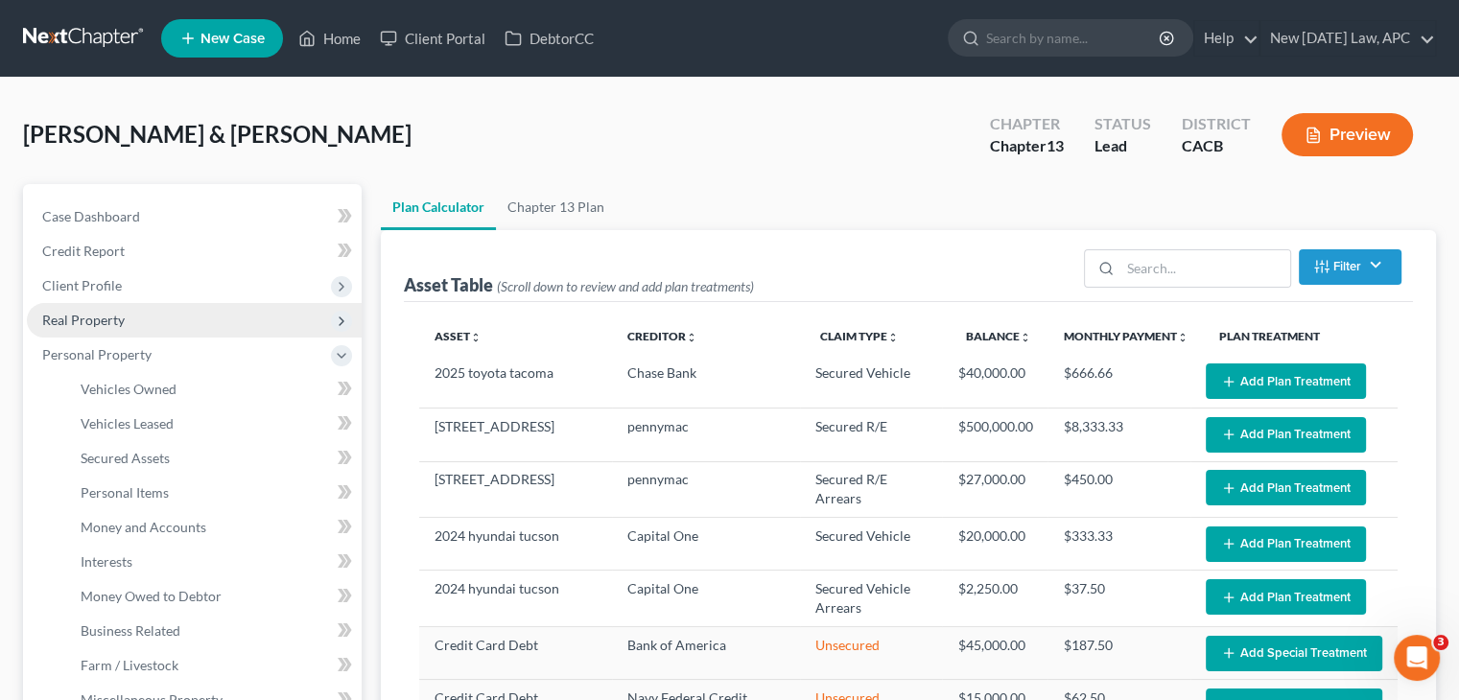
click at [69, 320] on span "Real Property" at bounding box center [83, 320] width 83 height 16
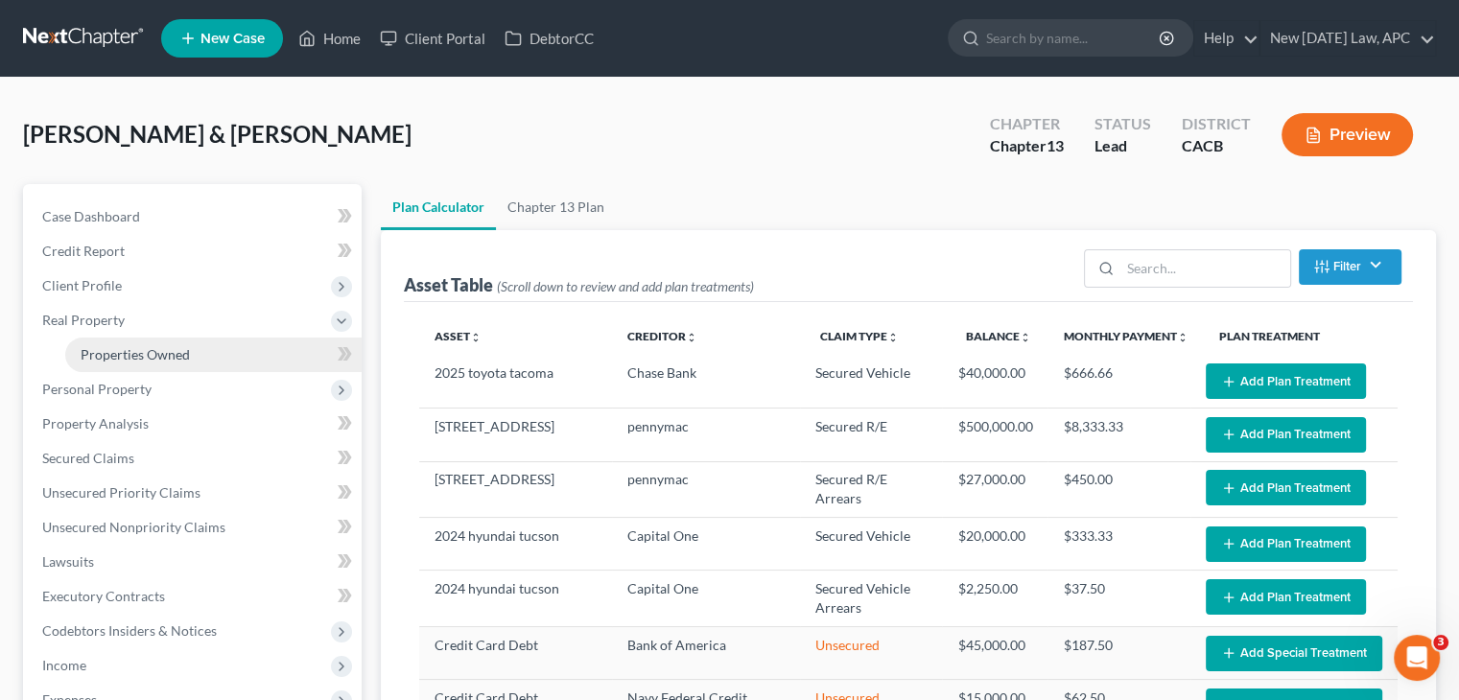
click at [122, 358] on span "Properties Owned" at bounding box center [135, 354] width 109 height 16
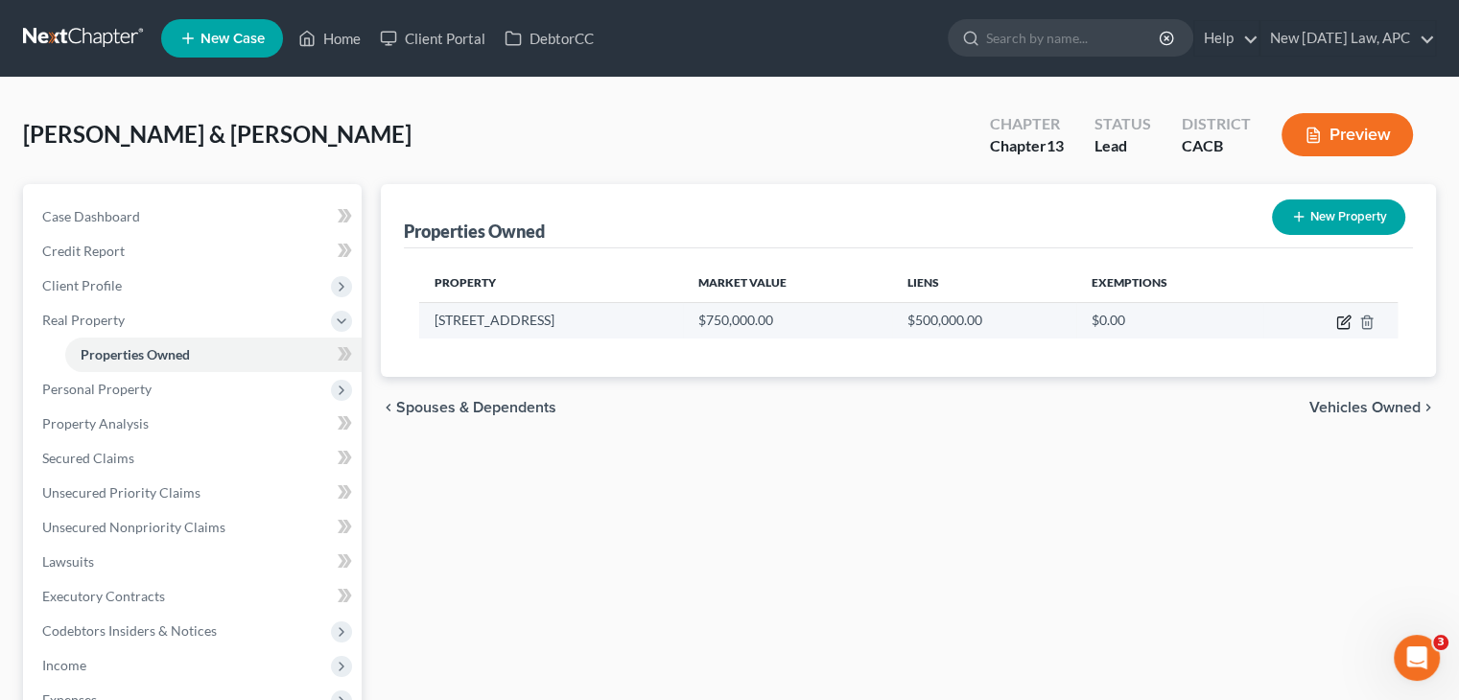
click at [1341, 326] on icon "button" at bounding box center [1344, 322] width 15 height 15
select select "4"
select select "32"
select select "4"
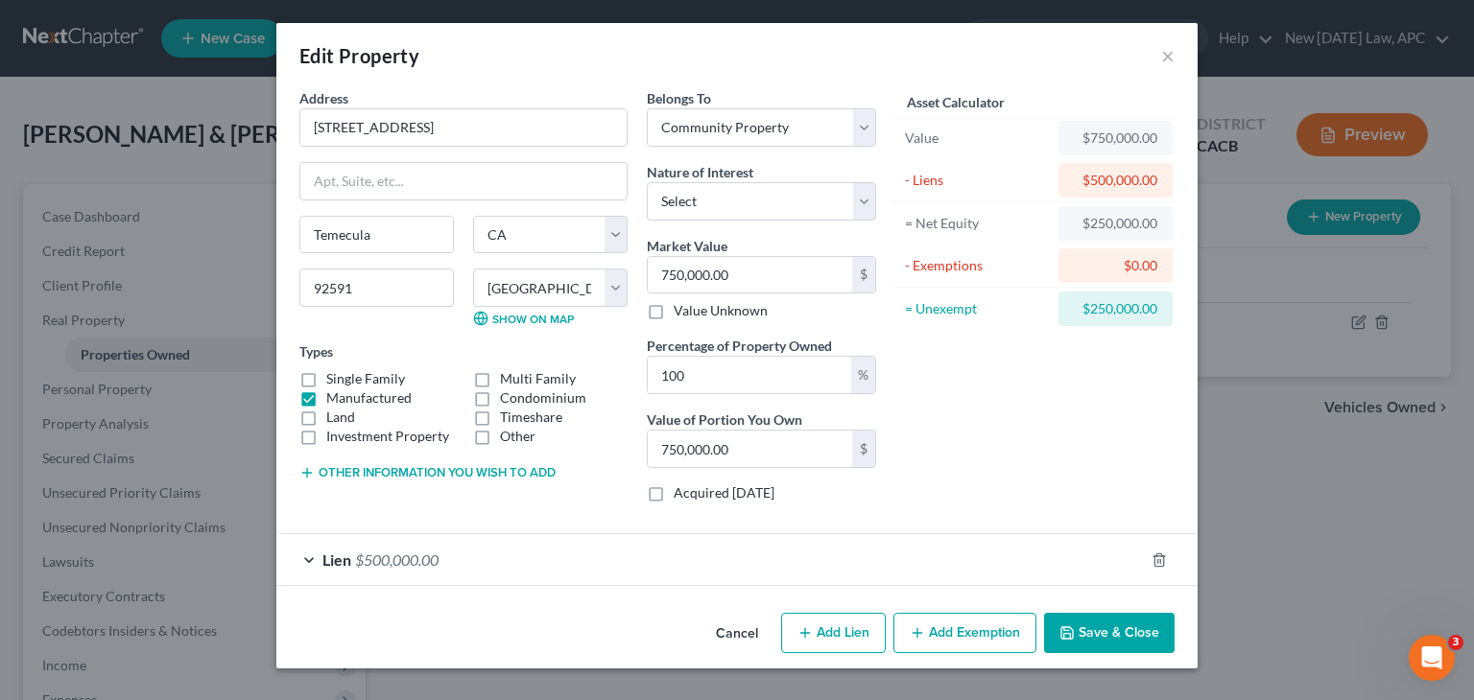
click at [987, 439] on div "Asset Calculator Value $750,000.00 - Liens $500,000.00 = Net Equity $250,000.00…" at bounding box center [1035, 303] width 298 height 430
click at [751, 555] on div "Lien $500,000.00" at bounding box center [709, 559] width 867 height 51
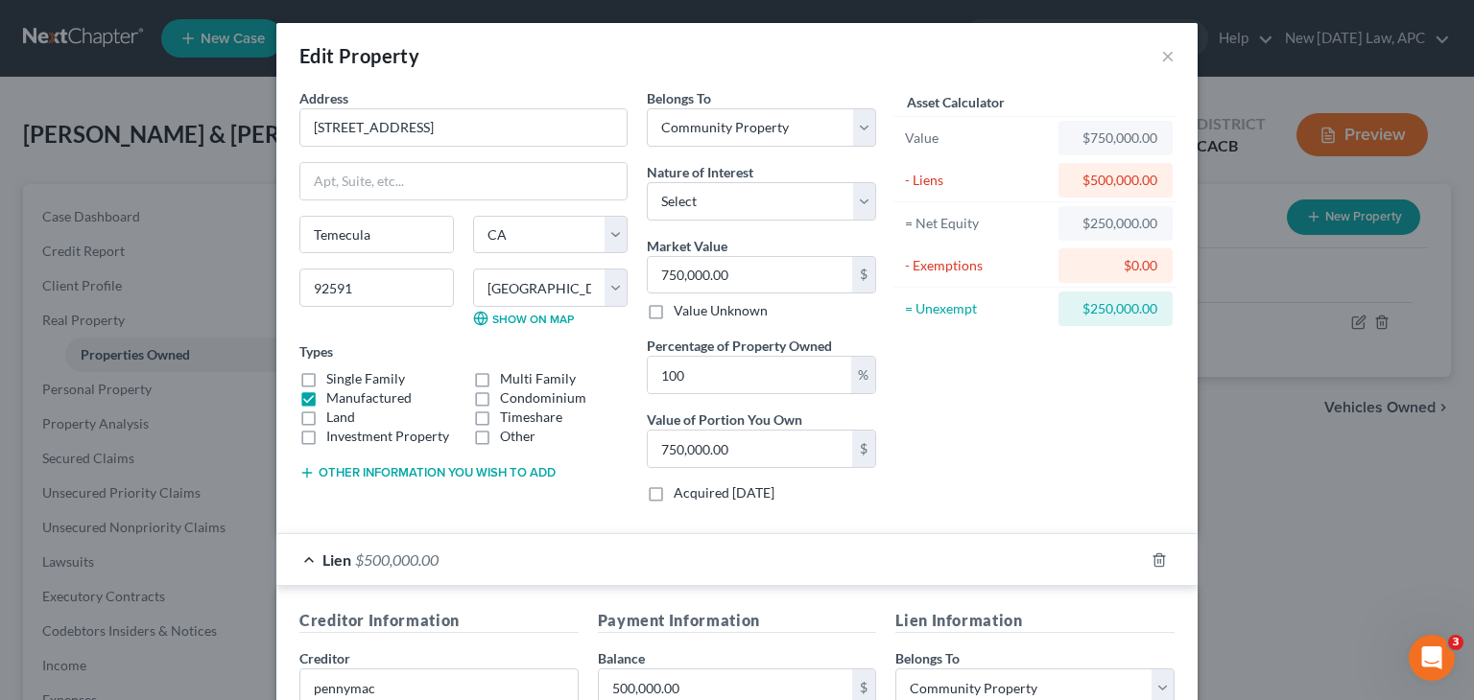
click at [326, 380] on label "Single Family" at bounding box center [365, 378] width 79 height 19
click at [334, 380] on input "Single Family" at bounding box center [340, 375] width 12 height 12
checkbox input "true"
click at [326, 392] on label "Manufactured" at bounding box center [368, 398] width 85 height 19
click at [334, 392] on input "Manufactured" at bounding box center [340, 395] width 12 height 12
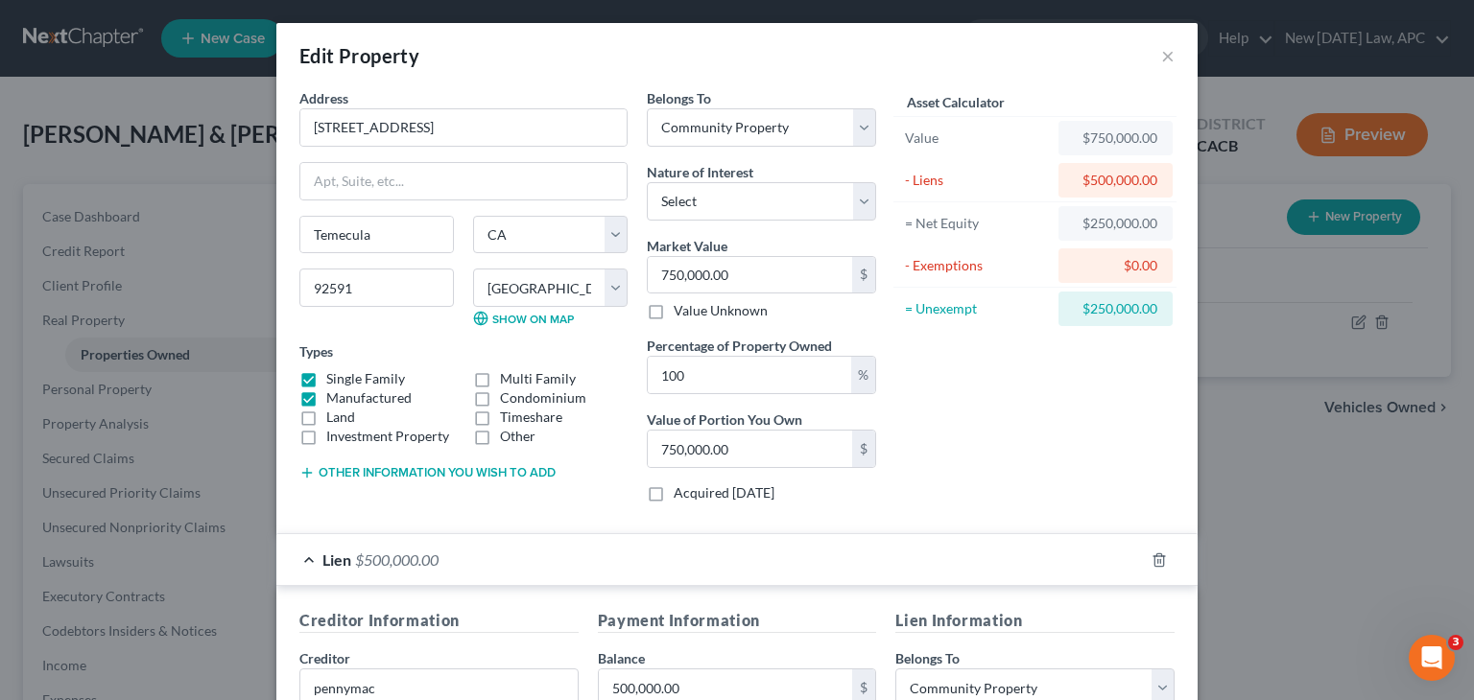
checkbox input "false"
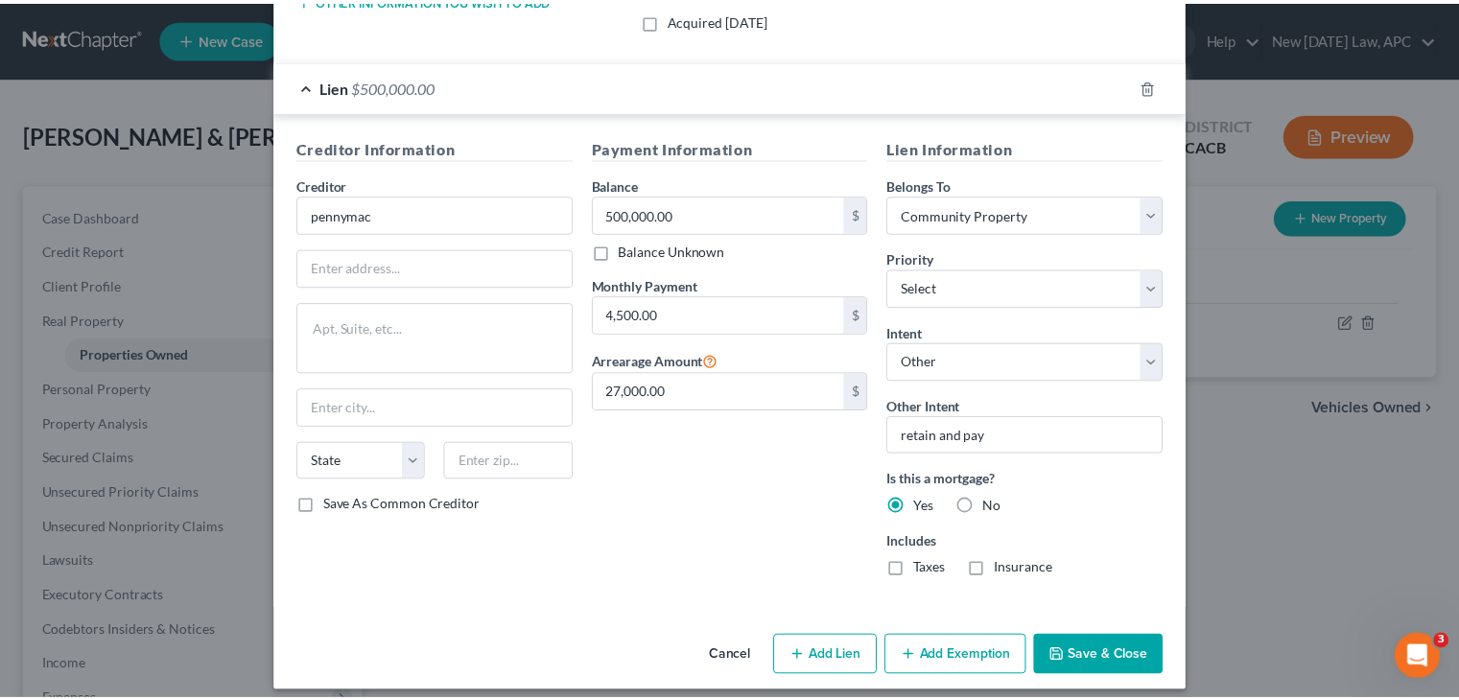
scroll to position [485, 0]
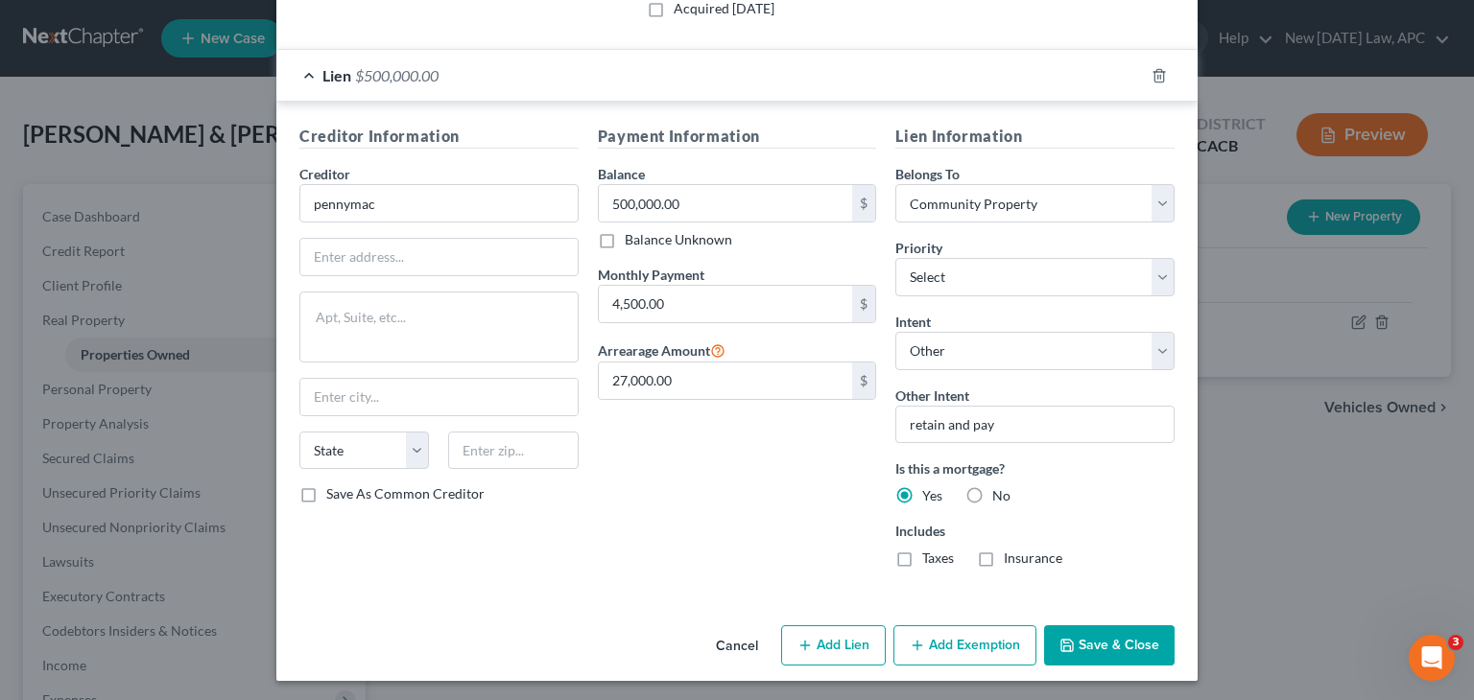
click at [1090, 656] on button "Save & Close" at bounding box center [1109, 646] width 130 height 40
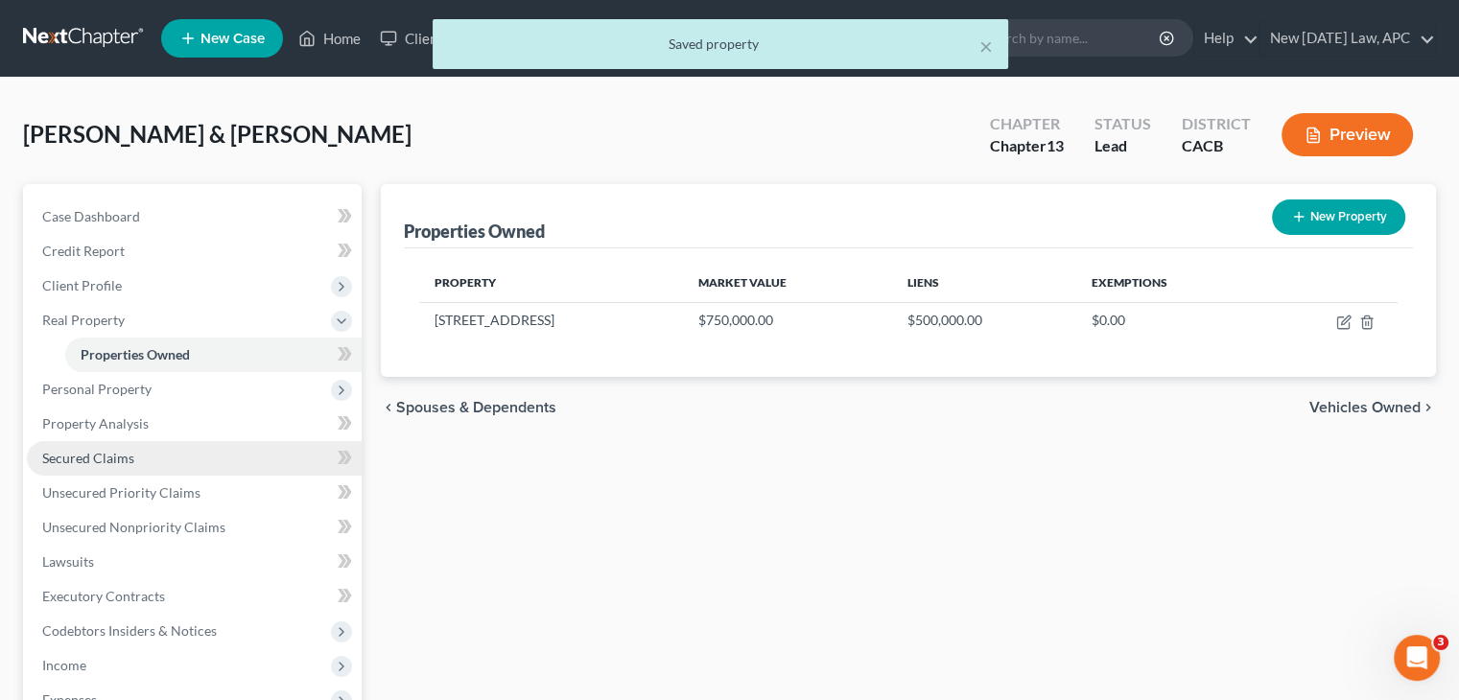
scroll to position [388, 0]
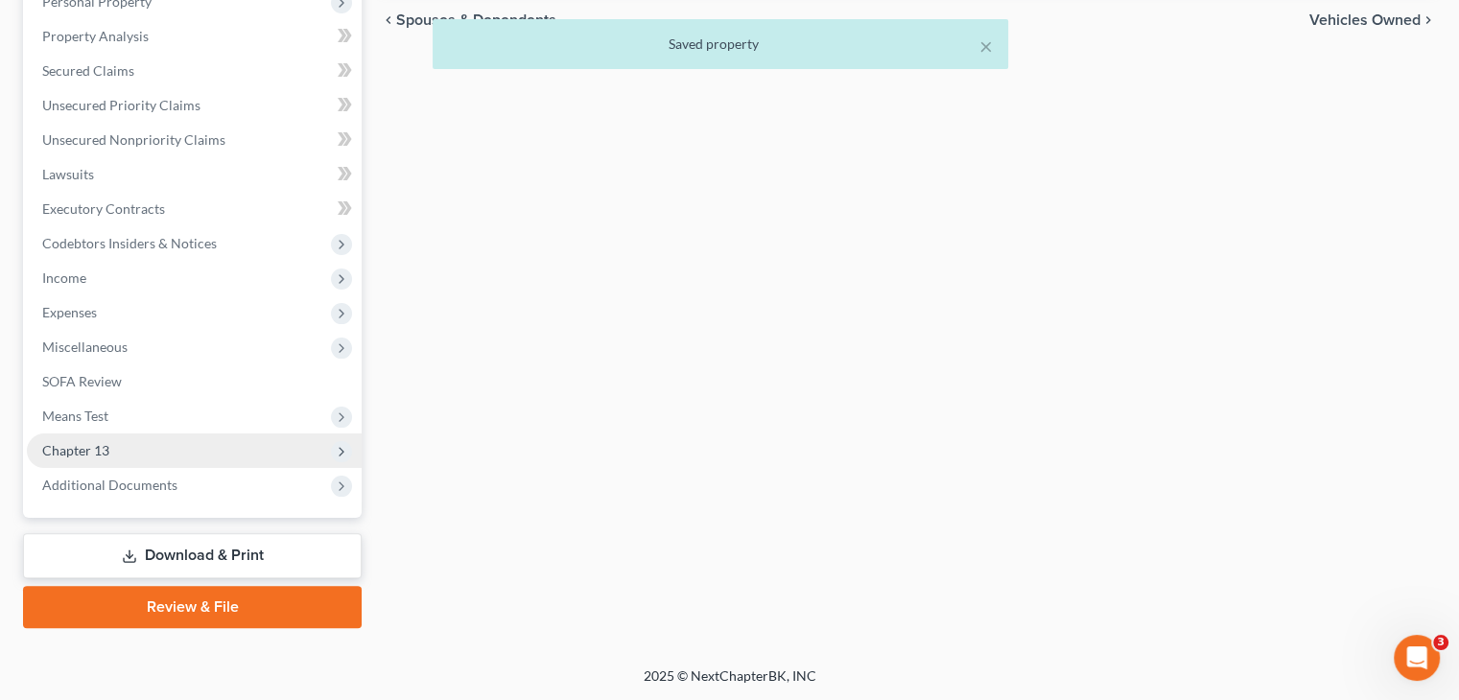
click at [214, 446] on span "Chapter 13" at bounding box center [194, 451] width 335 height 35
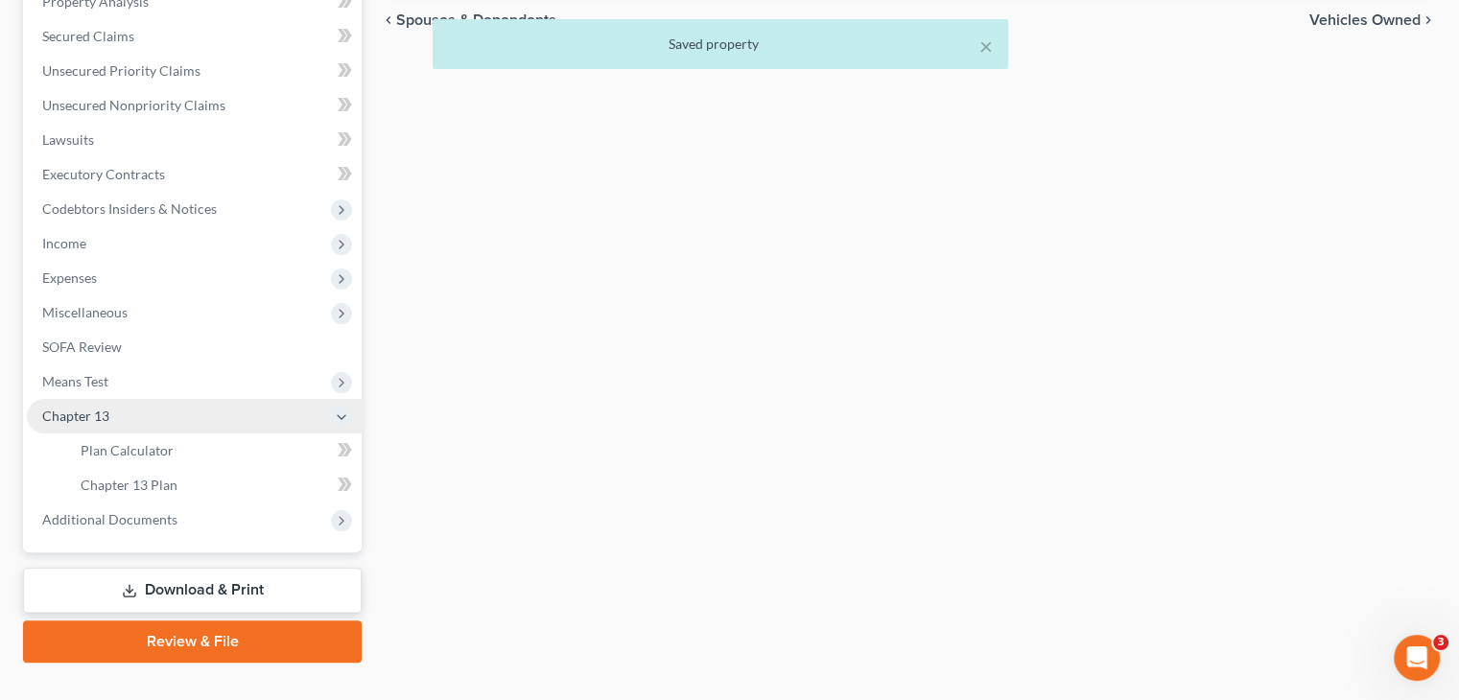
scroll to position [353, 0]
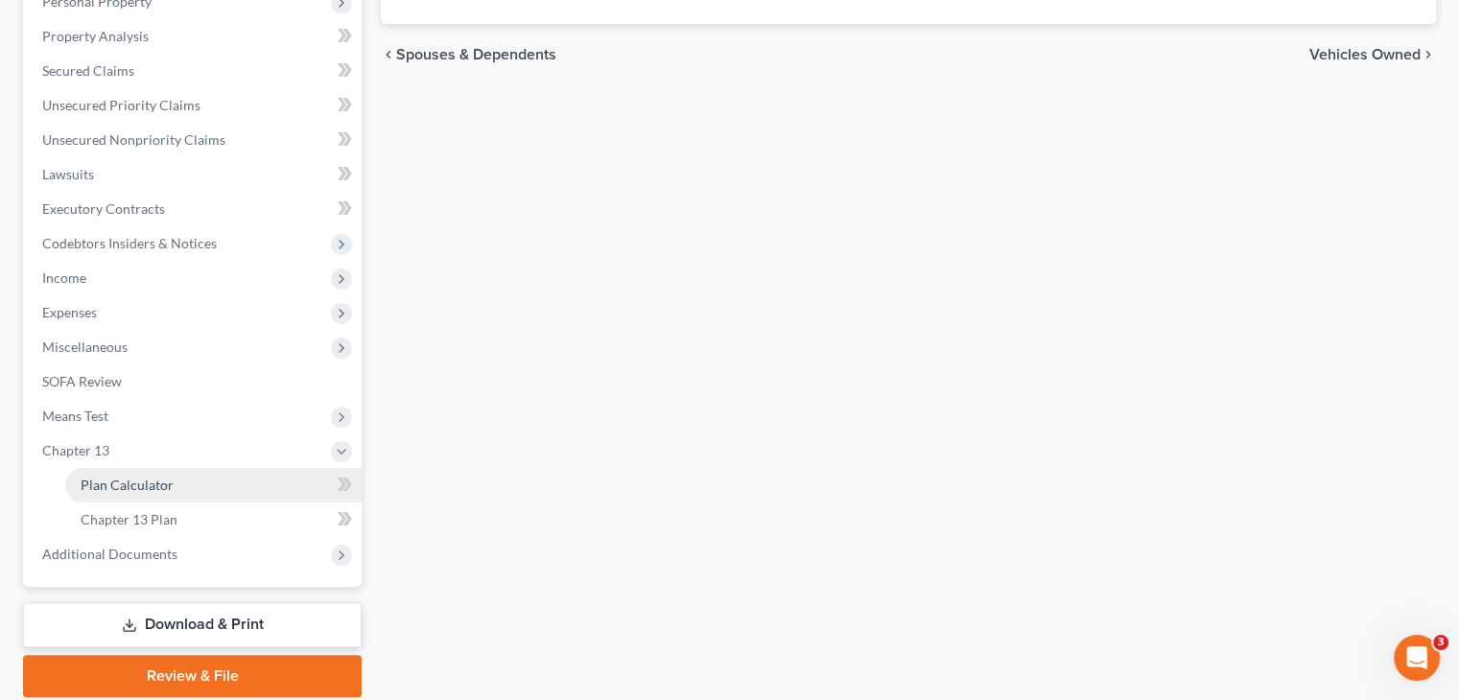
click at [269, 481] on link "Plan Calculator" at bounding box center [213, 485] width 296 height 35
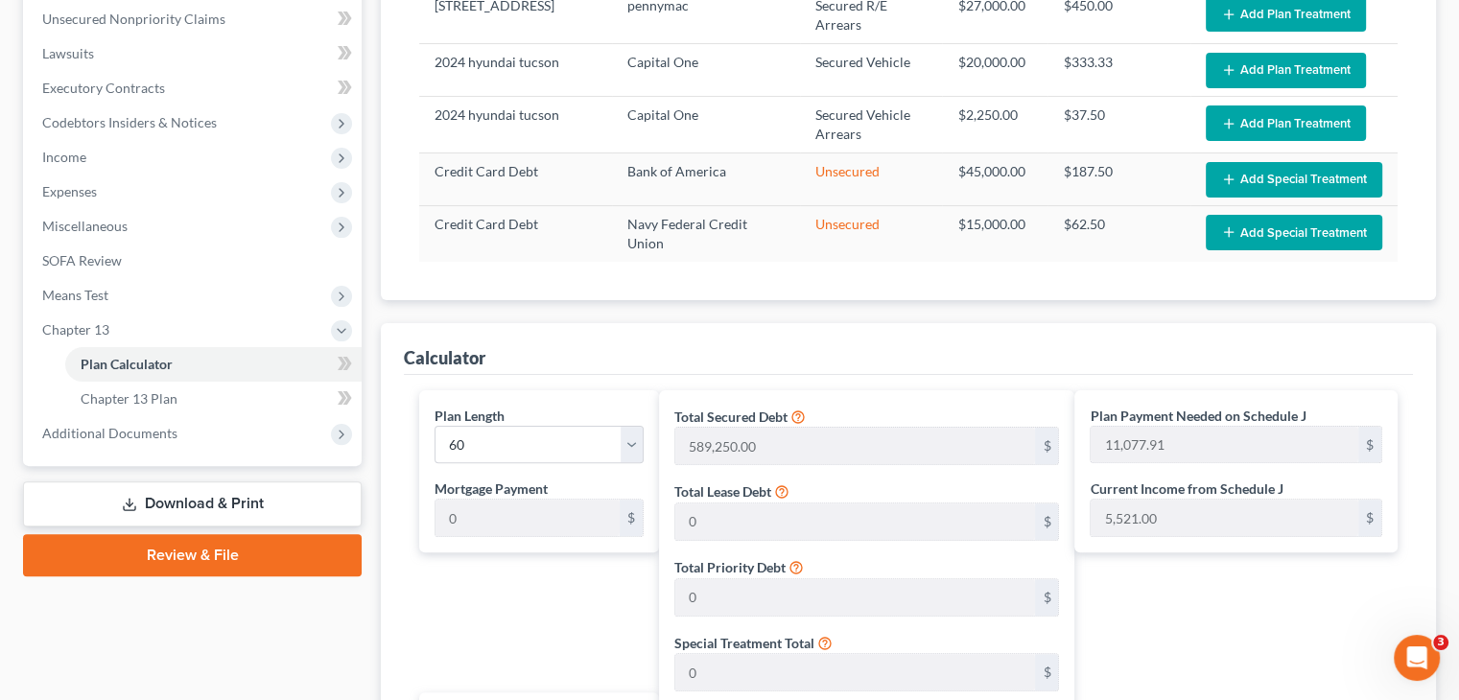
scroll to position [479, 0]
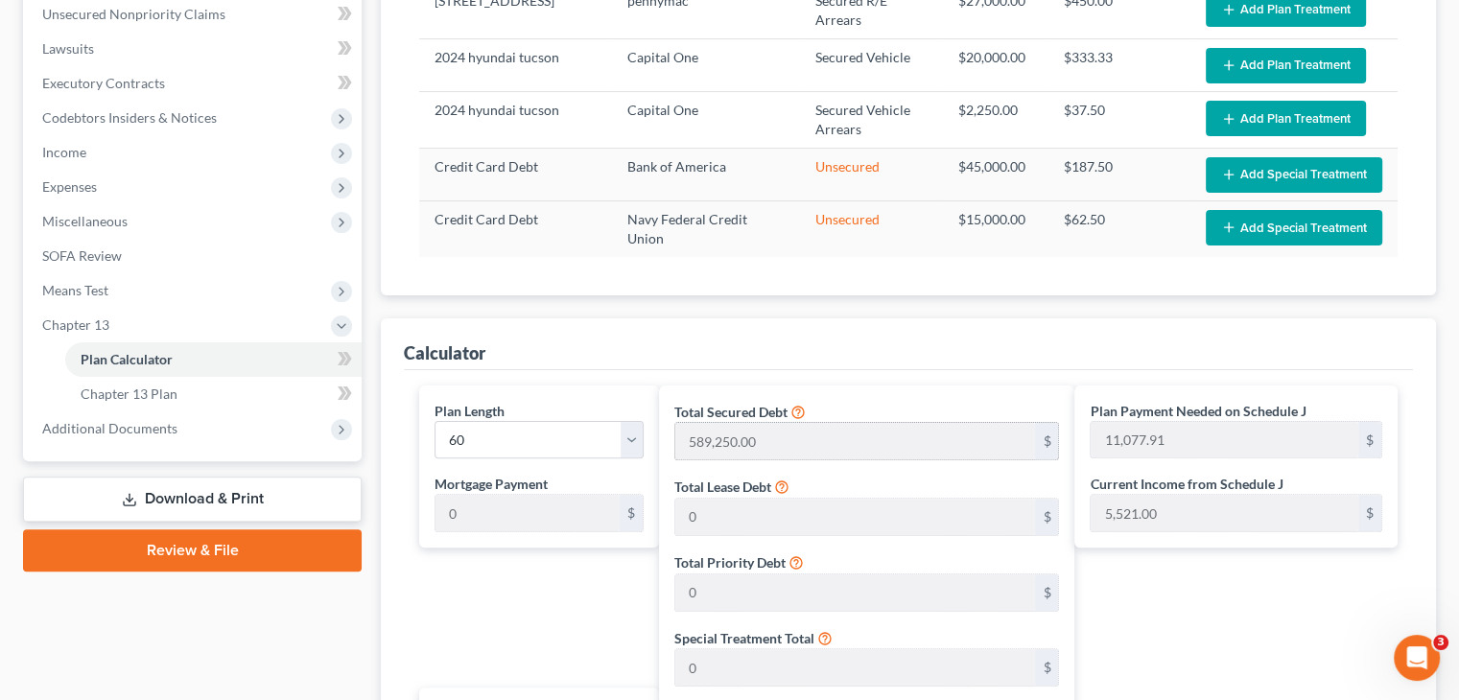
click at [1050, 439] on div "$" at bounding box center [1046, 441] width 23 height 36
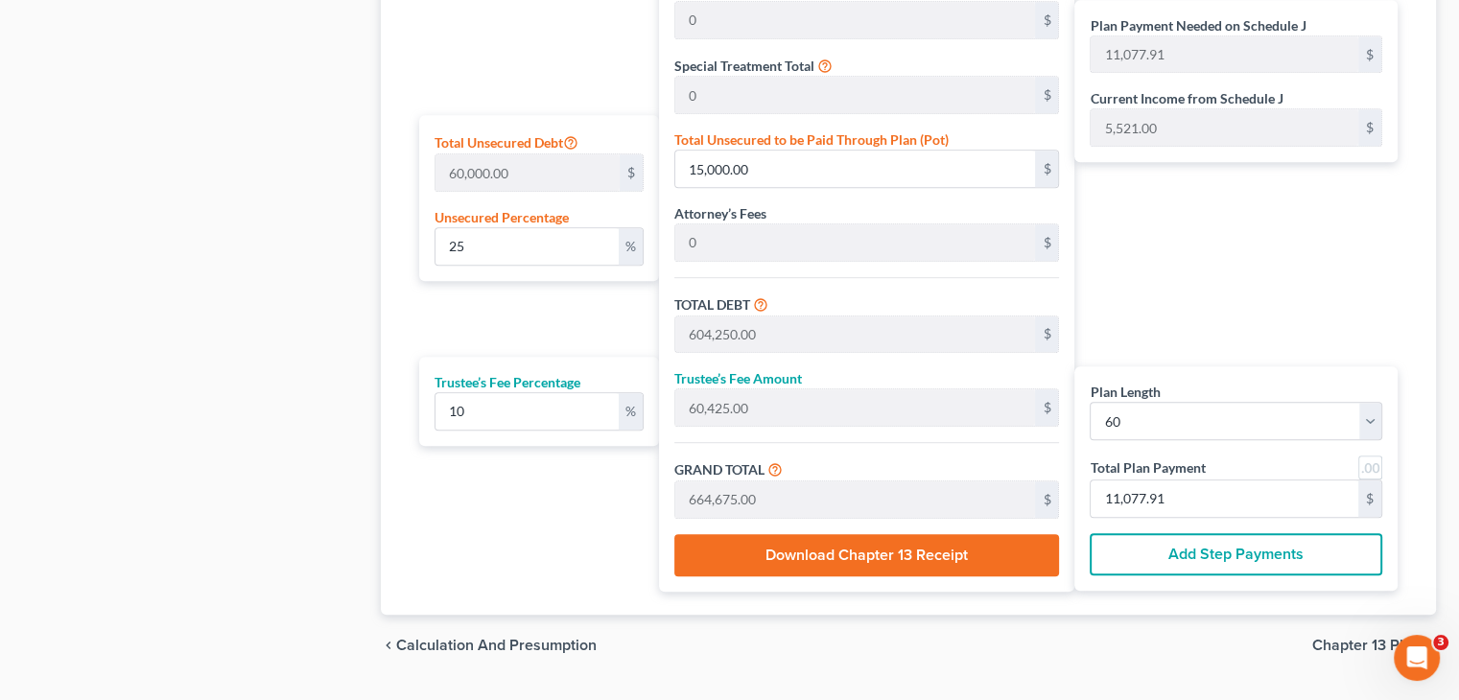
scroll to position [1065, 0]
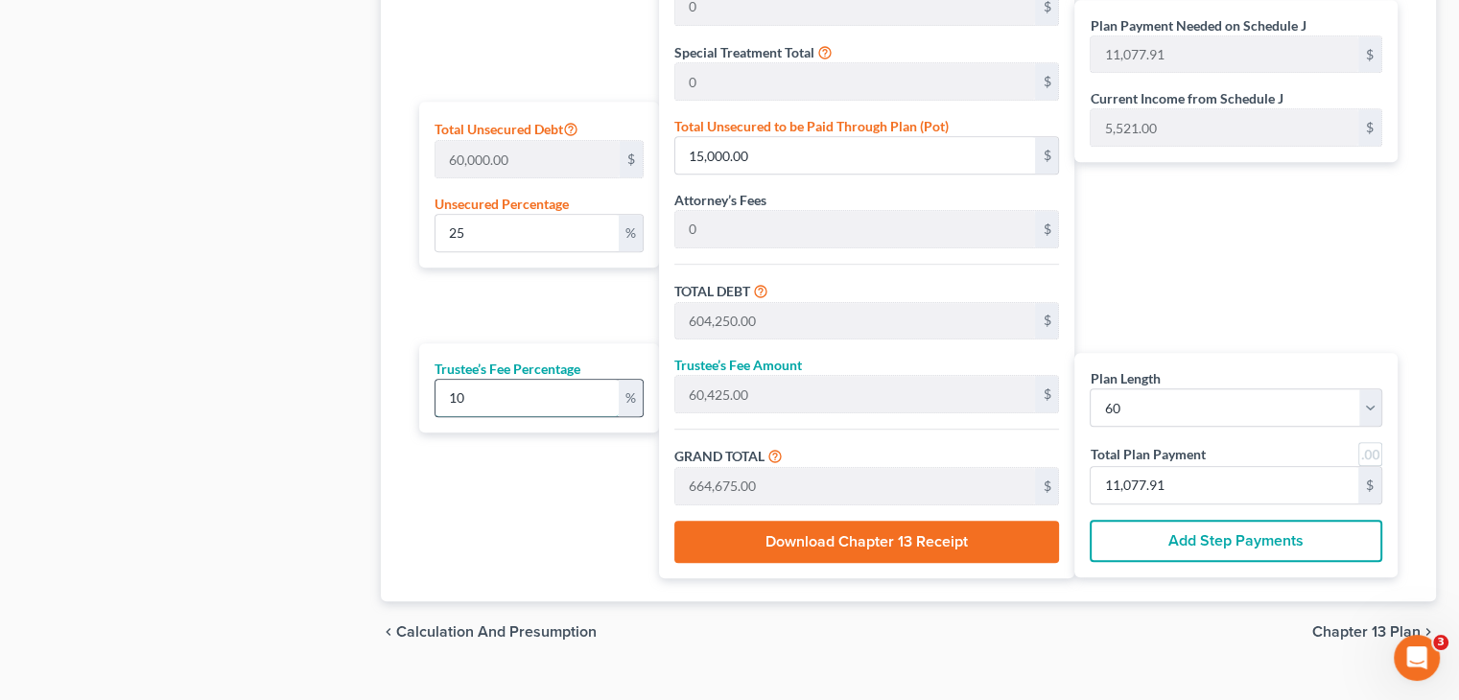
click at [497, 386] on input "10" at bounding box center [527, 398] width 183 height 36
click at [475, 276] on div "Plan Length 1 2 3 4 5 6 7 8 9 10 11 12 13 14 15 16 17 18 19 20 21 22 23 24 25 2…" at bounding box center [534, 188] width 249 height 779
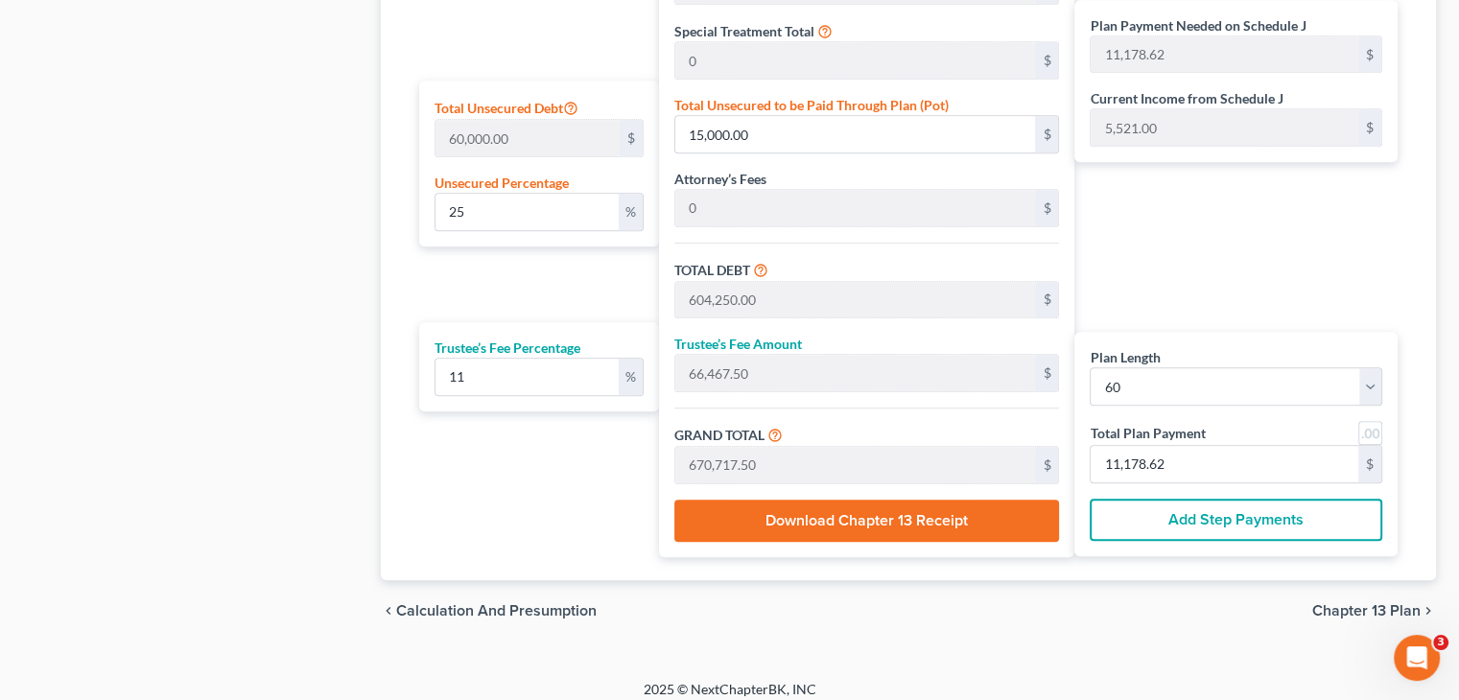
scroll to position [1095, 0]
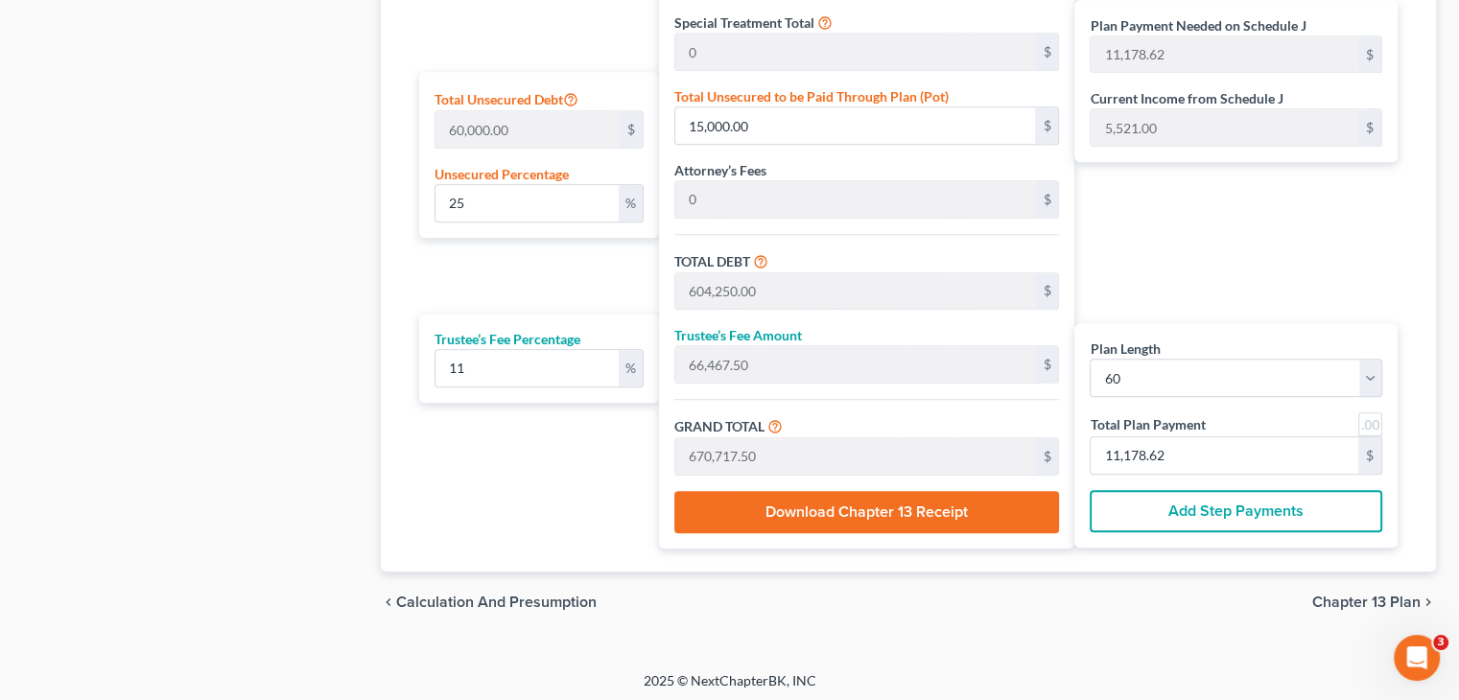
click at [417, 596] on span "Calculation and Presumption" at bounding box center [496, 602] width 201 height 15
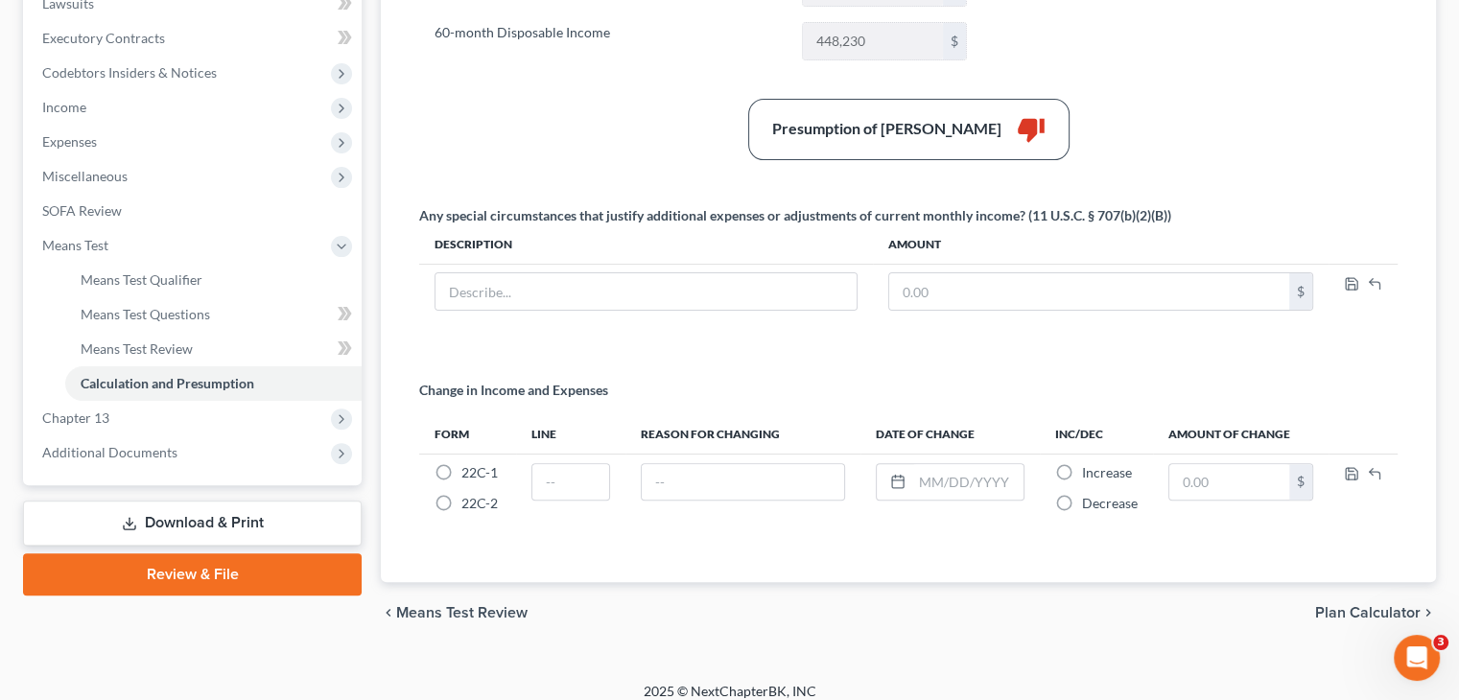
scroll to position [537, 0]
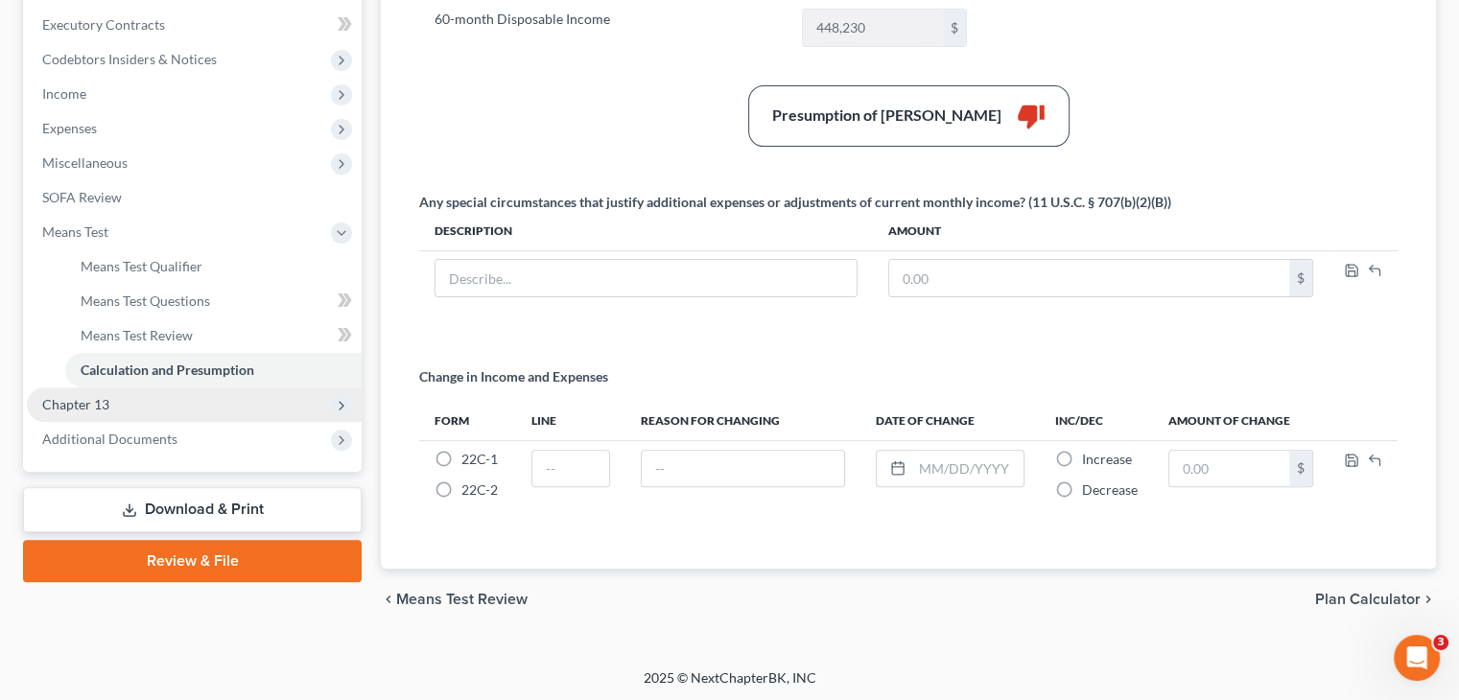
click at [128, 404] on span "Chapter 13" at bounding box center [194, 405] width 335 height 35
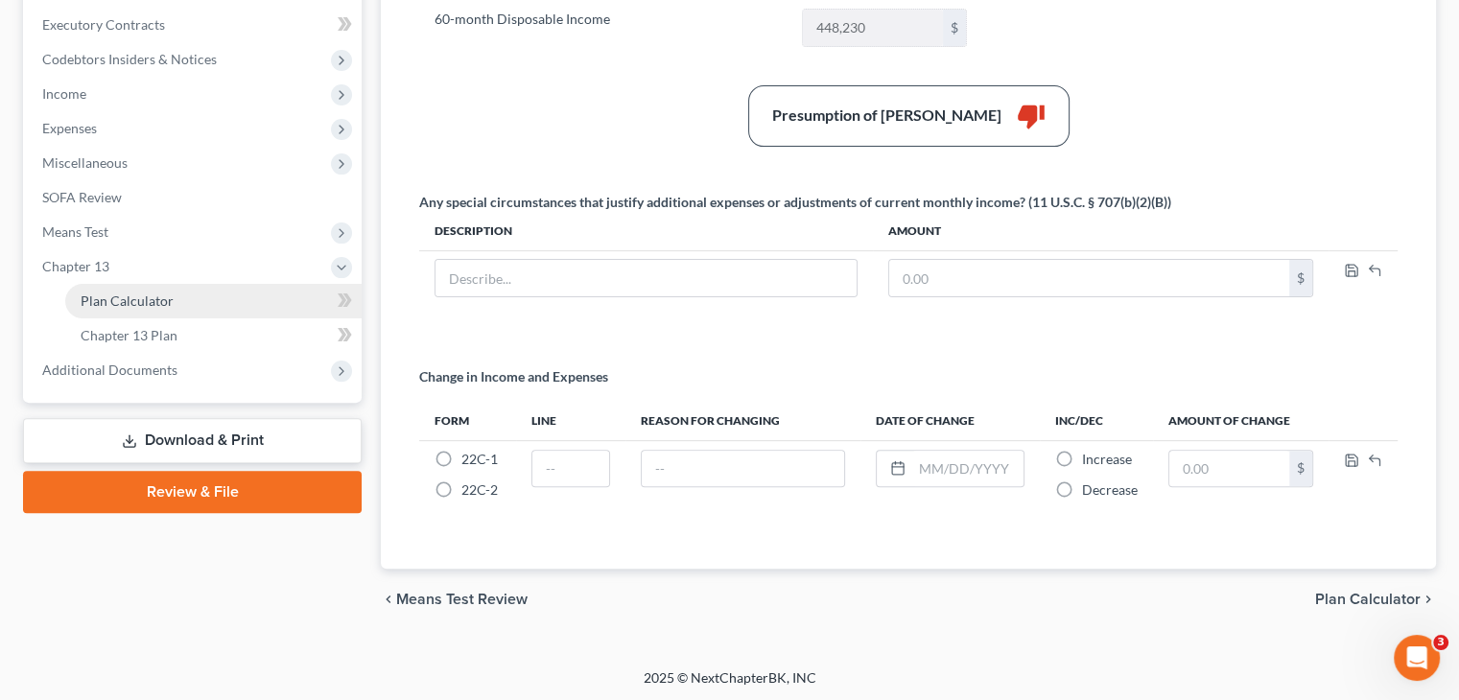
click at [145, 298] on span "Plan Calculator" at bounding box center [127, 301] width 93 height 16
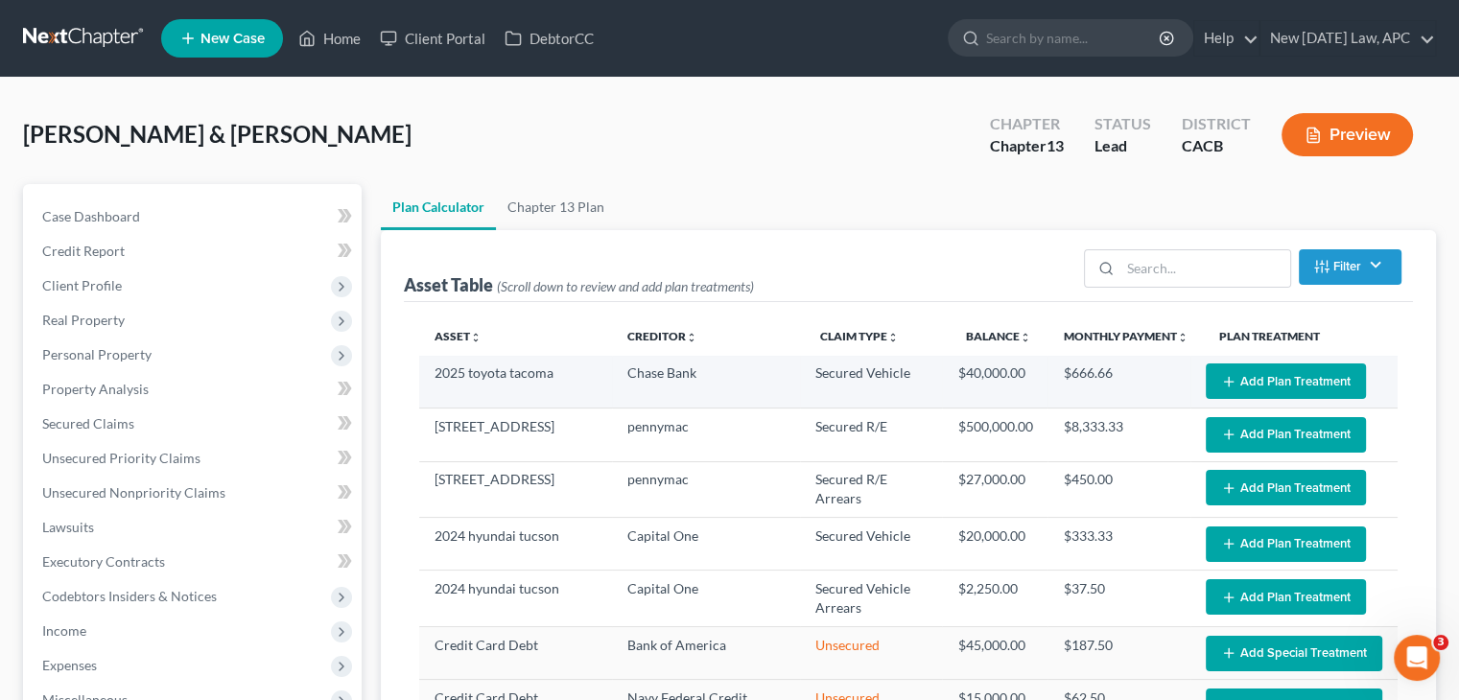
click at [1279, 377] on button "Add Plan Treatment" at bounding box center [1286, 382] width 160 height 36
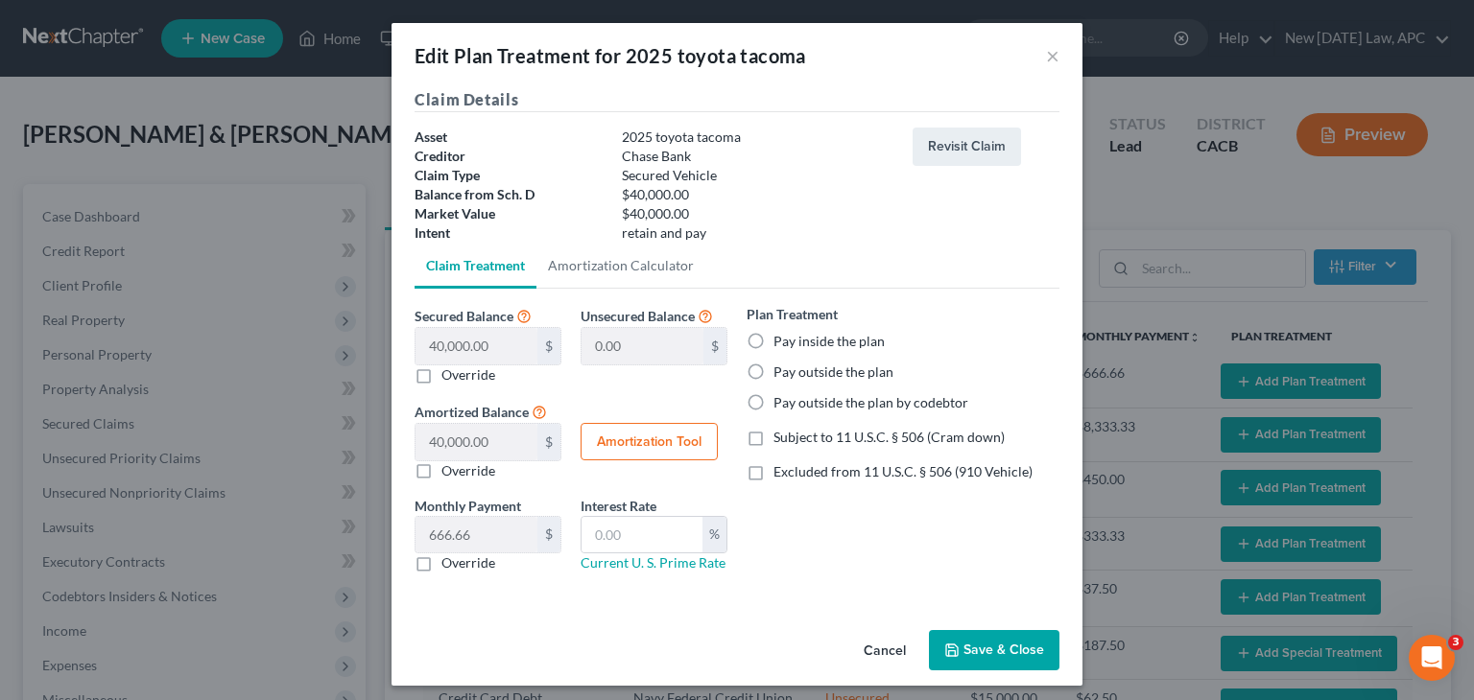
click at [773, 377] on label "Pay outside the plan" at bounding box center [833, 372] width 120 height 19
click at [781, 375] on input "Pay outside the plan" at bounding box center [787, 369] width 12 height 12
click at [1000, 646] on button "Save & Close" at bounding box center [994, 650] width 130 height 40
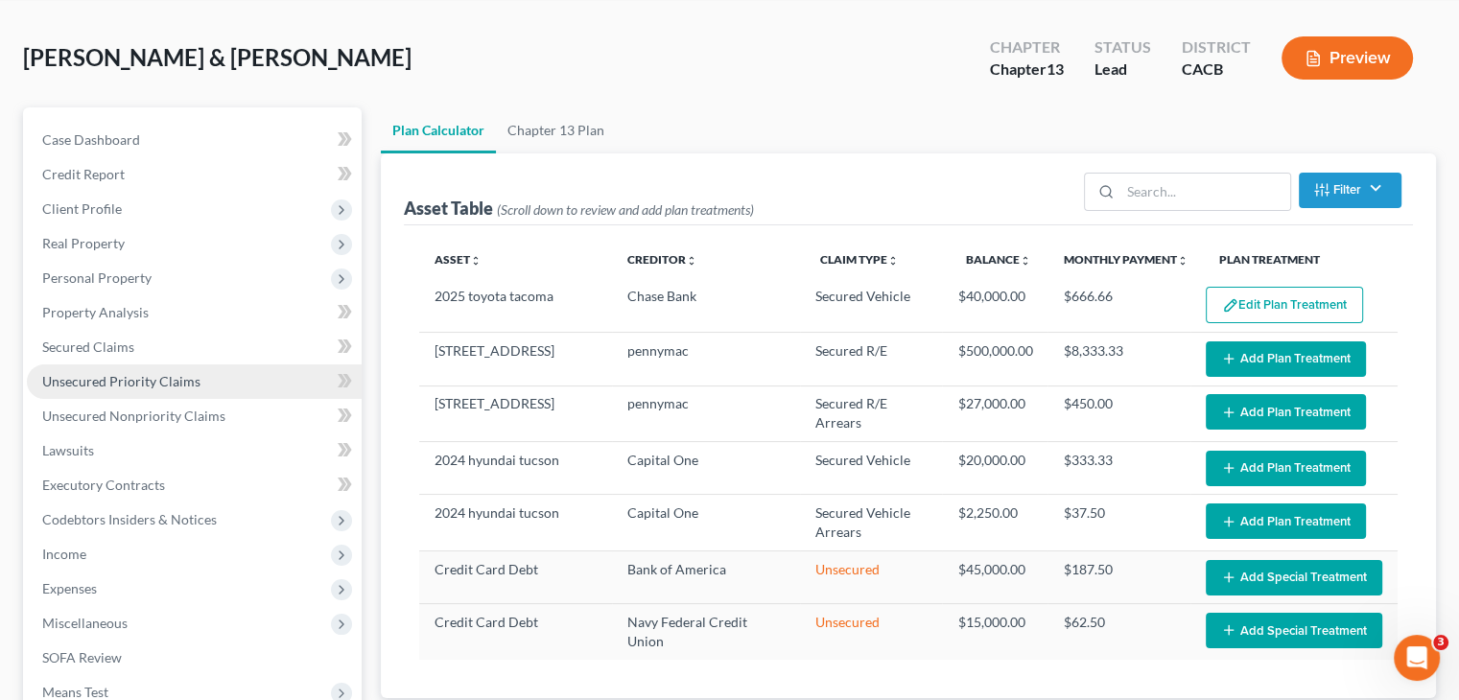
scroll to position [111, 0]
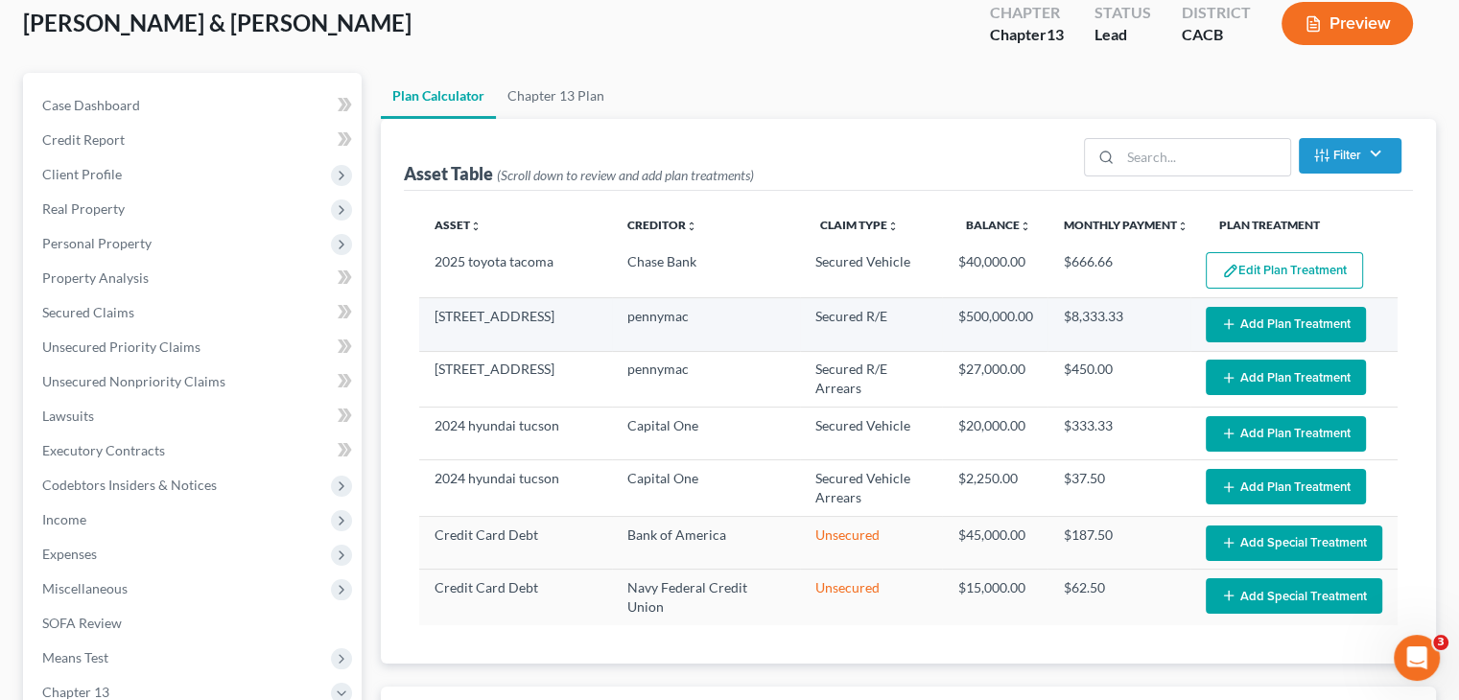
click at [1253, 320] on button "Add Plan Treatment" at bounding box center [1286, 325] width 160 height 36
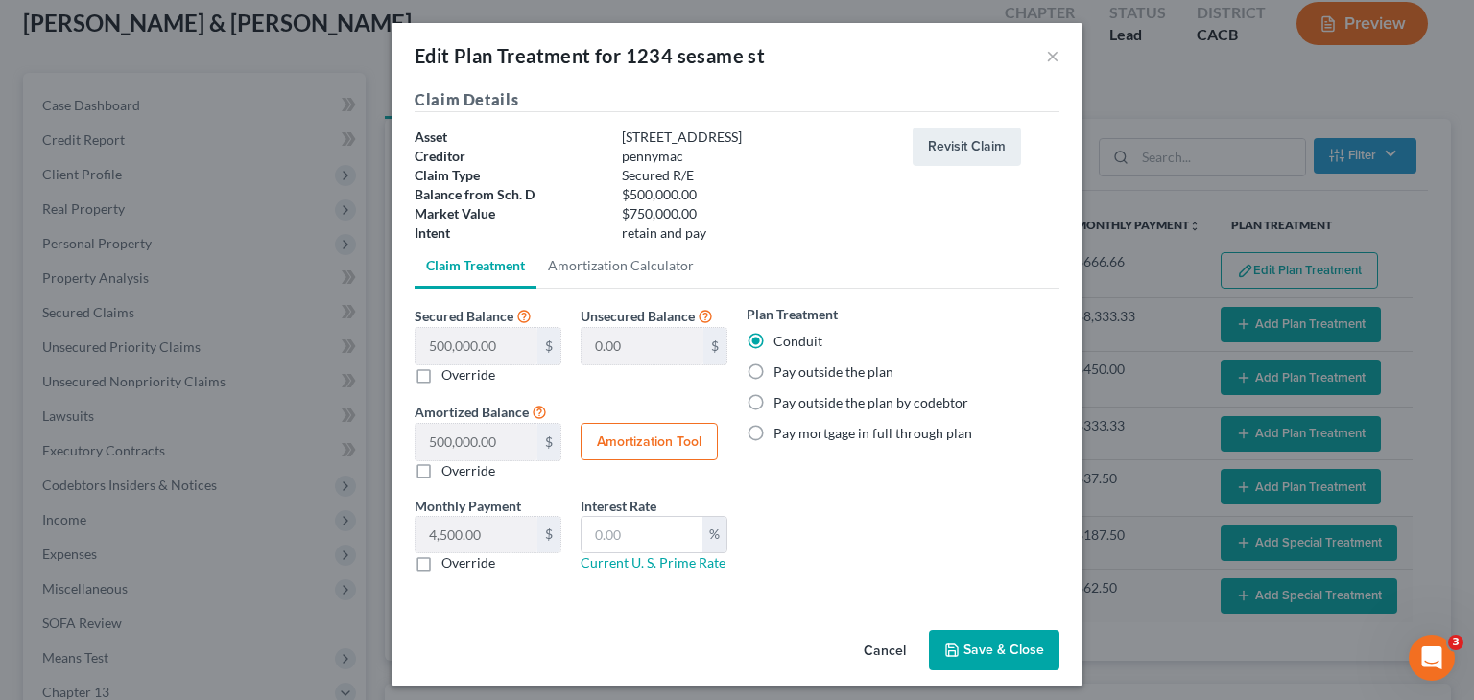
click at [785, 370] on label "Pay outside the plan" at bounding box center [833, 372] width 120 height 19
click at [785, 370] on input "Pay outside the plan" at bounding box center [787, 369] width 12 height 12
click at [975, 645] on button "Save & Close" at bounding box center [994, 650] width 130 height 40
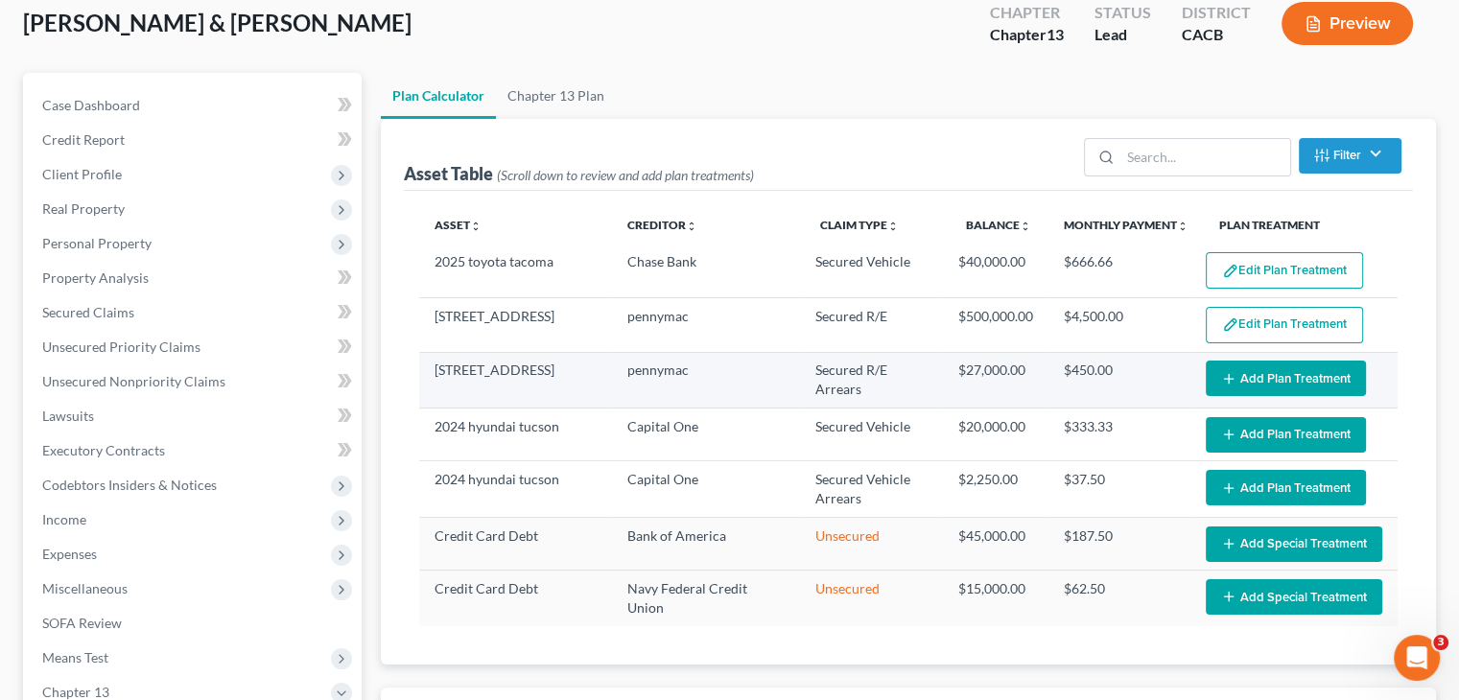
click at [1281, 377] on button "Add Plan Treatment" at bounding box center [1286, 379] width 160 height 36
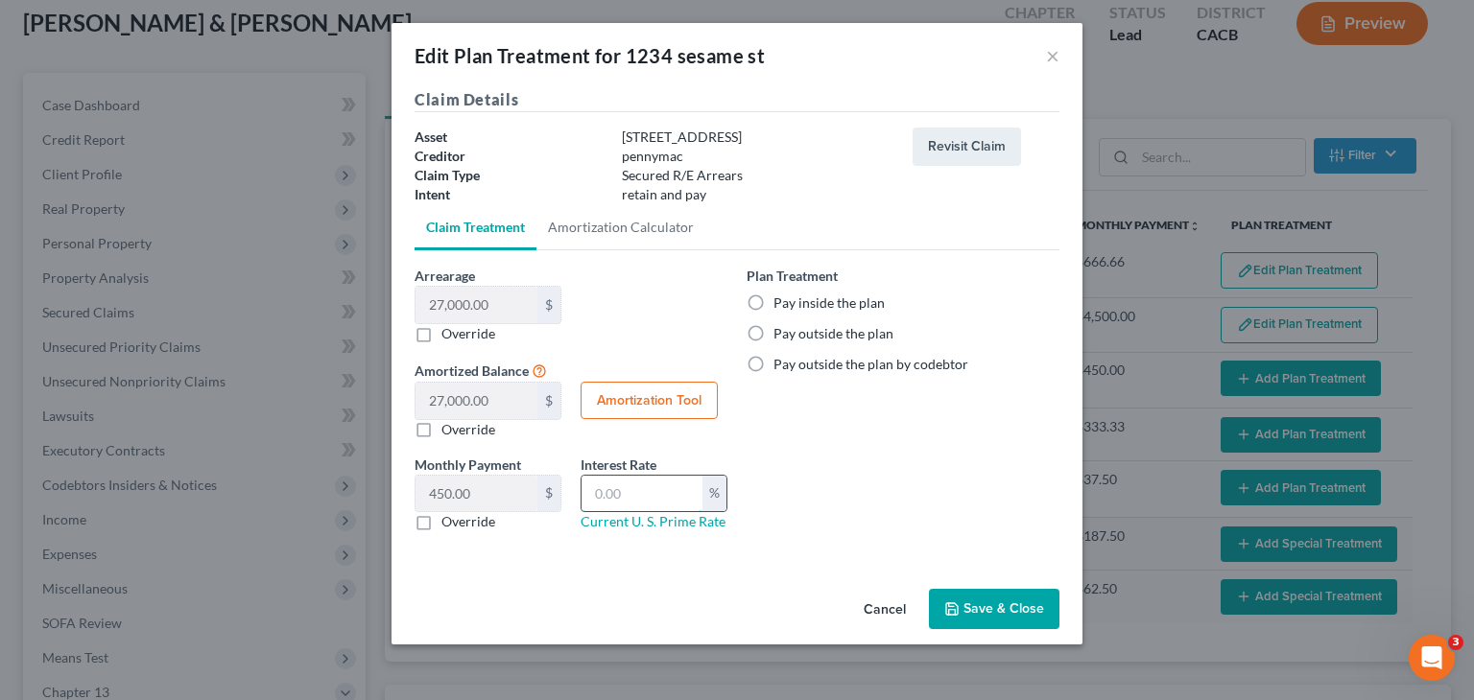
click at [635, 498] on input "text" at bounding box center [641, 494] width 121 height 36
click at [610, 527] on link "Current U. S. Prime Rate" at bounding box center [653, 521] width 145 height 16
click at [773, 300] on label "Pay inside the plan" at bounding box center [828, 303] width 111 height 19
click at [781, 300] on input "Pay inside the plan" at bounding box center [787, 300] width 12 height 12
click at [975, 605] on button "Save & Close" at bounding box center [994, 609] width 130 height 40
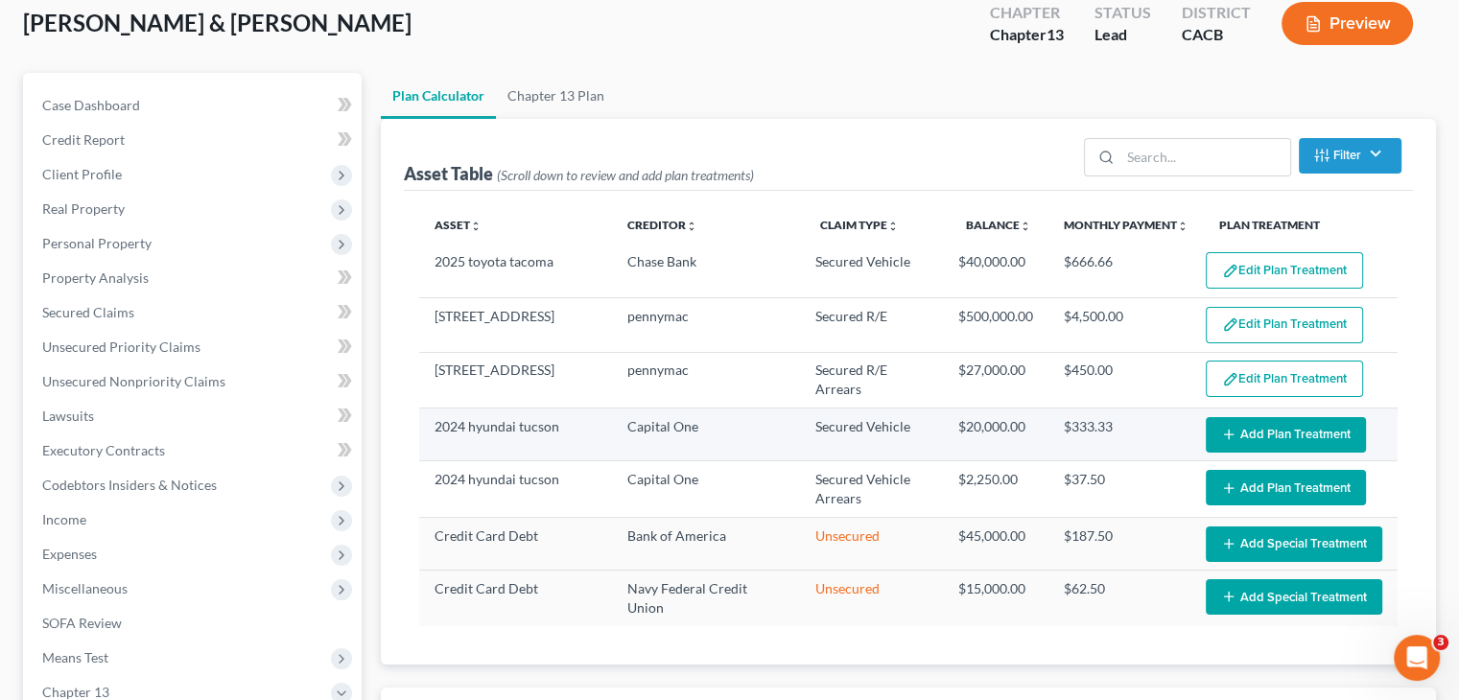
click at [1246, 422] on button "Add Plan Treatment" at bounding box center [1286, 435] width 160 height 36
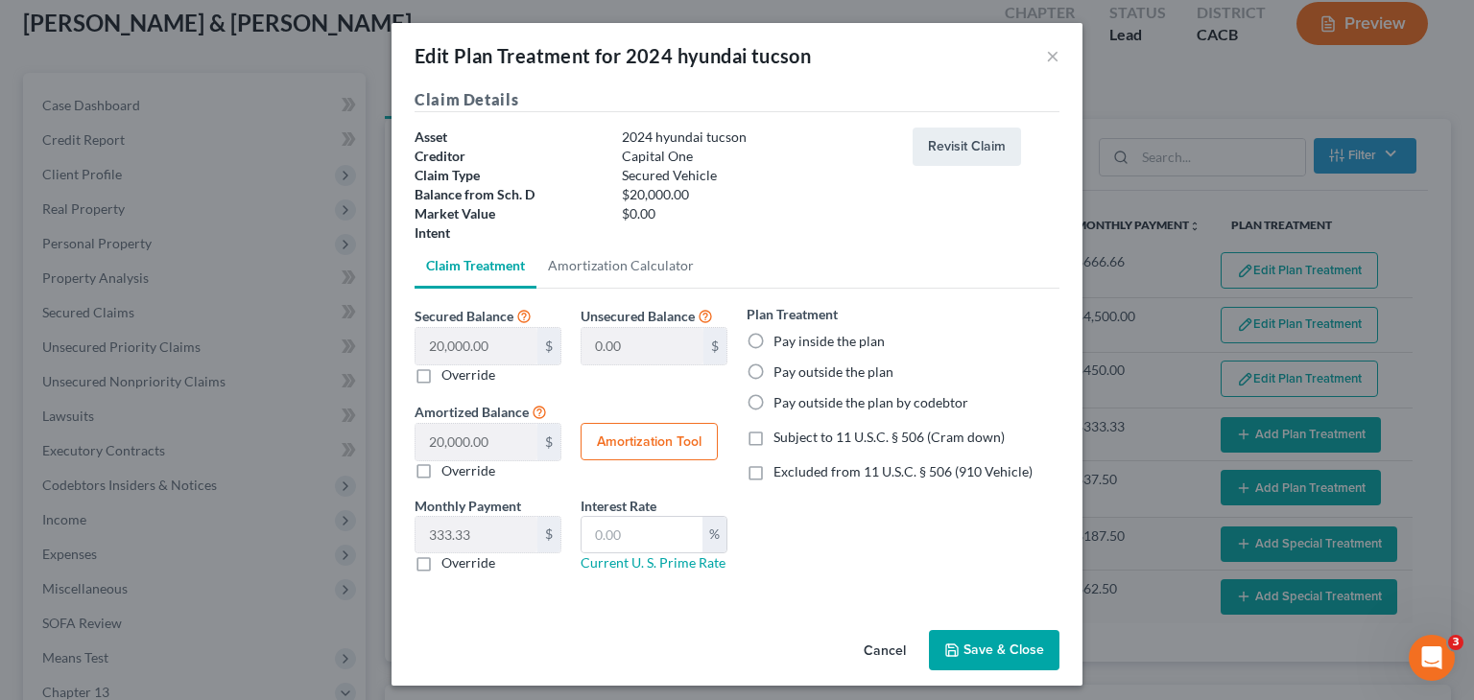
click at [773, 369] on label "Pay outside the plan" at bounding box center [833, 372] width 120 height 19
click at [781, 369] on input "Pay outside the plan" at bounding box center [787, 369] width 12 height 12
click at [962, 652] on button "Save & Close" at bounding box center [994, 650] width 130 height 40
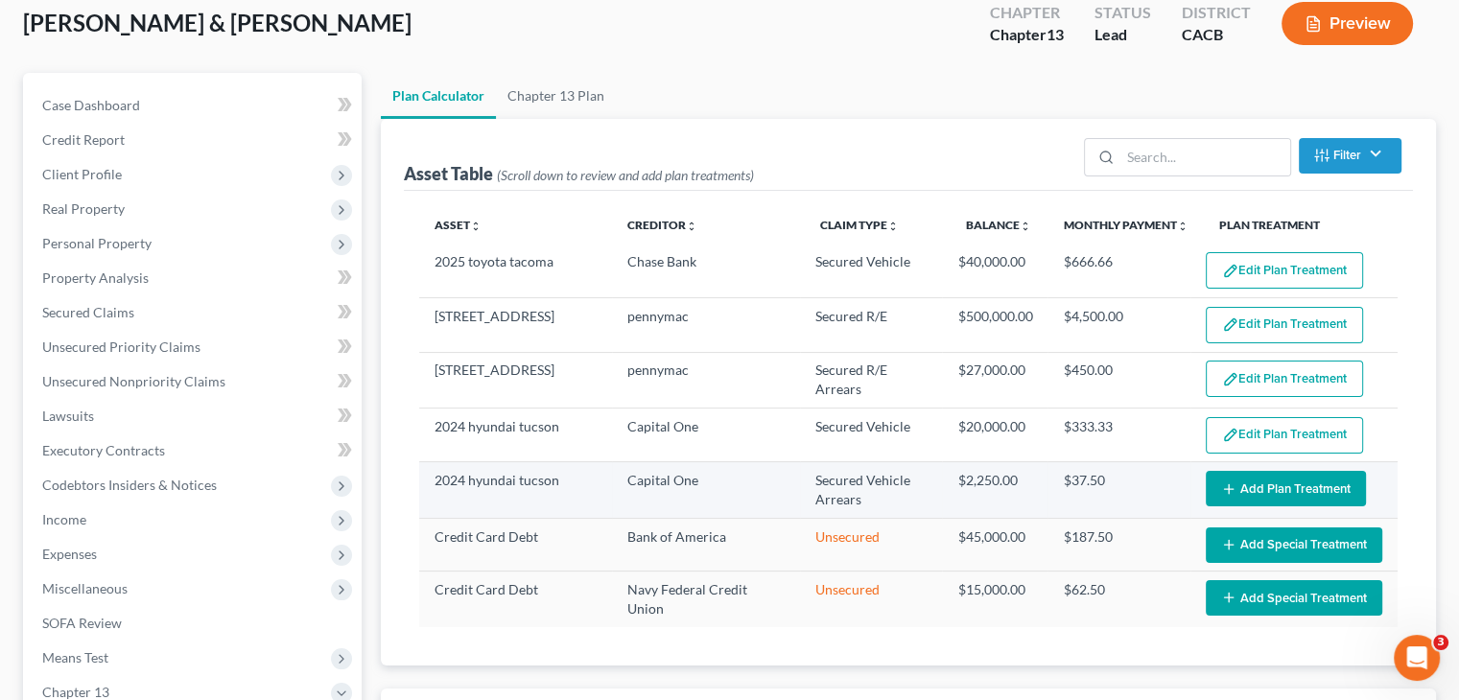
click at [1263, 481] on button "Add Plan Treatment" at bounding box center [1286, 489] width 160 height 36
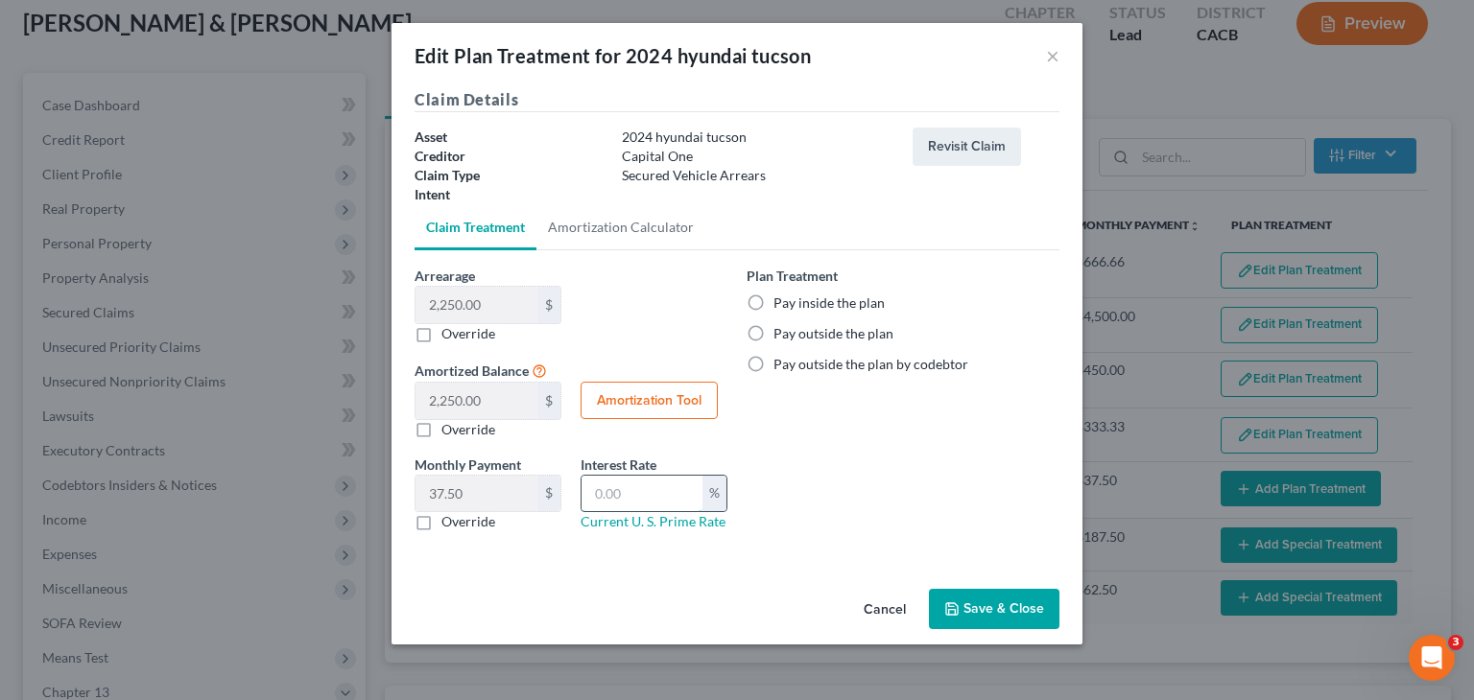
click at [626, 491] on input "text" at bounding box center [641, 494] width 121 height 36
click at [773, 303] on label "Pay inside the plan" at bounding box center [828, 303] width 111 height 19
click at [781, 303] on input "Pay inside the plan" at bounding box center [787, 300] width 12 height 12
click at [971, 605] on button "Save & Close" at bounding box center [994, 609] width 130 height 40
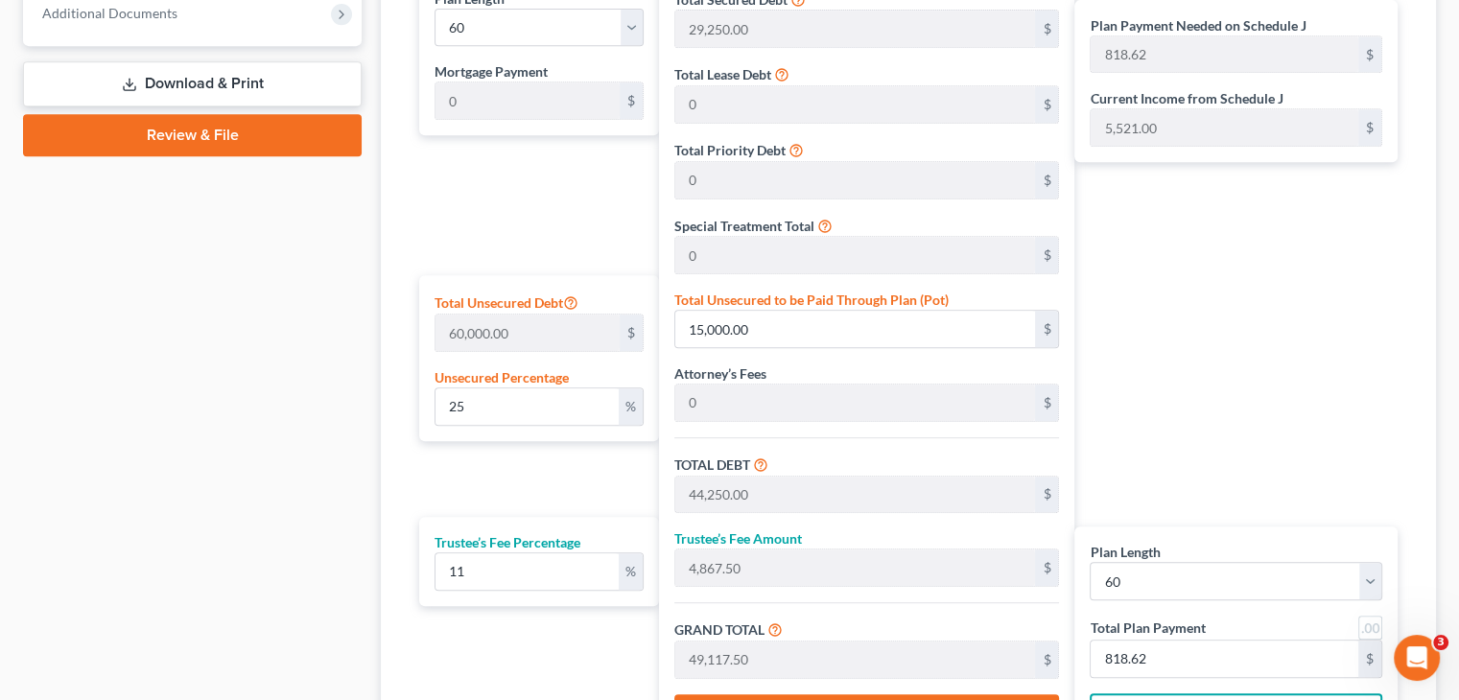
scroll to position [905, 0]
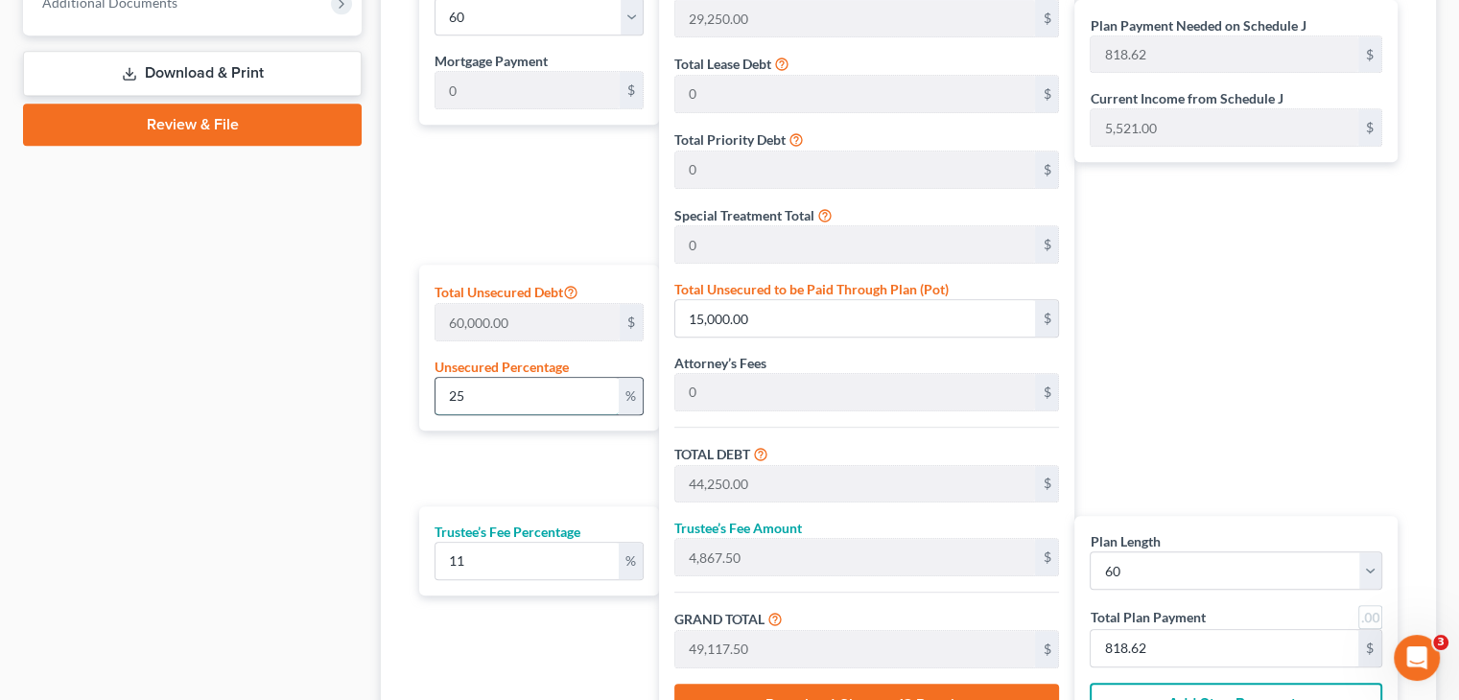
click at [485, 395] on input "25" at bounding box center [527, 396] width 183 height 36
click at [1233, 368] on div "Plan Payment Needed on Schedule J 1,651.12 $ Current Income from Schedule J 5,5…" at bounding box center [1241, 352] width 333 height 779
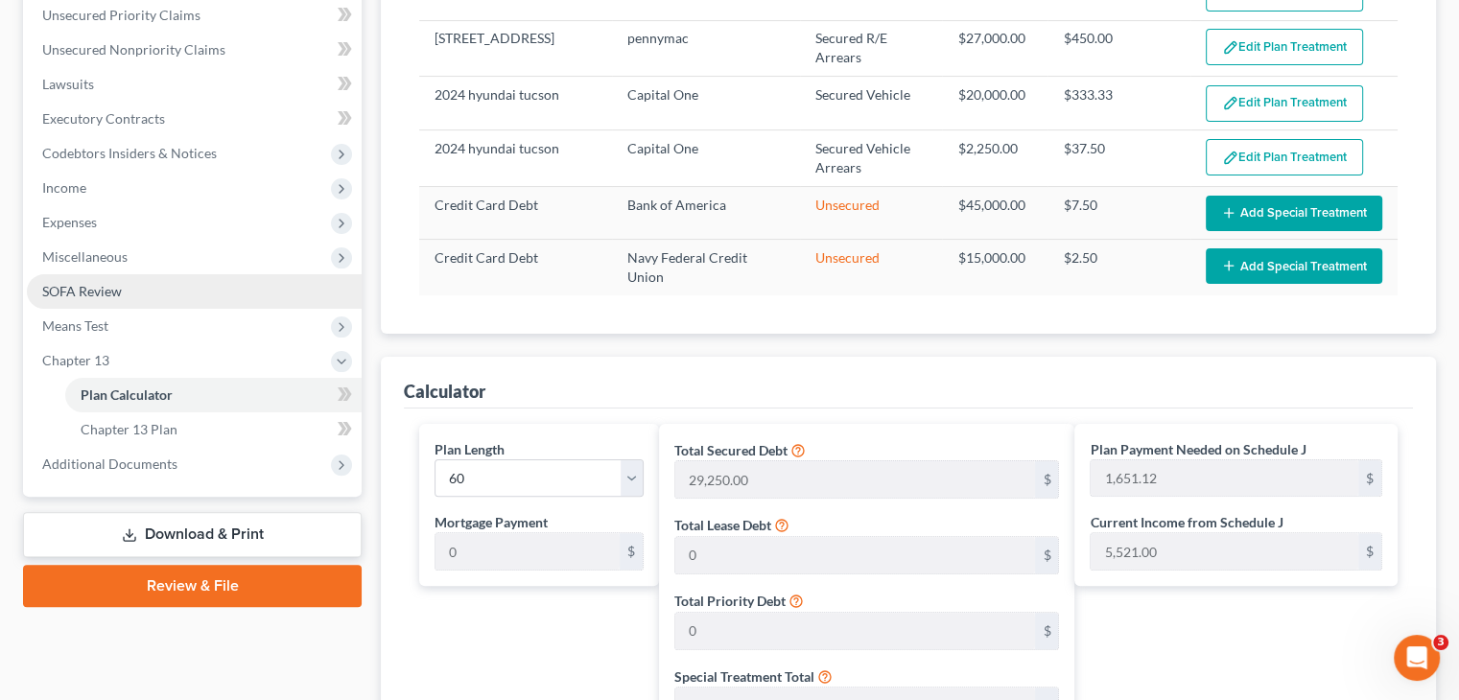
scroll to position [444, 0]
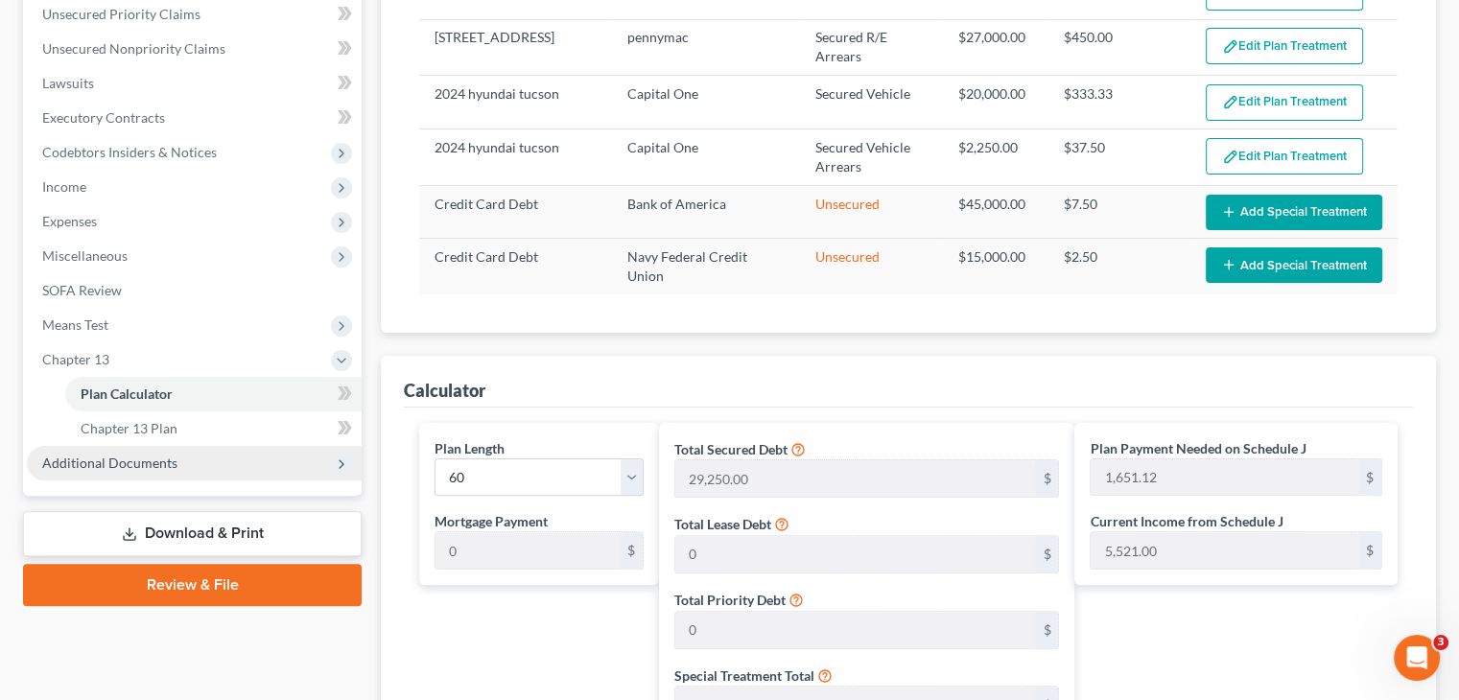
click at [116, 458] on span "Additional Documents" at bounding box center [109, 463] width 135 height 16
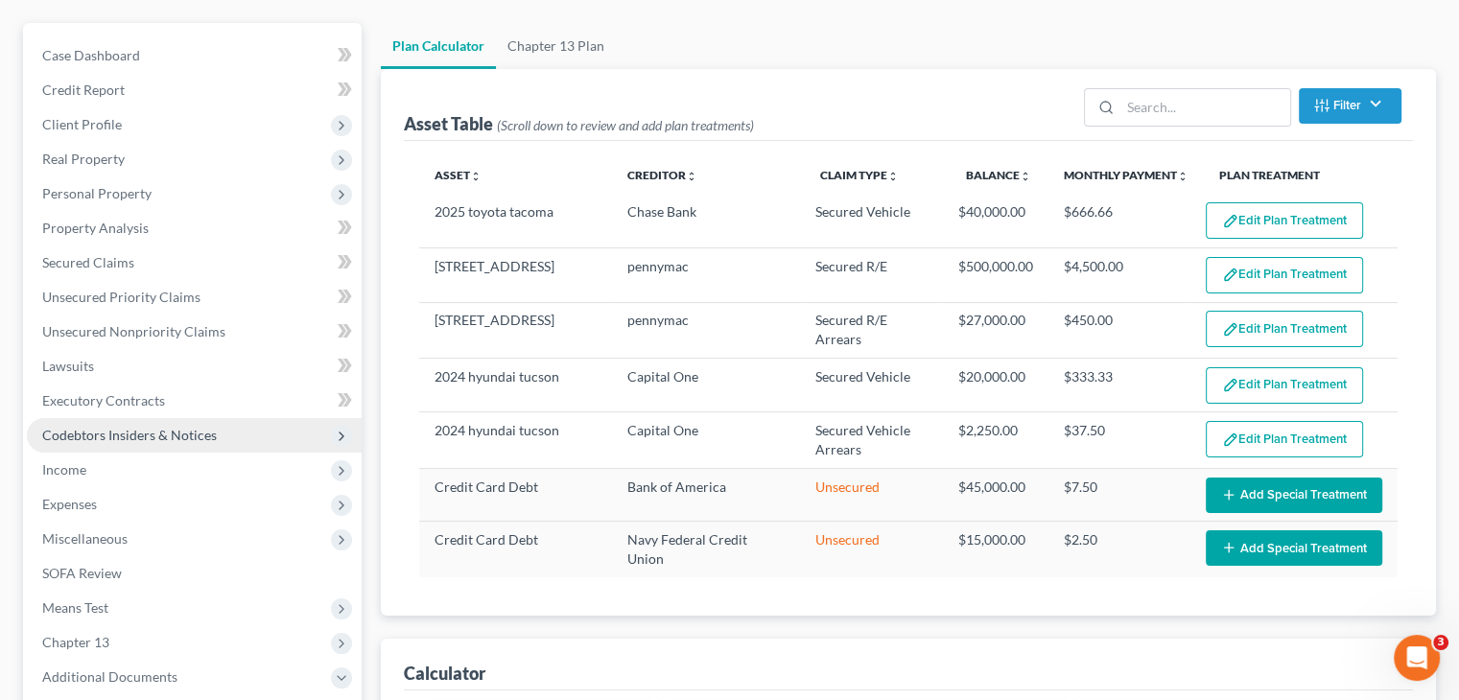
scroll to position [125, 0]
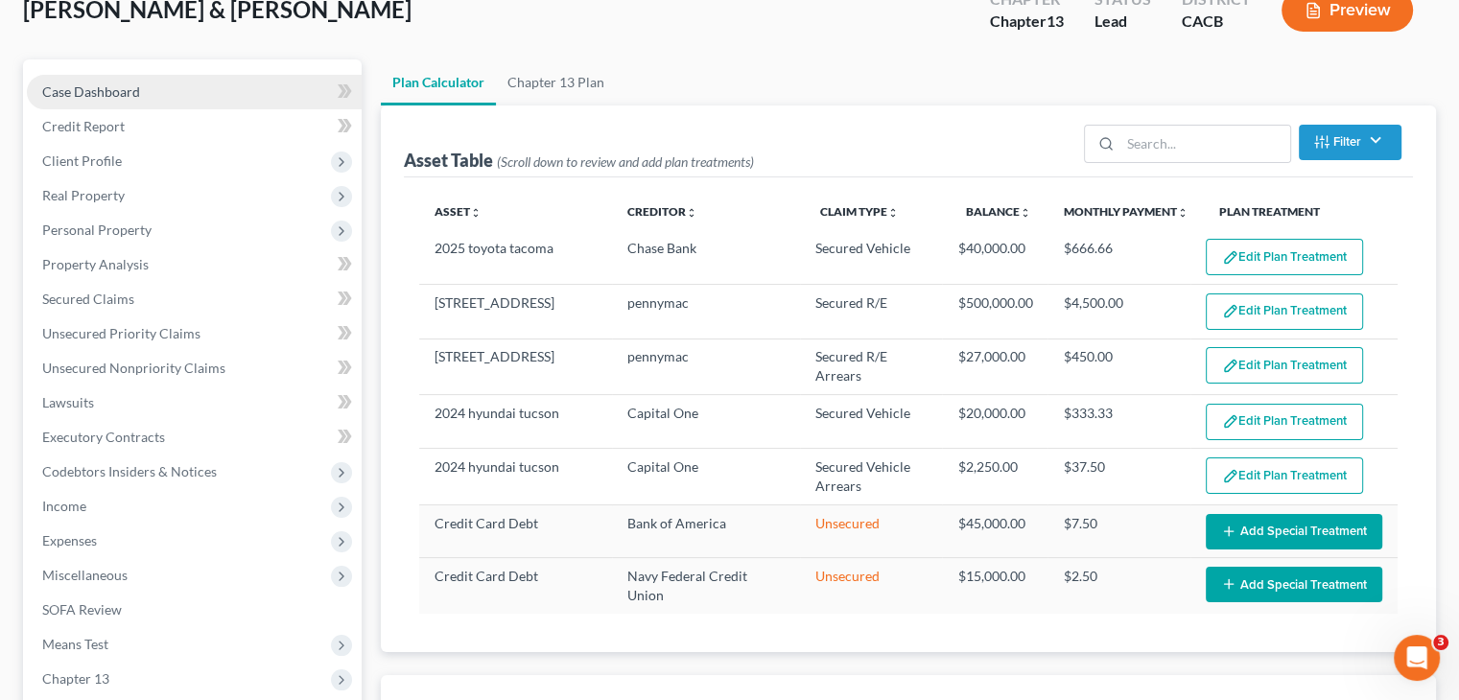
click at [110, 84] on span "Case Dashboard" at bounding box center [91, 91] width 98 height 16
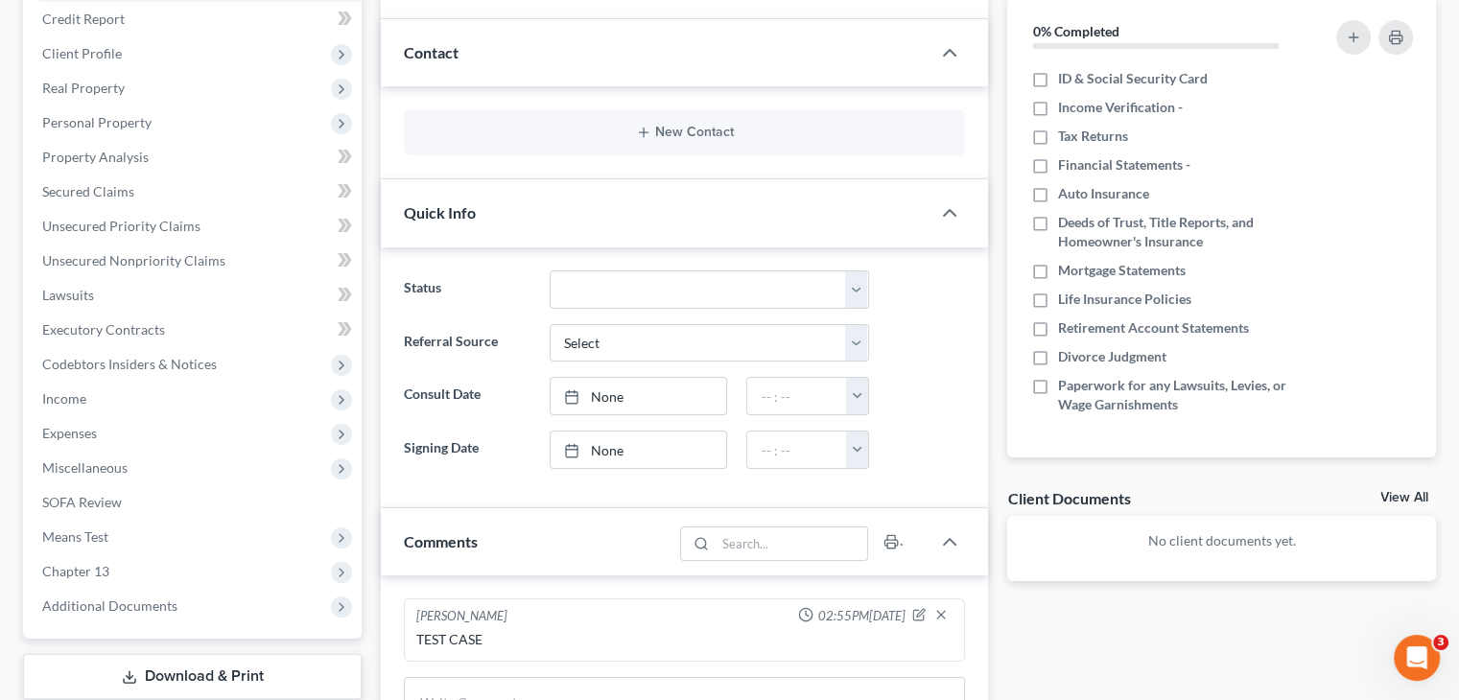
scroll to position [171, 0]
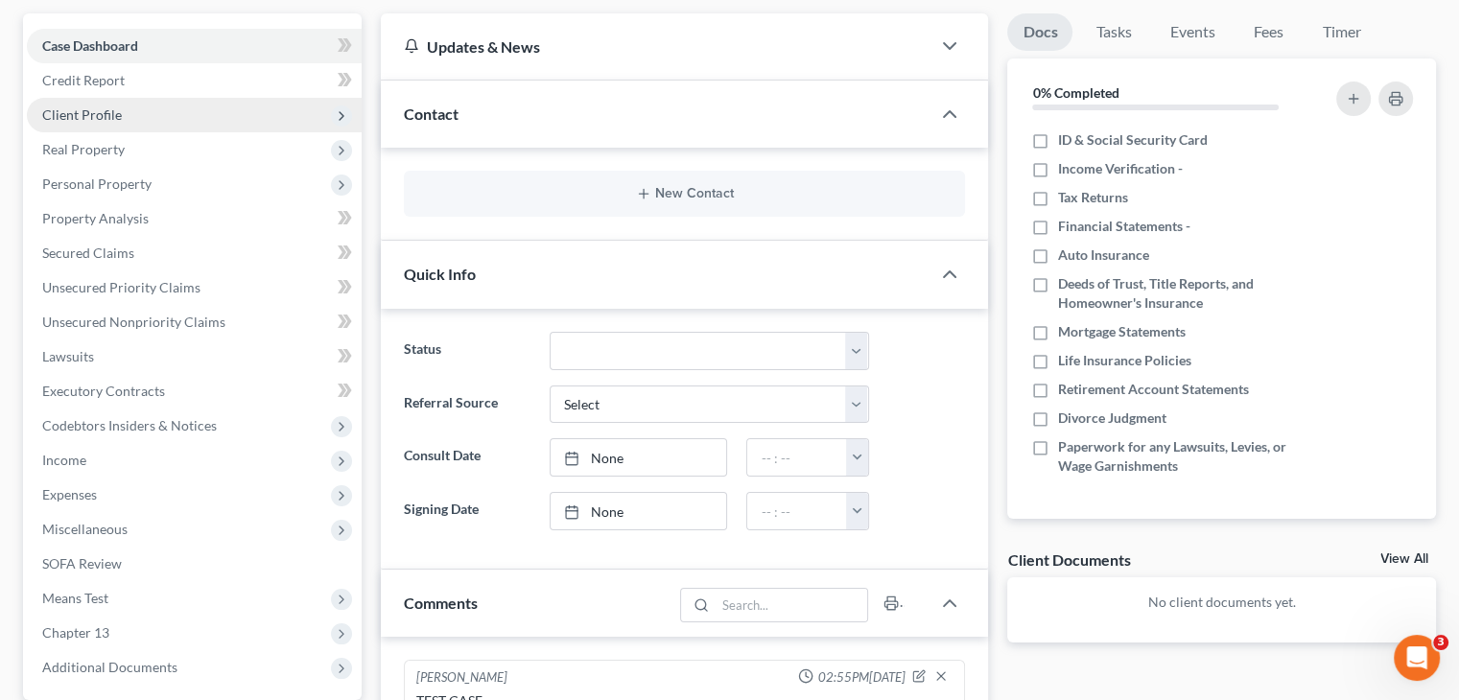
click at [135, 124] on span "Client Profile" at bounding box center [194, 115] width 335 height 35
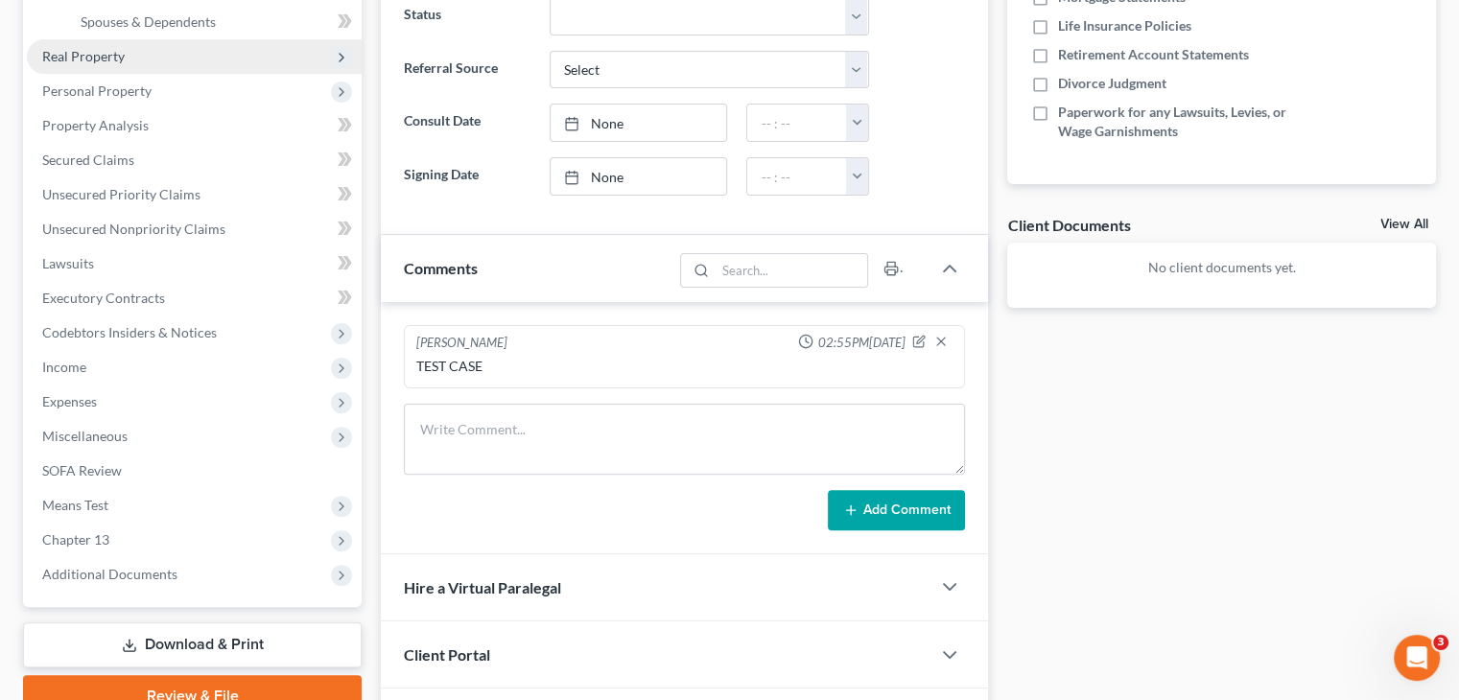
scroll to position [510, 0]
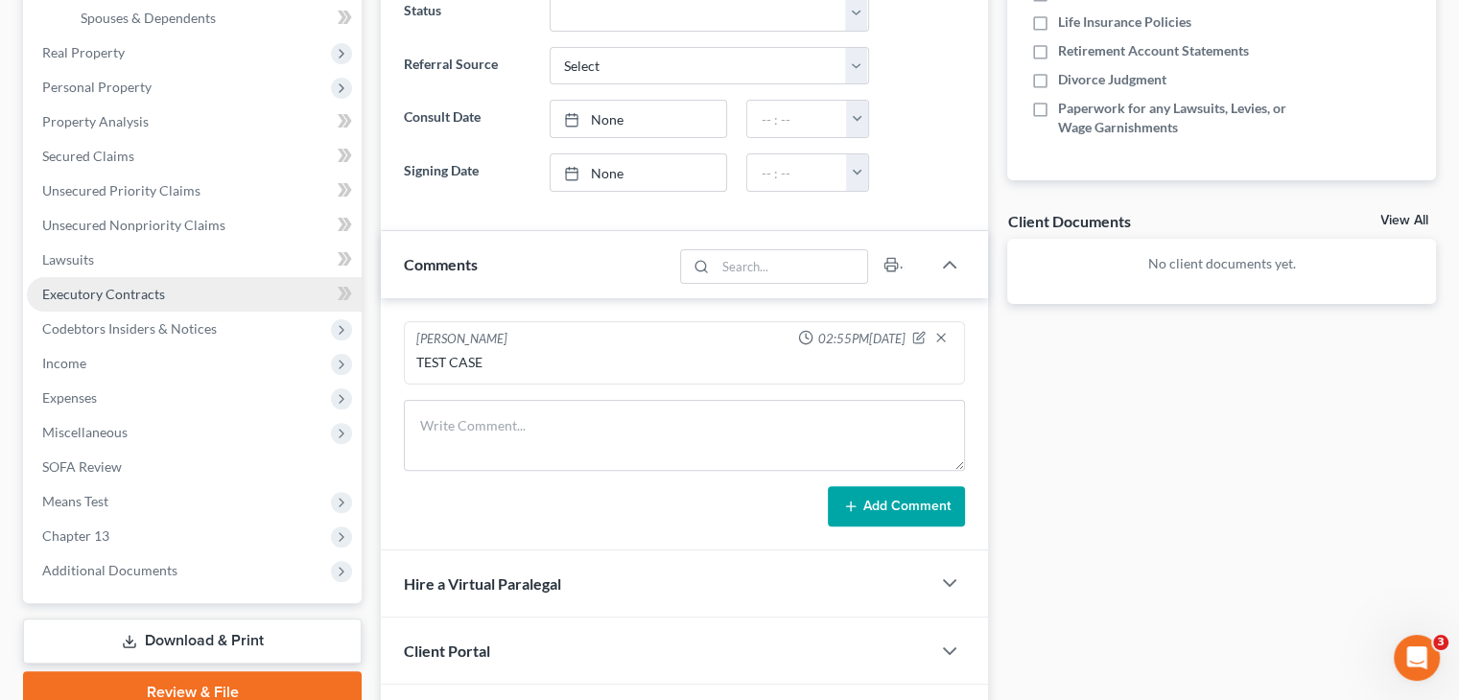
click at [209, 295] on link "Executory Contracts" at bounding box center [194, 294] width 335 height 35
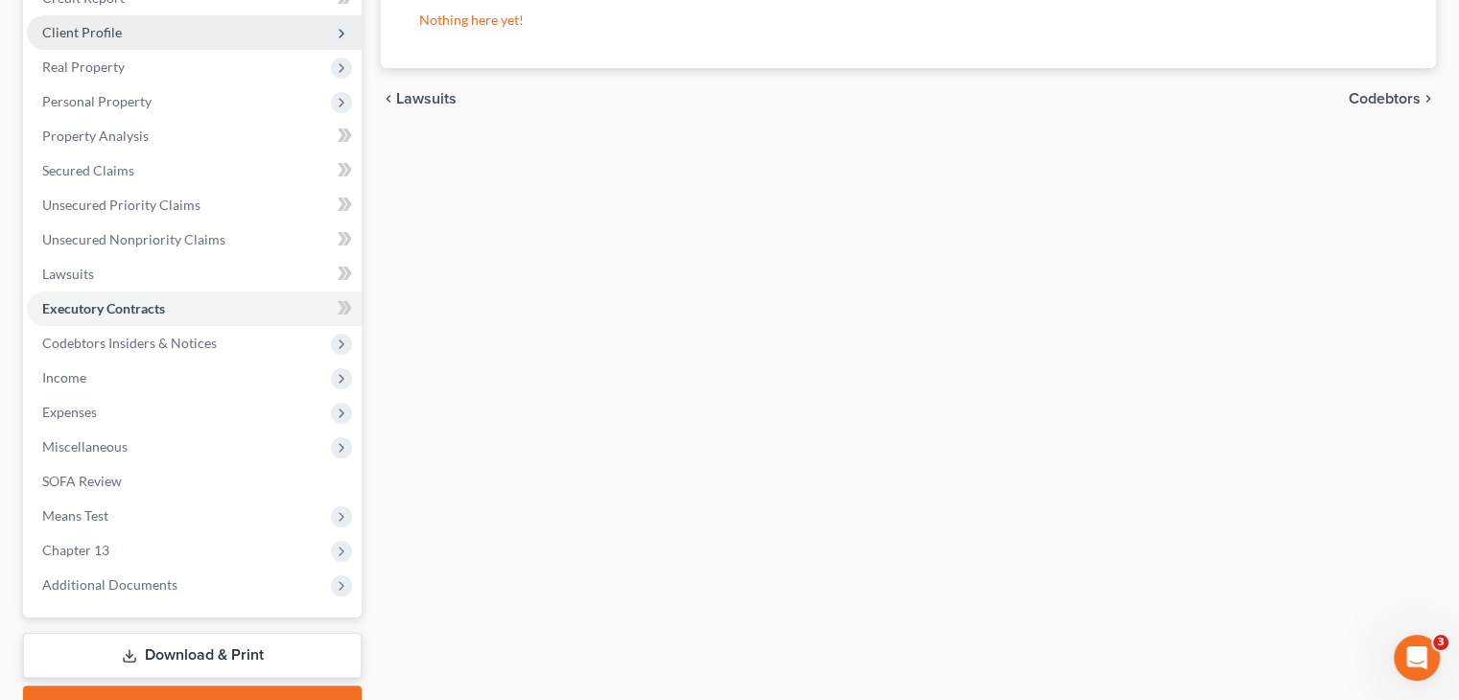
scroll to position [257, 0]
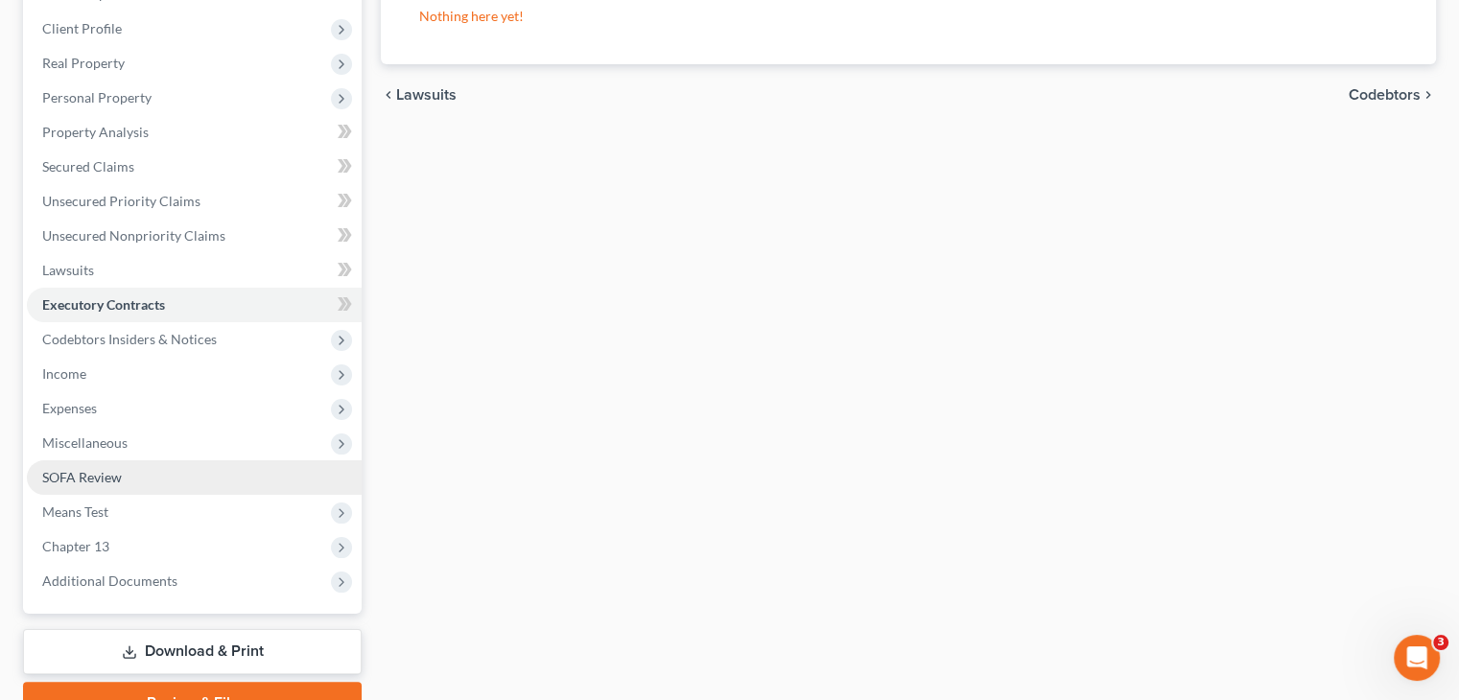
click at [179, 487] on link "SOFA Review" at bounding box center [194, 478] width 335 height 35
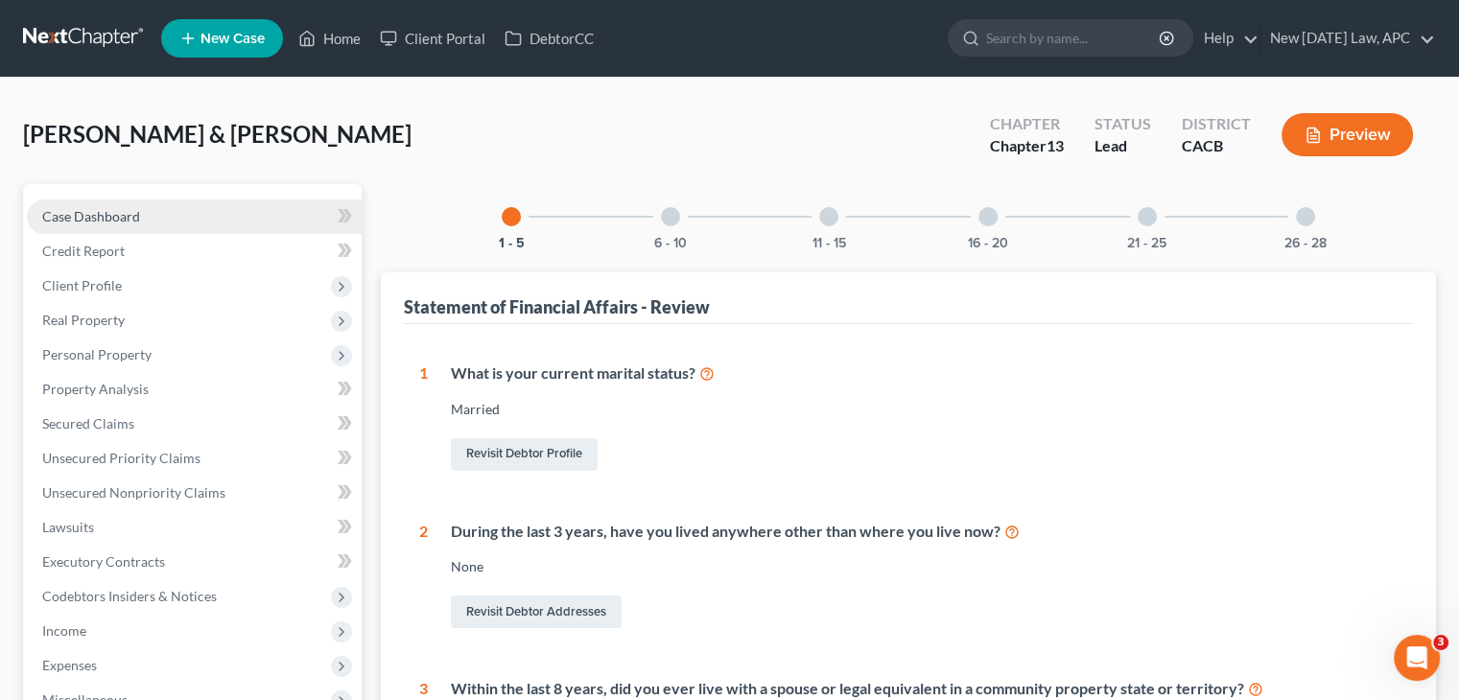
click at [129, 225] on link "Case Dashboard" at bounding box center [194, 217] width 335 height 35
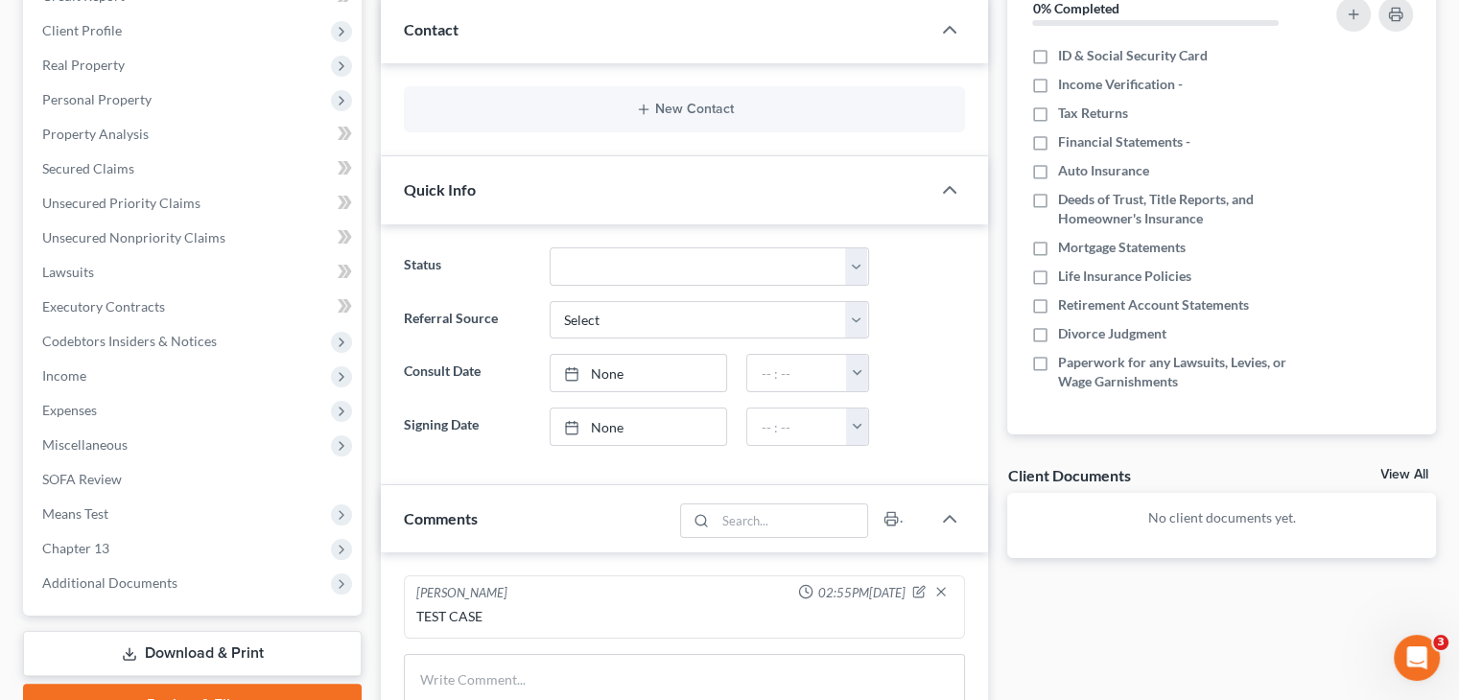
scroll to position [245, 0]
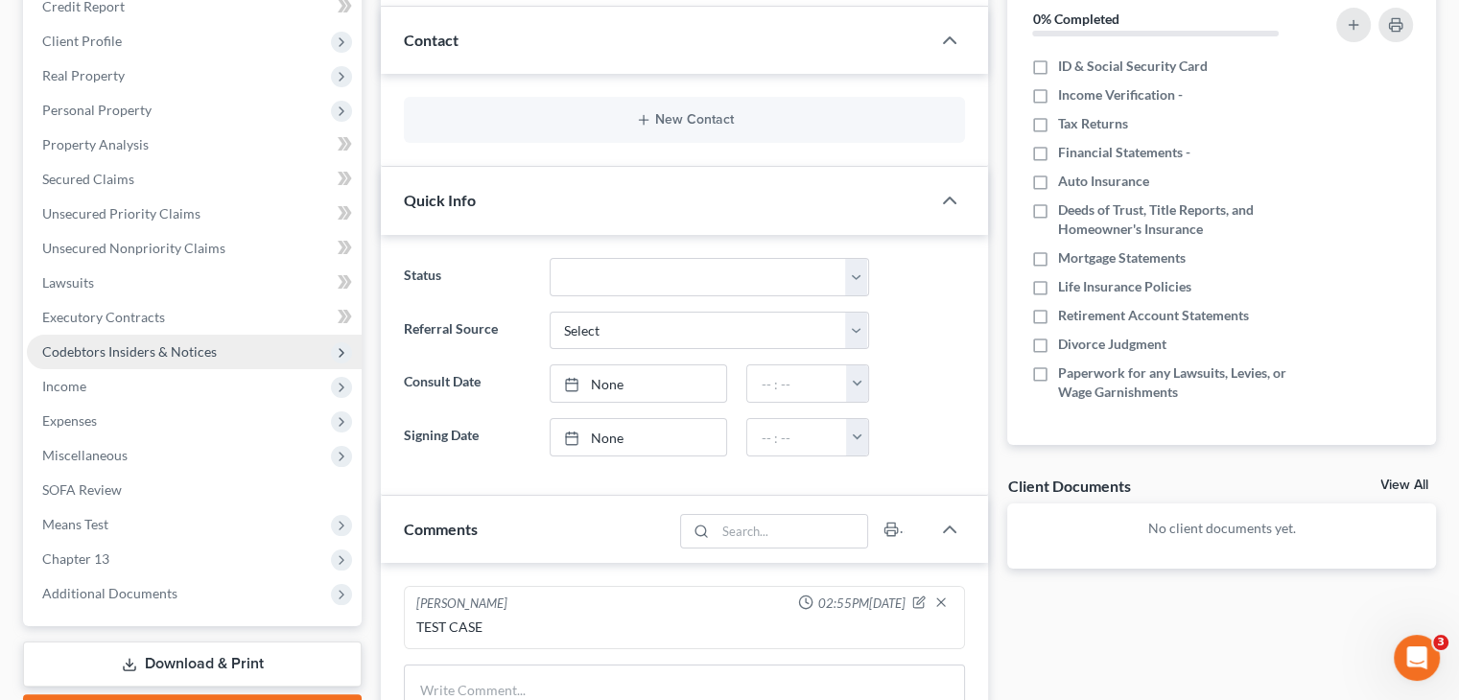
click at [182, 356] on span "Codebtors Insiders & Notices" at bounding box center [129, 352] width 175 height 16
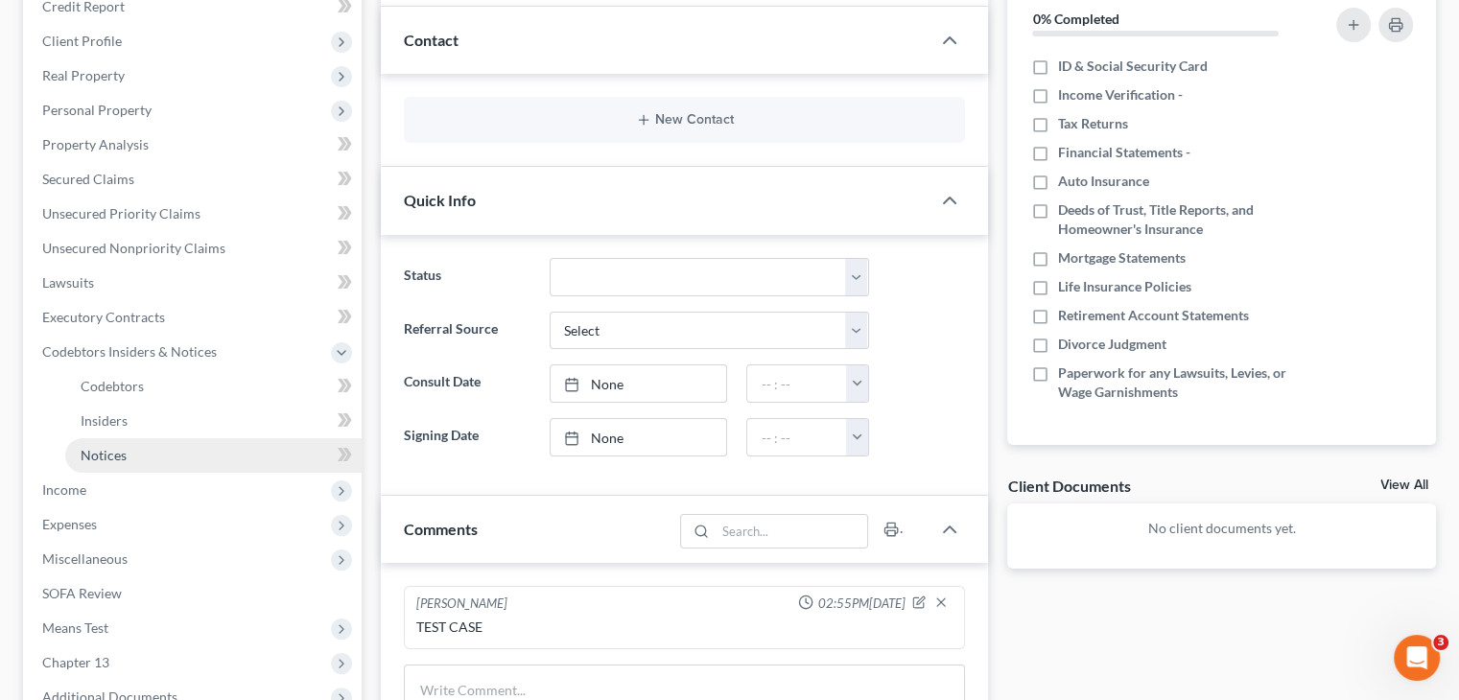
click at [154, 454] on link "Notices" at bounding box center [213, 456] width 296 height 35
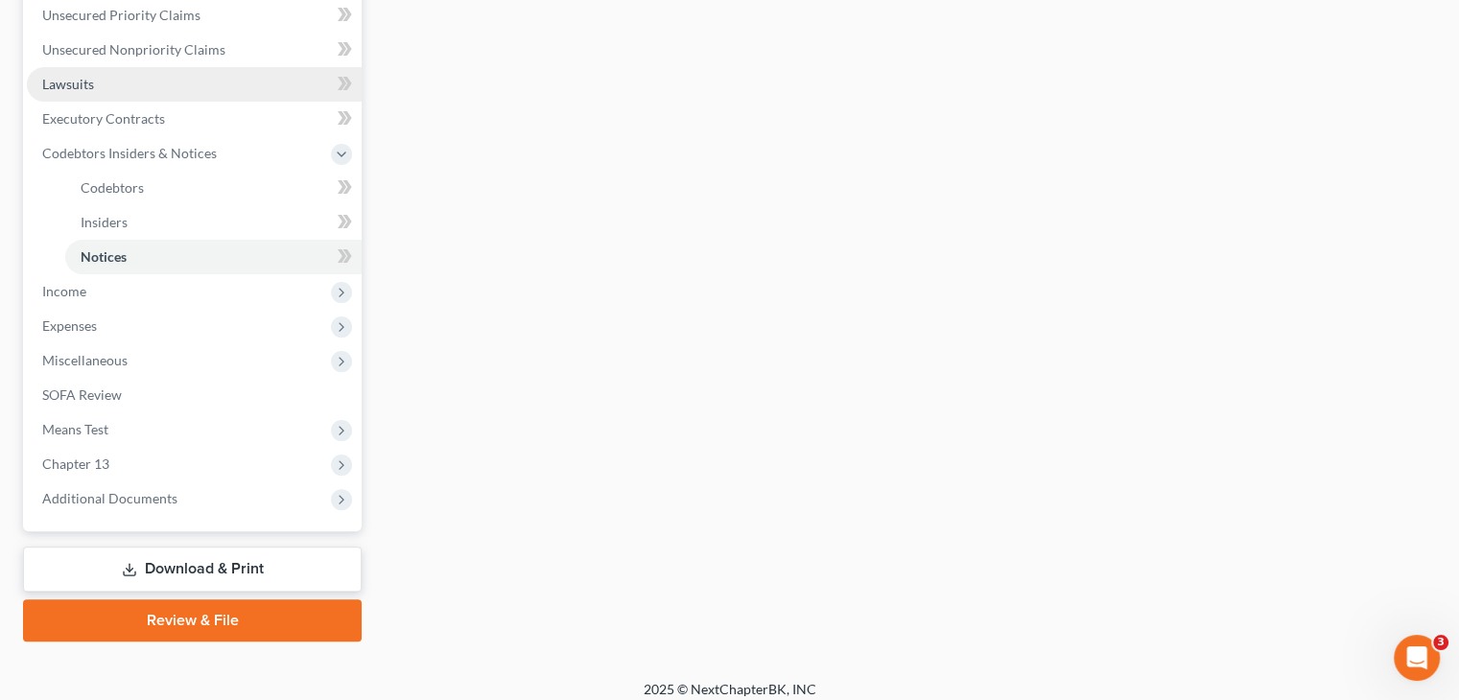
scroll to position [457, 0]
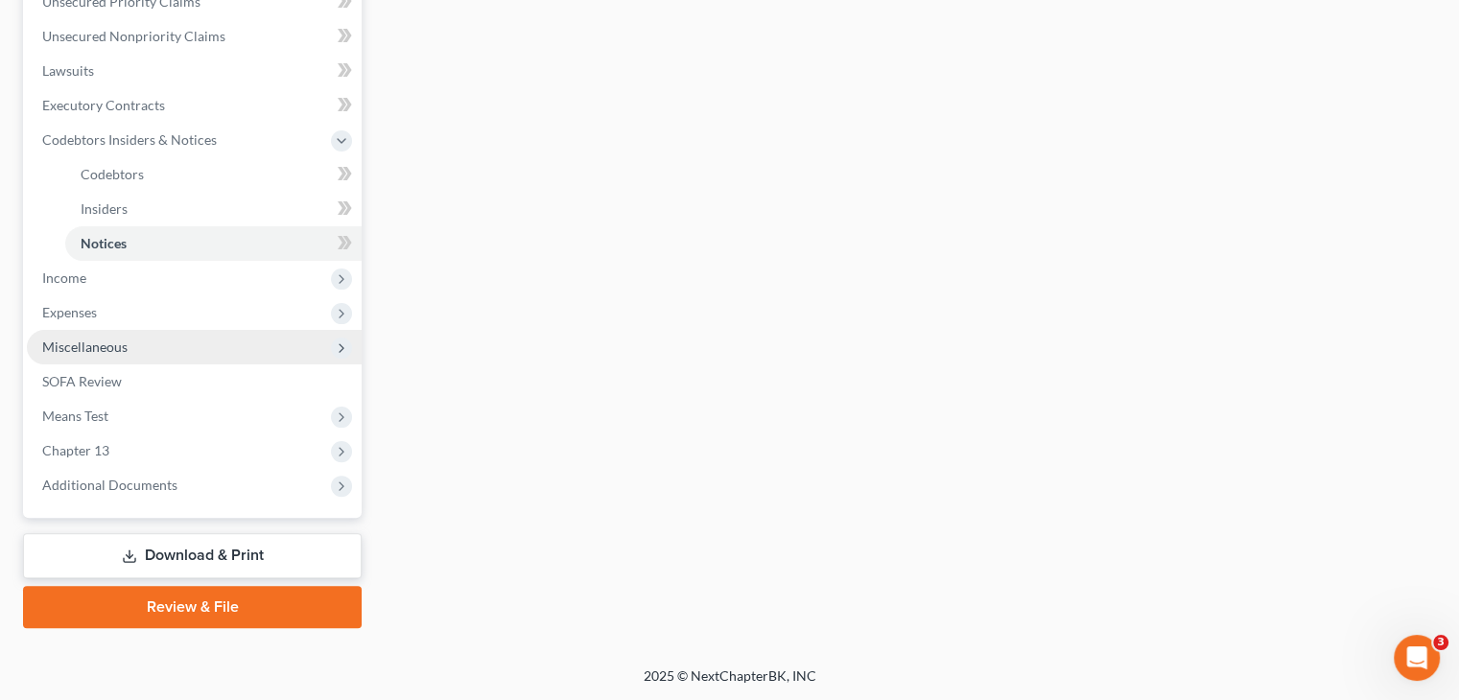
click at [112, 350] on span "Miscellaneous" at bounding box center [84, 347] width 85 height 16
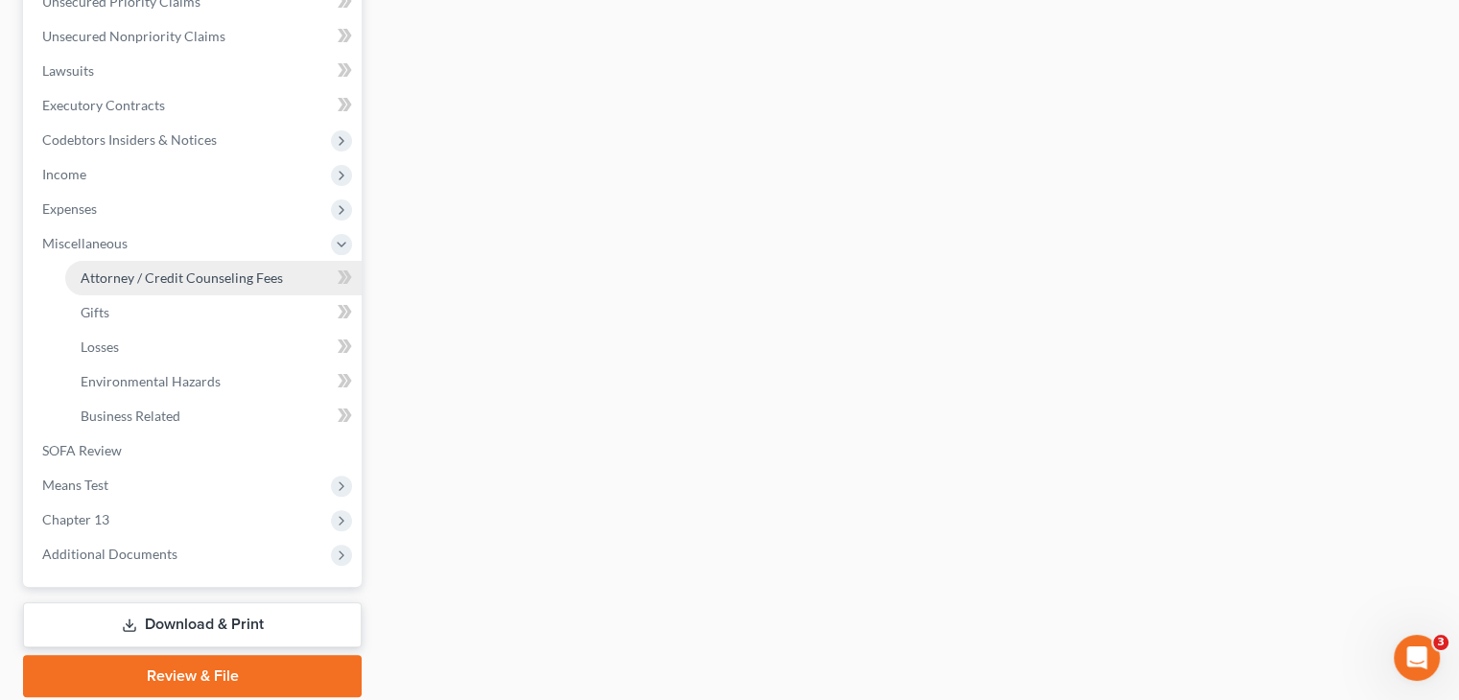
click at [230, 273] on span "Attorney / Credit Counseling Fees" at bounding box center [182, 278] width 202 height 16
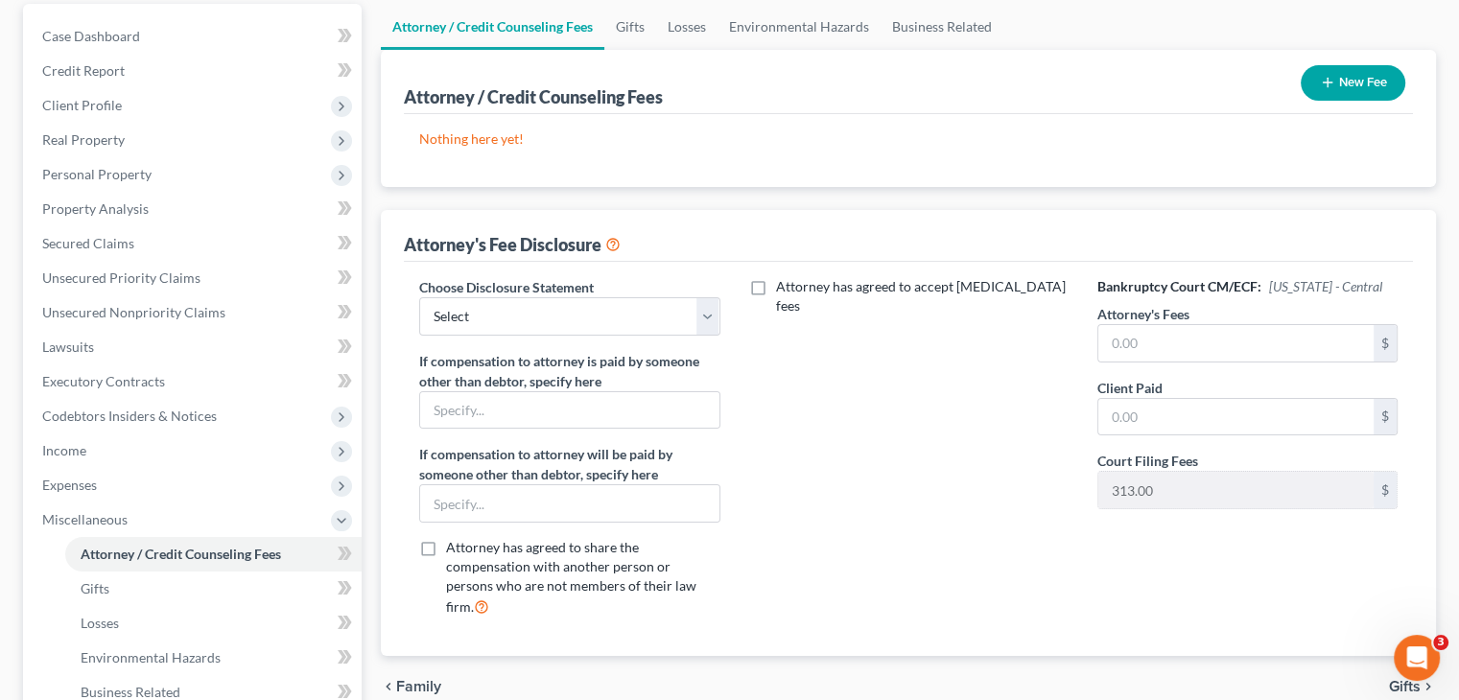
scroll to position [192, 0]
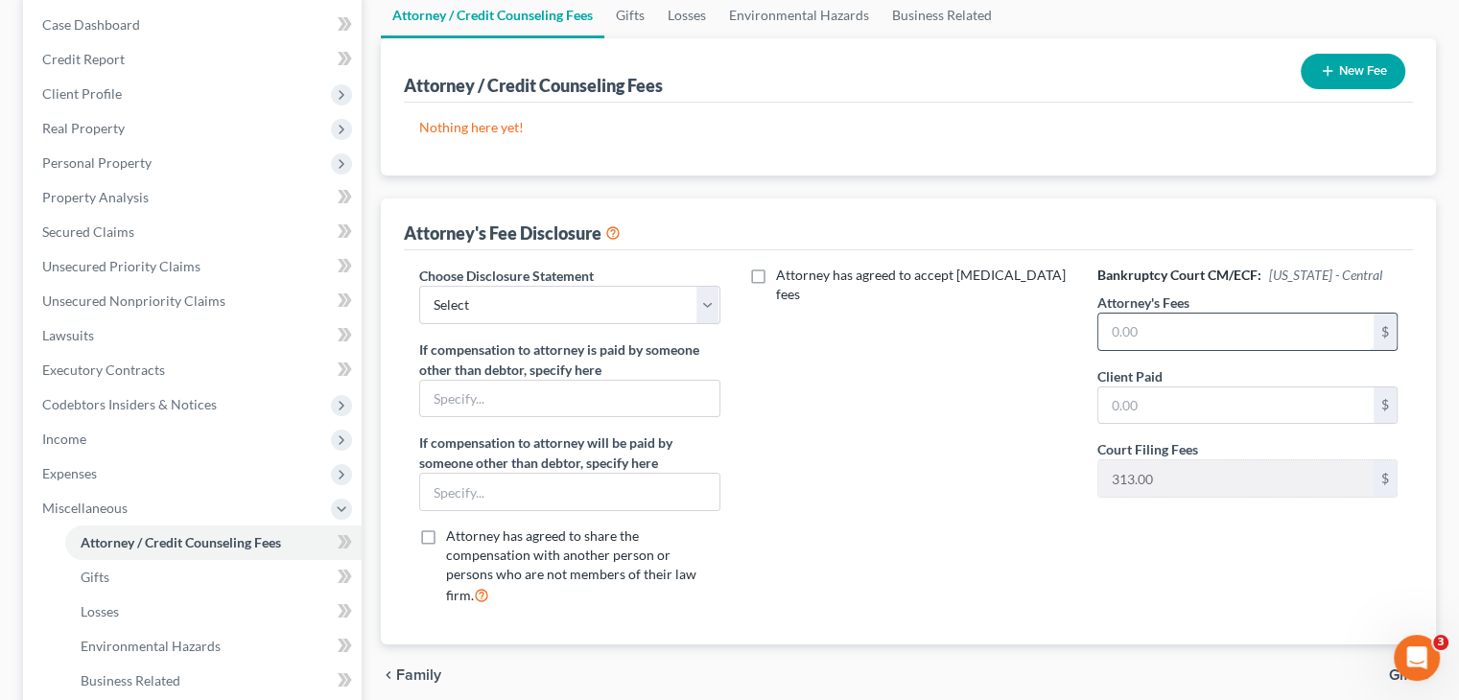
click at [1194, 321] on input "text" at bounding box center [1236, 332] width 275 height 36
click at [1247, 400] on input "text" at bounding box center [1236, 406] width 275 height 36
click at [1122, 544] on div "Bankruptcy Court CM/ECF: California - Central Attorney's Fees 7,000 $ Client Pa…" at bounding box center [1248, 444] width 339 height 356
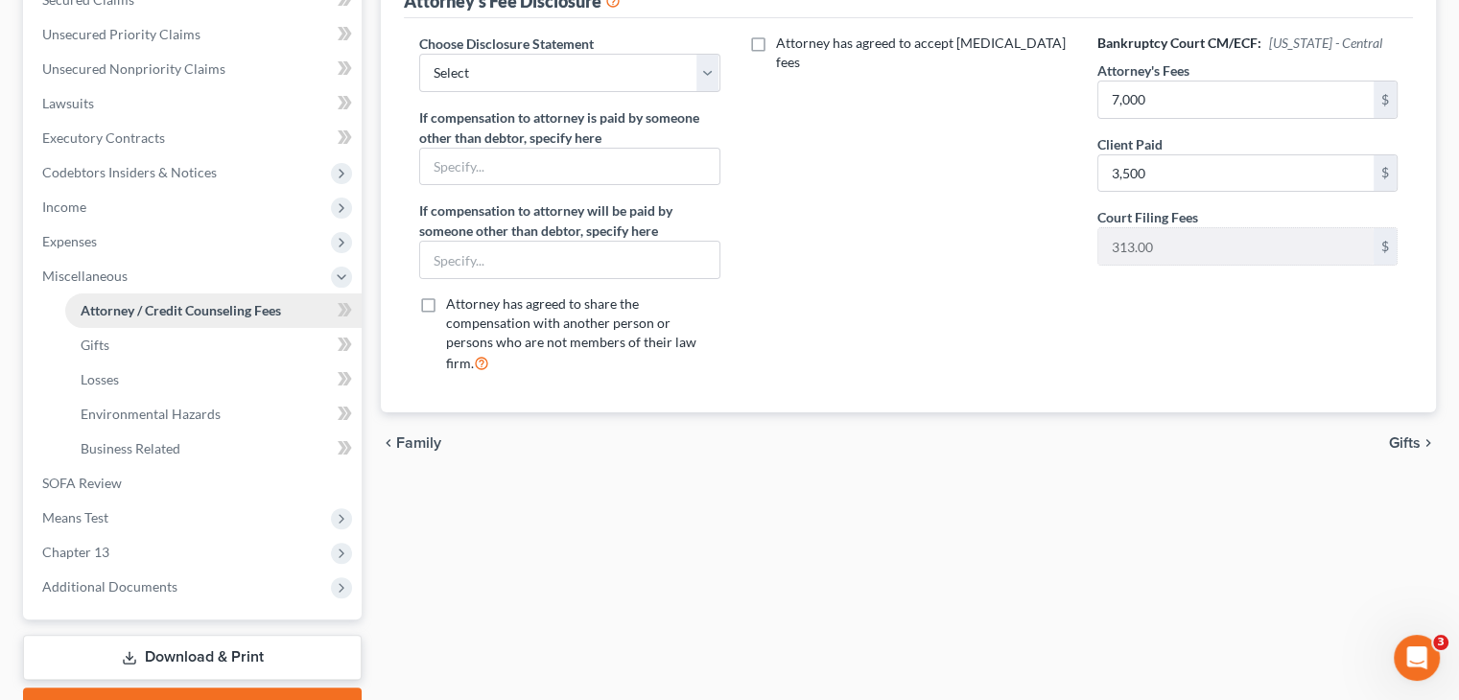
scroll to position [429, 0]
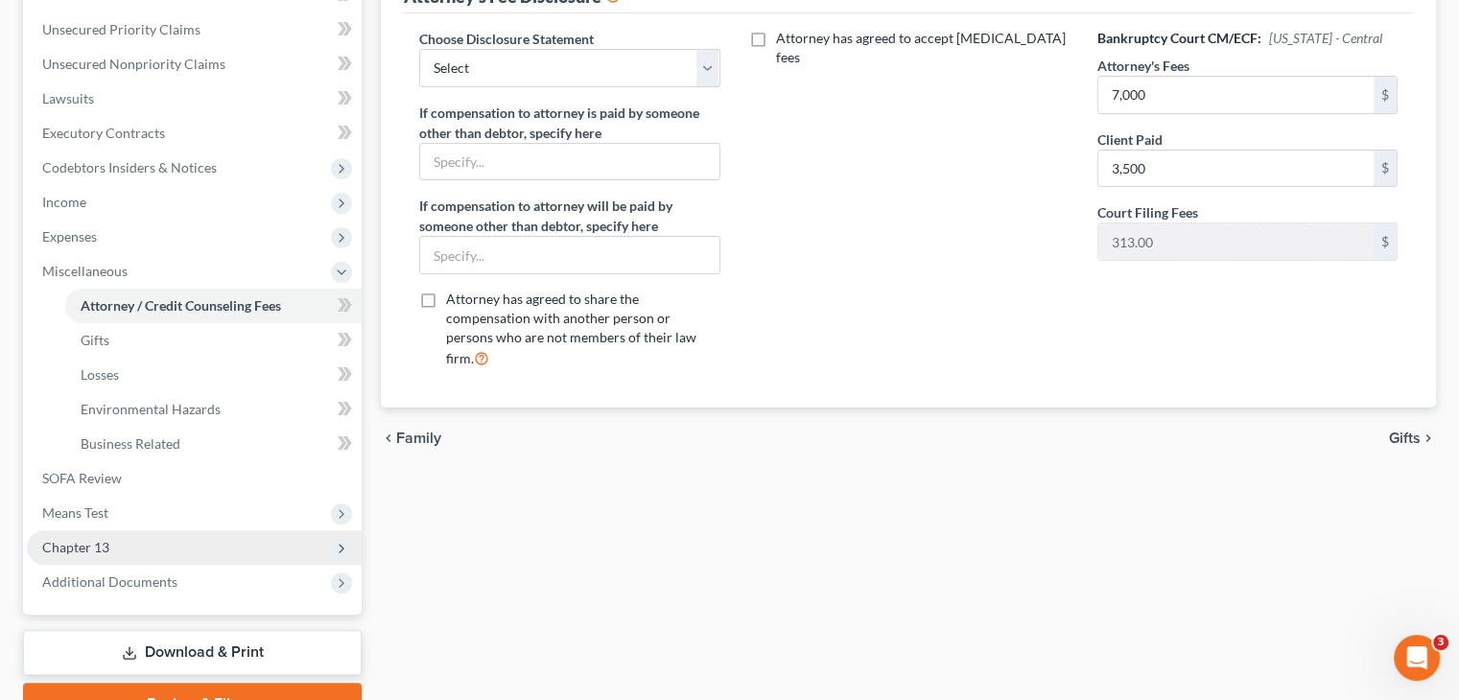
click at [149, 549] on span "Chapter 13" at bounding box center [194, 548] width 335 height 35
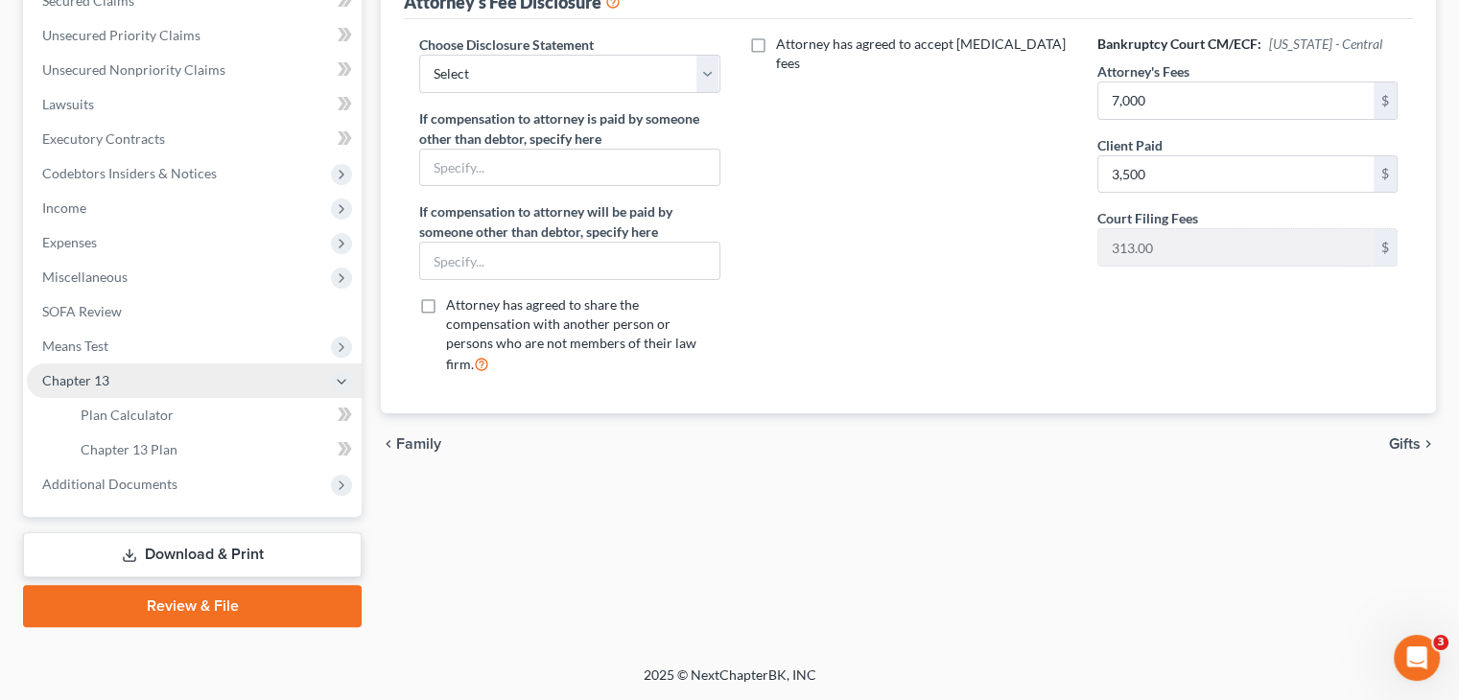
scroll to position [422, 0]
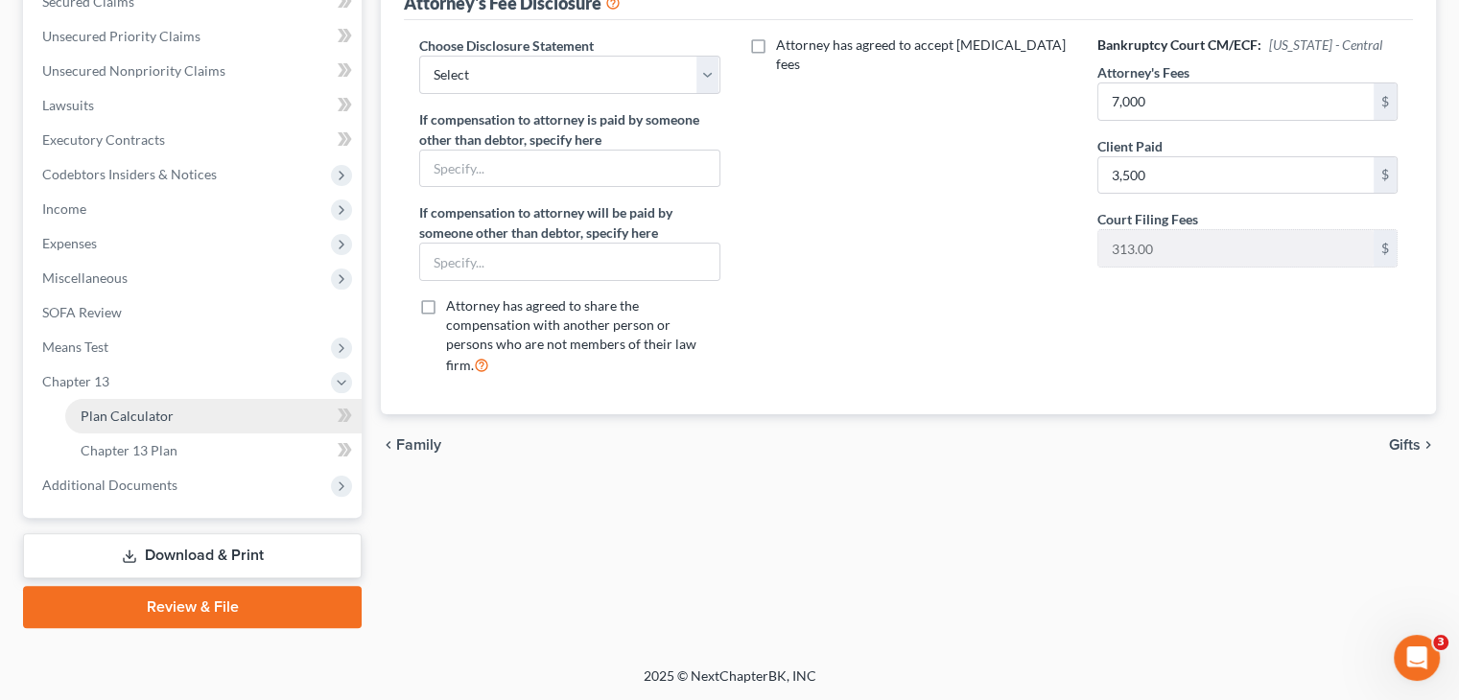
click at [139, 411] on span "Plan Calculator" at bounding box center [127, 416] width 93 height 16
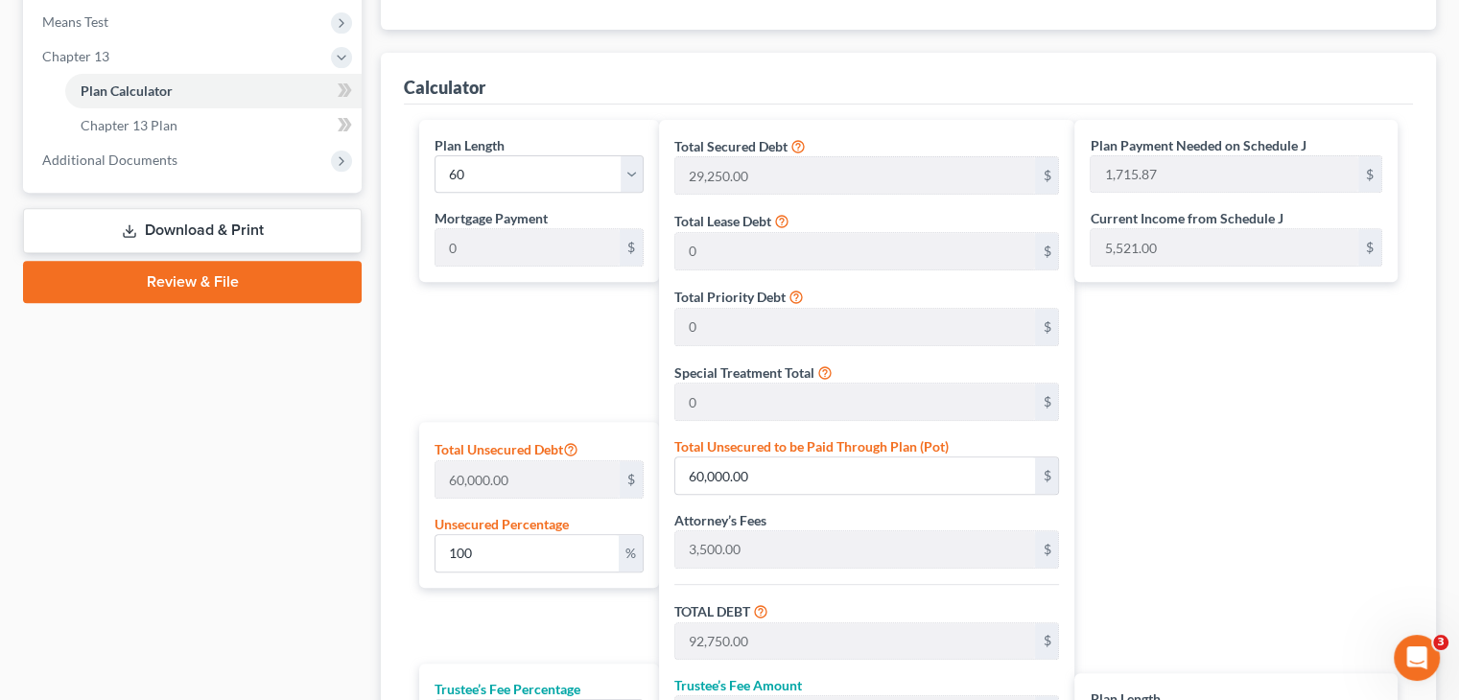
scroll to position [740, 0]
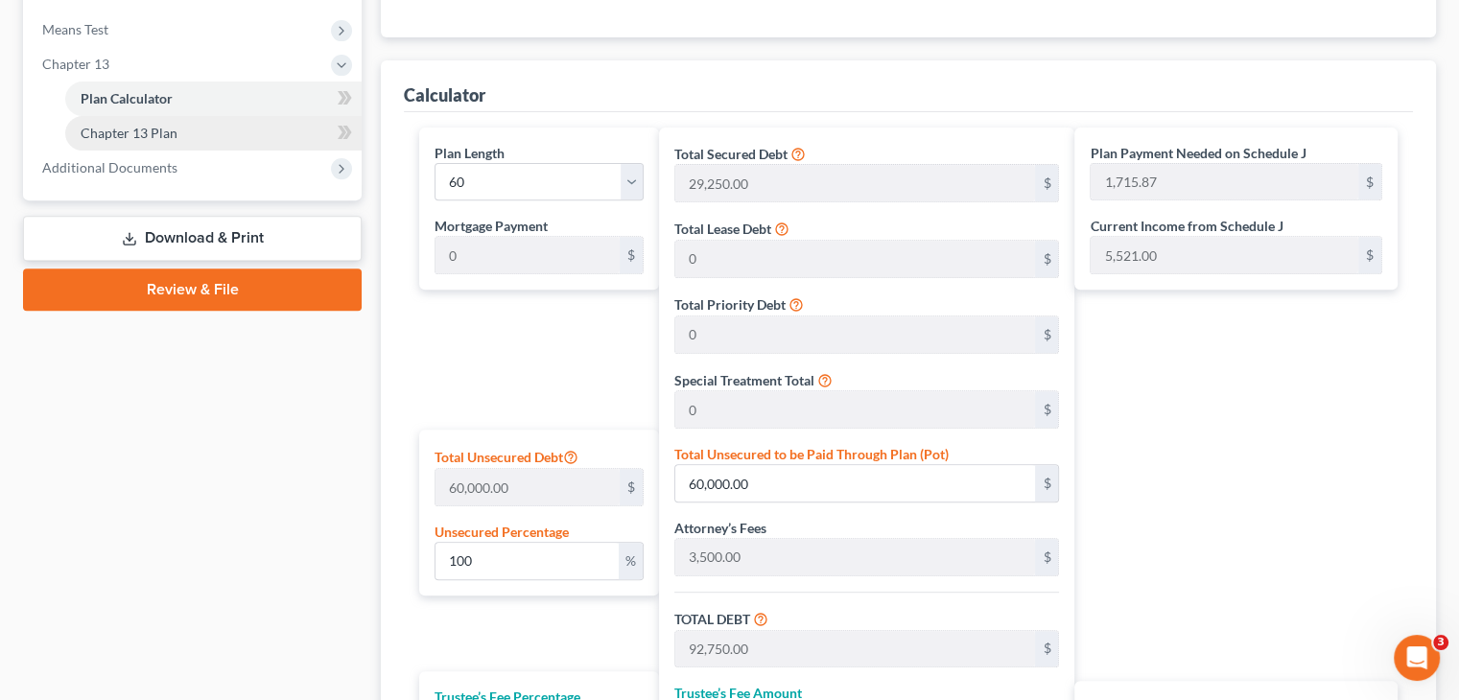
click at [196, 140] on link "Chapter 13 Plan" at bounding box center [213, 133] width 296 height 35
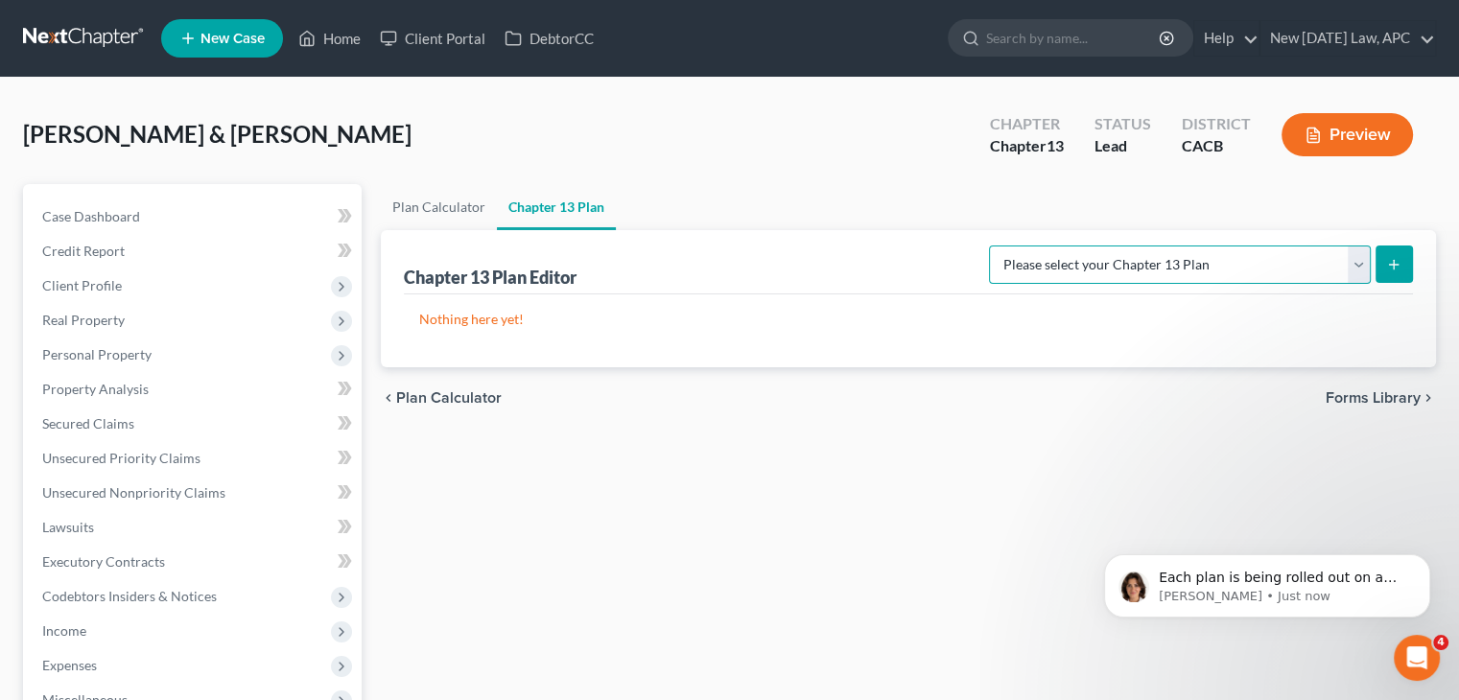
click at [1143, 262] on select "Please select your Chapter 13 Plan Central District of California - Effective 1…" at bounding box center [1180, 265] width 382 height 38
click at [1030, 246] on select "Please select your Chapter 13 Plan Central District of California - Effective 1…" at bounding box center [1180, 265] width 382 height 38
click at [1396, 270] on icon "submit" at bounding box center [1394, 264] width 15 height 15
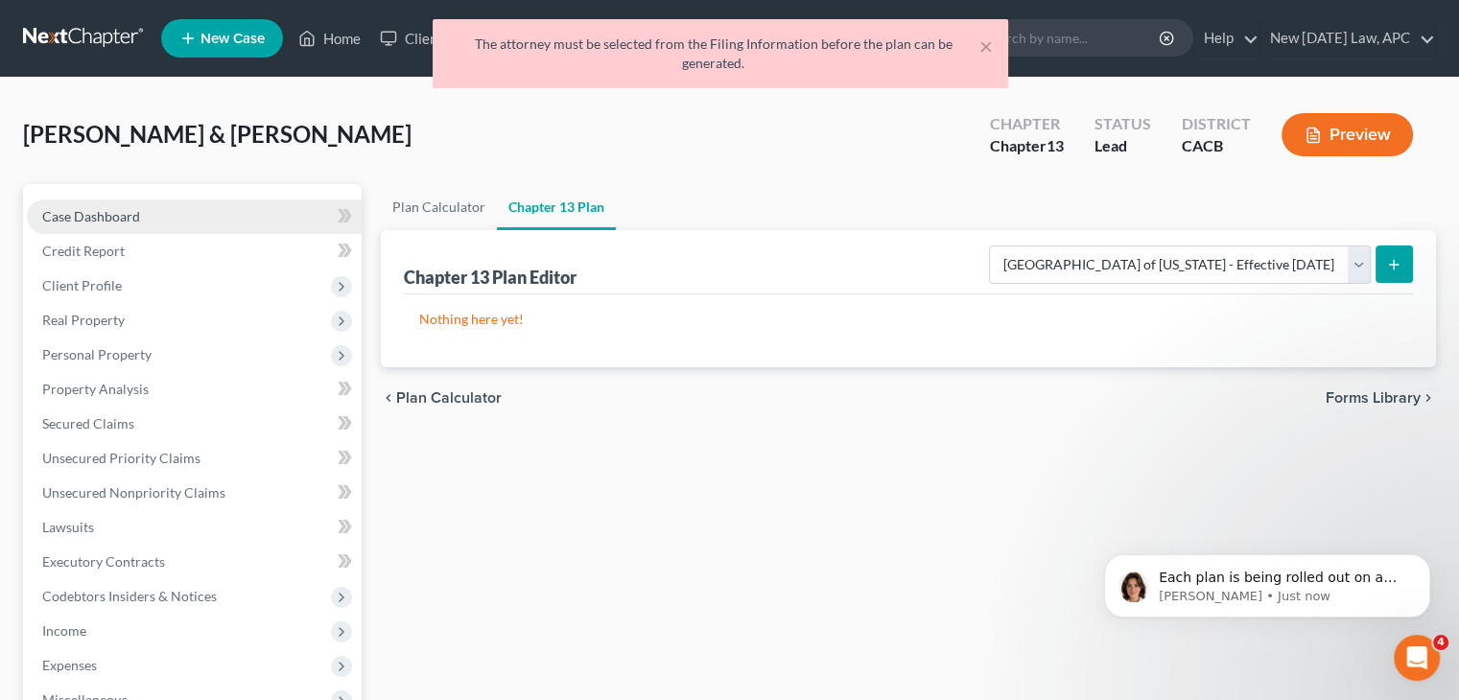
click at [134, 206] on link "Case Dashboard" at bounding box center [194, 217] width 335 height 35
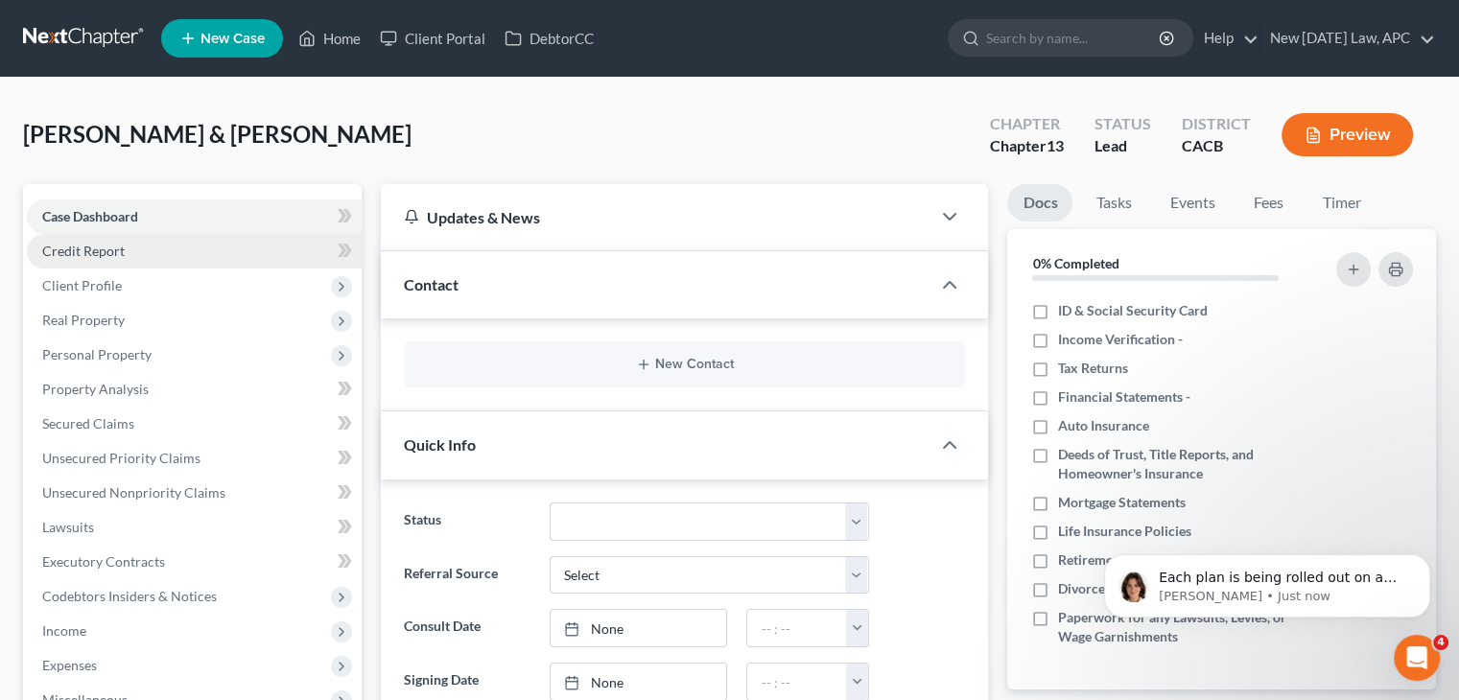
click at [128, 258] on link "Credit Report" at bounding box center [194, 251] width 335 height 35
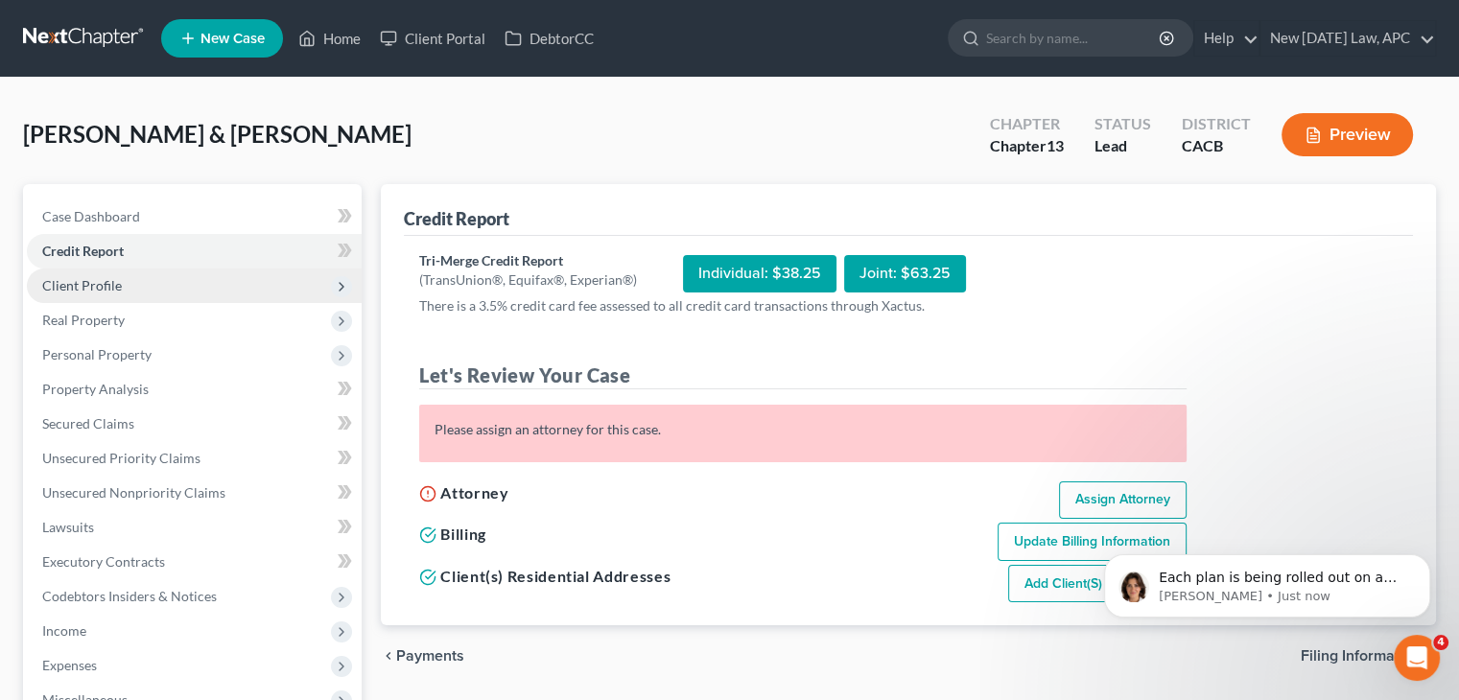
click at [124, 285] on span "Client Profile" at bounding box center [194, 286] width 335 height 35
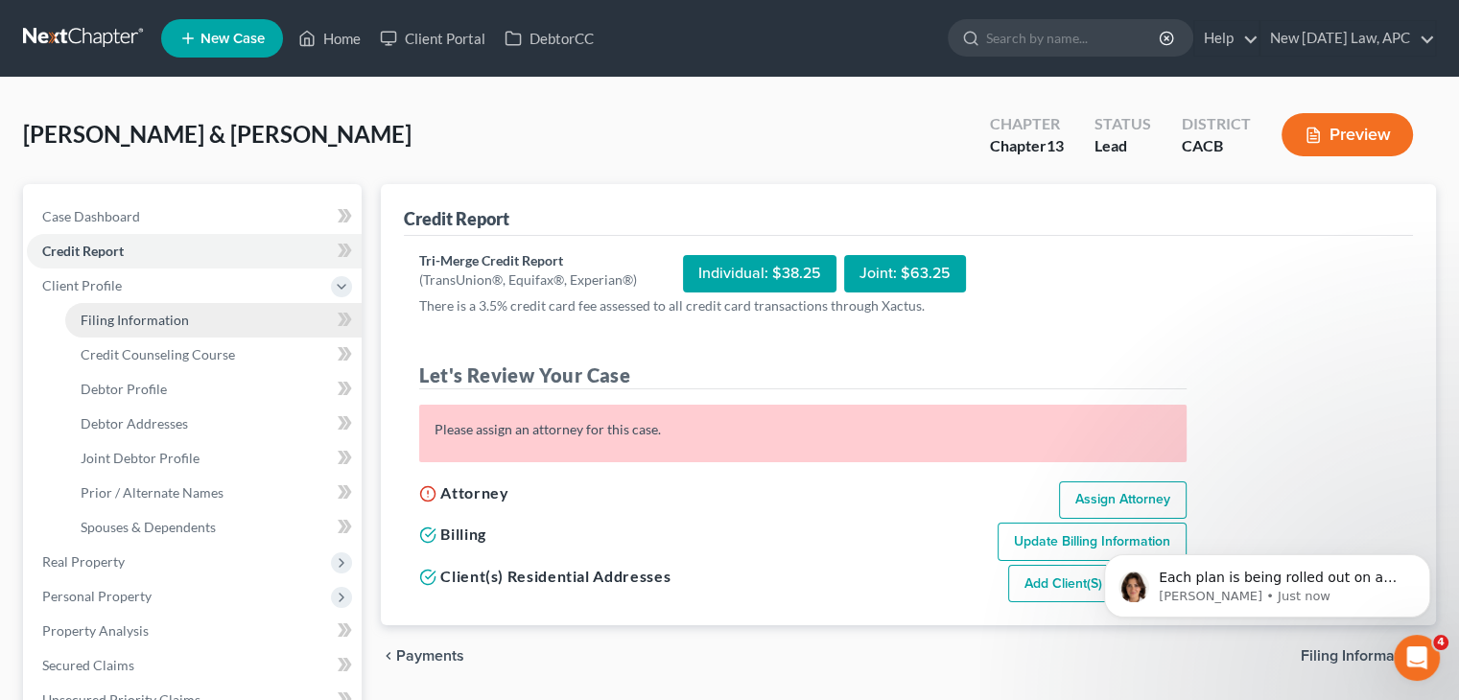
click at [159, 320] on span "Filing Information" at bounding box center [135, 320] width 108 height 16
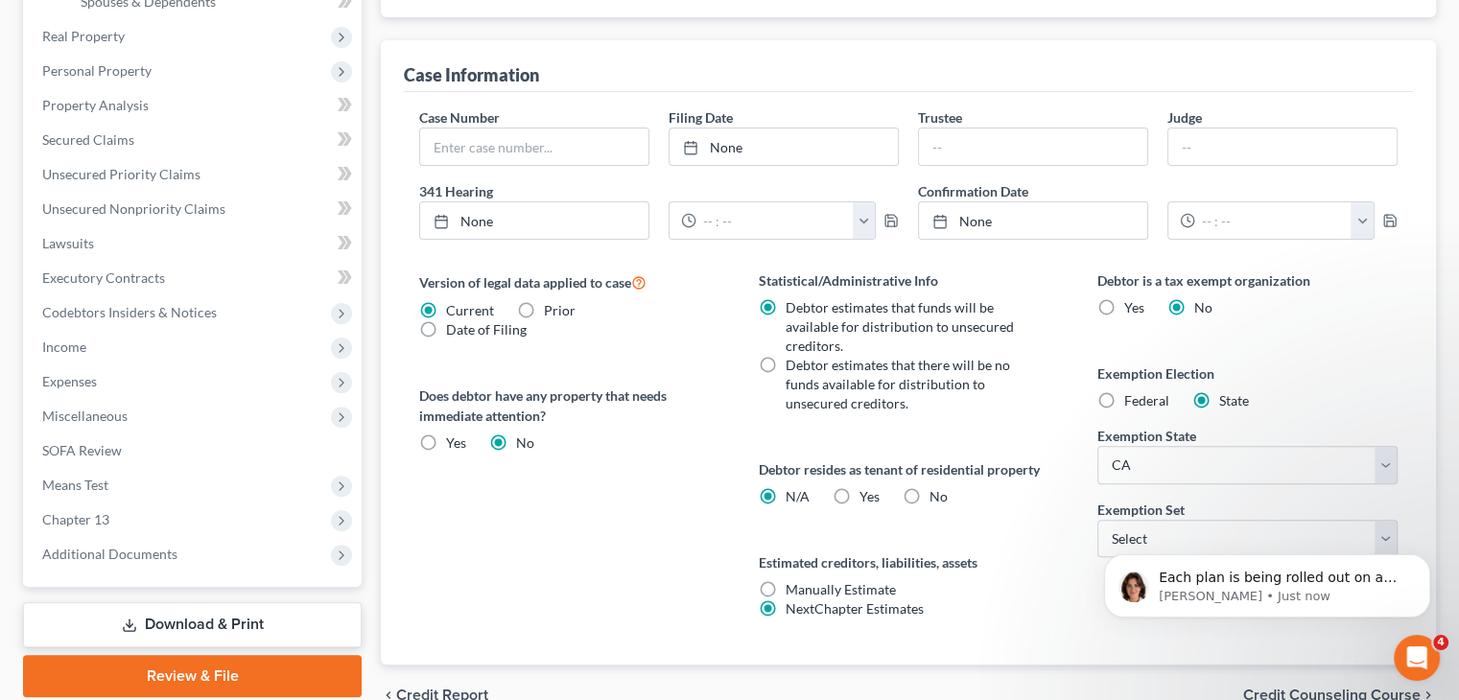
scroll to position [529, 0]
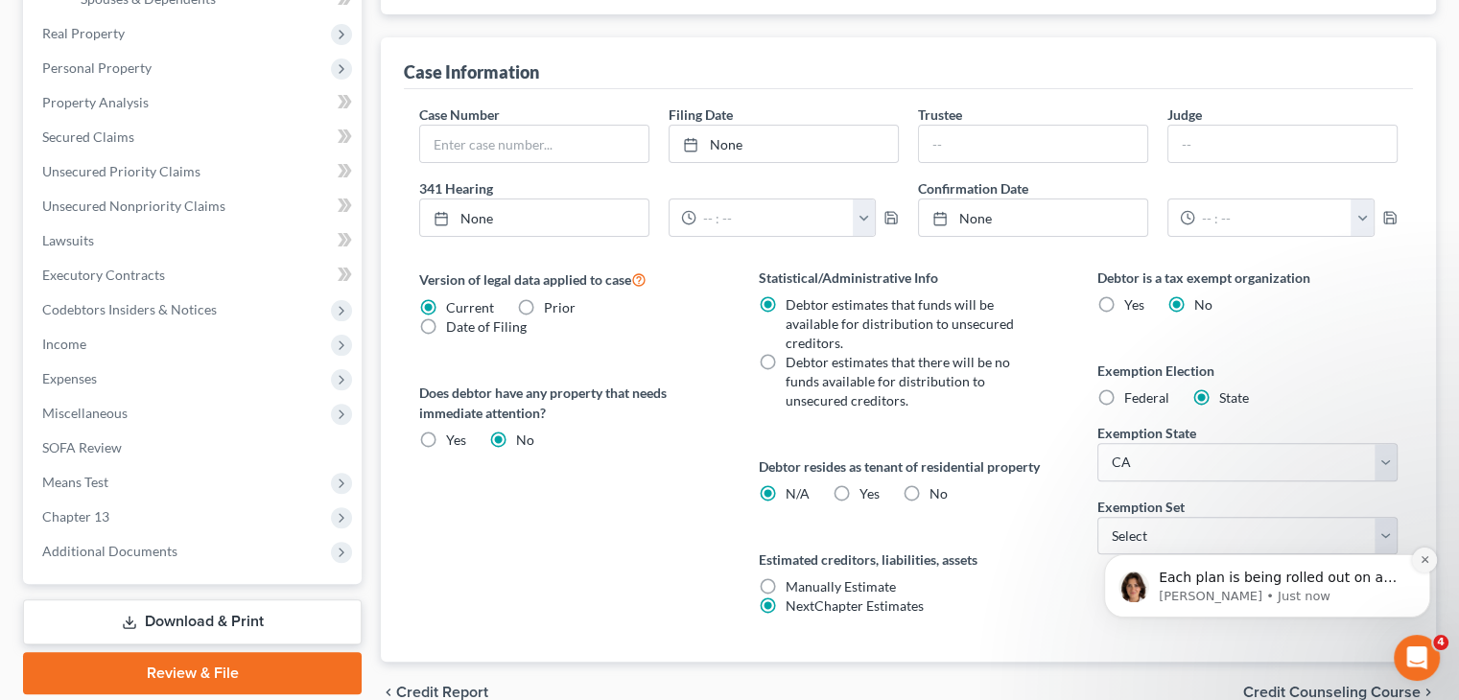
click at [1425, 560] on icon "Dismiss notification" at bounding box center [1424, 560] width 7 height 7
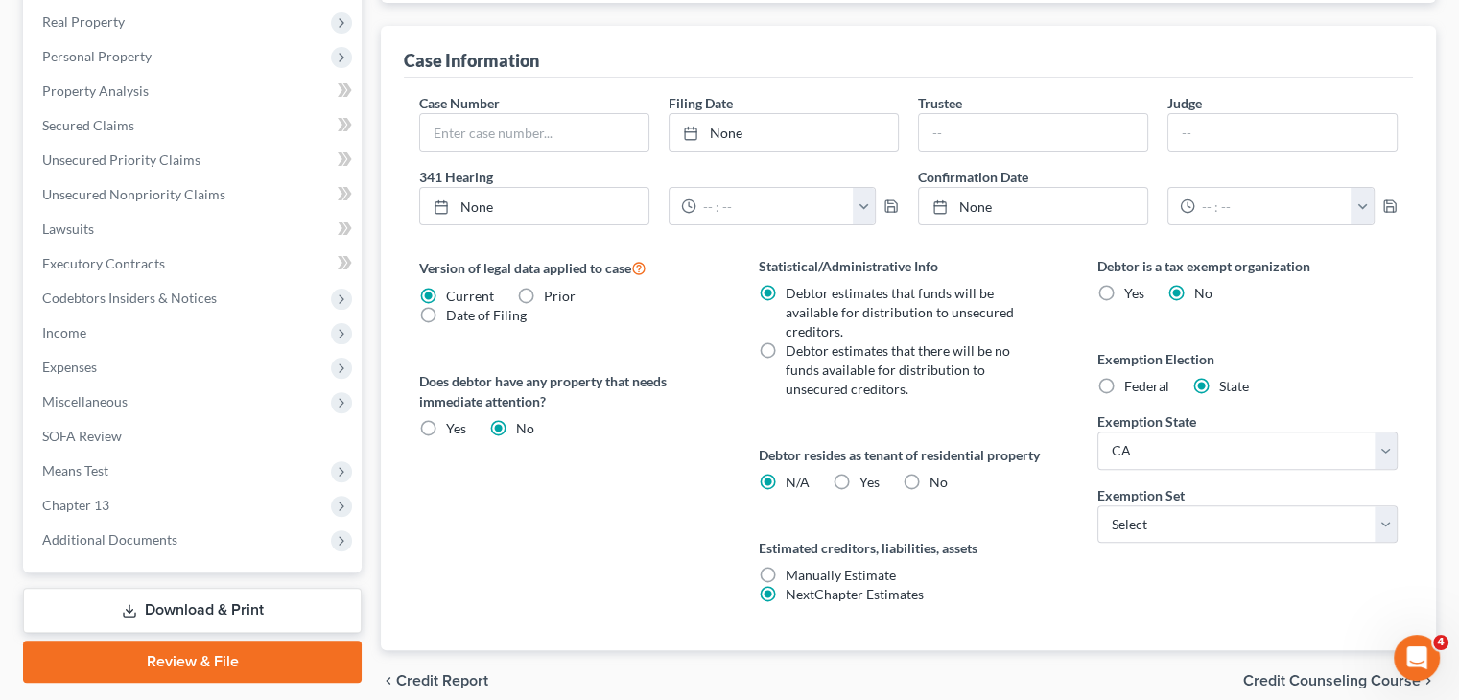
scroll to position [541, 0]
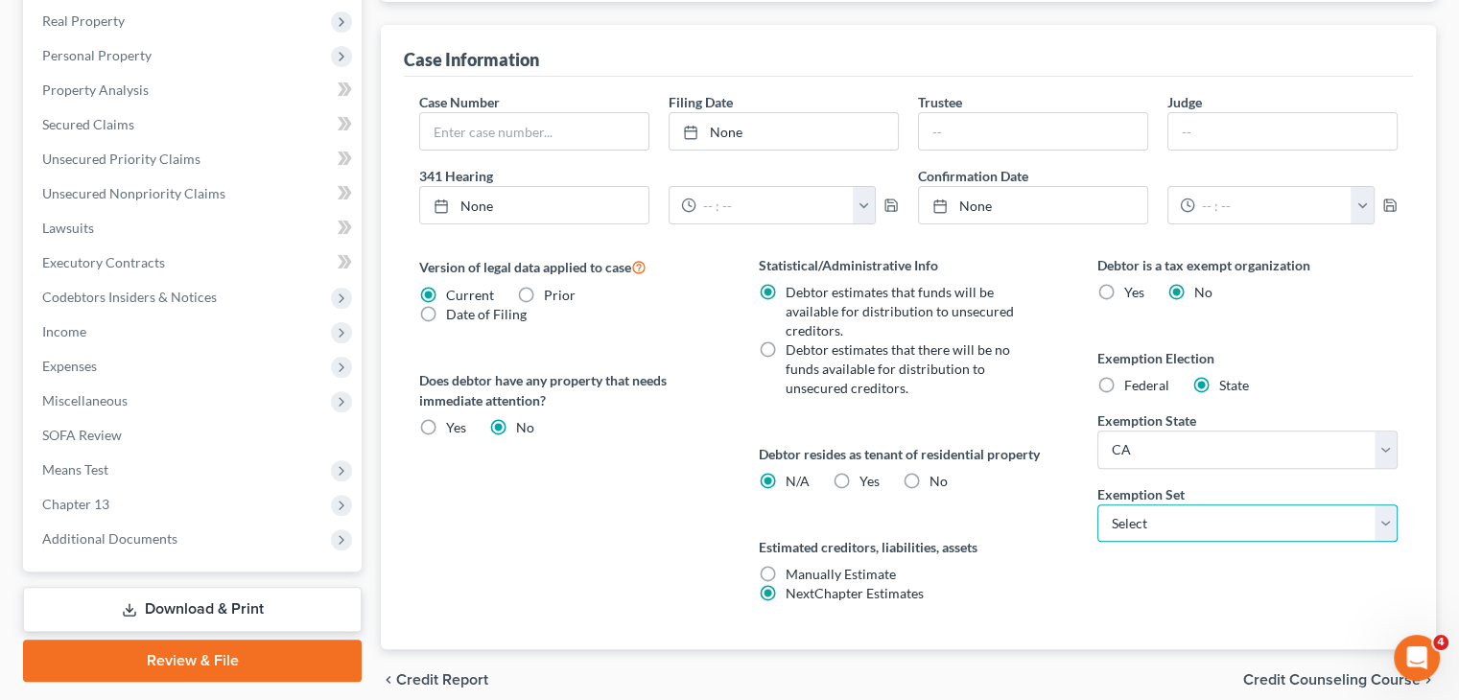
click at [1185, 513] on select "Select 703 704" at bounding box center [1248, 524] width 300 height 38
click at [1098, 505] on select "Select 703 704" at bounding box center [1248, 524] width 300 height 38
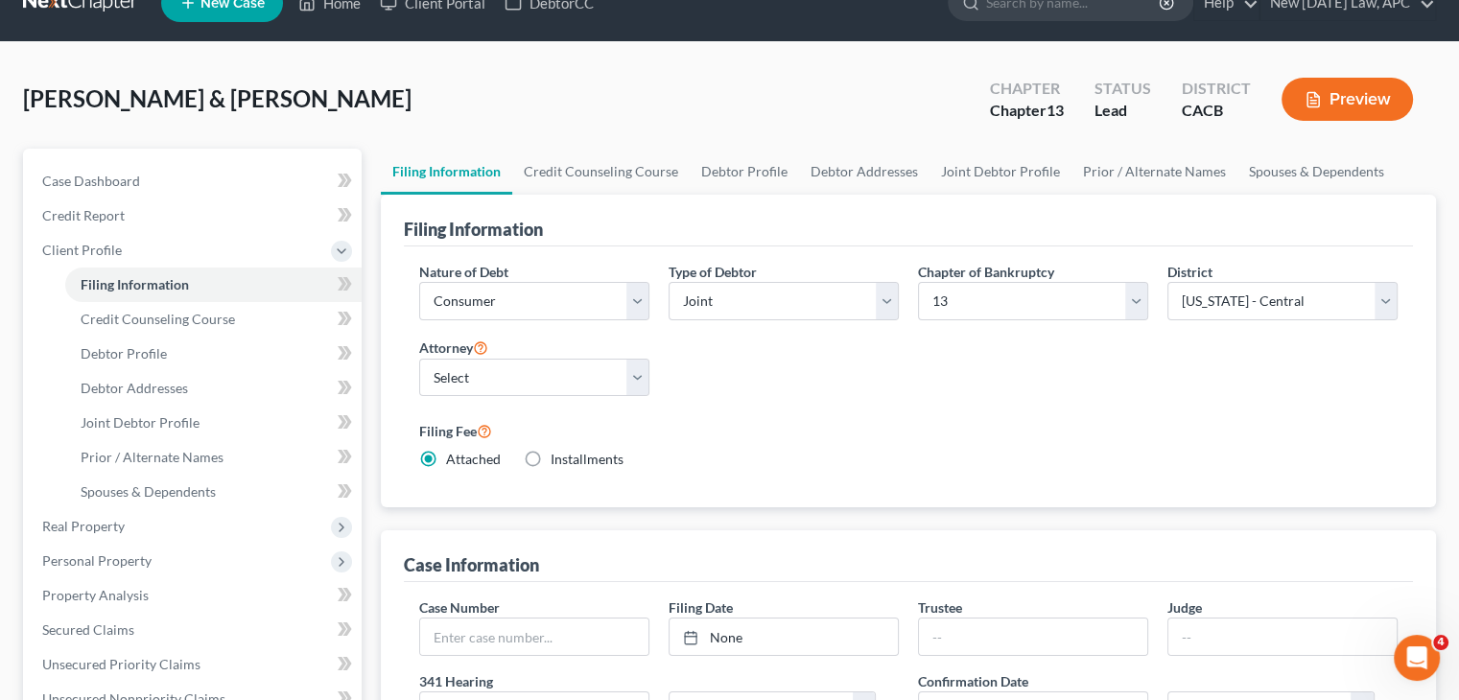
scroll to position [27, 0]
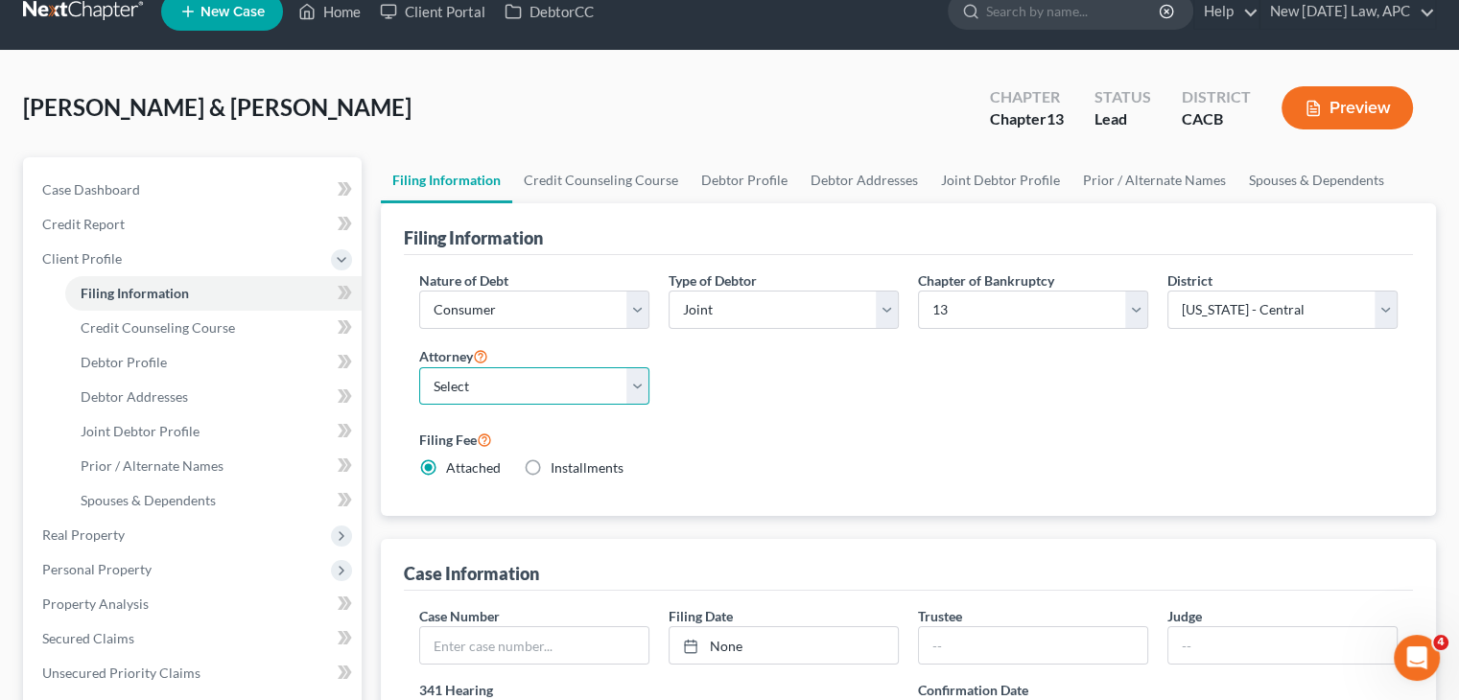
click at [635, 384] on select "Select Allison Tilton - CACB Shalah Fisher - CACB Shalah Fisher - CASB" at bounding box center [534, 387] width 230 height 38
click at [419, 368] on select "Select Allison Tilton - CACB Shalah Fisher - CACB Shalah Fisher - CASB" at bounding box center [534, 387] width 230 height 38
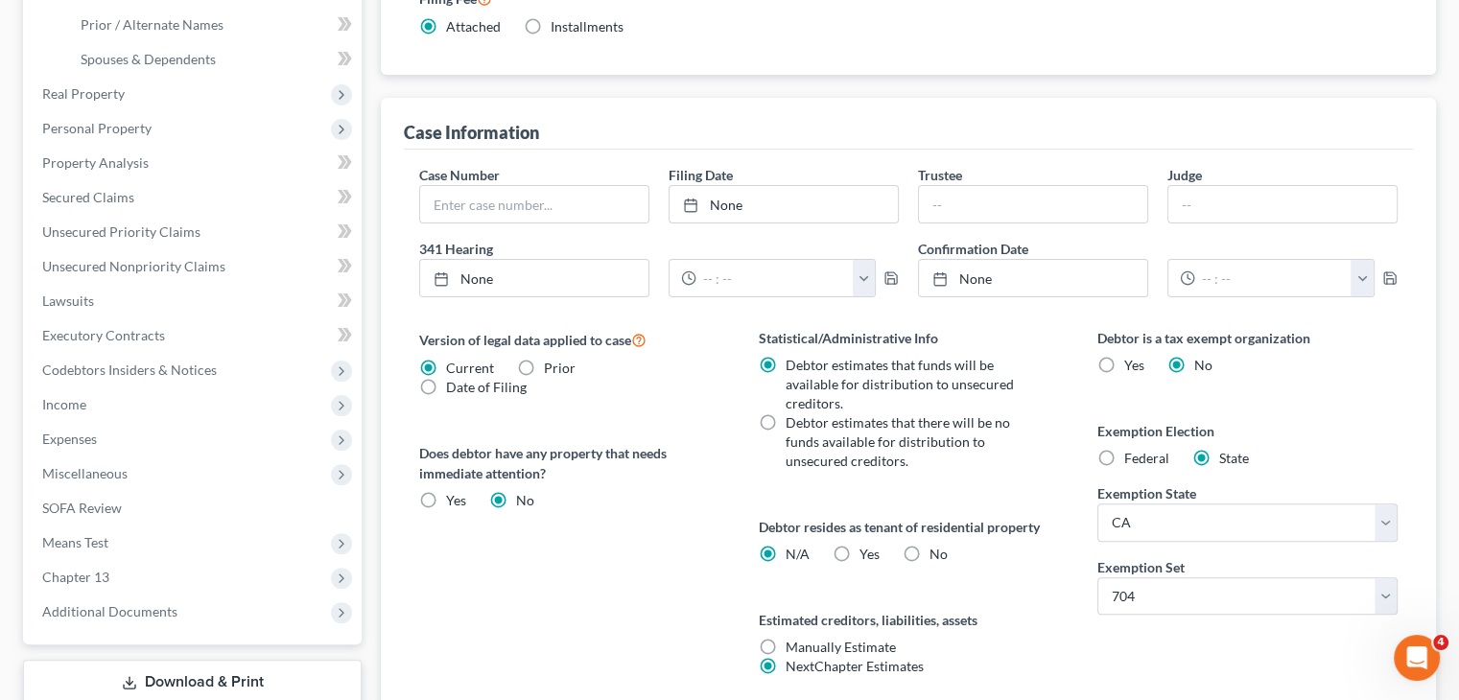
scroll to position [582, 0]
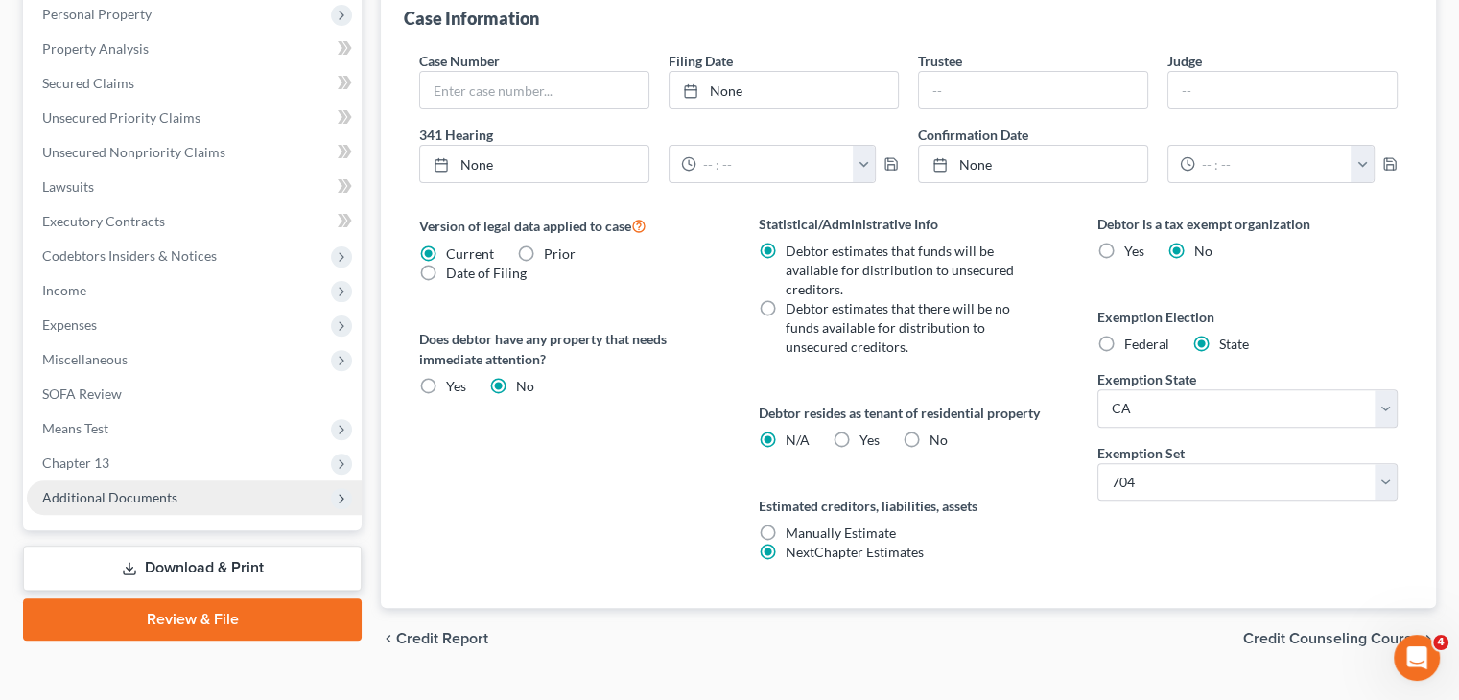
click at [78, 494] on span "Additional Documents" at bounding box center [109, 497] width 135 height 16
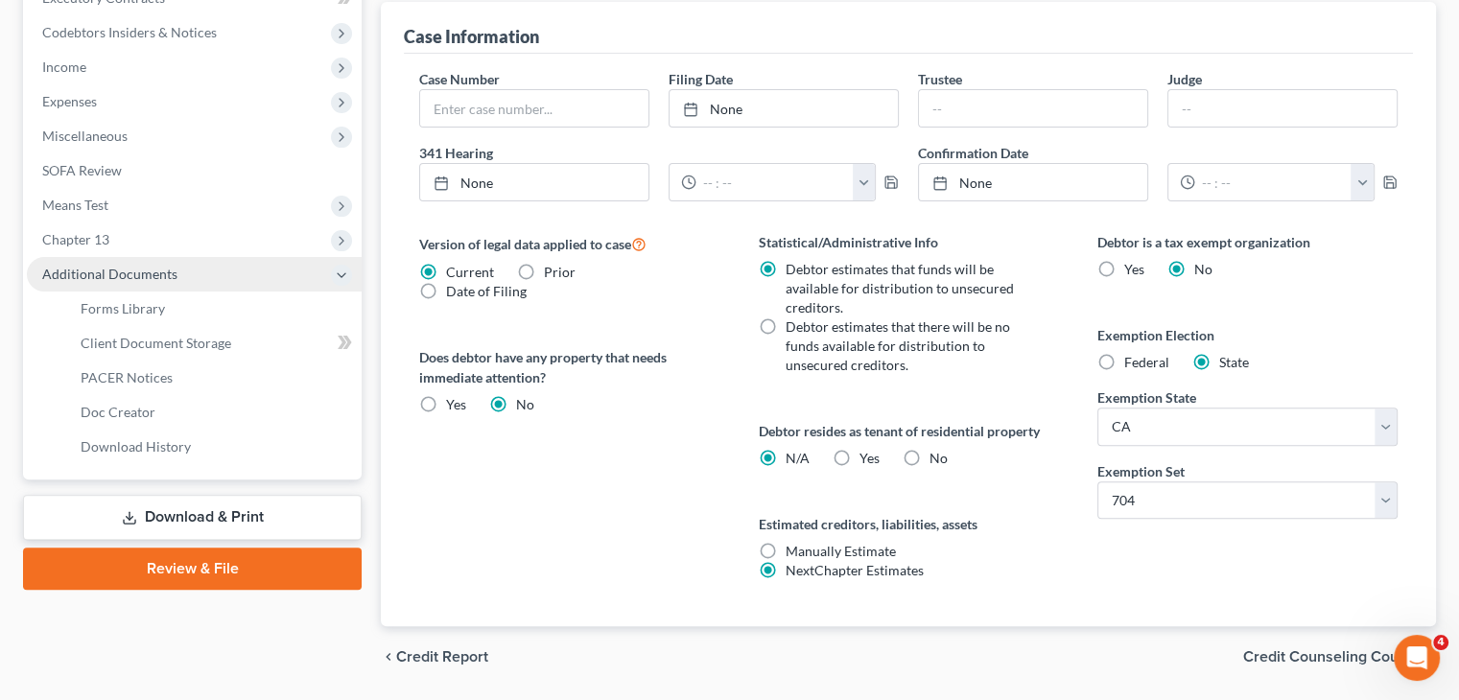
scroll to position [571, 0]
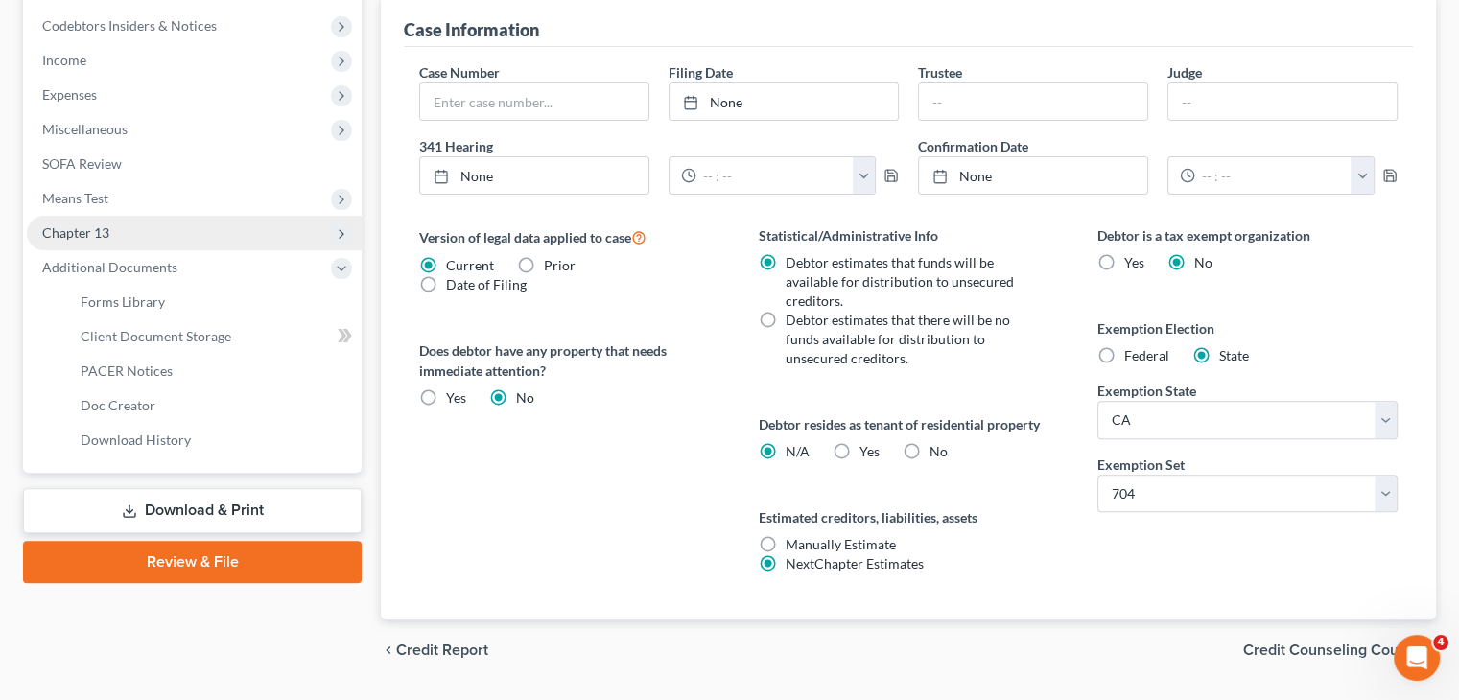
click at [104, 231] on span "Chapter 13" at bounding box center [75, 233] width 67 height 16
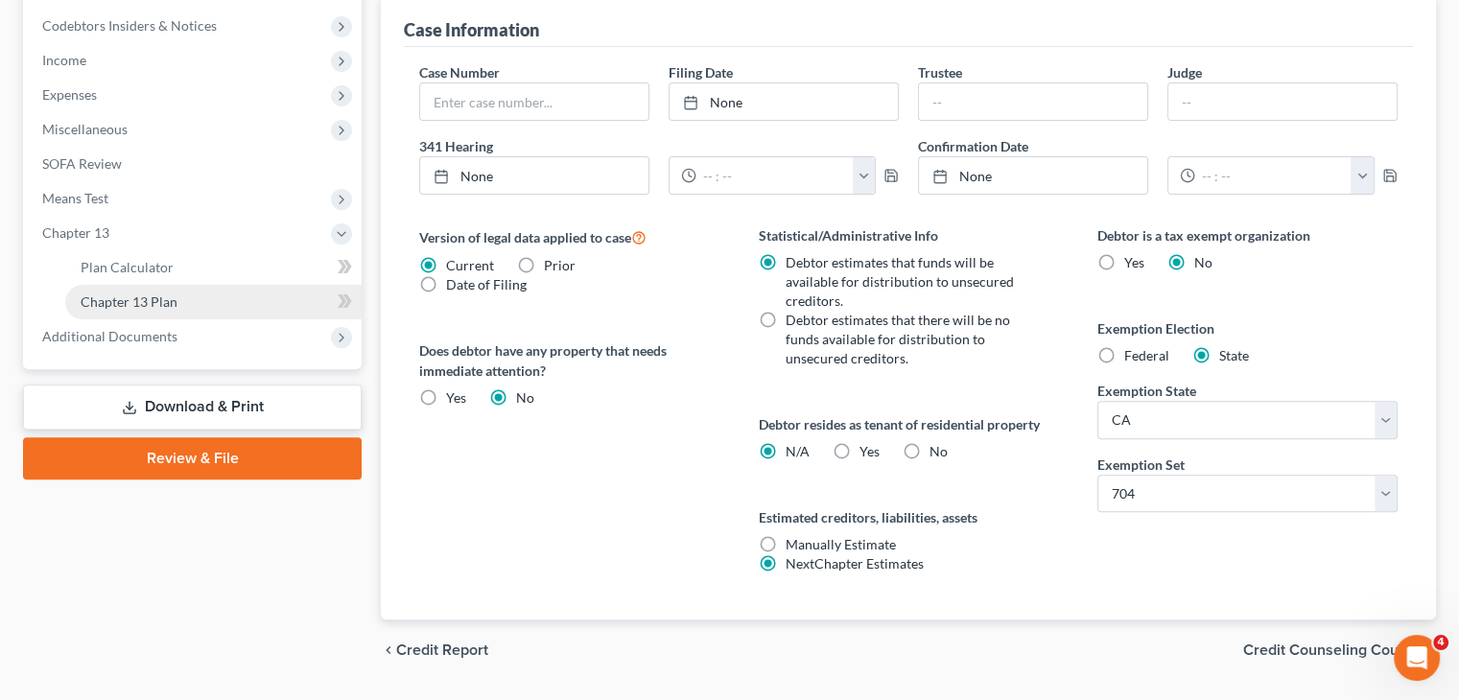
click at [124, 296] on span "Chapter 13 Plan" at bounding box center [129, 302] width 97 height 16
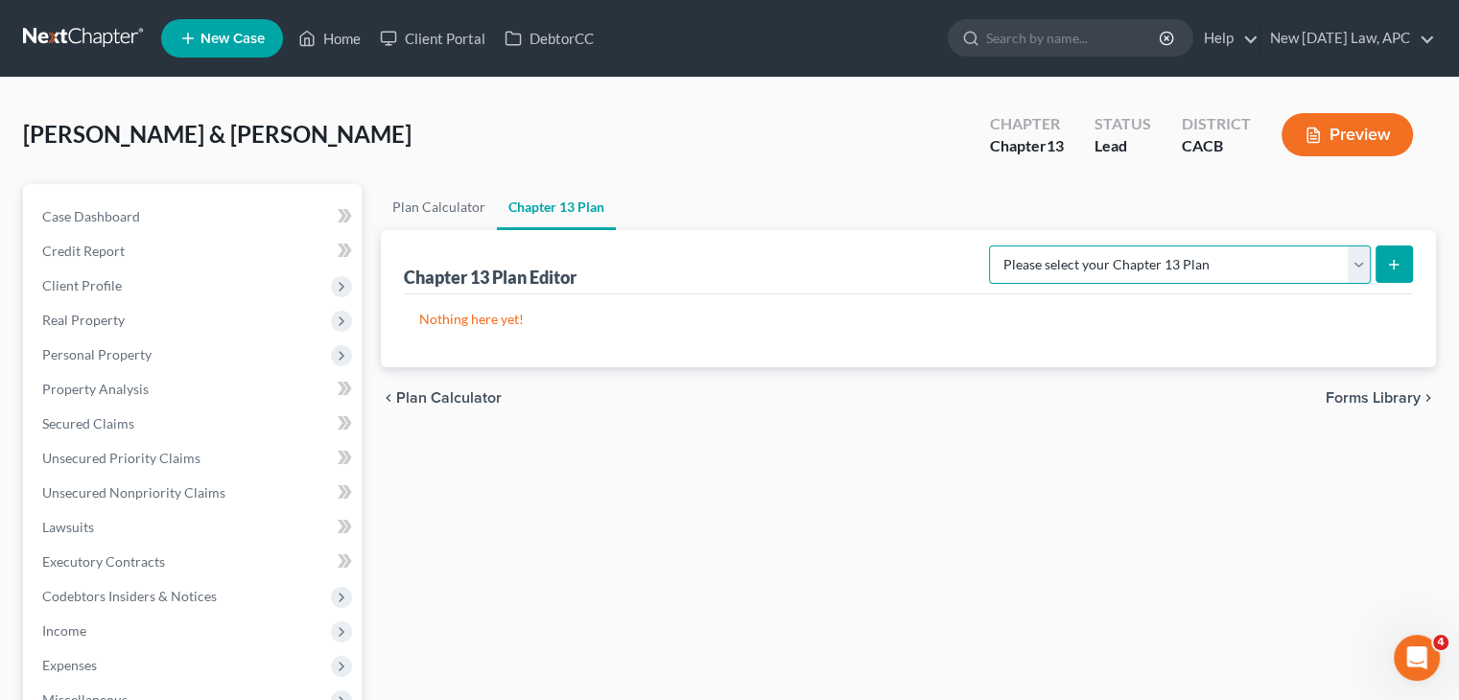
click at [1194, 265] on select "Please select your Chapter 13 Plan Central District of California - Effective 1…" at bounding box center [1180, 265] width 382 height 38
click at [1030, 246] on select "Please select your Chapter 13 Plan Central District of California - Effective 1…" at bounding box center [1180, 265] width 382 height 38
click at [1399, 262] on icon "submit" at bounding box center [1394, 264] width 15 height 15
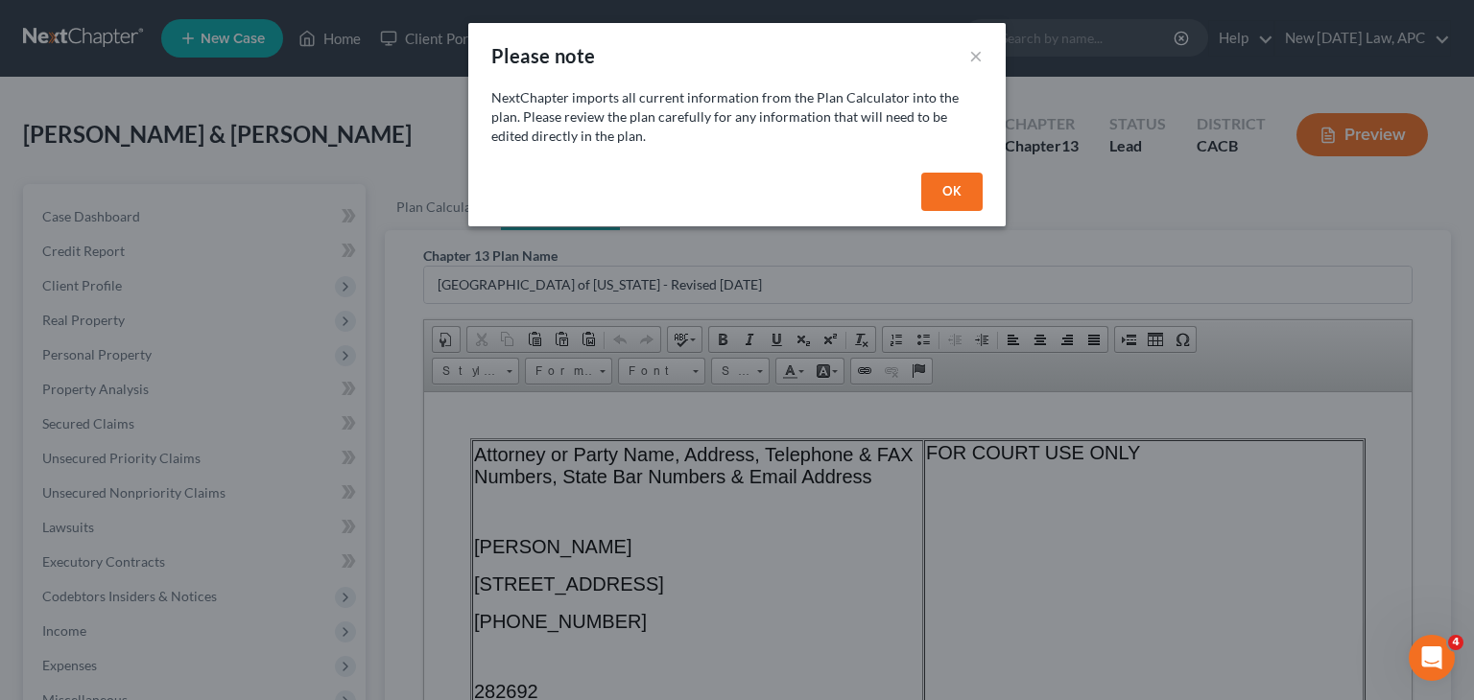
click at [952, 191] on button "OK" at bounding box center [951, 192] width 61 height 38
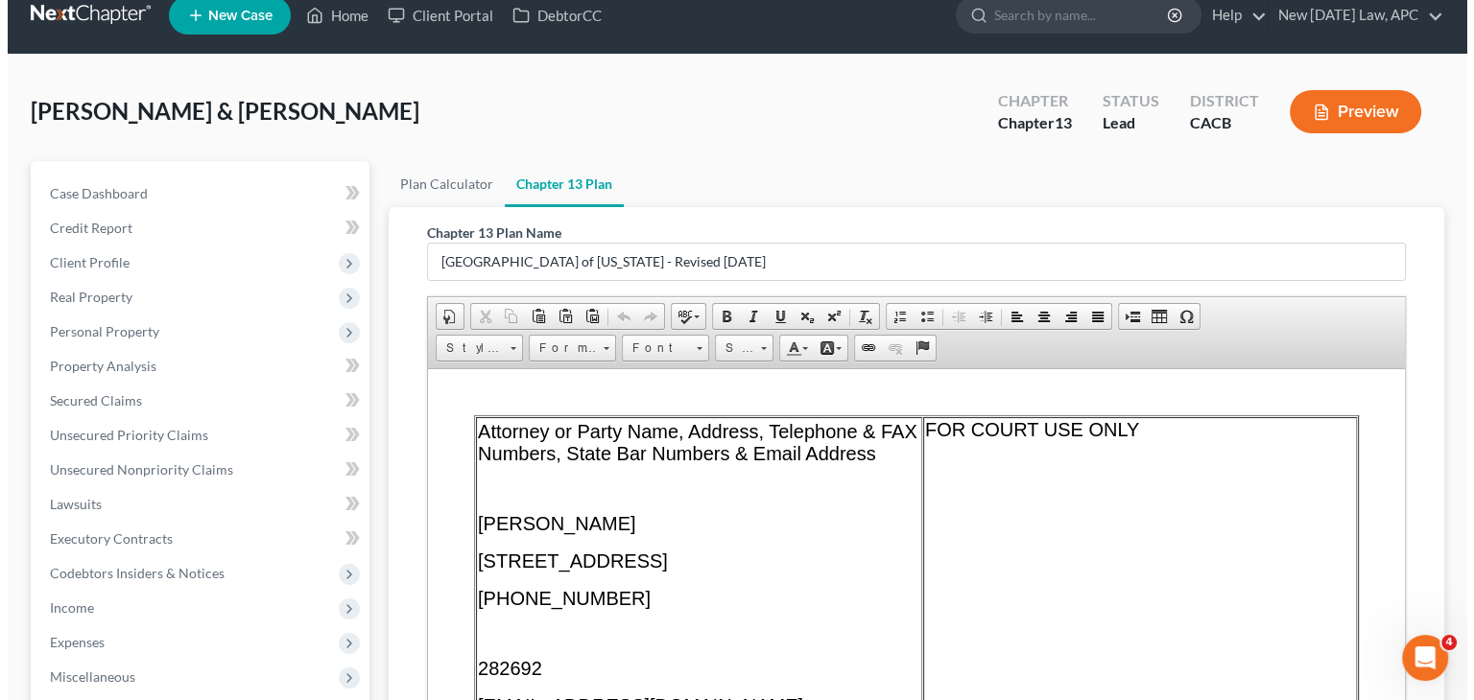
scroll to position [22, 0]
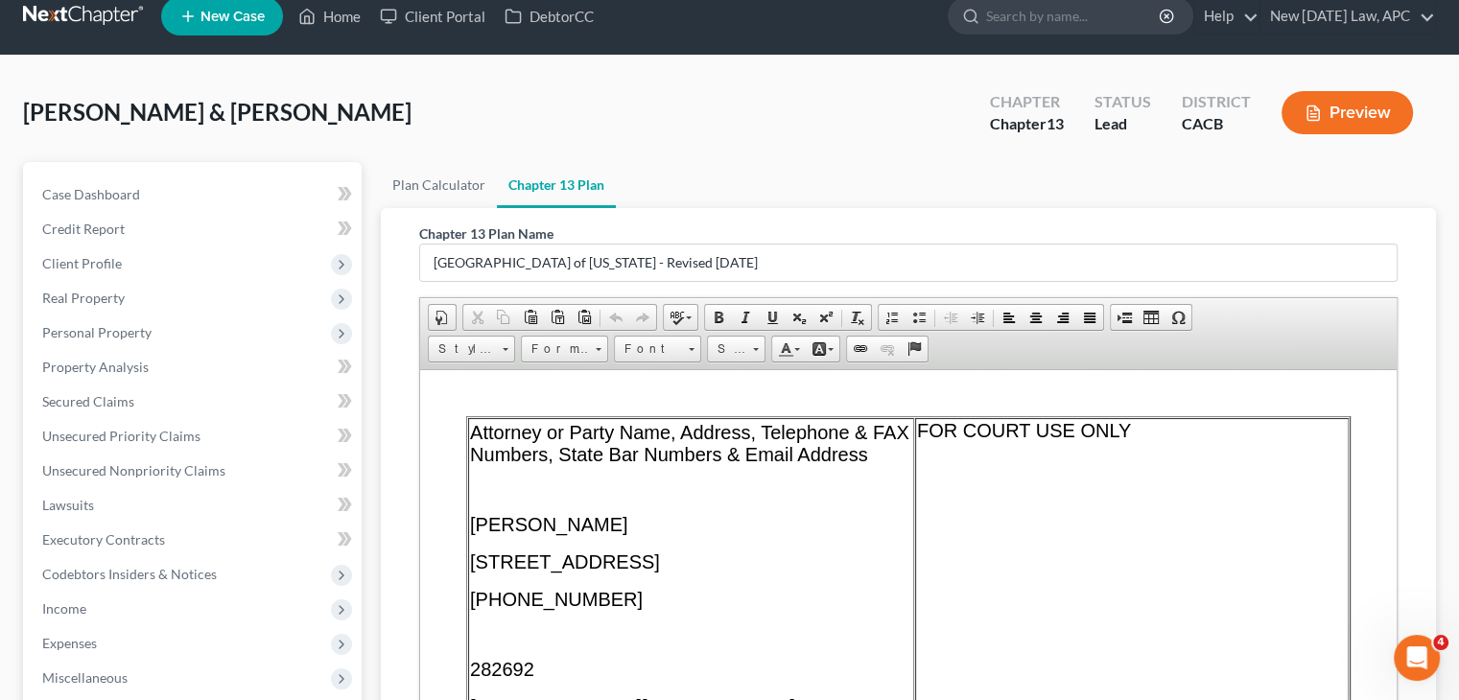
click at [1359, 112] on button "Preview" at bounding box center [1347, 112] width 131 height 43
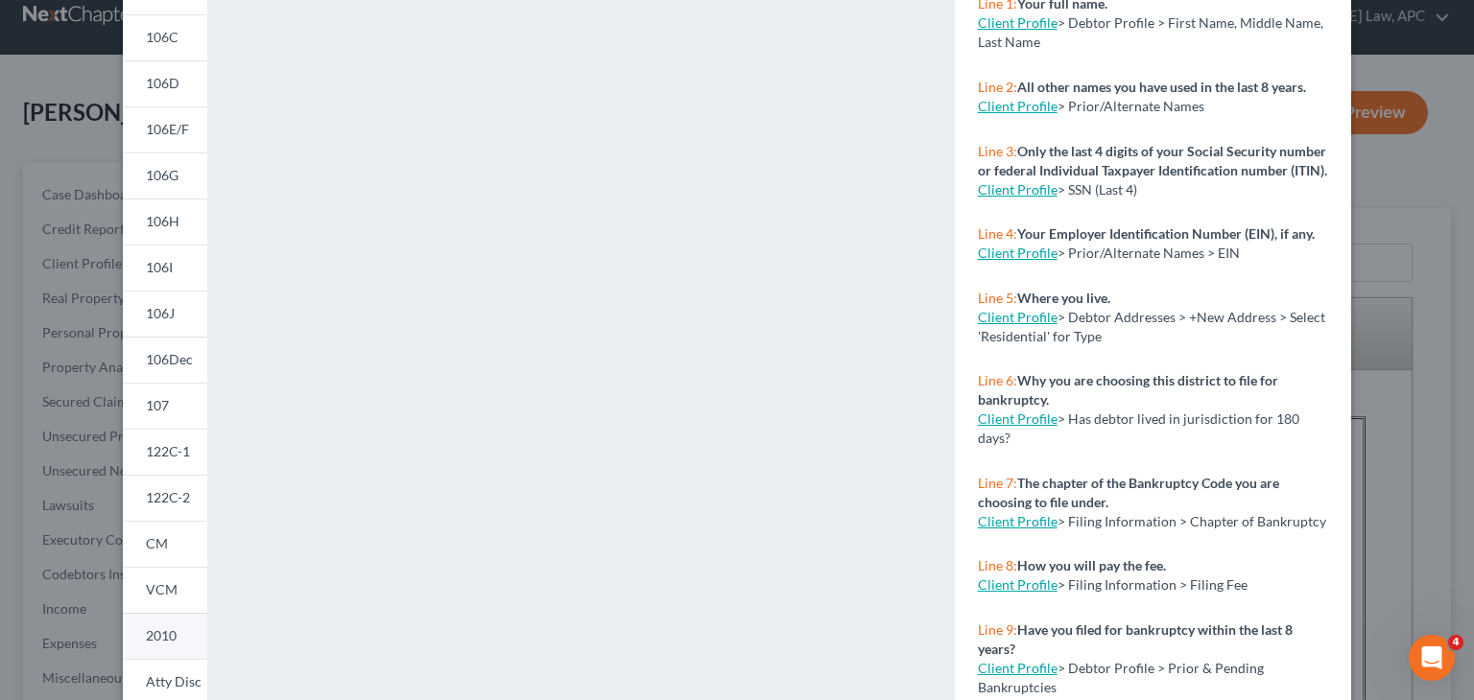
scroll to position [234, 0]
click at [154, 538] on span "CM" at bounding box center [157, 544] width 22 height 16
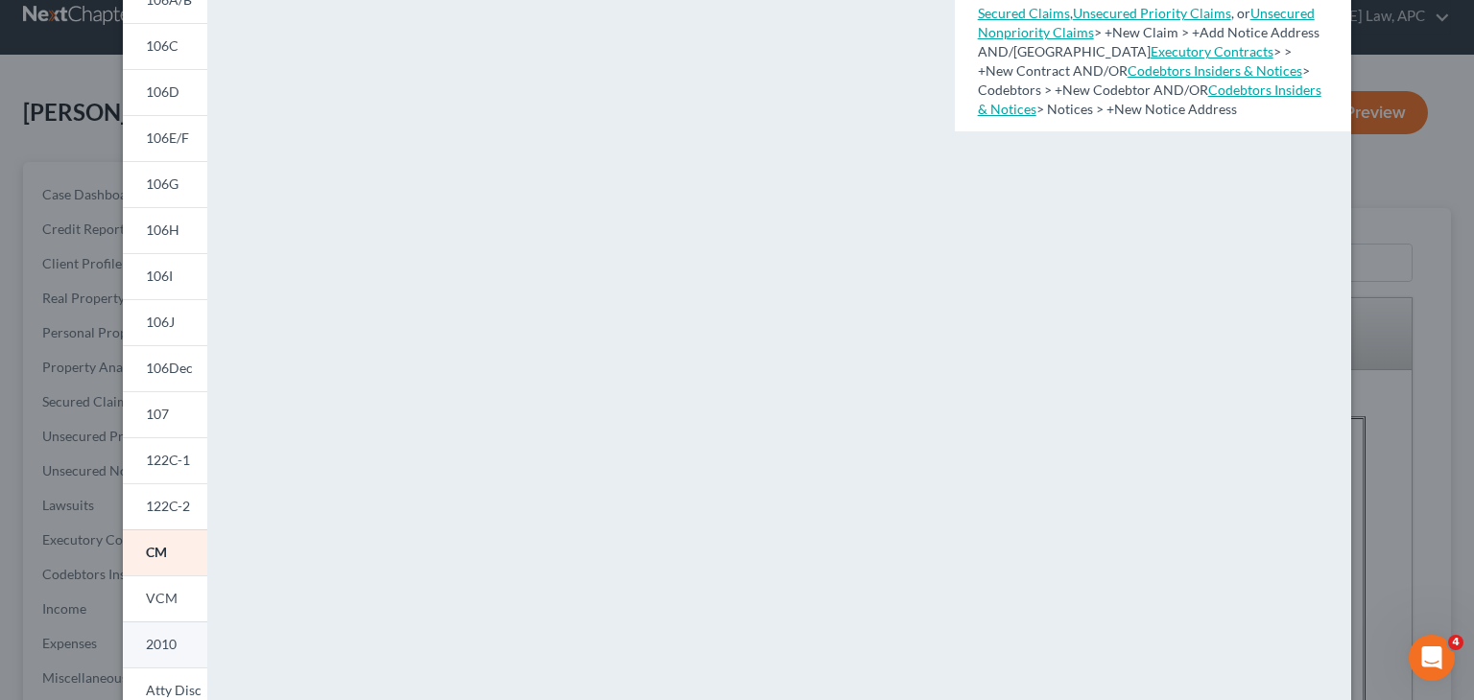
scroll to position [382, 0]
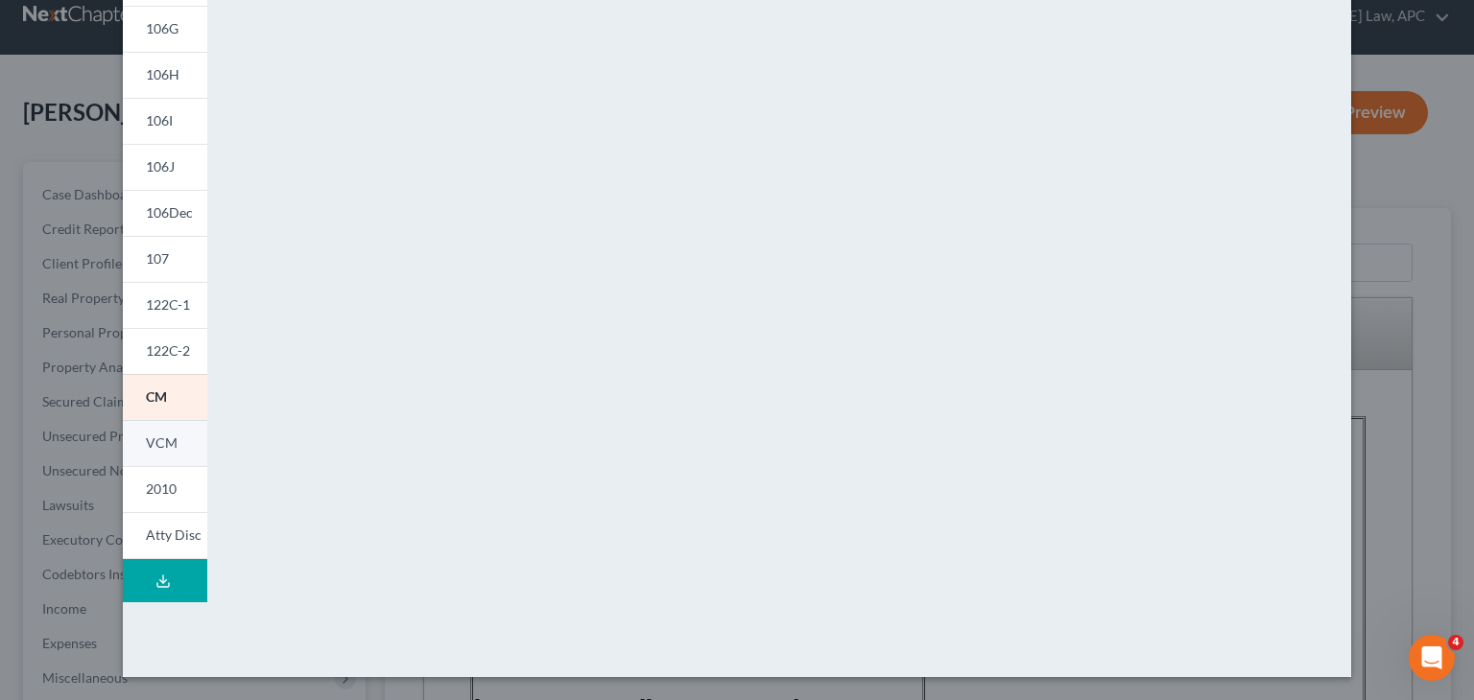
click at [151, 462] on link "VCM" at bounding box center [165, 443] width 84 height 46
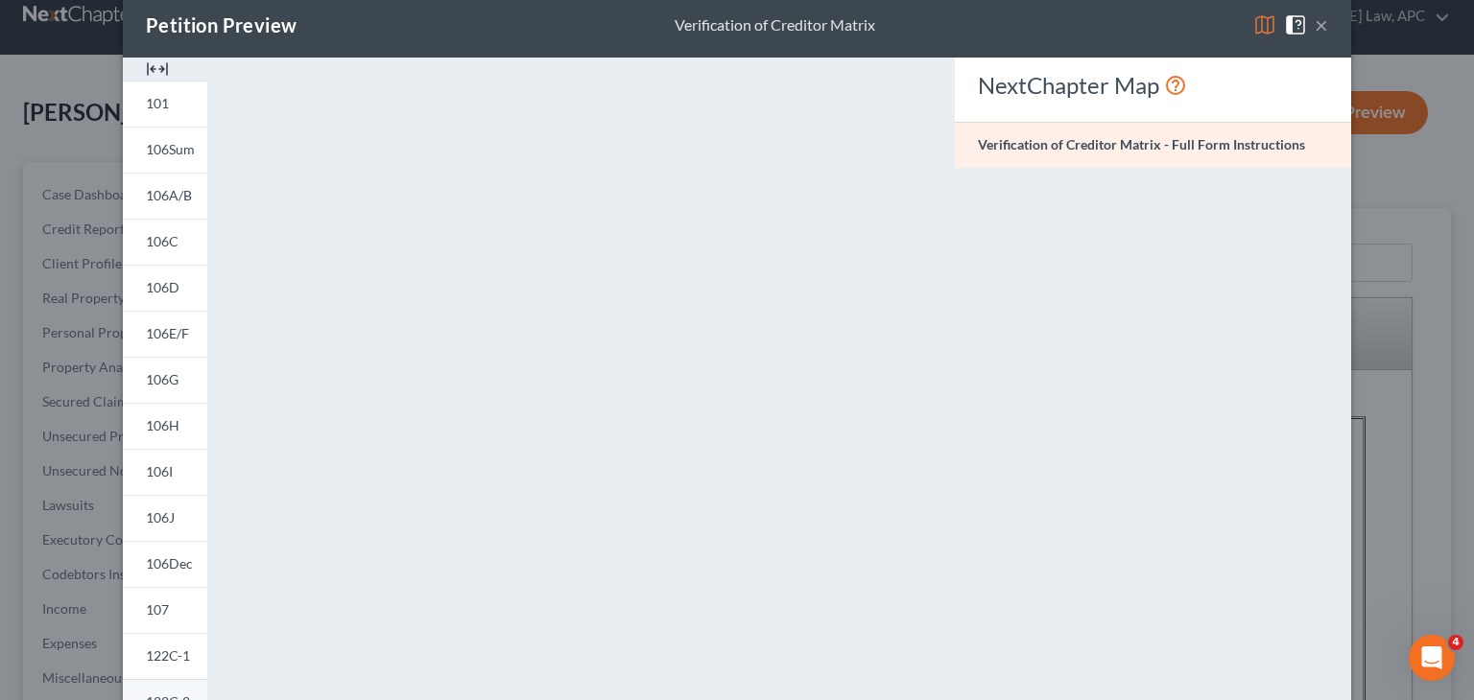
scroll to position [5, 0]
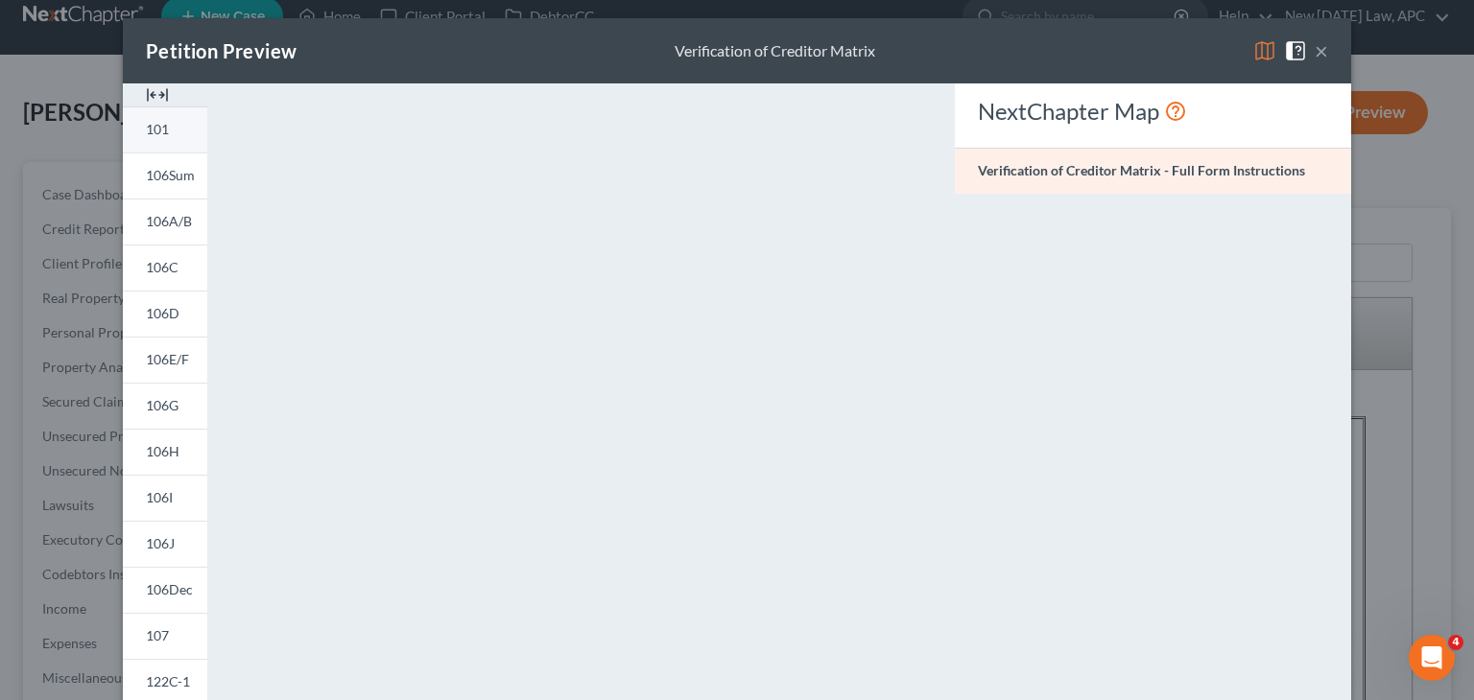
click at [147, 131] on span "101" at bounding box center [157, 129] width 23 height 16
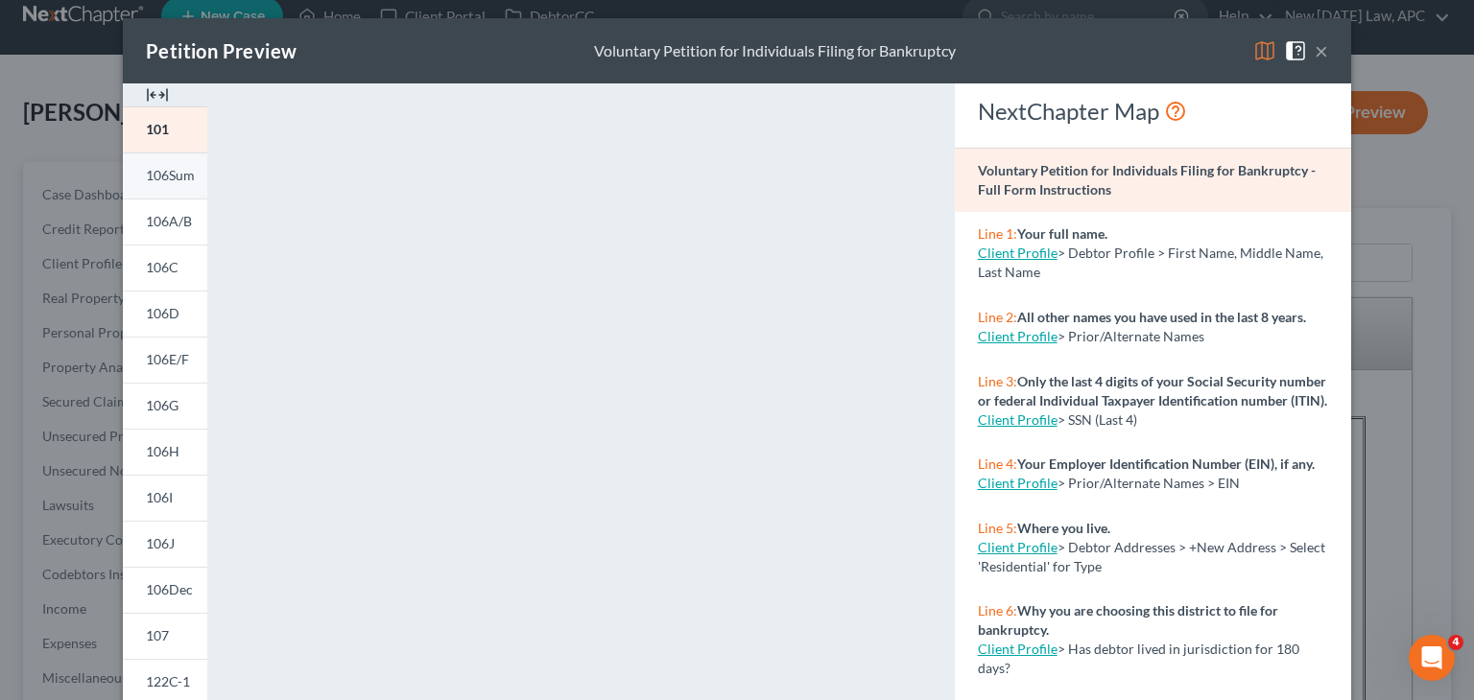
click at [160, 171] on span "106Sum" at bounding box center [170, 175] width 49 height 16
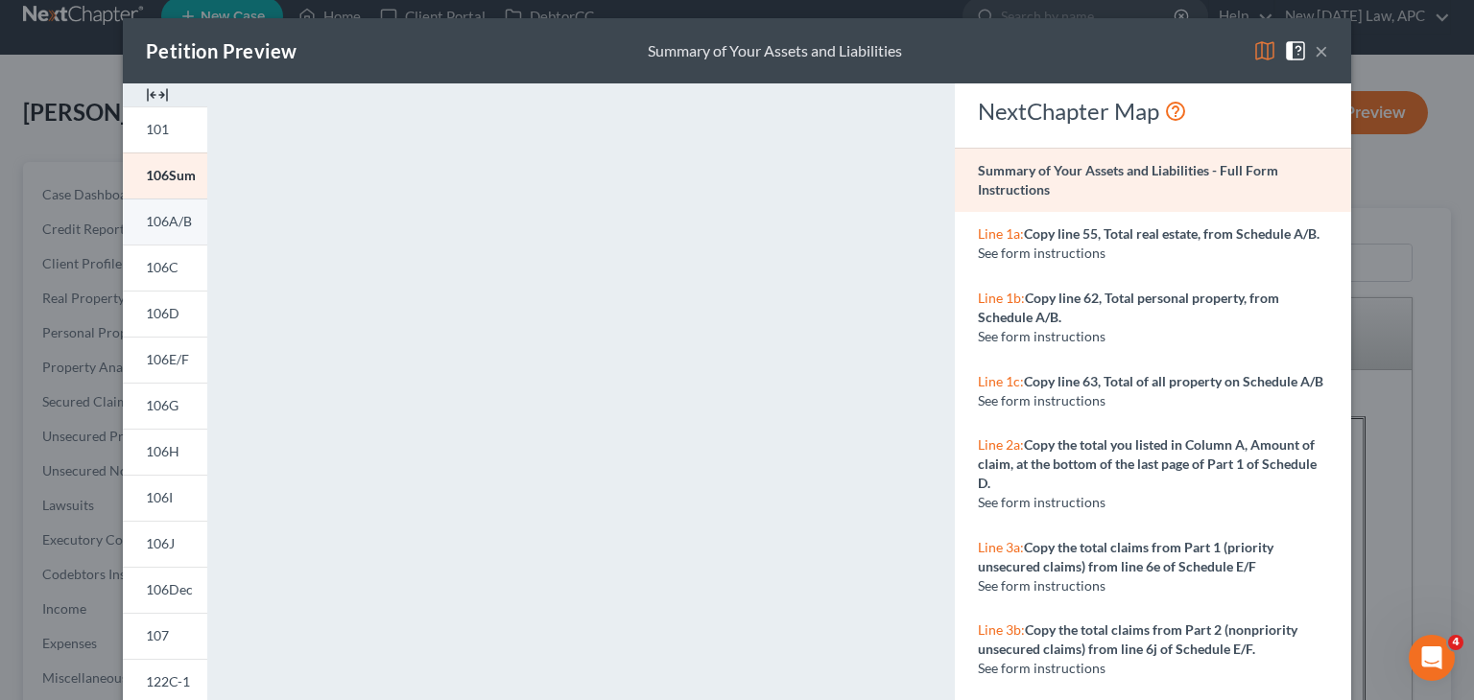
click at [164, 218] on span "106A/B" at bounding box center [169, 221] width 46 height 16
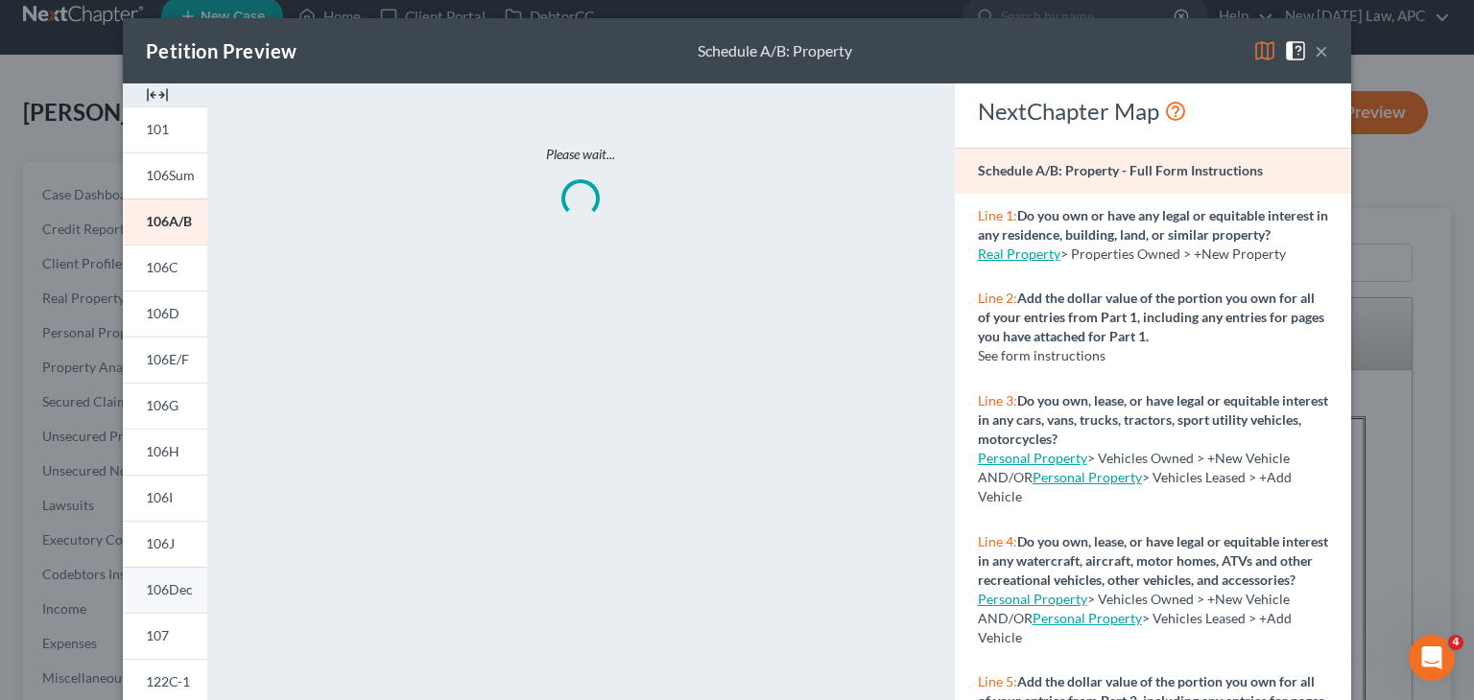
click at [161, 595] on span "106Dec" at bounding box center [169, 589] width 47 height 16
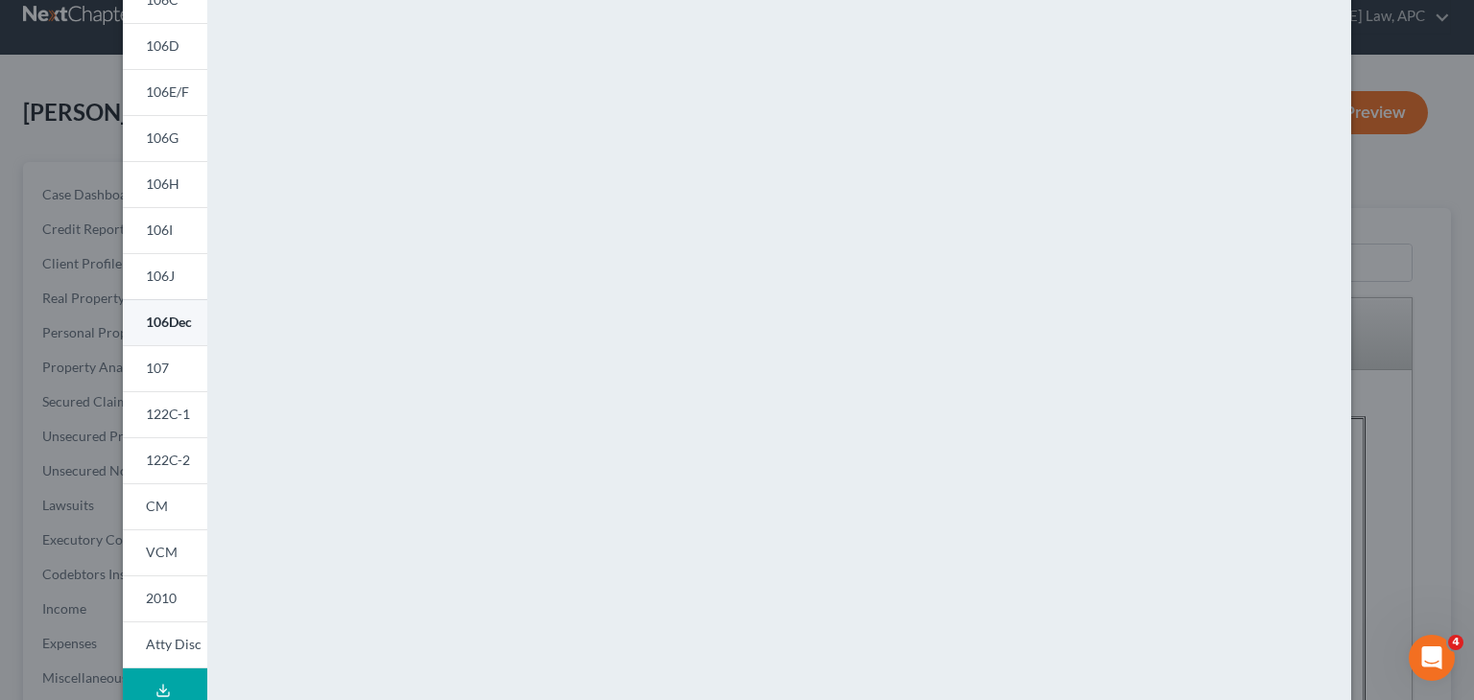
scroll to position [276, 0]
click at [154, 461] on span "122C-2" at bounding box center [168, 456] width 44 height 16
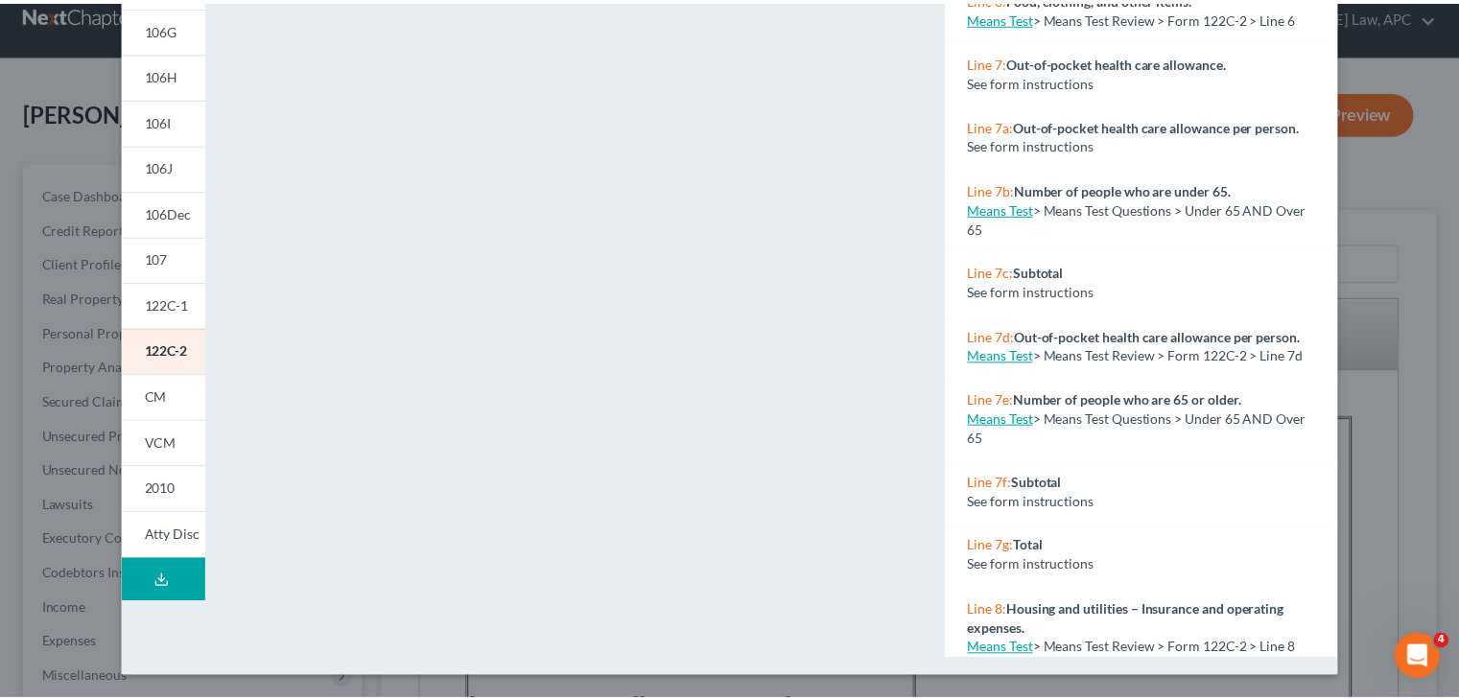
scroll to position [0, 0]
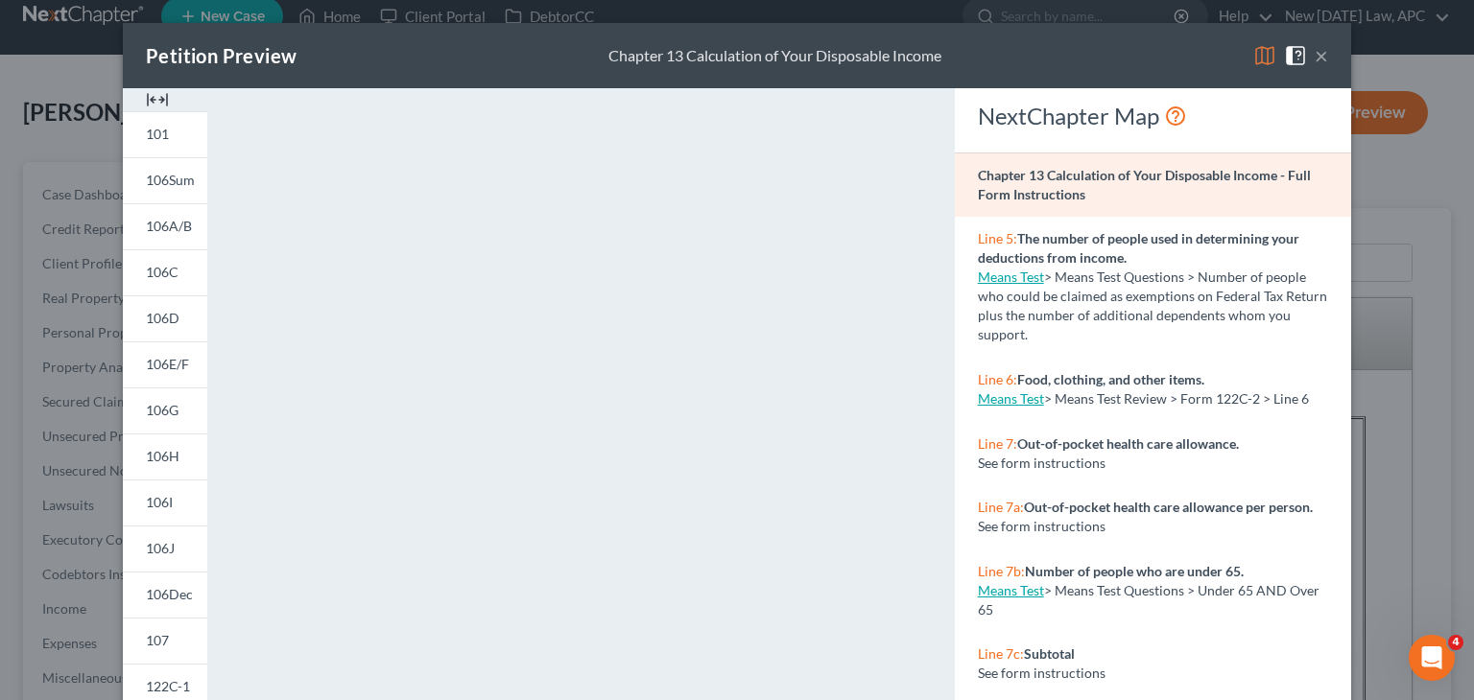
click at [1319, 55] on button "×" at bounding box center [1321, 55] width 13 height 23
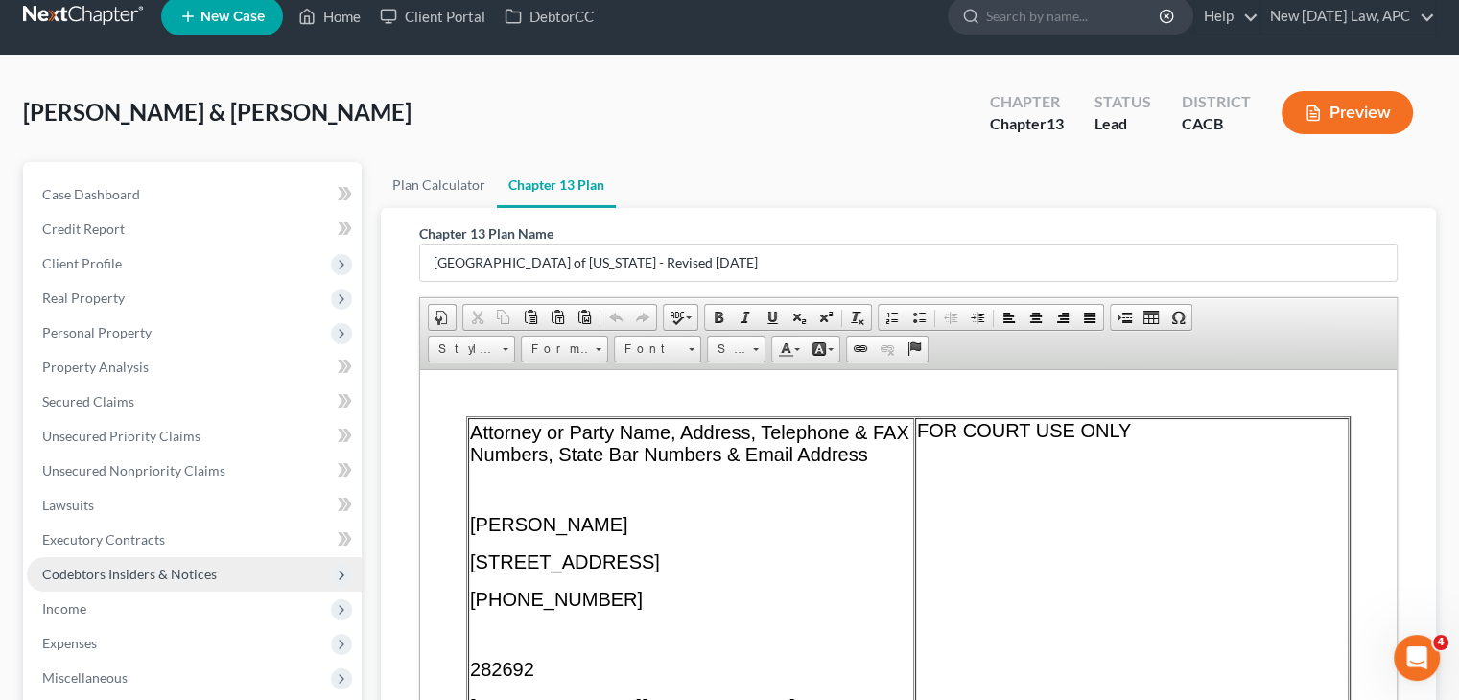
scroll to position [422, 0]
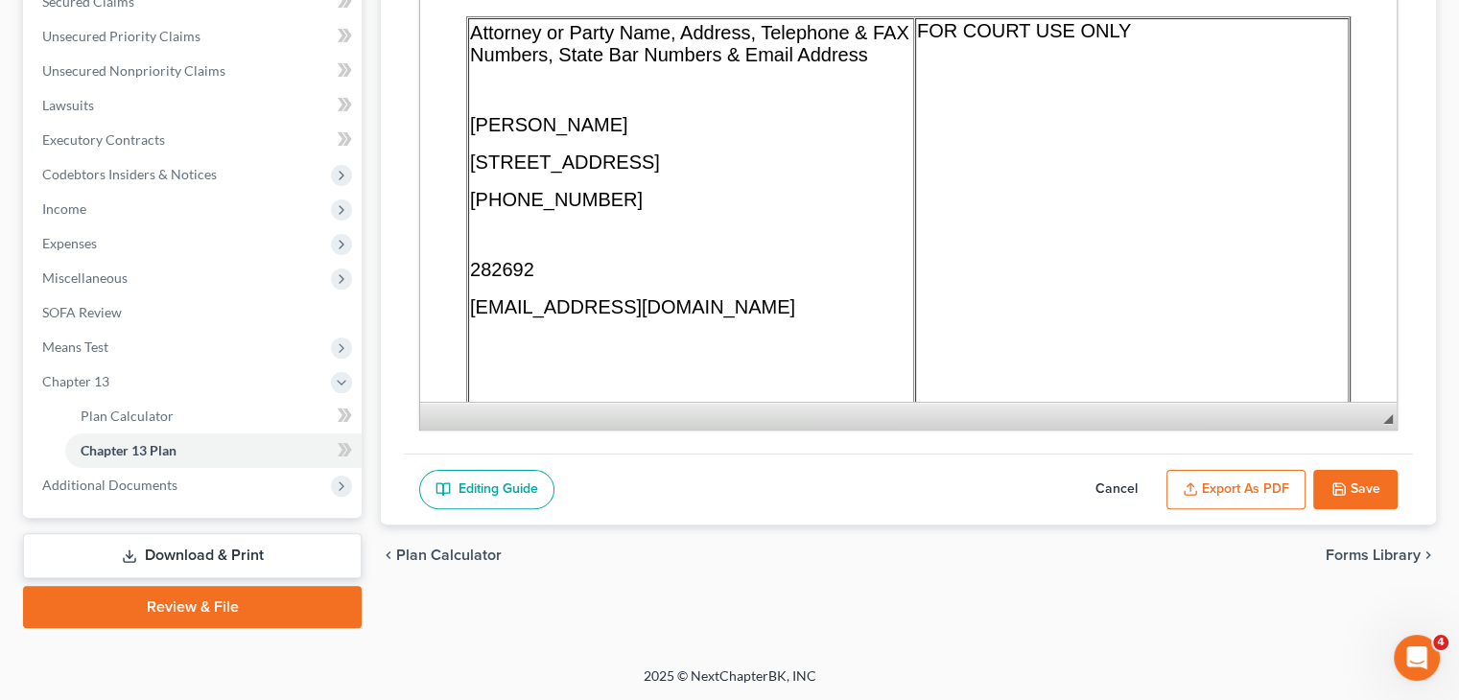
click at [1250, 490] on button "Export as PDF" at bounding box center [1236, 490] width 139 height 40
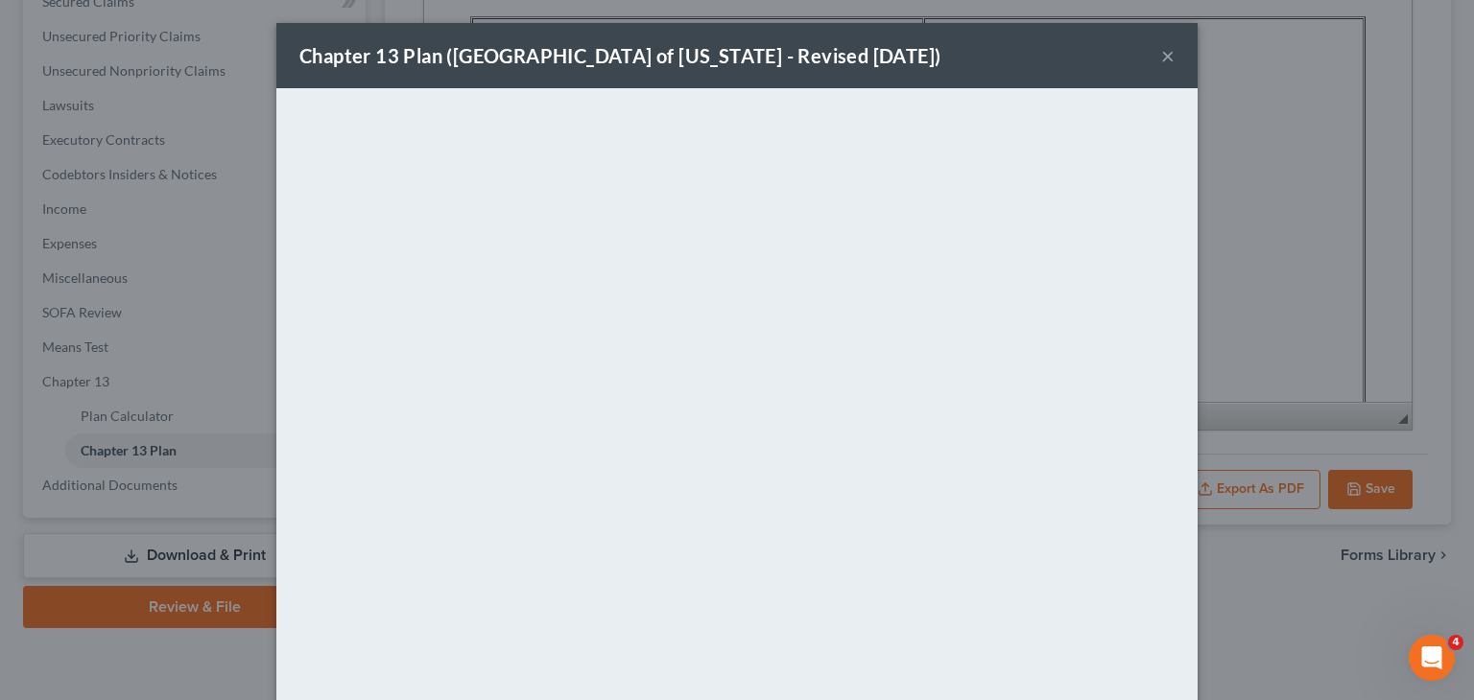
click at [1161, 56] on button "×" at bounding box center [1167, 55] width 13 height 23
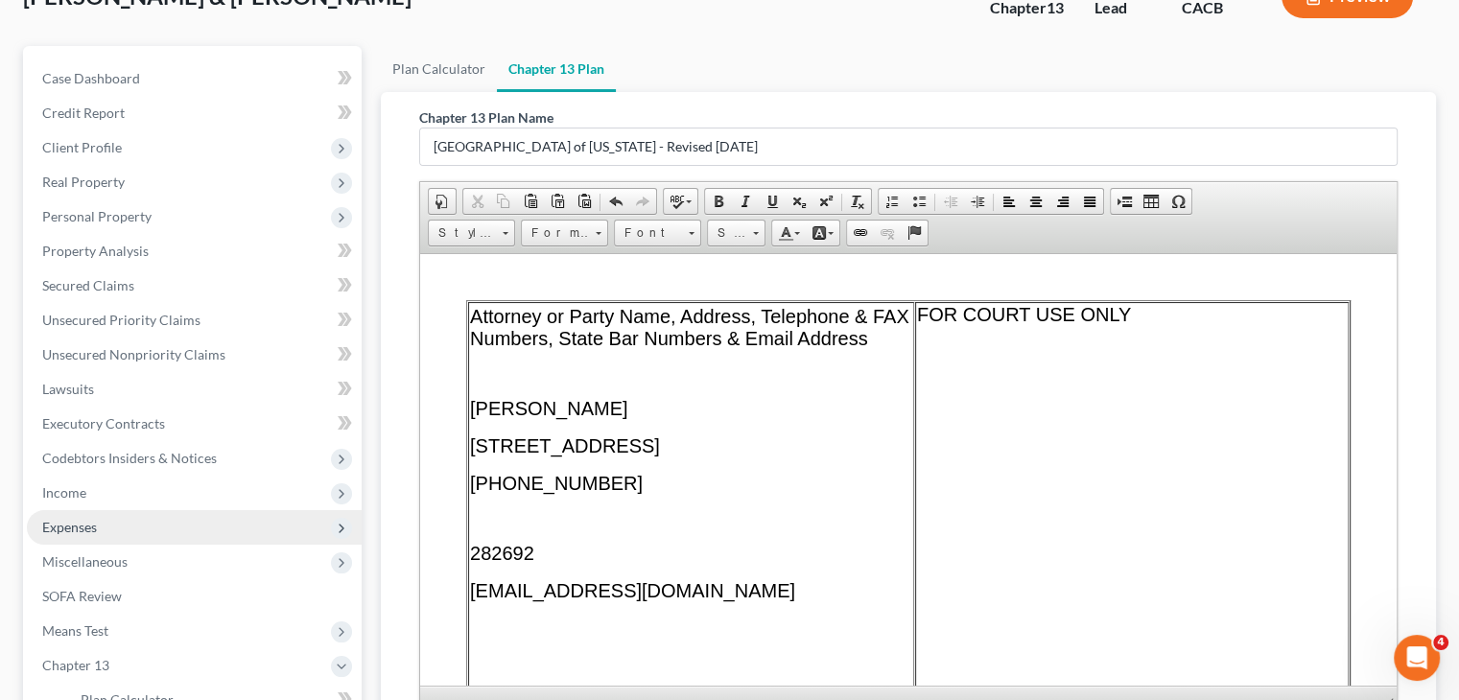
scroll to position [140, 0]
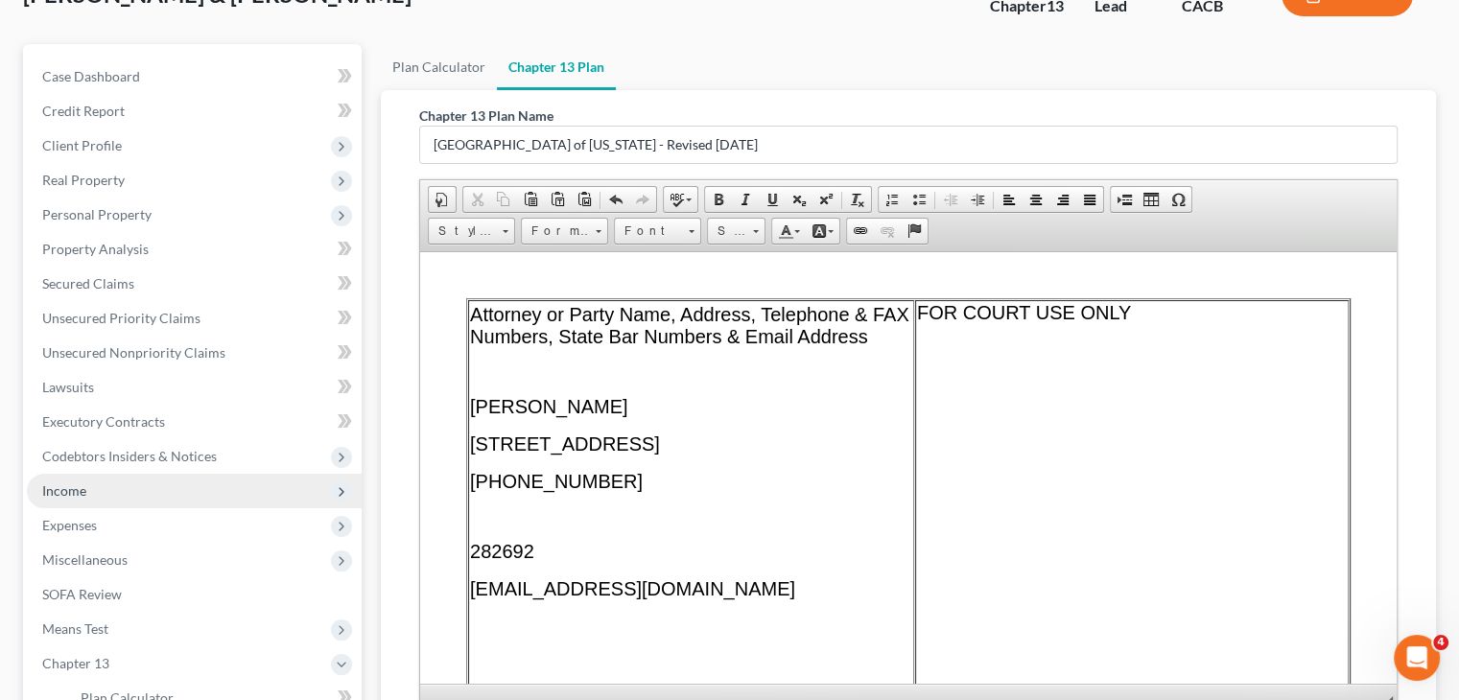
click at [105, 494] on span "Income" at bounding box center [194, 491] width 335 height 35
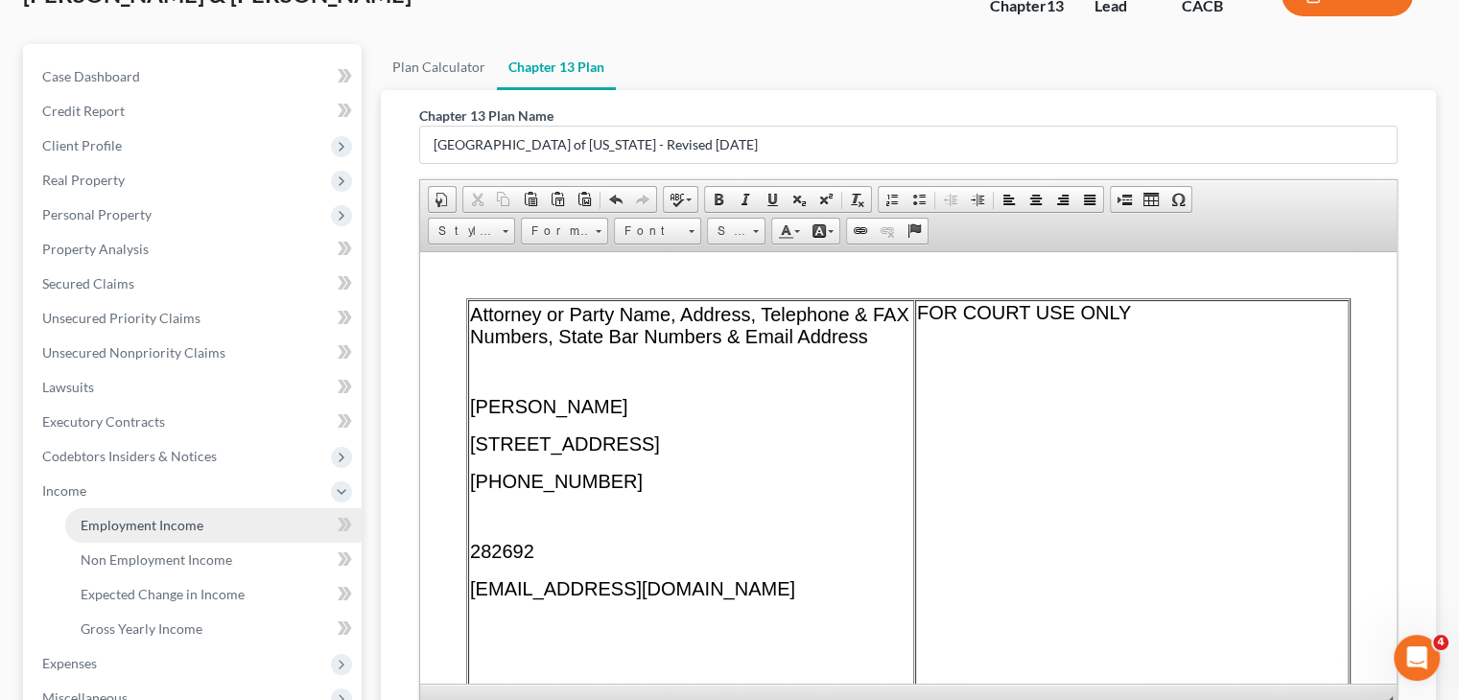
click at [156, 528] on span "Employment Income" at bounding box center [142, 525] width 123 height 16
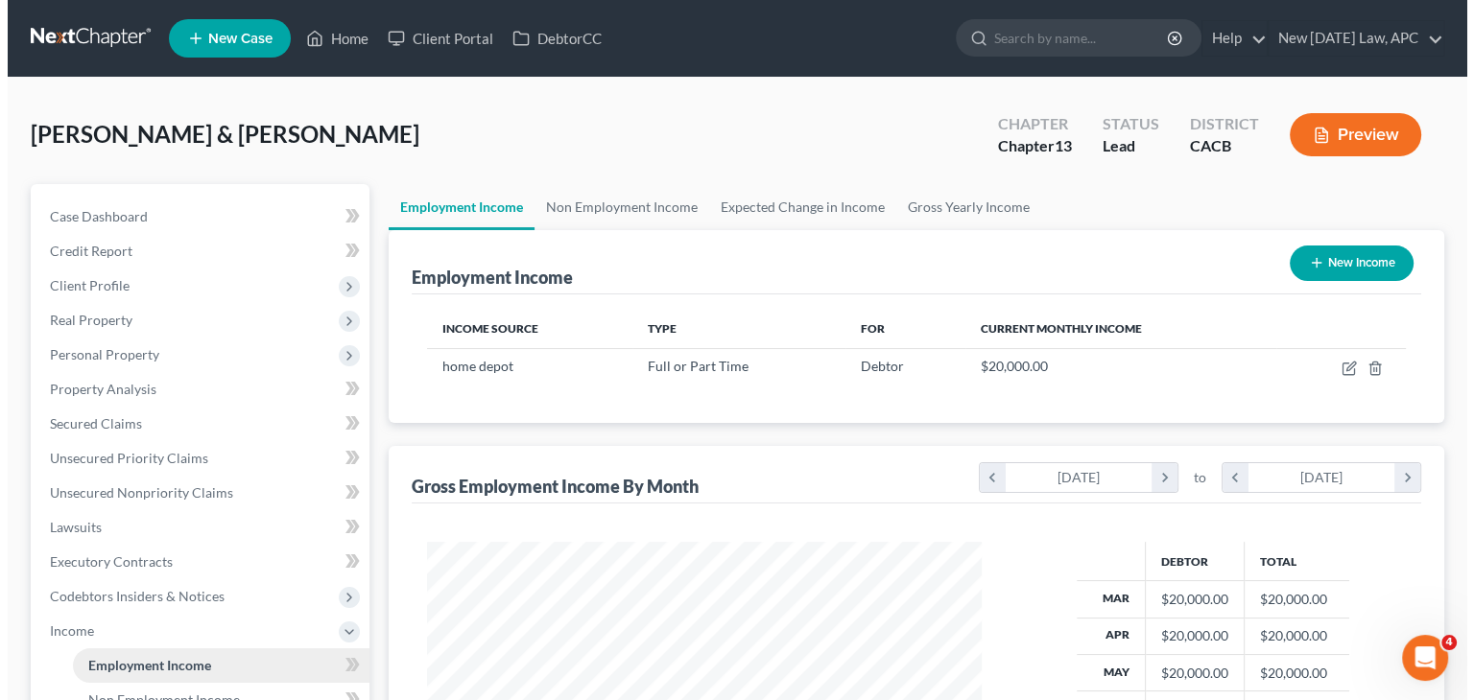
scroll to position [342, 592]
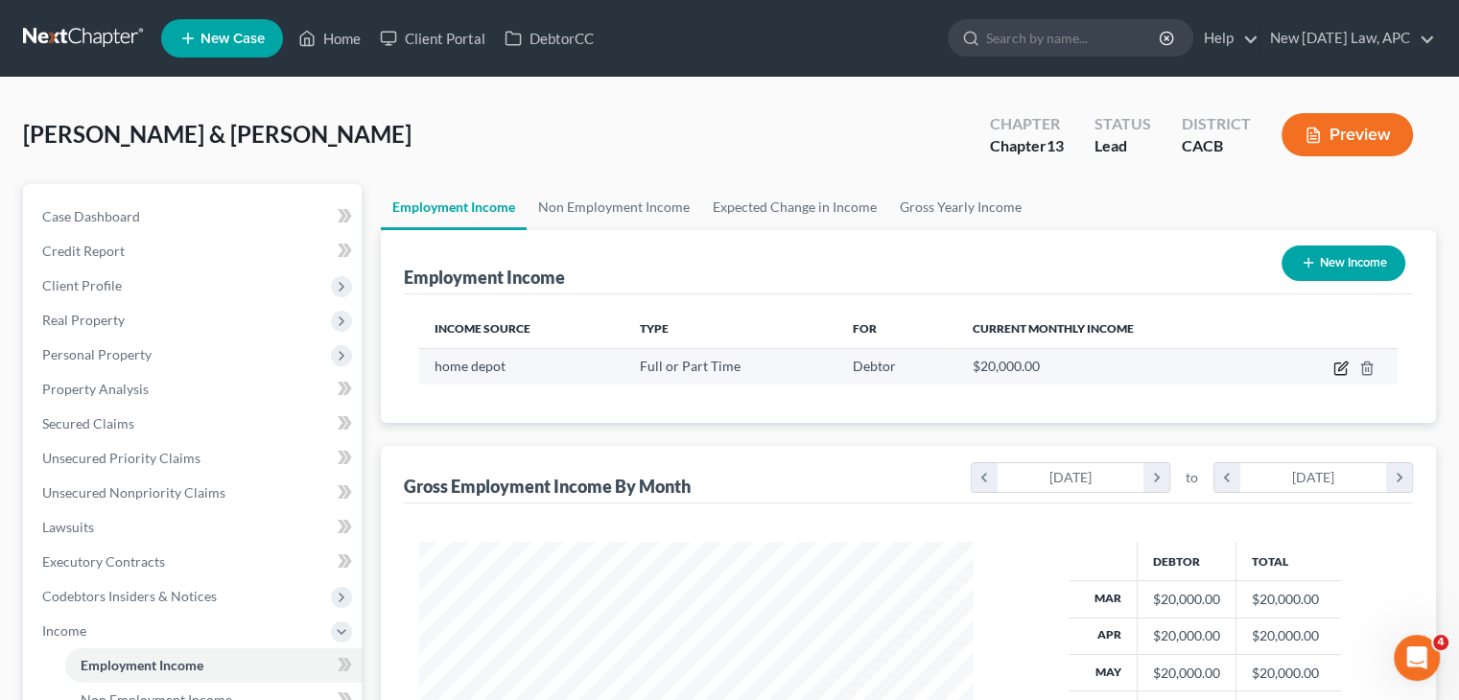
click at [1340, 369] on icon "button" at bounding box center [1343, 366] width 9 height 9
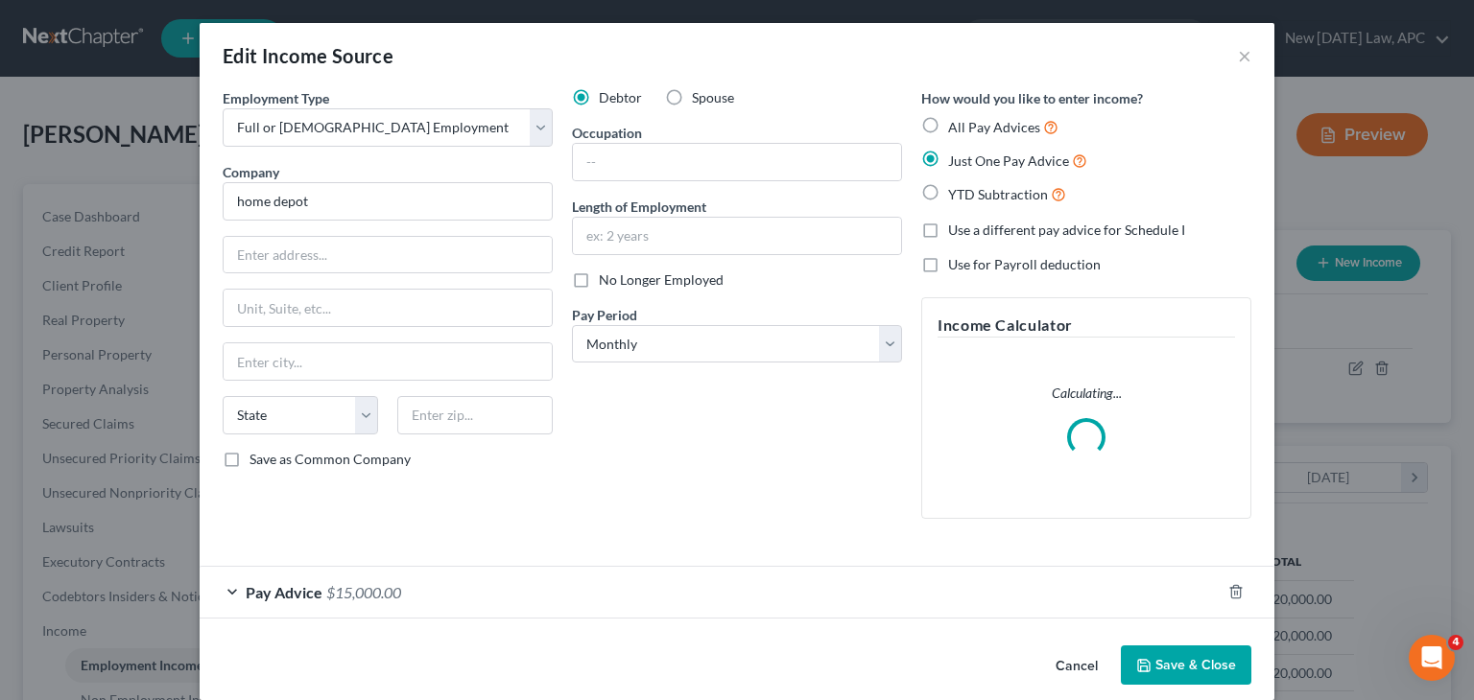
scroll to position [23, 0]
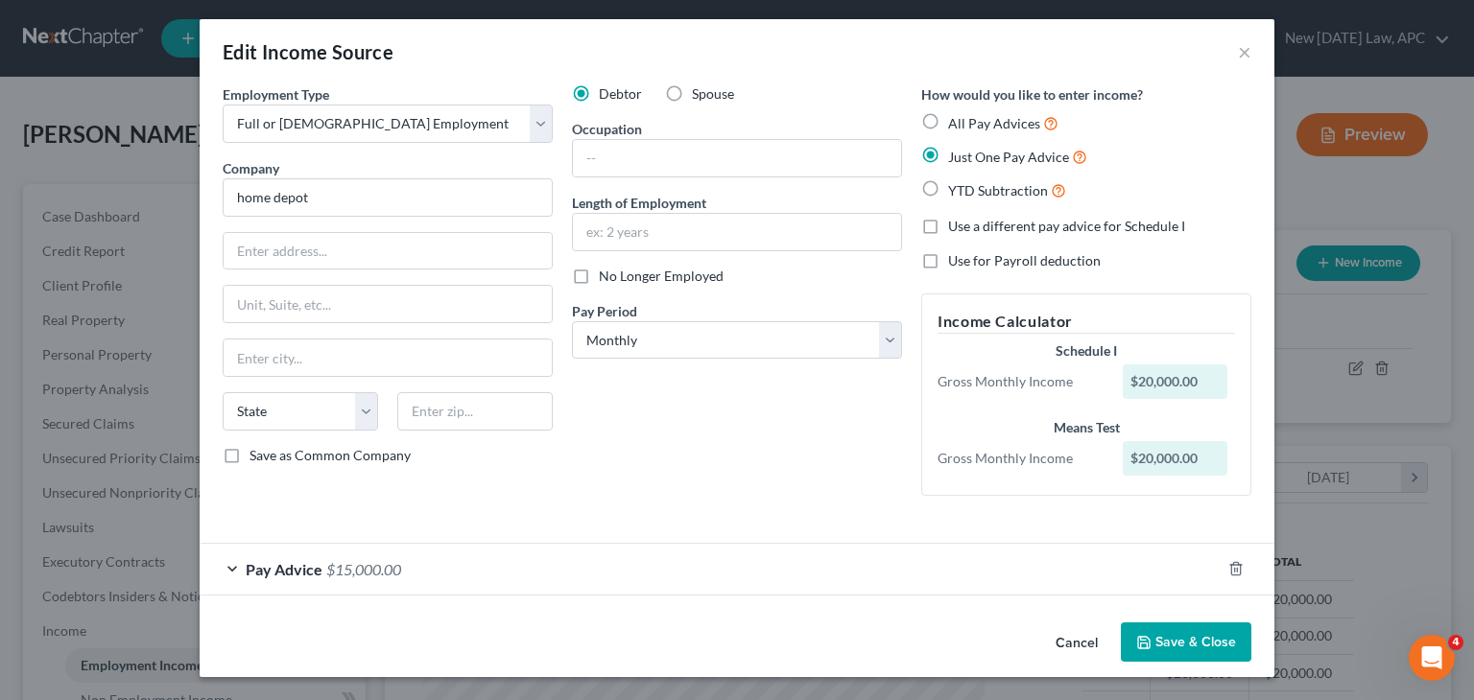
click at [897, 570] on div "Pay Advice $15,000.00" at bounding box center [710, 569] width 1021 height 51
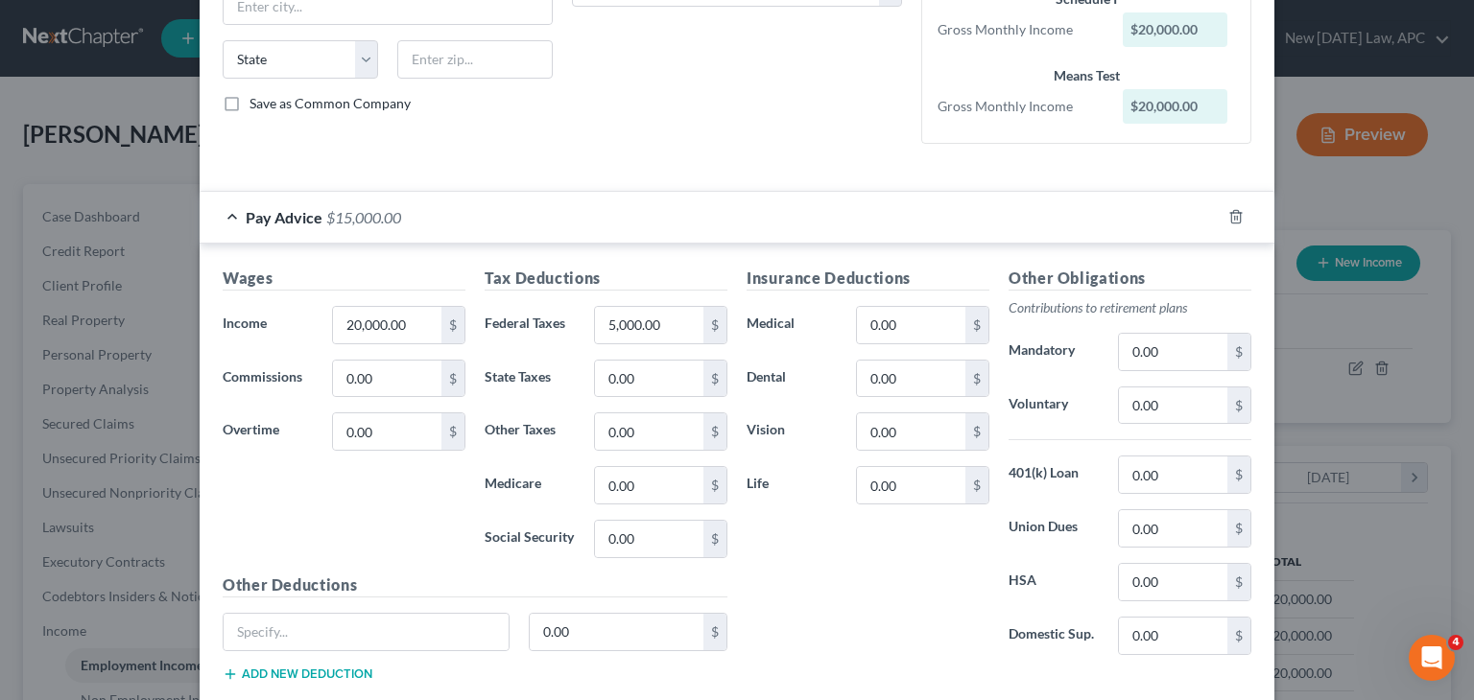
scroll to position [357, 0]
click at [406, 320] on input "20,000.00" at bounding box center [387, 324] width 108 height 36
click at [615, 321] on input "5,000.00" at bounding box center [649, 324] width 108 height 36
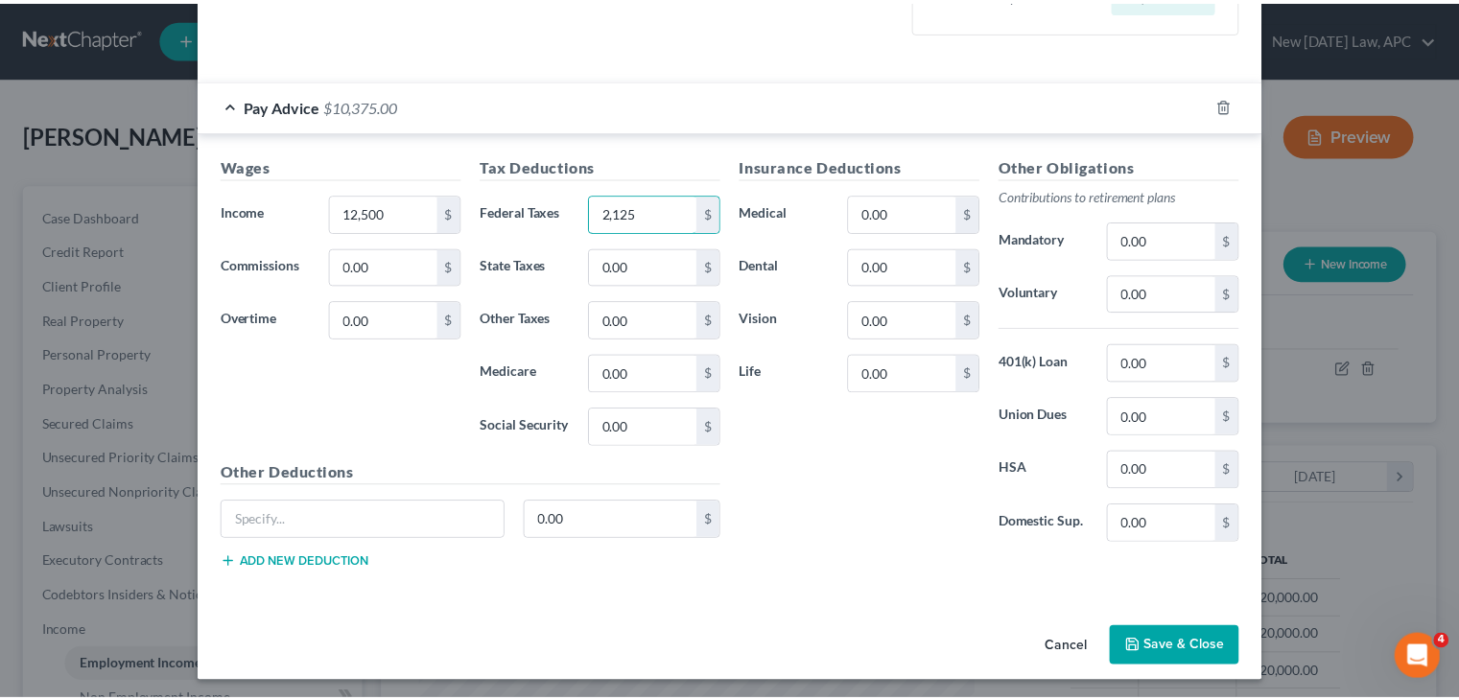
scroll to position [469, 0]
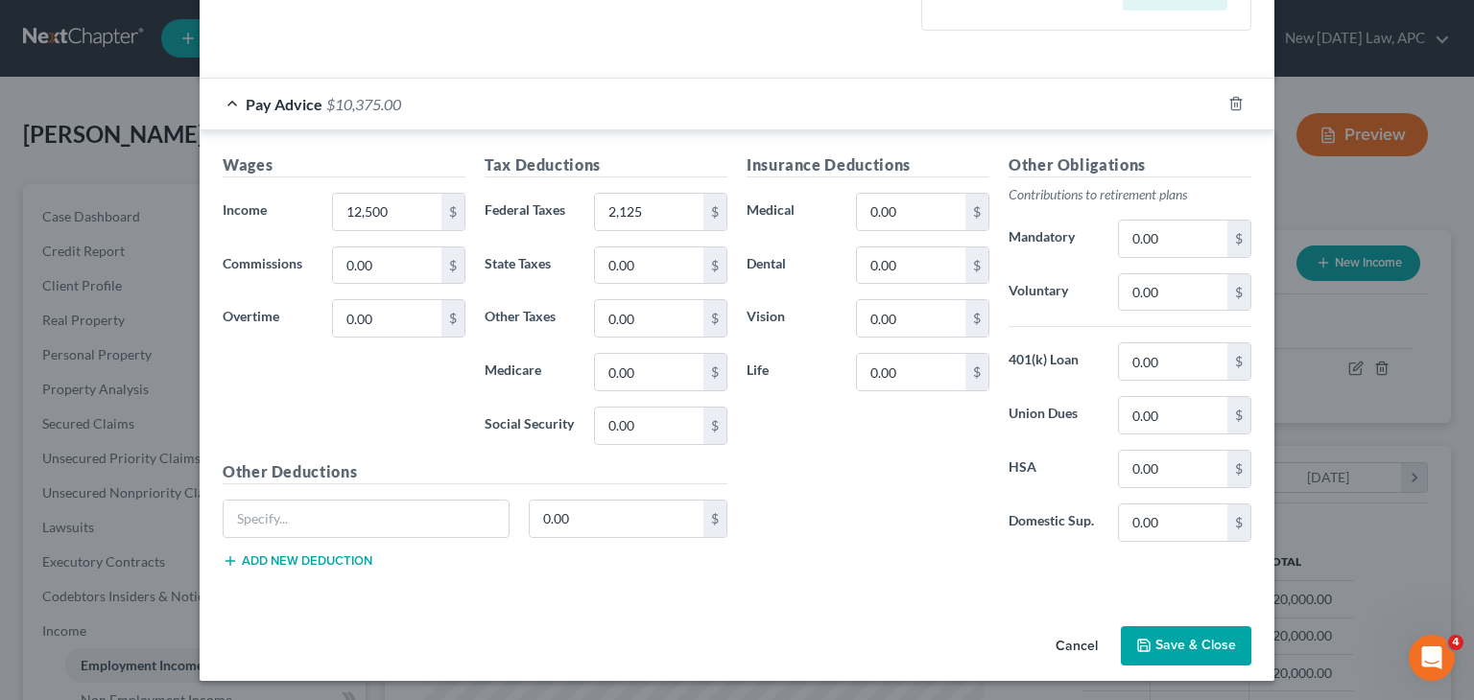
click at [1172, 646] on button "Save & Close" at bounding box center [1186, 647] width 130 height 40
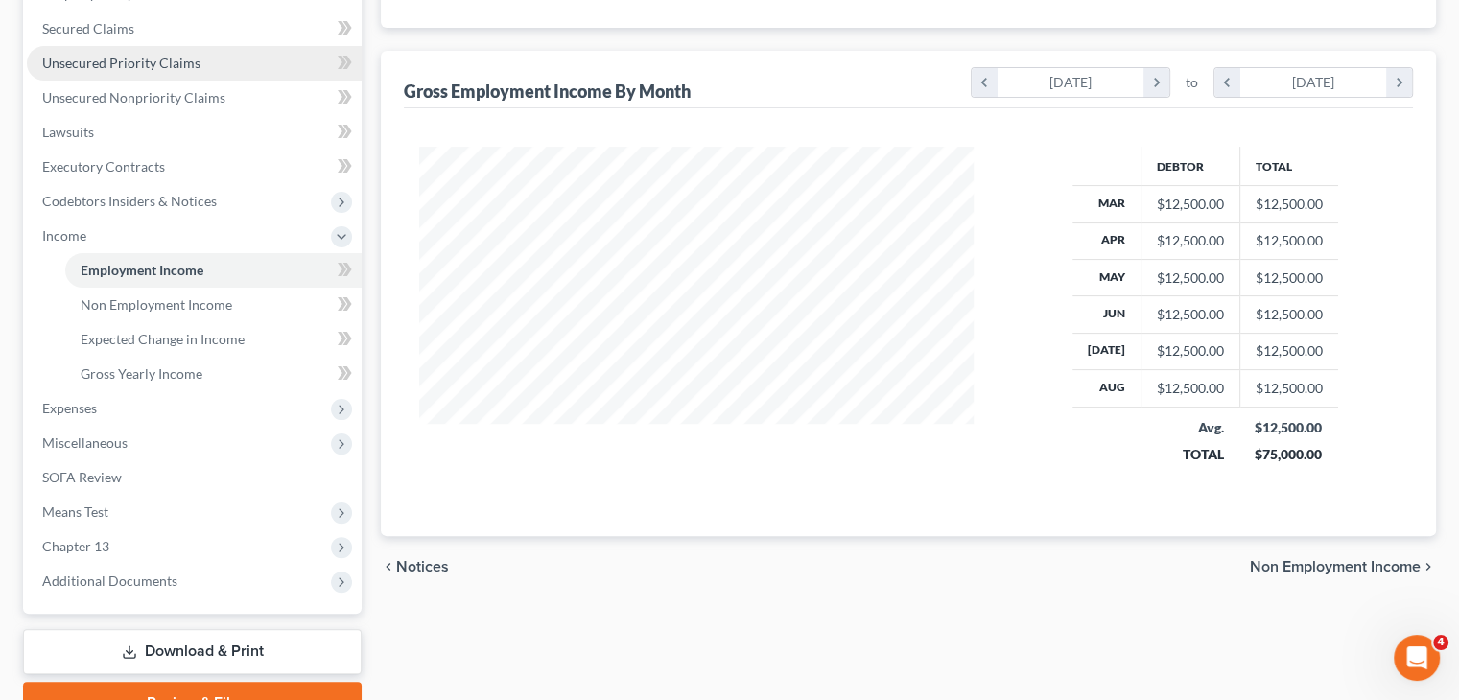
scroll to position [491, 0]
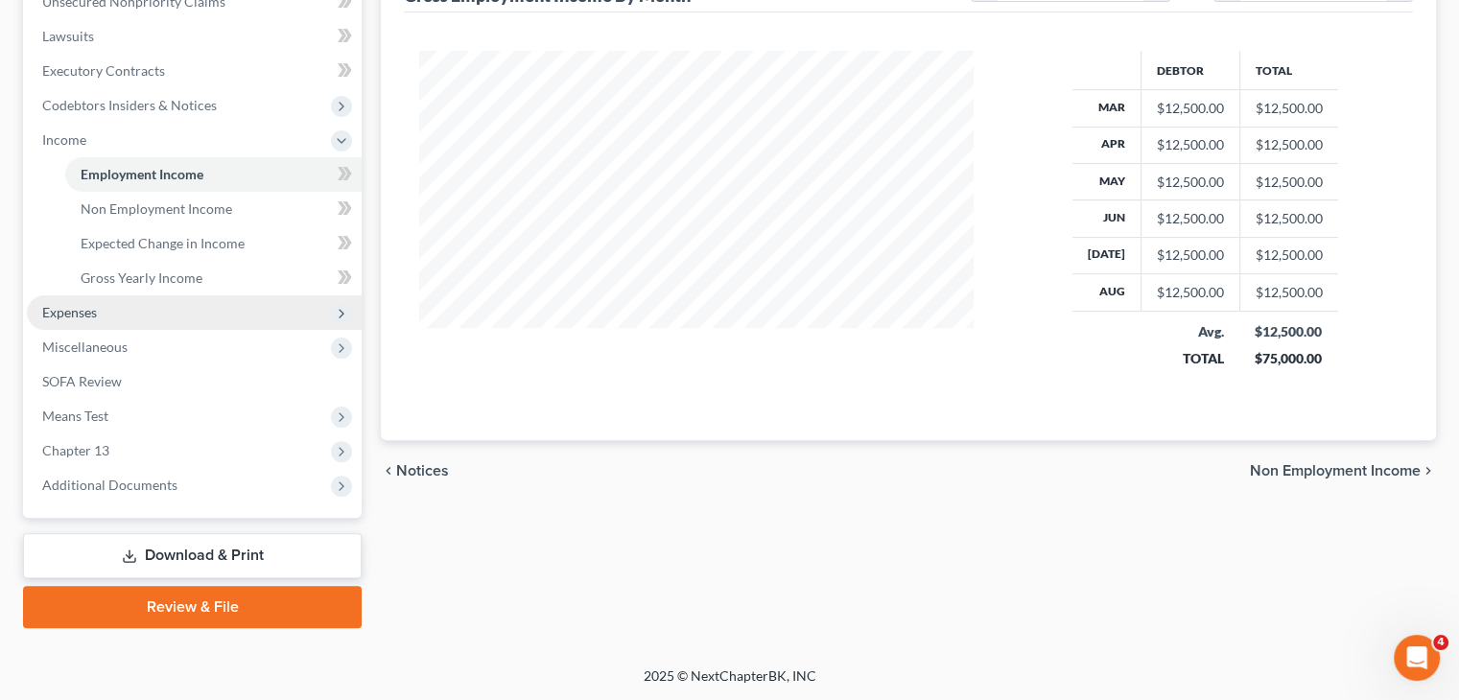
click at [163, 324] on span "Expenses" at bounding box center [194, 313] width 335 height 35
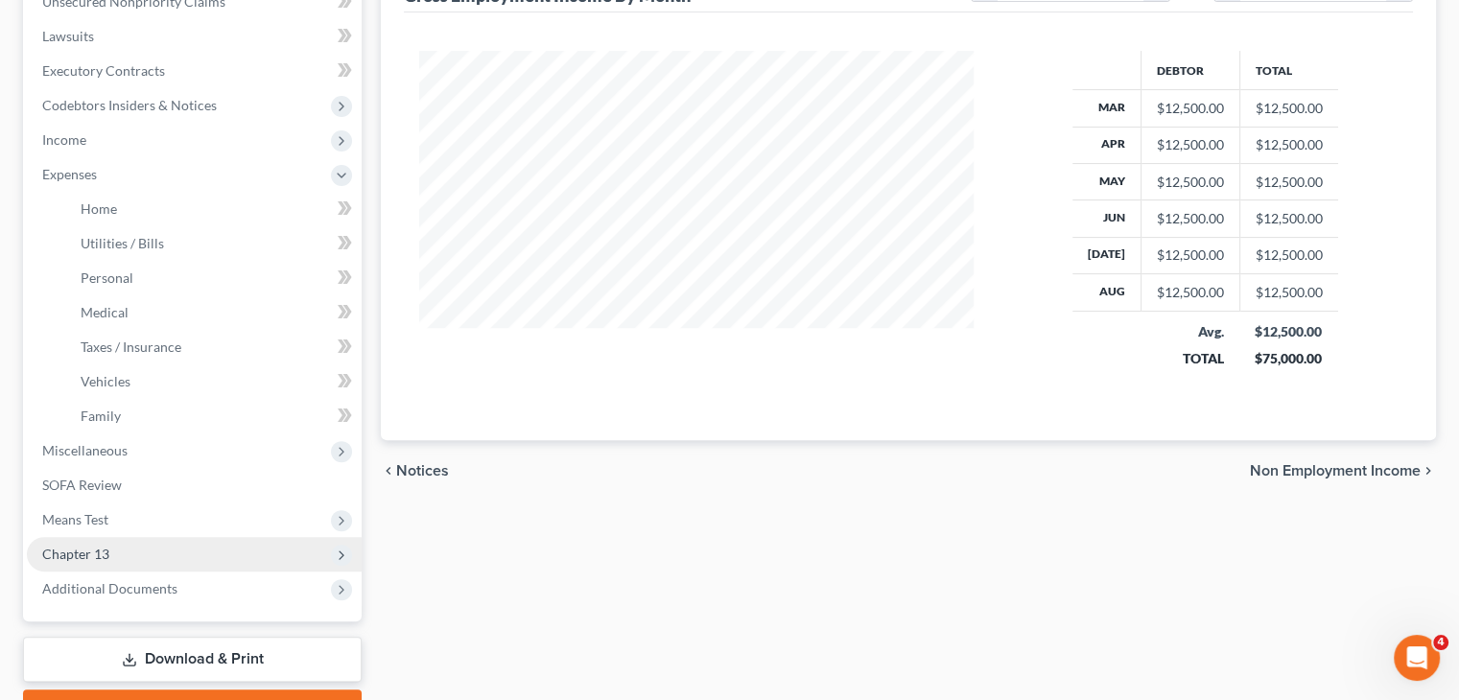
click at [126, 553] on span "Chapter 13" at bounding box center [194, 554] width 335 height 35
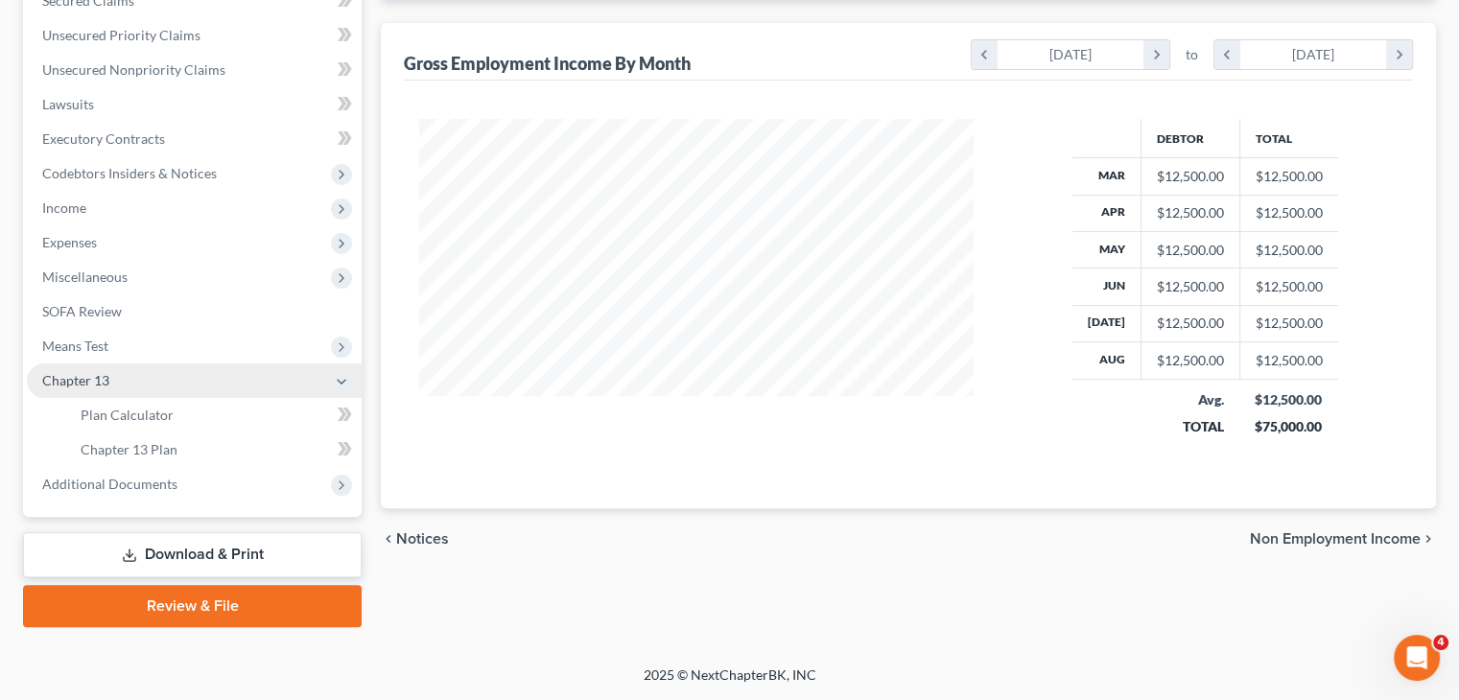
scroll to position [422, 0]
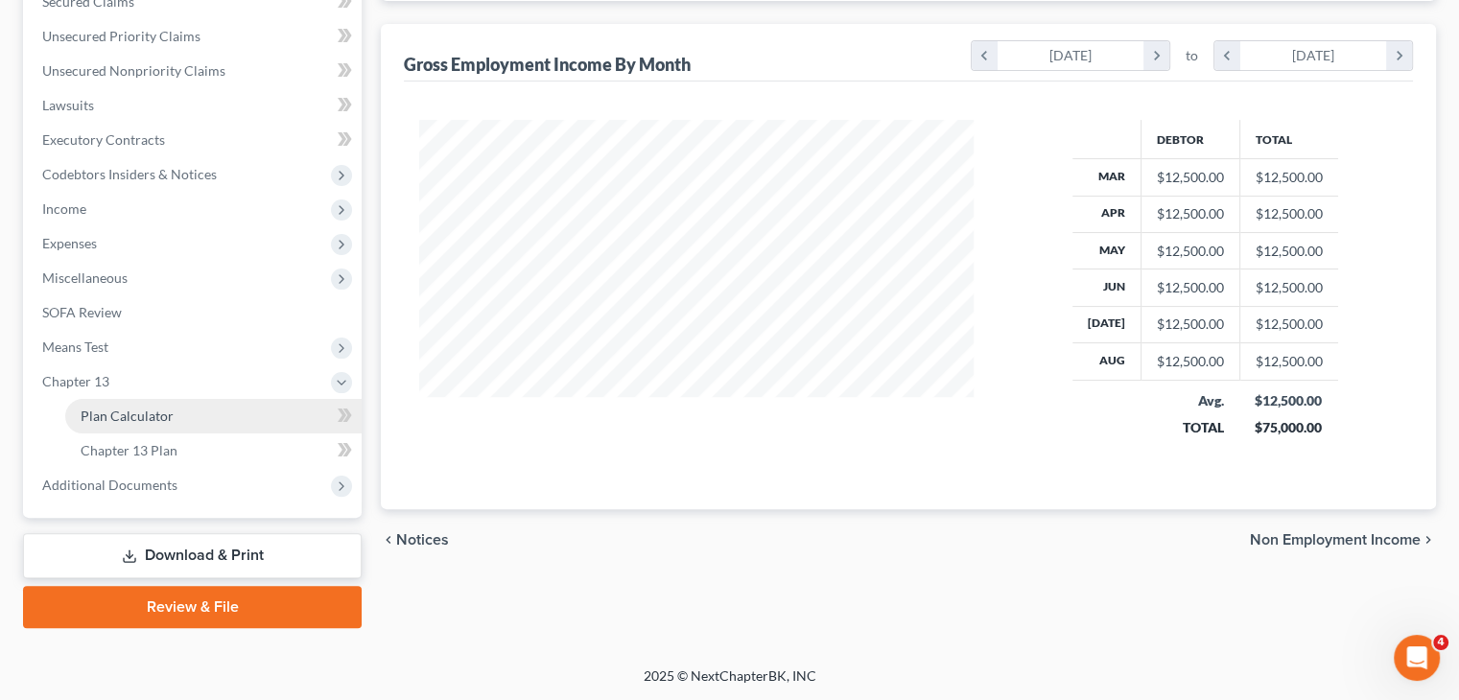
click at [129, 415] on span "Plan Calculator" at bounding box center [127, 416] width 93 height 16
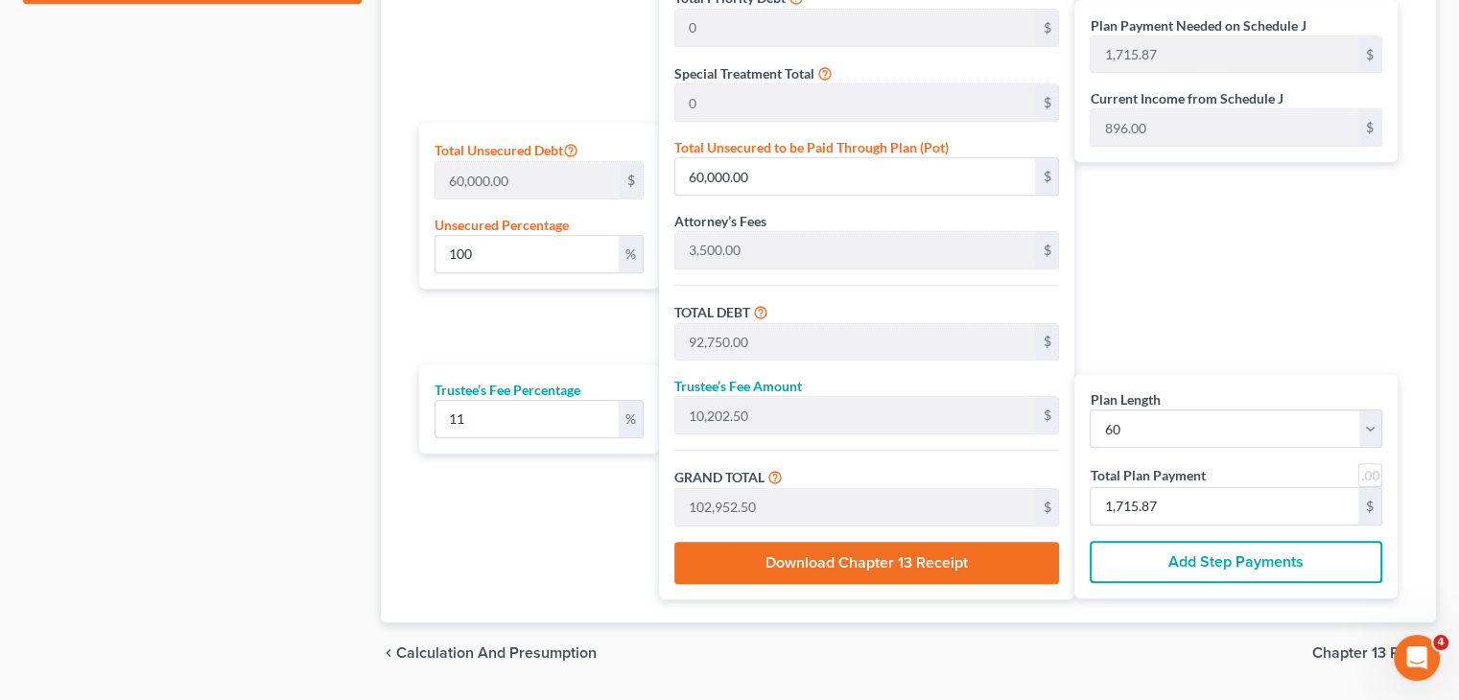
scroll to position [1055, 0]
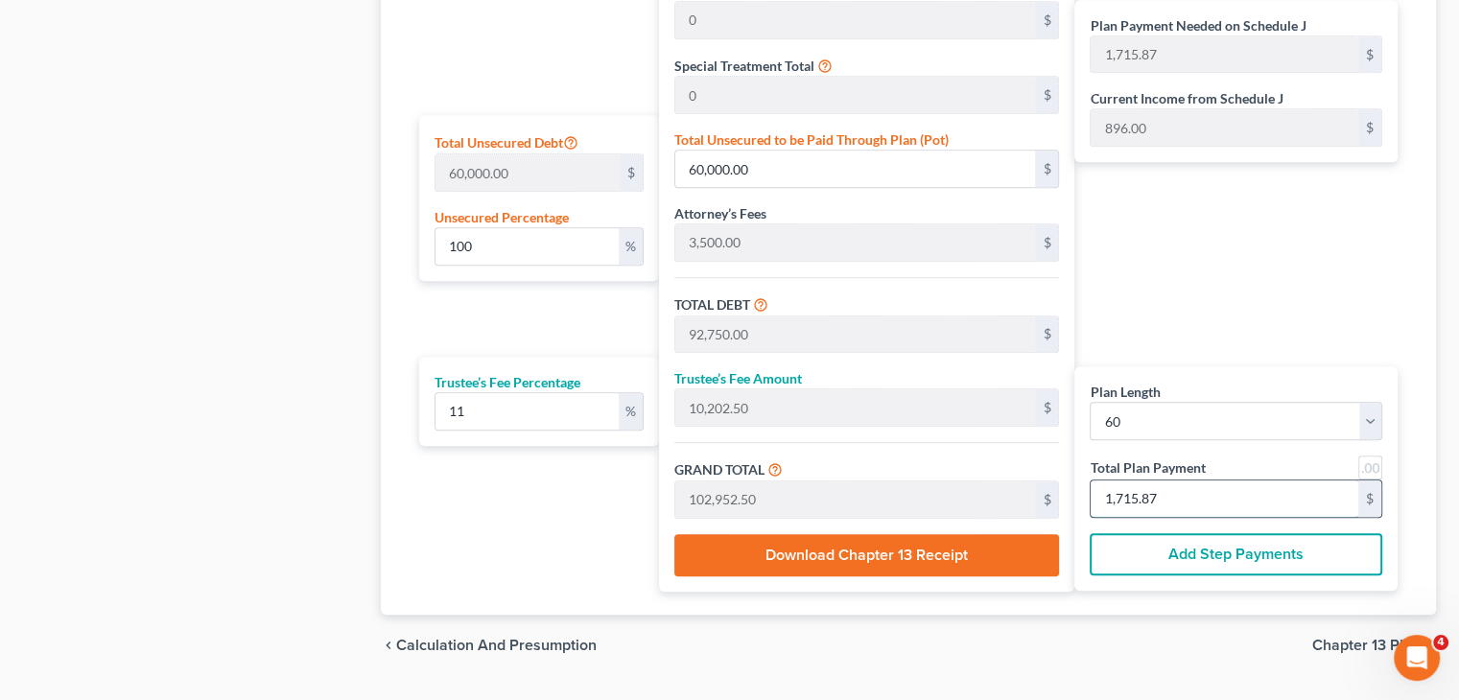
click at [1205, 488] on input "1,715.87" at bounding box center [1225, 499] width 268 height 36
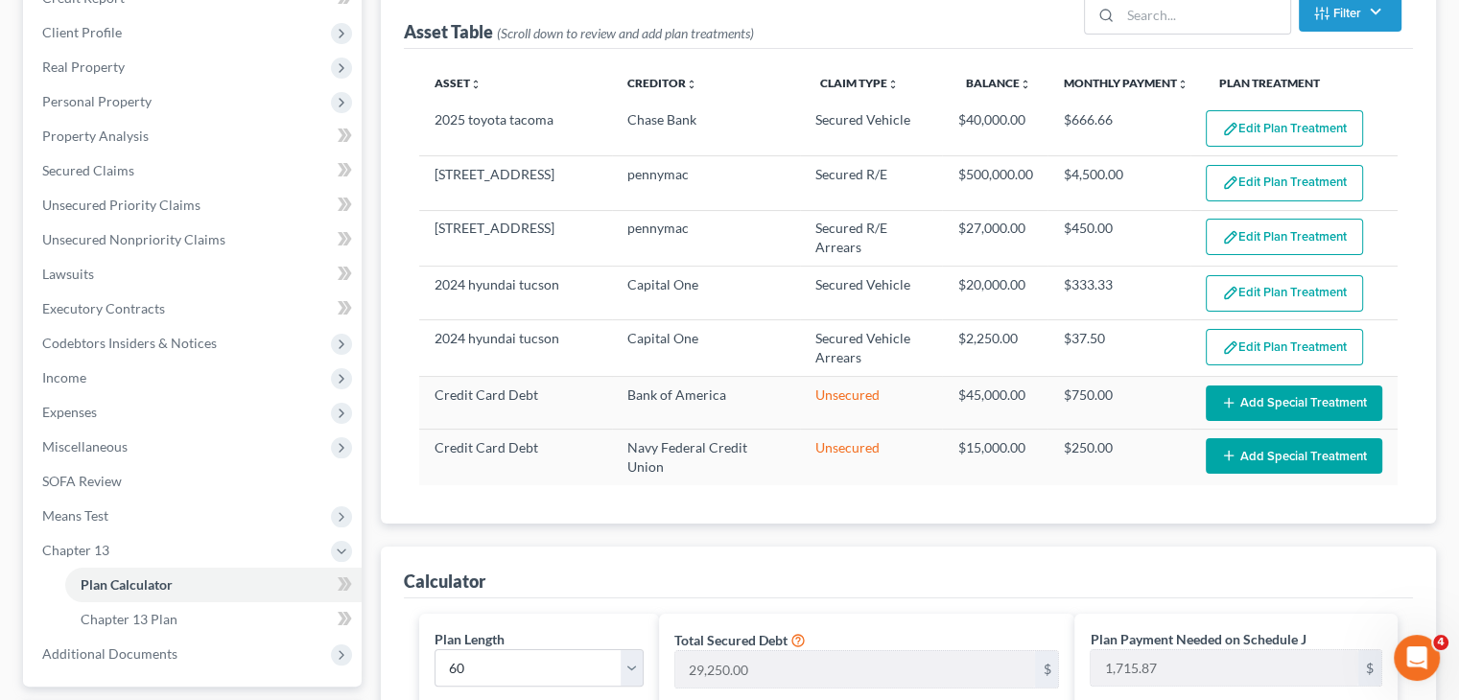
scroll to position [249, 0]
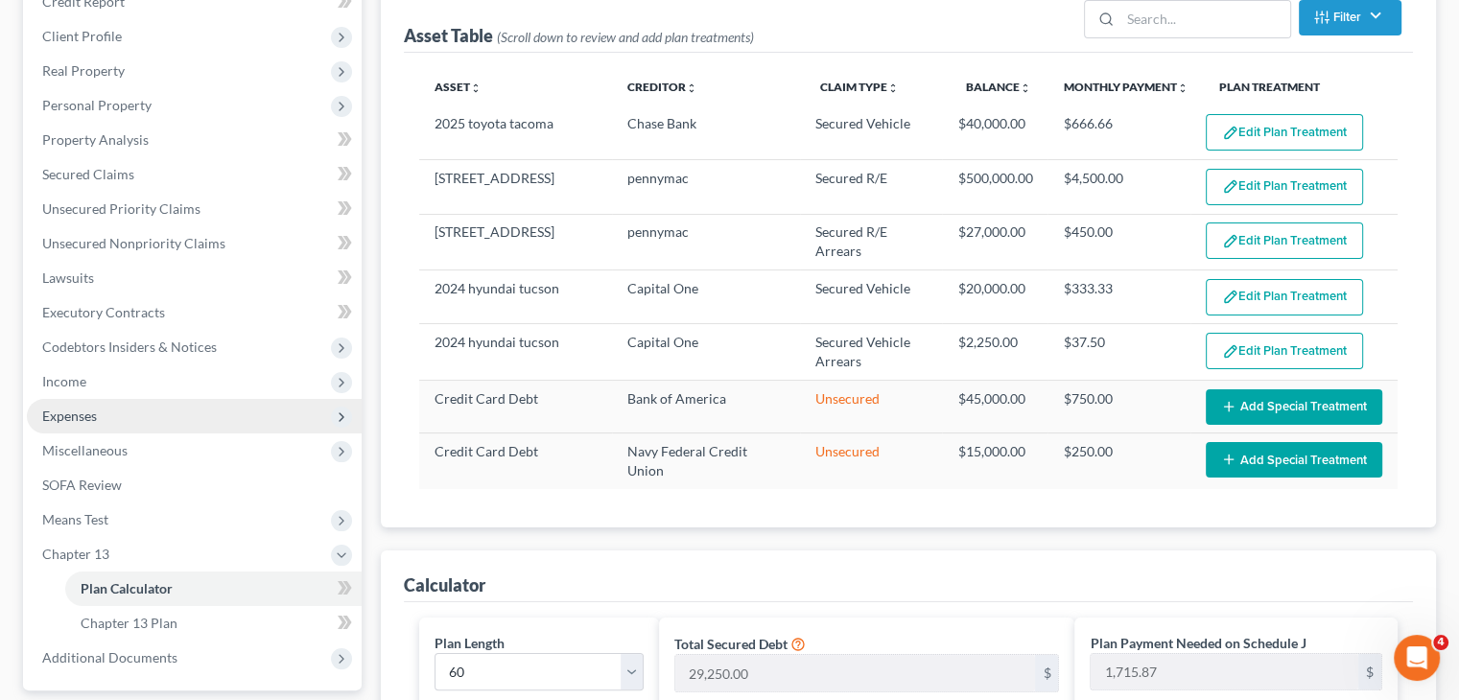
click at [115, 408] on span "Expenses" at bounding box center [194, 416] width 335 height 35
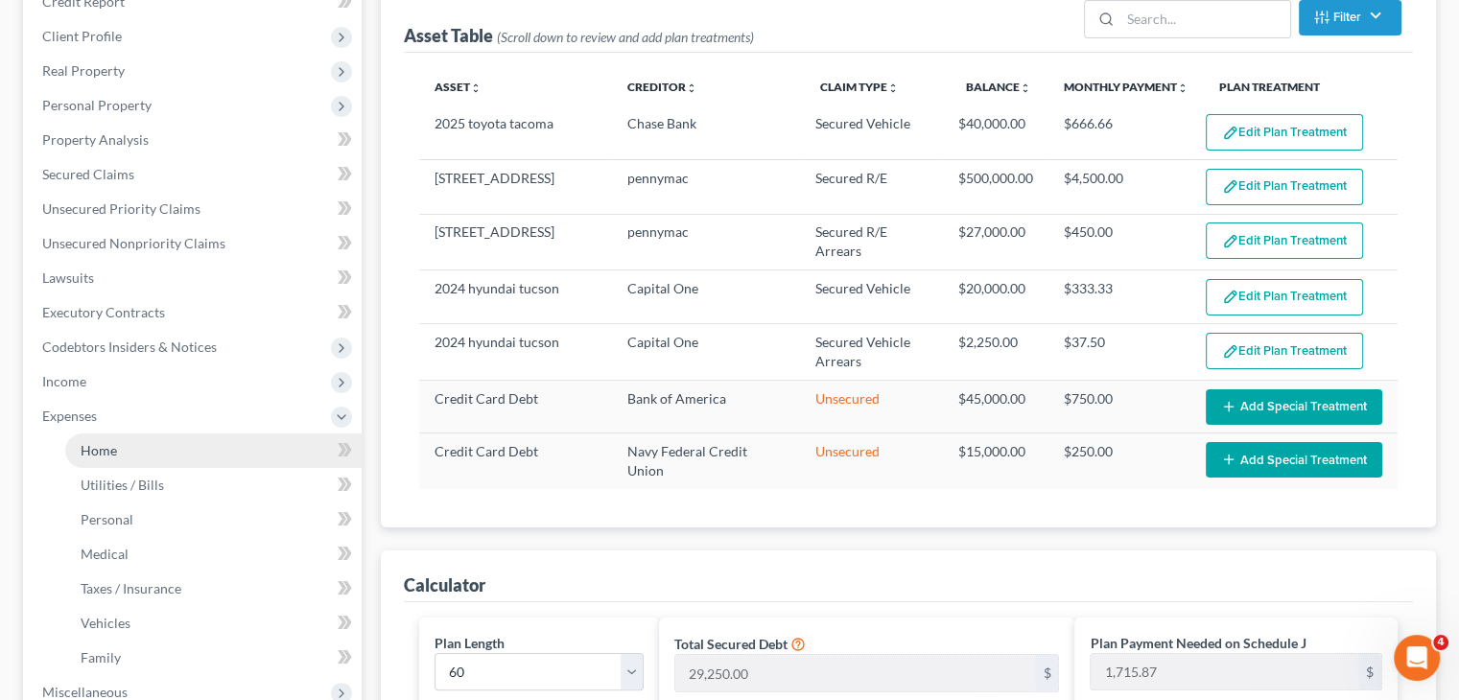
click at [136, 445] on link "Home" at bounding box center [213, 451] width 296 height 35
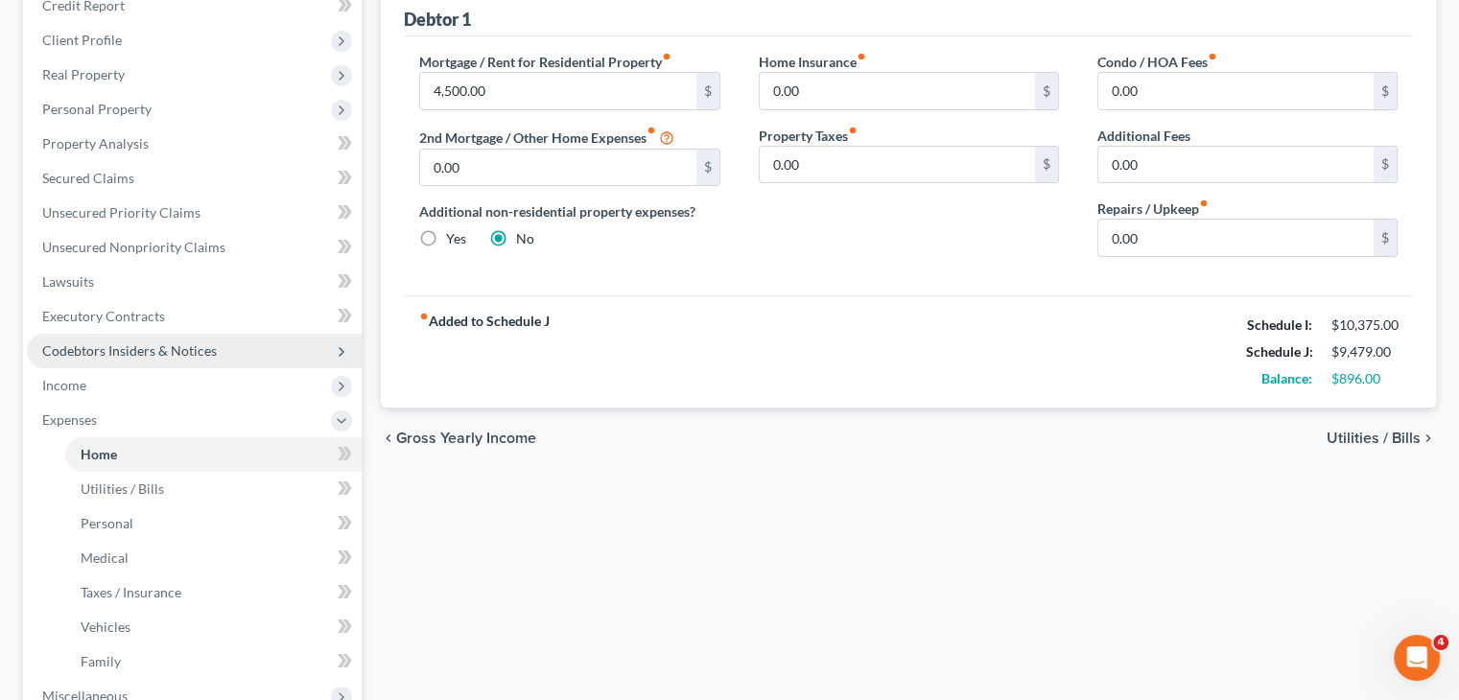
scroll to position [252, 0]
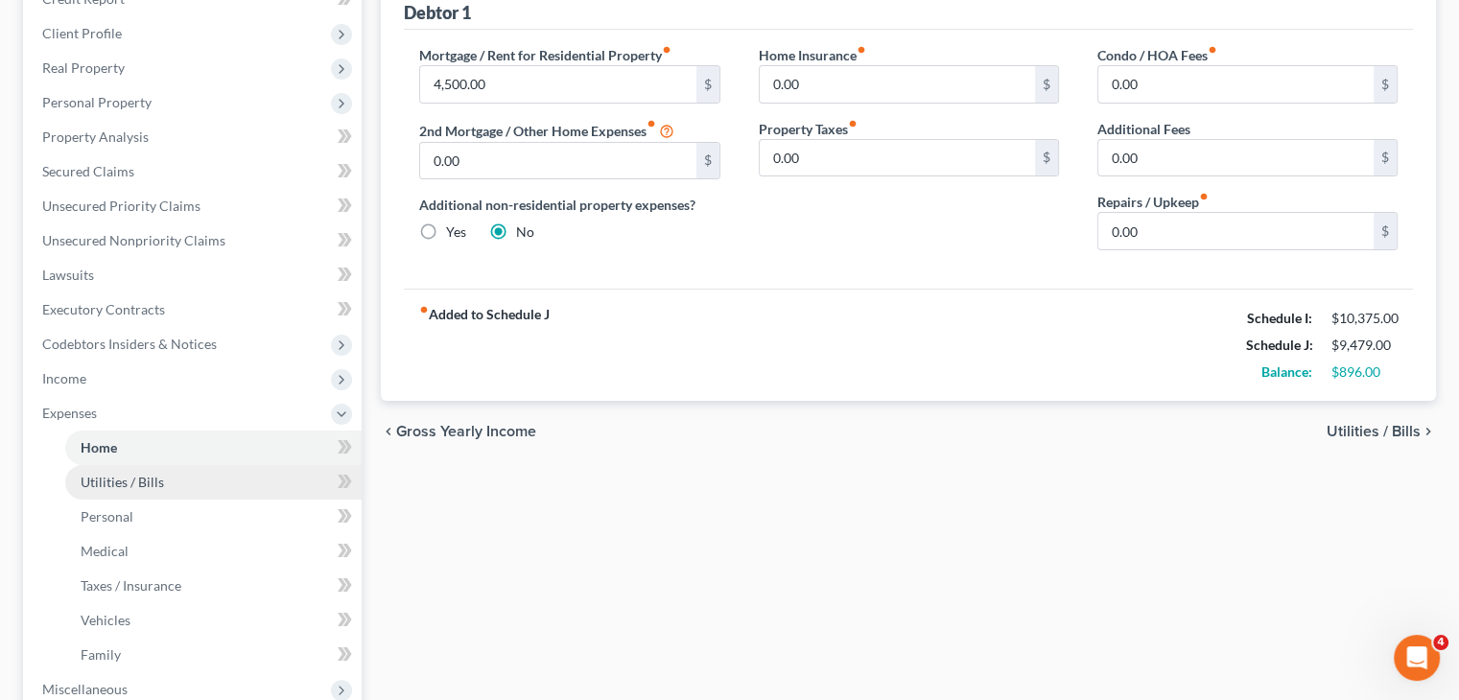
click at [157, 472] on link "Utilities / Bills" at bounding box center [213, 482] width 296 height 35
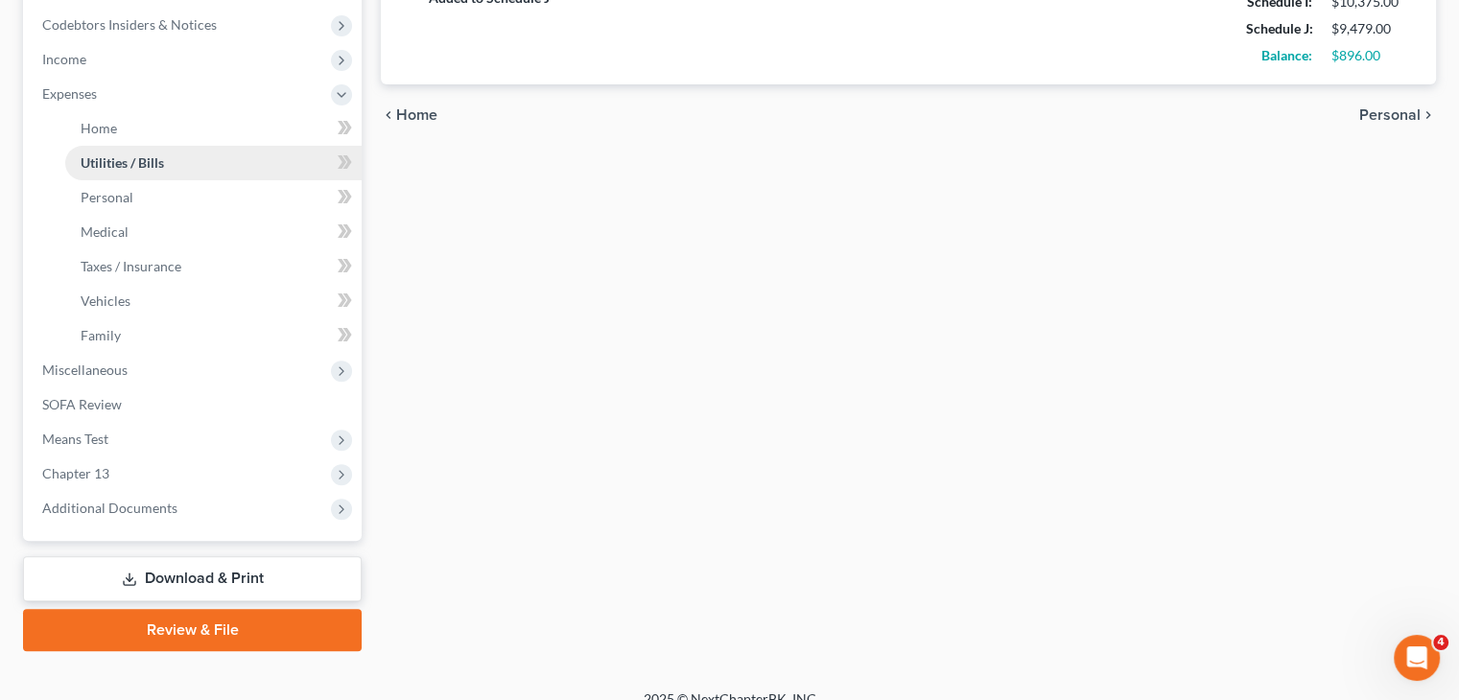
scroll to position [595, 0]
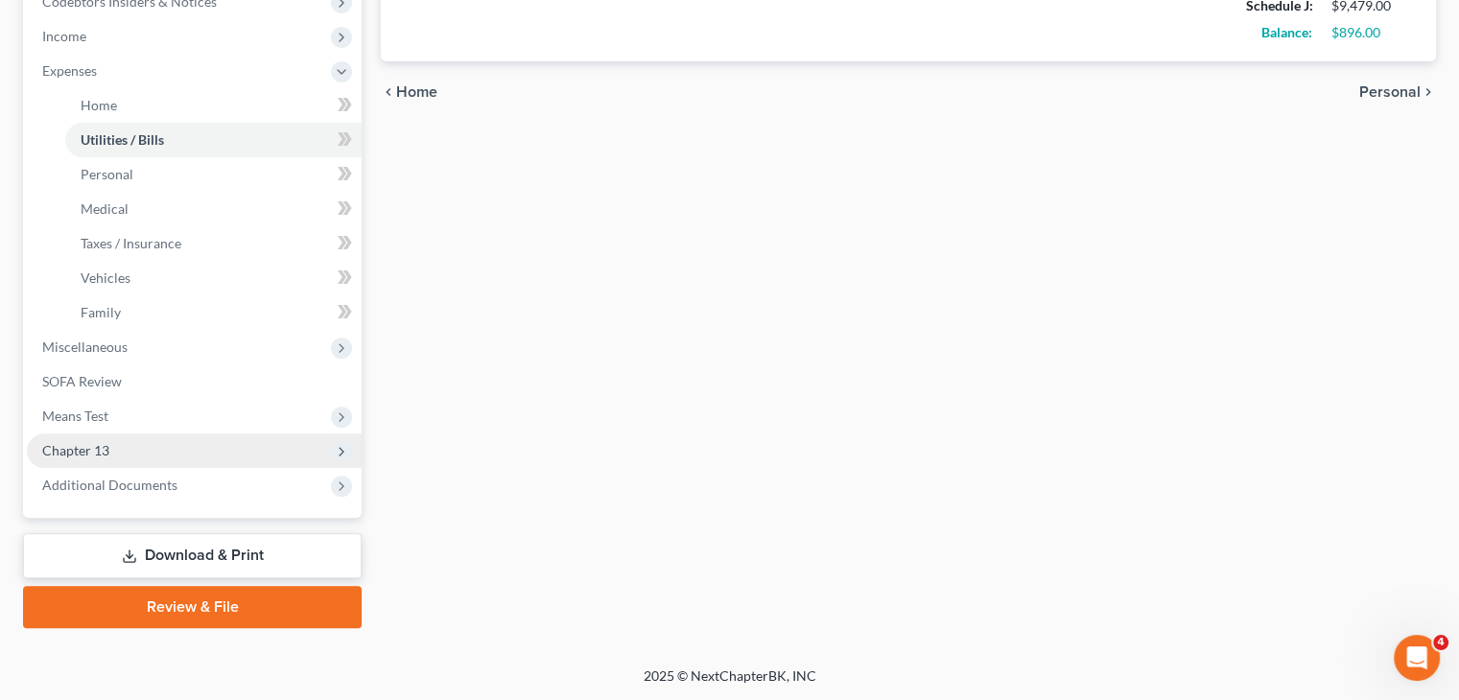
click at [112, 439] on span "Chapter 13" at bounding box center [194, 451] width 335 height 35
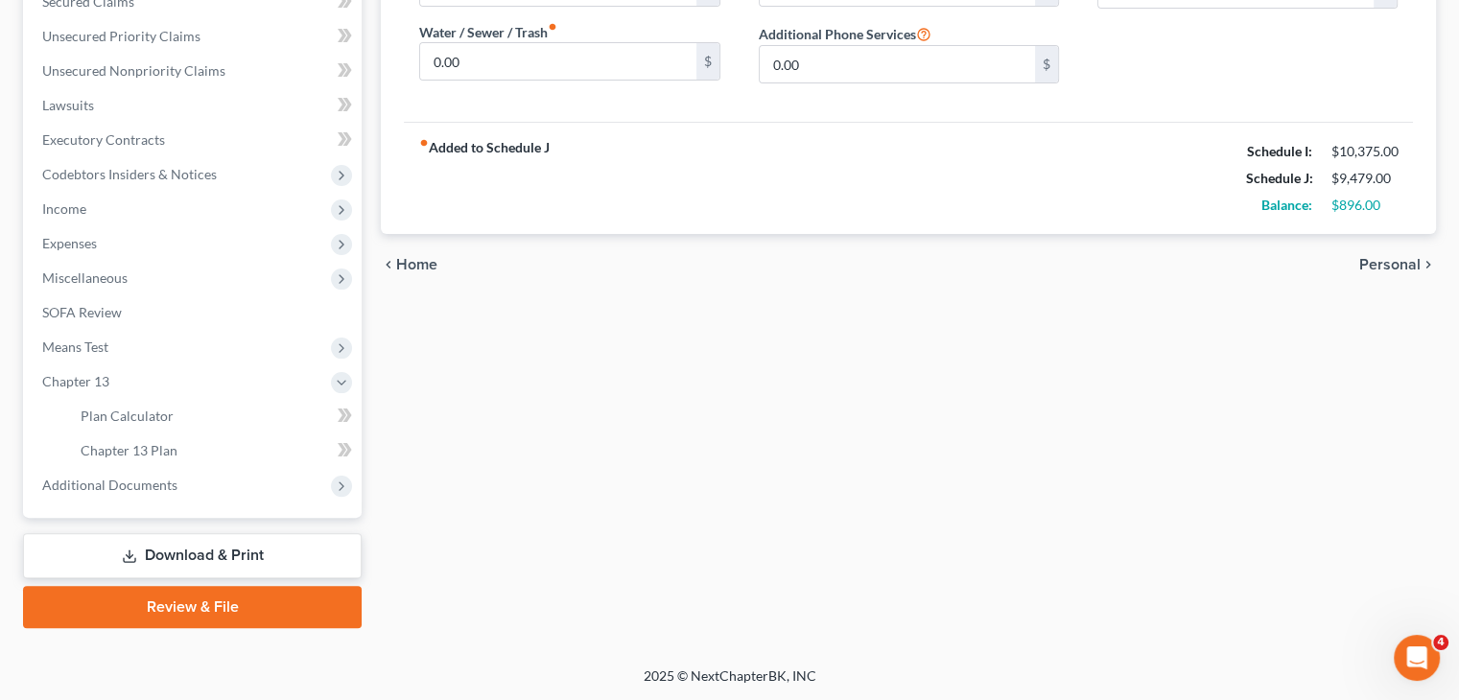
scroll to position [0, 0]
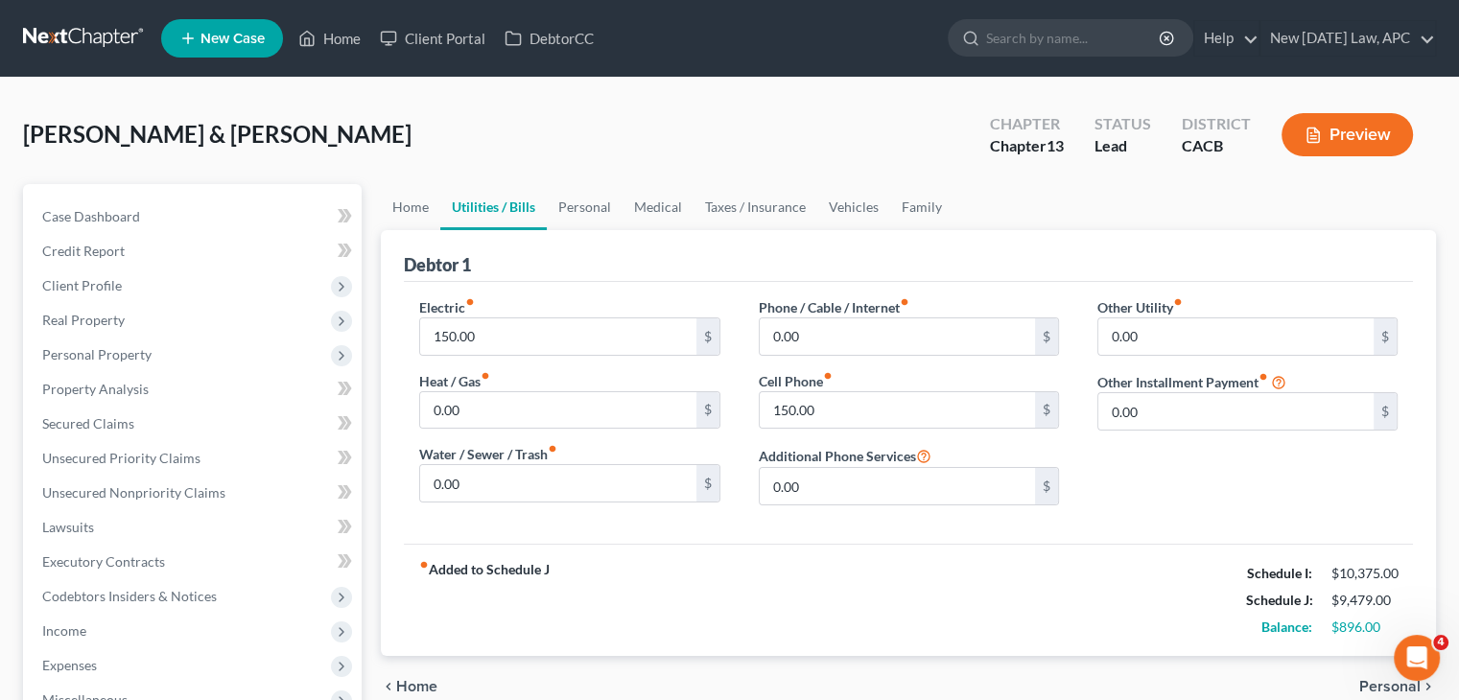
click at [1334, 139] on button "Preview" at bounding box center [1347, 134] width 131 height 43
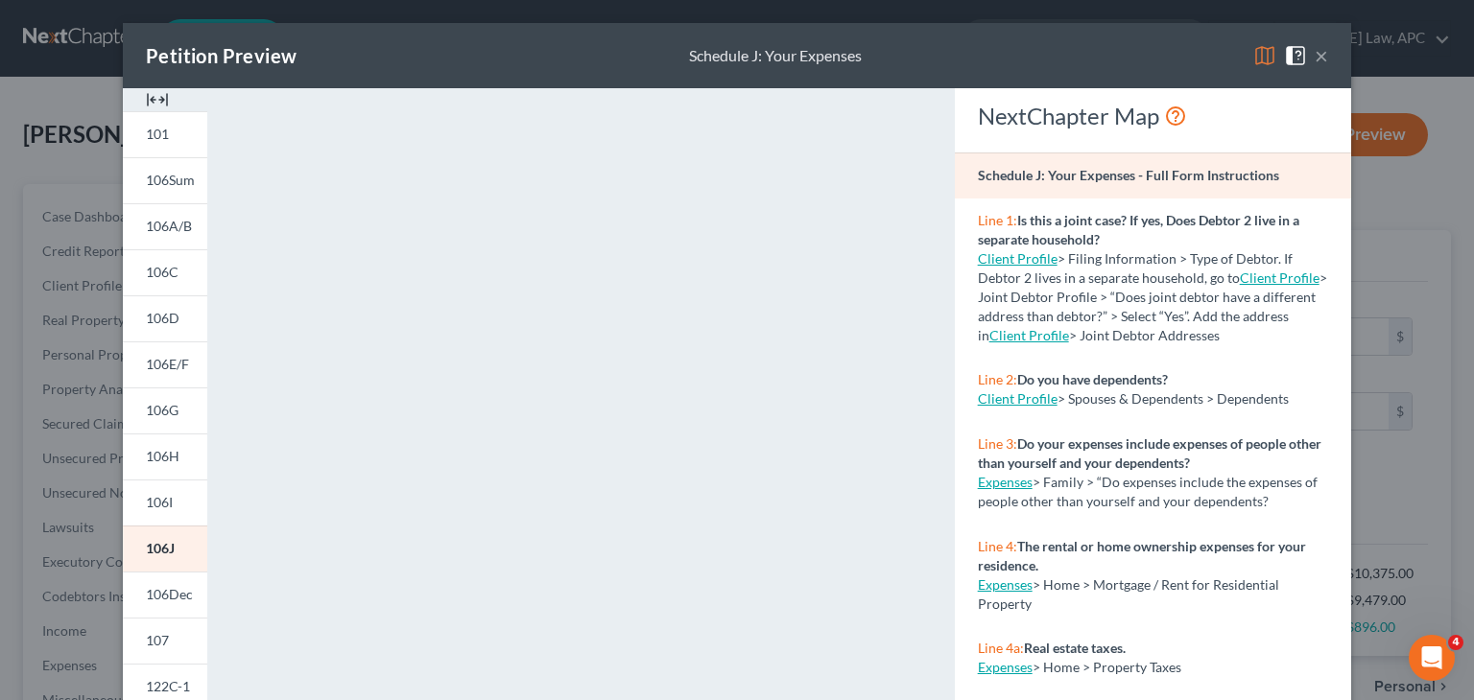
click at [1322, 59] on div "Petition Preview Schedule J: Your Expenses ×" at bounding box center [737, 55] width 1228 height 65
click at [1316, 59] on button "×" at bounding box center [1321, 55] width 13 height 23
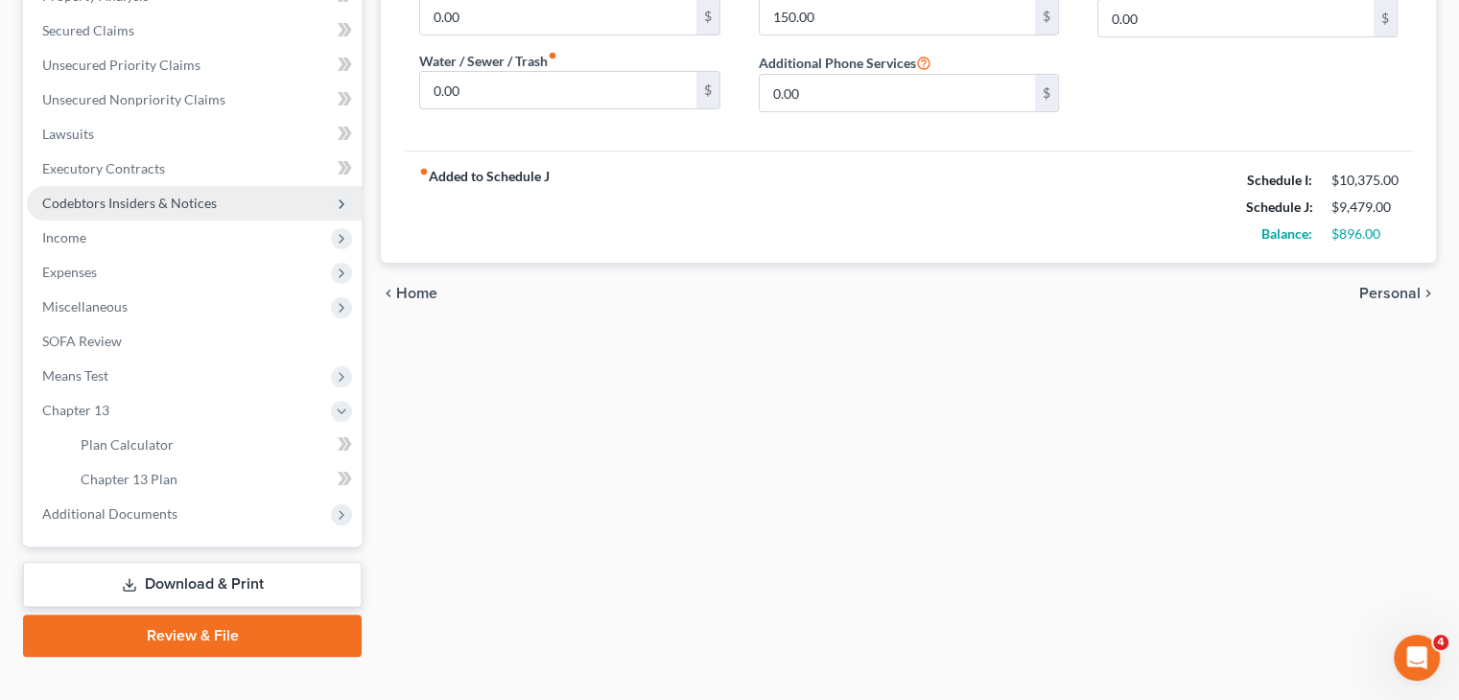
scroll to position [422, 0]
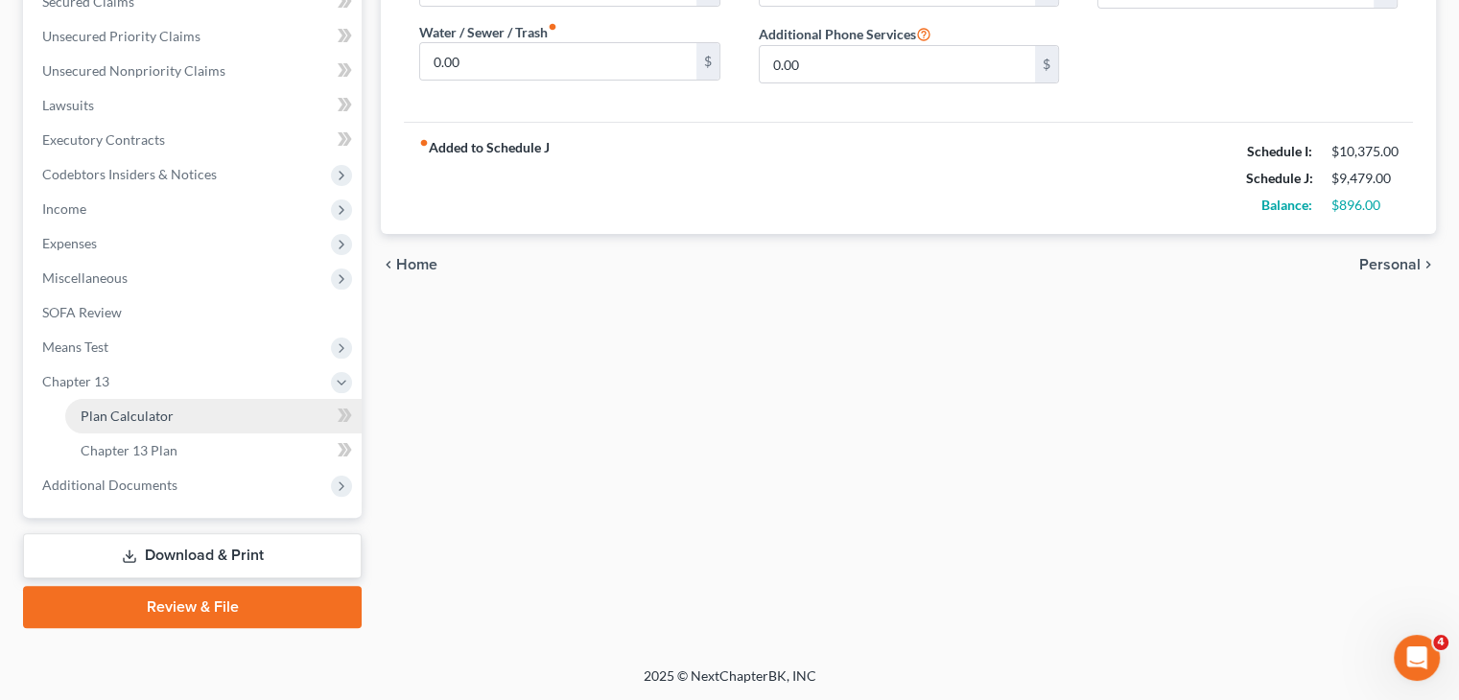
click at [129, 424] on link "Plan Calculator" at bounding box center [213, 416] width 296 height 35
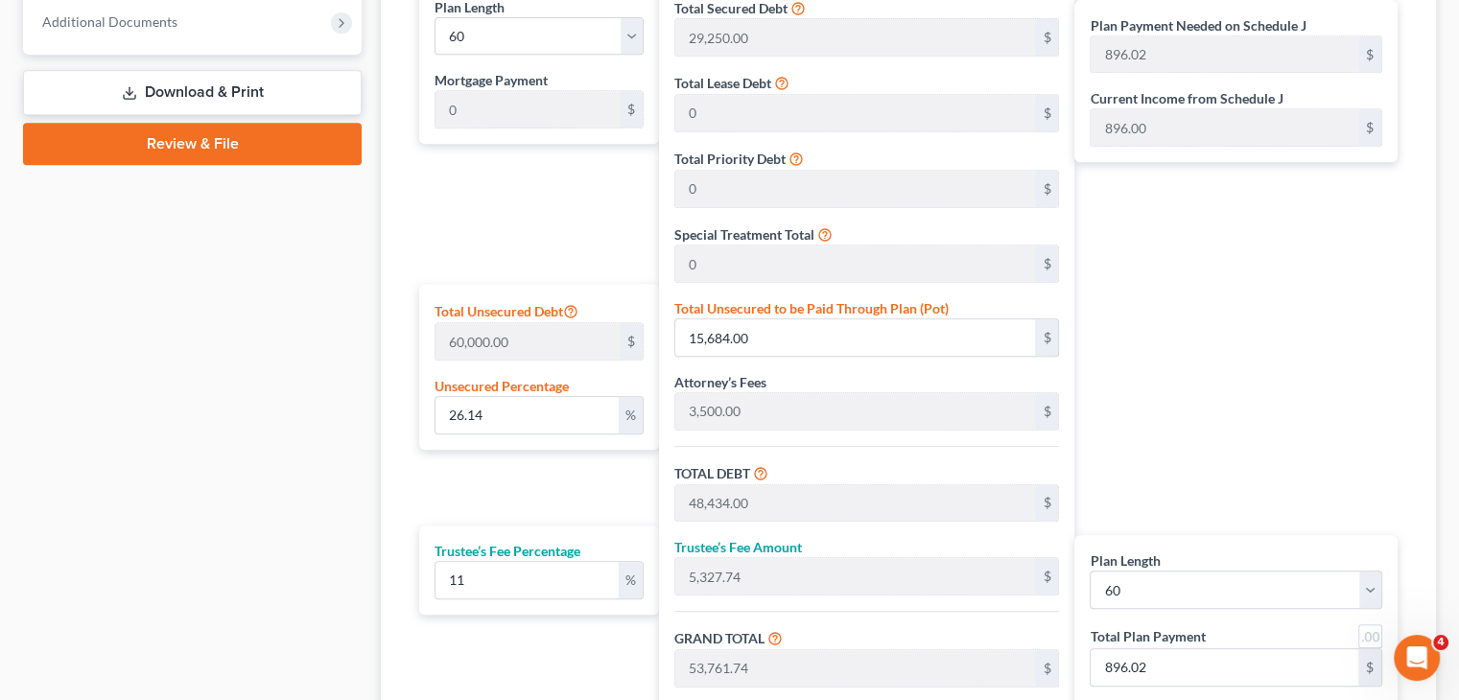
scroll to position [893, 0]
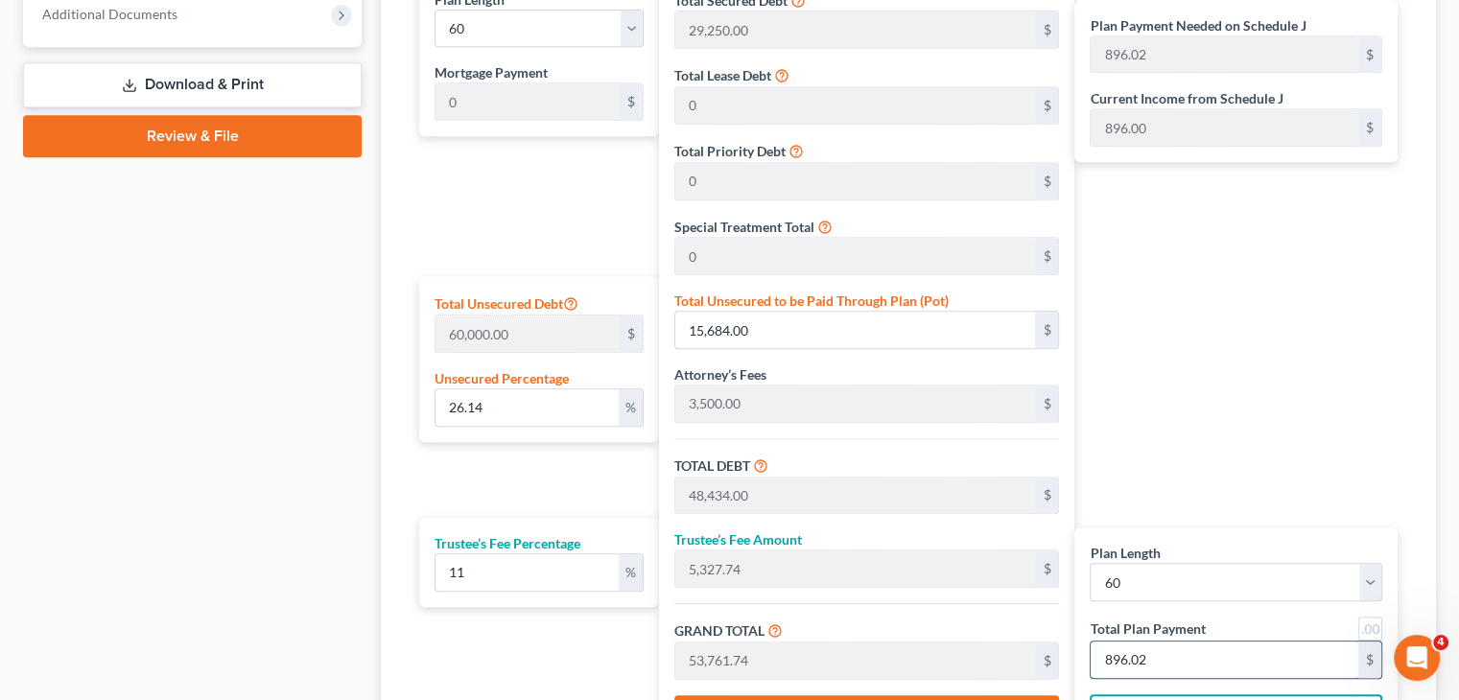
click at [1181, 647] on input "896.02" at bounding box center [1225, 660] width 268 height 36
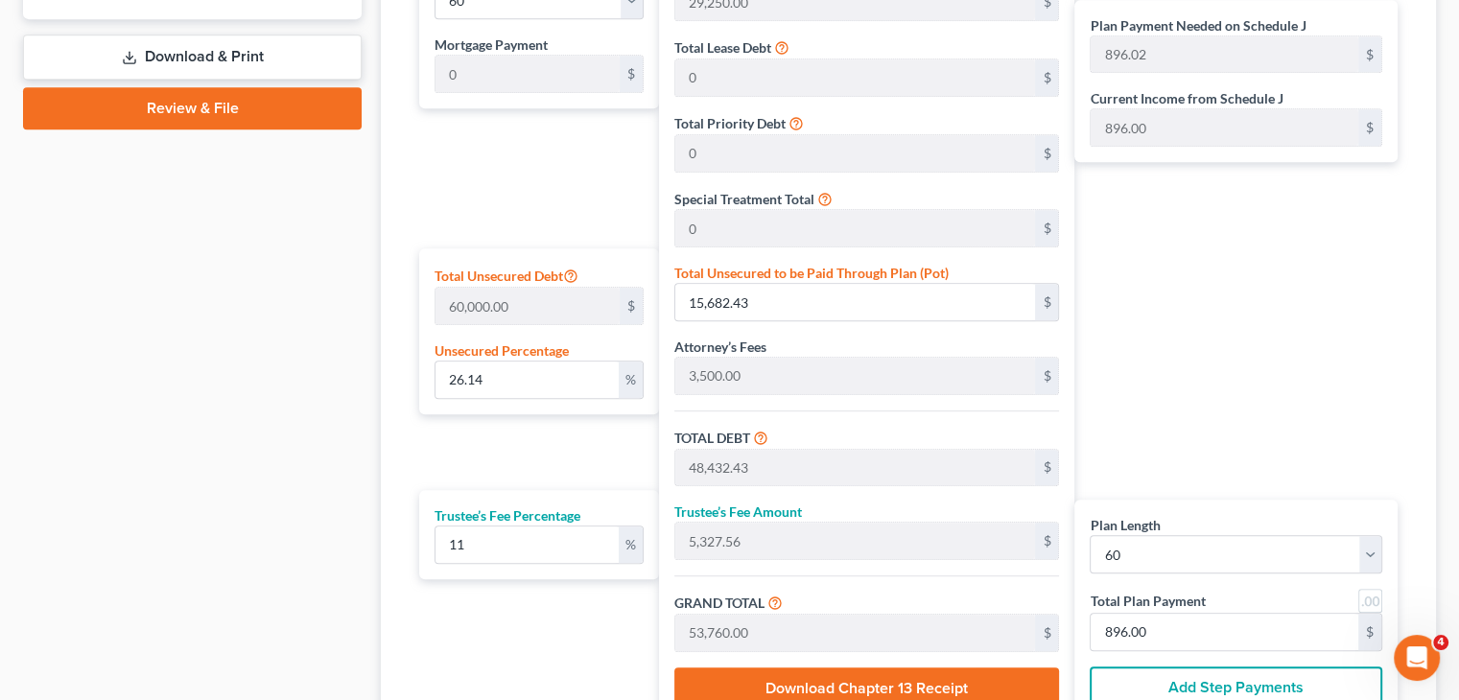
click at [1209, 677] on button "Add Step Payments" at bounding box center [1236, 688] width 293 height 42
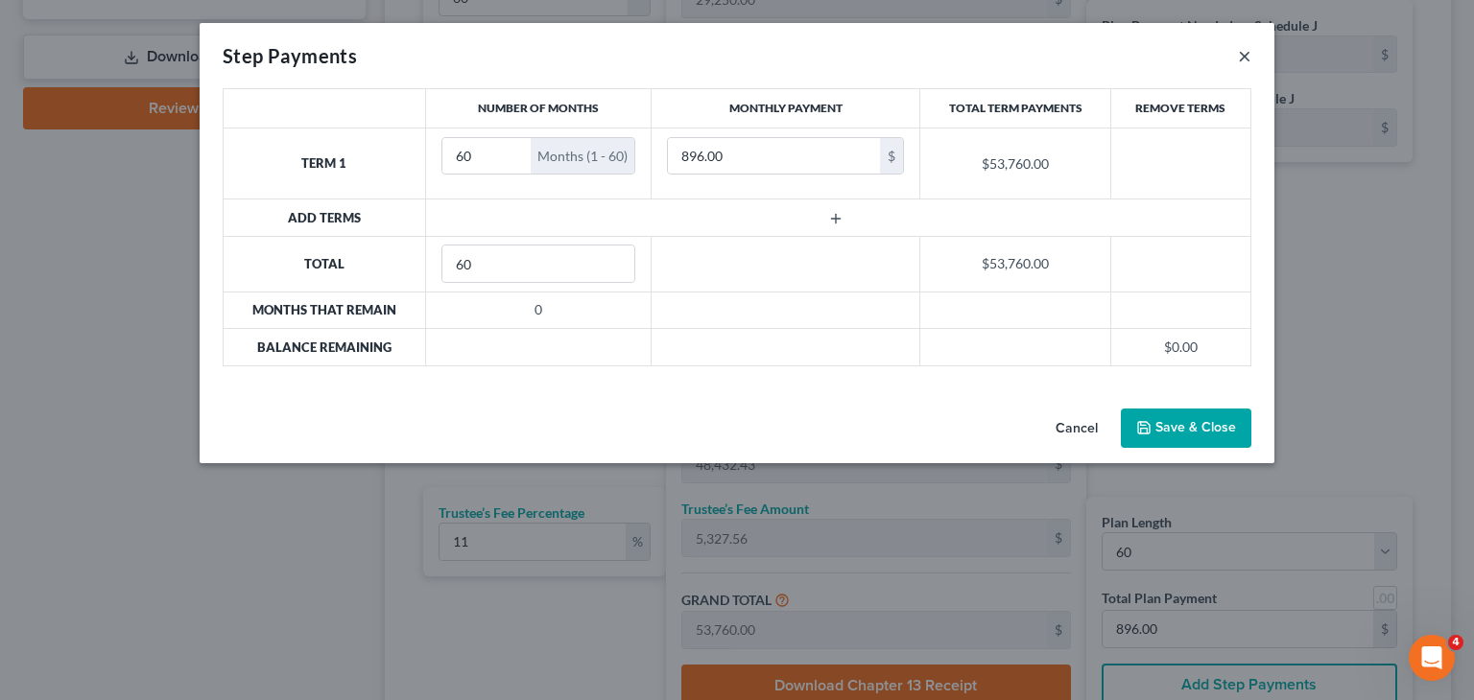
click at [1238, 57] on button "×" at bounding box center [1244, 55] width 13 height 23
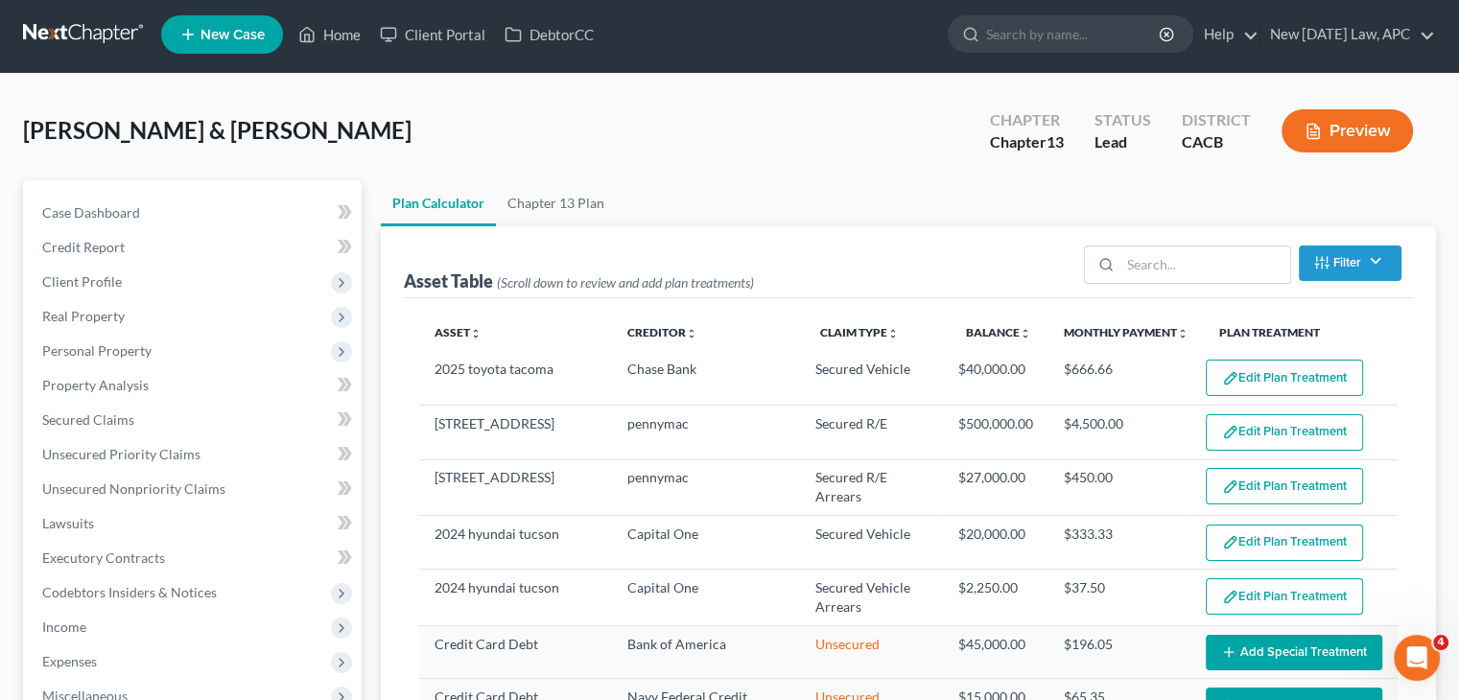
scroll to position [3, 0]
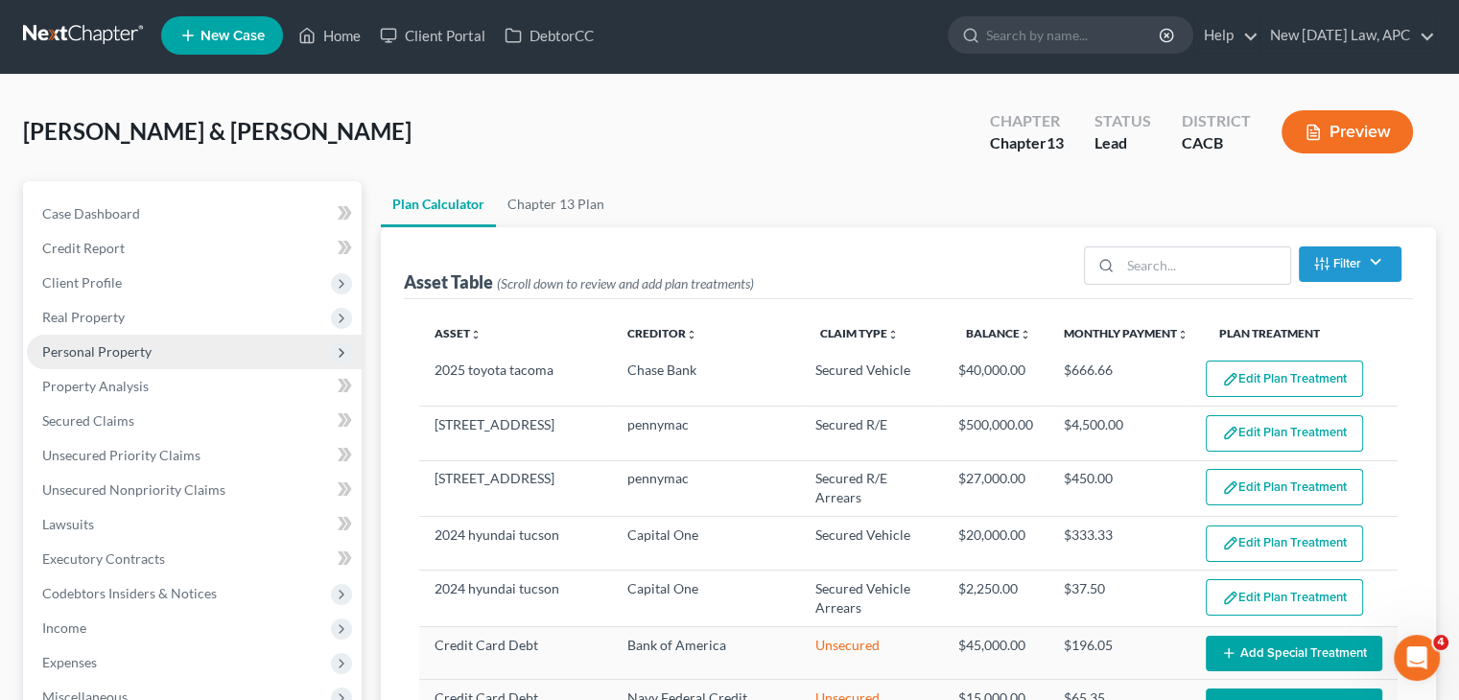
click at [150, 366] on span "Personal Property" at bounding box center [194, 352] width 335 height 35
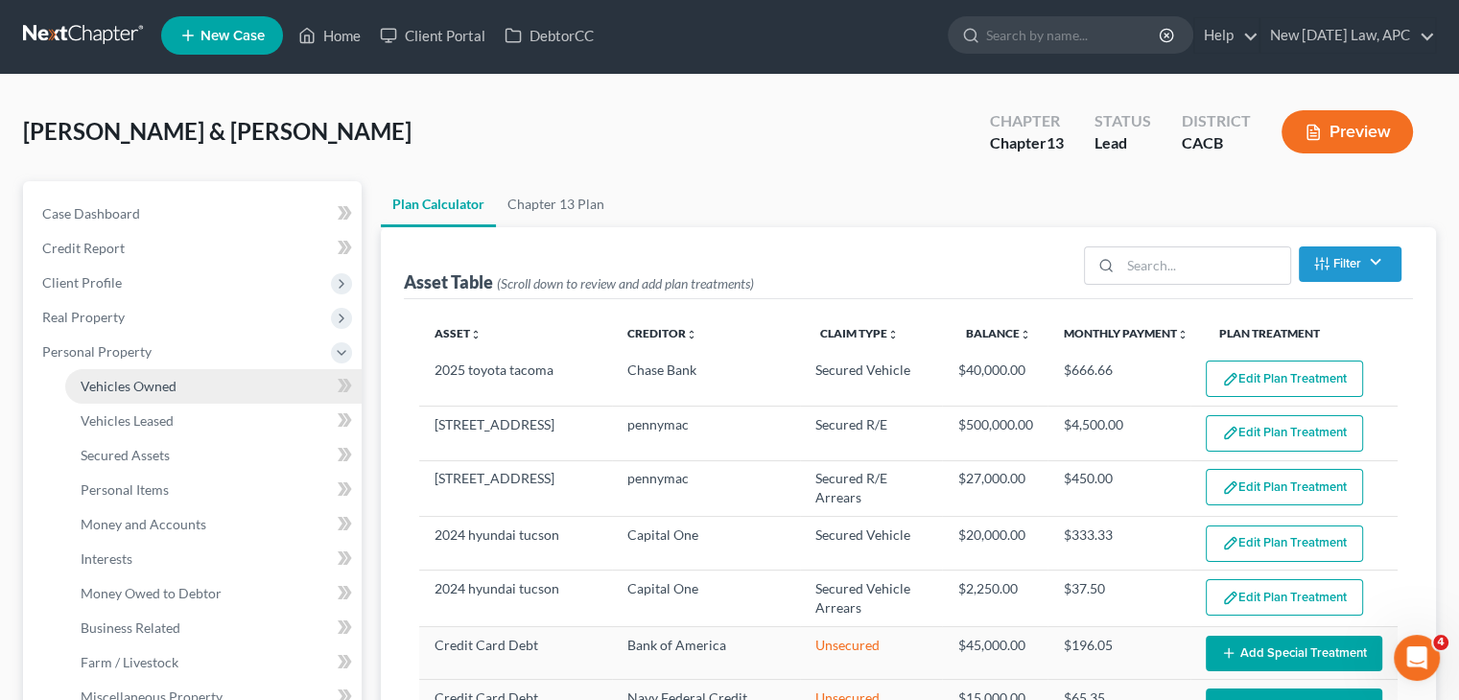
click at [158, 387] on span "Vehicles Owned" at bounding box center [129, 386] width 96 height 16
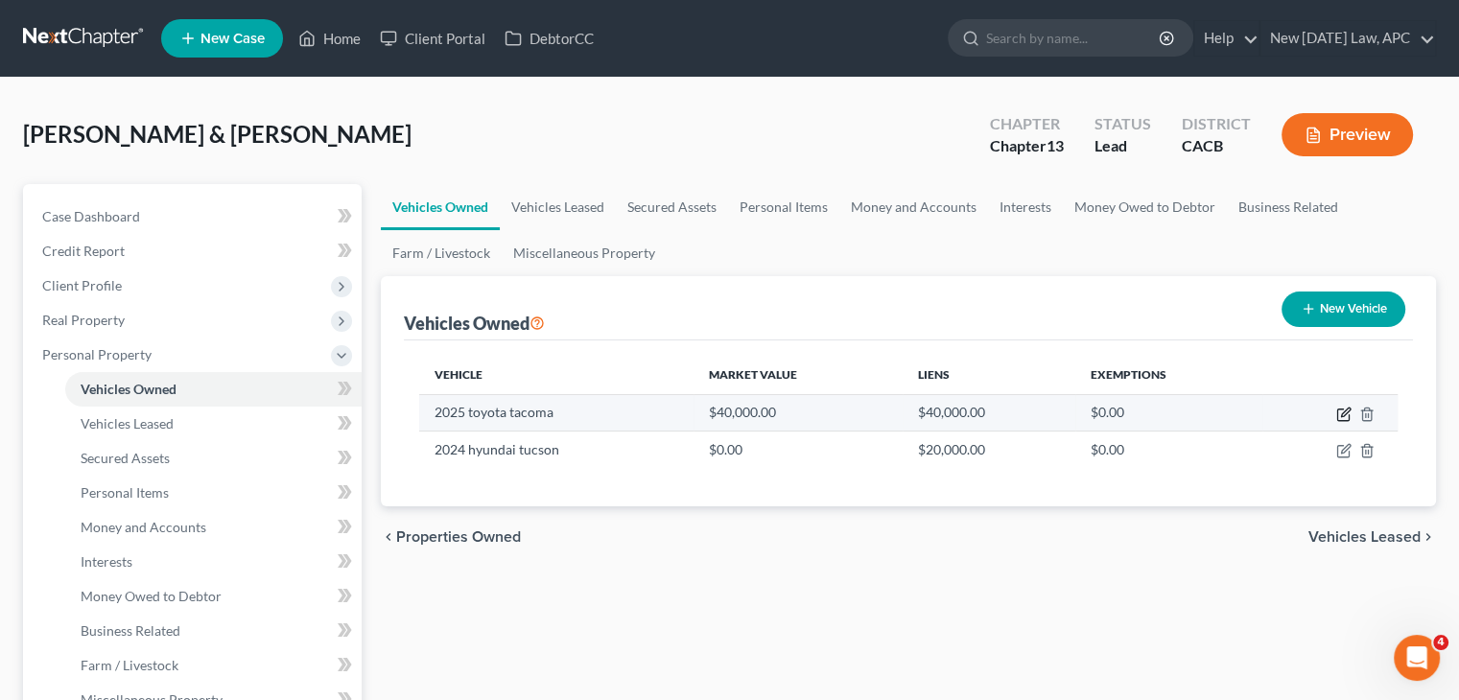
click at [1339, 412] on icon "button" at bounding box center [1344, 414] width 15 height 15
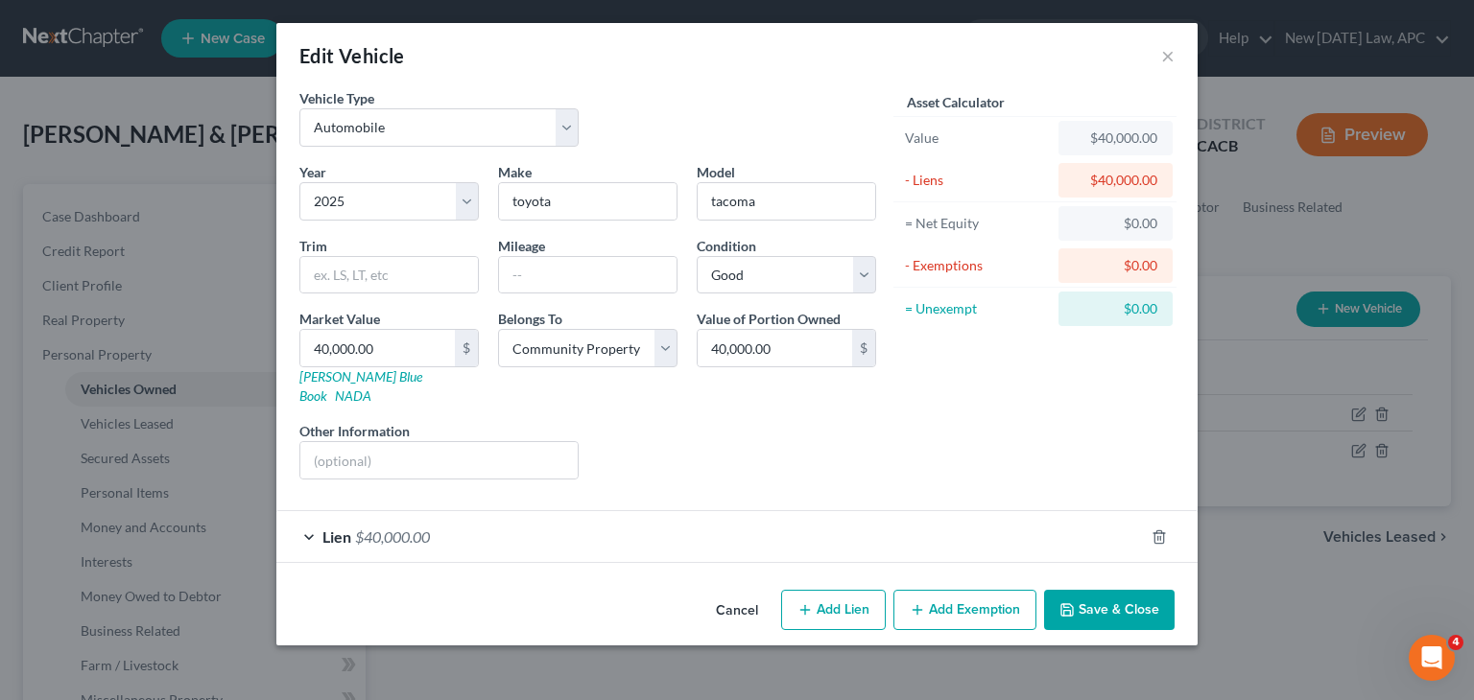
click at [569, 520] on div "Lien $40,000.00" at bounding box center [709, 536] width 867 height 51
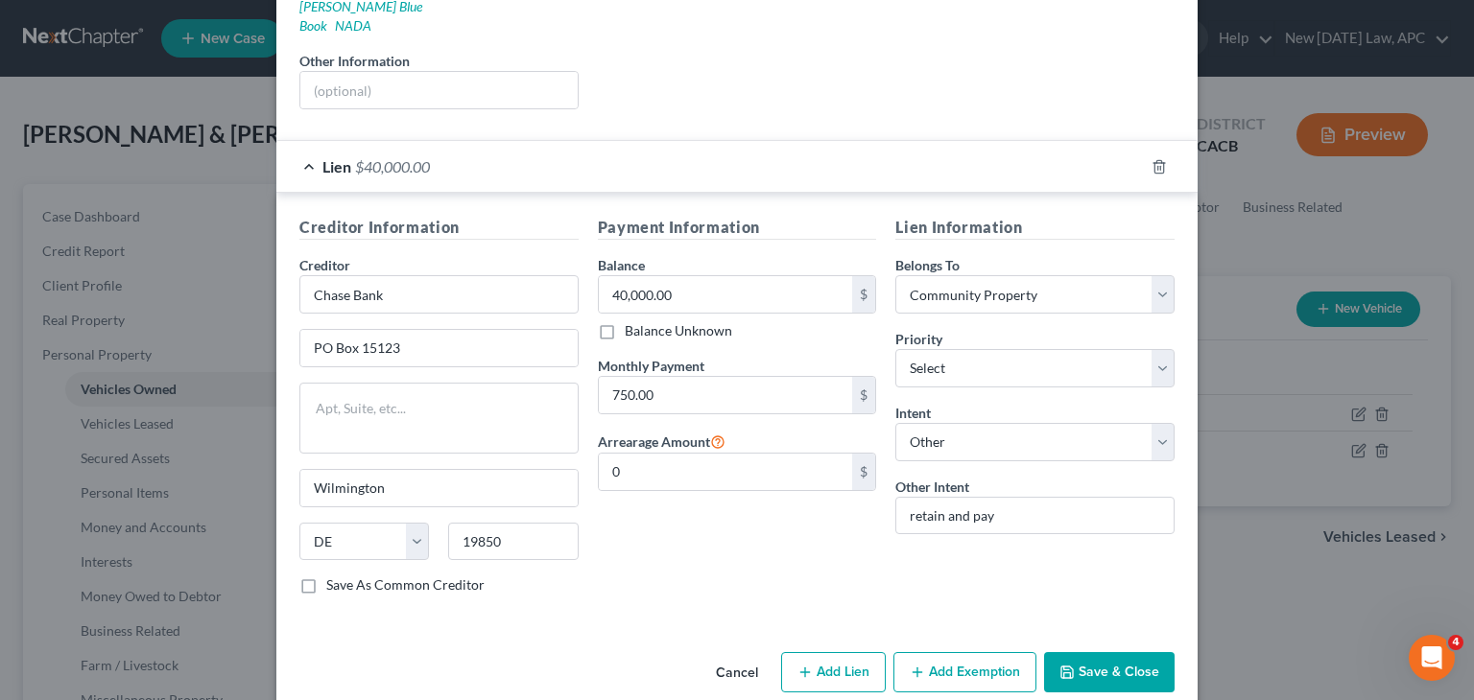
scroll to position [377, 0]
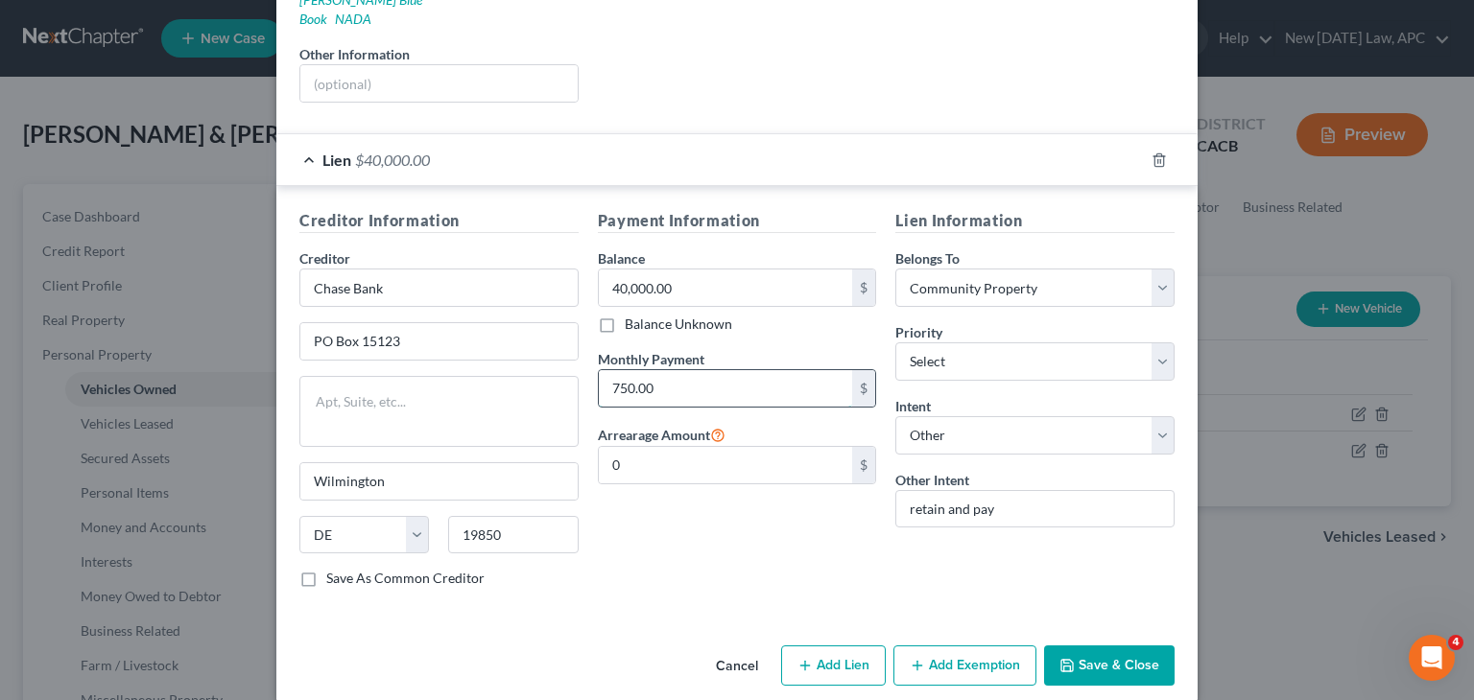
click at [682, 370] on input "750.00" at bounding box center [726, 388] width 254 height 36
click at [726, 508] on div "Payment Information Balance 40,000.00 $ Balance Unknown Balance Undetermined 40…" at bounding box center [737, 406] width 298 height 394
click at [1092, 646] on button "Save & Close" at bounding box center [1109, 666] width 130 height 40
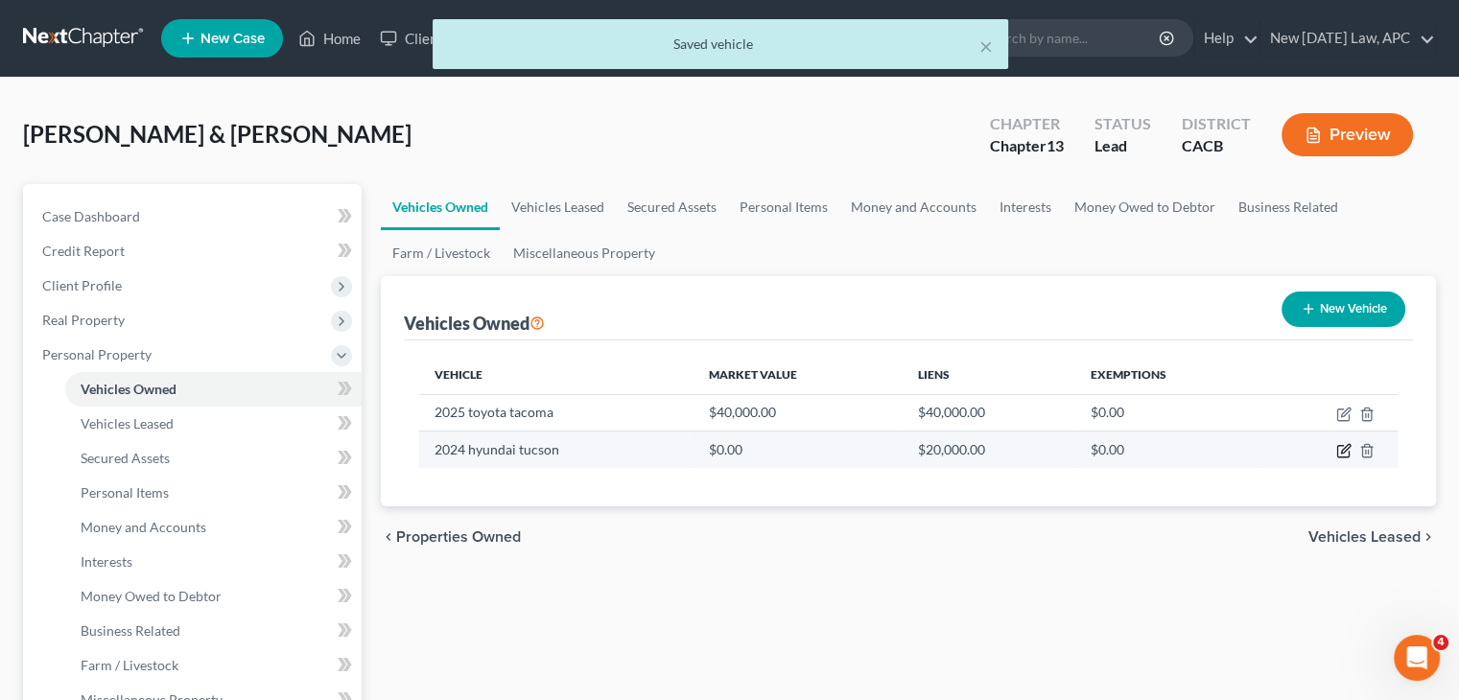
click at [1339, 450] on icon "button" at bounding box center [1344, 450] width 15 height 15
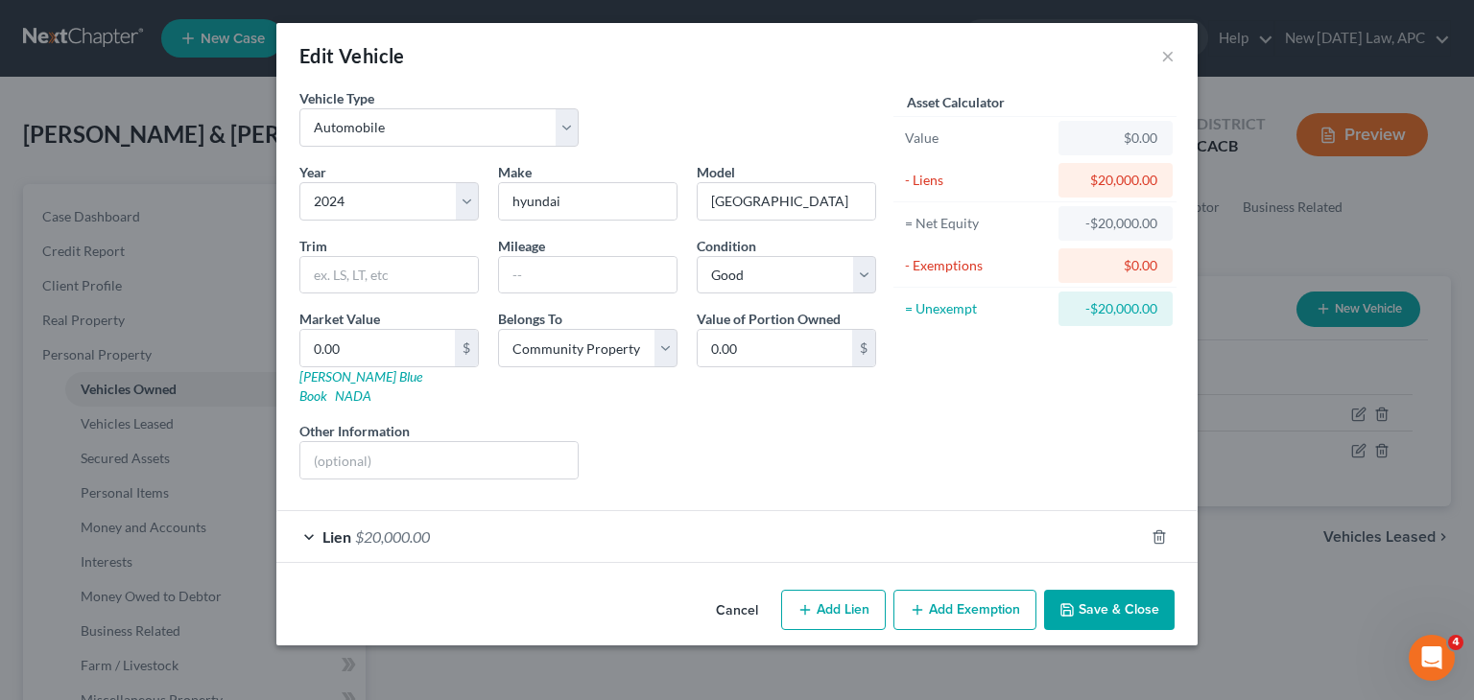
click at [920, 523] on div "Lien $20,000.00" at bounding box center [709, 536] width 867 height 51
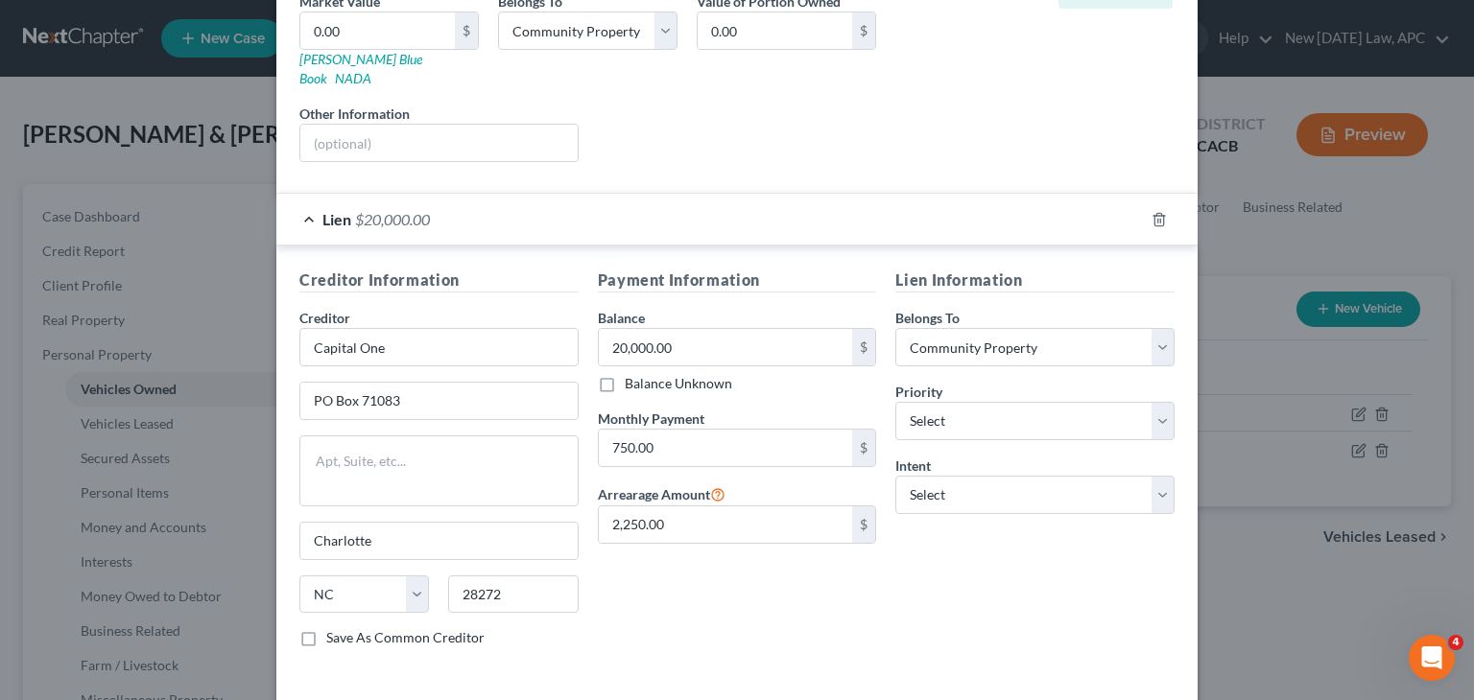
scroll to position [319, 0]
click at [702, 328] on input "20,000.00" at bounding box center [726, 346] width 254 height 36
click at [671, 429] on input "750.00" at bounding box center [726, 447] width 254 height 36
click at [817, 607] on div "Payment Information Balance 27,000.00 $ Balance Unknown Balance Undetermined 27…" at bounding box center [737, 465] width 298 height 394
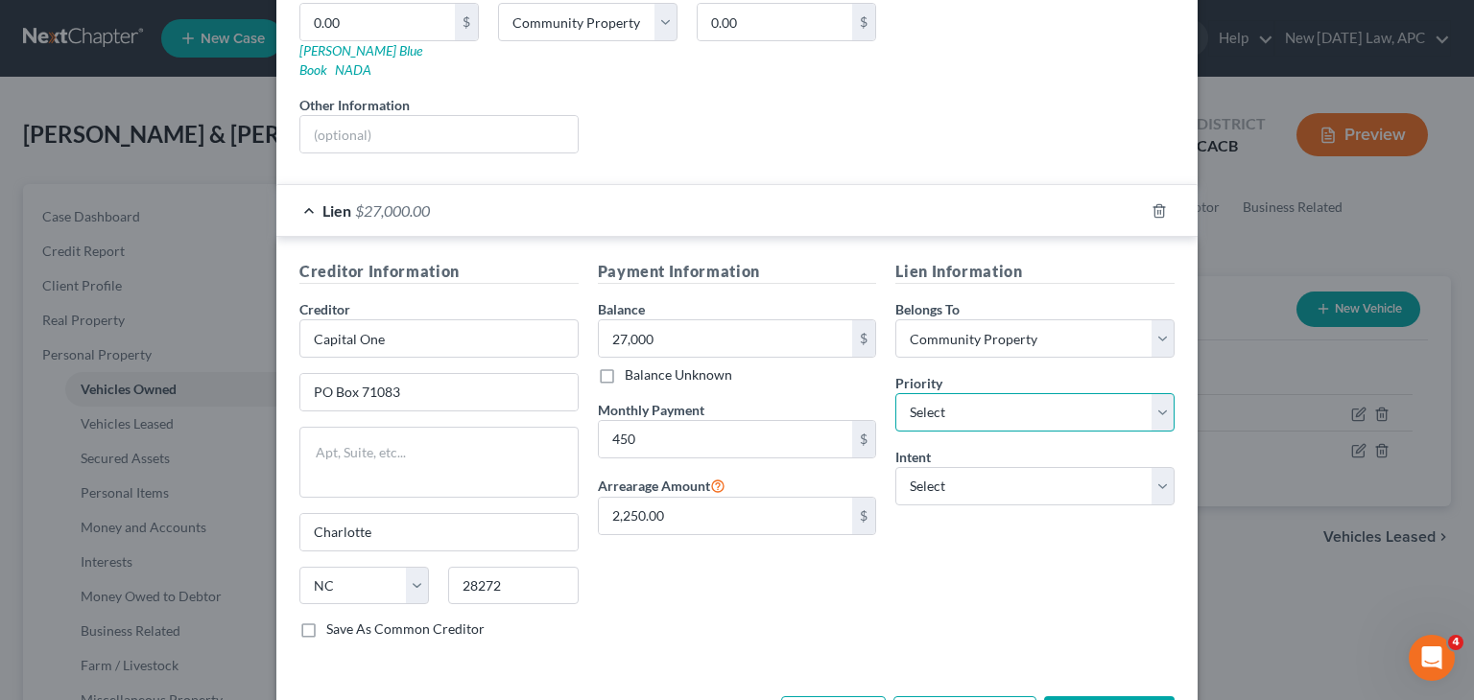
click at [975, 393] on select "Select 1st 2nd 3rd 4th 5th 6th 7th 8th 9th 10th 11th 12th 13th 14th 15th 16th 1…" at bounding box center [1034, 412] width 279 height 38
click at [844, 542] on div "Payment Information Balance 27,000.00 $ Balance Unknown Balance Undetermined 27…" at bounding box center [737, 457] width 298 height 394
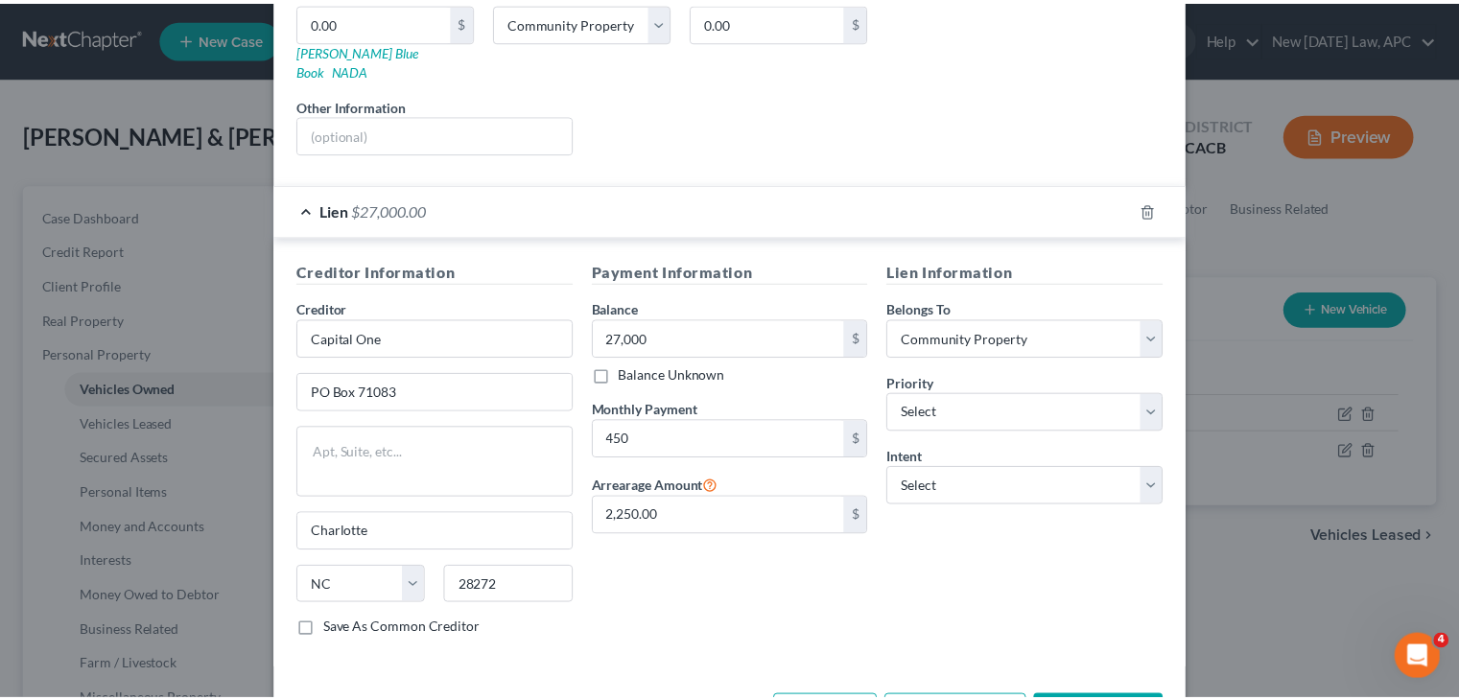
scroll to position [377, 0]
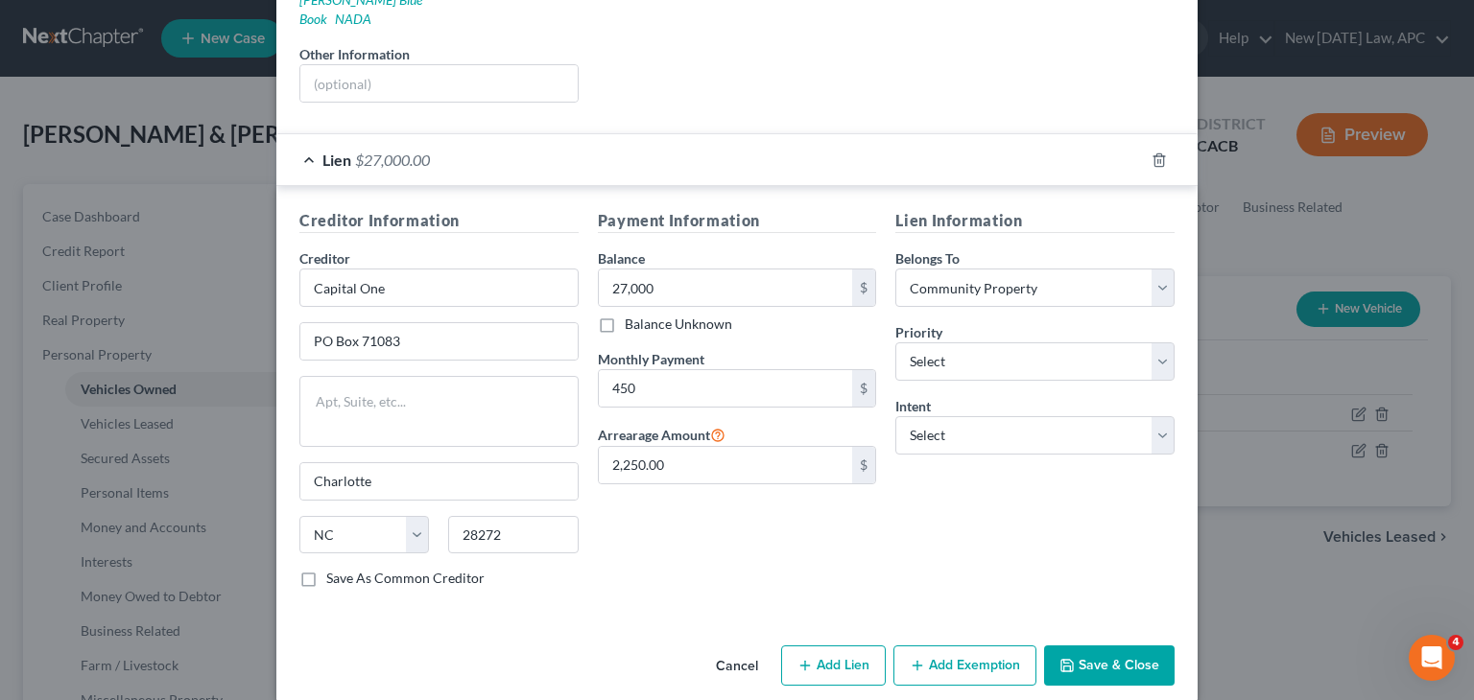
click at [1067, 646] on button "Save & Close" at bounding box center [1109, 666] width 130 height 40
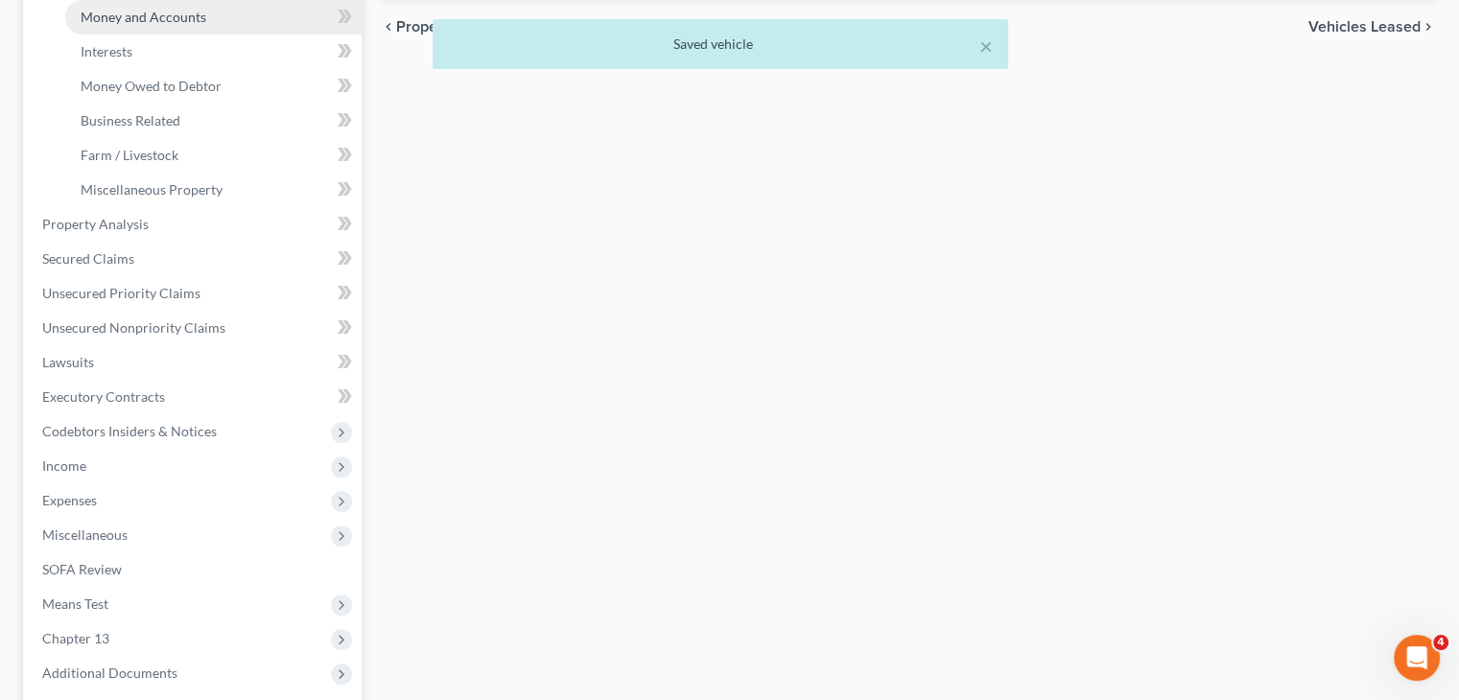
scroll to position [514, 0]
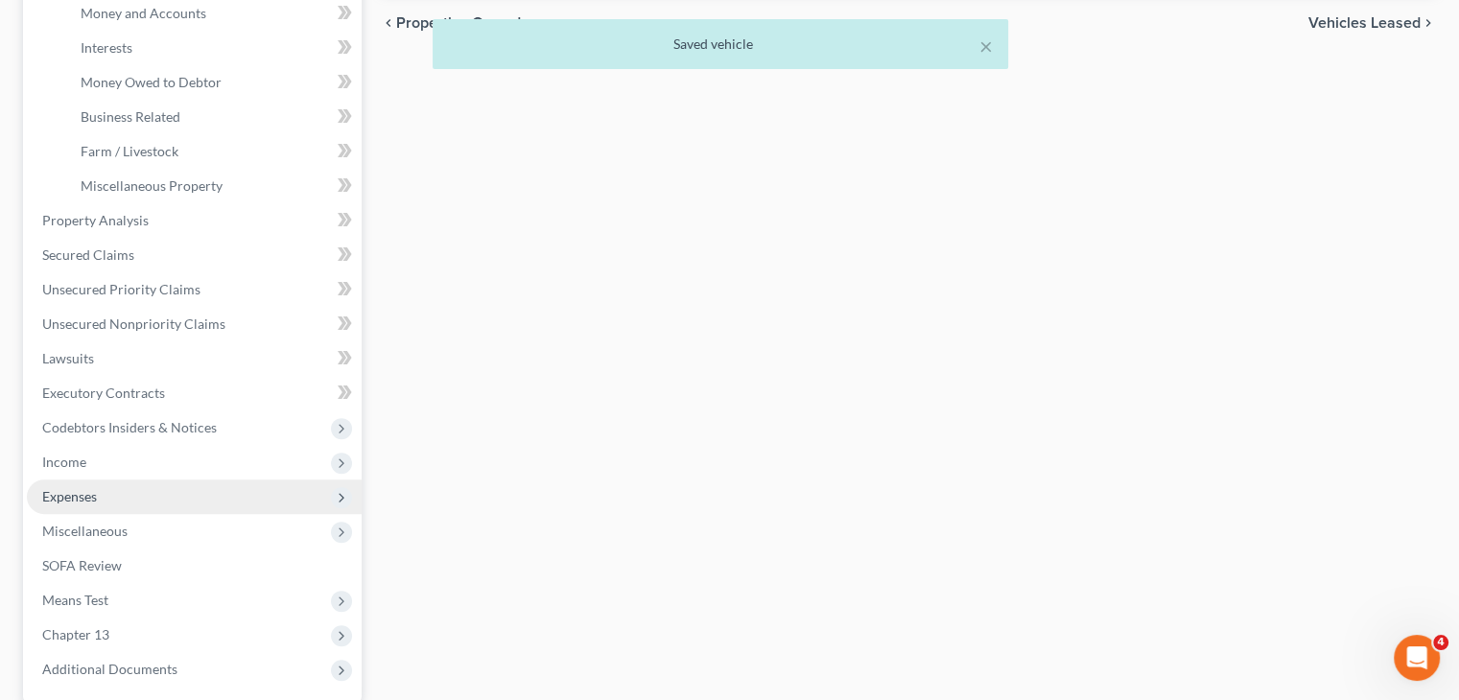
click at [178, 491] on span "Expenses" at bounding box center [194, 497] width 335 height 35
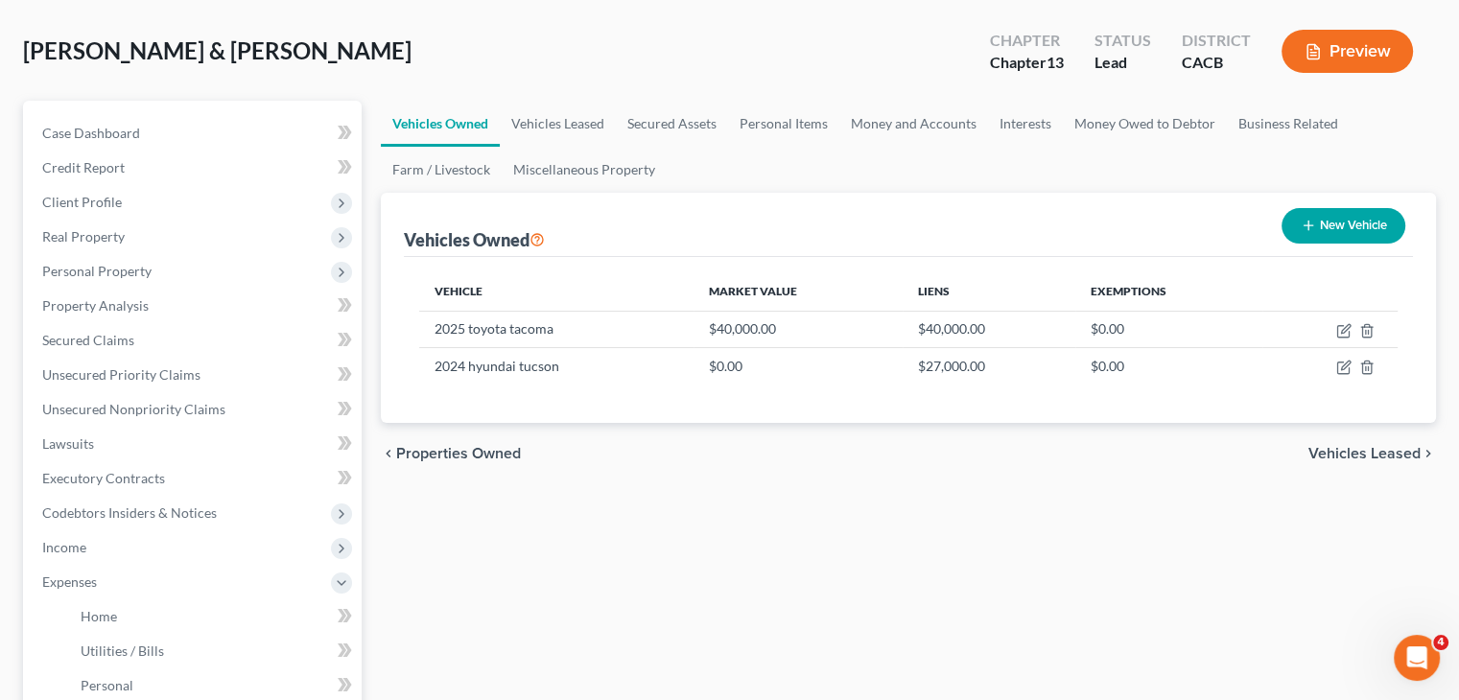
scroll to position [416, 0]
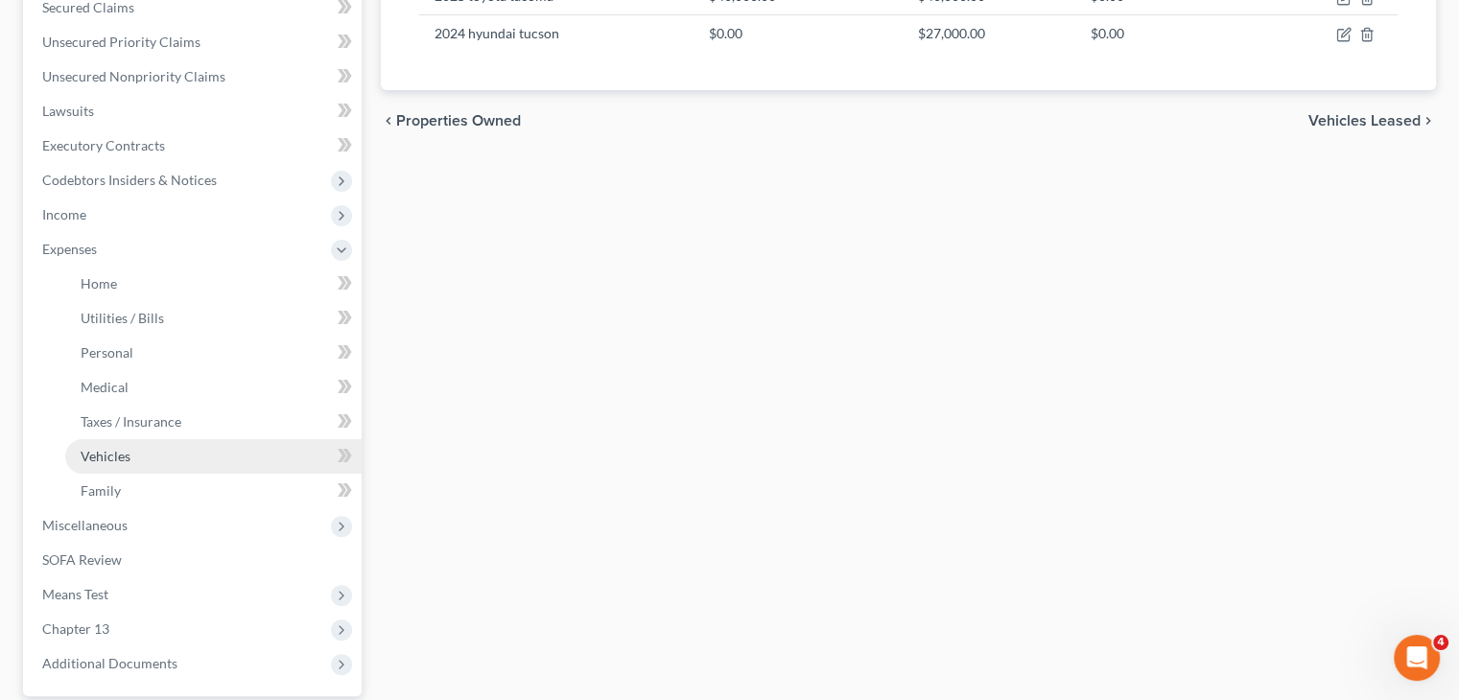
click at [142, 457] on link "Vehicles" at bounding box center [213, 456] width 296 height 35
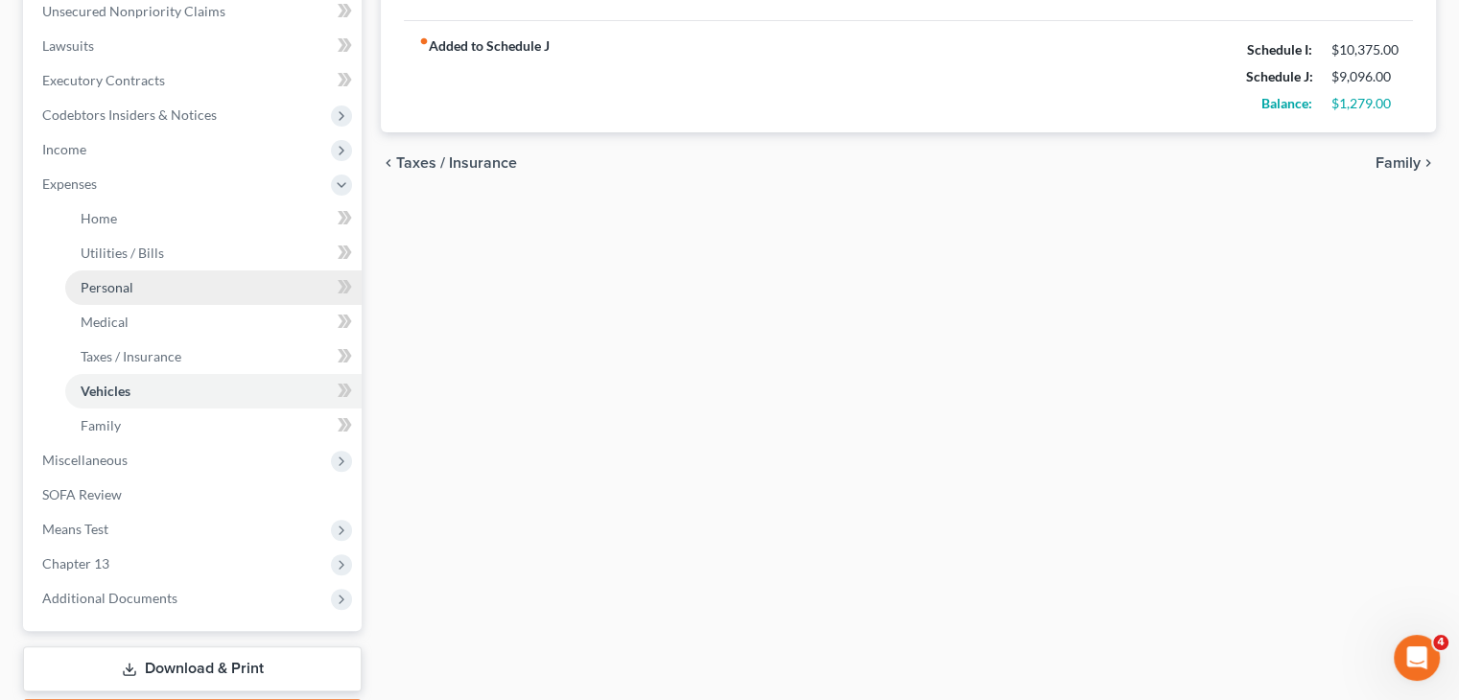
scroll to position [528, 0]
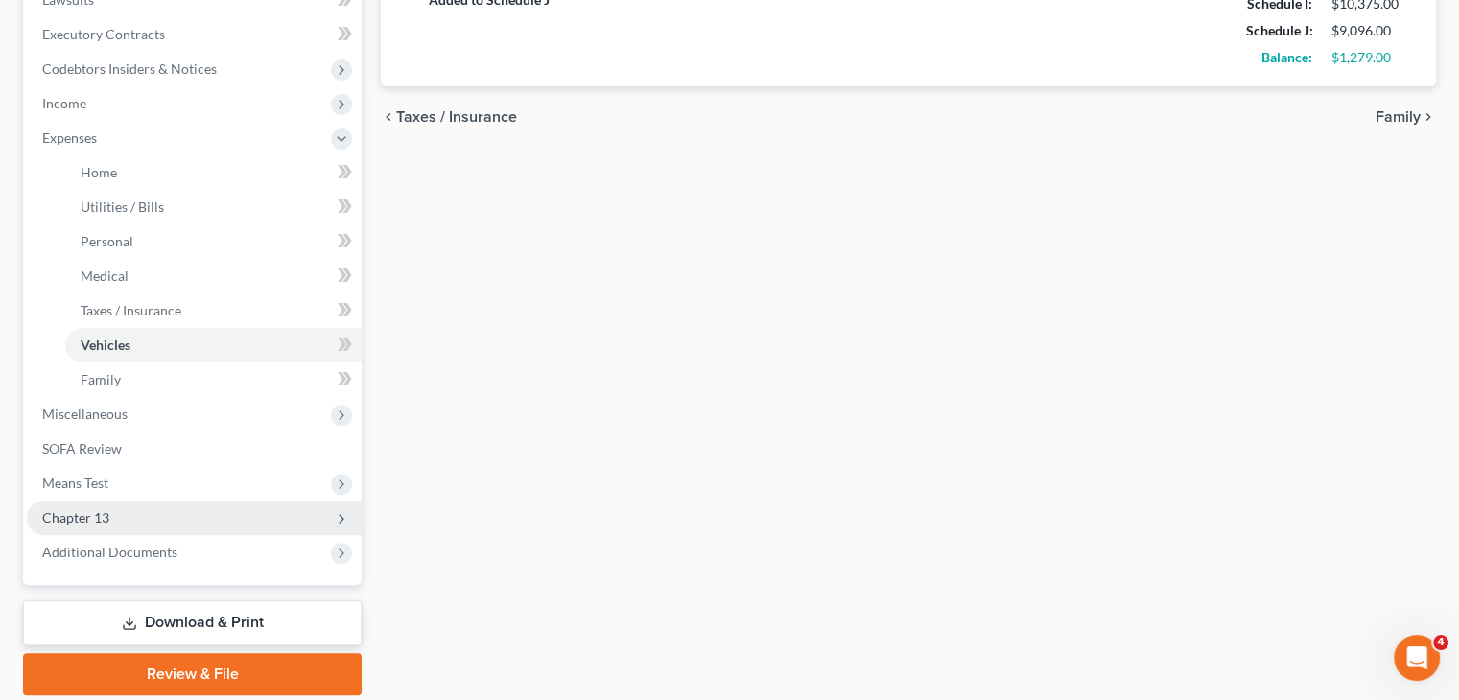
click at [165, 510] on span "Chapter 13" at bounding box center [194, 518] width 335 height 35
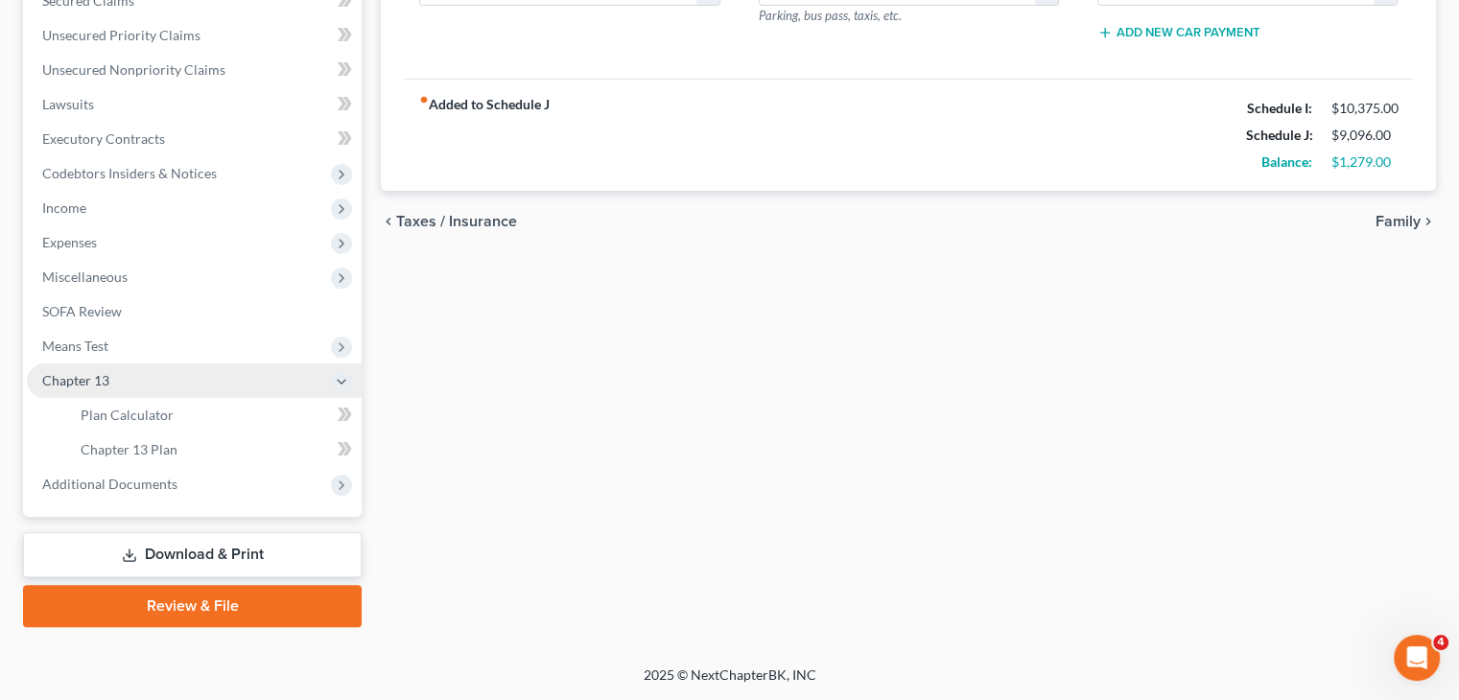
scroll to position [422, 0]
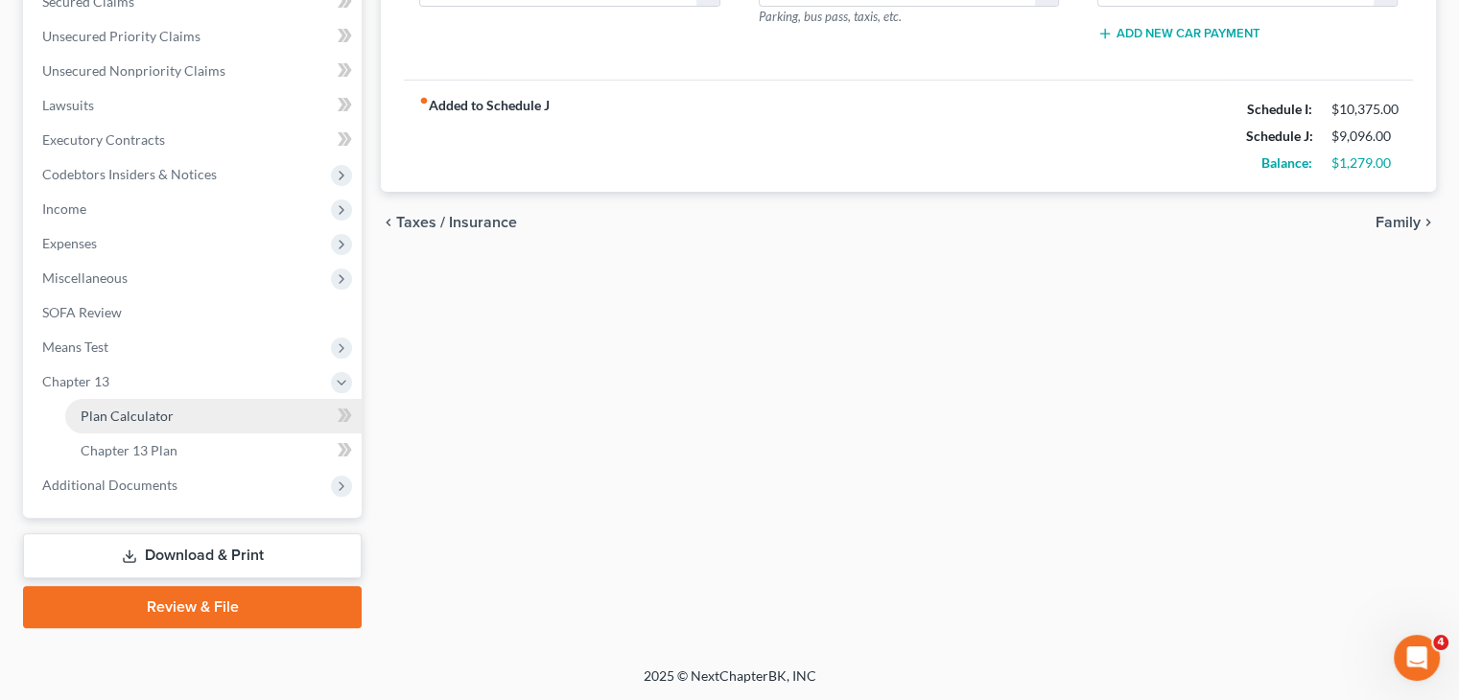
click at [126, 417] on span "Plan Calculator" at bounding box center [127, 416] width 93 height 16
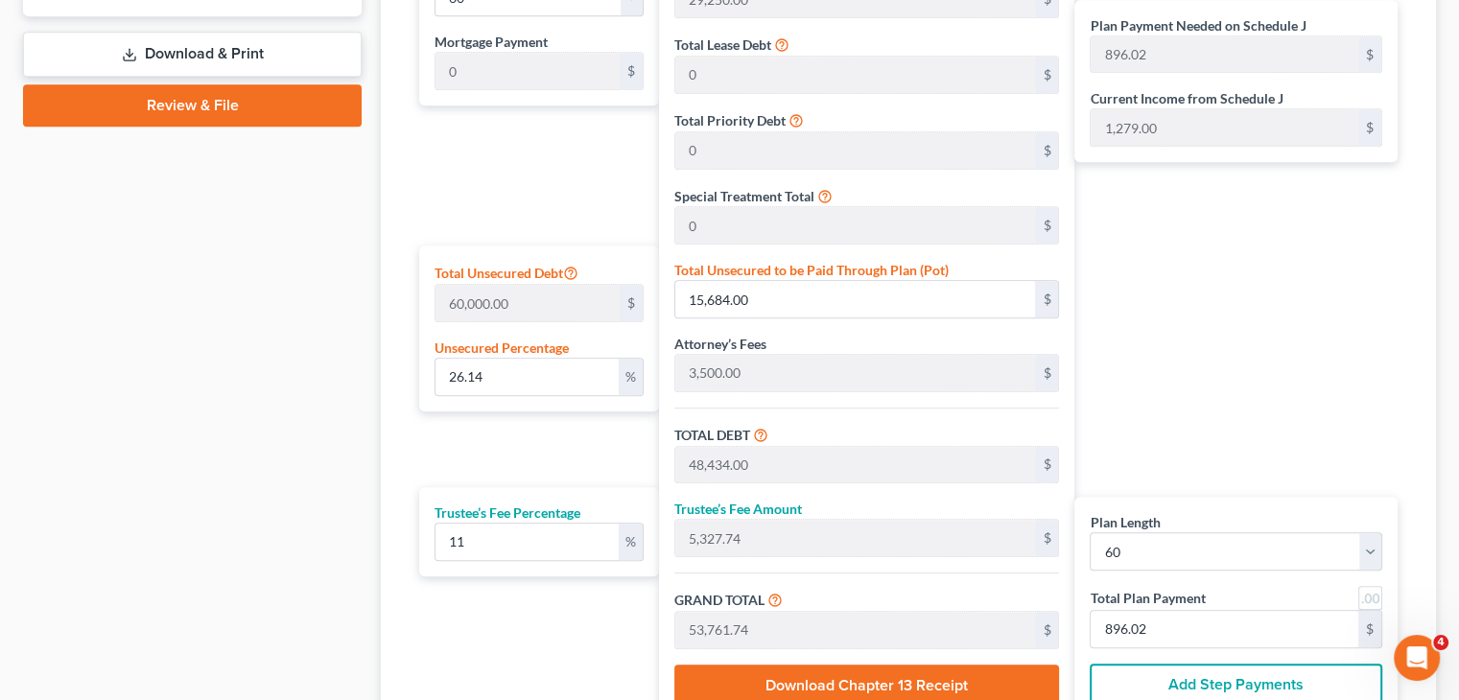
scroll to position [925, 0]
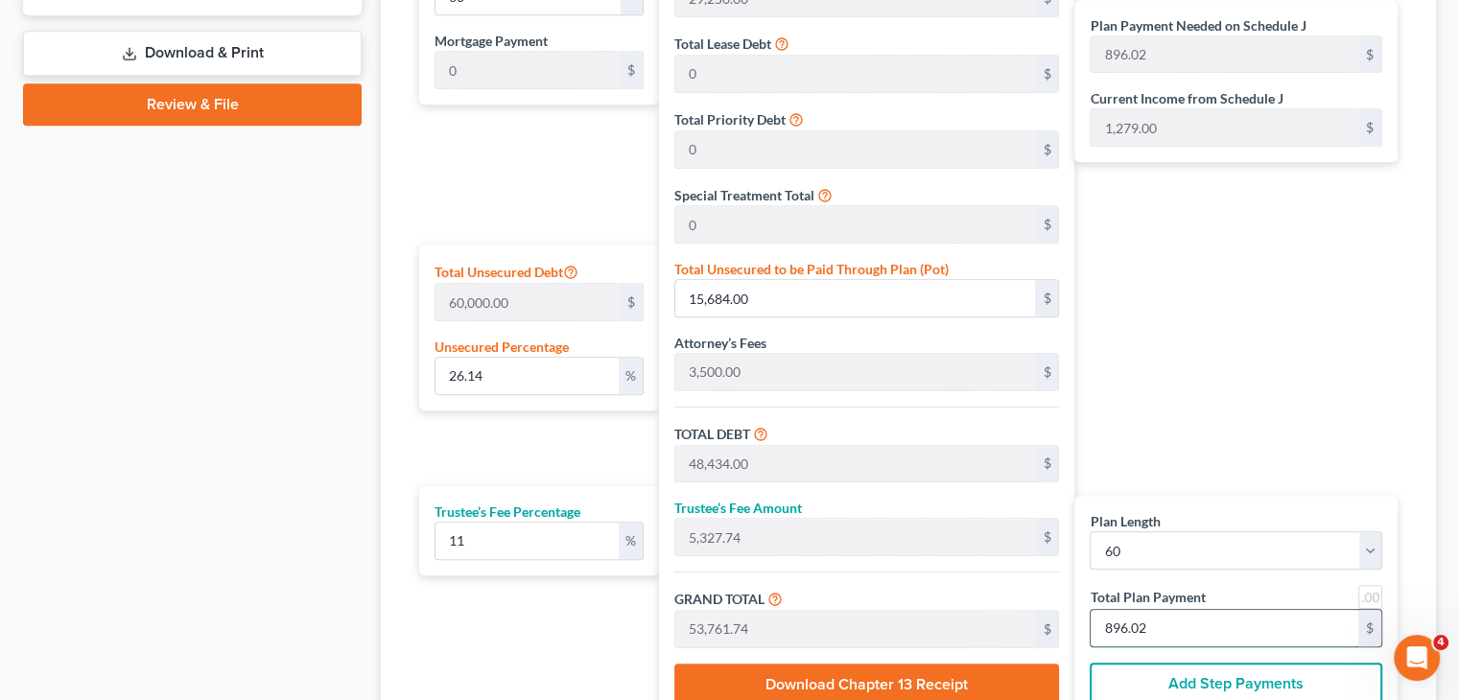
click at [1171, 628] on input "896.02" at bounding box center [1225, 628] width 268 height 36
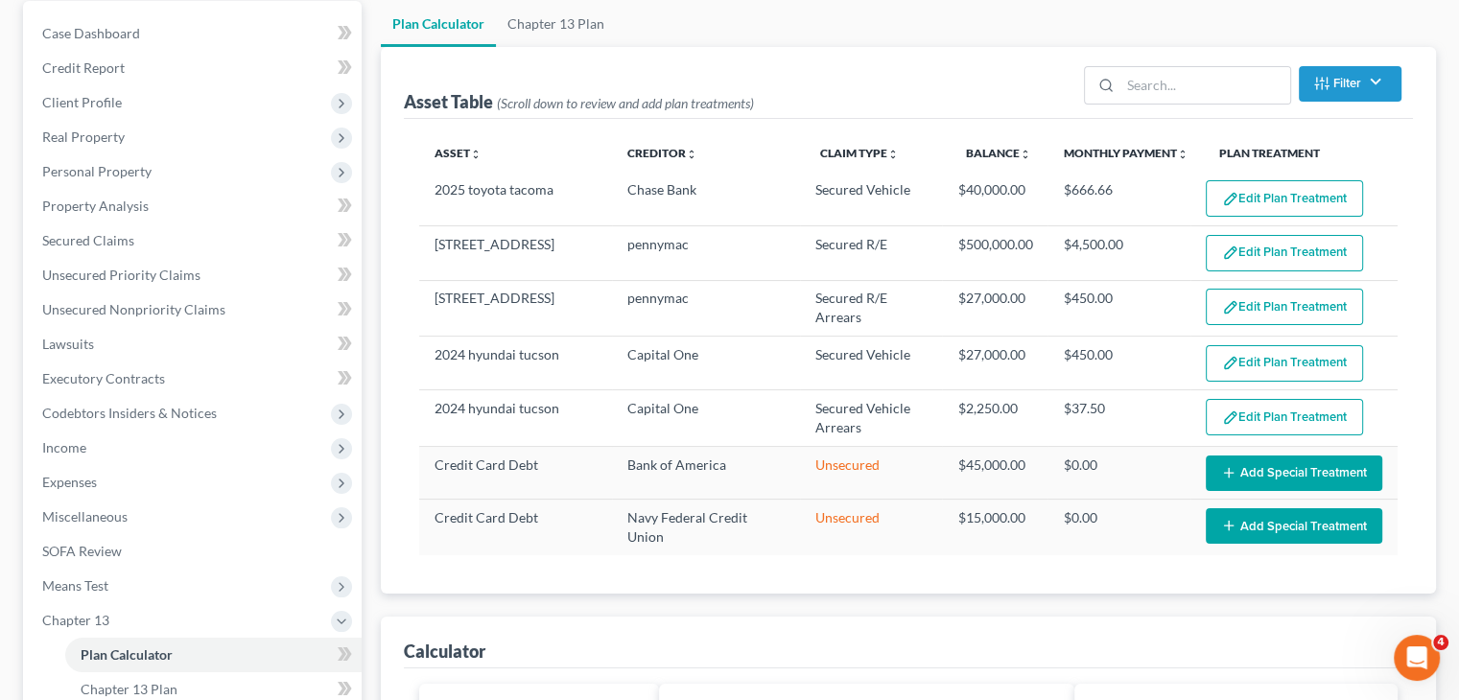
scroll to position [182, 0]
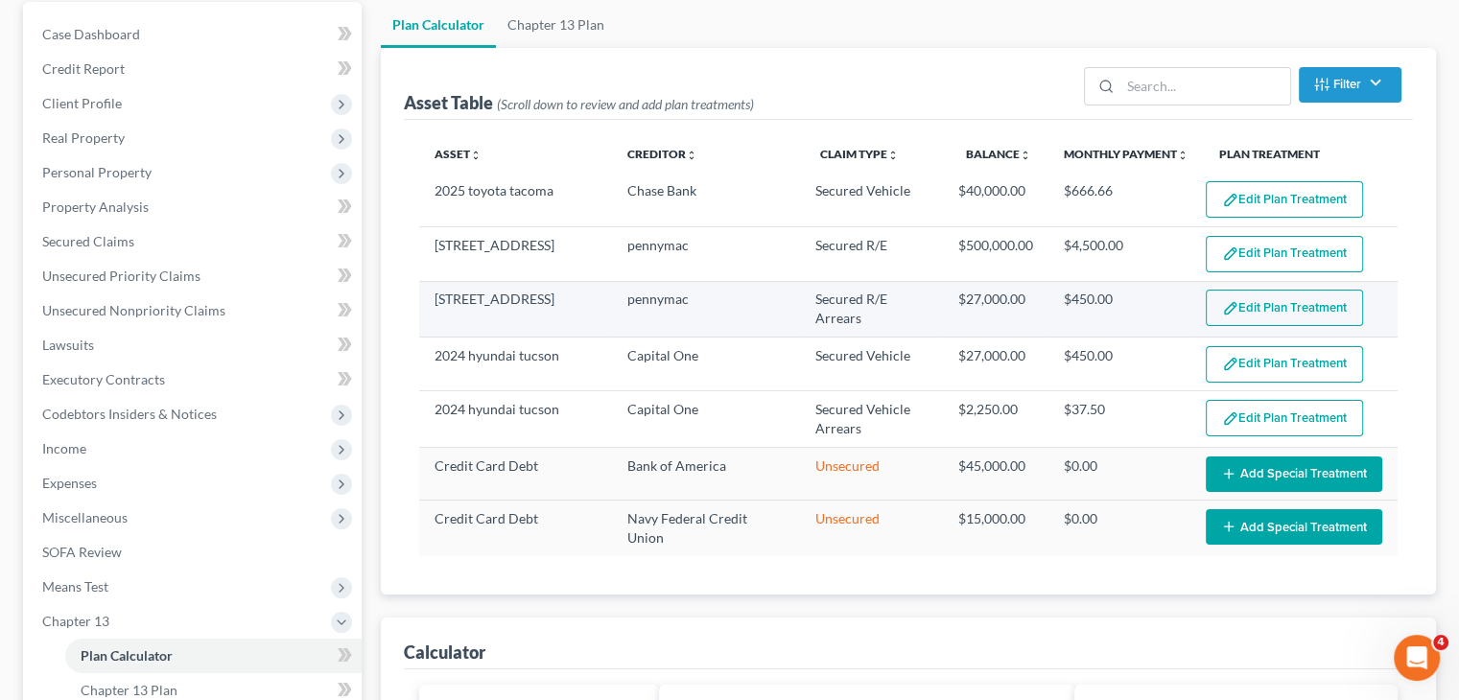
click at [1309, 312] on button "Edit Plan Treatment" at bounding box center [1284, 308] width 157 height 36
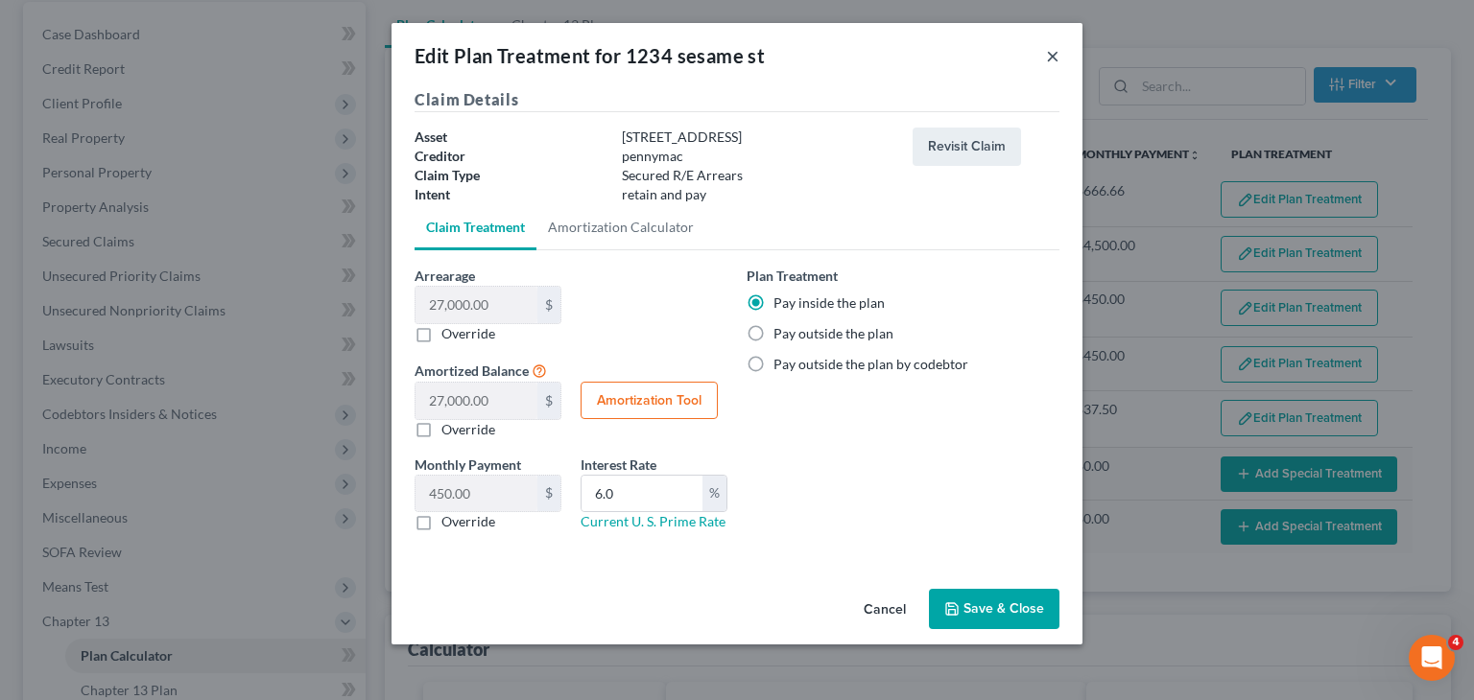
click at [1054, 55] on button "×" at bounding box center [1052, 55] width 13 height 23
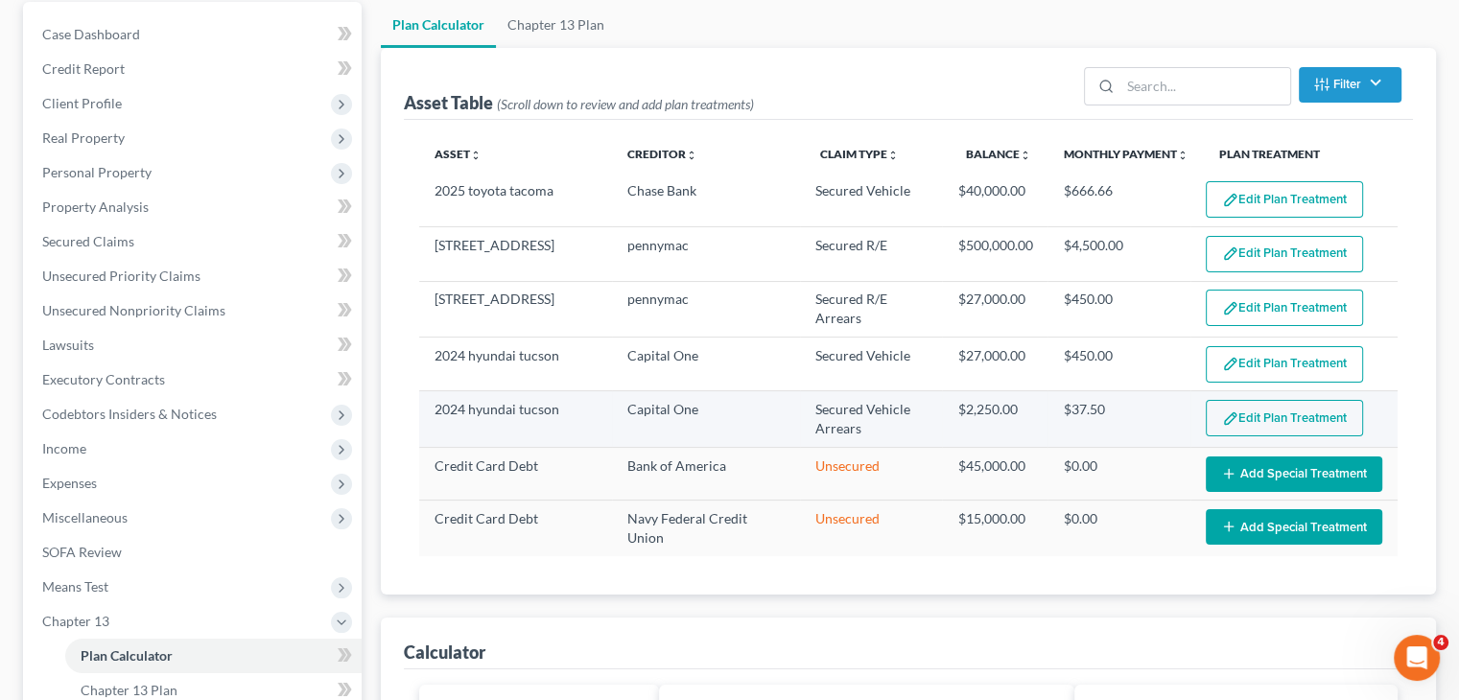
click at [1281, 424] on button "Edit Plan Treatment" at bounding box center [1284, 418] width 157 height 36
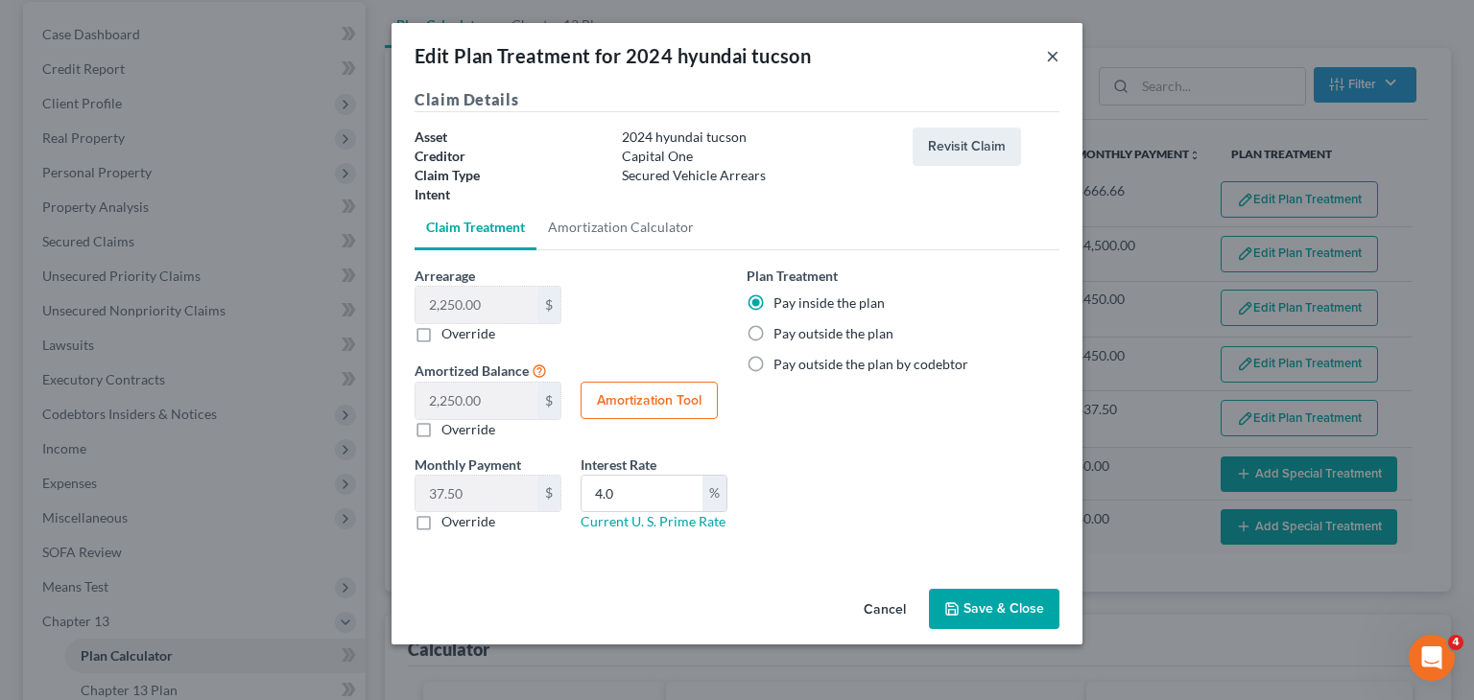
click at [1050, 58] on button "×" at bounding box center [1052, 55] width 13 height 23
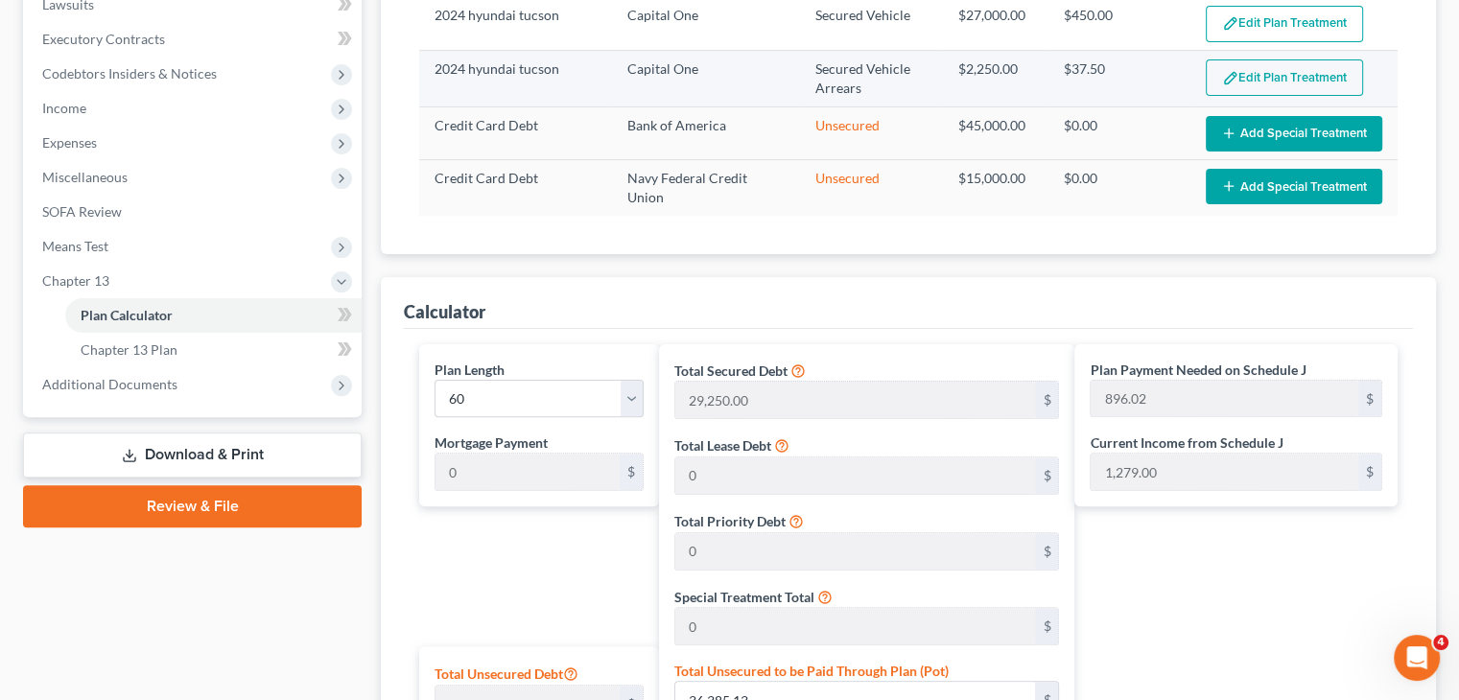
scroll to position [524, 0]
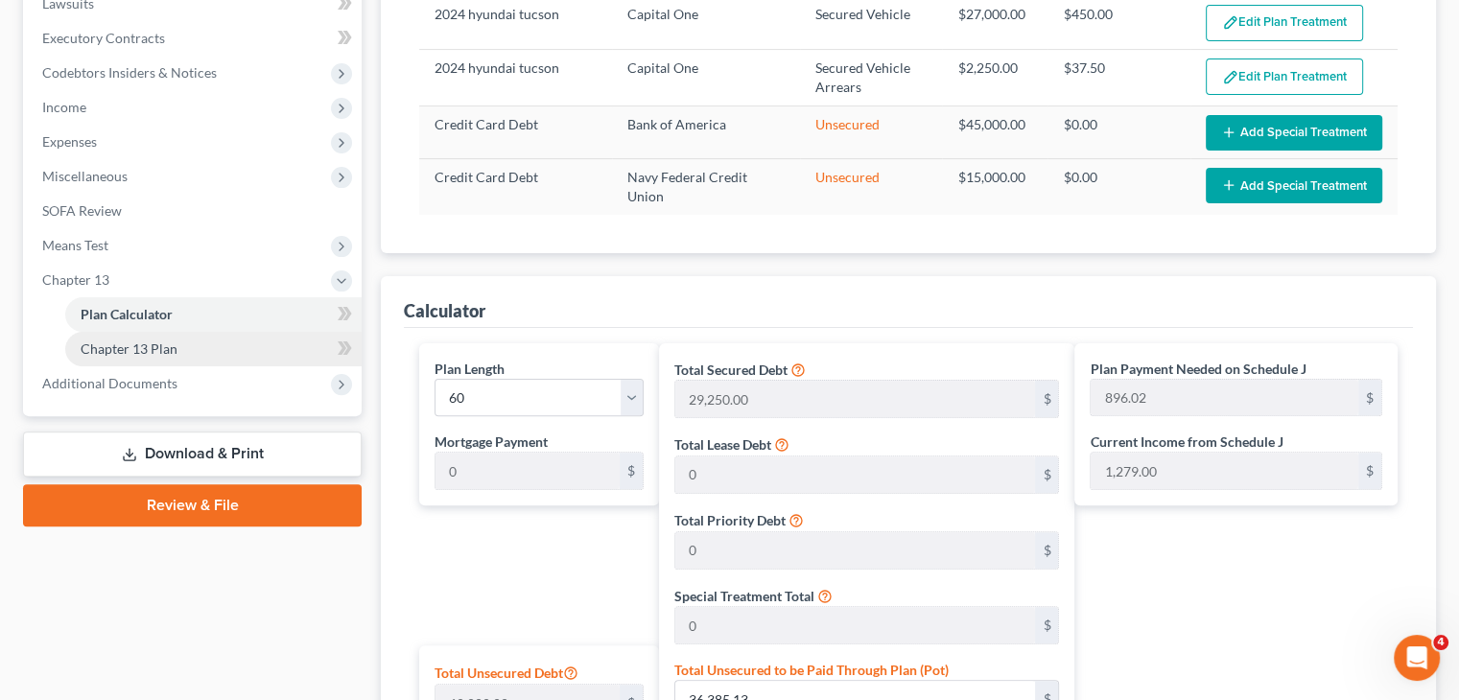
click at [225, 346] on link "Chapter 13 Plan" at bounding box center [213, 349] width 296 height 35
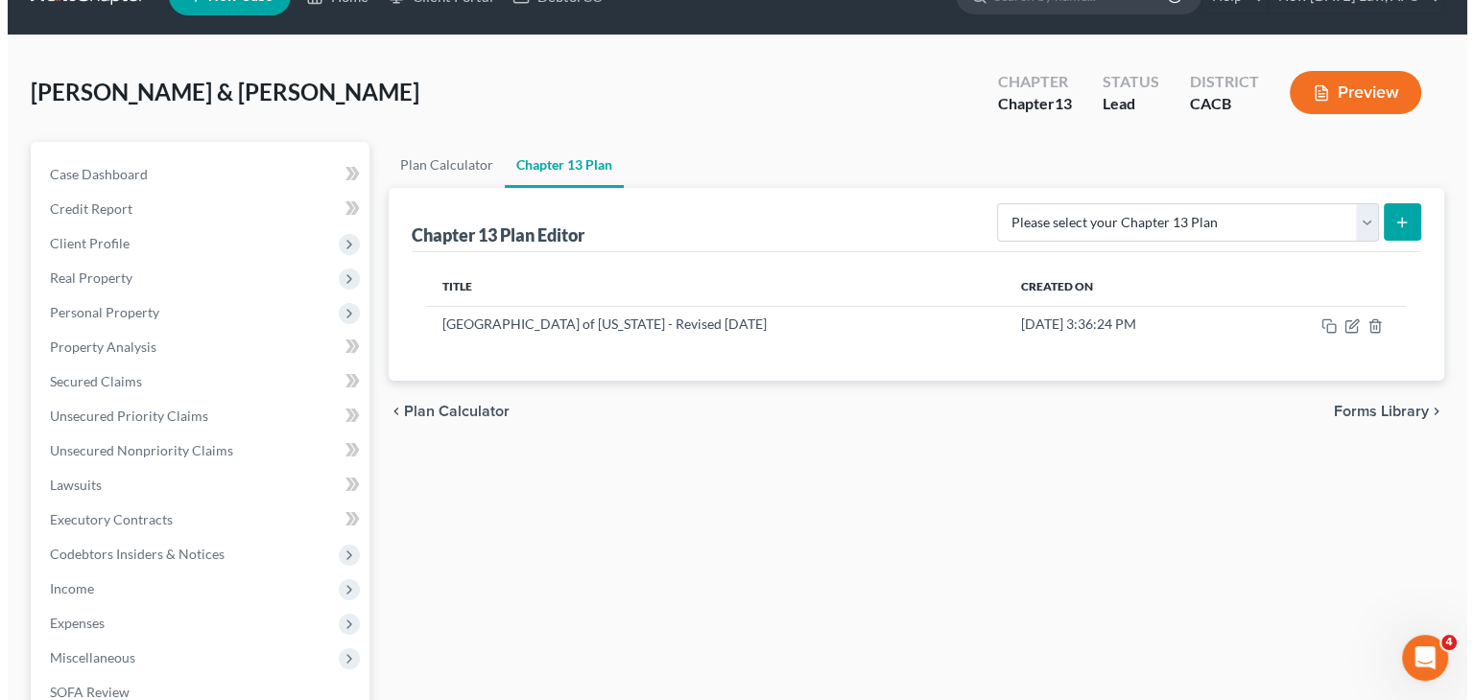
scroll to position [58, 0]
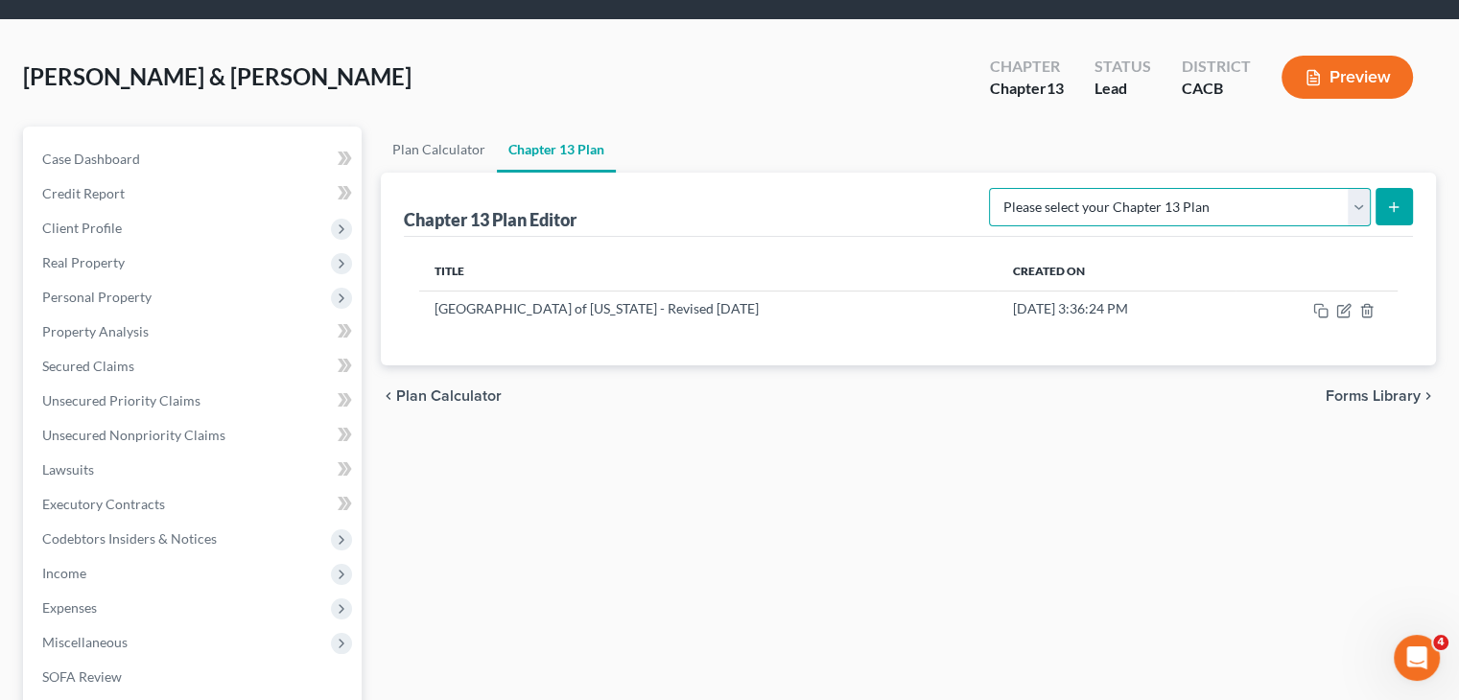
click at [1346, 201] on select "Please select your Chapter 13 Plan Central District of California - Effective 1…" at bounding box center [1180, 207] width 382 height 38
click at [1030, 188] on select "Please select your Chapter 13 Plan Central District of California - Effective 1…" at bounding box center [1180, 207] width 382 height 38
click at [1411, 202] on button "submit" at bounding box center [1394, 206] width 37 height 37
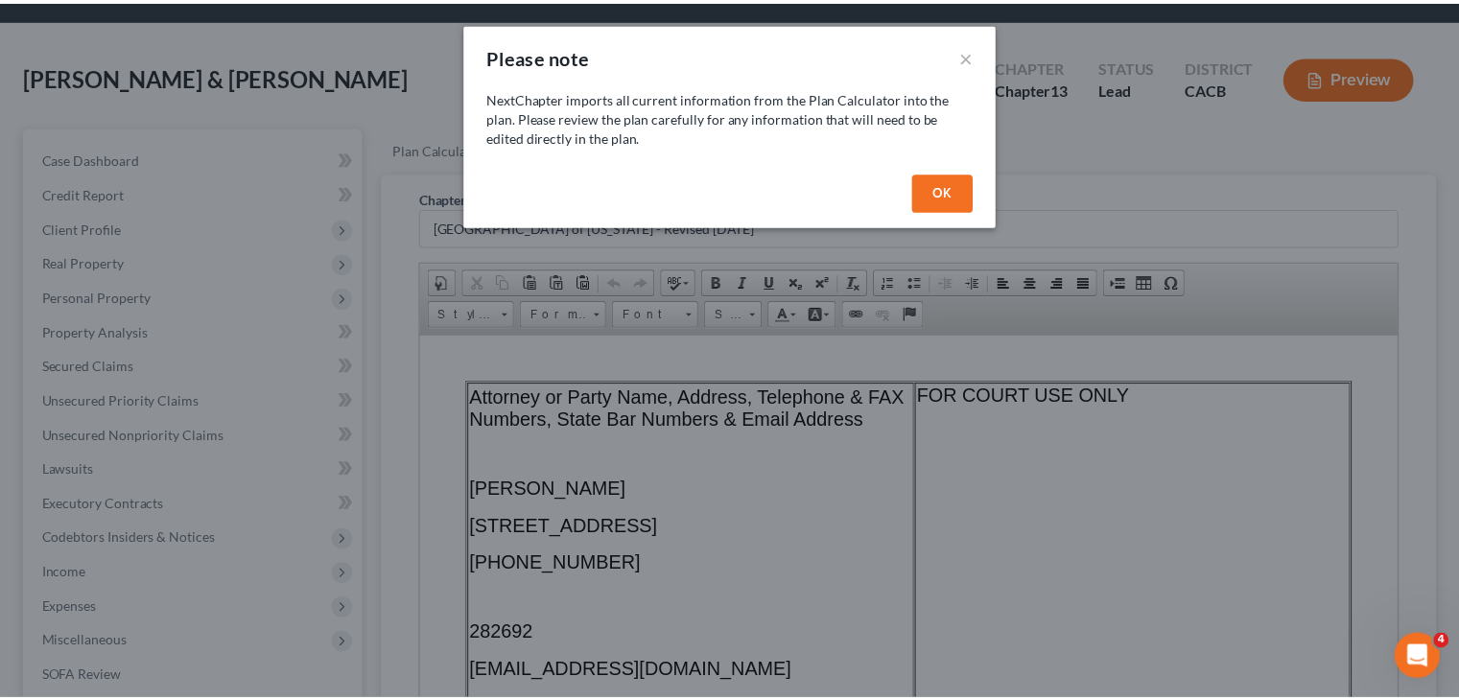
scroll to position [0, 0]
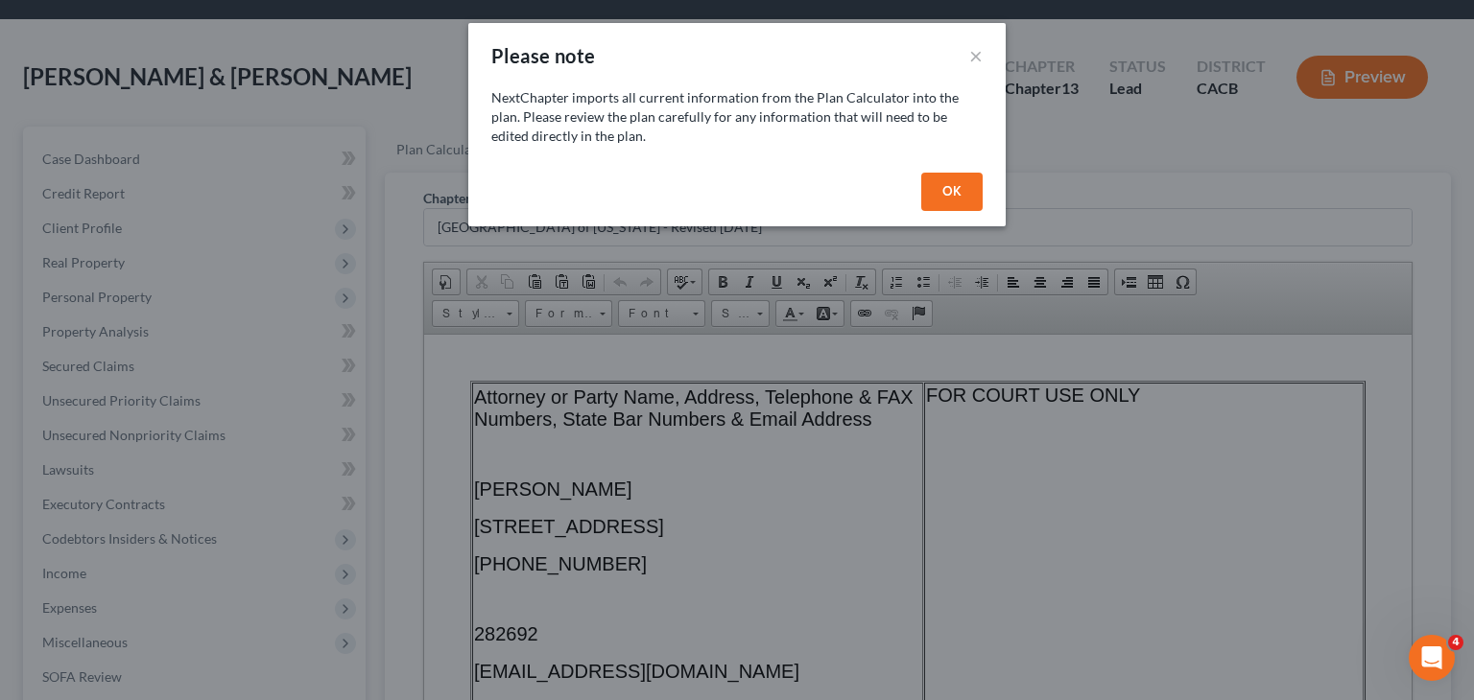
click at [947, 190] on button "OK" at bounding box center [951, 192] width 61 height 38
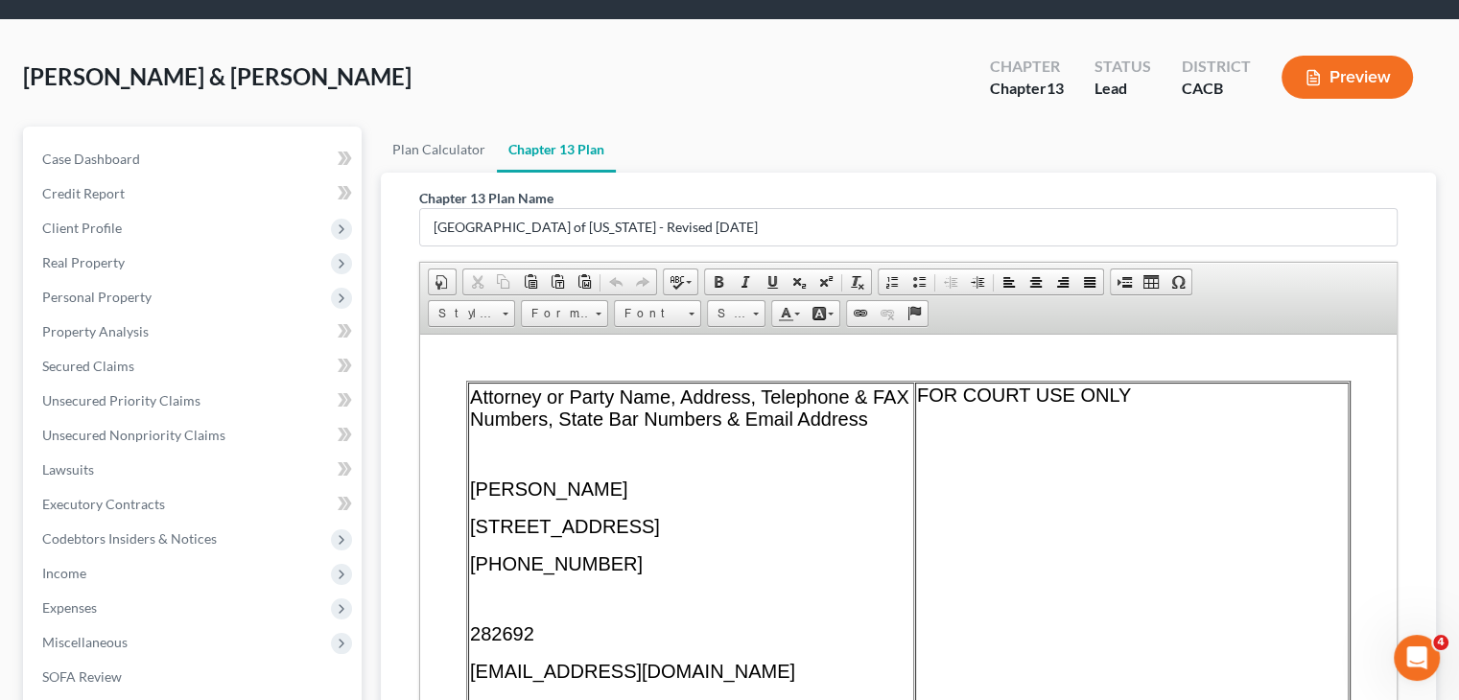
scroll to position [422, 0]
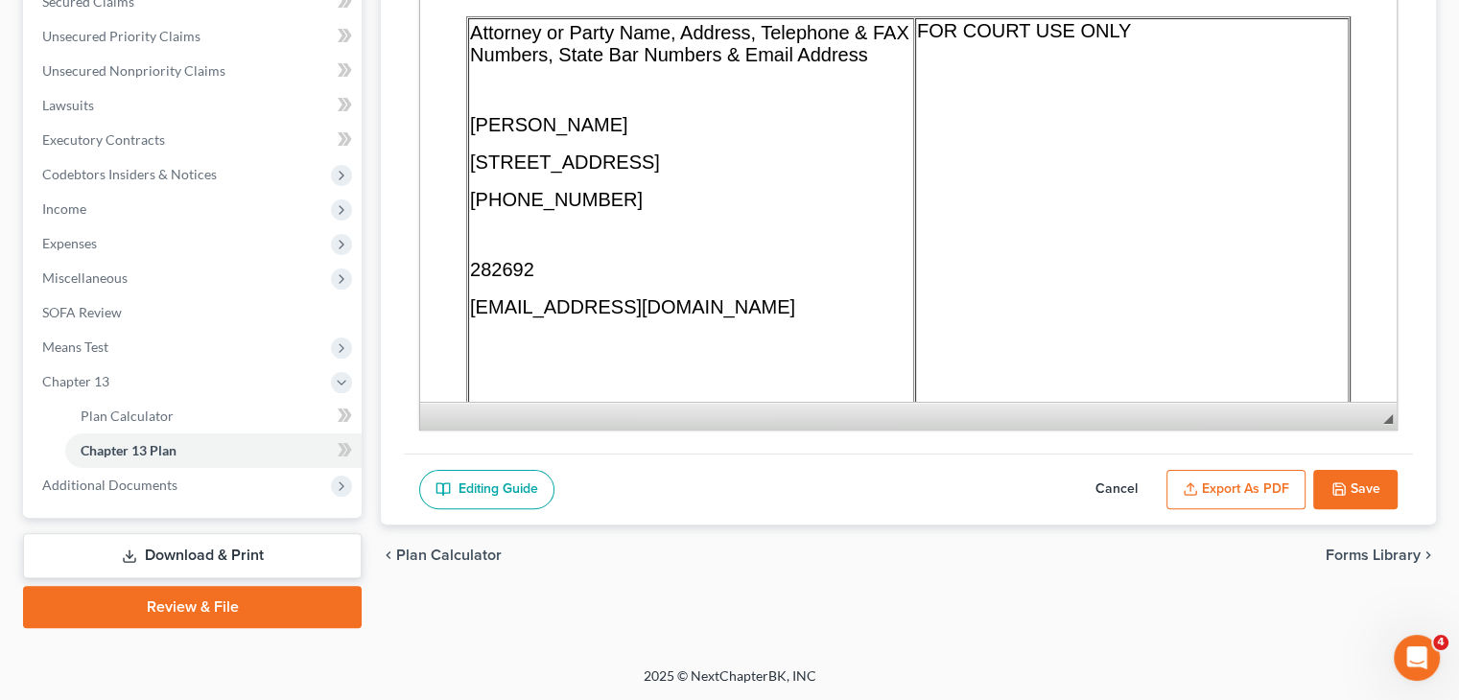
click at [1261, 484] on button "Export as PDF" at bounding box center [1236, 490] width 139 height 40
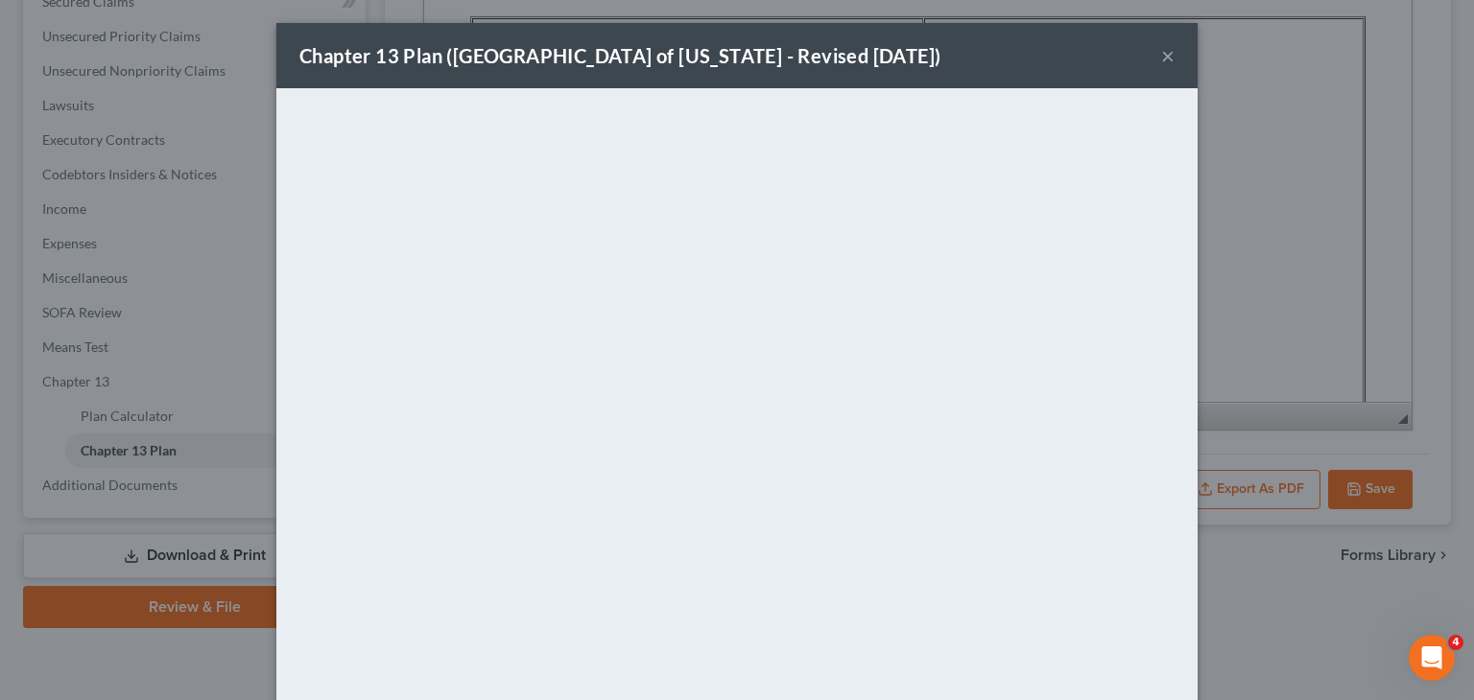
click at [1161, 59] on button "×" at bounding box center [1167, 55] width 13 height 23
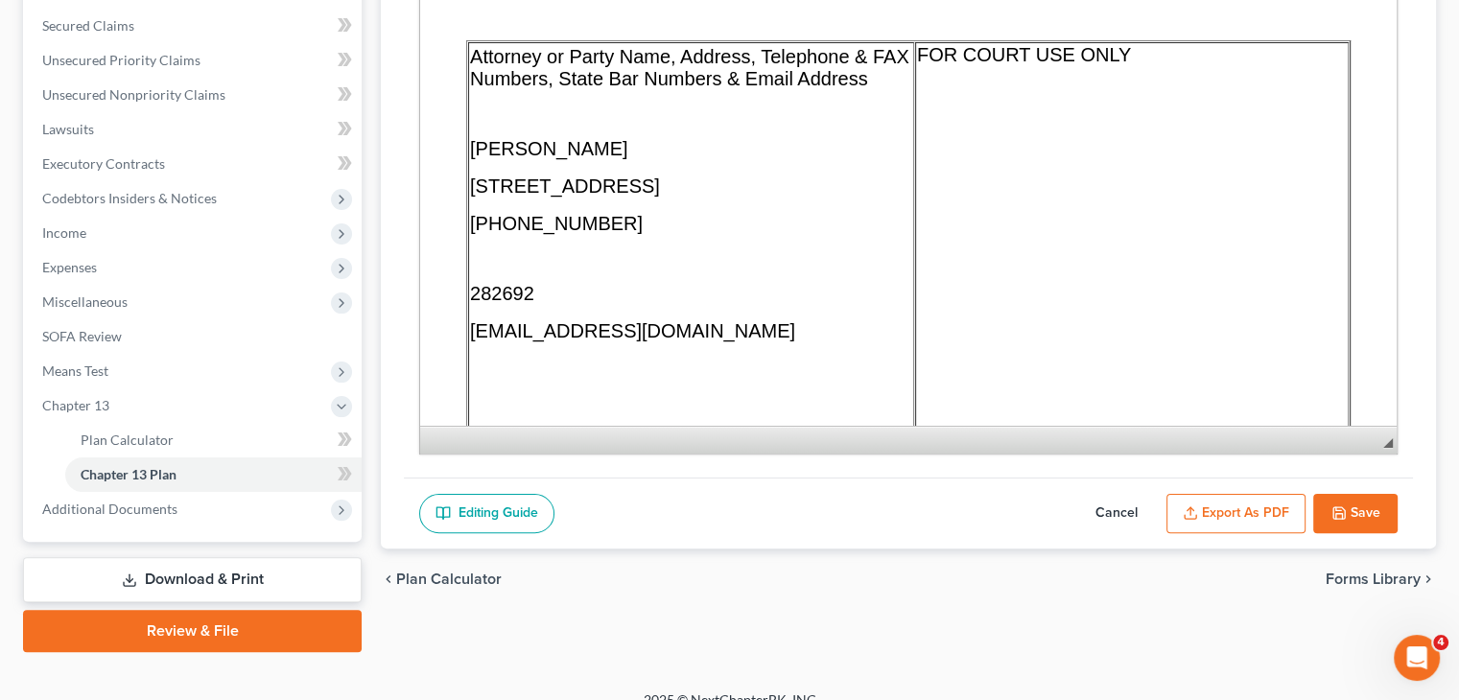
scroll to position [403, 0]
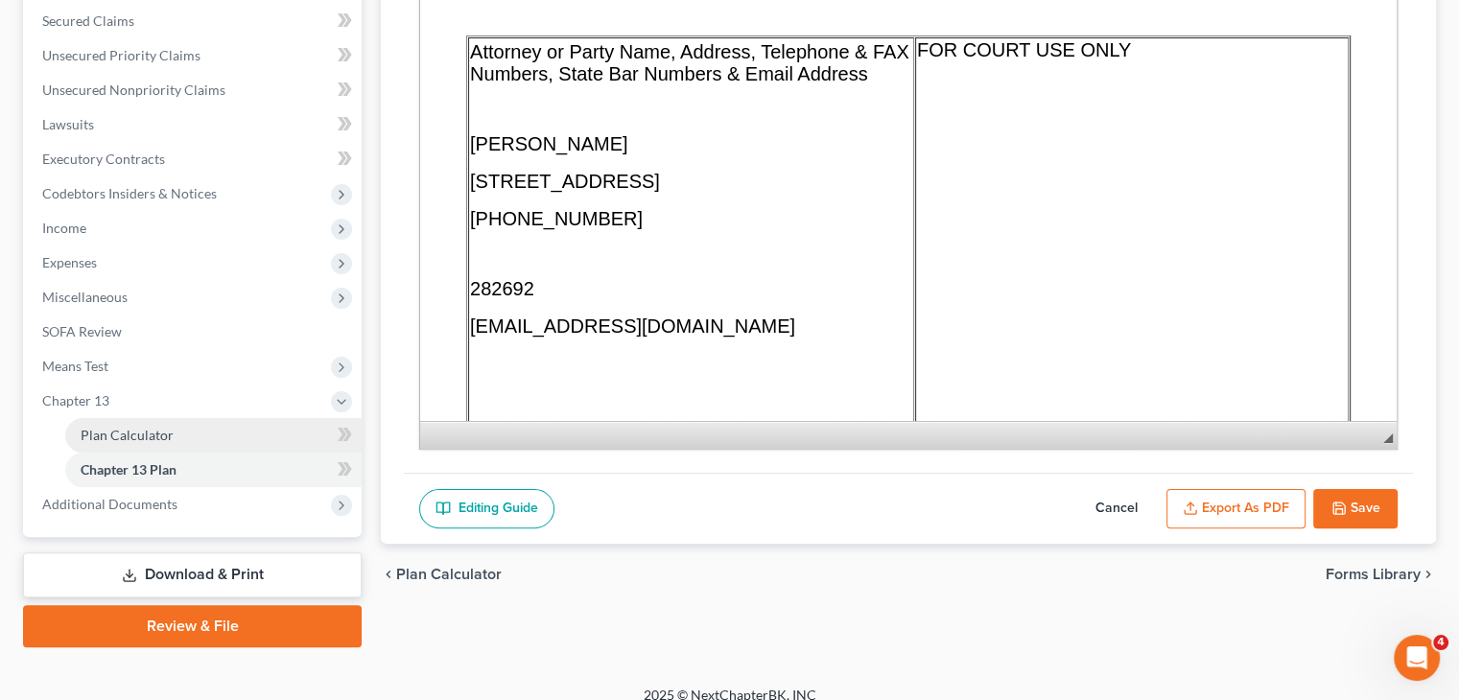
click at [116, 424] on link "Plan Calculator" at bounding box center [213, 435] width 296 height 35
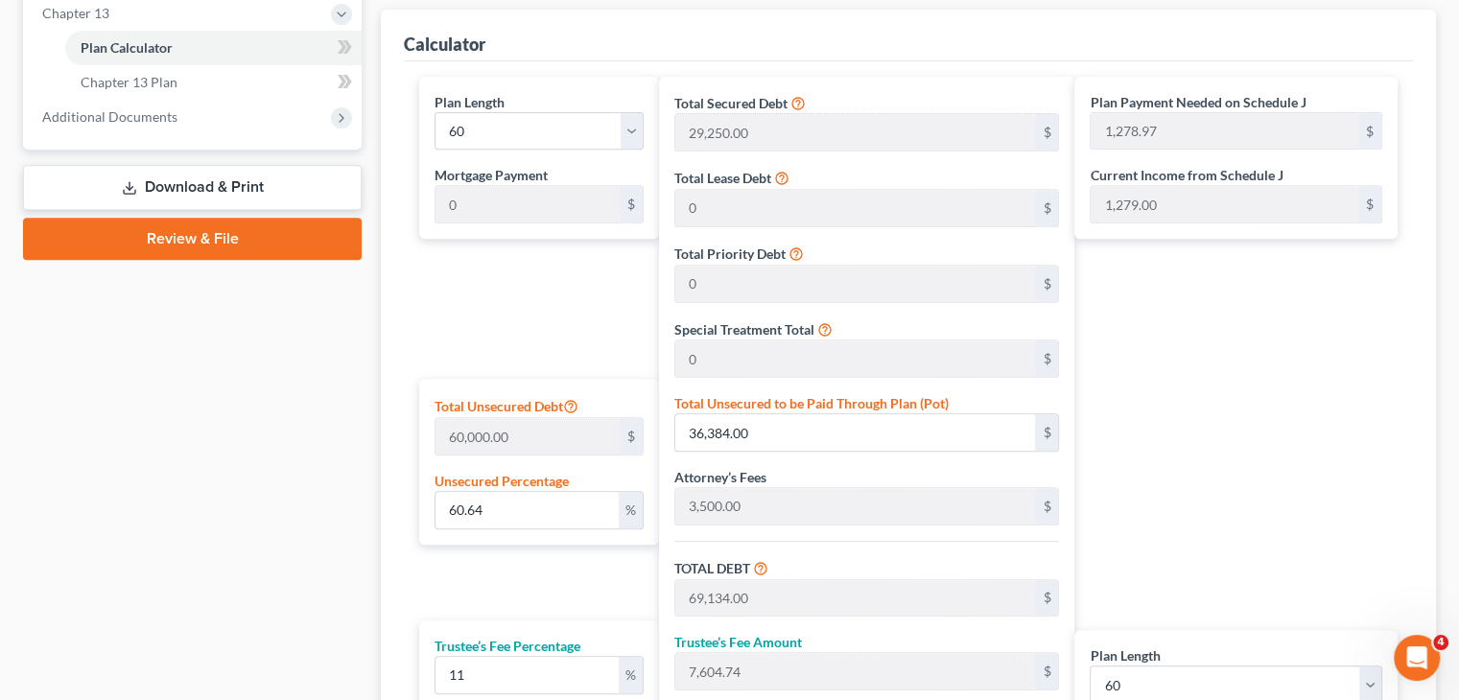
scroll to position [805, 0]
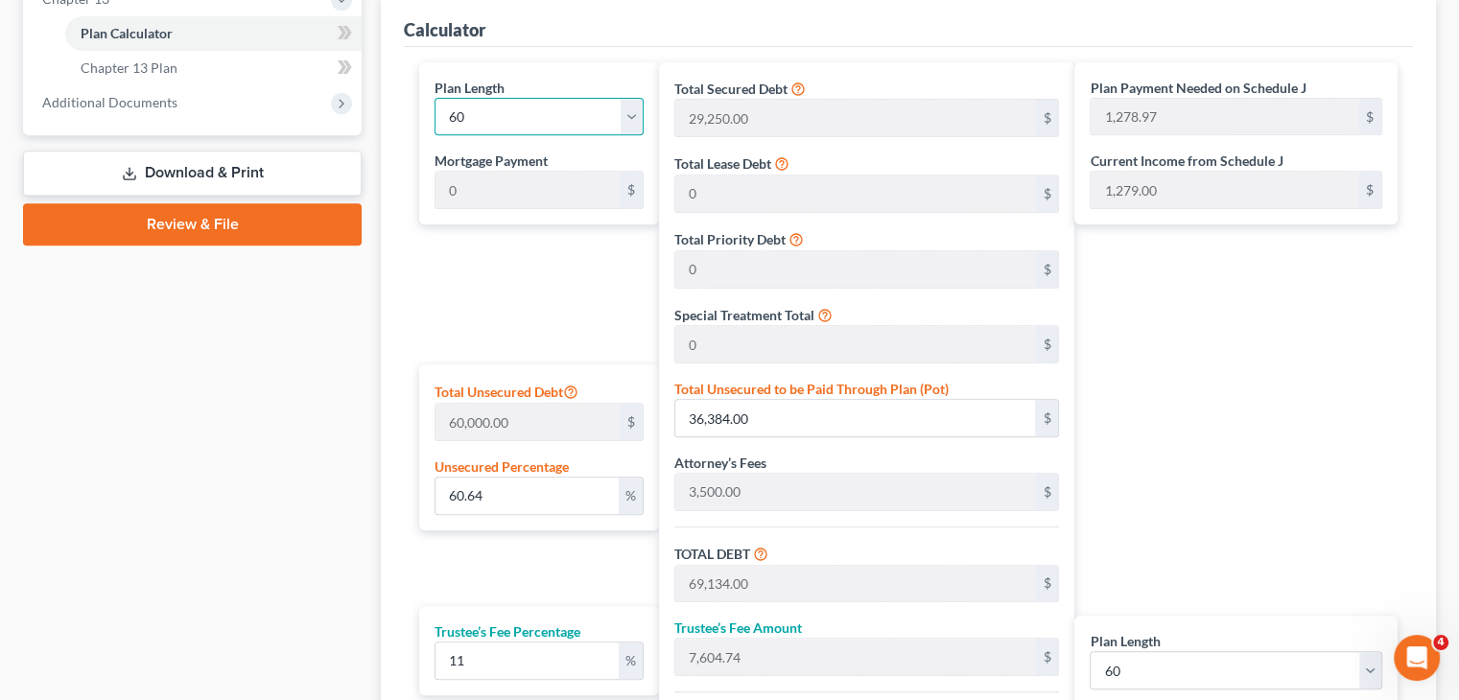
click at [634, 108] on select "1 2 3 4 5 6 7 8 9 10 11 12 13 14 15 16 17 18 19 20 21 22 23 24 25 26 27 28 29 3…" at bounding box center [539, 117] width 209 height 38
click at [528, 287] on div "Plan Length 1 2 3 4 5 6 7 8 9 10 11 12 13 14 15 16 17 18 19 20 21 22 23 24 25 2…" at bounding box center [534, 451] width 249 height 779
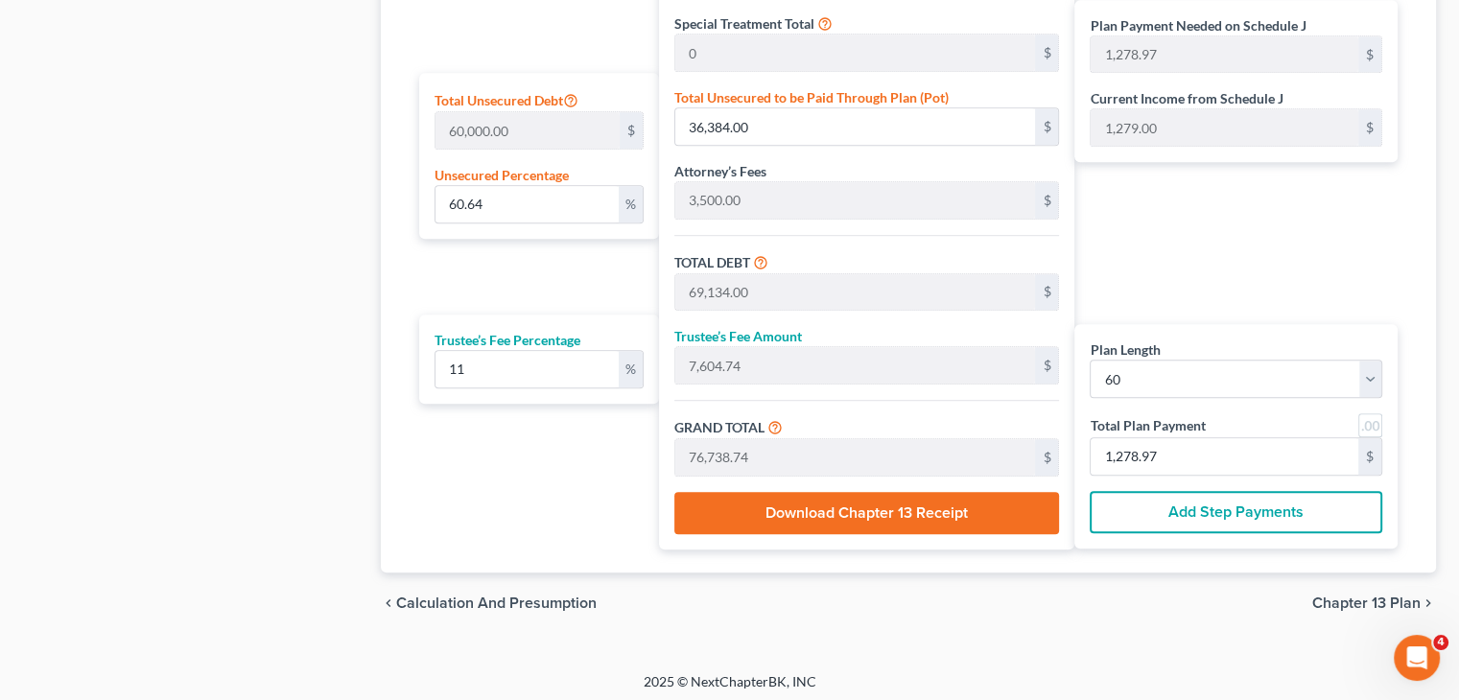
scroll to position [1096, 0]
click at [1340, 597] on span "Chapter 13 Plan" at bounding box center [1367, 604] width 108 height 15
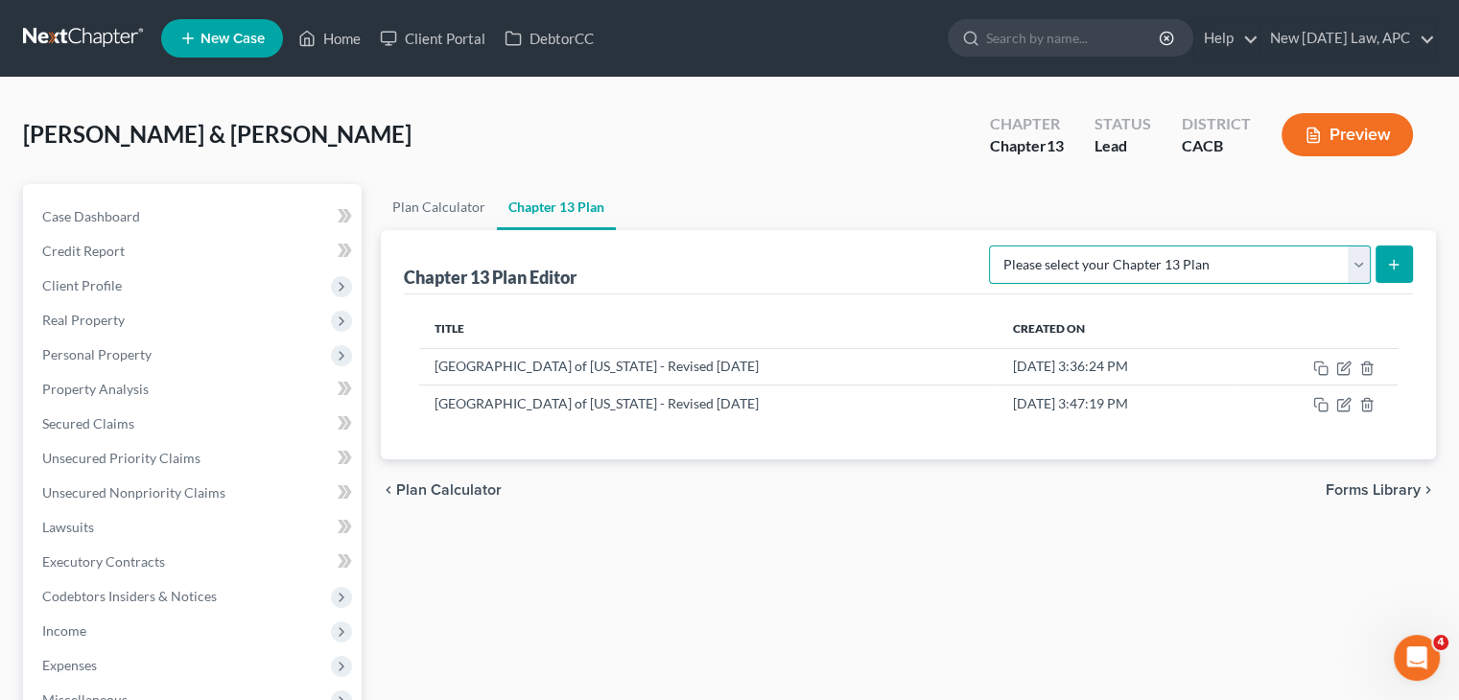
click at [1359, 268] on select "Please select your Chapter 13 Plan Central District of California - Effective 1…" at bounding box center [1180, 265] width 382 height 38
click at [1126, 189] on ul "Plan Calculator Chapter 13 Plan" at bounding box center [908, 207] width 1055 height 46
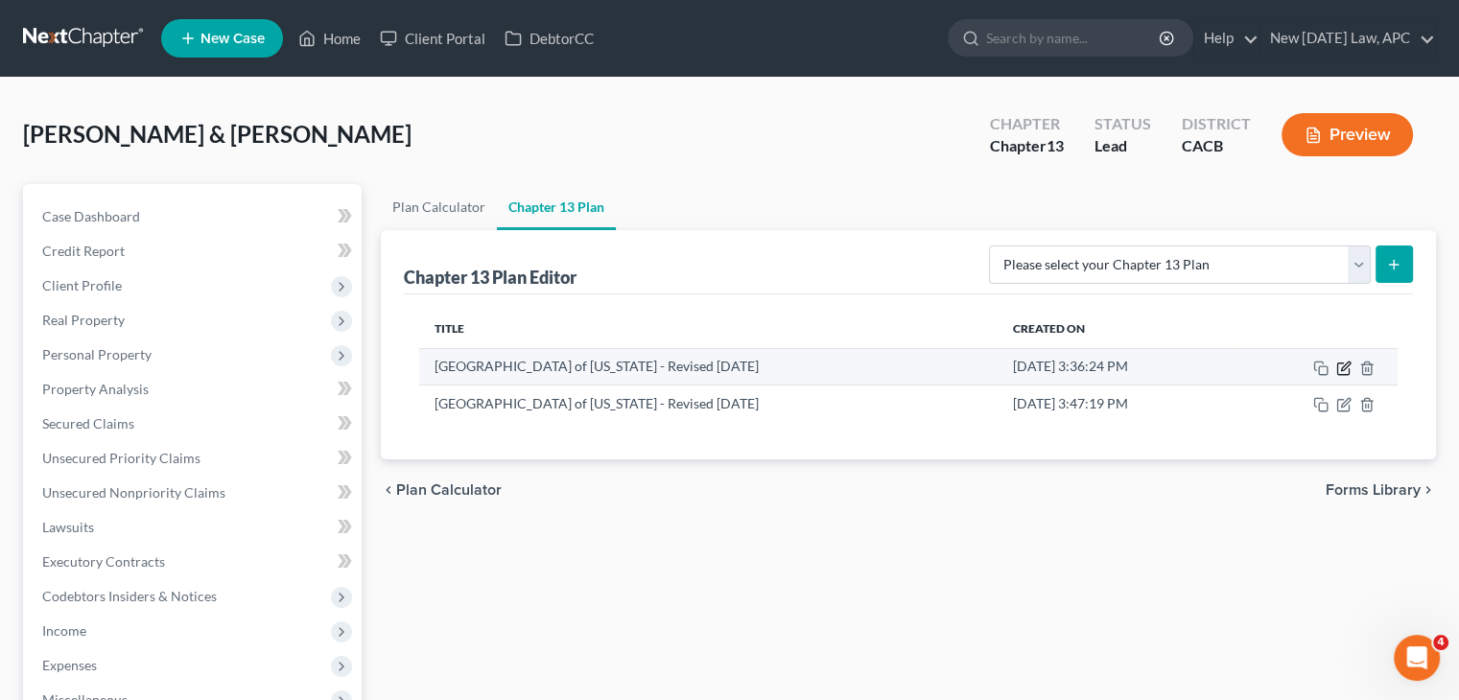
click at [1339, 361] on icon "button" at bounding box center [1344, 368] width 15 height 15
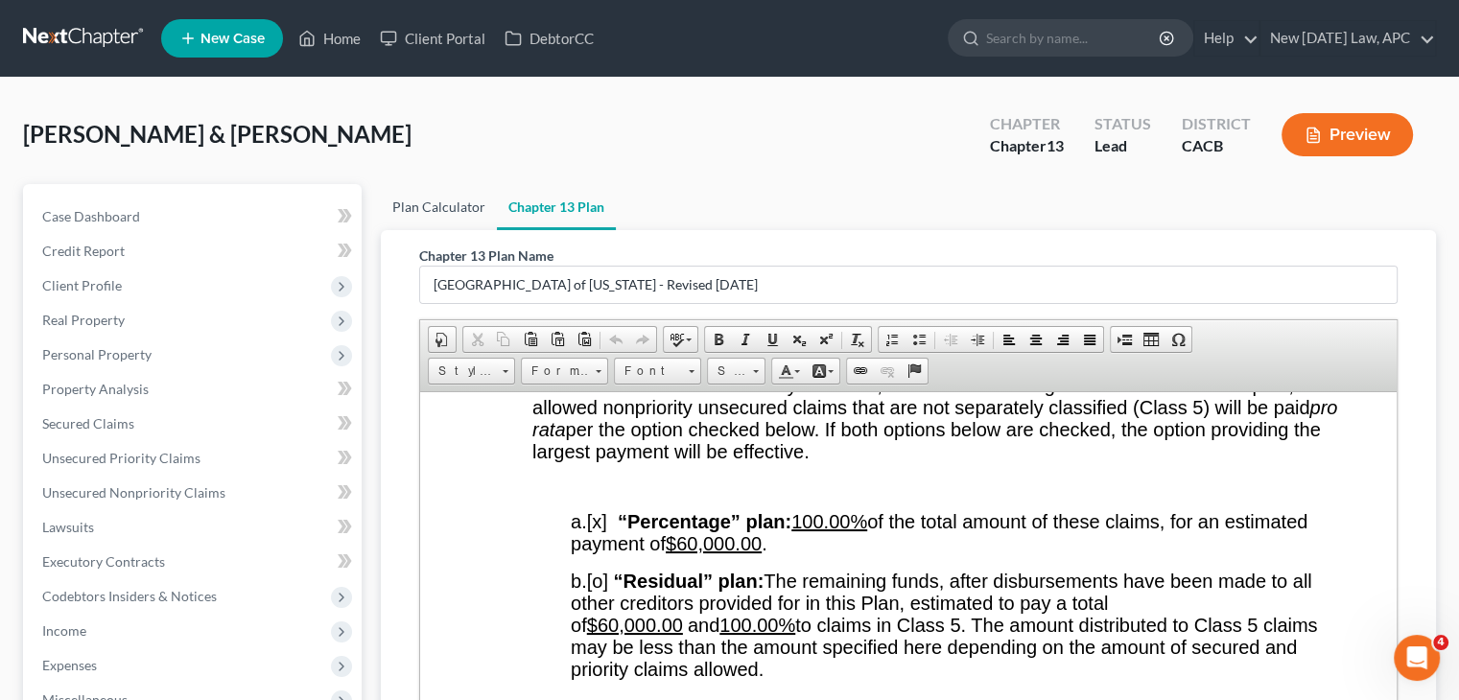
drag, startPoint x: 464, startPoint y: 202, endPoint x: 513, endPoint y: 210, distance: 49.7
click at [464, 202] on link "Plan Calculator" at bounding box center [439, 207] width 116 height 46
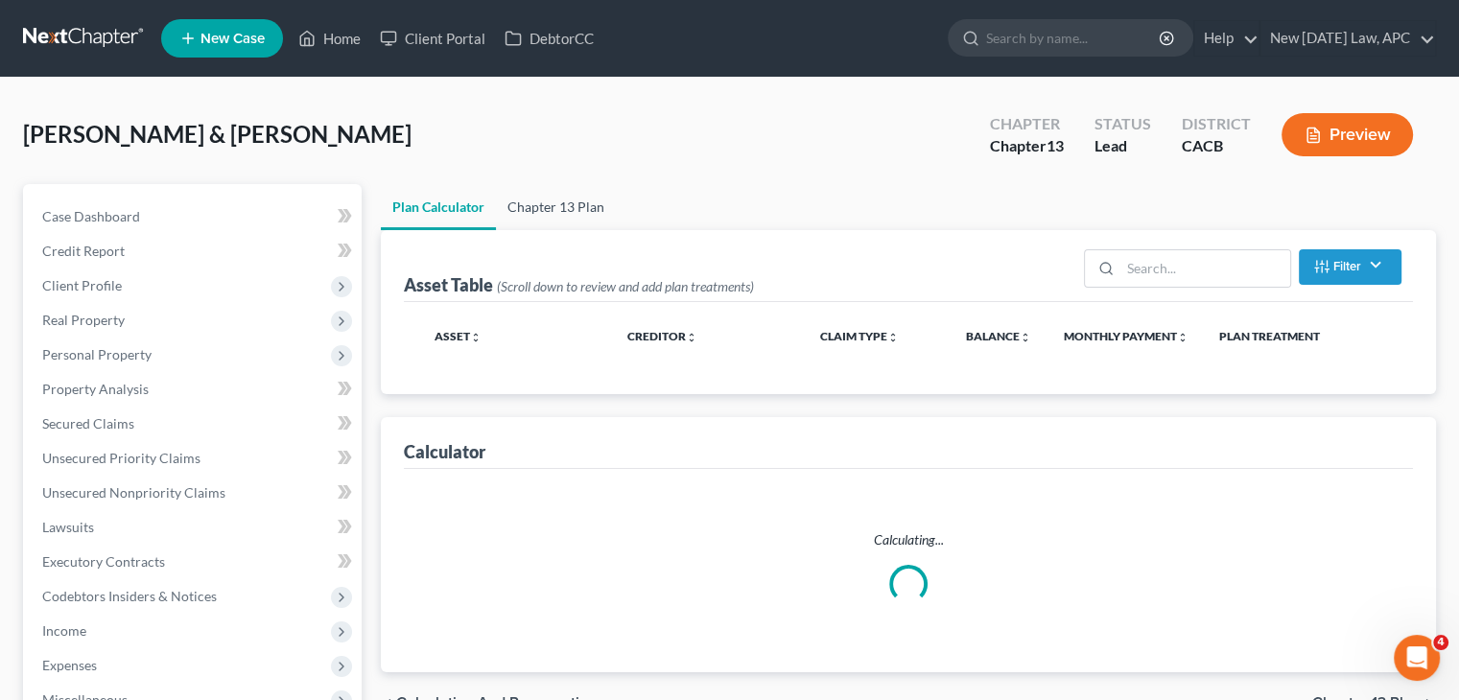
click at [555, 211] on link "Chapter 13 Plan" at bounding box center [556, 207] width 120 height 46
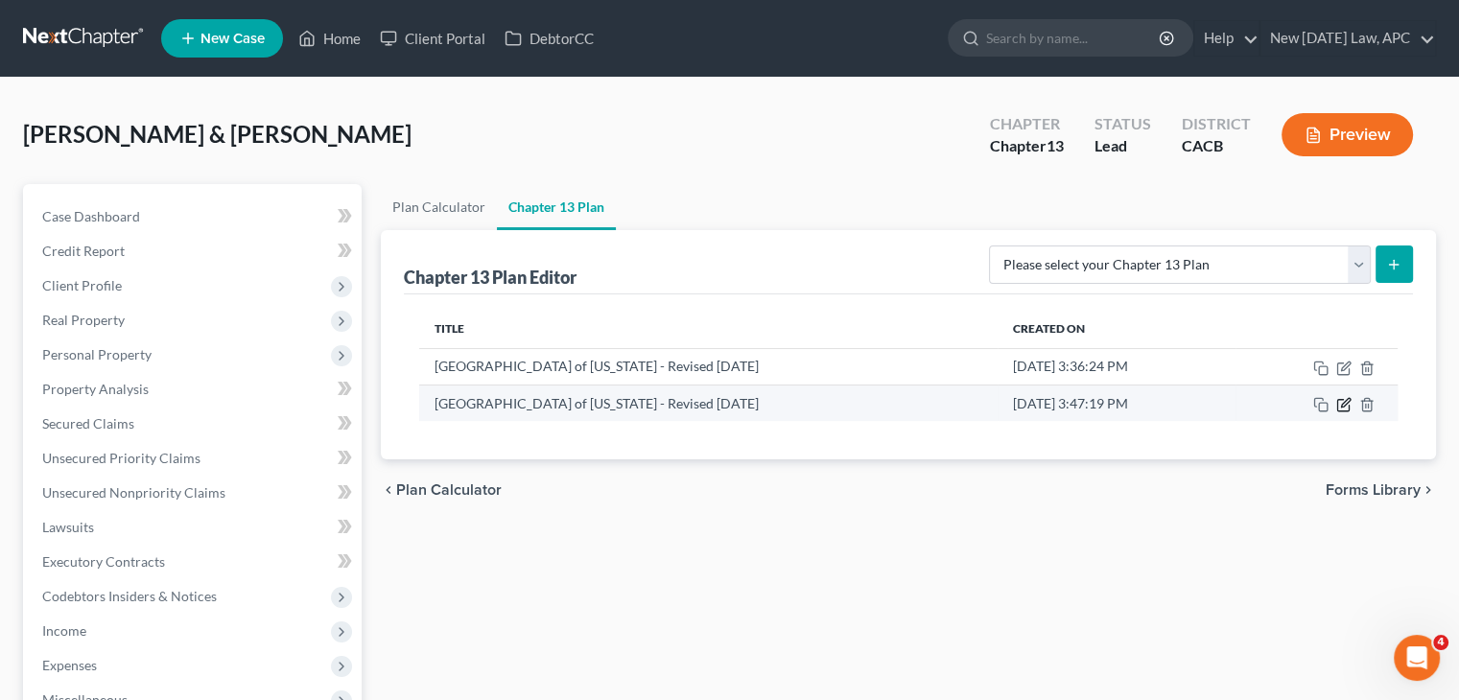
click at [1342, 406] on icon "button" at bounding box center [1345, 402] width 9 height 9
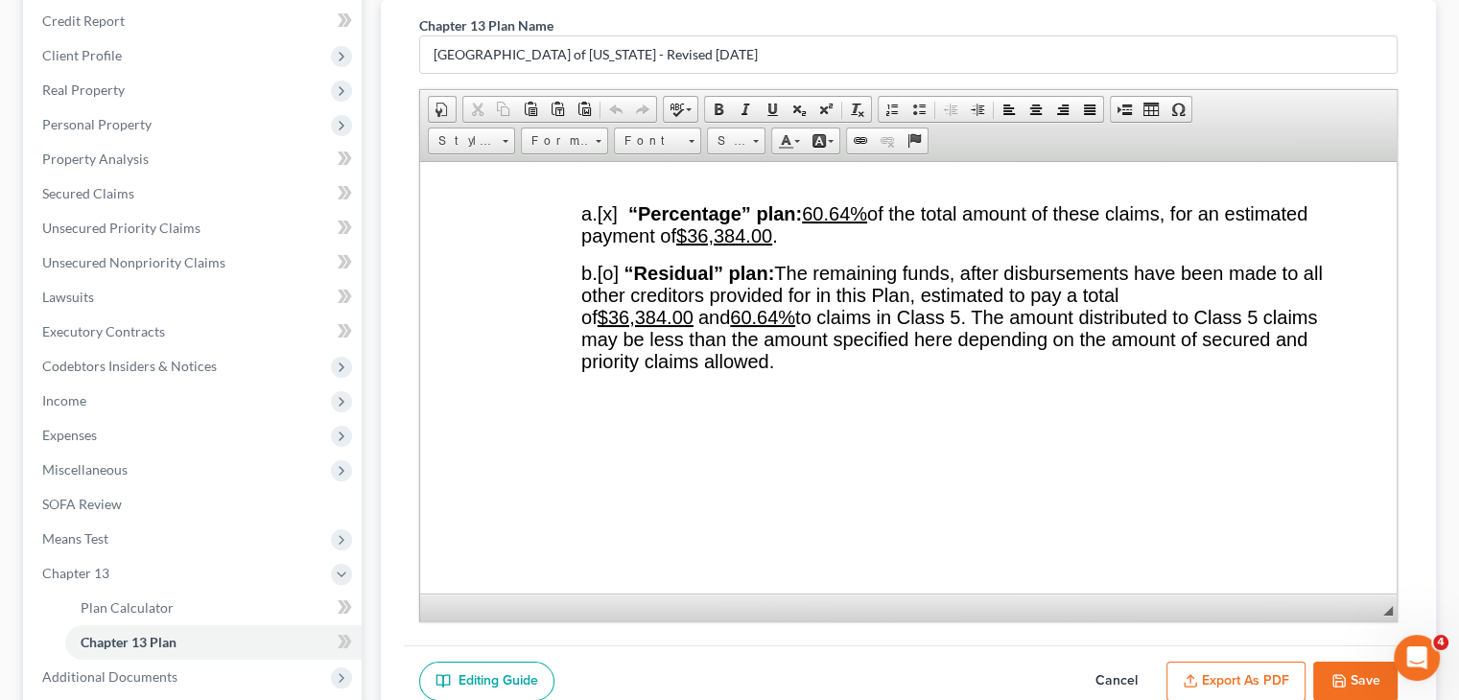
scroll to position [3961, 0]
